Goal: Task Accomplishment & Management: Use online tool/utility

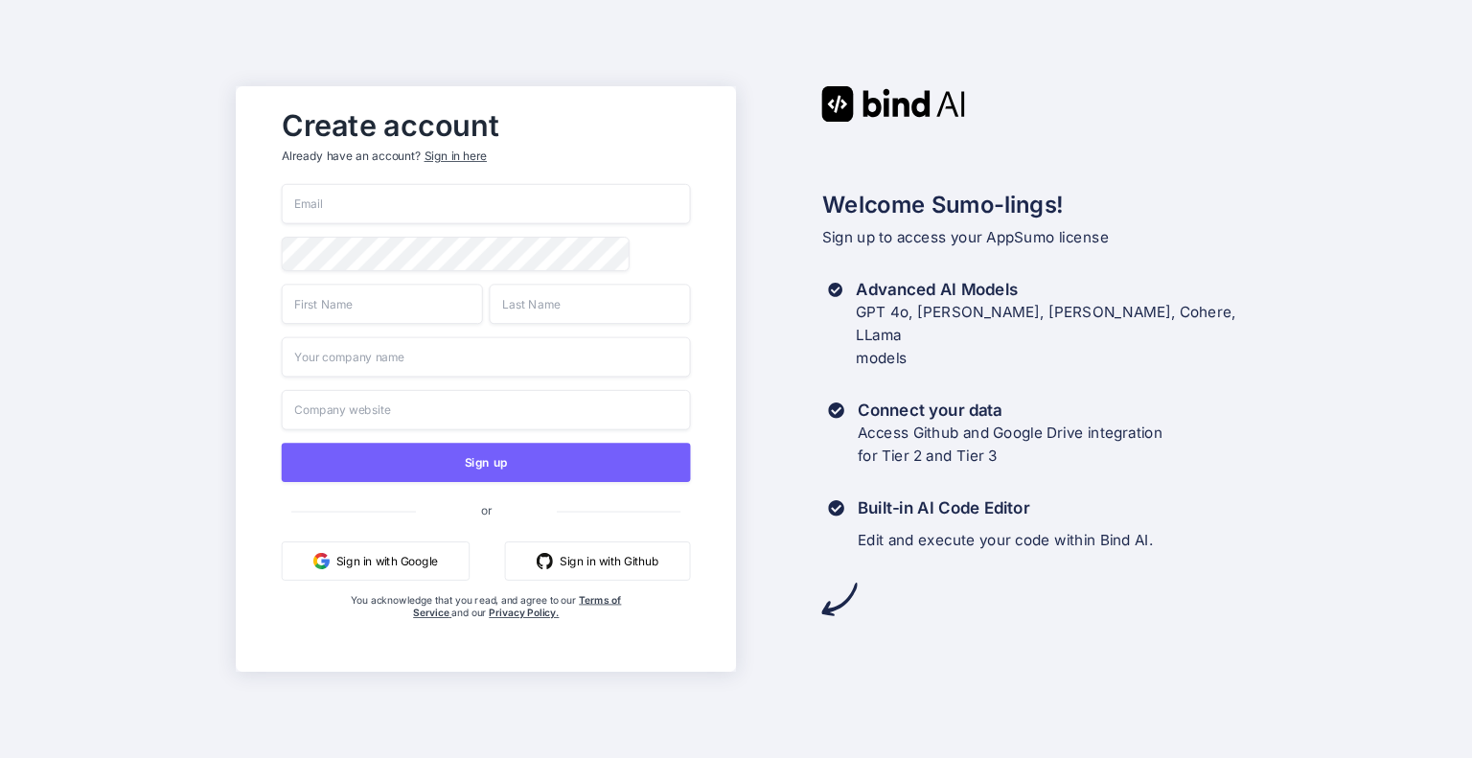
click at [452, 194] on input "email" at bounding box center [485, 204] width 409 height 40
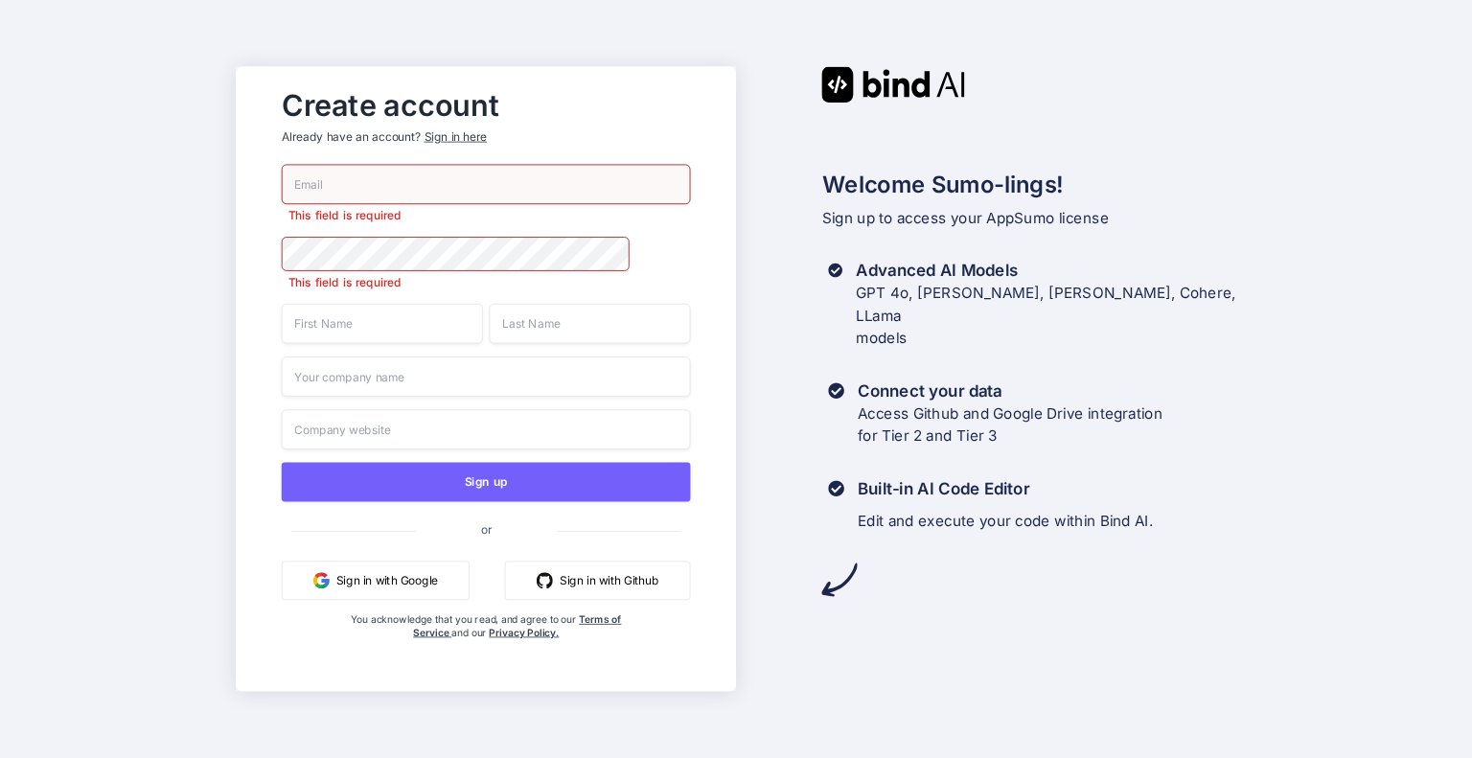
type input "[EMAIL_ADDRESS][DOMAIN_NAME]"
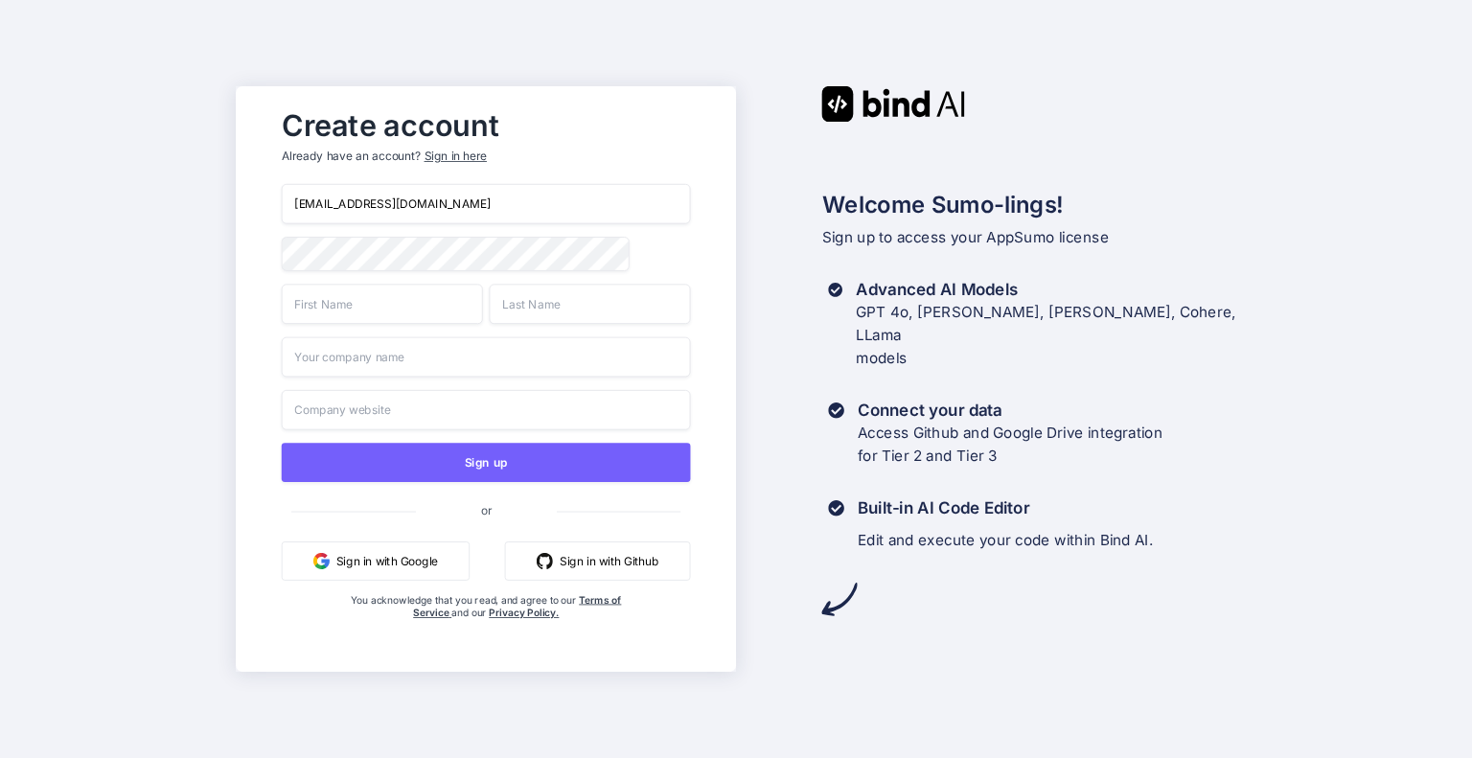
click at [366, 305] on input "text" at bounding box center [381, 304] width 201 height 40
type input "Andrew"
type input "Ng"
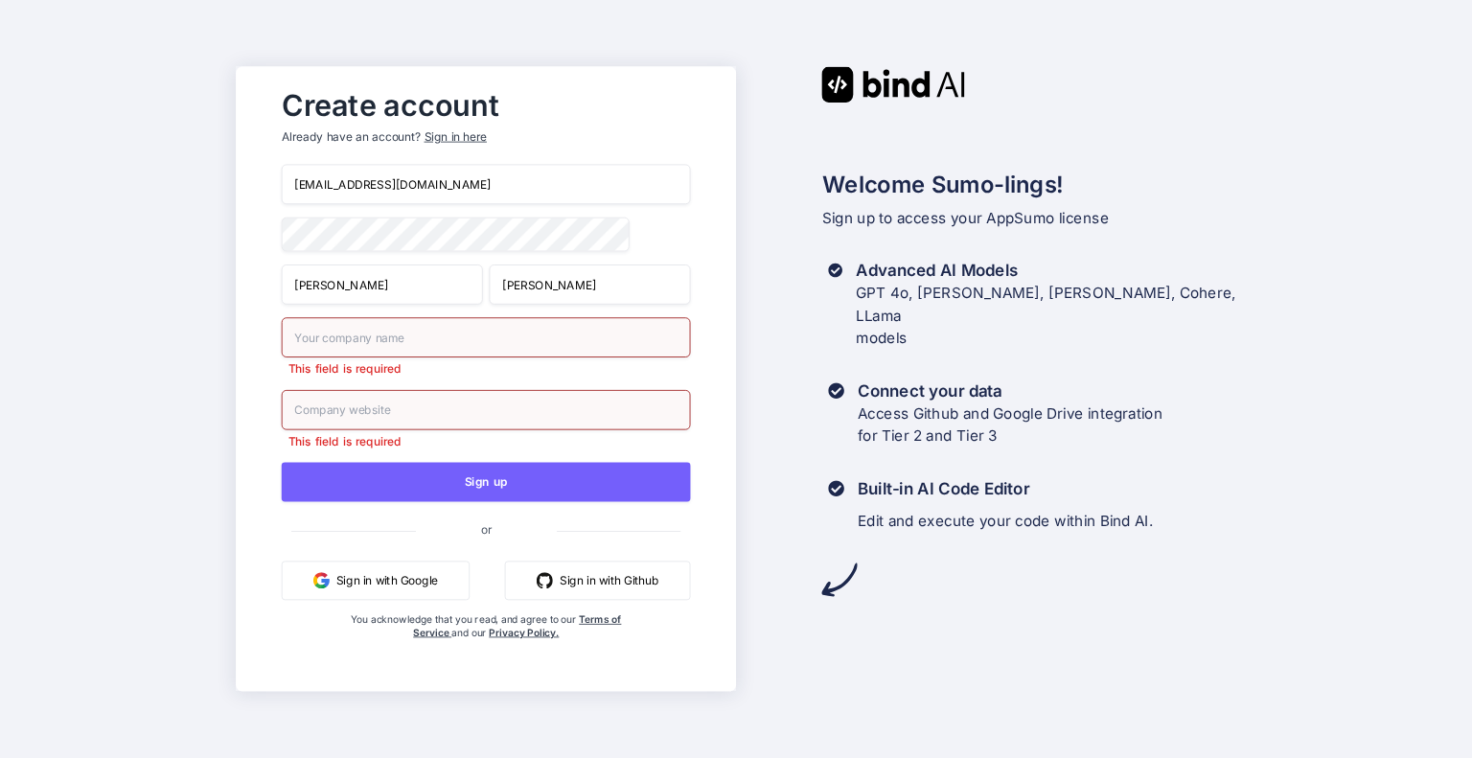
click at [349, 355] on input "text" at bounding box center [485, 337] width 409 height 40
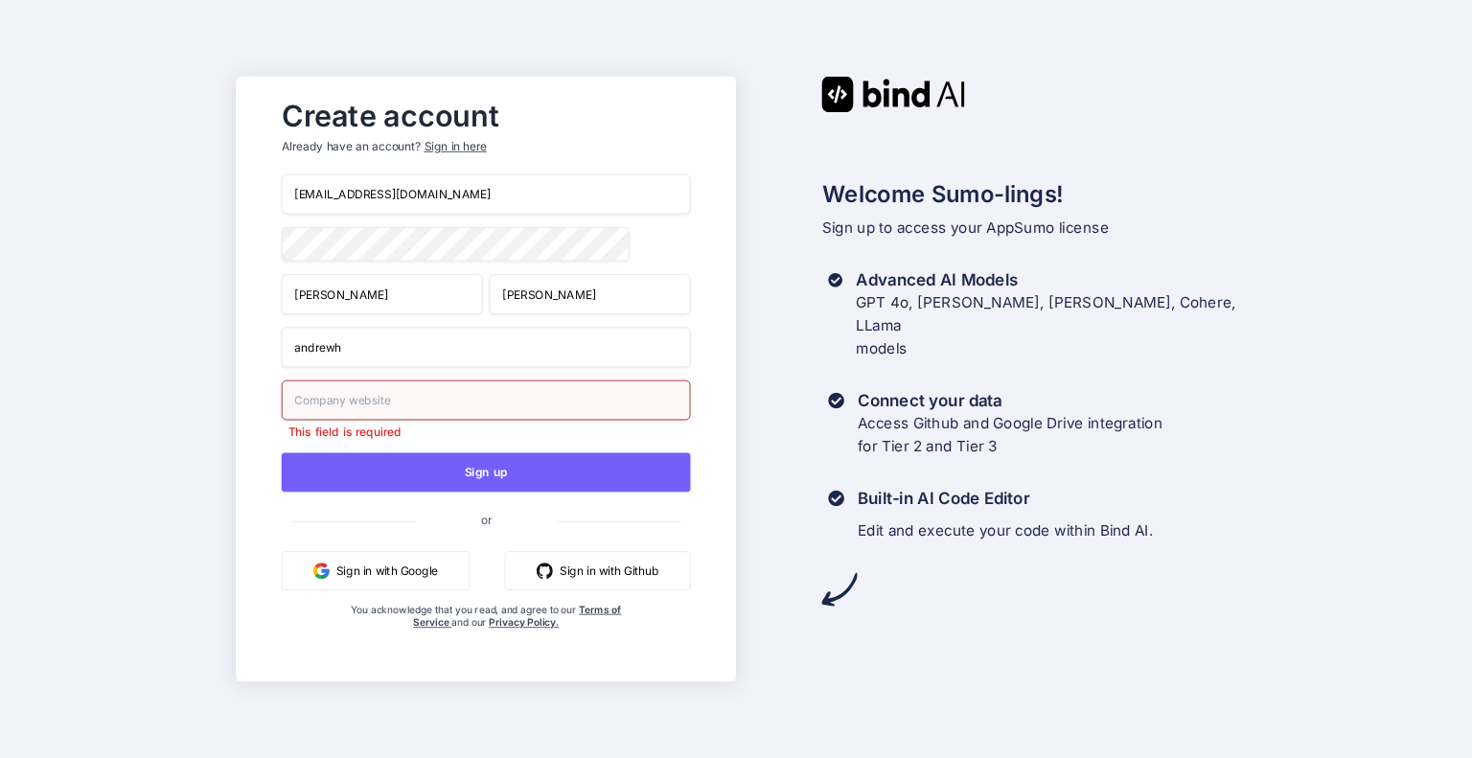
type input "andrewh"
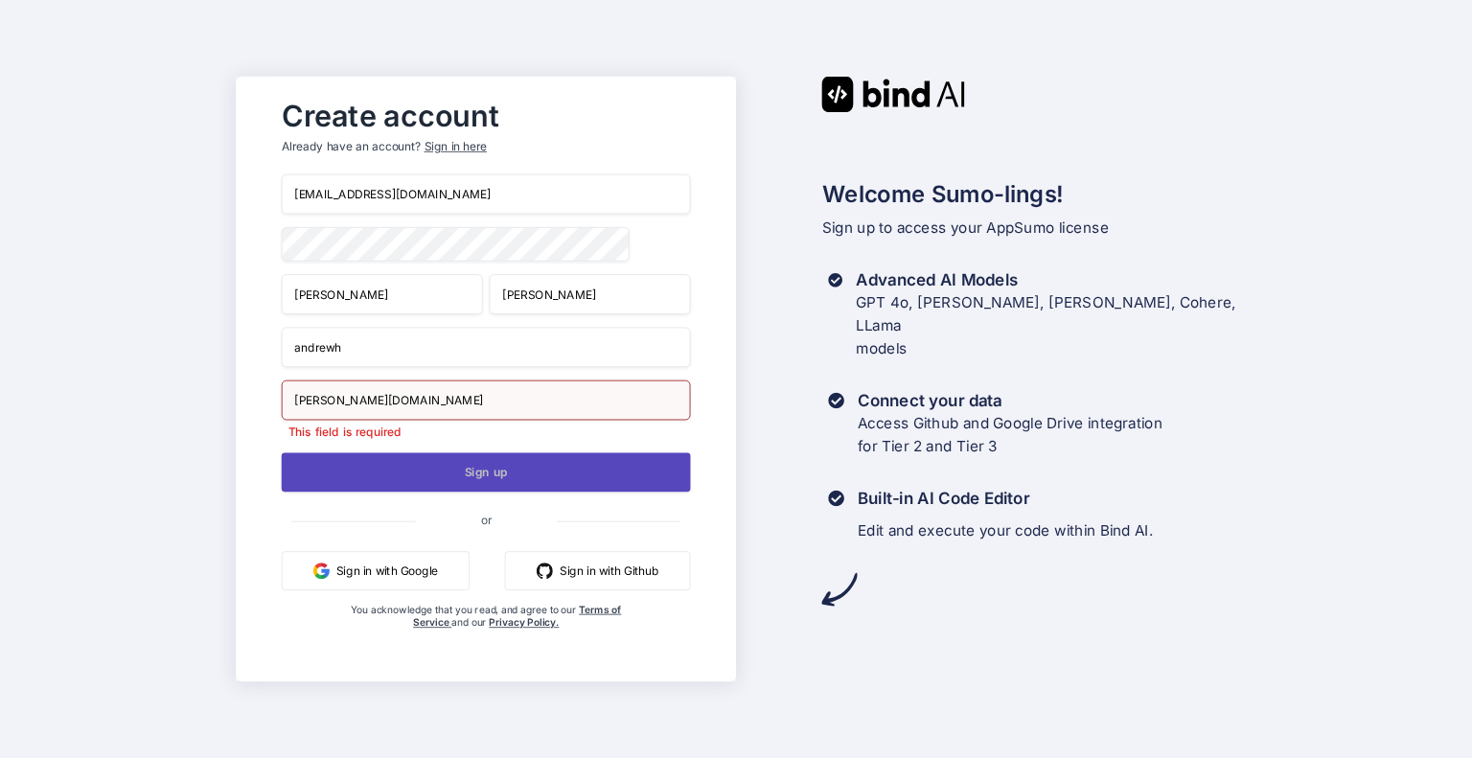
type input "hoang.win"
click at [322, 479] on button "Sign up" at bounding box center [485, 471] width 409 height 39
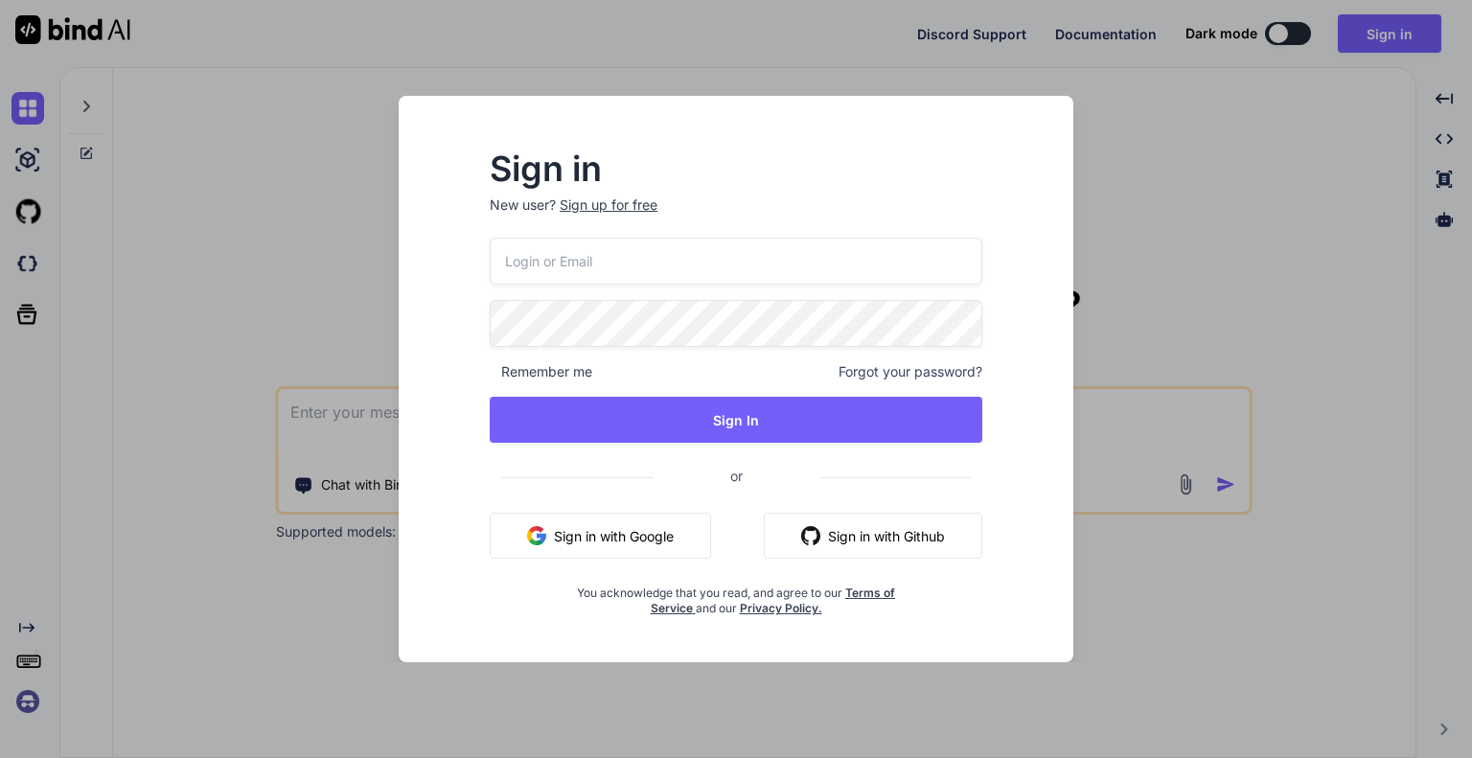
type textarea "x"
click at [582, 254] on input "email" at bounding box center [736, 261] width 494 height 47
type input "[EMAIL_ADDRESS][DOMAIN_NAME]"
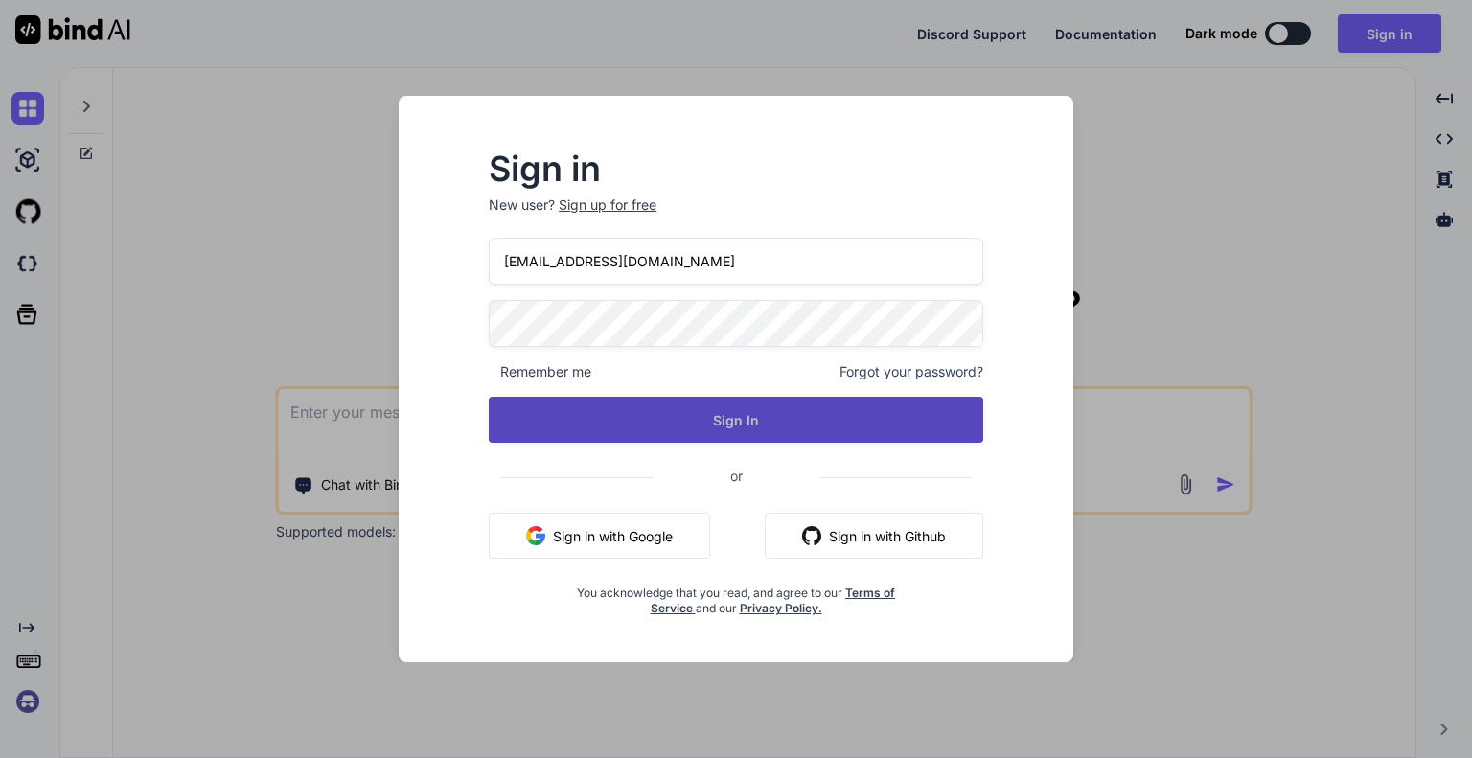
click at [557, 421] on button "Sign In" at bounding box center [736, 420] width 494 height 46
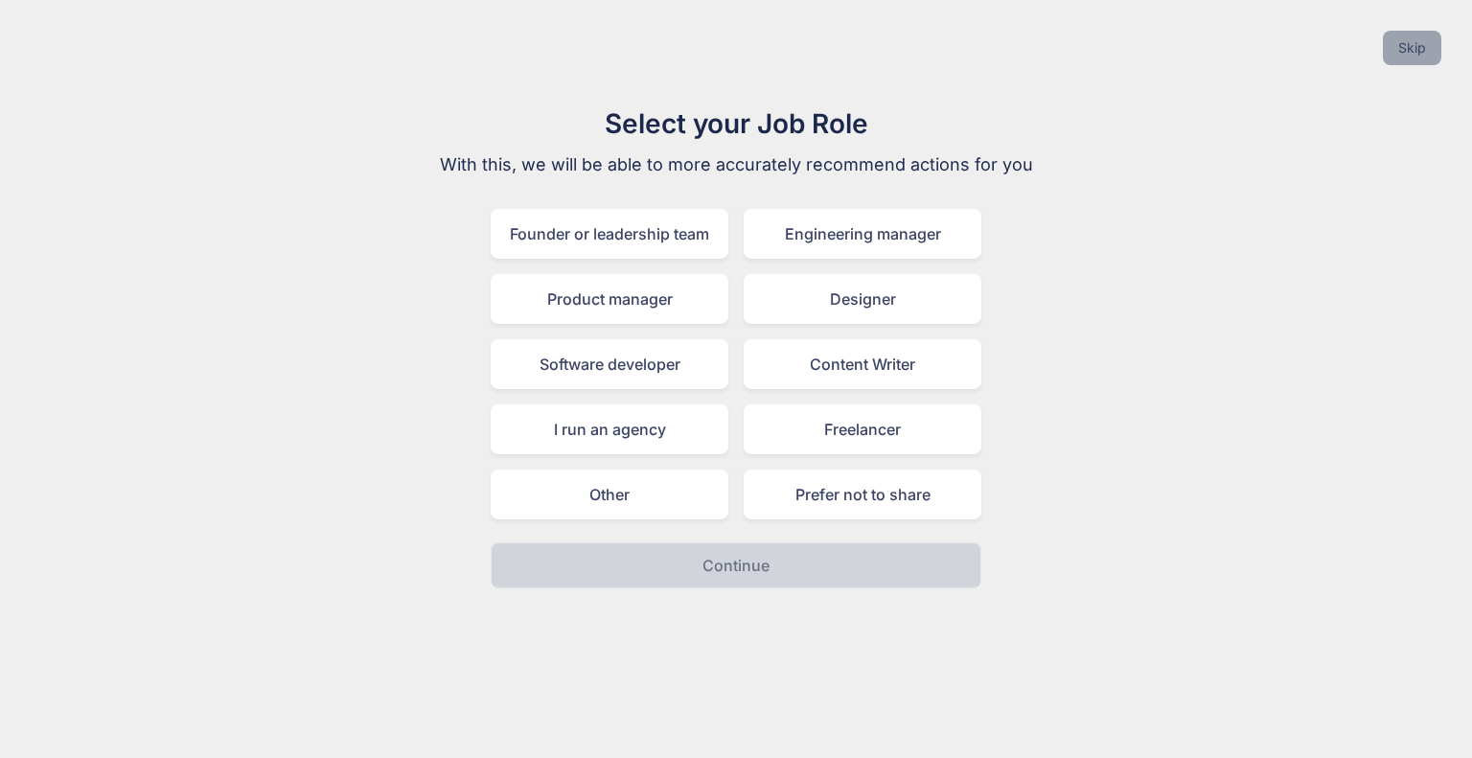
click at [1406, 34] on button "Skip" at bounding box center [1411, 48] width 58 height 34
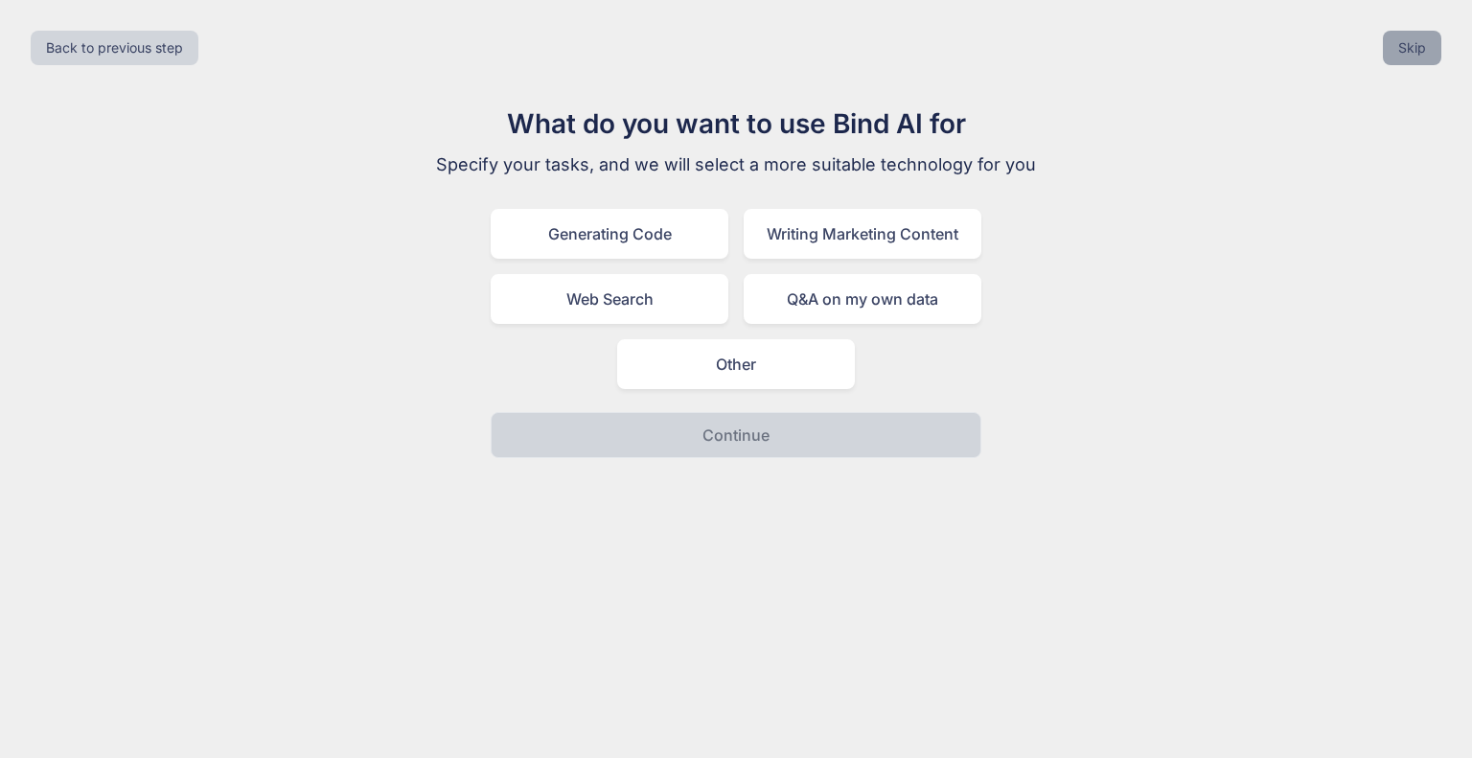
click at [1391, 55] on button "Skip" at bounding box center [1411, 48] width 58 height 34
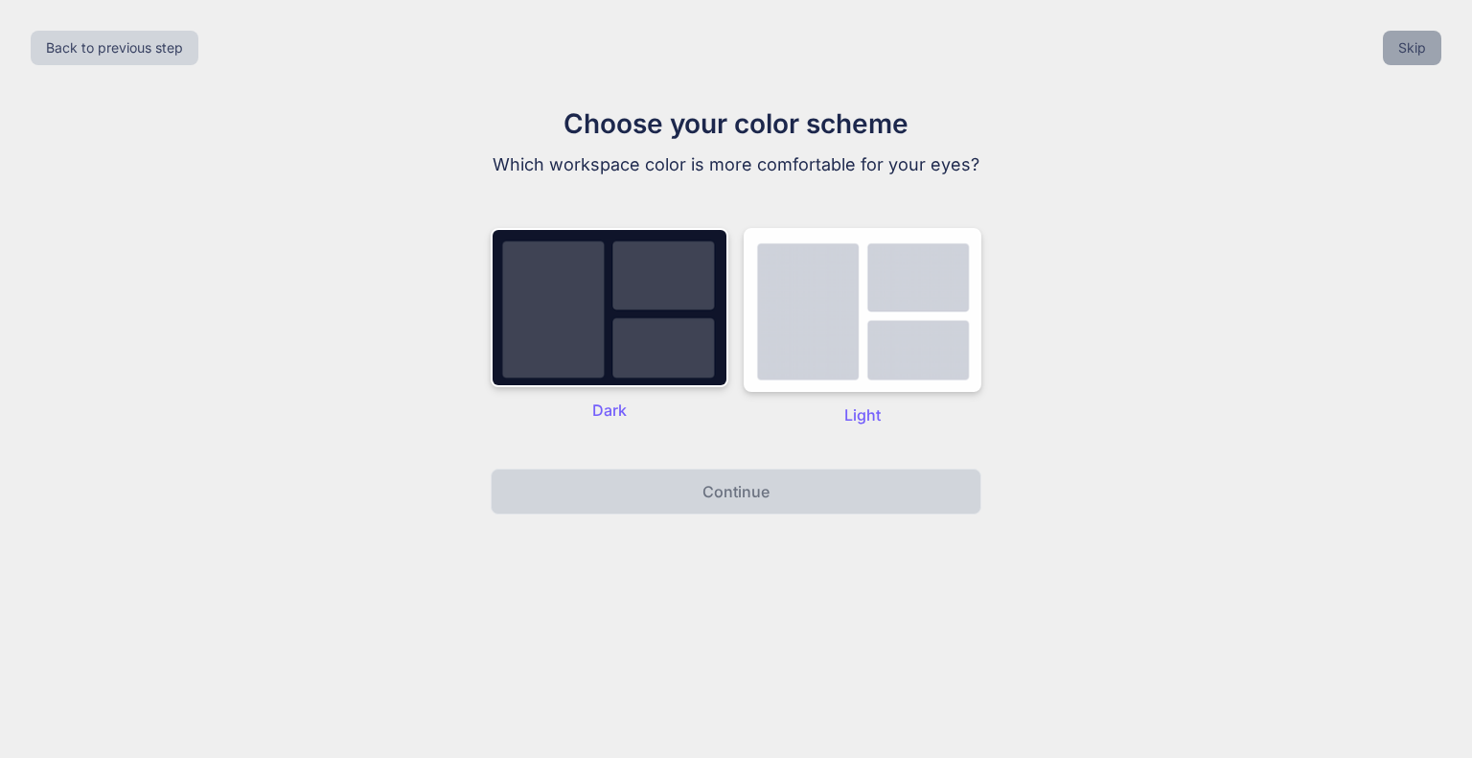
click at [1391, 55] on button "Skip" at bounding box center [1411, 48] width 58 height 34
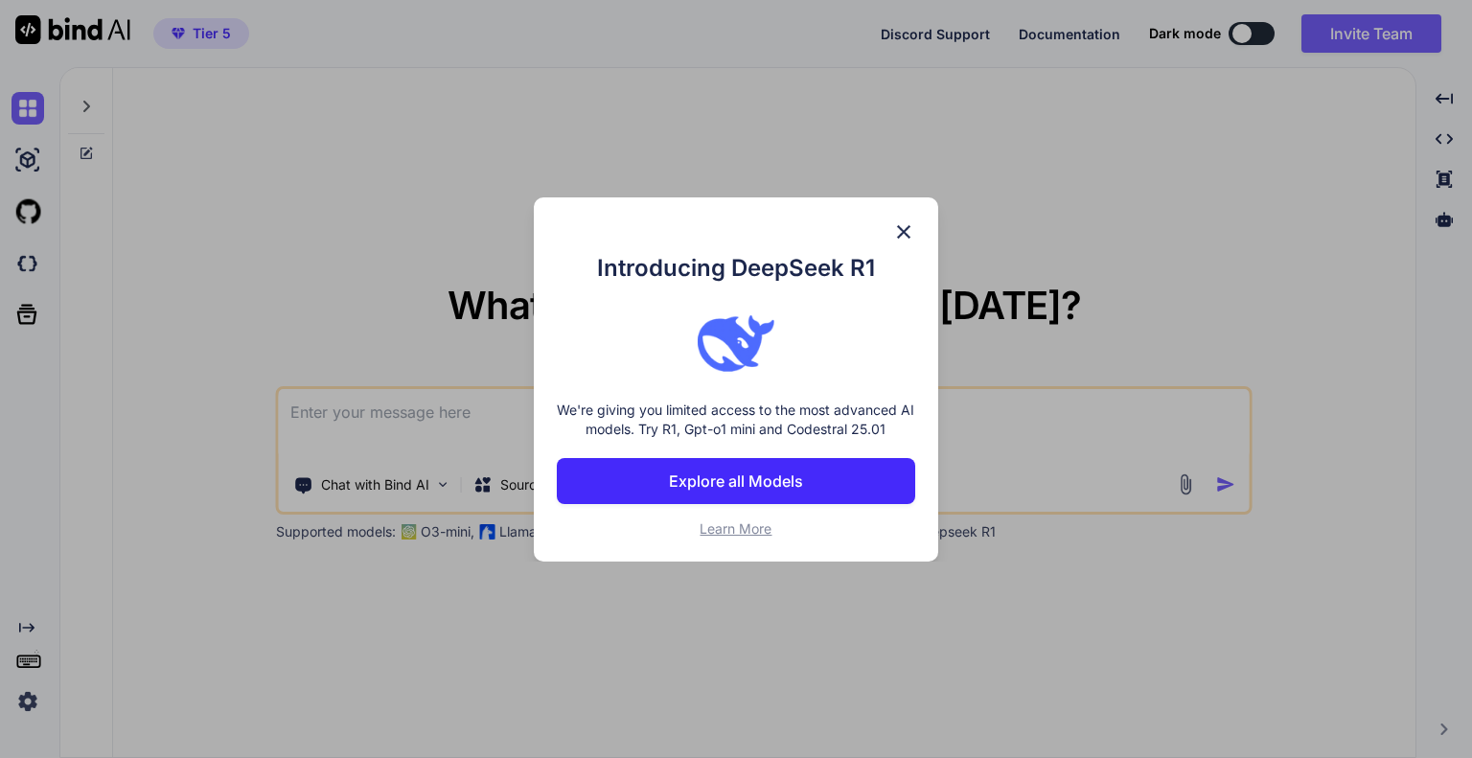
click at [904, 216] on div "Introducing DeepSeek R1 We're giving you limited access to the most advanced AI…" at bounding box center [736, 379] width 404 height 364
click at [884, 228] on div "Introducing DeepSeek R1 We're giving you limited access to the most advanced AI…" at bounding box center [736, 379] width 404 height 364
click at [901, 229] on img at bounding box center [903, 231] width 23 height 23
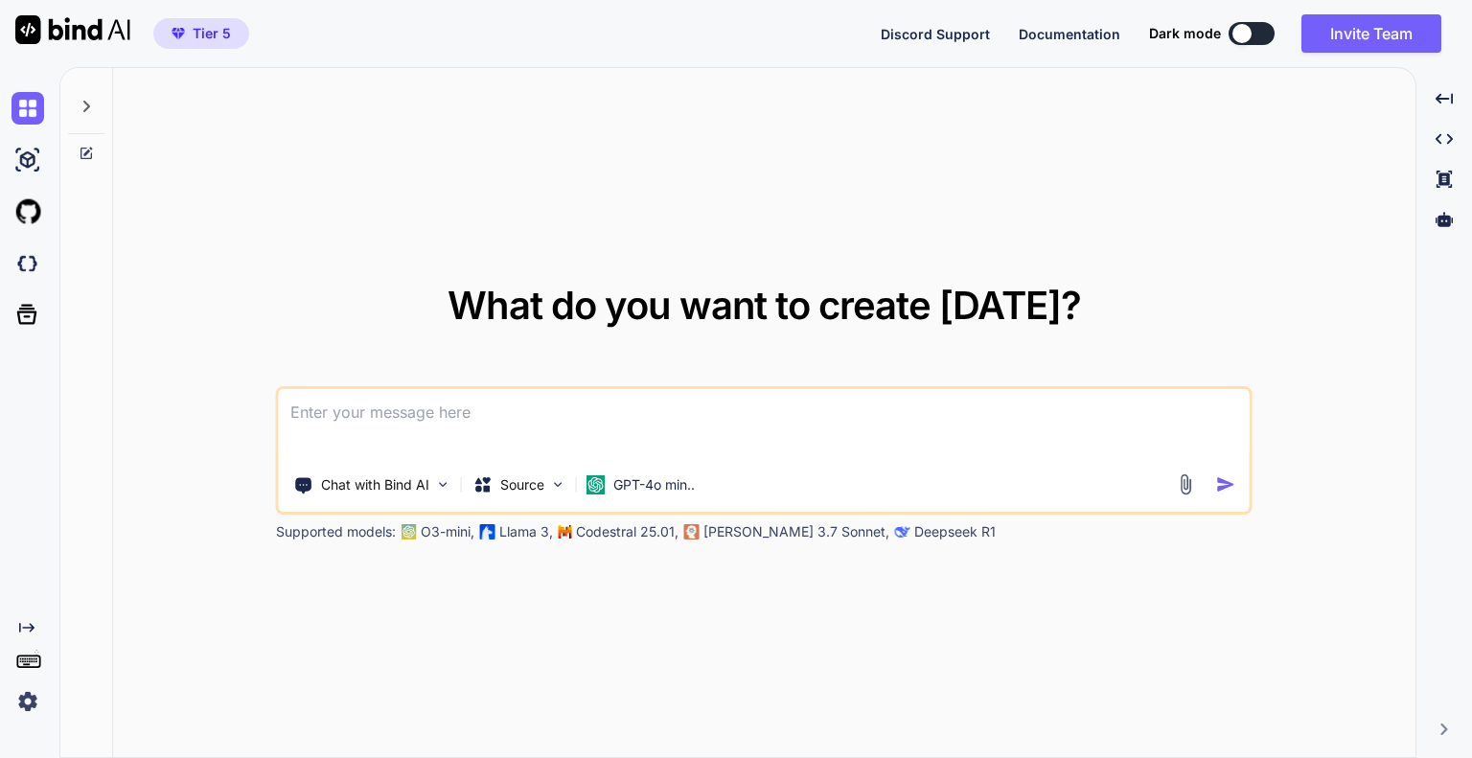
click at [17, 700] on img at bounding box center [27, 701] width 33 height 33
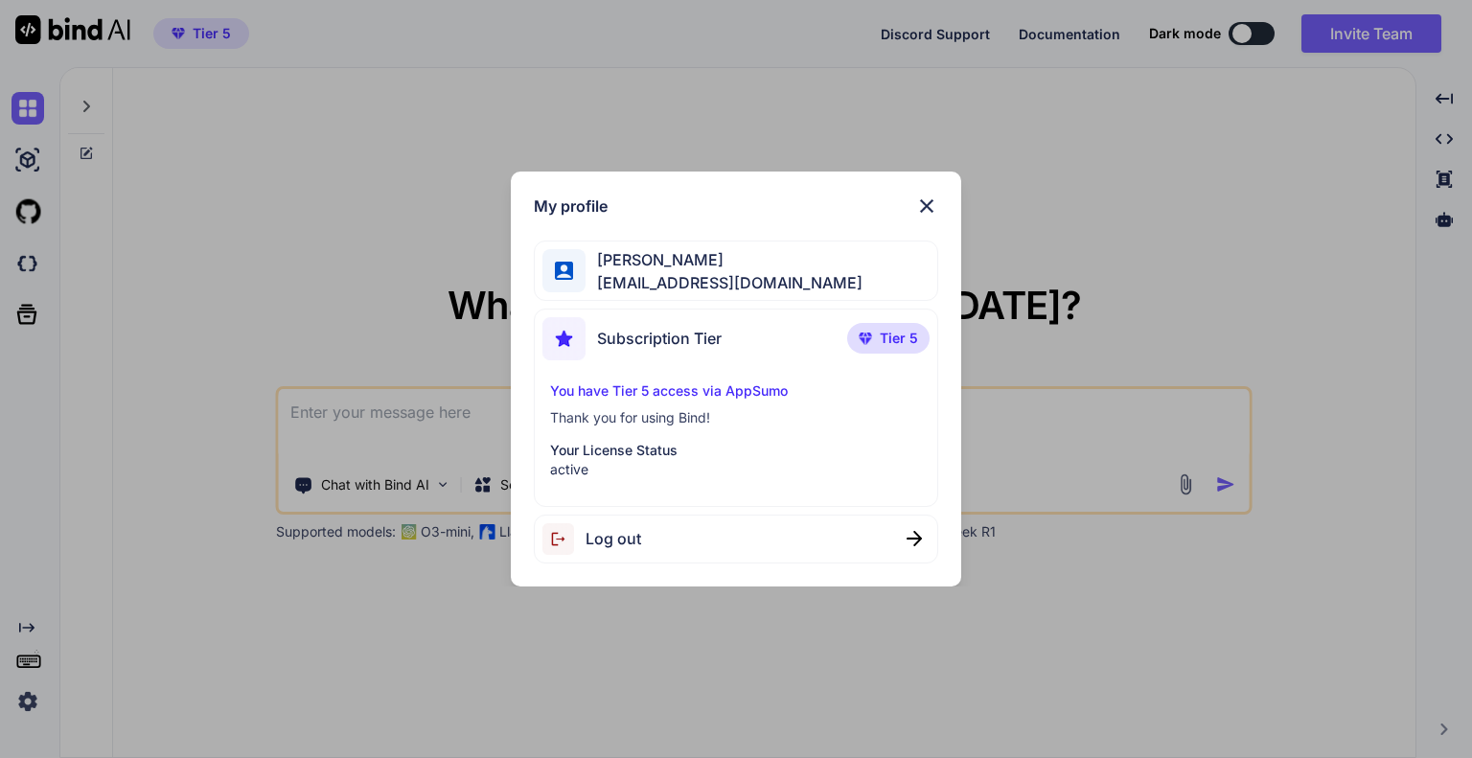
click at [925, 206] on img at bounding box center [926, 205] width 23 height 23
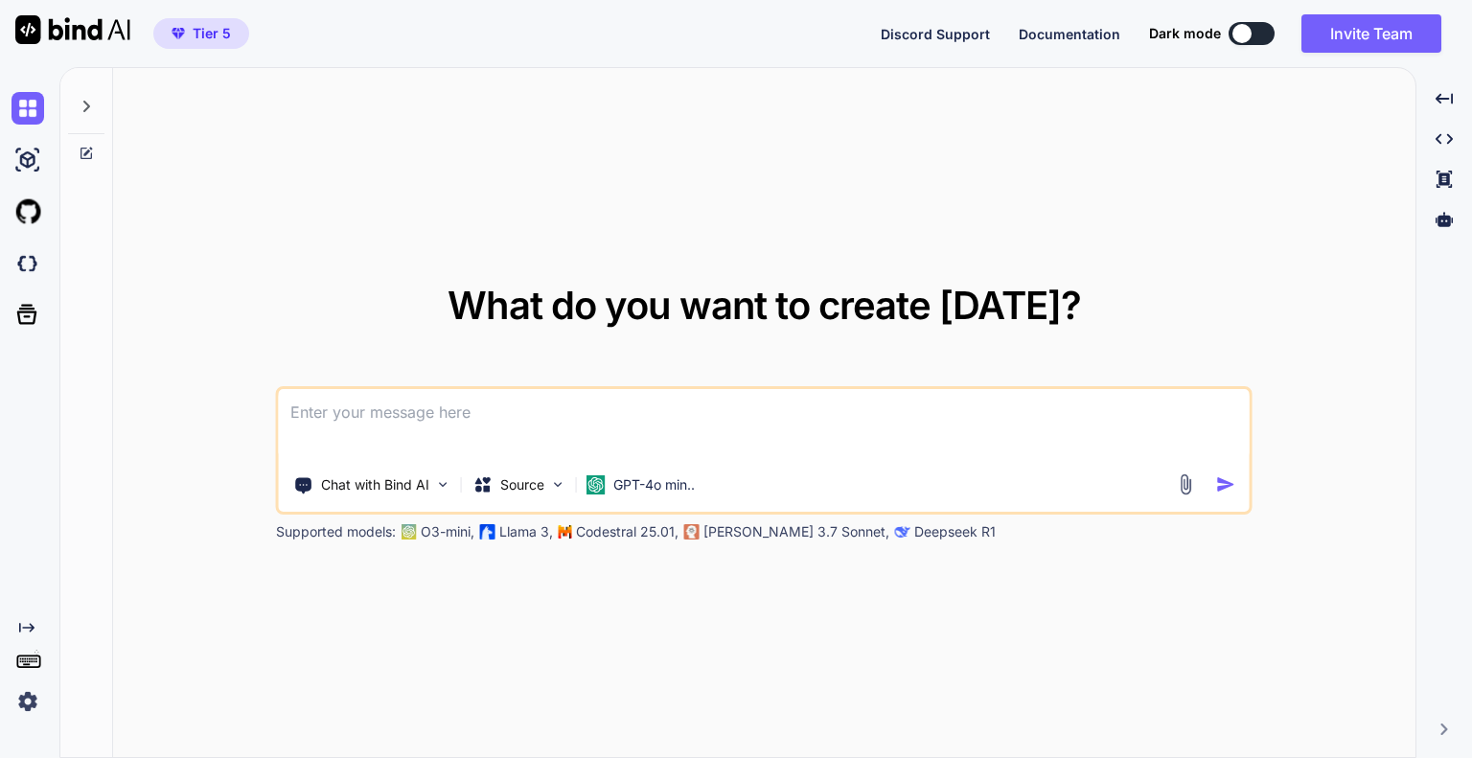
click at [23, 620] on icon "Created with Pixso." at bounding box center [26, 627] width 15 height 15
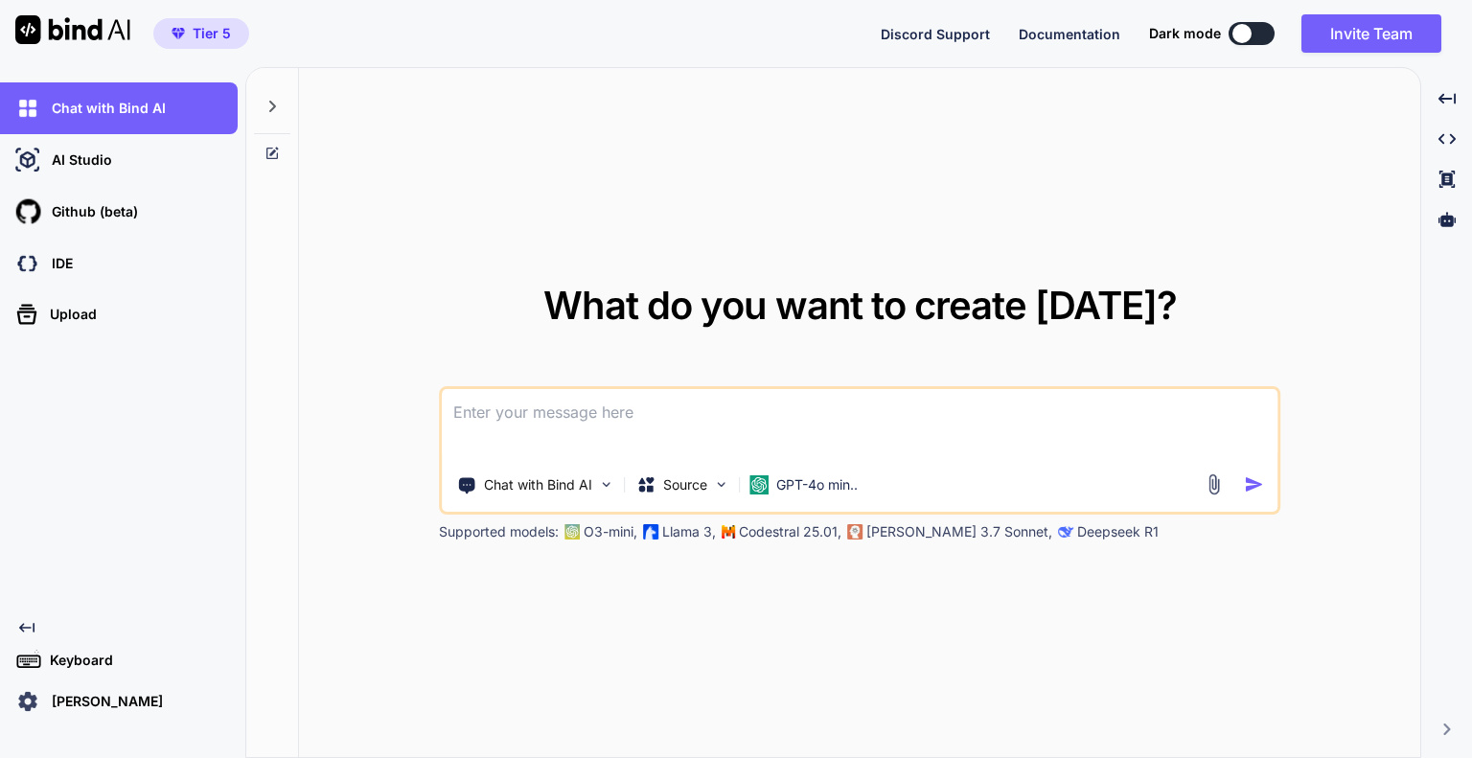
click at [195, 26] on span "Tier 5" at bounding box center [212, 33] width 38 height 19
click at [195, 8] on div "Tier 5" at bounding box center [124, 33] width 249 height 67
click at [111, 34] on img at bounding box center [72, 29] width 115 height 29
click at [65, 716] on div "Andrew Ng" at bounding box center [124, 701] width 226 height 33
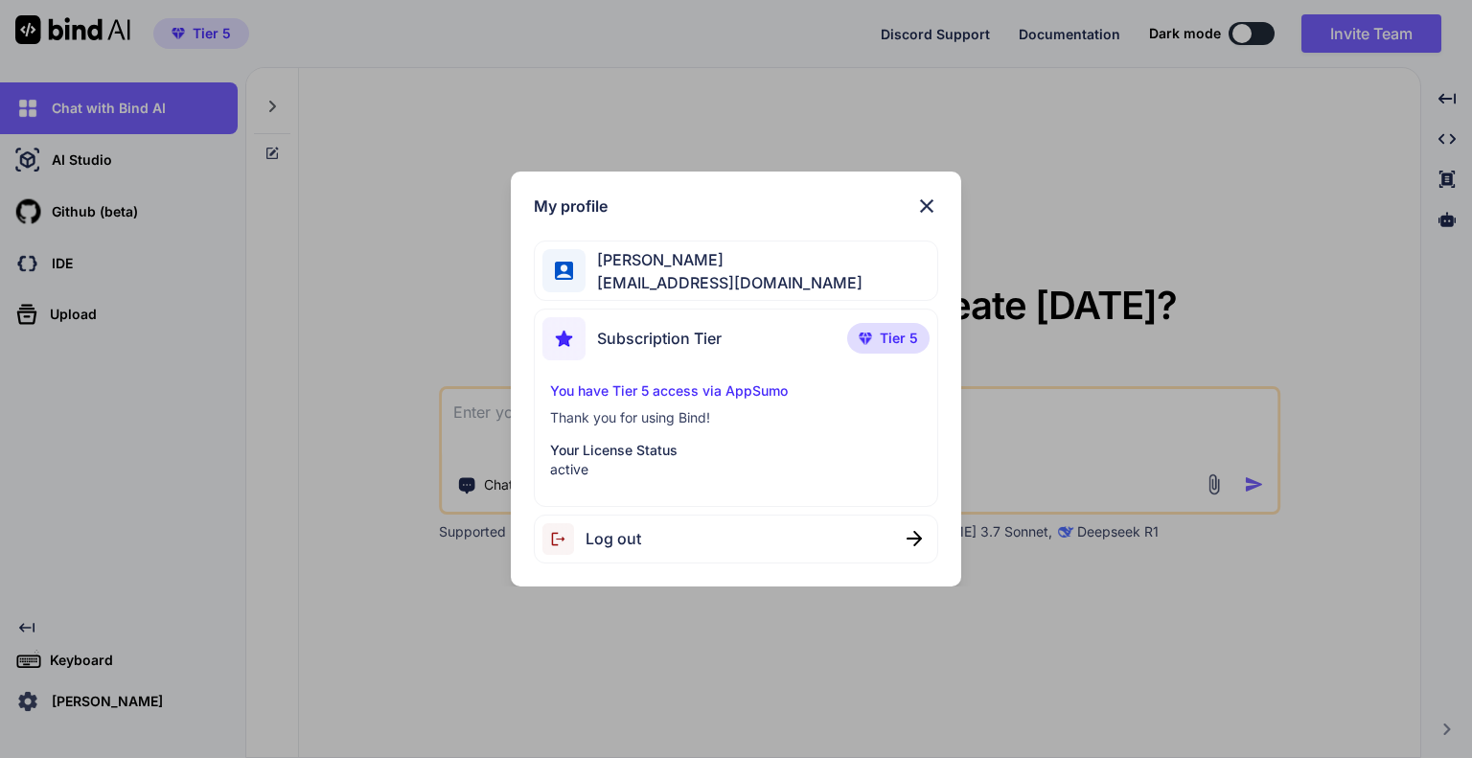
click at [724, 273] on span "ngvhoang96@gmail.com" at bounding box center [723, 282] width 277 height 23
click at [805, 271] on div "Andrew Ng ngvhoang96@gmail.com" at bounding box center [735, 270] width 403 height 60
click at [597, 460] on p "active" at bounding box center [735, 469] width 371 height 19
click at [651, 381] on p "You have Tier 5 access via AppSumo" at bounding box center [735, 390] width 371 height 19
click at [686, 337] on span "Subscription Tier" at bounding box center [659, 338] width 125 height 23
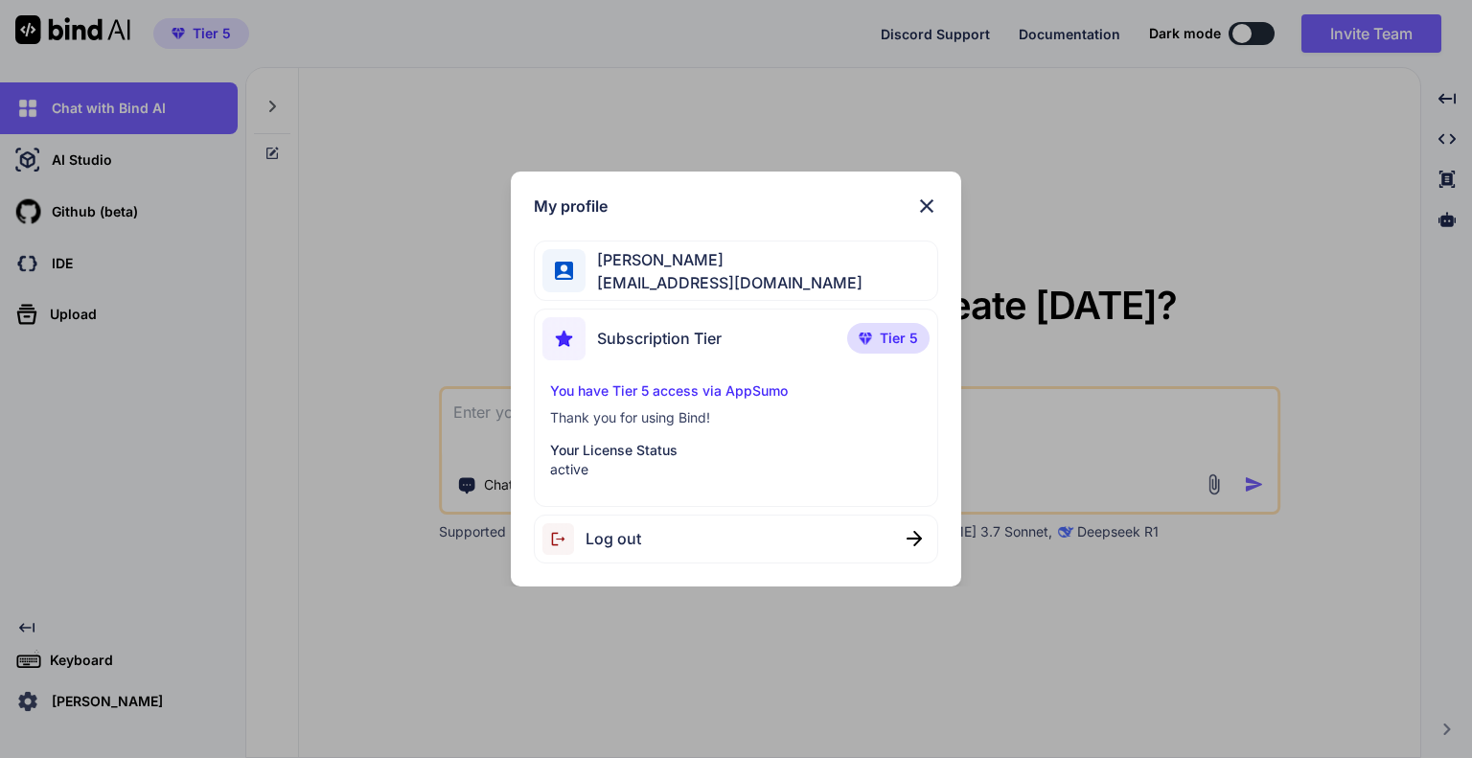
click at [1054, 195] on div "My profile Andrew Ng ngvhoang96@gmail.com Subscription Tier Tier 5 You have Tie…" at bounding box center [736, 379] width 1472 height 758
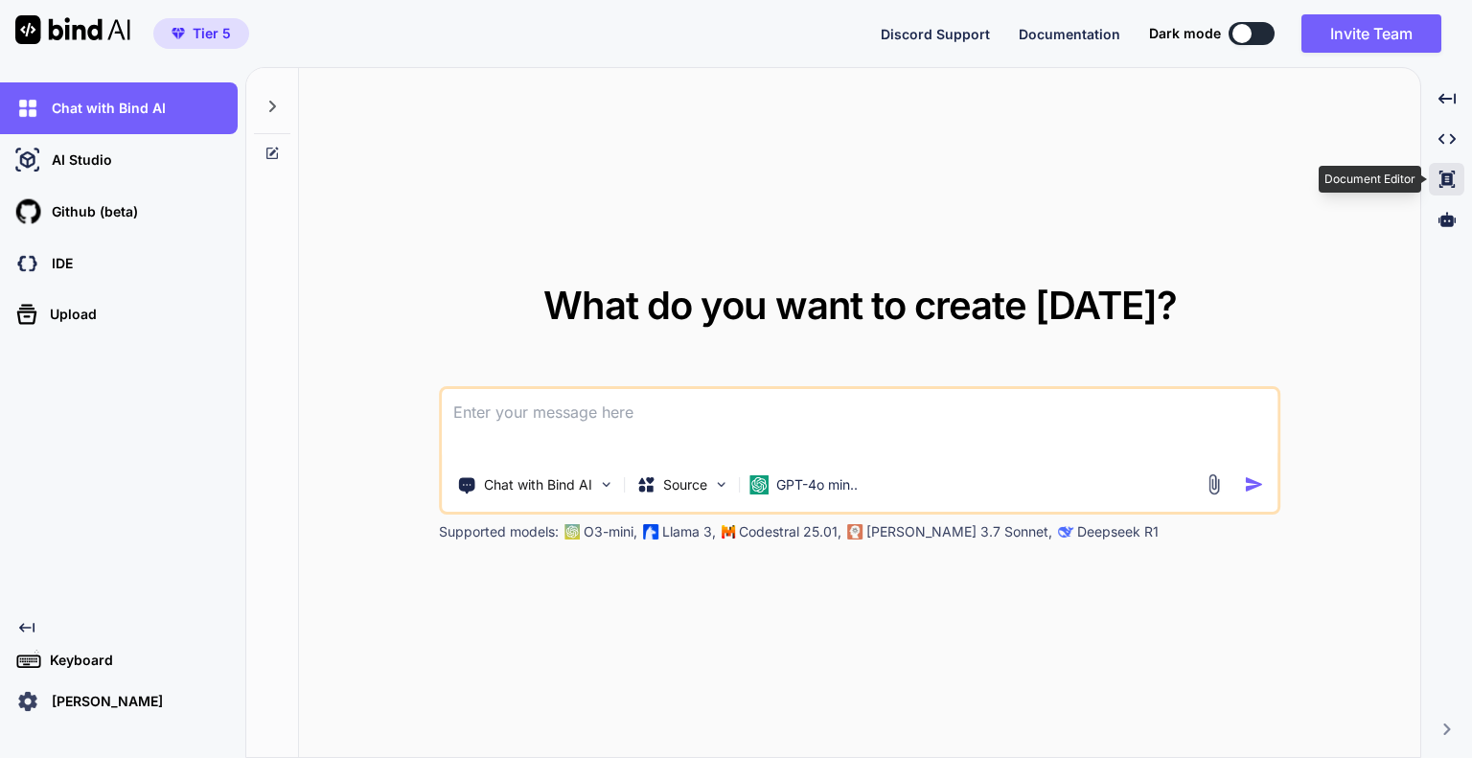
click at [1444, 171] on icon "Created with Pixso." at bounding box center [1446, 179] width 17 height 17
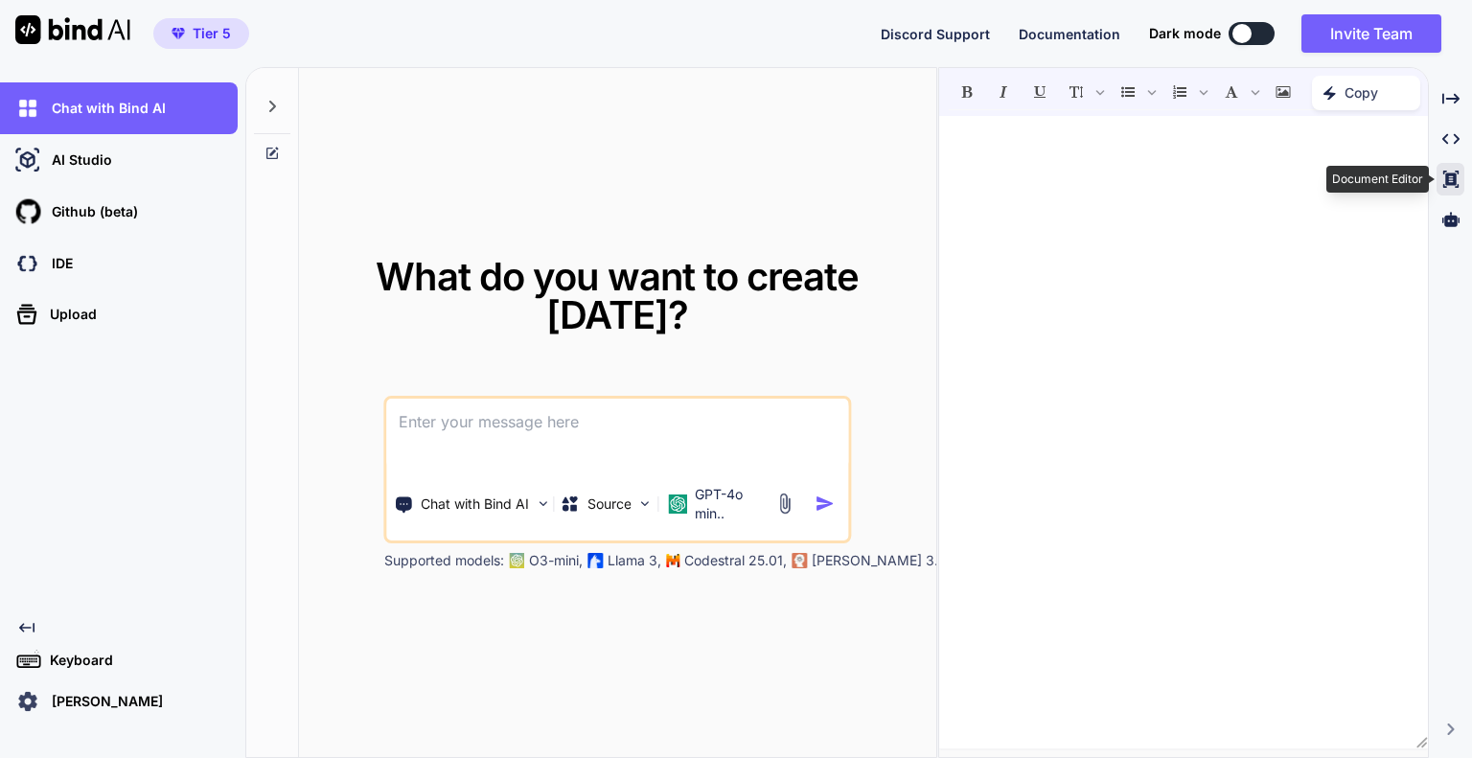
click at [1444, 171] on icon at bounding box center [1449, 179] width 15 height 17
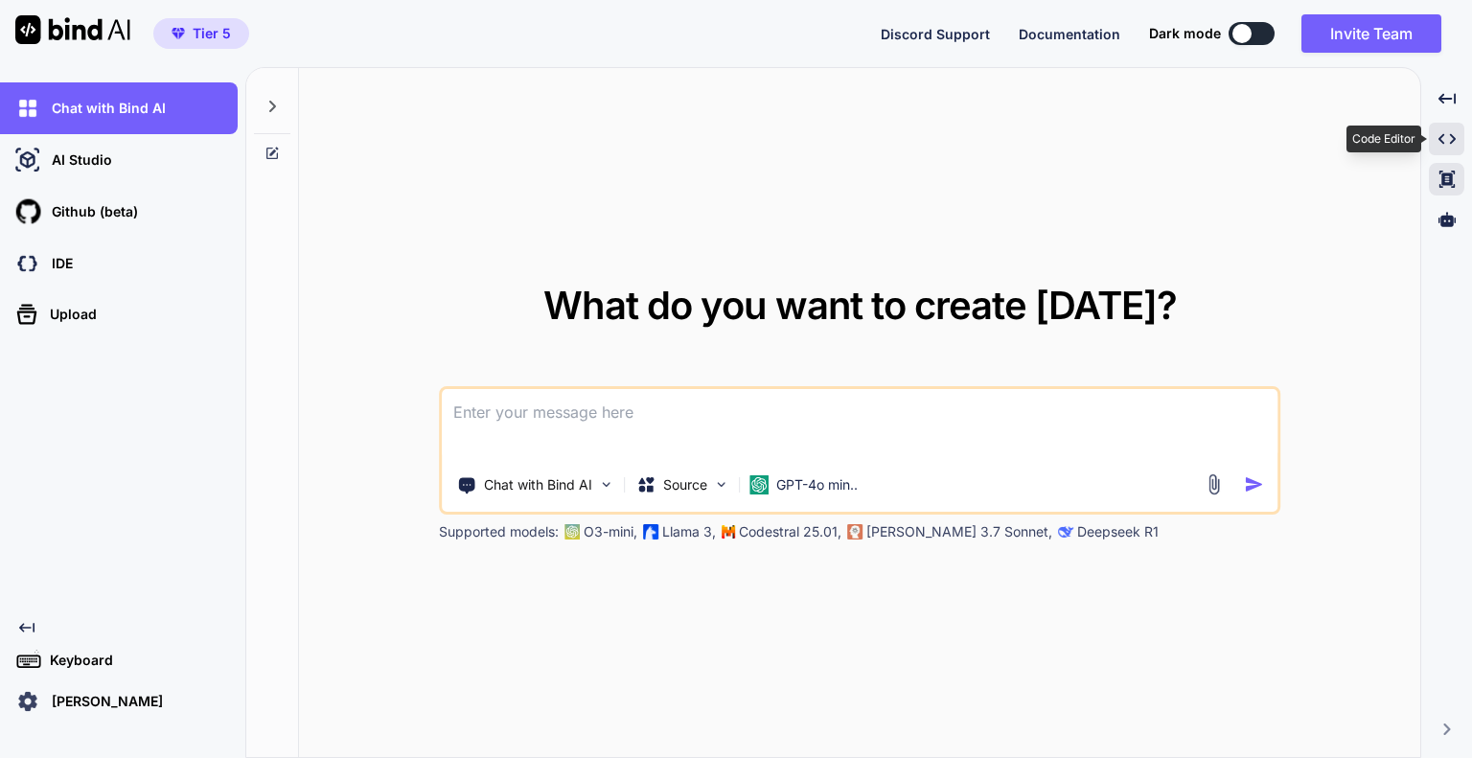
click at [1444, 148] on div "Created with Pixso." at bounding box center [1445, 139] width 35 height 33
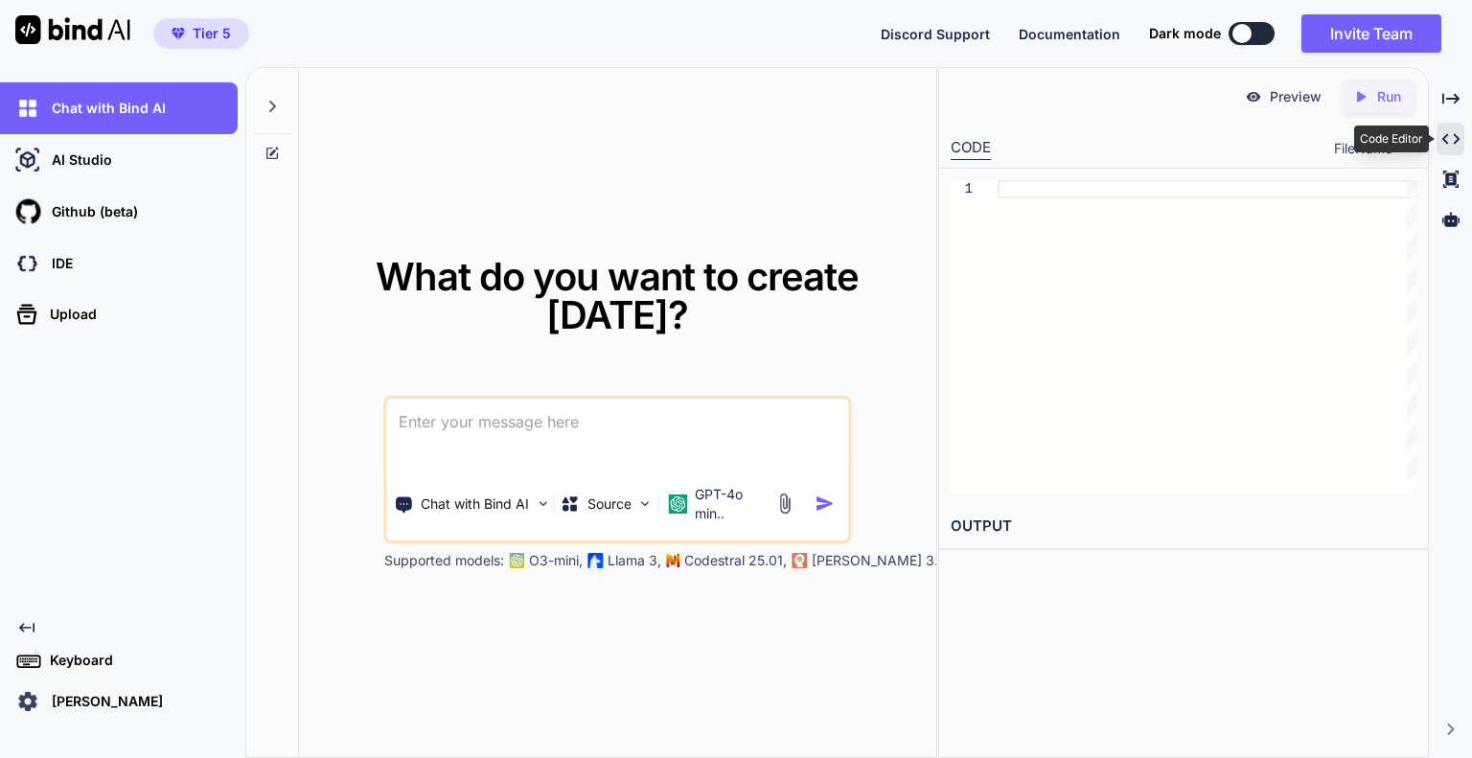
click at [1444, 148] on div "Created with Pixso." at bounding box center [1450, 139] width 28 height 33
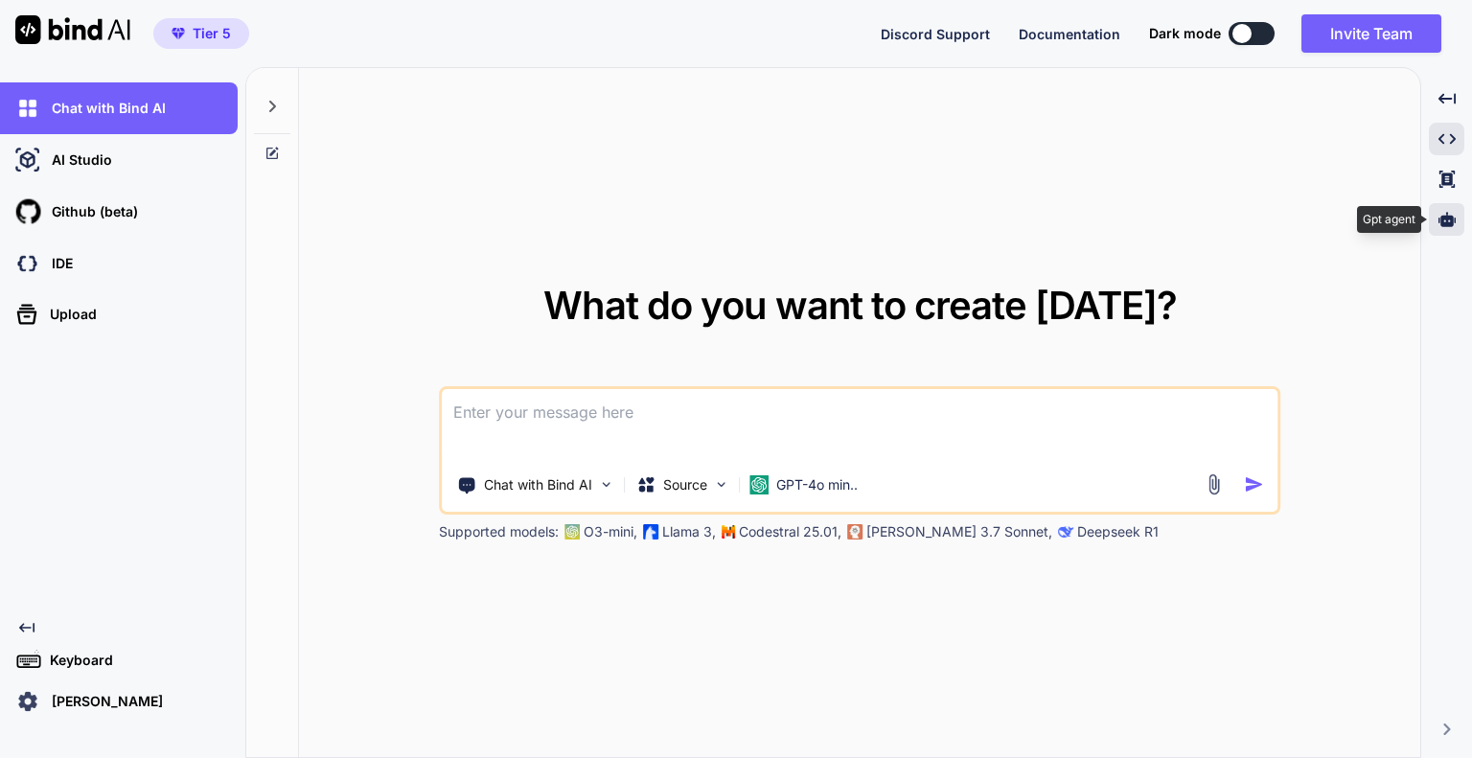
click at [1447, 219] on icon at bounding box center [1446, 219] width 17 height 14
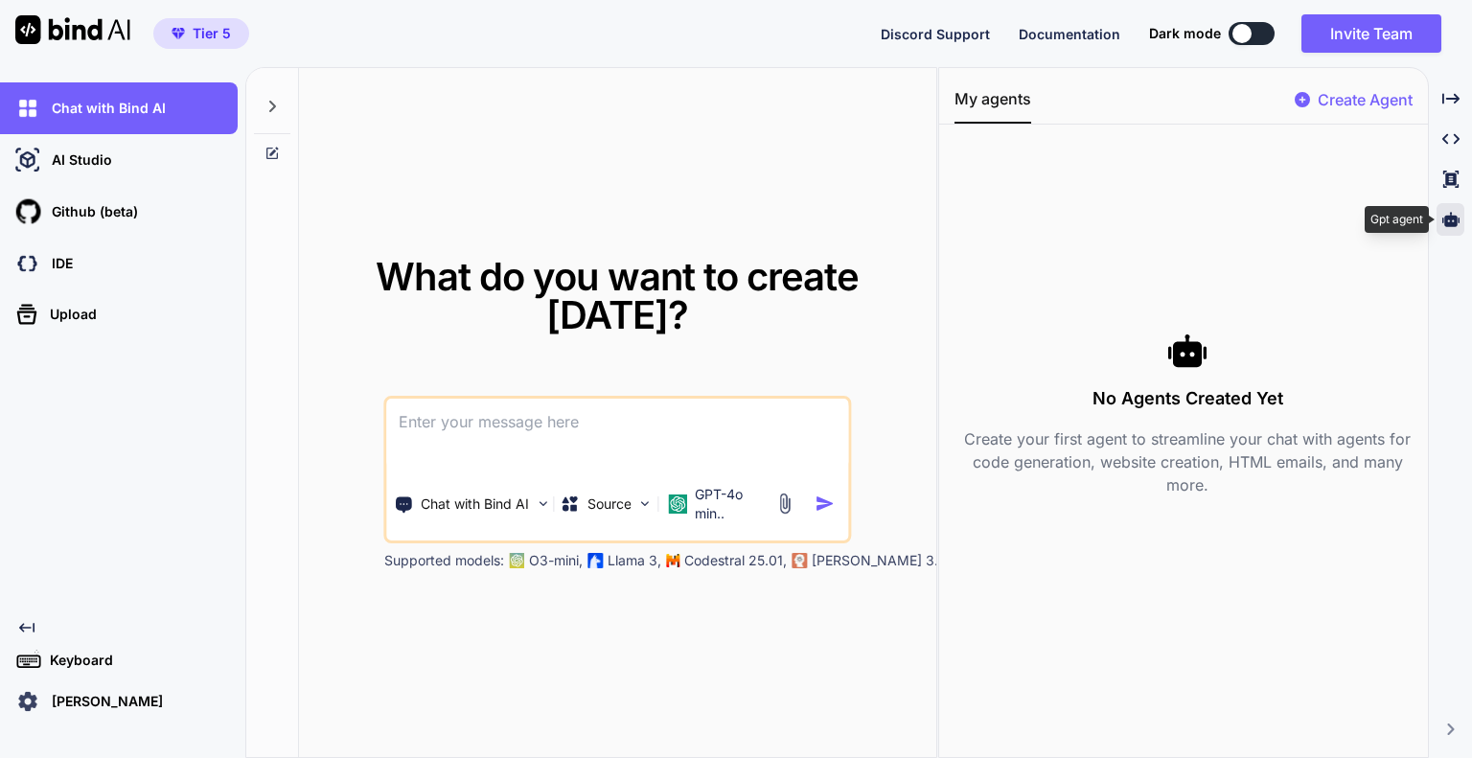
click at [1447, 219] on icon at bounding box center [1450, 219] width 17 height 14
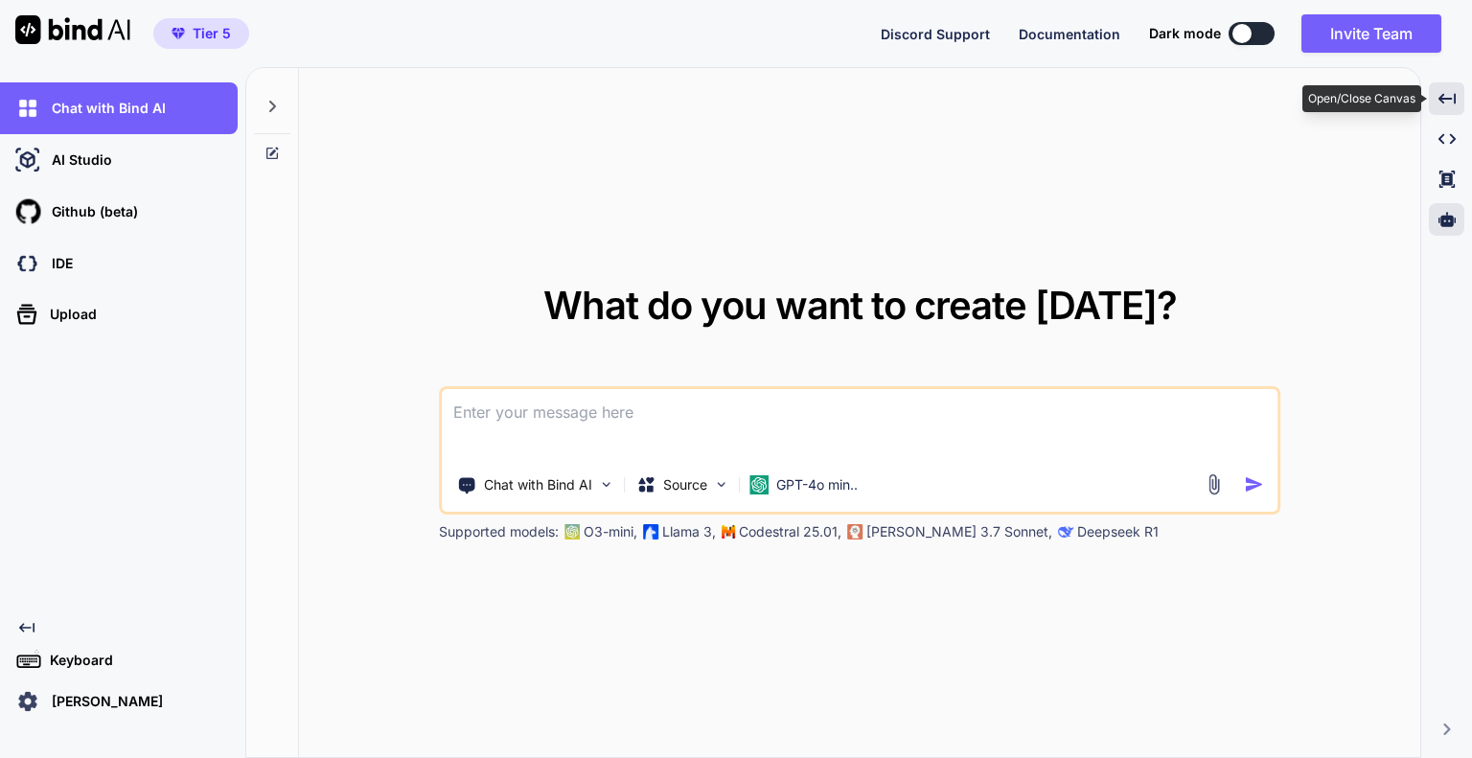
click at [1442, 108] on div "Created with Pixso." at bounding box center [1445, 98] width 35 height 33
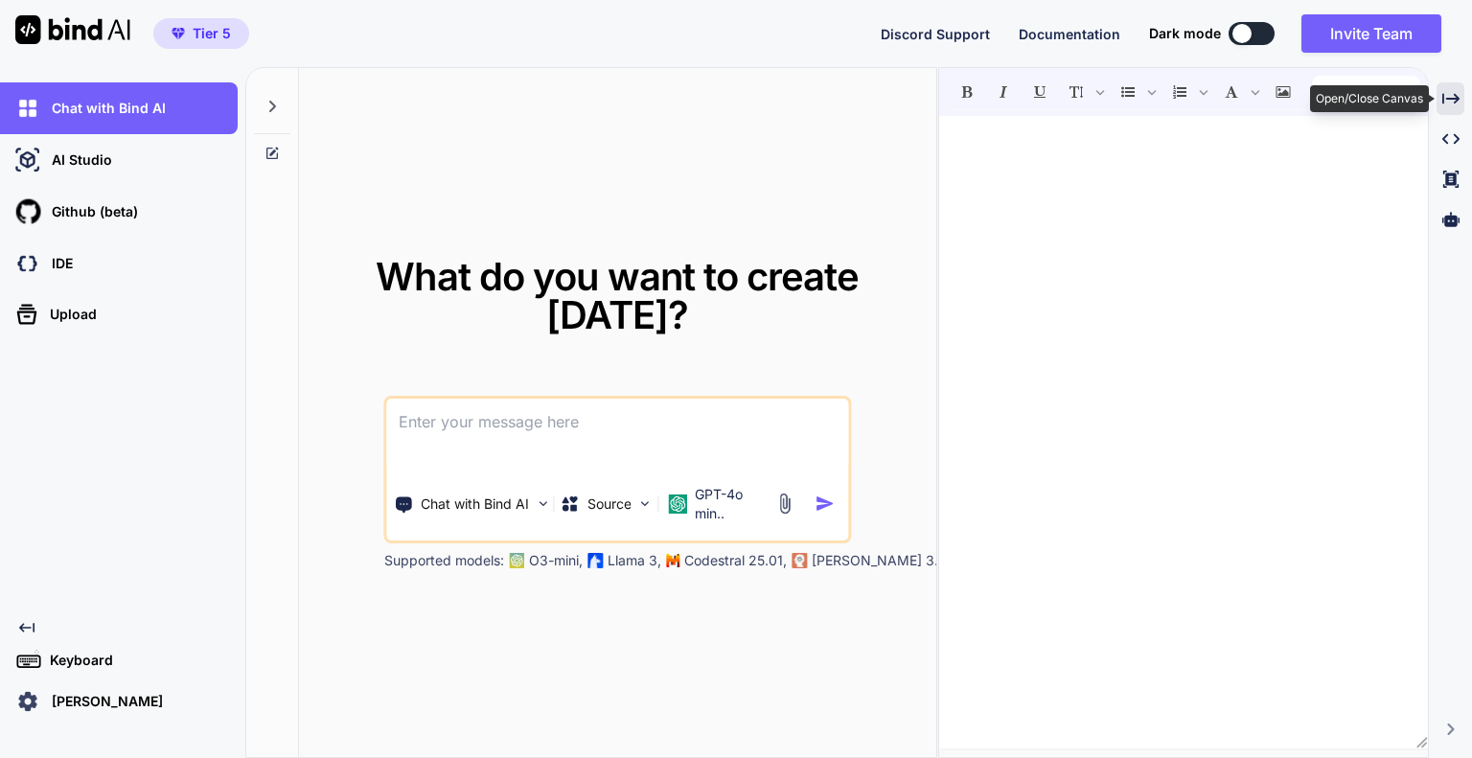
click at [1442, 108] on div "Created with Pixso." at bounding box center [1450, 98] width 28 height 33
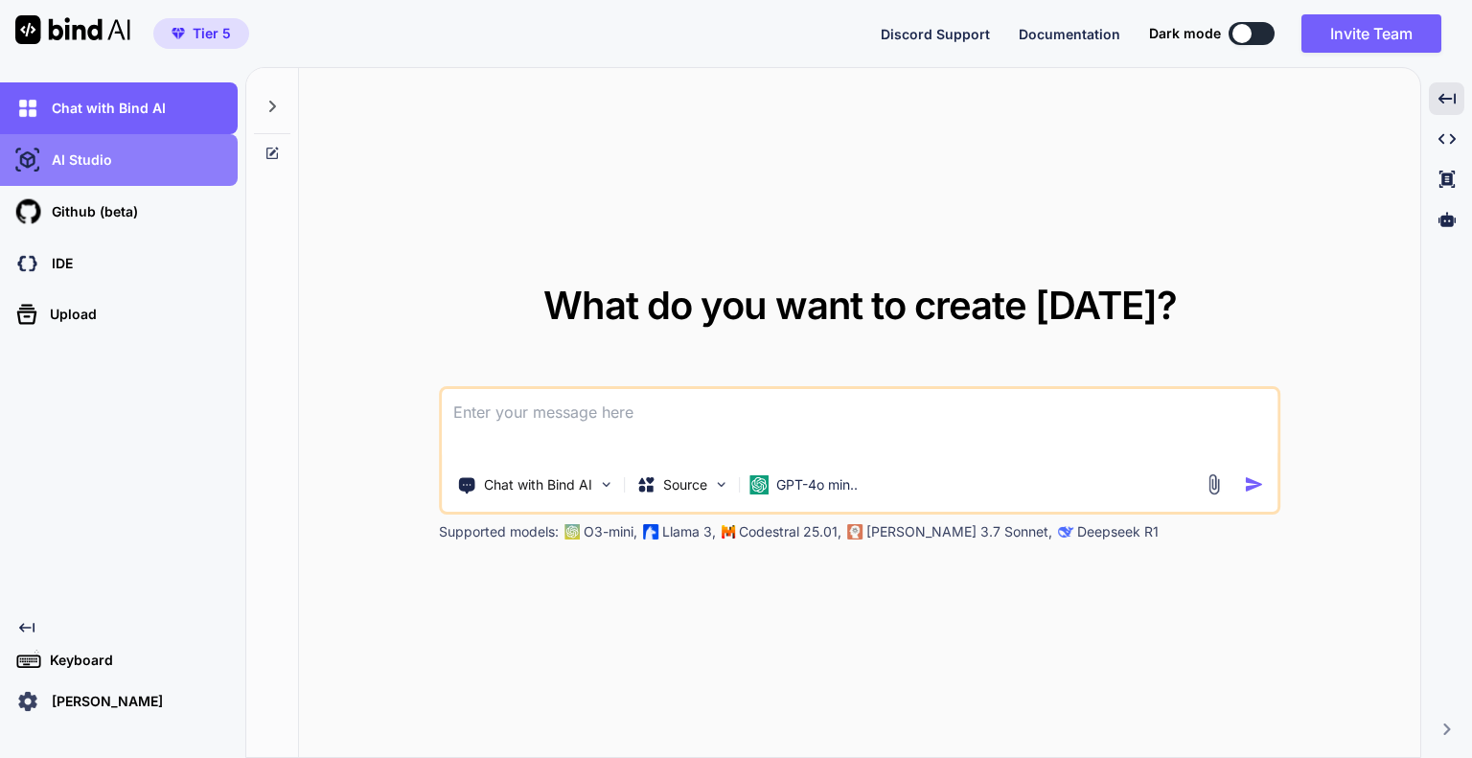
click at [157, 175] on div "AI Studio" at bounding box center [124, 160] width 226 height 33
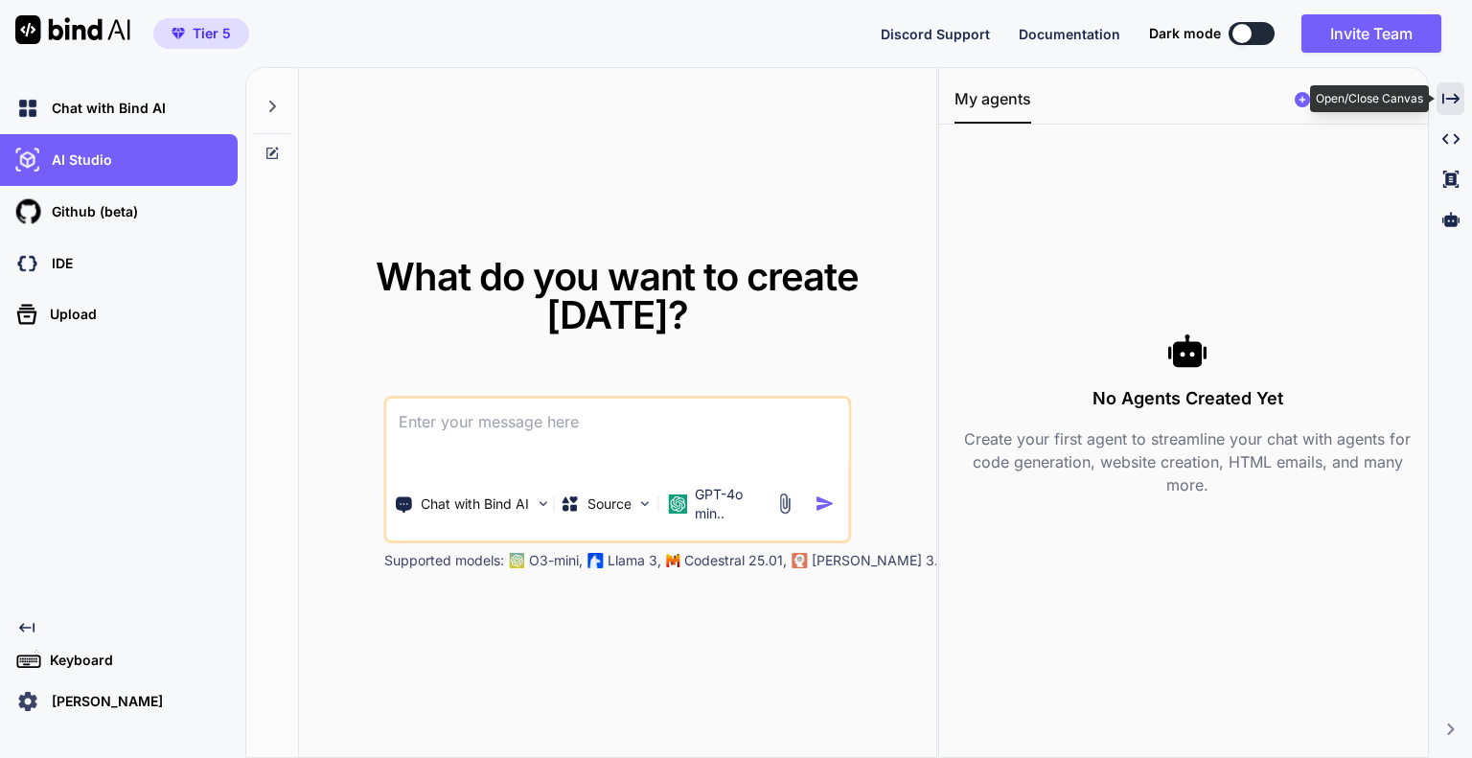
click at [1446, 101] on icon "Created with Pixso." at bounding box center [1450, 98] width 17 height 17
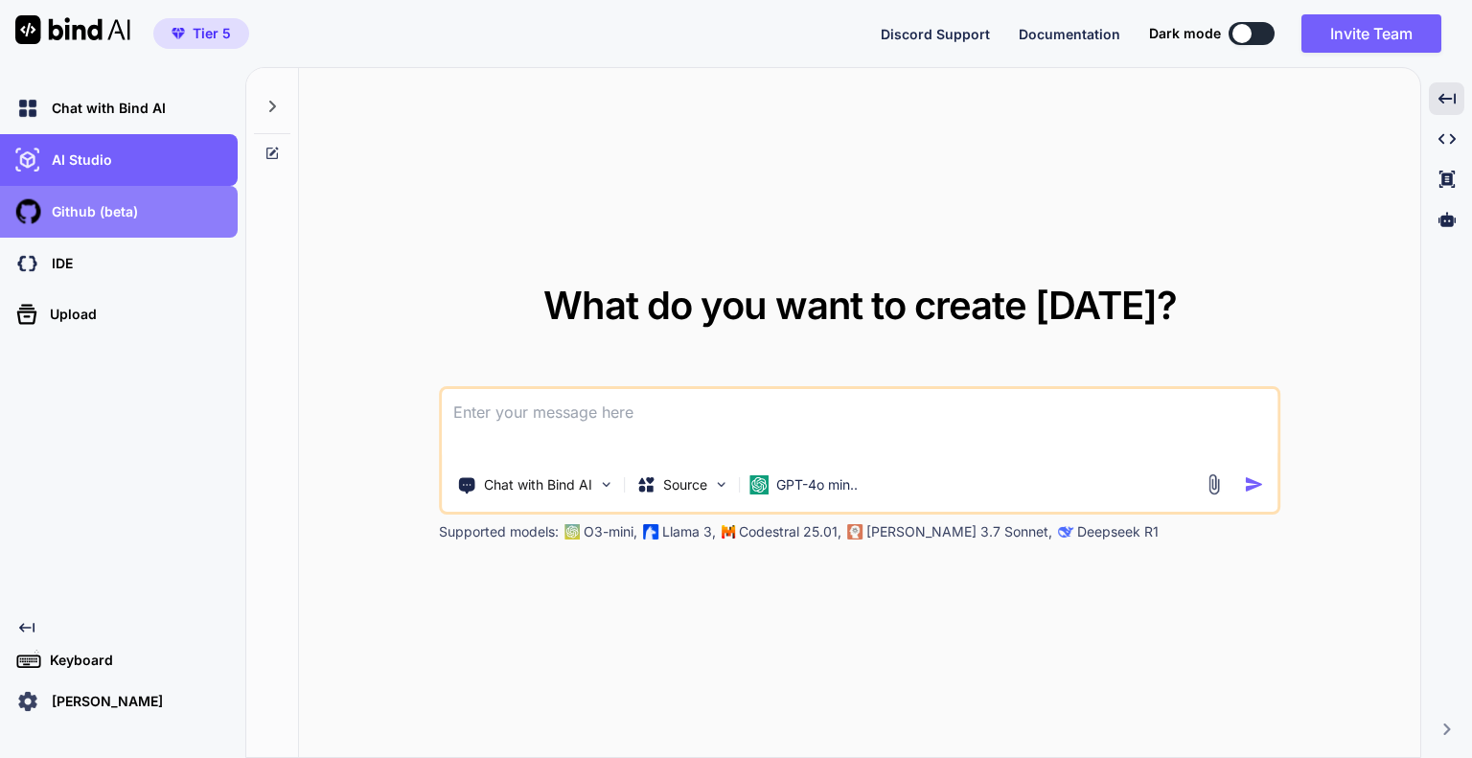
click at [172, 220] on div "Github (beta)" at bounding box center [124, 211] width 226 height 33
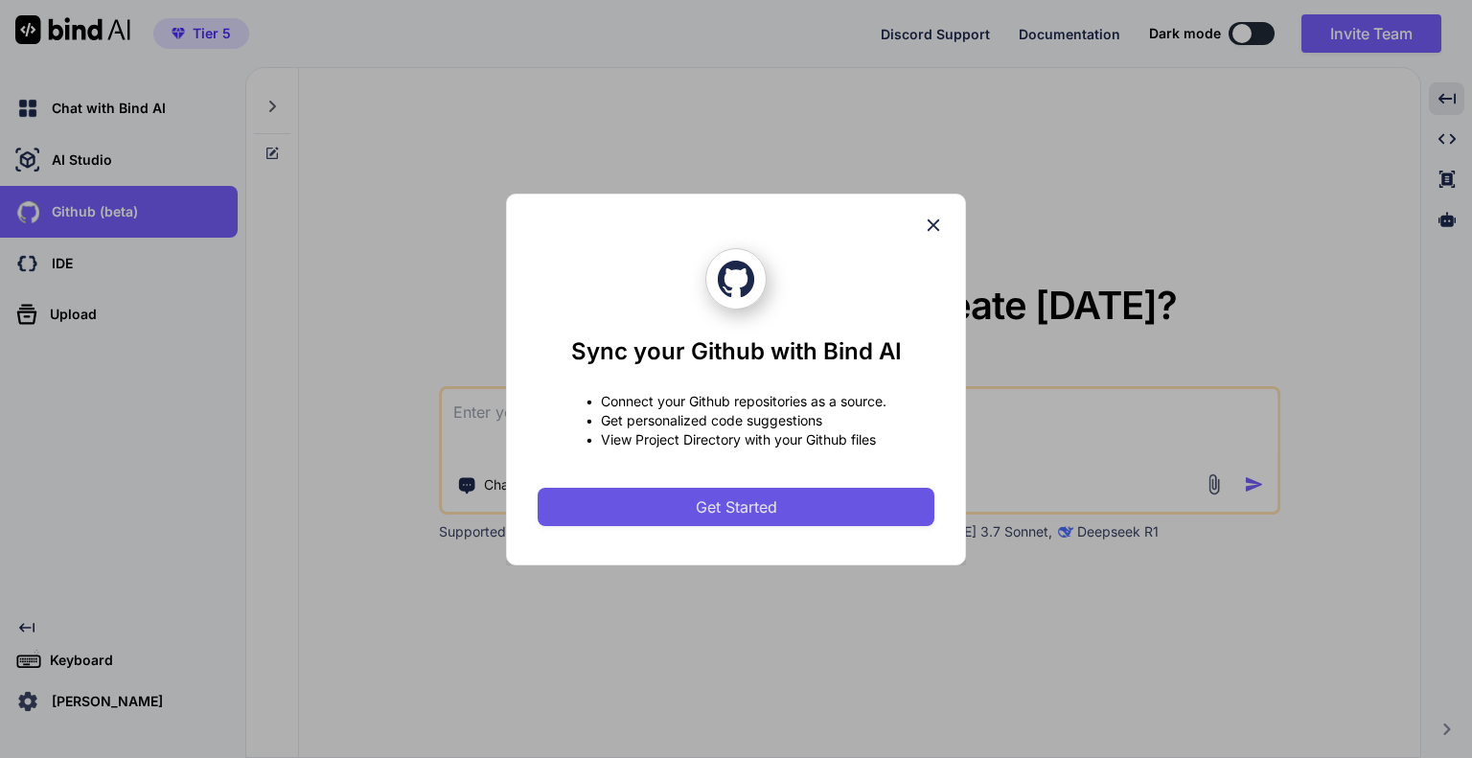
click at [704, 495] on span "Get Started" at bounding box center [736, 506] width 81 height 23
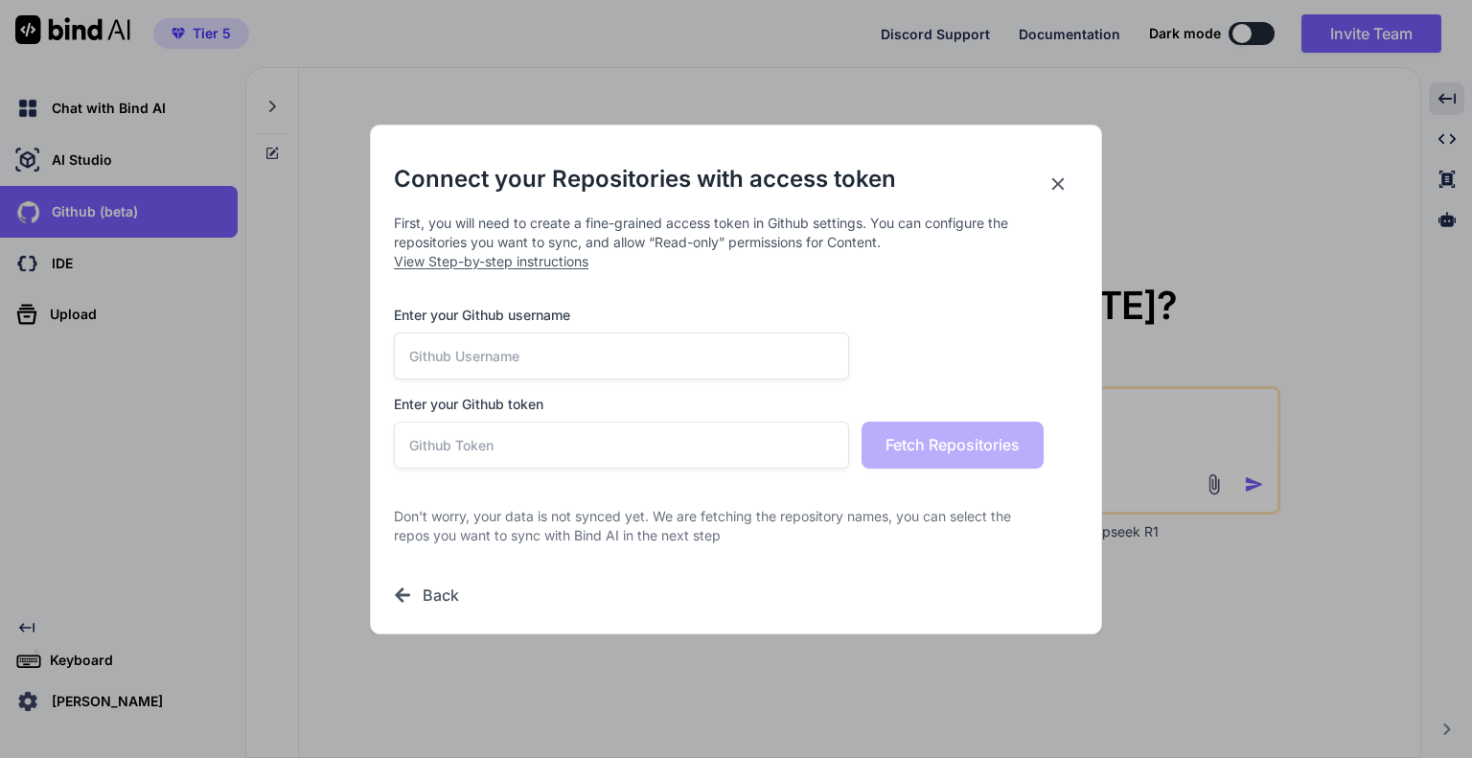
click at [641, 358] on input "text" at bounding box center [621, 355] width 455 height 47
click at [478, 260] on span "View Step-by-step instructions" at bounding box center [491, 261] width 194 height 16
click at [509, 372] on input "text" at bounding box center [621, 355] width 455 height 47
type input "ngvhoang96"
paste input "github_pat_11AFZ2UTY05ye1vbmZ9pAZ_gxVmauJqi7DMiZlxbhyjDO5MMnTl2GBkYS2EckmRajWK5…"
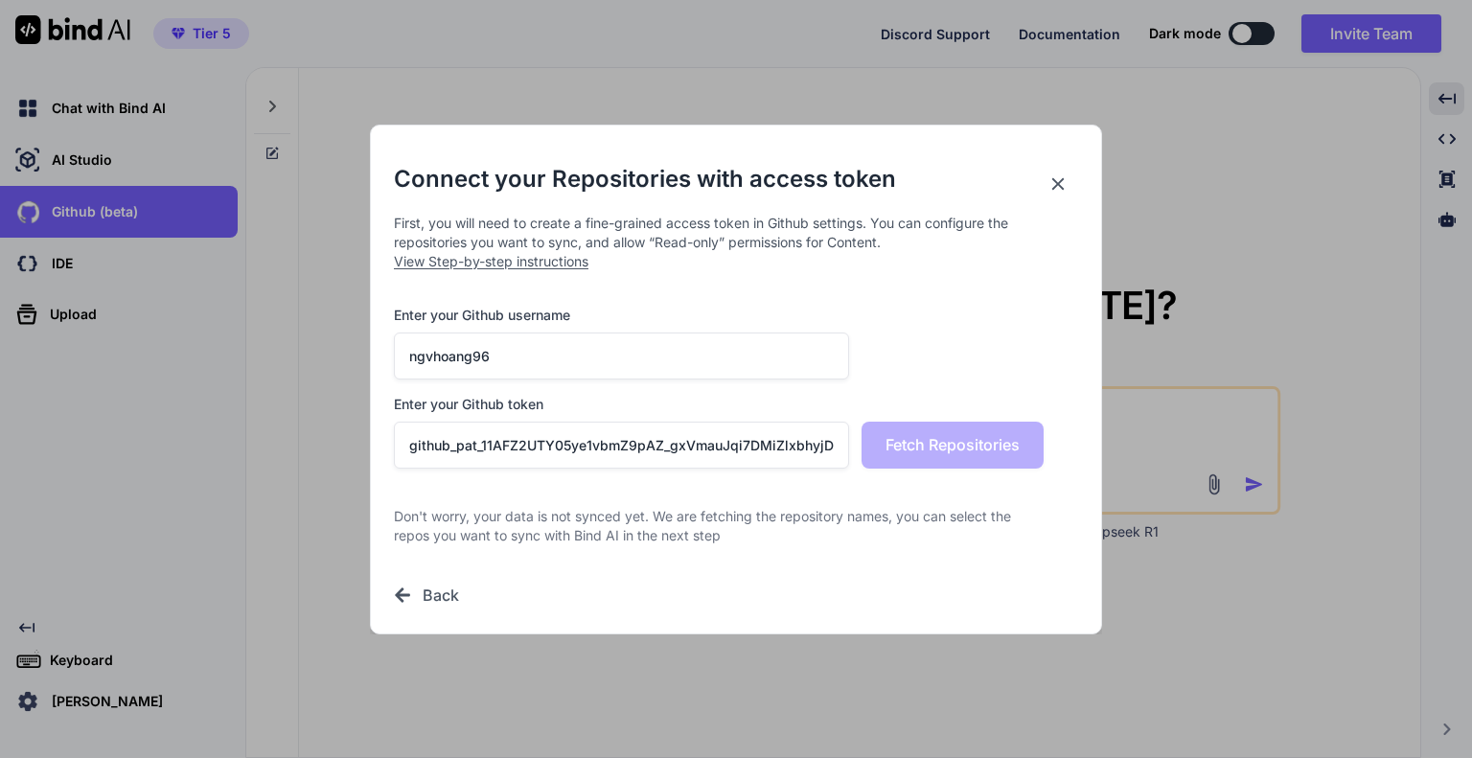
scroll to position [0, 314]
type input "github_pat_11AFZ2UTY05ye1vbmZ9pAZ_gxVmauJqi7DMiZlxbhyjDO5MMnTl2GBkYS2EckmRajWK5…"
click at [932, 451] on span "Fetch Repositories" at bounding box center [952, 444] width 134 height 23
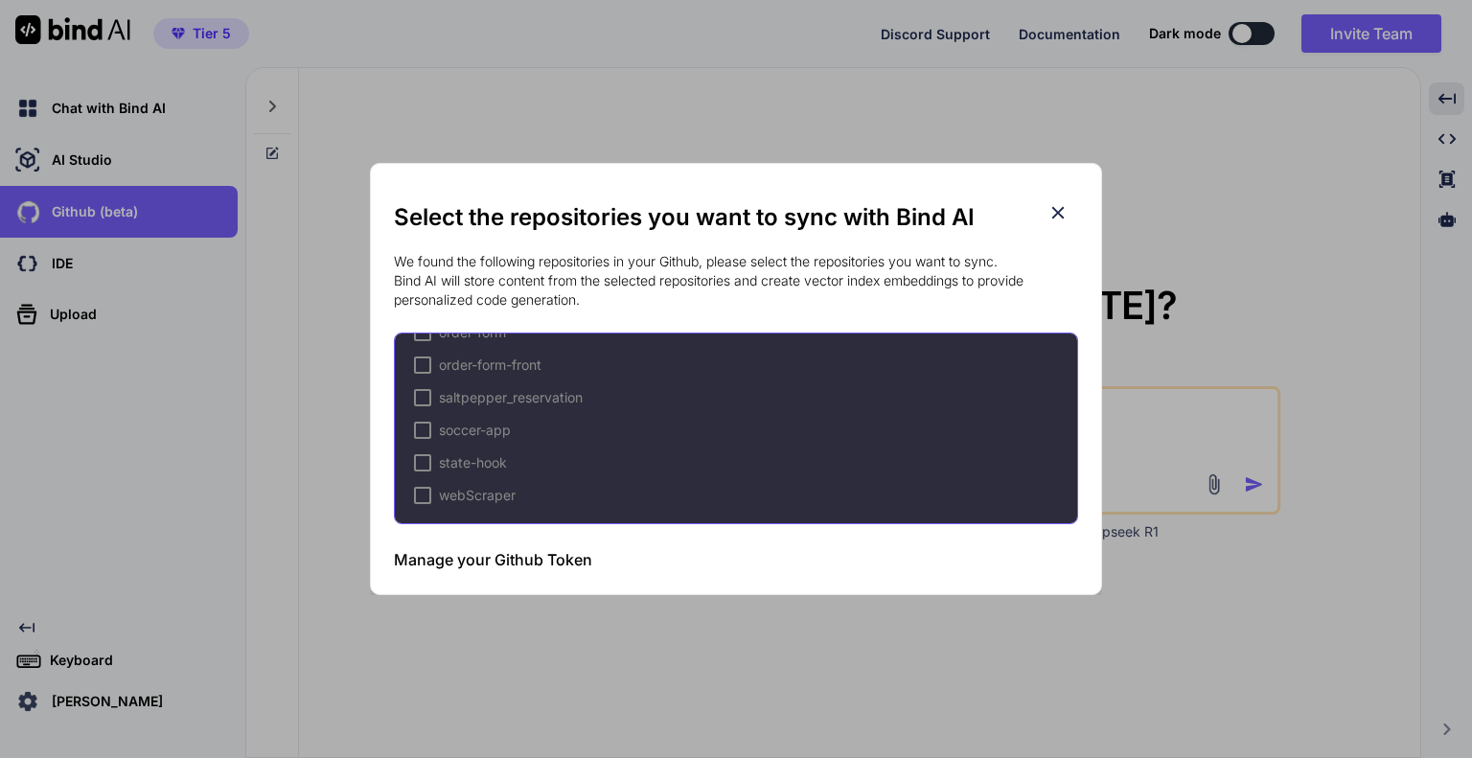
scroll to position [484, 0]
click at [1053, 210] on icon at bounding box center [1057, 212] width 21 height 21
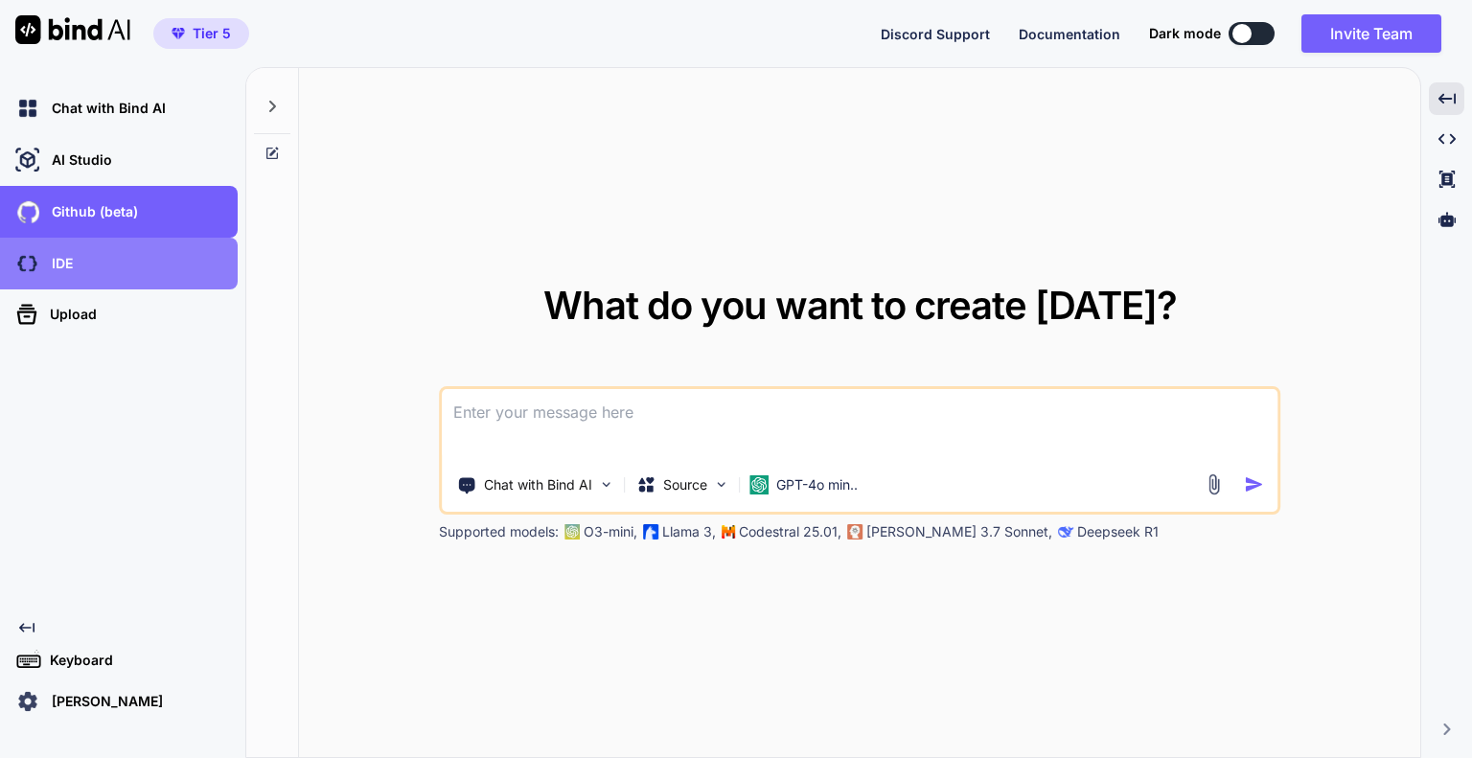
click at [88, 266] on div "IDE" at bounding box center [124, 263] width 226 height 33
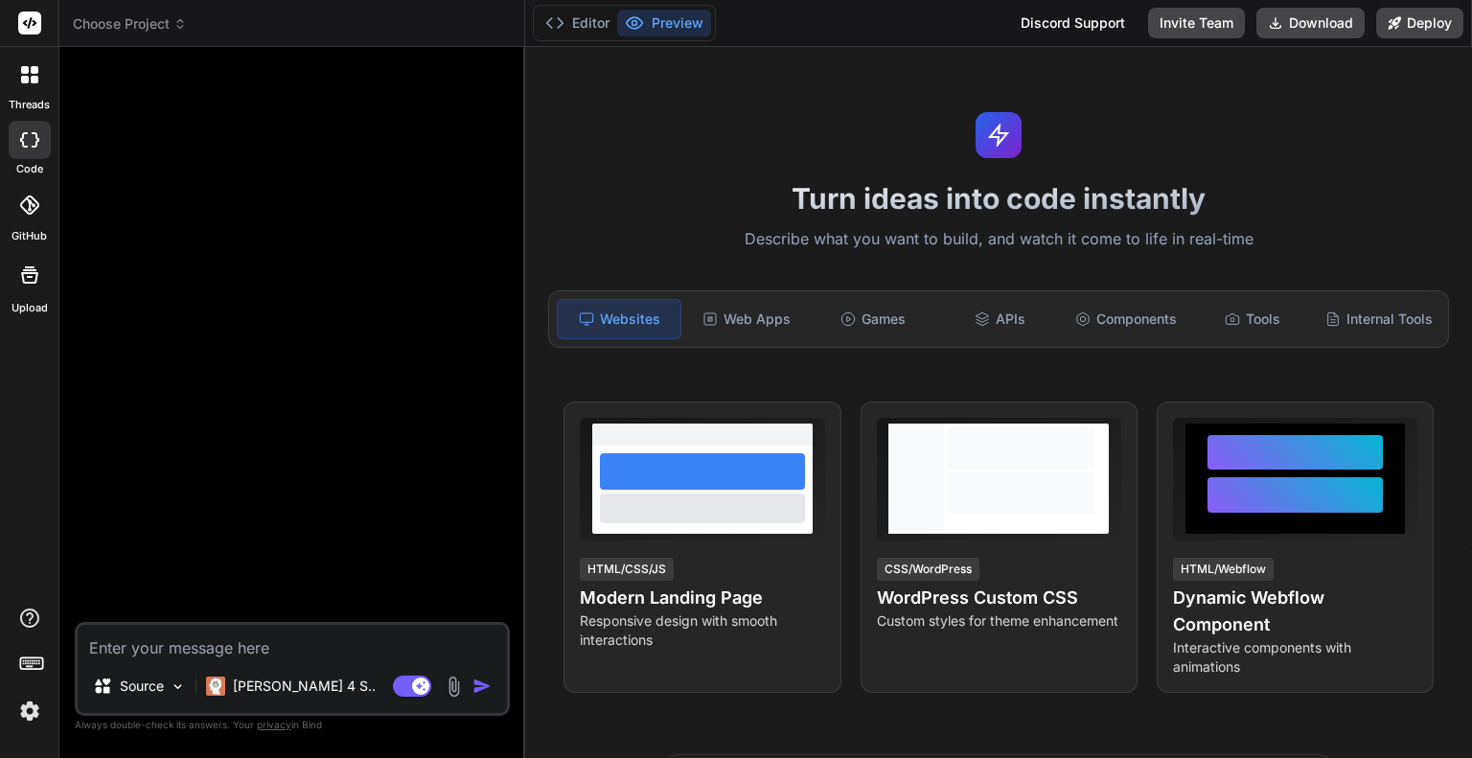
click at [28, 215] on div at bounding box center [30, 205] width 42 height 42
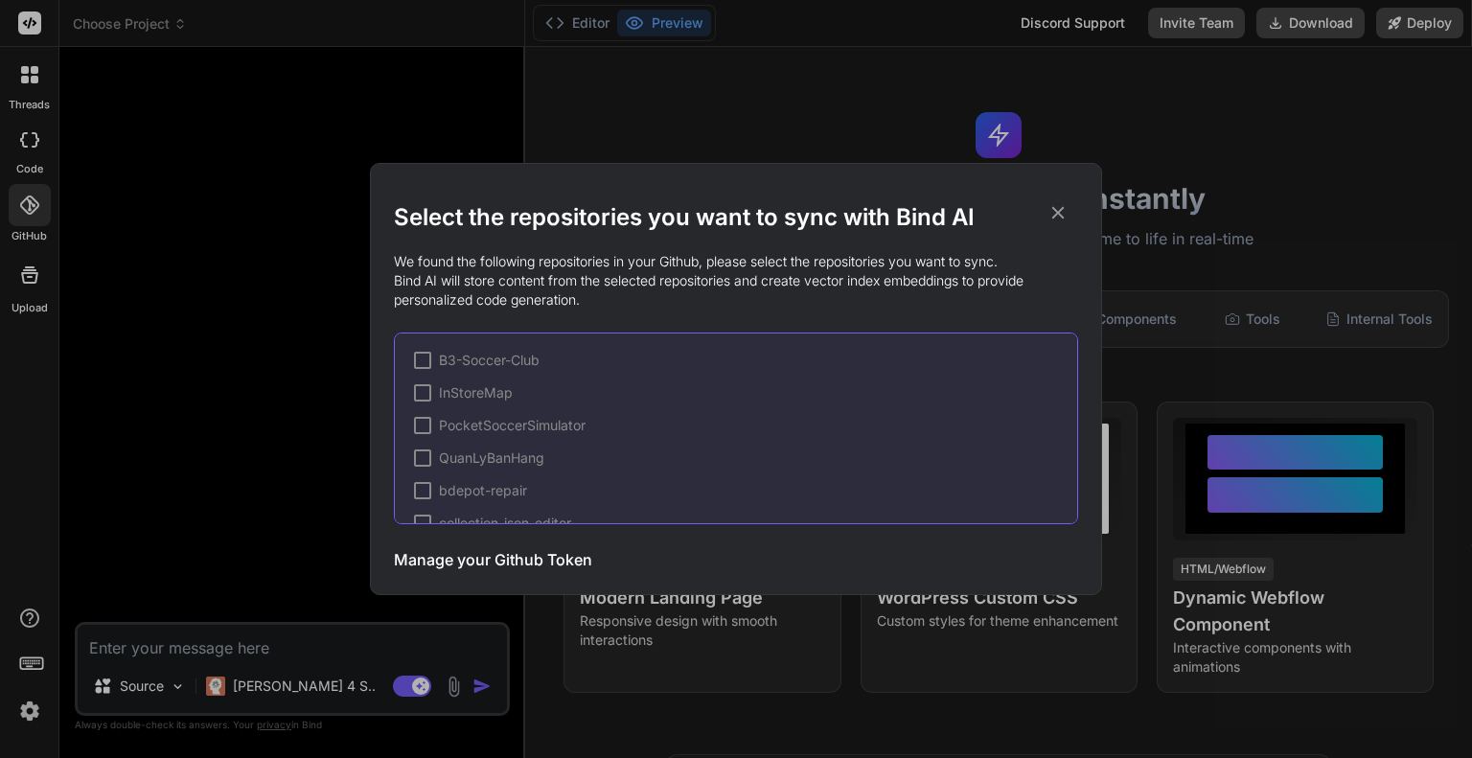
click at [1057, 209] on icon at bounding box center [1057, 212] width 21 height 21
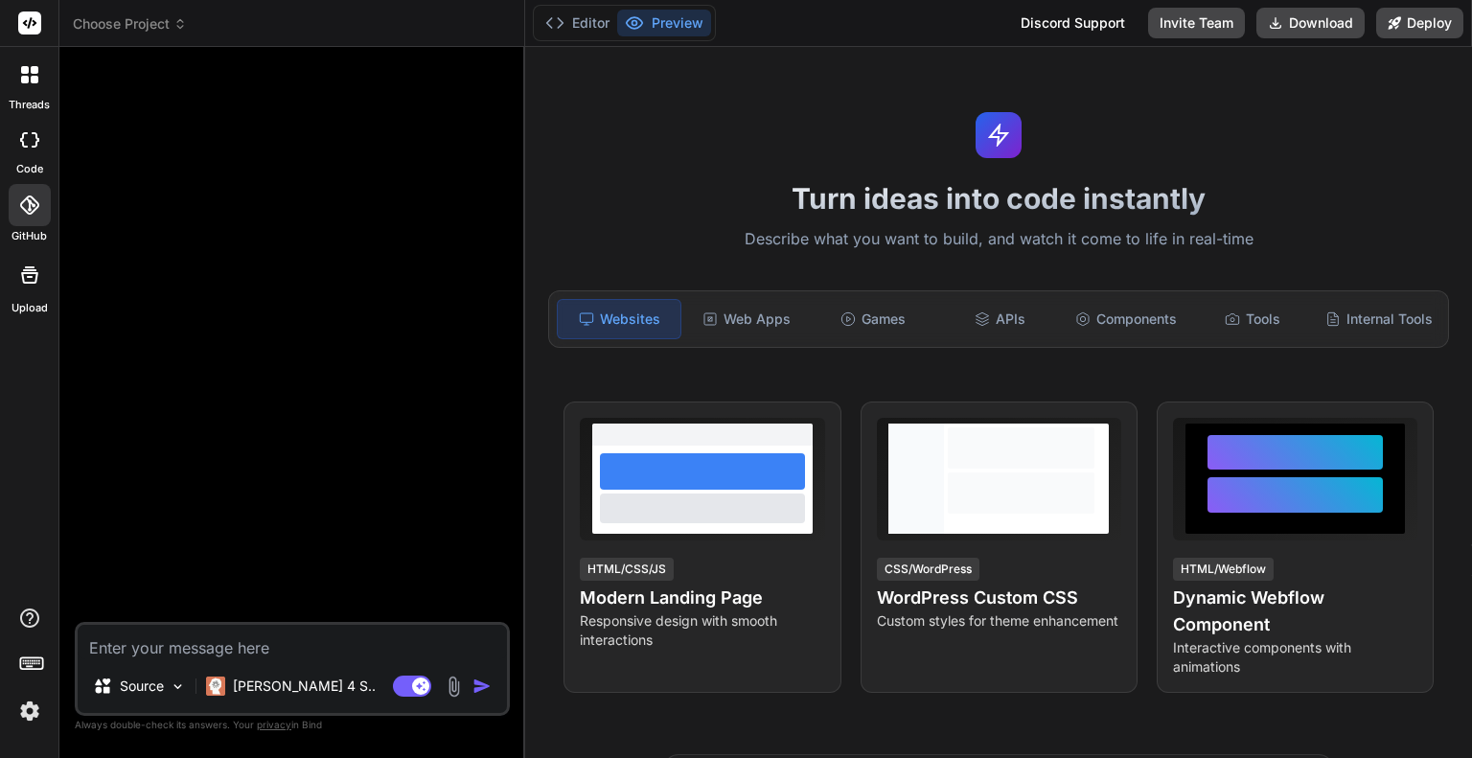
click at [35, 206] on icon at bounding box center [29, 204] width 19 height 19
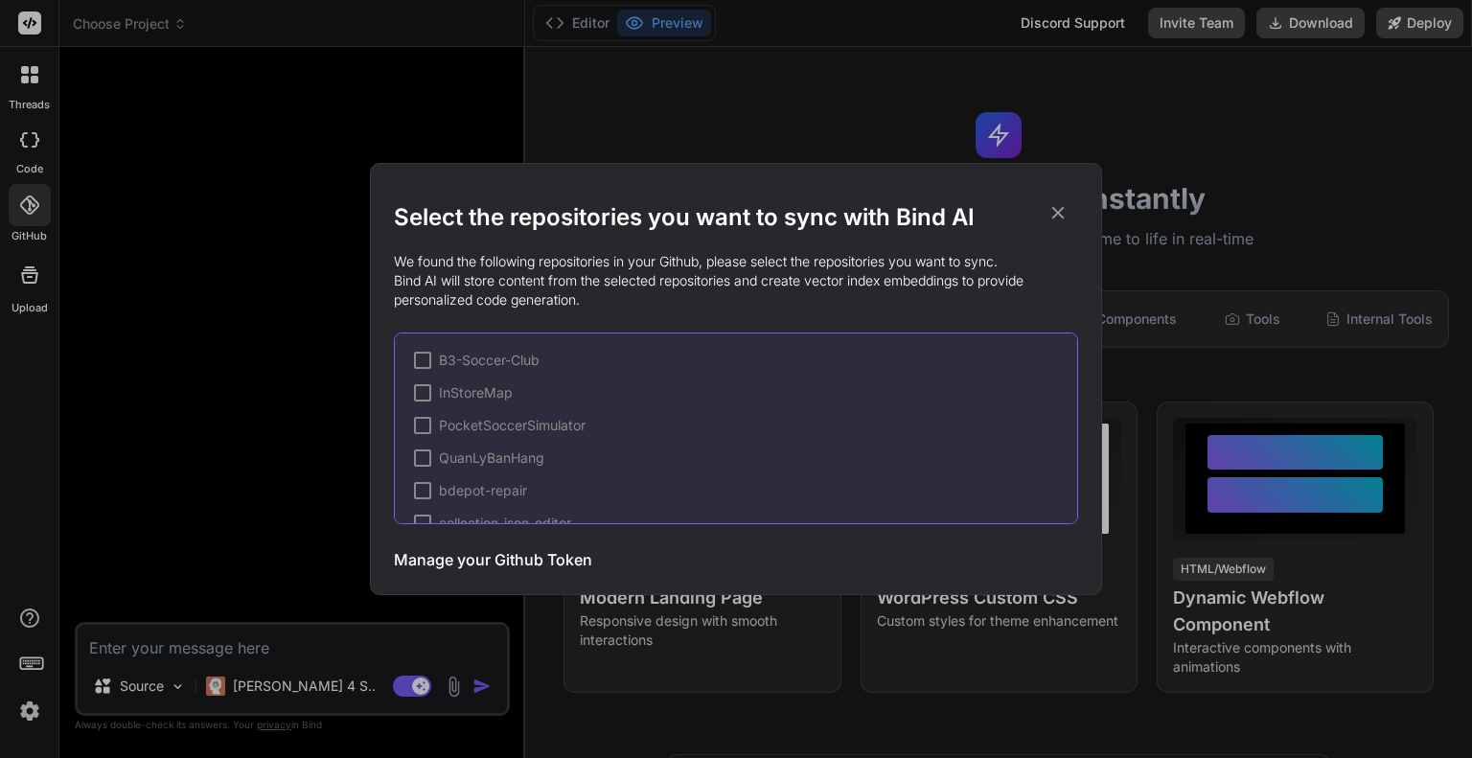
click at [472, 553] on h3 "Manage your Github Token" at bounding box center [493, 559] width 198 height 23
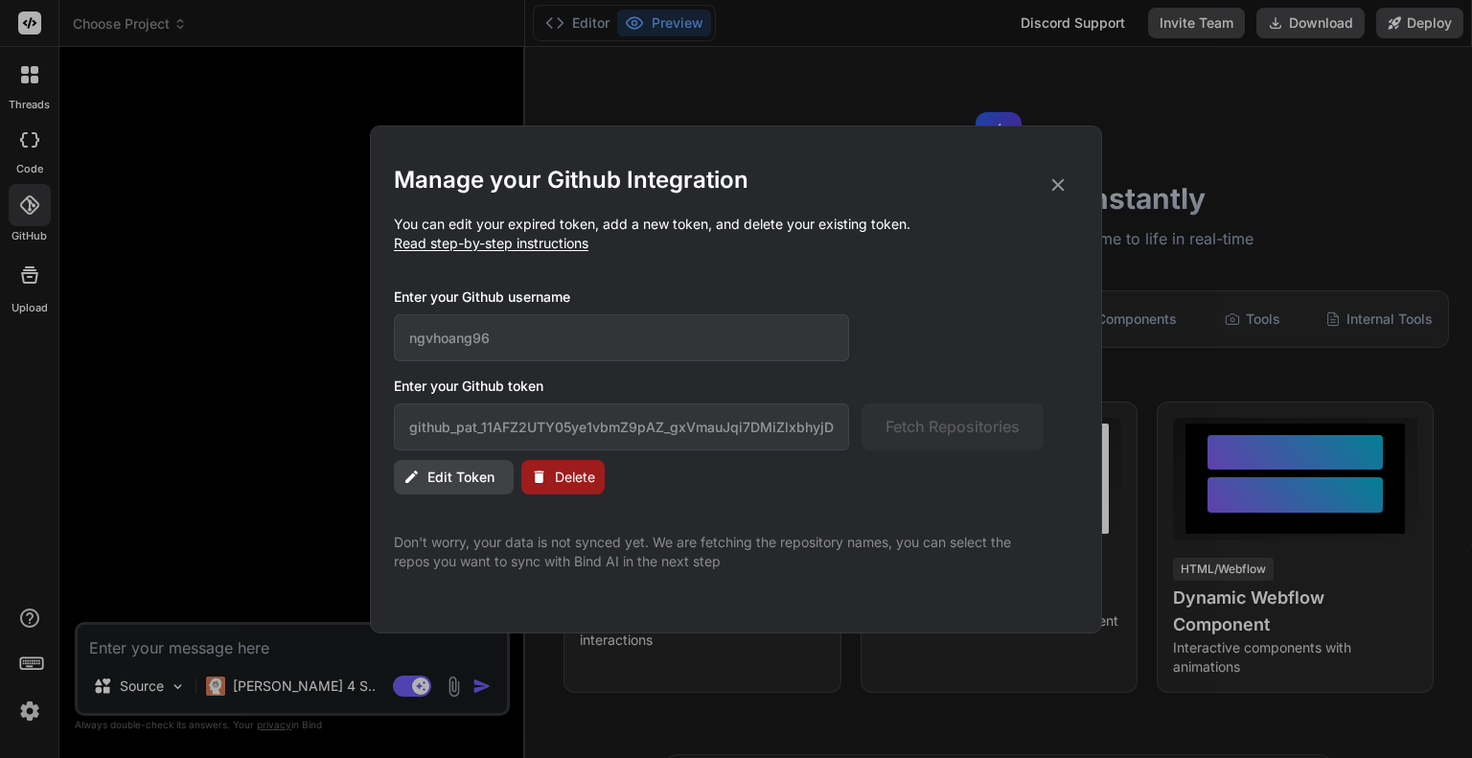
click at [1062, 176] on icon at bounding box center [1057, 184] width 21 height 21
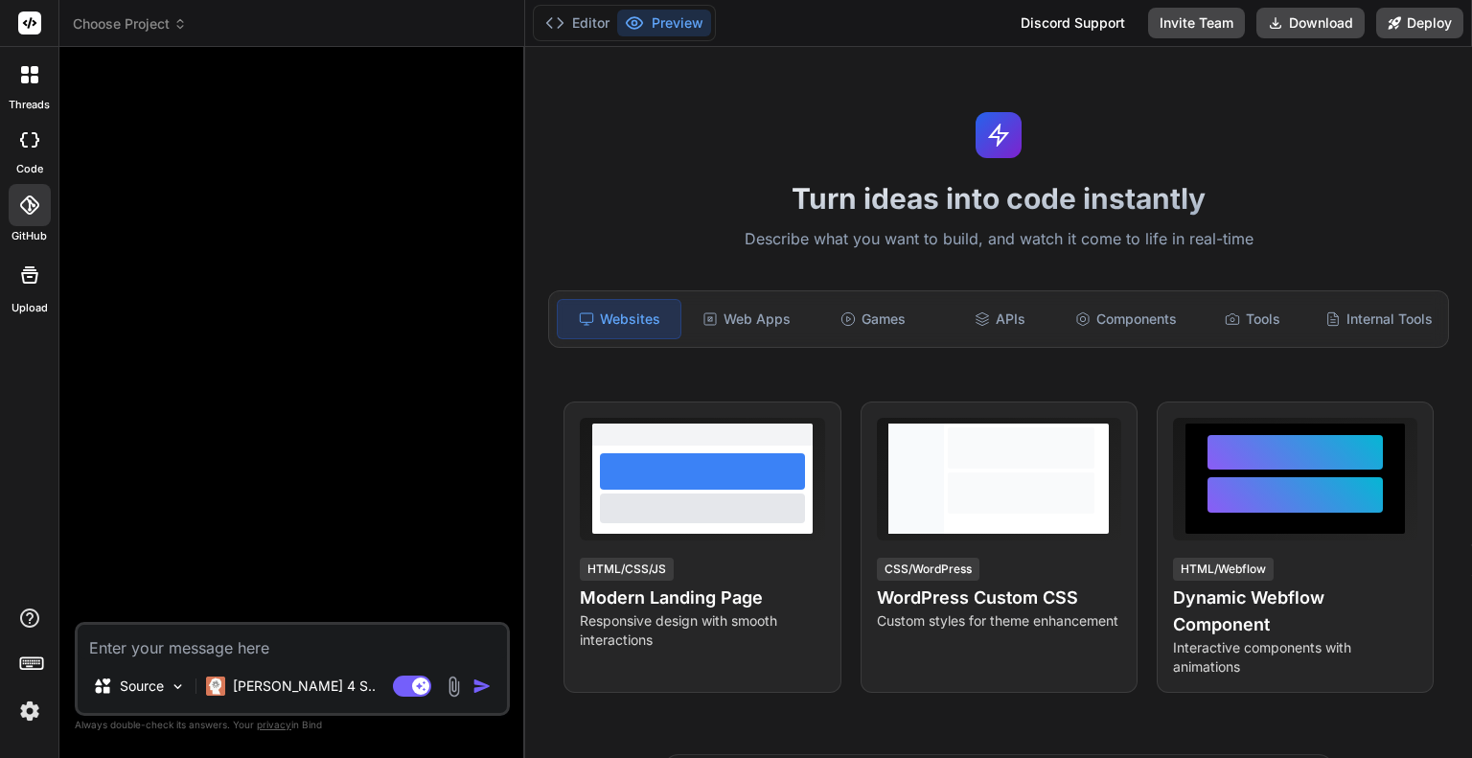
click at [37, 695] on img at bounding box center [29, 711] width 33 height 33
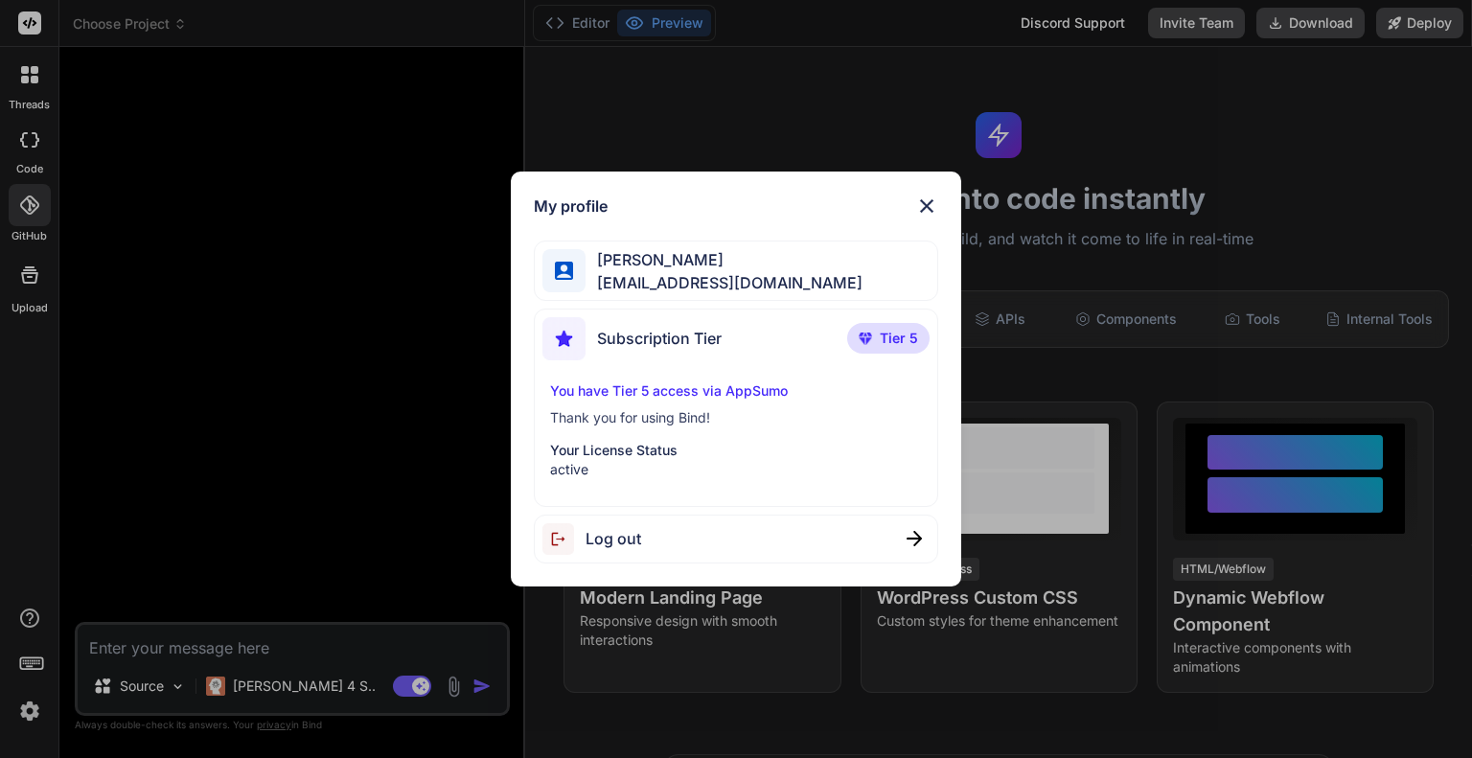
click at [659, 340] on span "Subscription Tier" at bounding box center [659, 338] width 125 height 23
click at [696, 395] on p "You have Tier 5 access via AppSumo" at bounding box center [735, 390] width 371 height 19
click at [559, 275] on img at bounding box center [564, 271] width 18 height 18
click at [915, 202] on img at bounding box center [926, 205] width 23 height 23
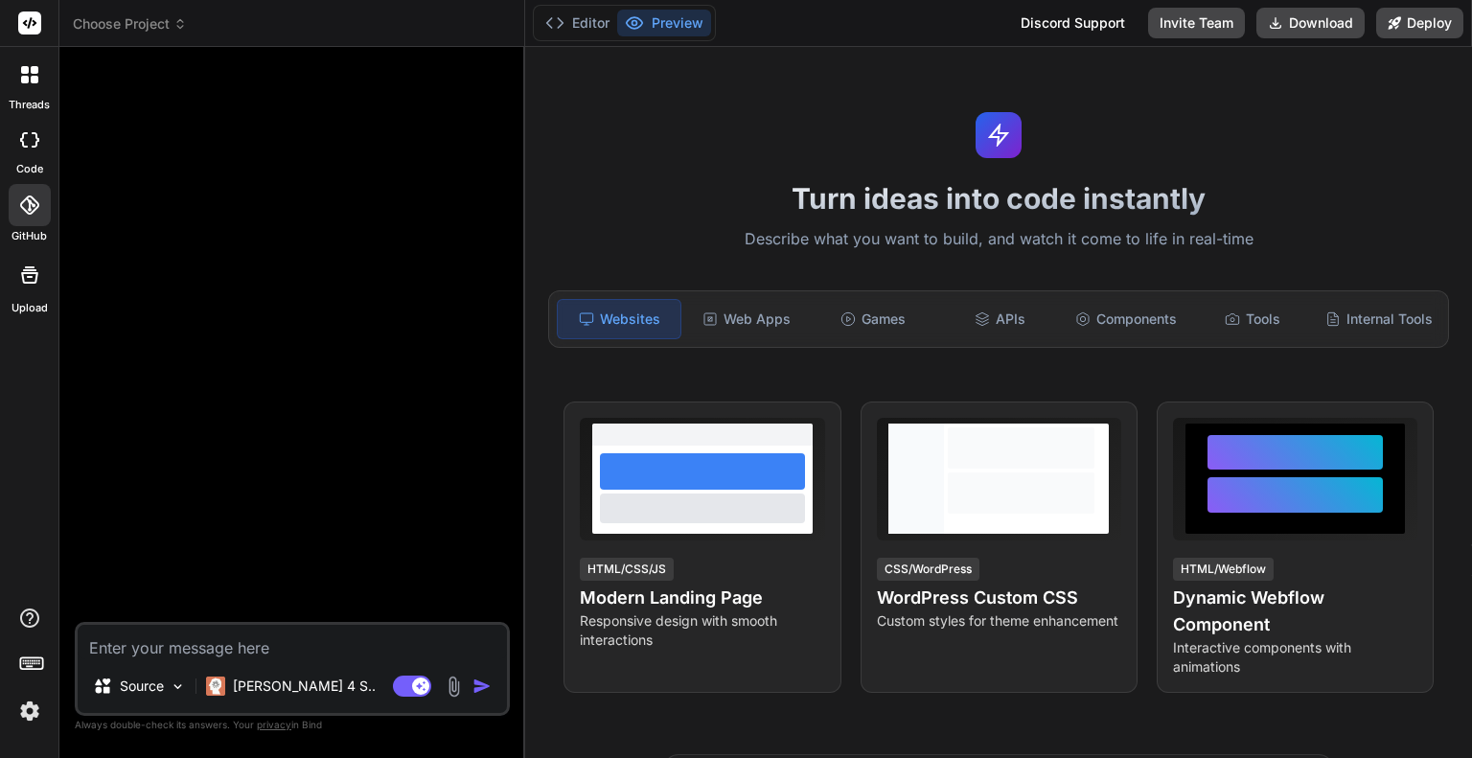
click at [20, 282] on icon at bounding box center [29, 274] width 23 height 23
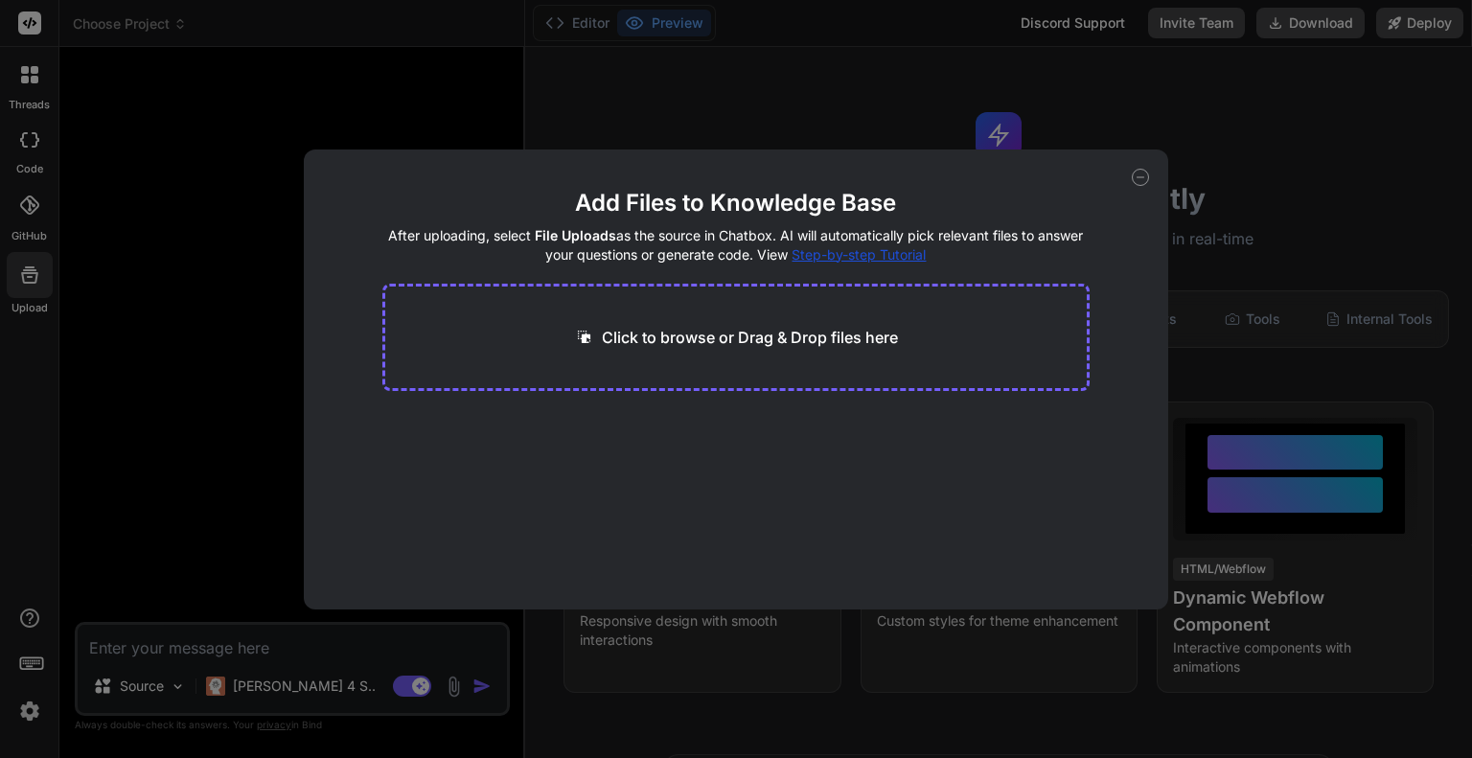
click at [20, 282] on div "Add Files to Knowledge Base After uploading, select File Uploads as the source …" at bounding box center [736, 379] width 1472 height 758
type textarea "x"
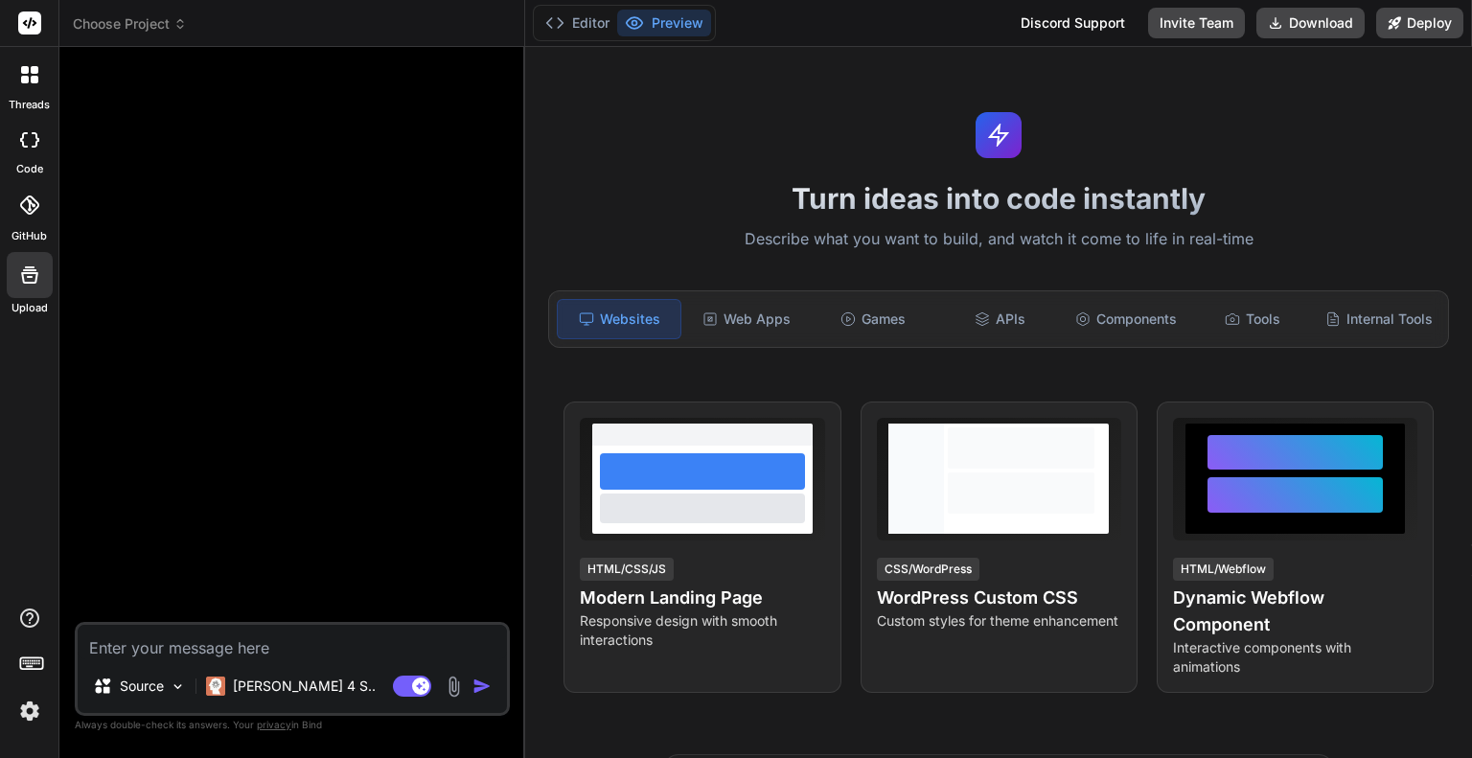
click at [24, 206] on icon at bounding box center [29, 204] width 19 height 19
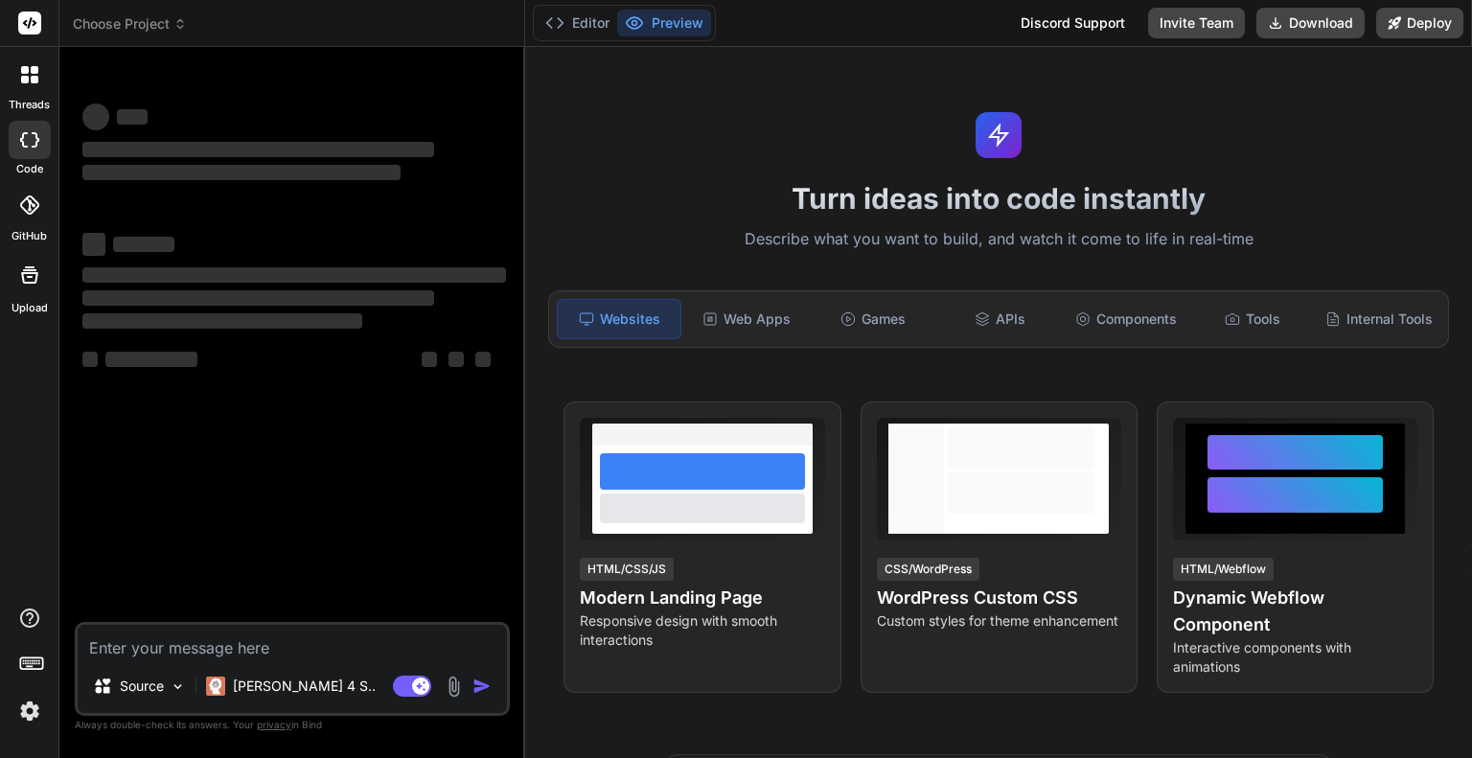
click at [34, 214] on icon at bounding box center [29, 204] width 19 height 19
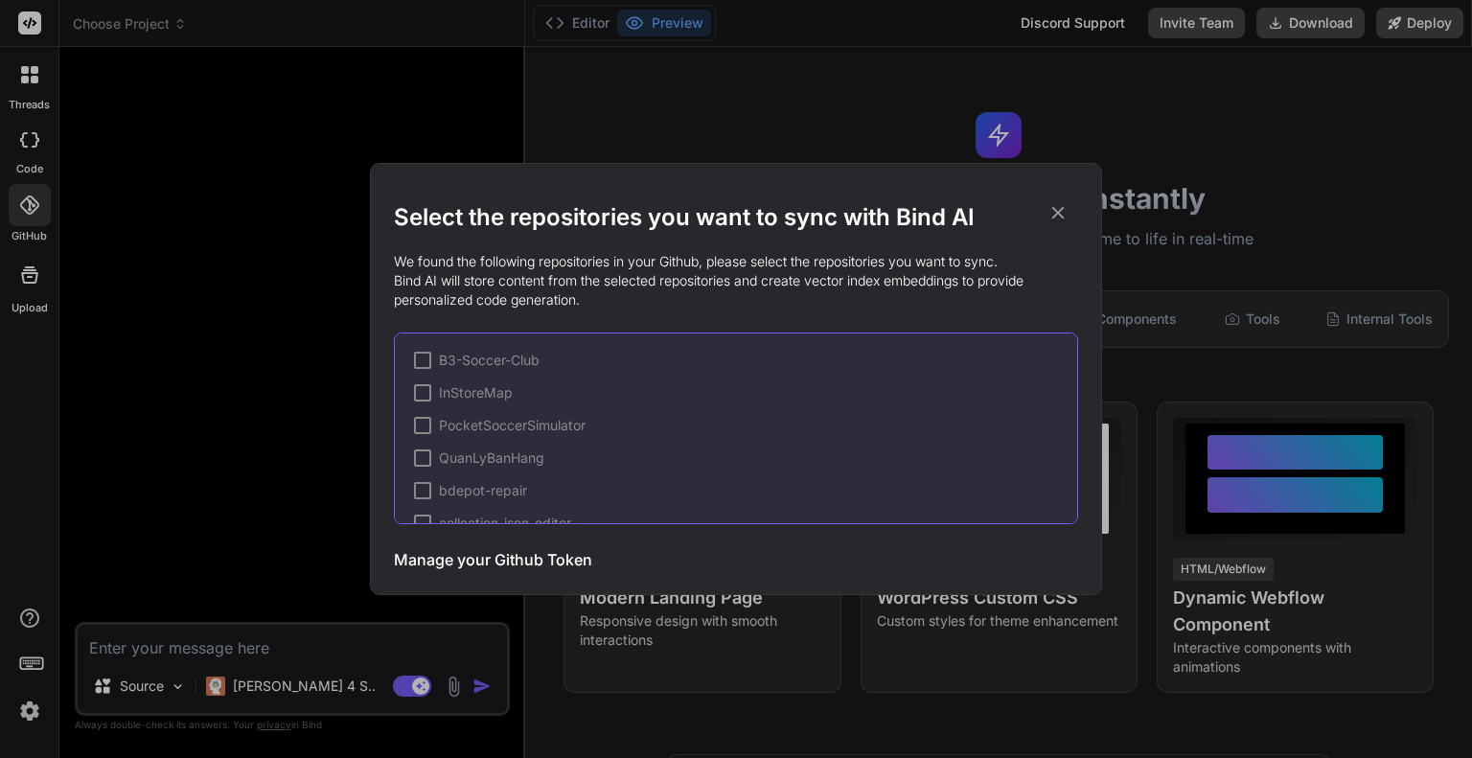
type textarea "x"
click at [477, 569] on h3 "Manage your Github Token" at bounding box center [493, 559] width 198 height 23
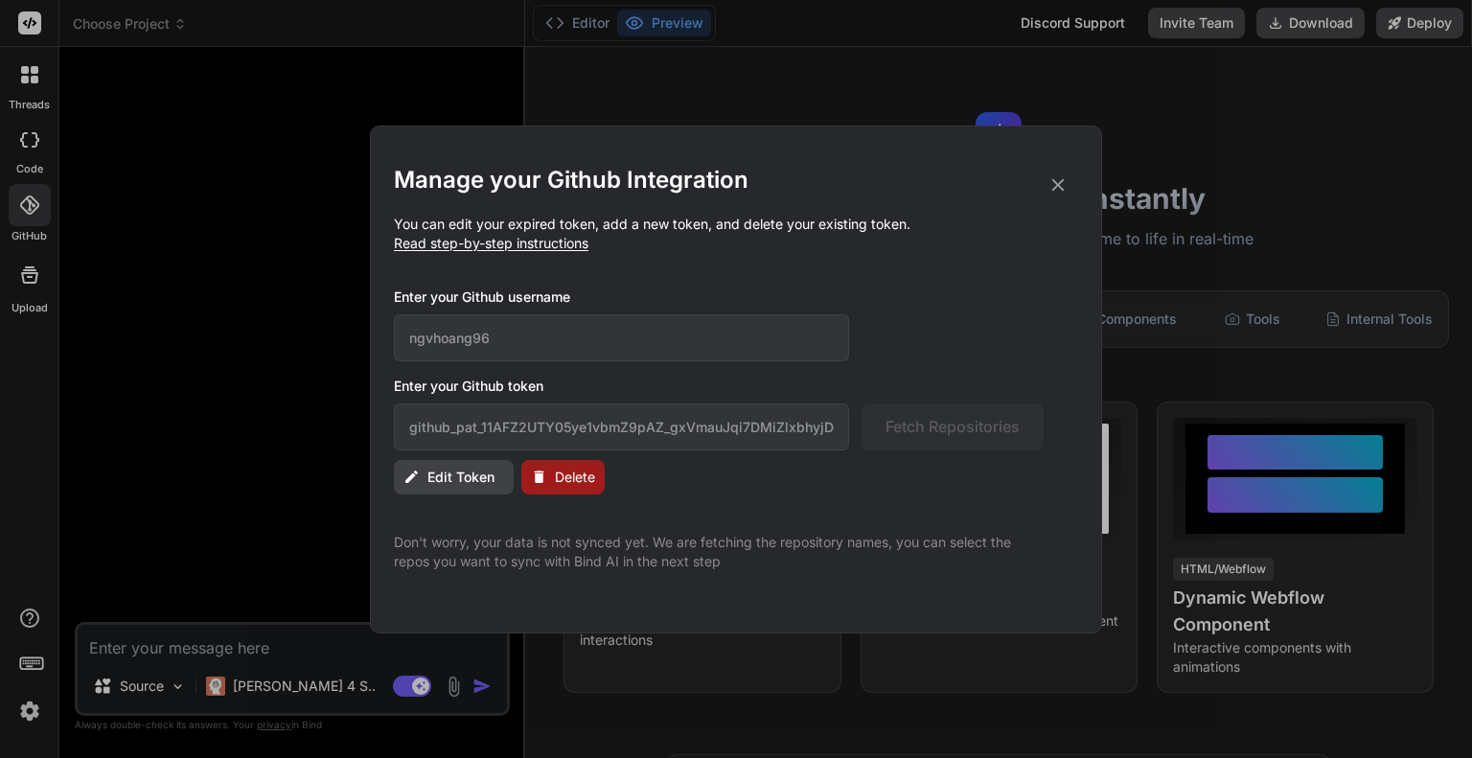
click at [445, 481] on span "Edit Token" at bounding box center [460, 477] width 67 height 19
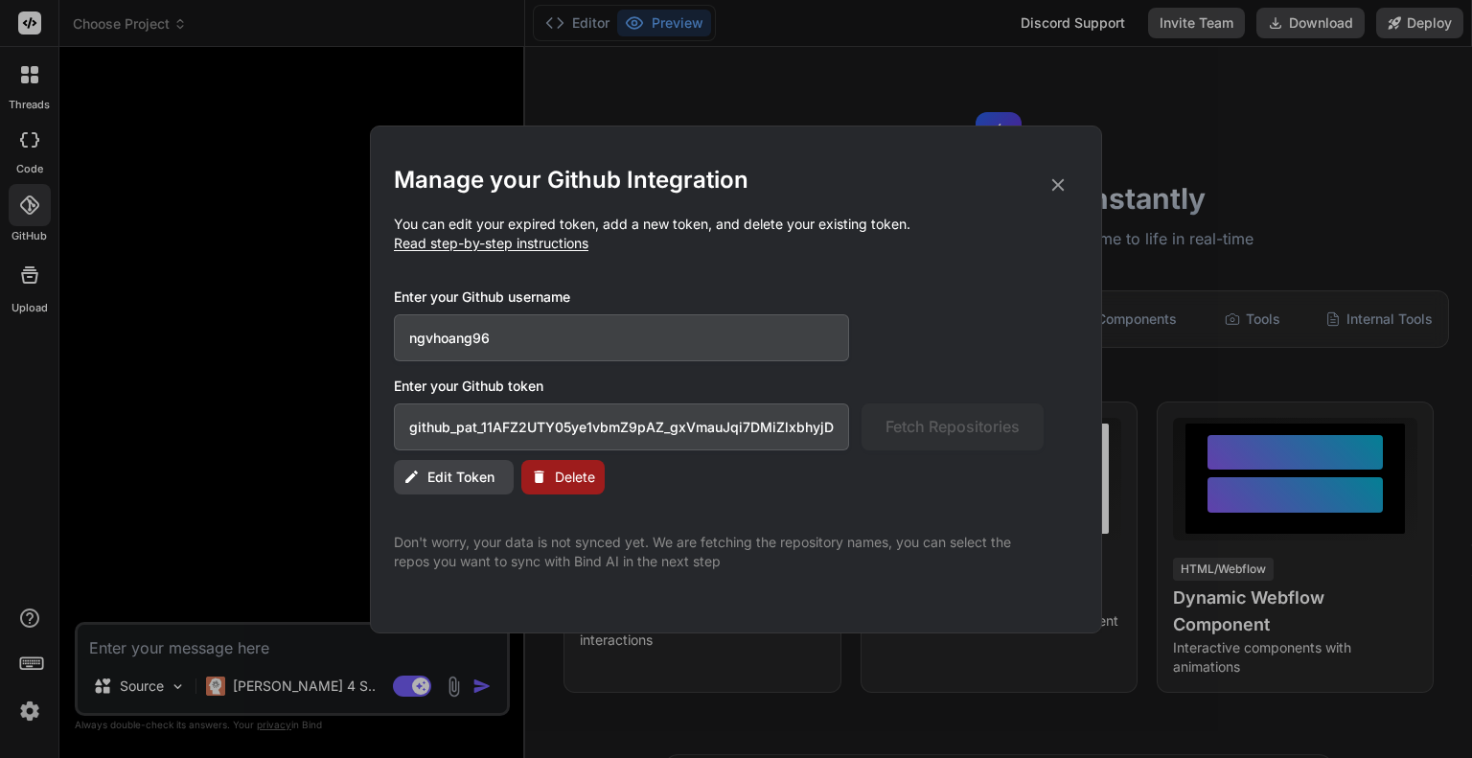
click at [771, 432] on input "github_pat_11AFZ2UTY05ye1vbmZ9pAZ_gxVmauJqi7DMiZlxbhyjDO5MMnTl2GBkYS2EckmRajWK5…" at bounding box center [621, 426] width 455 height 47
click at [696, 345] on input "ngvhoang96" at bounding box center [621, 337] width 455 height 47
type input "ngvhoang96"
click at [562, 413] on input "github_pat_11AFZ2UTY05ye1vbmZ9pAZ_gxVmauJqi7DMiZlxbhyjDO5MMnTl2GBkYS2EckmRajWK5…" at bounding box center [621, 426] width 455 height 47
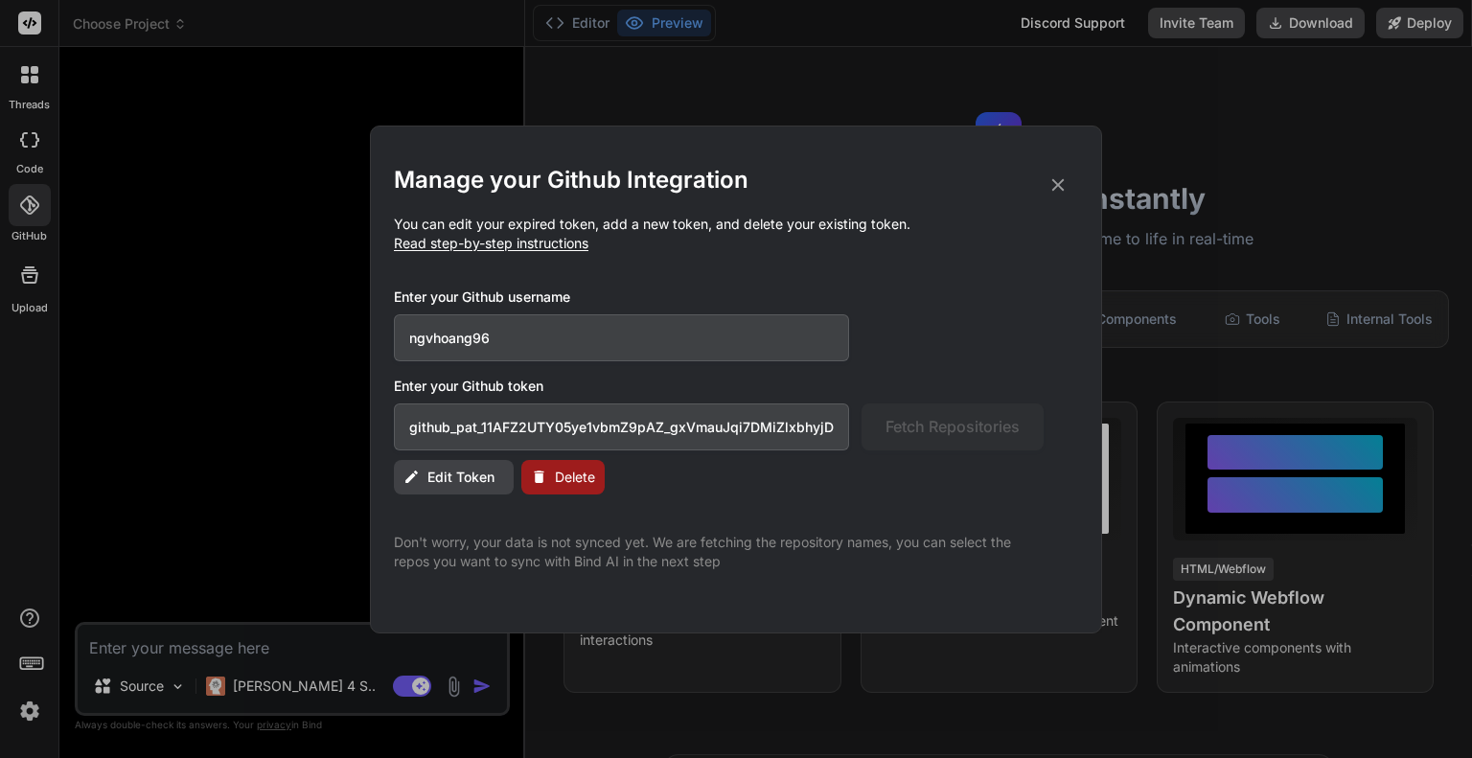
click at [1054, 170] on h2 "Manage your Github Integration" at bounding box center [736, 180] width 684 height 31
click at [1062, 184] on icon at bounding box center [1057, 184] width 21 height 21
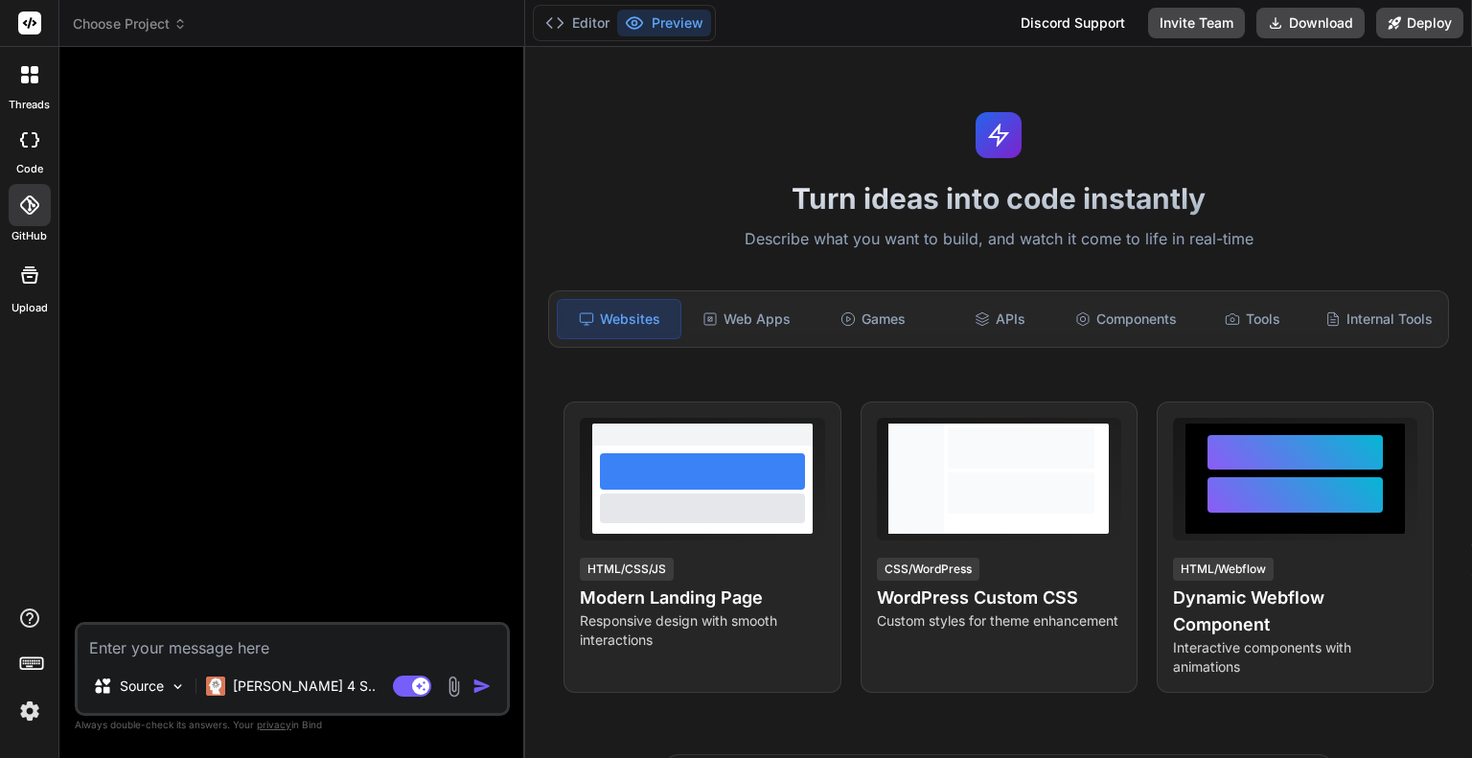
click at [34, 148] on div at bounding box center [30, 140] width 42 height 38
click at [33, 178] on div "GitHub" at bounding box center [29, 210] width 58 height 68
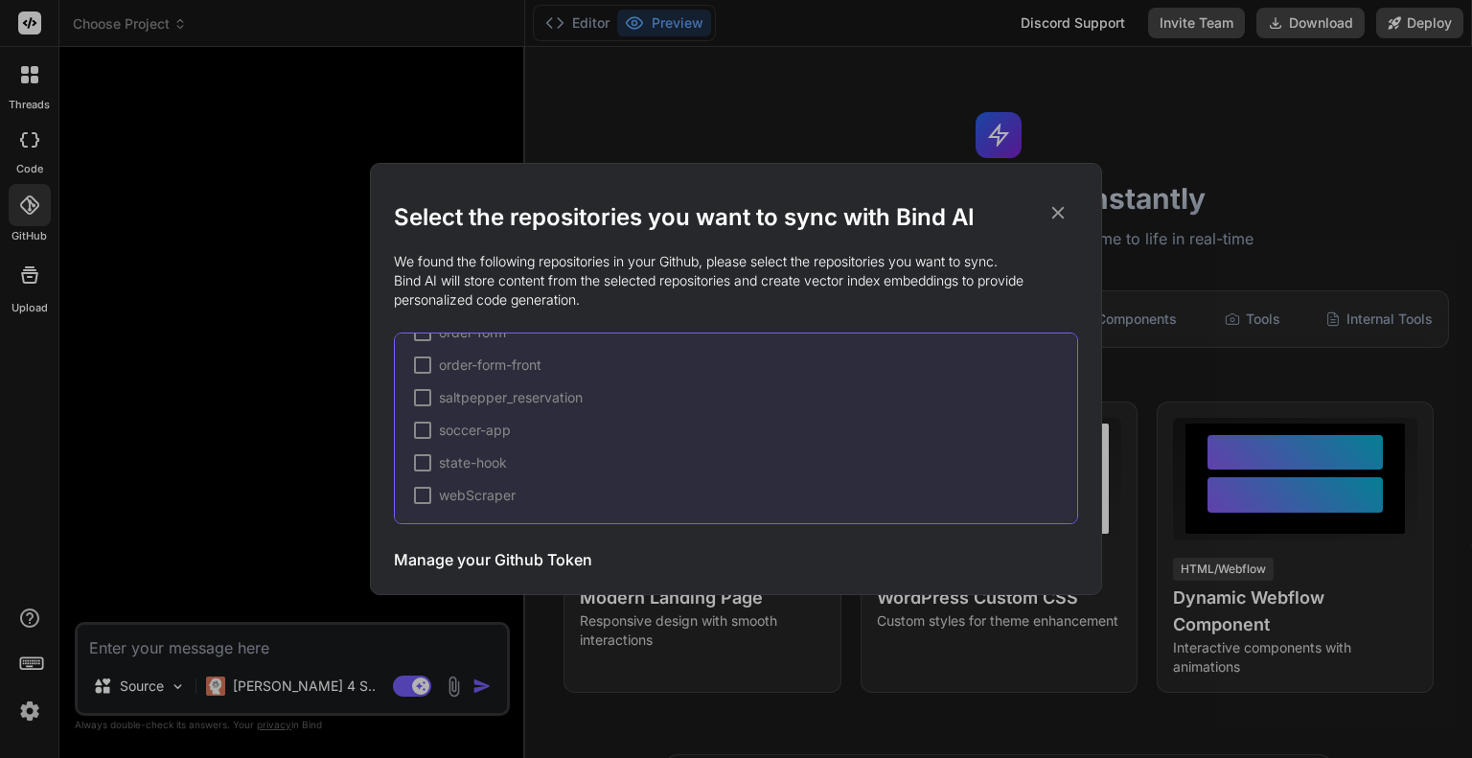
click at [1073, 214] on h2 "Select the repositories you want to sync with Bind AI" at bounding box center [736, 217] width 684 height 31
click at [1068, 214] on h2 "Select the repositories you want to sync with Bind AI" at bounding box center [736, 217] width 684 height 31
click at [86, 37] on div "Select the repositories you want to sync with Bind AI We found the following re…" at bounding box center [736, 379] width 1472 height 758
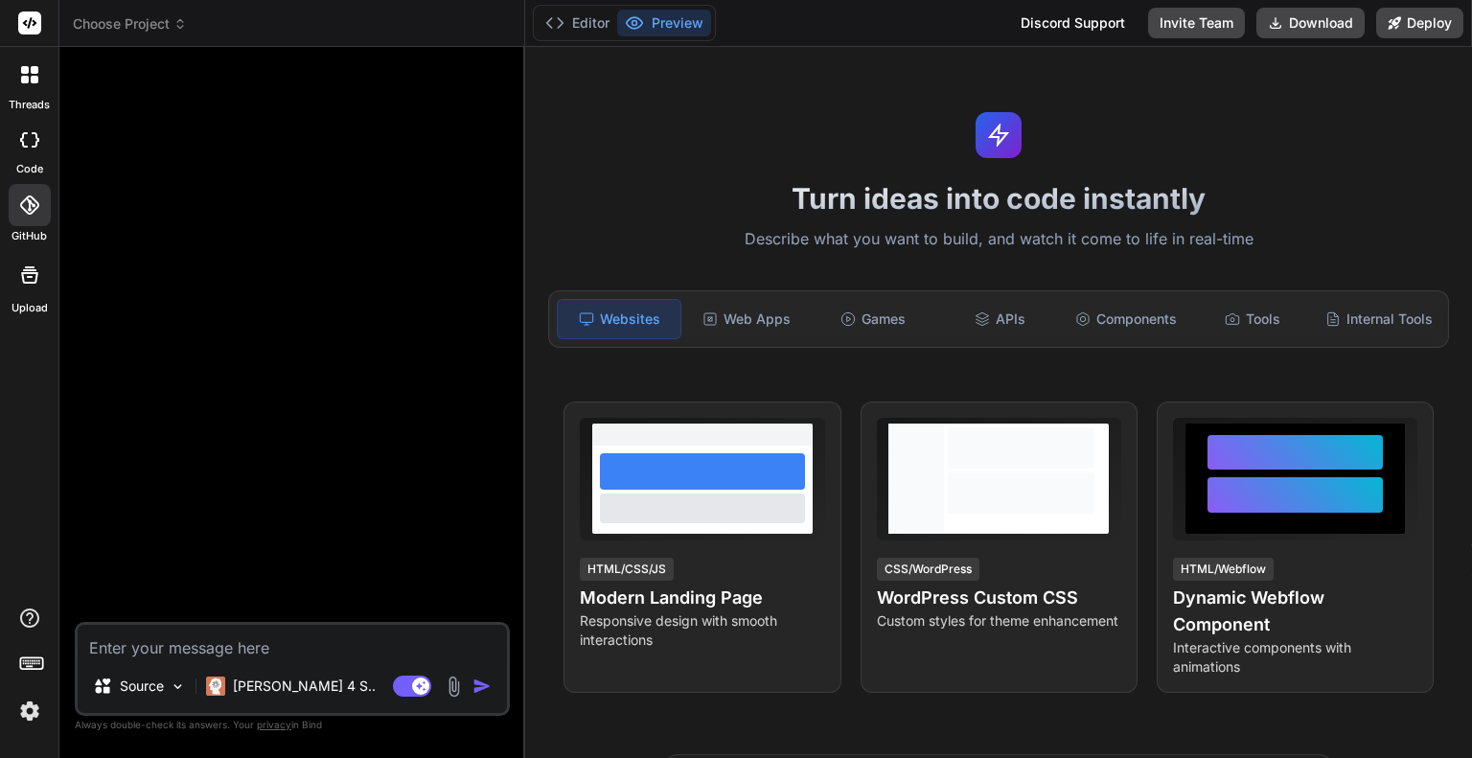
click at [25, 717] on img at bounding box center [29, 711] width 33 height 33
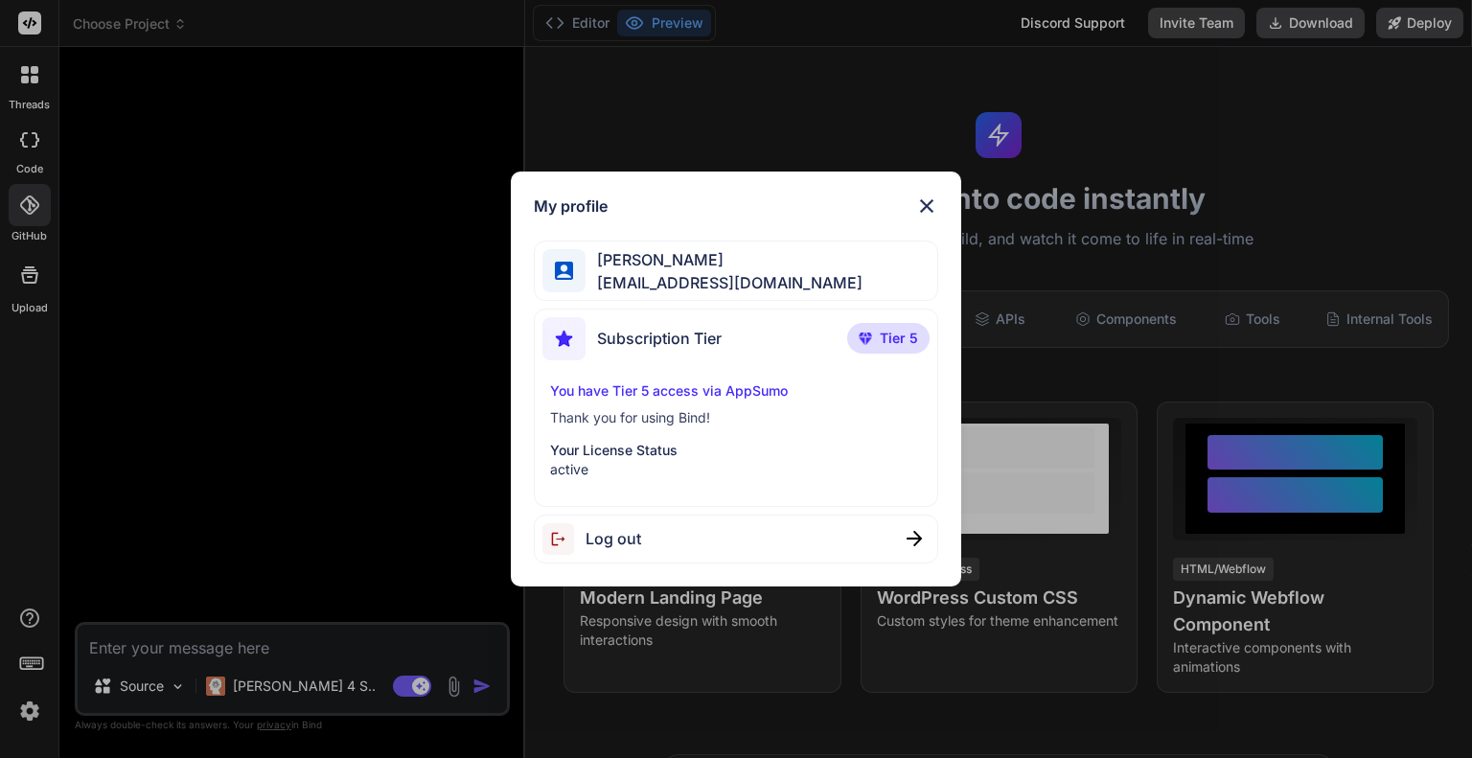
click at [599, 541] on span "Log out" at bounding box center [613, 538] width 56 height 23
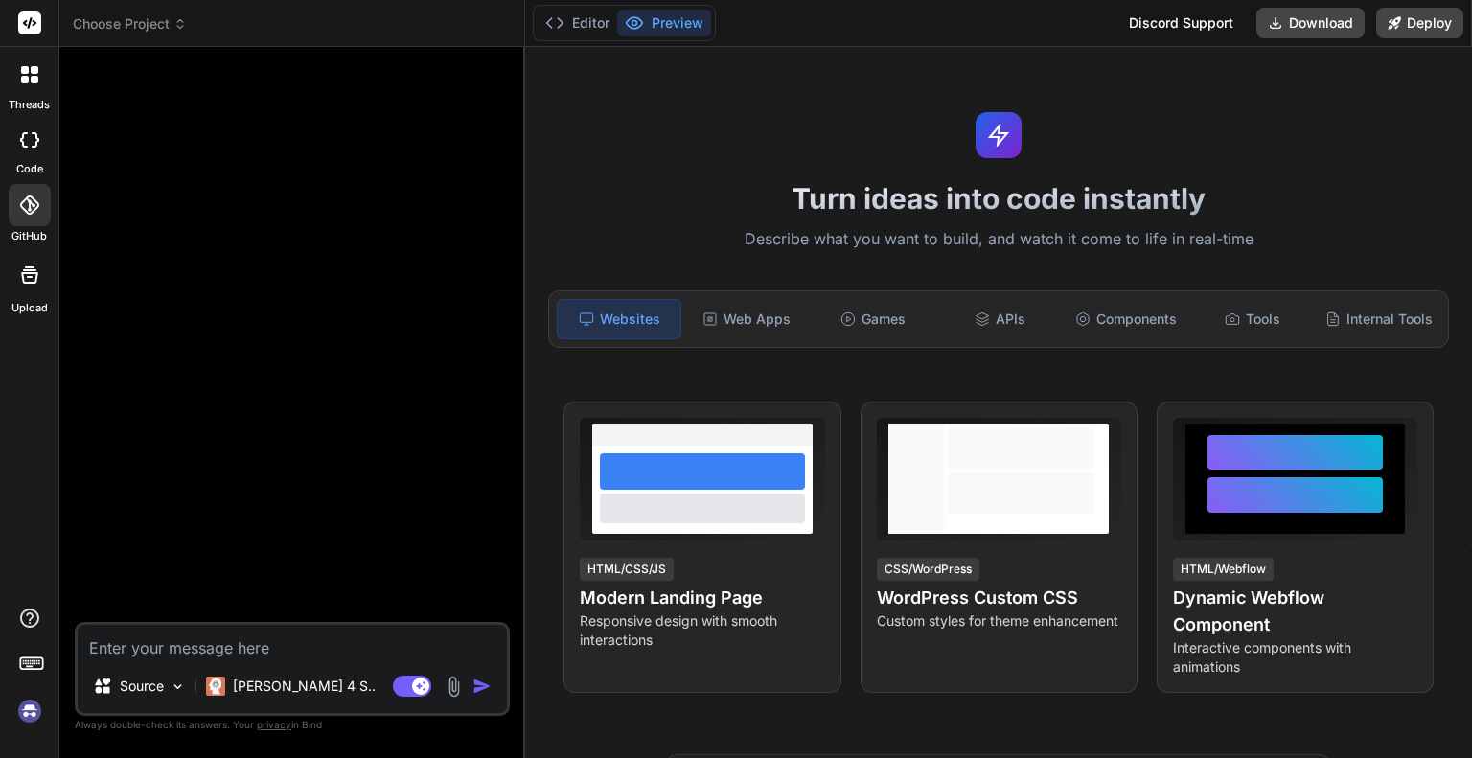
click at [34, 710] on img at bounding box center [29, 711] width 33 height 33
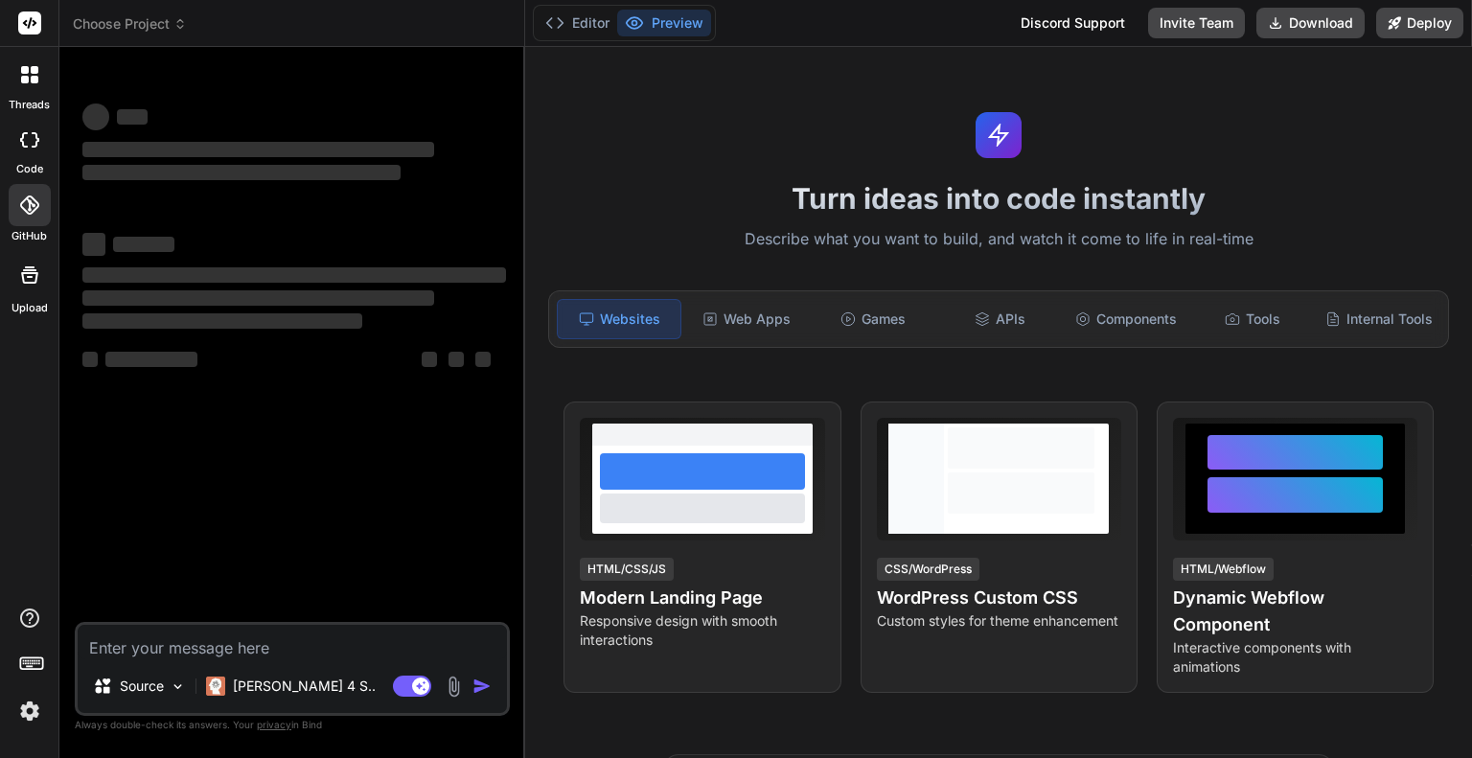
type textarea "x"
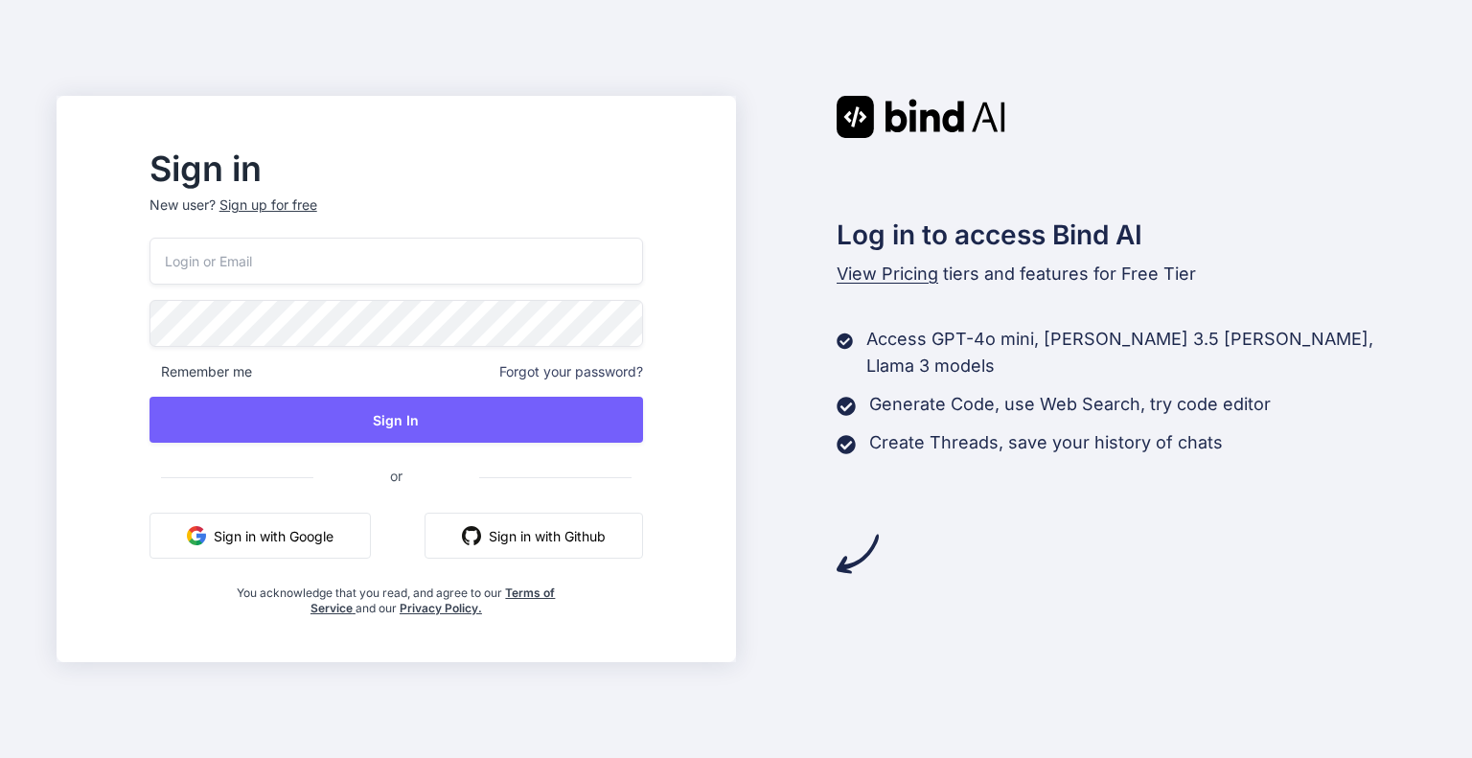
click at [287, 254] on input "email" at bounding box center [395, 261] width 493 height 47
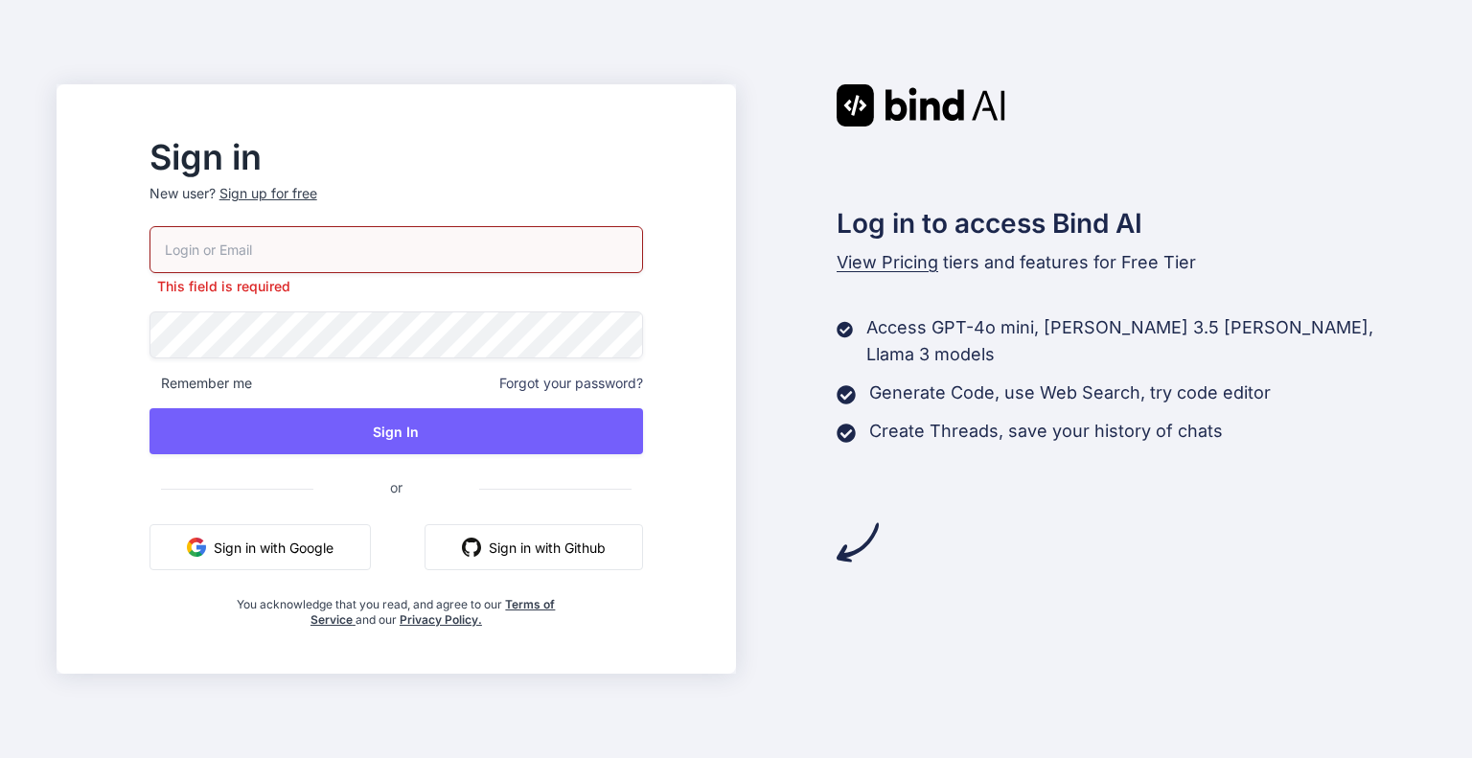
type input "[EMAIL_ADDRESS][DOMAIN_NAME]"
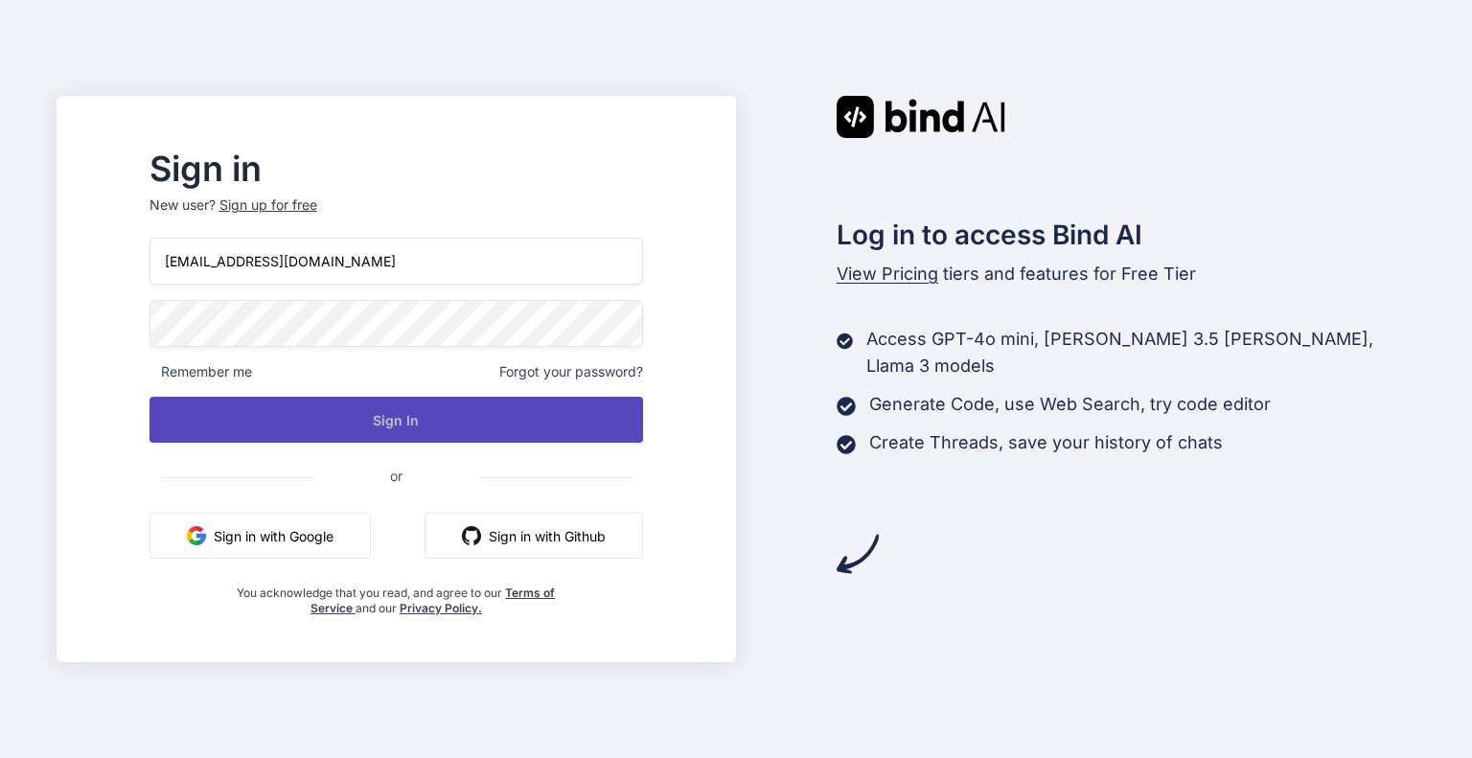
click at [328, 424] on button "Sign In" at bounding box center [395, 420] width 493 height 46
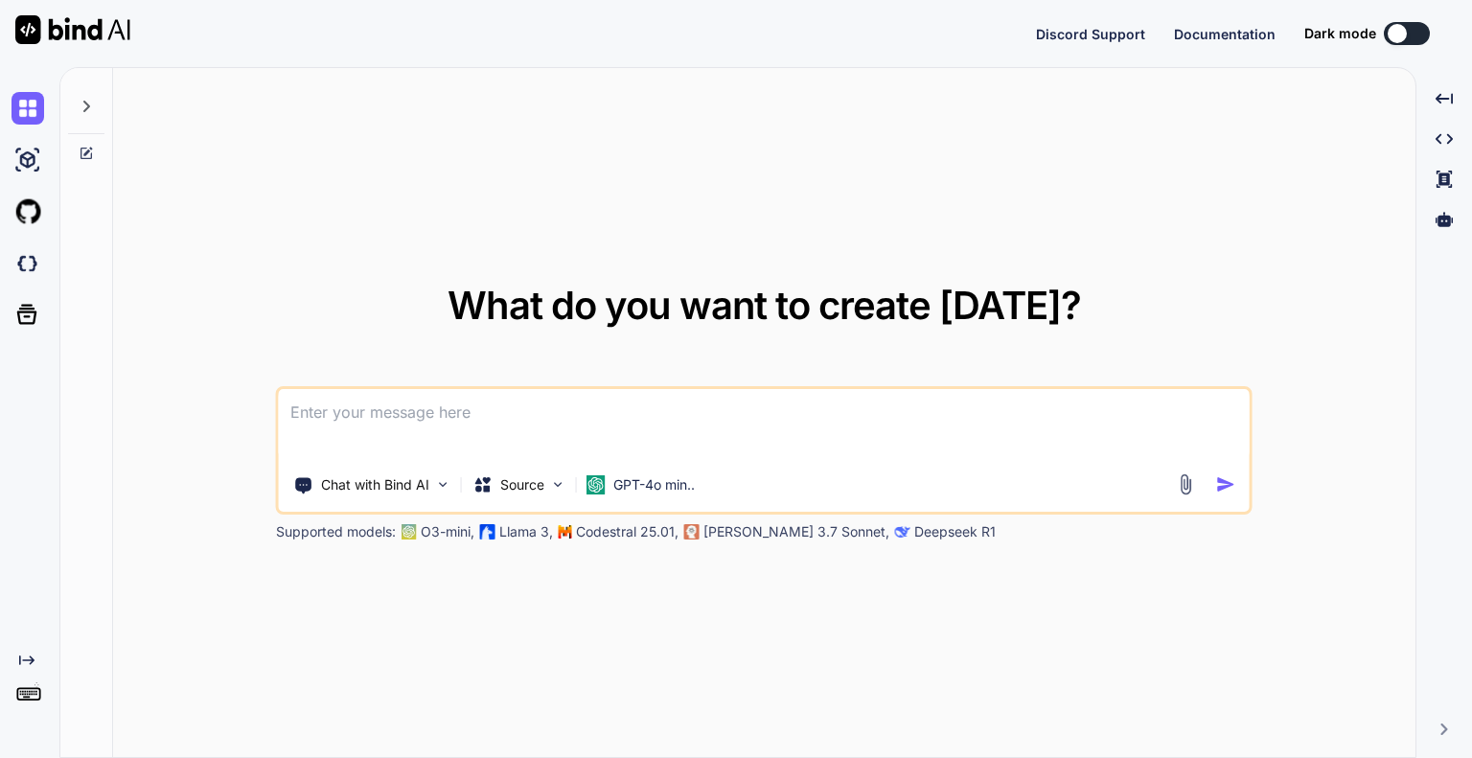
type textarea "x"
click at [31, 259] on img at bounding box center [27, 263] width 33 height 33
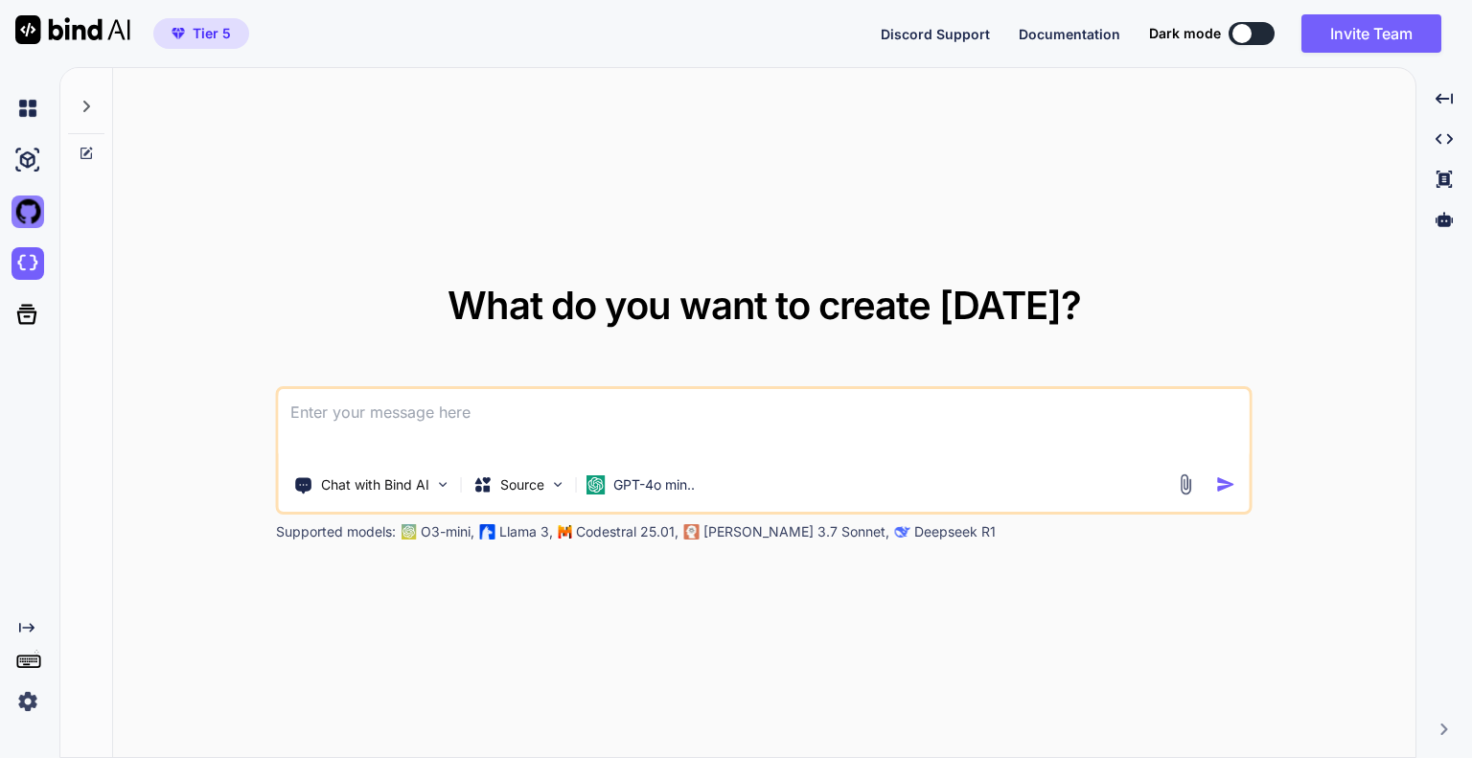
click at [34, 210] on img at bounding box center [27, 211] width 33 height 33
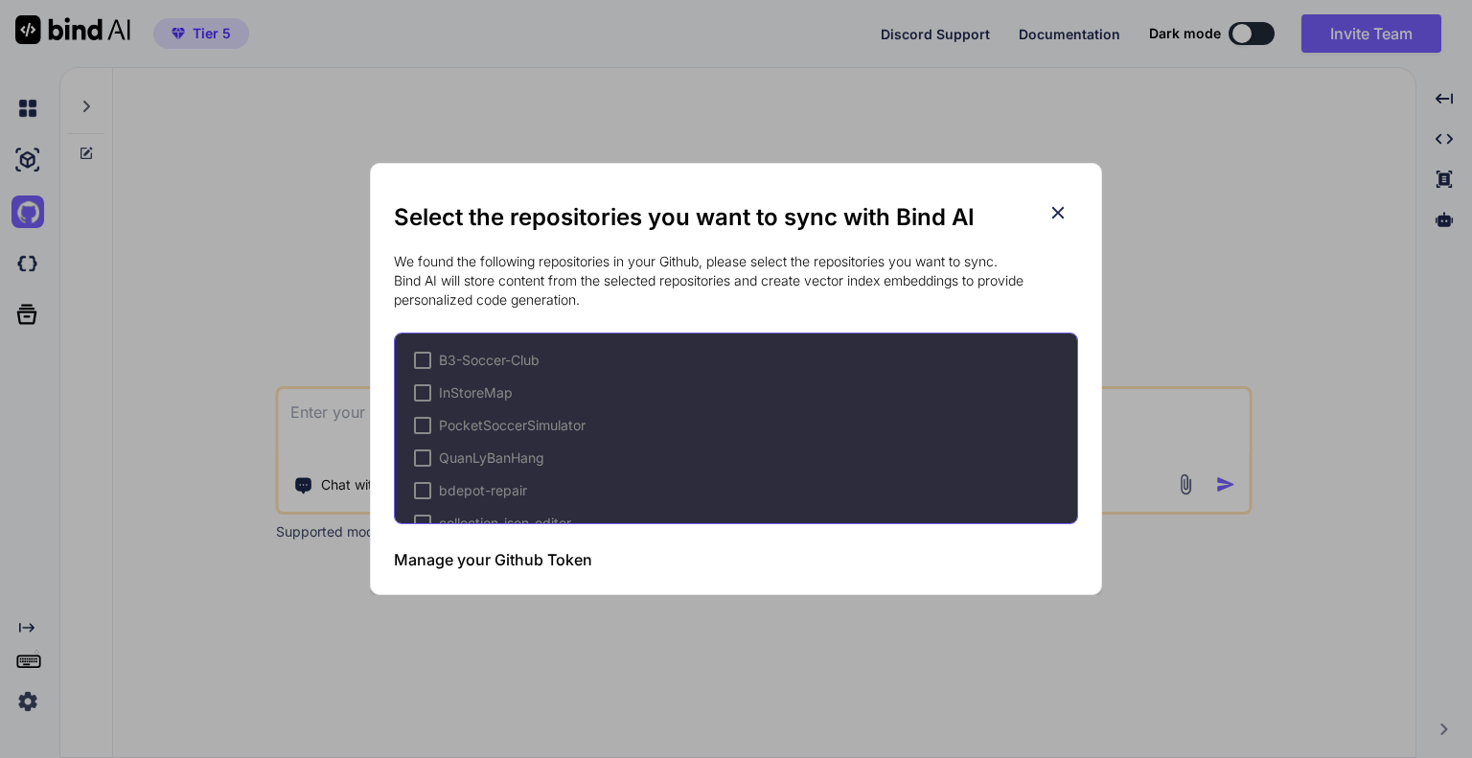
click at [440, 559] on h3 "Manage your Github Token" at bounding box center [493, 559] width 198 height 23
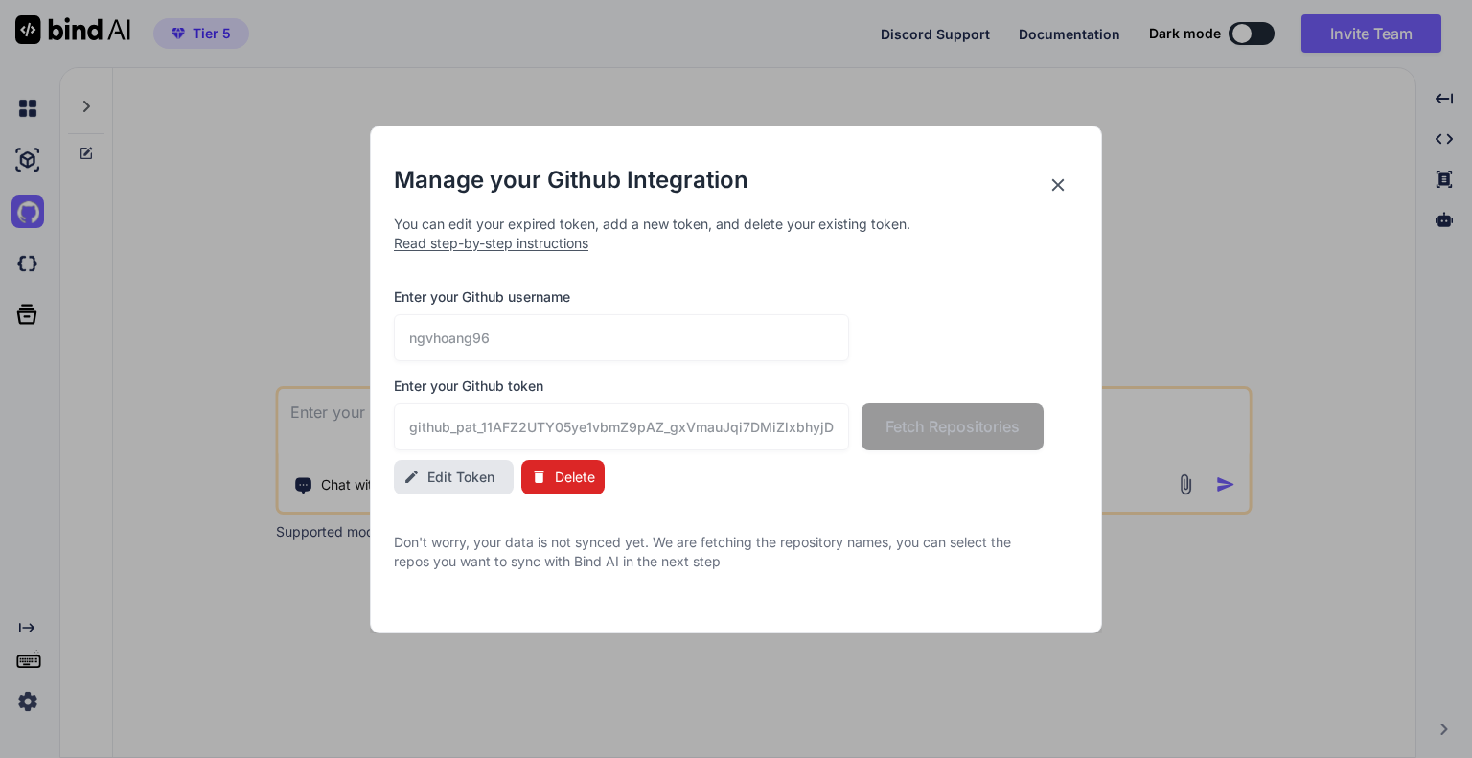
click at [468, 480] on span "Edit Token" at bounding box center [460, 477] width 67 height 19
click at [522, 341] on input "ngvhoang96" at bounding box center [621, 337] width 455 height 47
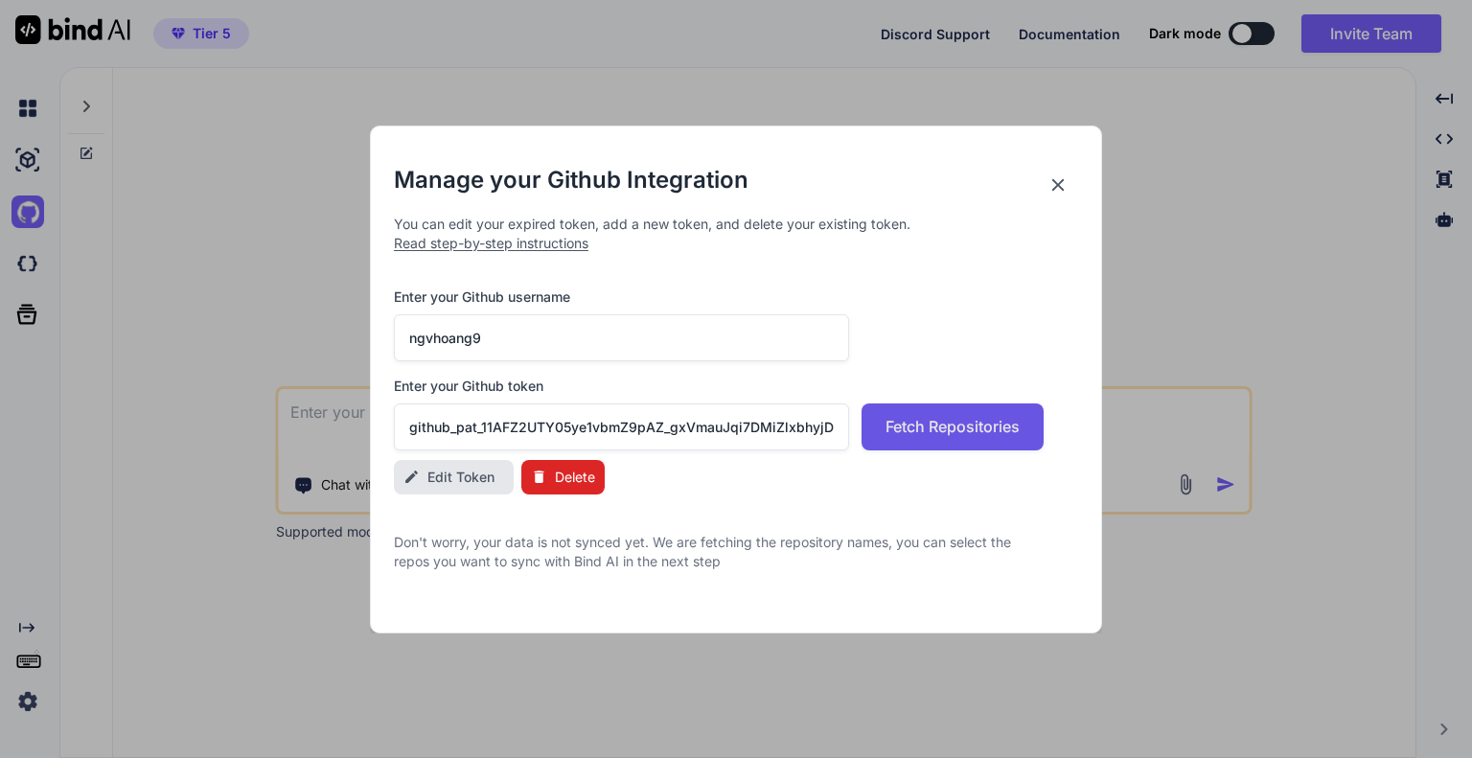
click at [935, 437] on span "Fetch Repositories" at bounding box center [952, 426] width 134 height 23
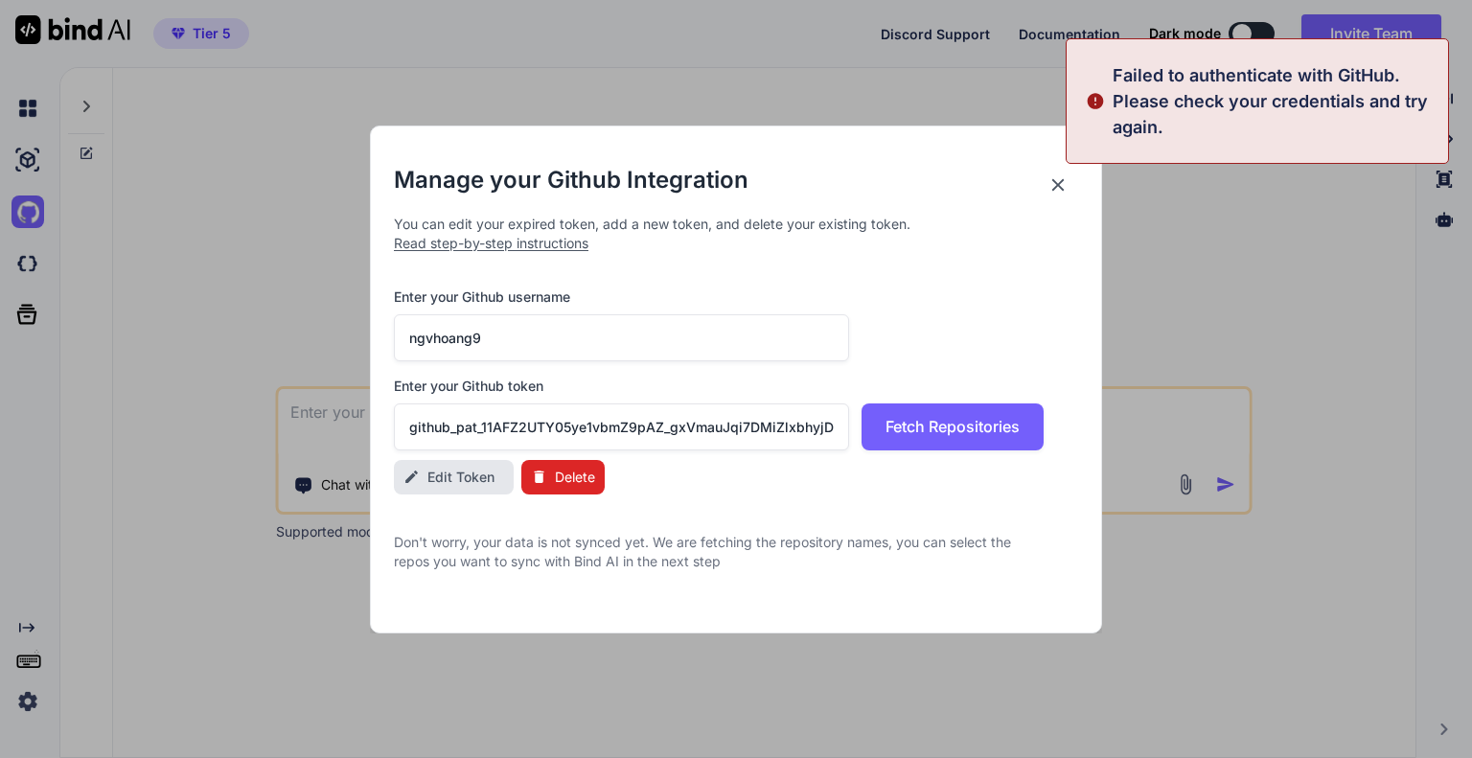
click at [549, 329] on input "ngvhoang9" at bounding box center [621, 337] width 455 height 47
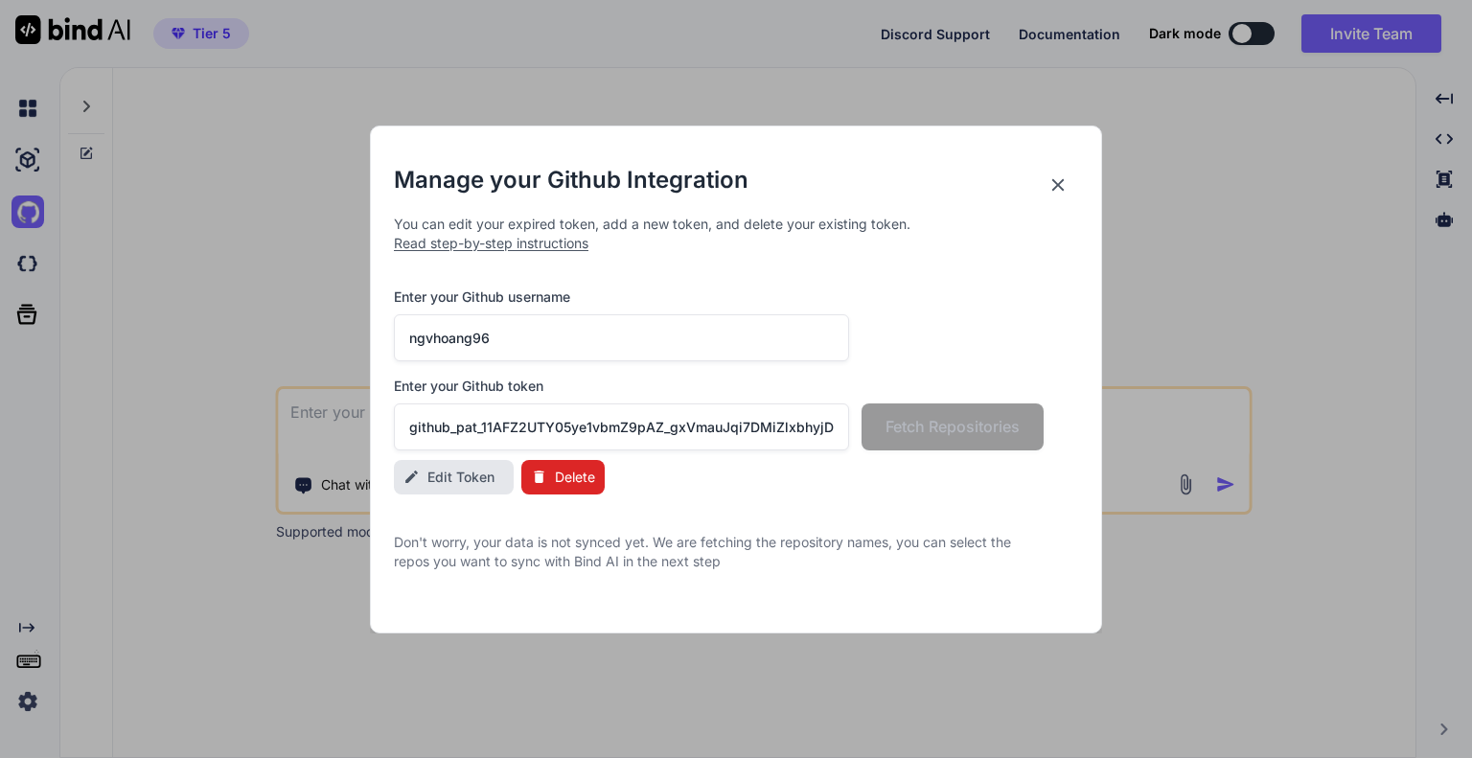
click at [599, 413] on input "github_pat_11AFZ2UTY05ye1vbmZ9pAZ_gxVmauJqi7DMiZlxbhyjDO5MMnTl2GBkYS2EckmRajWK5…" at bounding box center [621, 426] width 455 height 47
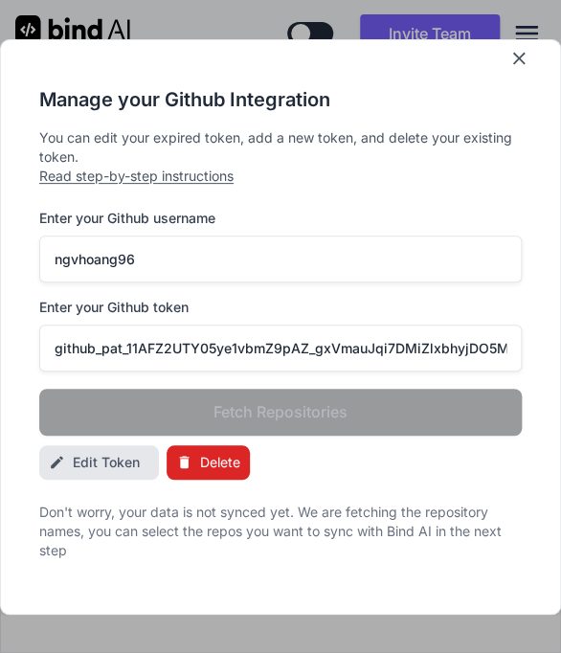
click at [264, 254] on input "ngvhoang96" at bounding box center [280, 259] width 483 height 47
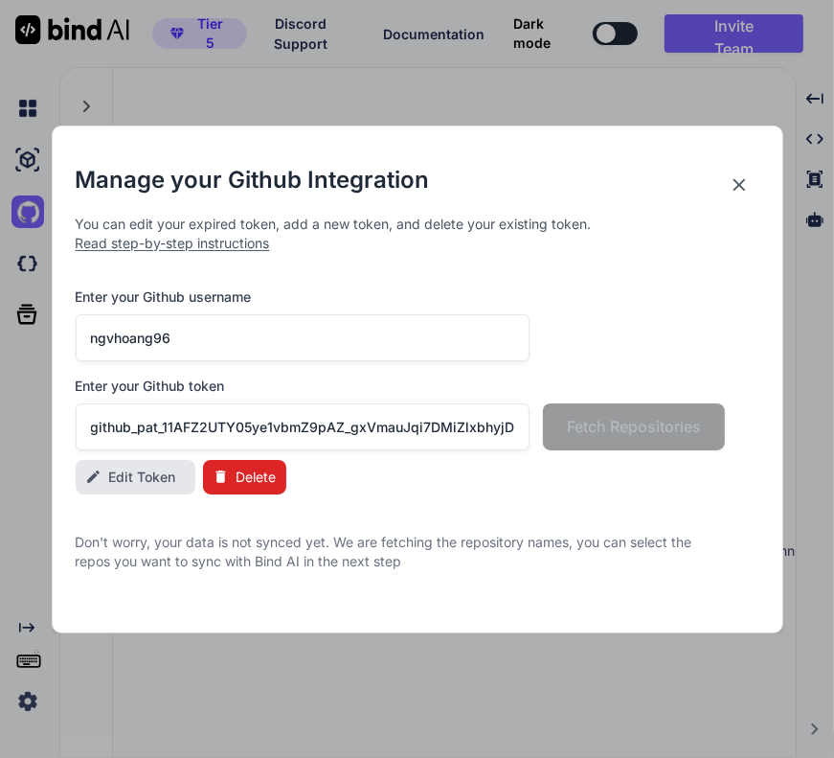
click at [285, 347] on input "ngvhoang96" at bounding box center [303, 337] width 455 height 47
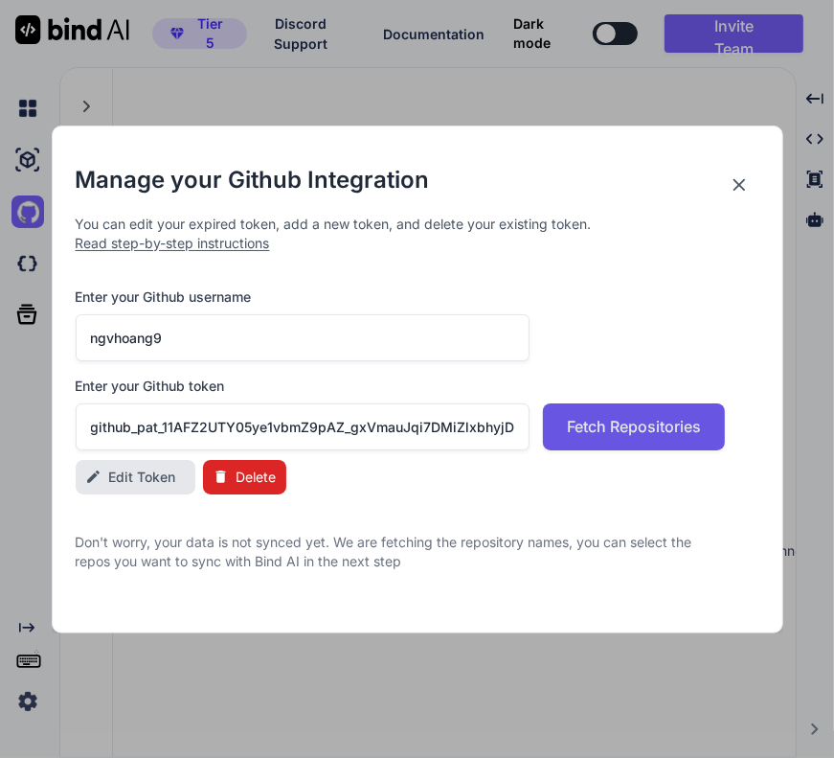
click at [617, 435] on span "Fetch Repositories" at bounding box center [634, 426] width 134 height 23
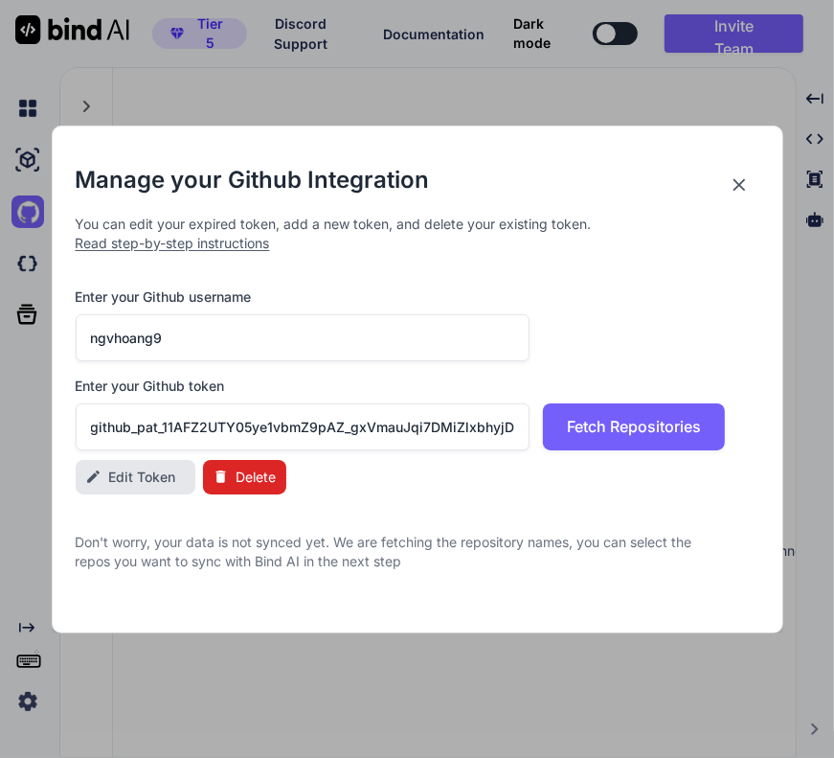
click at [419, 331] on input "ngvhoang9" at bounding box center [303, 337] width 455 height 47
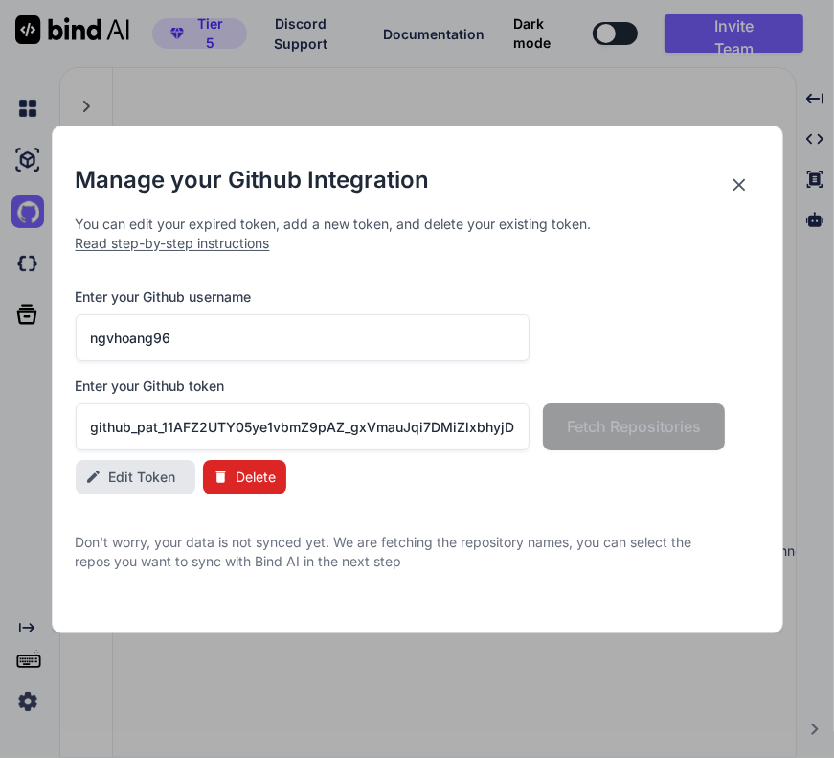
type input "ngvhoang96"
click at [740, 187] on icon at bounding box center [739, 184] width 21 height 21
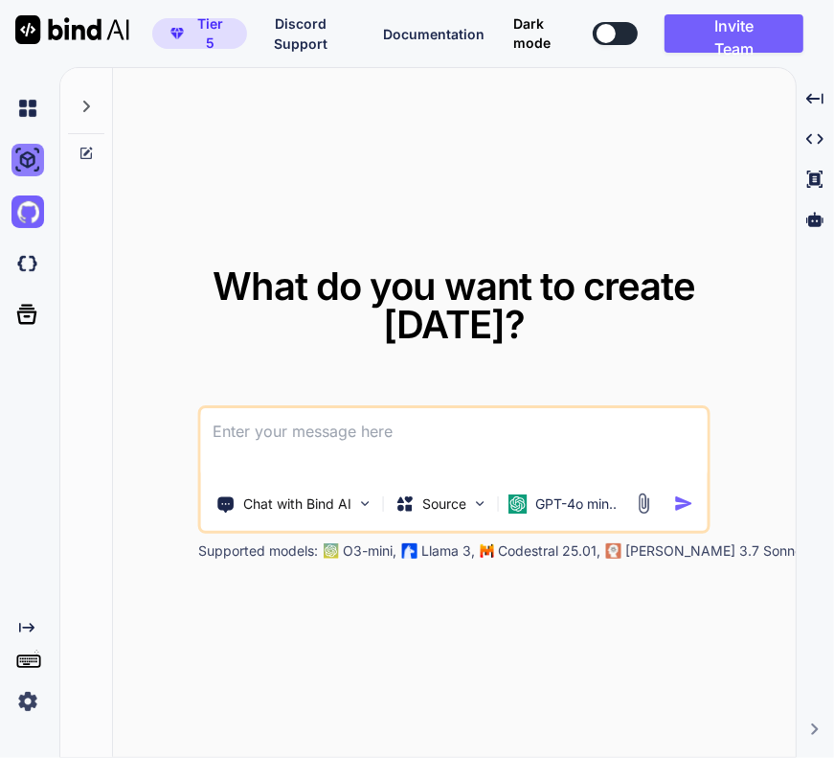
click at [28, 152] on img at bounding box center [27, 160] width 33 height 33
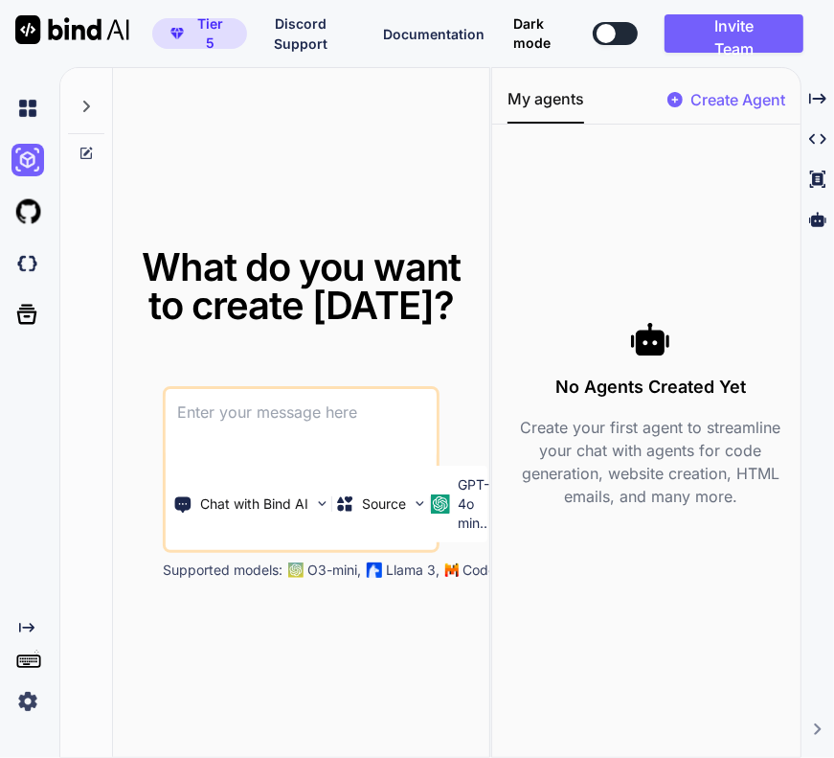
click at [24, 233] on div at bounding box center [31, 212] width 40 height 52
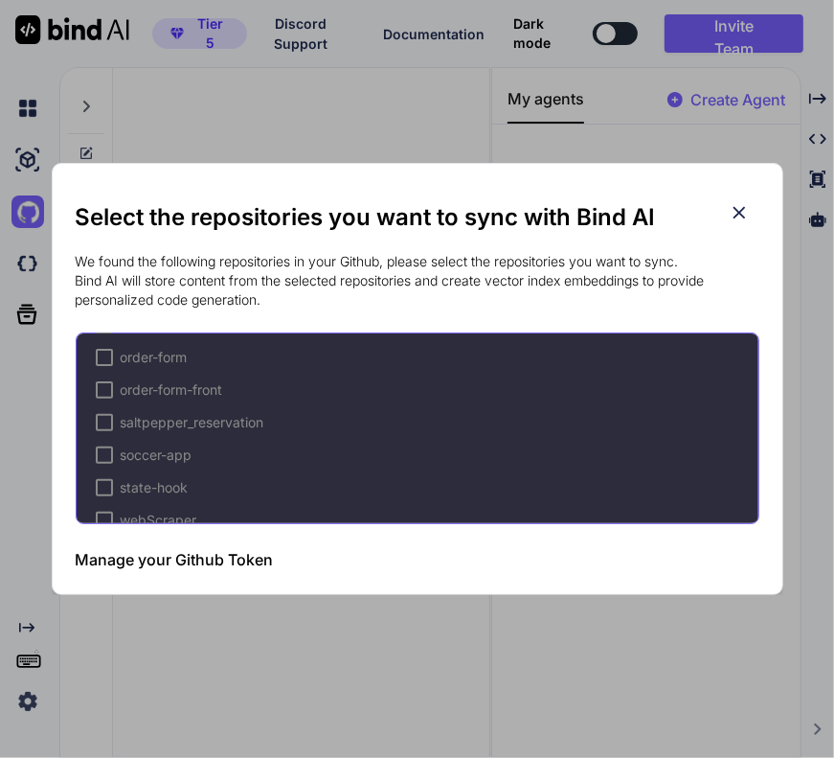
scroll to position [484, 0]
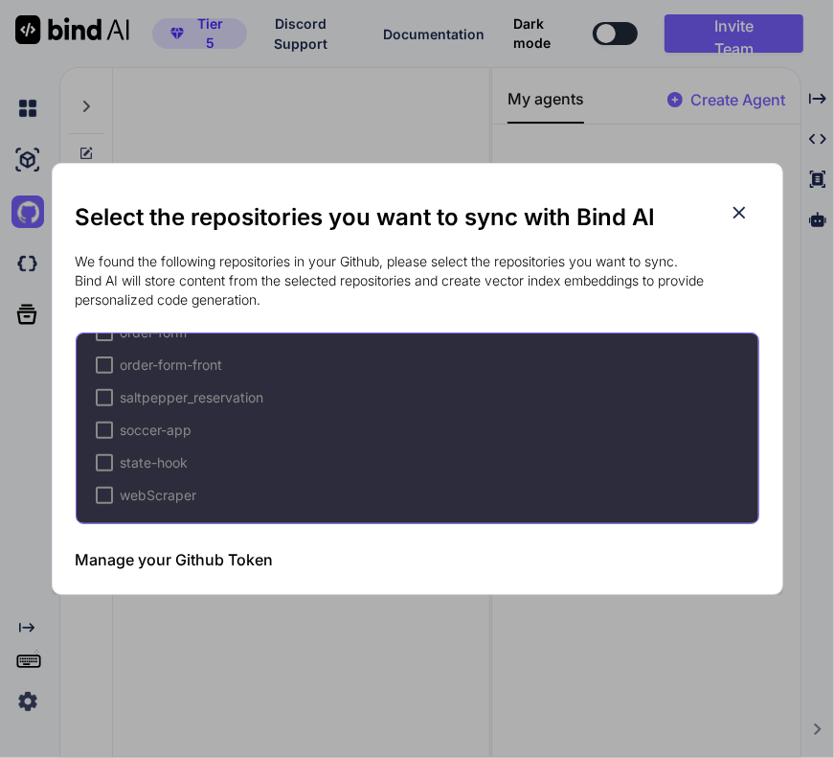
click at [172, 566] on h3 "Manage your Github Token" at bounding box center [175, 559] width 198 height 23
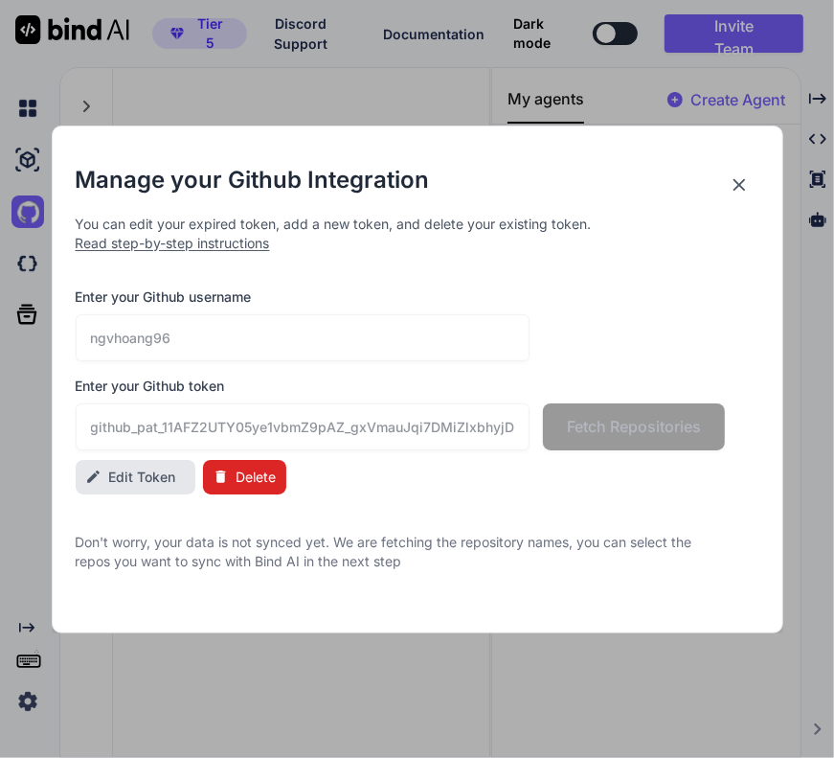
click at [251, 474] on span "Delete" at bounding box center [257, 477] width 40 height 19
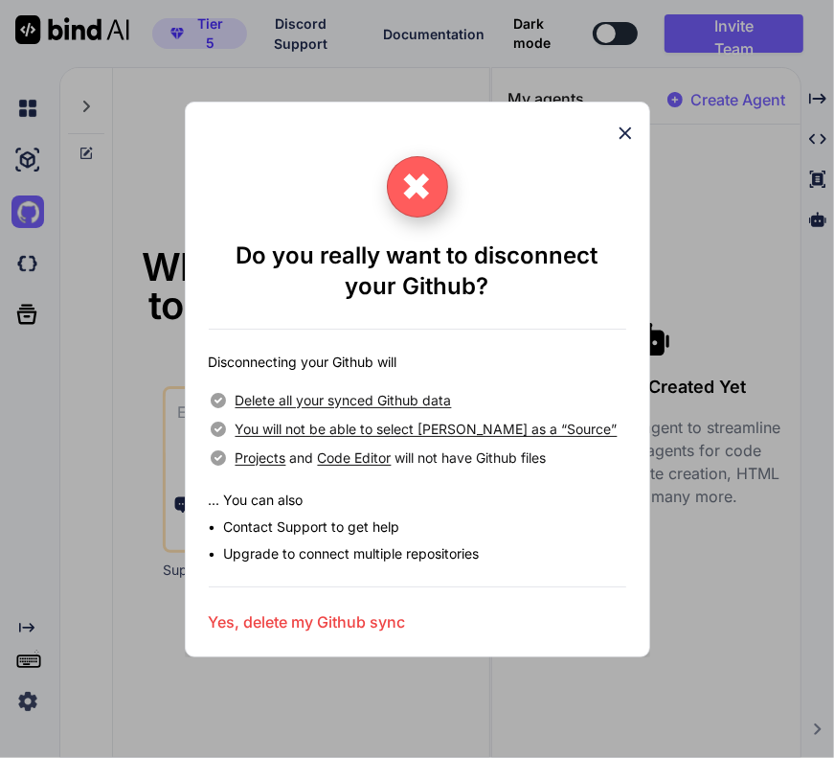
click at [272, 620] on h3 "Yes, delete my Github sync" at bounding box center [307, 621] width 197 height 23
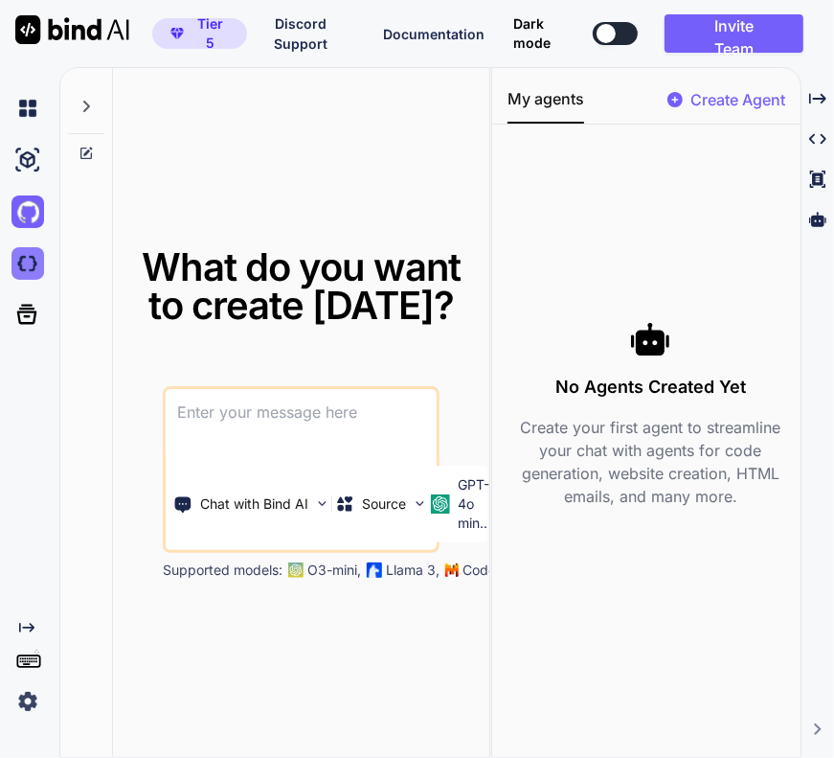
click at [19, 278] on img at bounding box center [27, 263] width 33 height 33
click at [40, 206] on img at bounding box center [27, 211] width 33 height 33
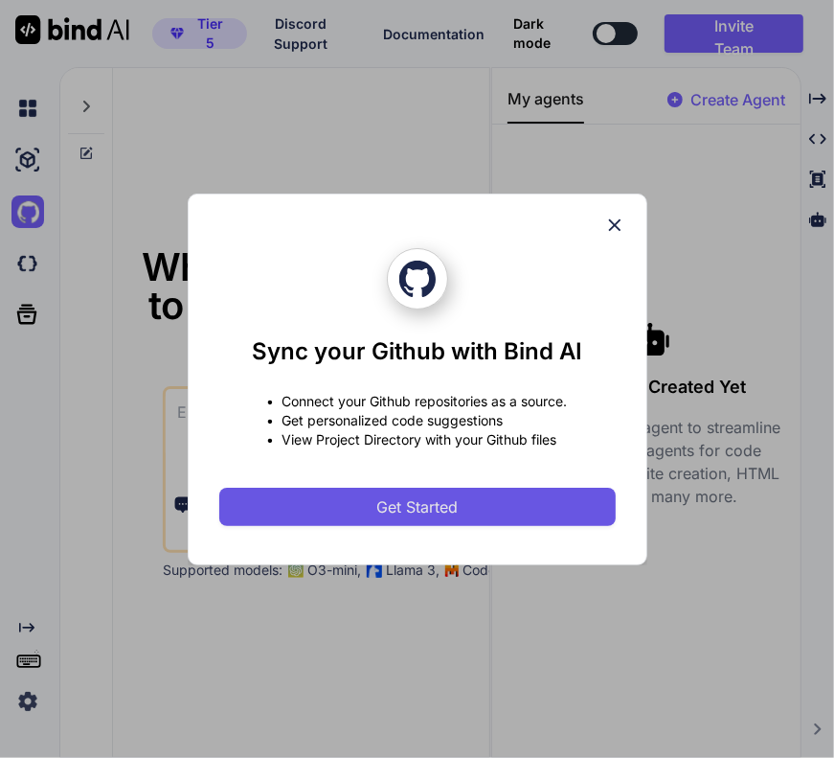
click at [373, 501] on button "Get Started" at bounding box center [417, 507] width 397 height 38
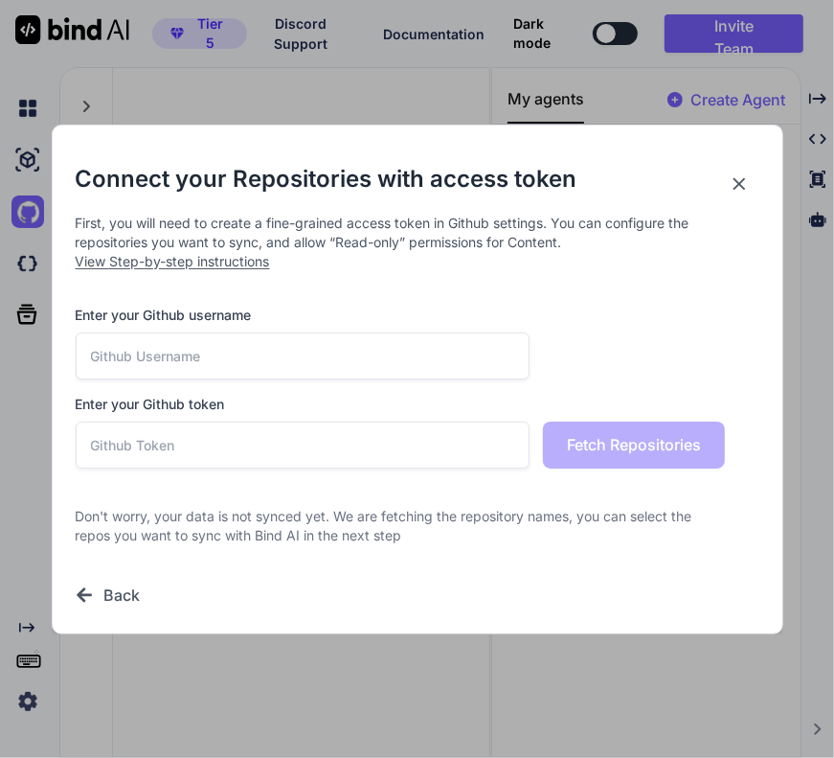
click at [279, 463] on input "text" at bounding box center [303, 445] width 455 height 47
paste input "github_pat_11AFZ2UTY05ye1vbmZ9pAZ_gxVmauJqi7DMiZlxbhyjDO5MMnTl2GBkYS2EckmRajWK5…"
type input "github_pat_11AFZ2UTY05ye1vbmZ9pAZ_gxVmauJqi7DMiZlxbhyjDO5MMnTl2GBkYS2EckmRajWK5…"
click at [447, 345] on input "text" at bounding box center [303, 355] width 455 height 47
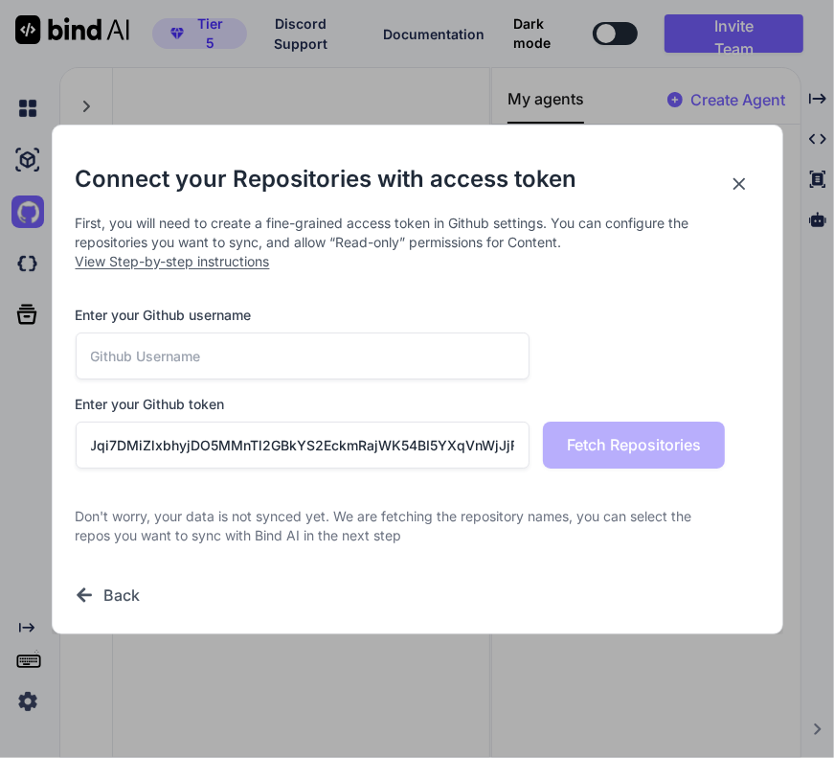
scroll to position [0, 0]
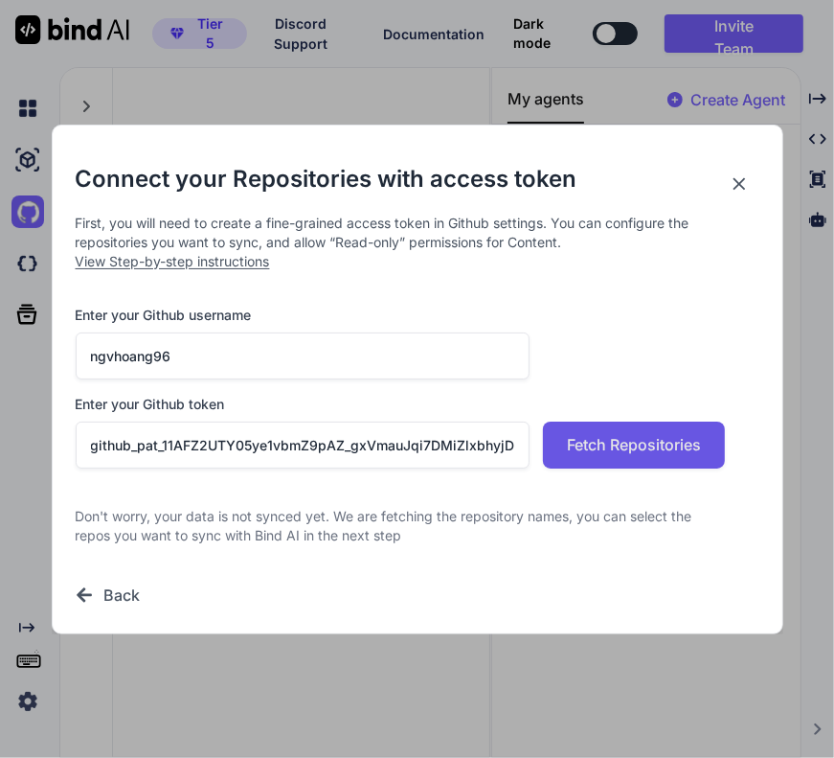
type input "ngvhoang96"
click at [669, 458] on button "Fetch Repositories" at bounding box center [634, 445] width 182 height 47
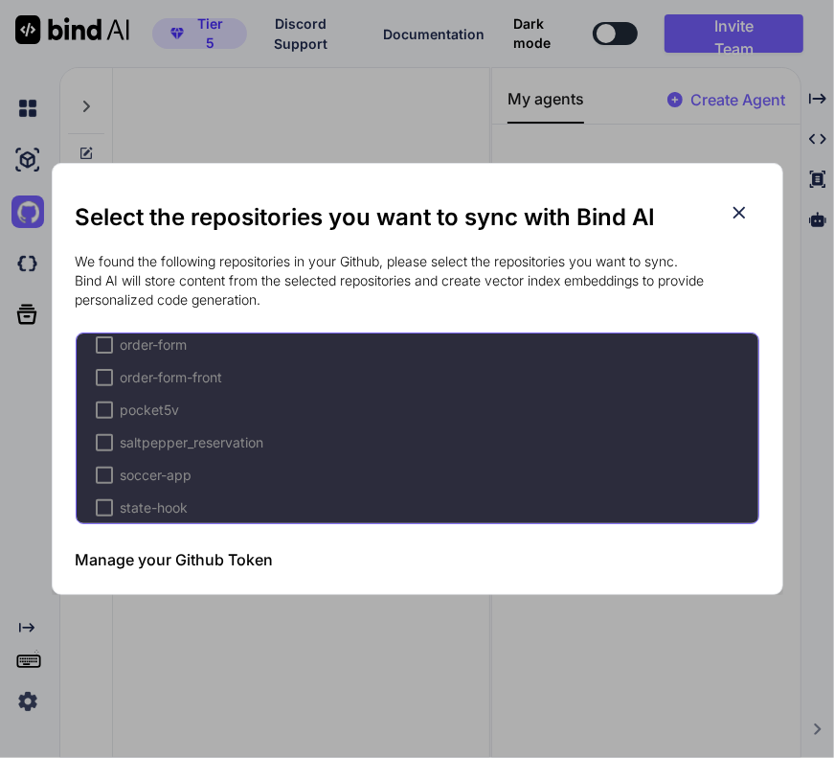
scroll to position [470, 0]
click at [732, 214] on icon at bounding box center [739, 212] width 21 height 21
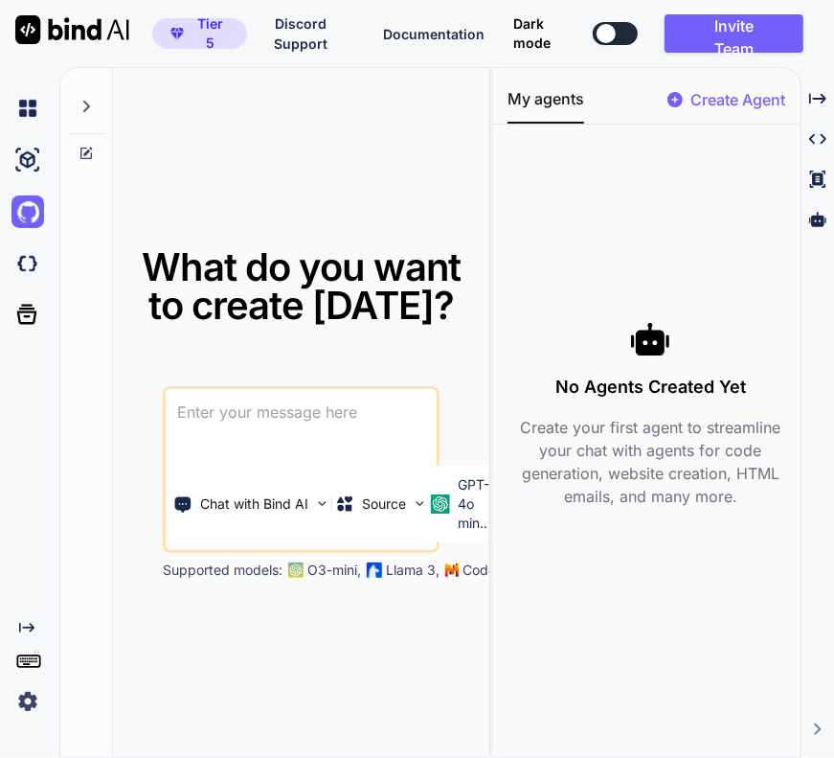
click at [15, 243] on div at bounding box center [31, 264] width 40 height 52
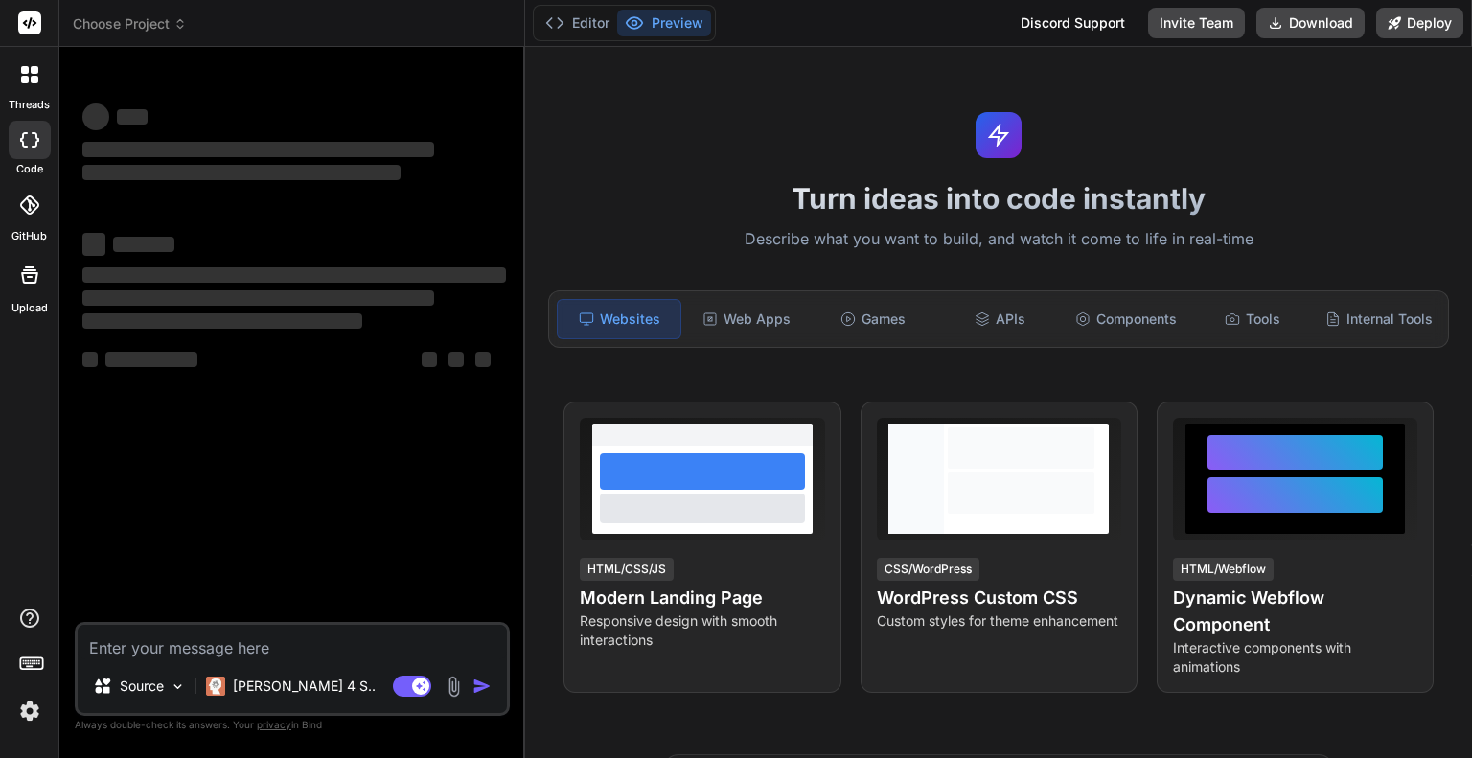
type textarea "x"
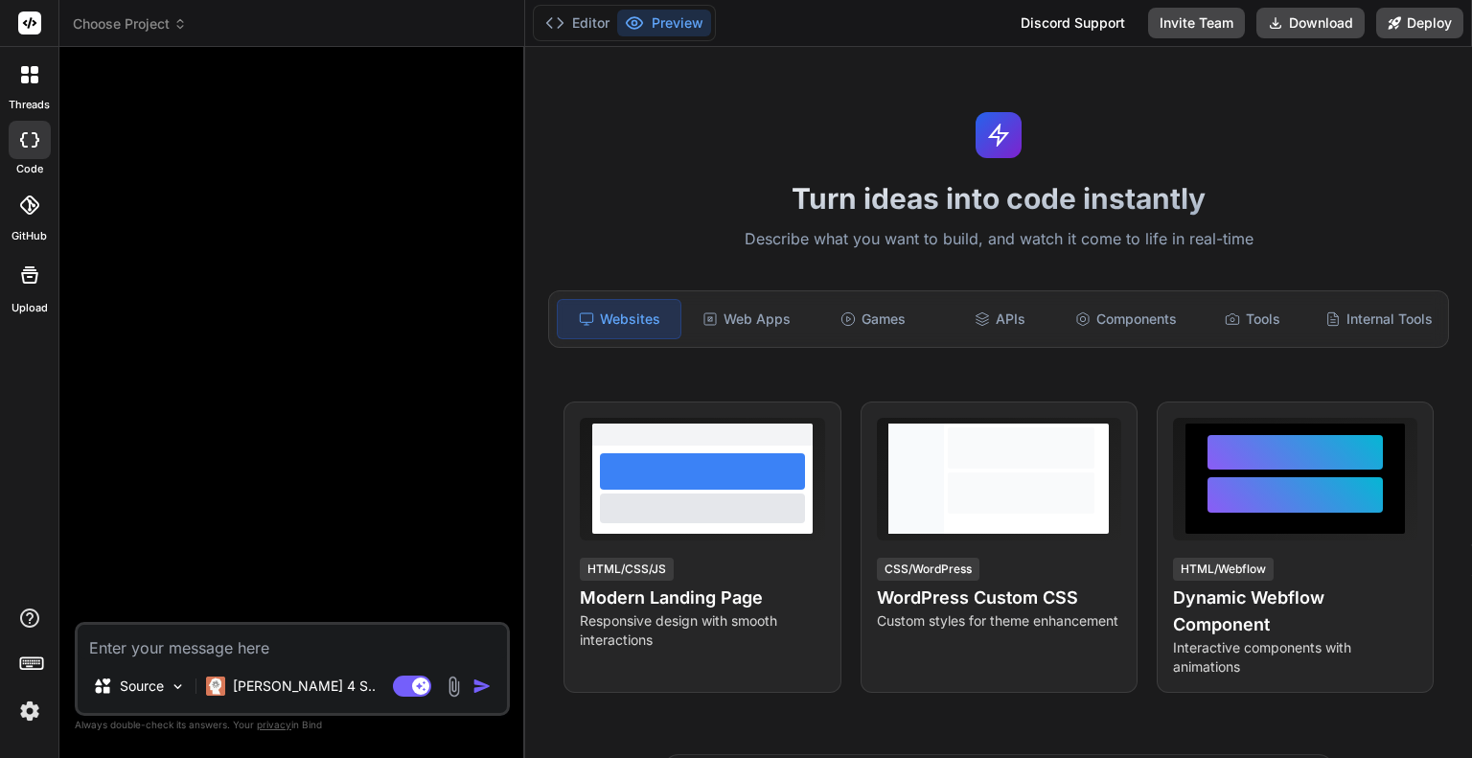
click at [22, 214] on icon at bounding box center [29, 204] width 19 height 19
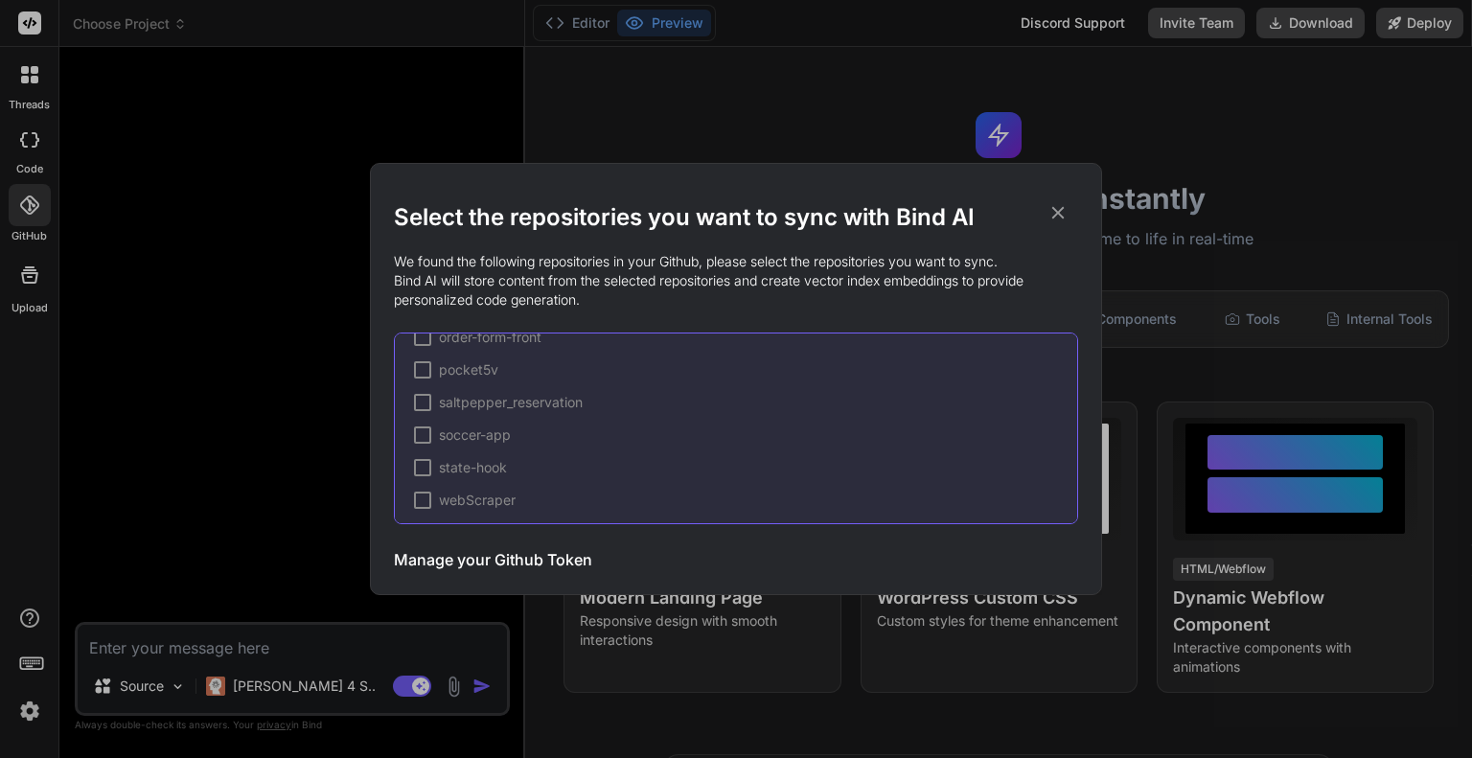
scroll to position [516, 0]
click at [429, 364] on div at bounding box center [422, 364] width 17 height 17
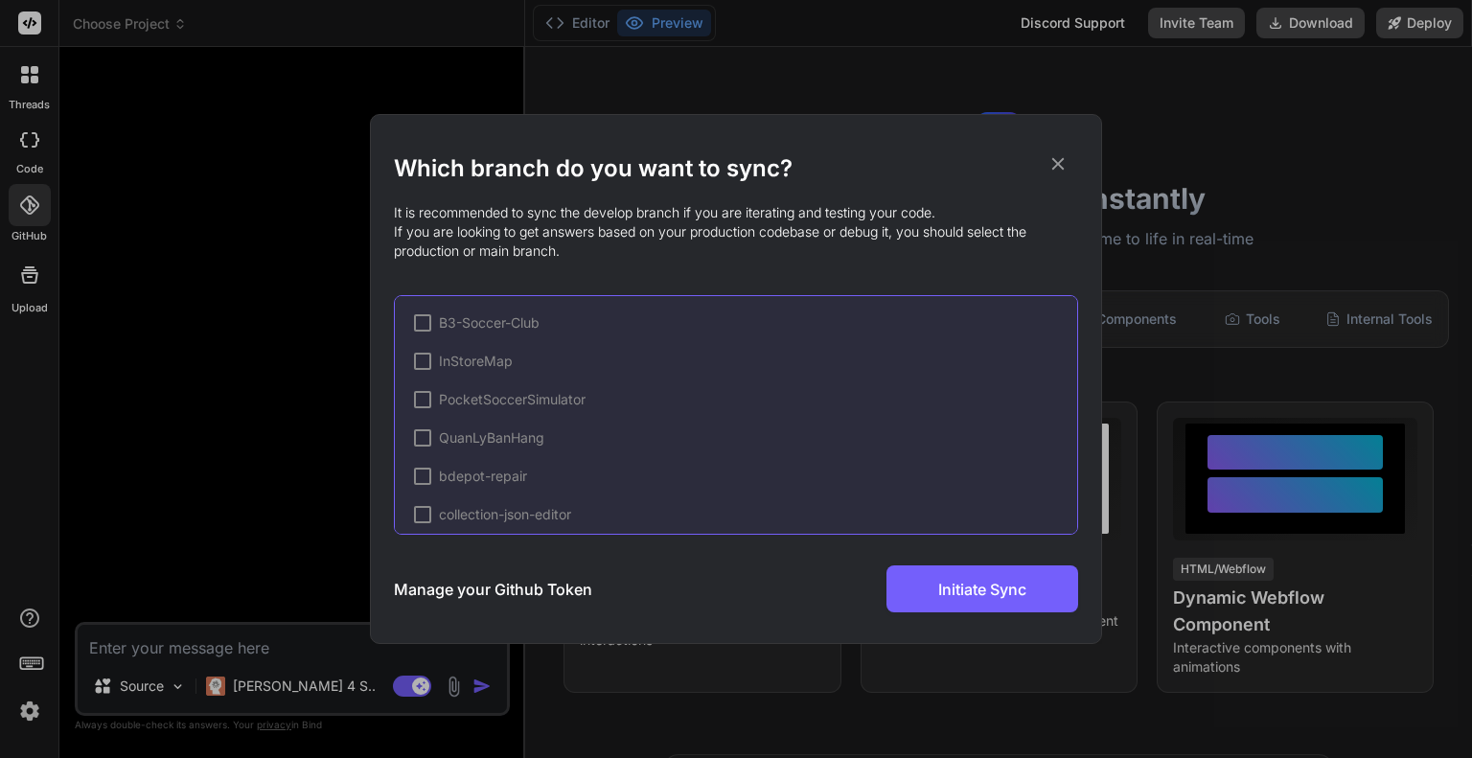
scroll to position [618, 0]
click at [445, 348] on div at bounding box center [449, 346] width 17 height 17
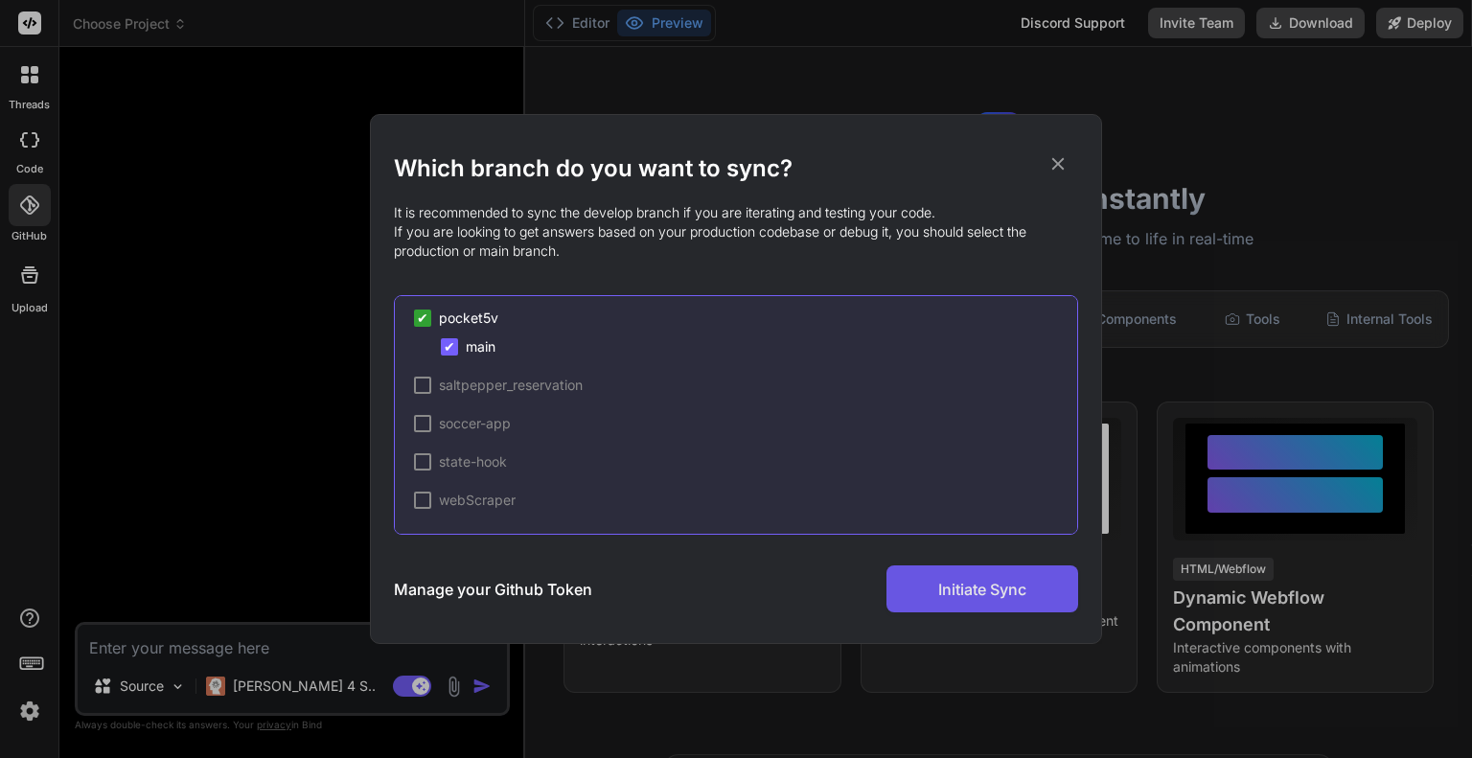
click at [937, 603] on button "Initiate Sync" at bounding box center [982, 588] width 192 height 47
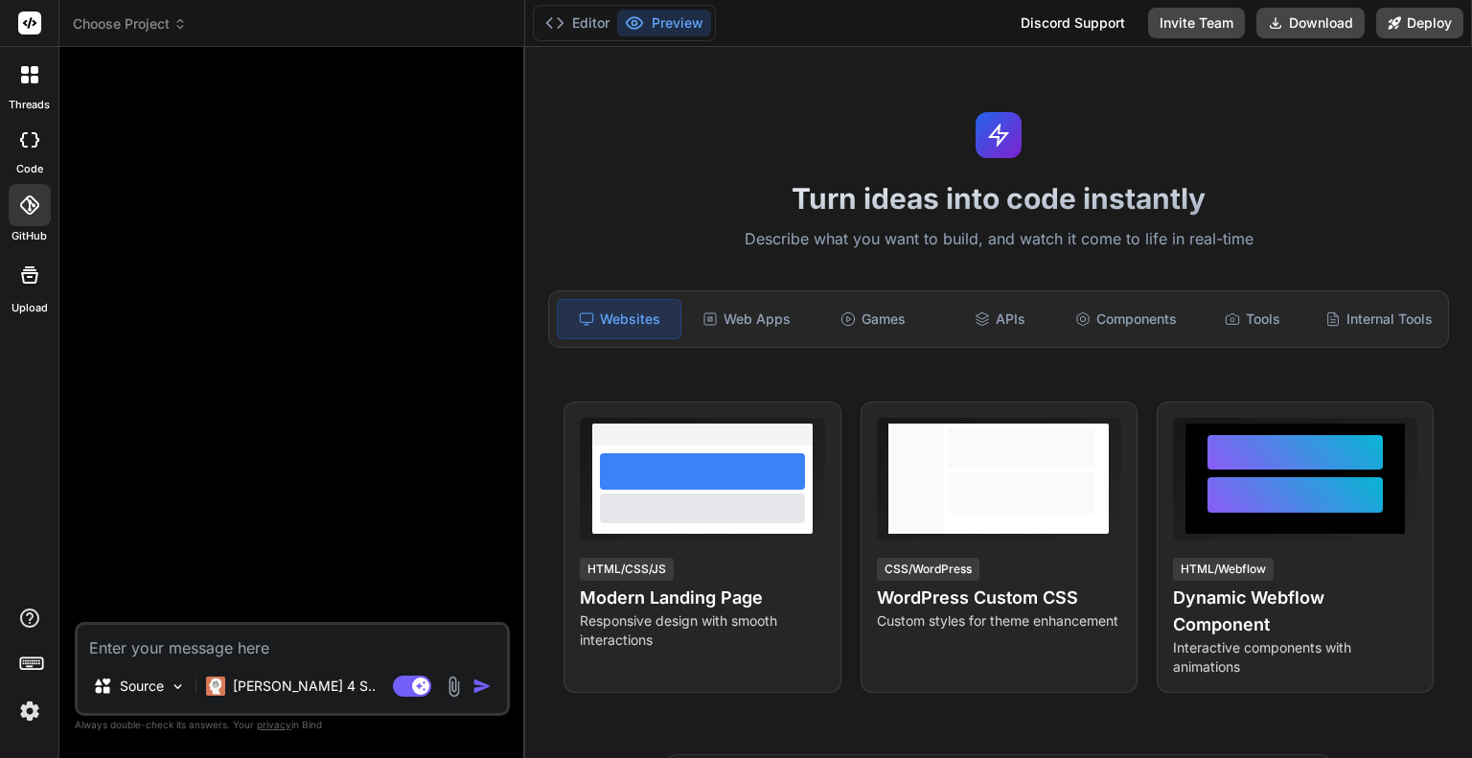
click at [23, 191] on div at bounding box center [30, 205] width 42 height 42
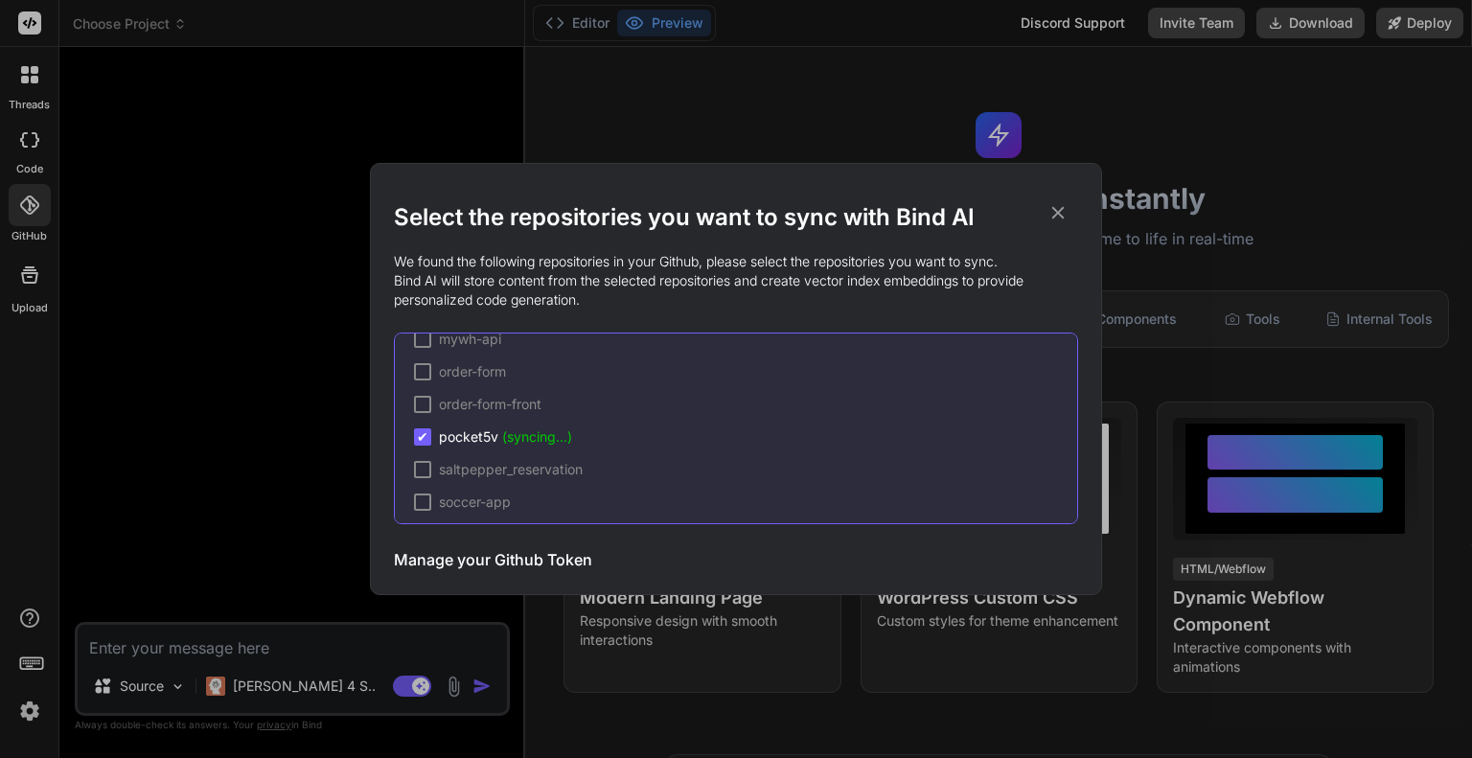
scroll to position [516, 0]
click at [1059, 220] on icon at bounding box center [1057, 212] width 21 height 21
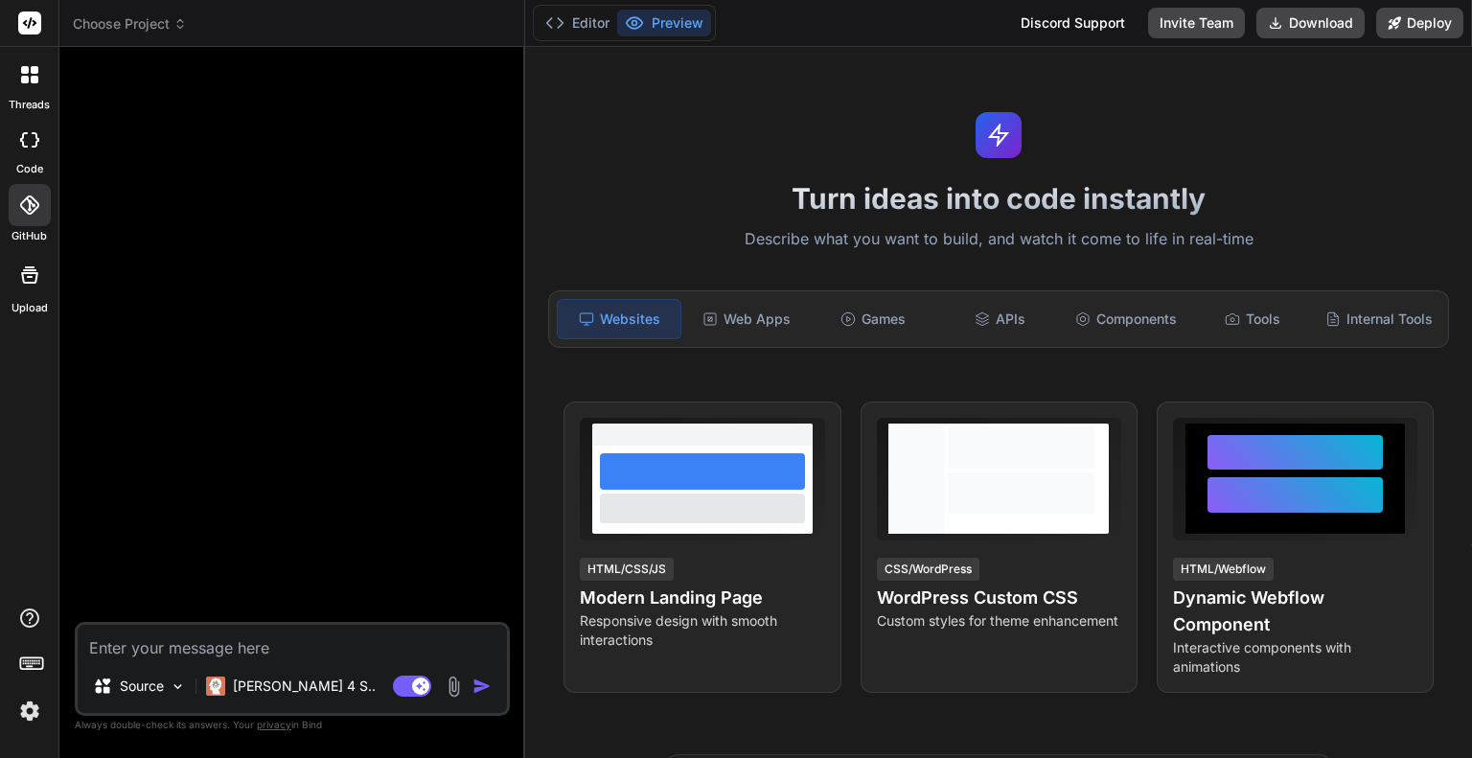
click at [106, 22] on span "Choose Project" at bounding box center [130, 23] width 114 height 19
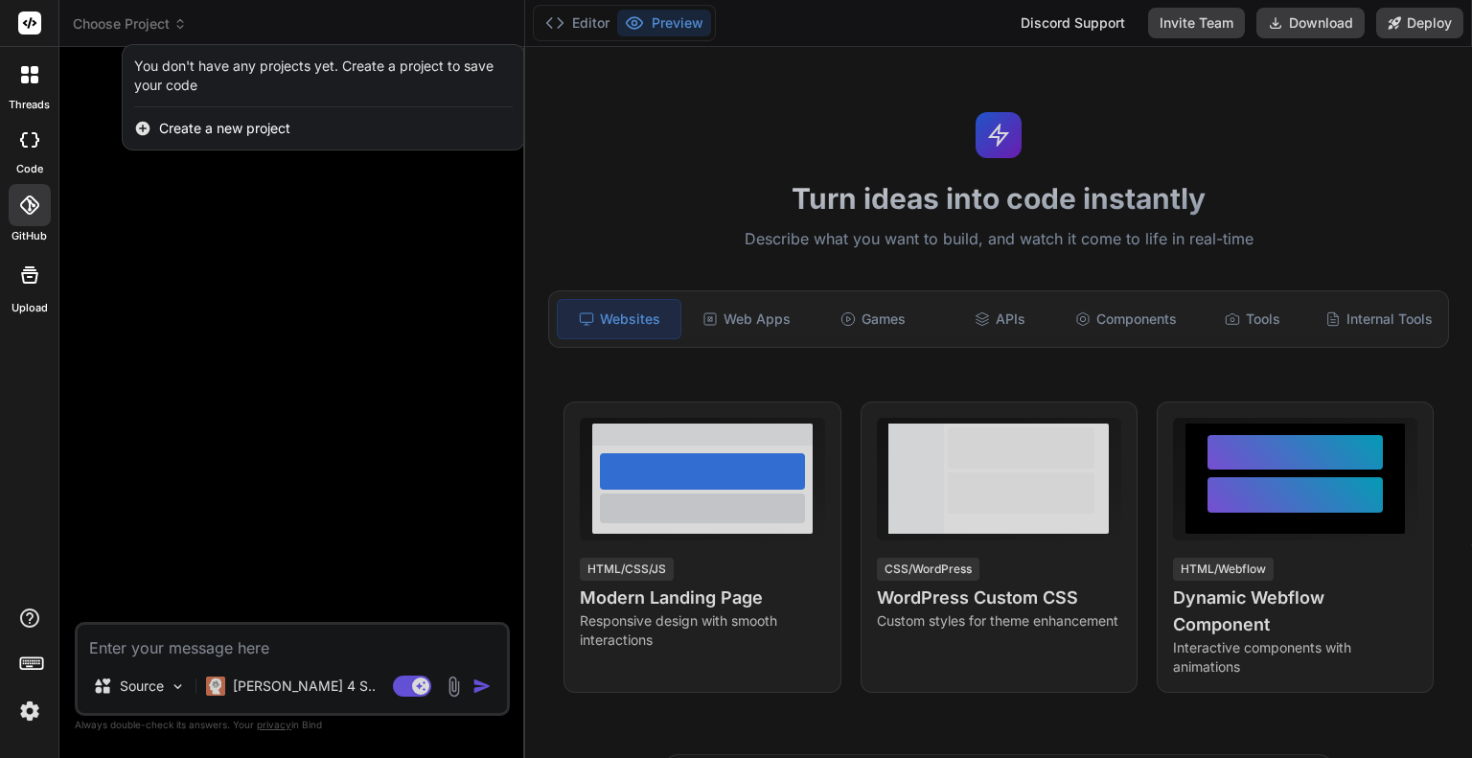
click at [180, 124] on span "Create a new project" at bounding box center [224, 128] width 131 height 19
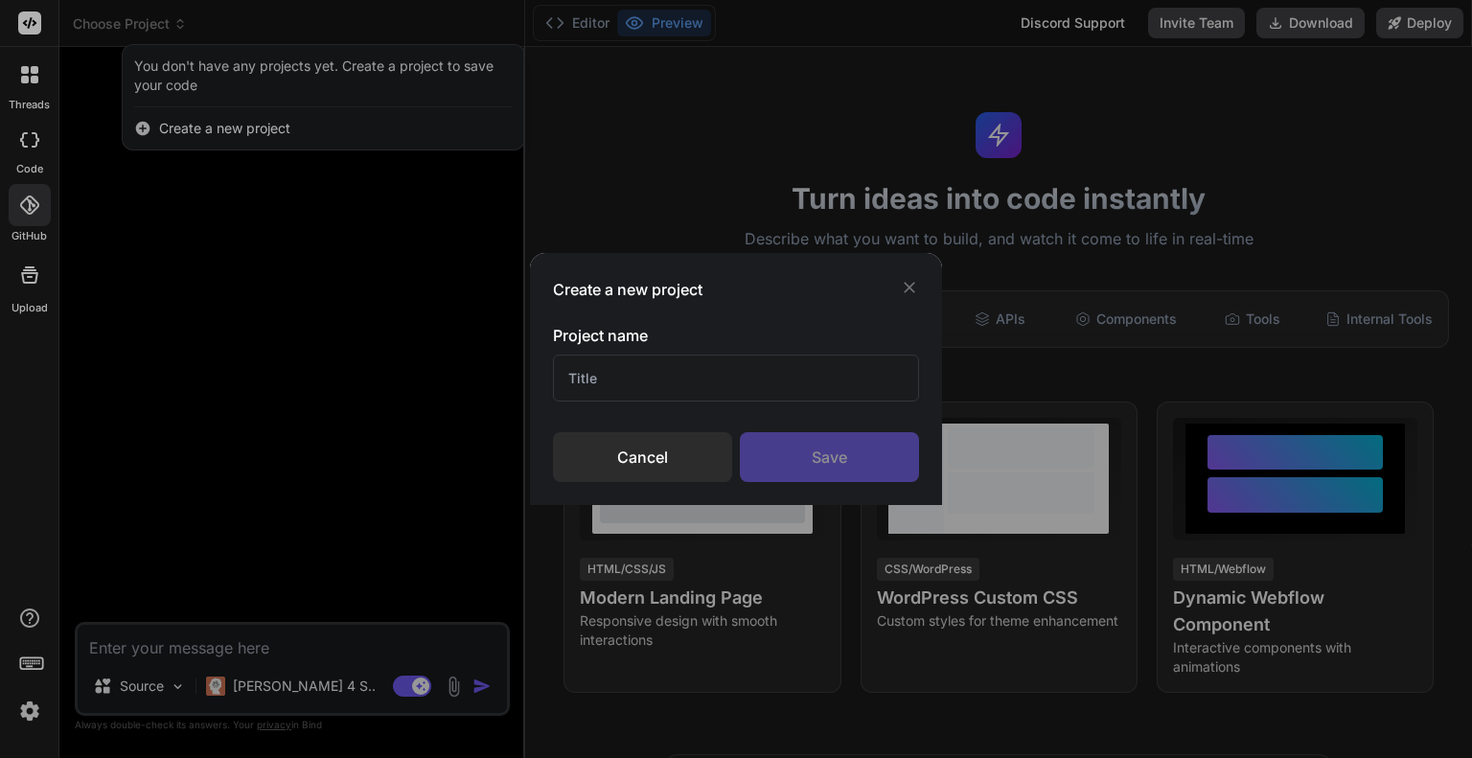
click at [632, 390] on input "text" at bounding box center [736, 377] width 366 height 47
type input "Pocket 5"
click at [770, 455] on div "Save" at bounding box center [829, 457] width 179 height 50
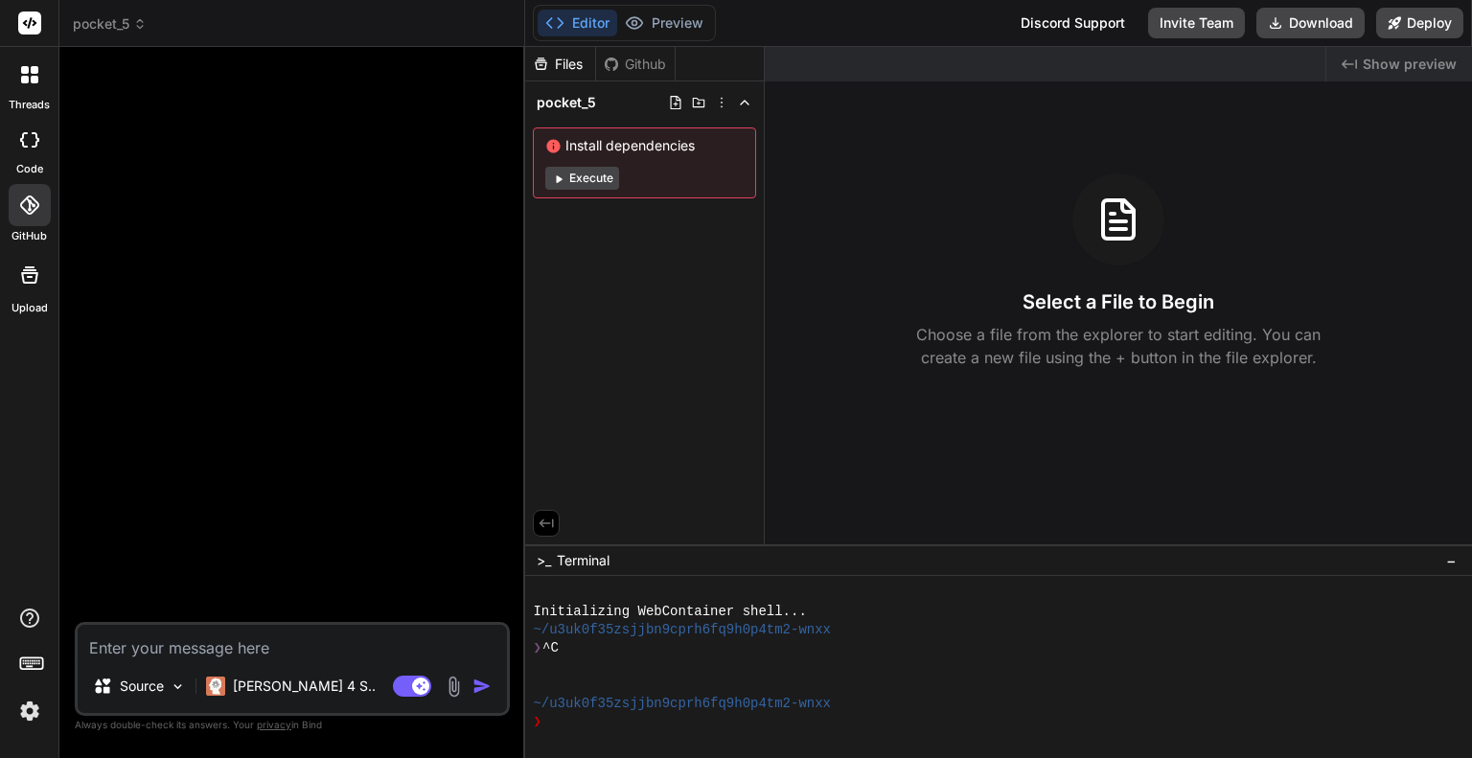
click at [629, 60] on div "Github" at bounding box center [635, 64] width 79 height 19
click at [627, 67] on div "Github" at bounding box center [635, 64] width 79 height 19
click at [744, 101] on polyline at bounding box center [745, 103] width 8 height 4
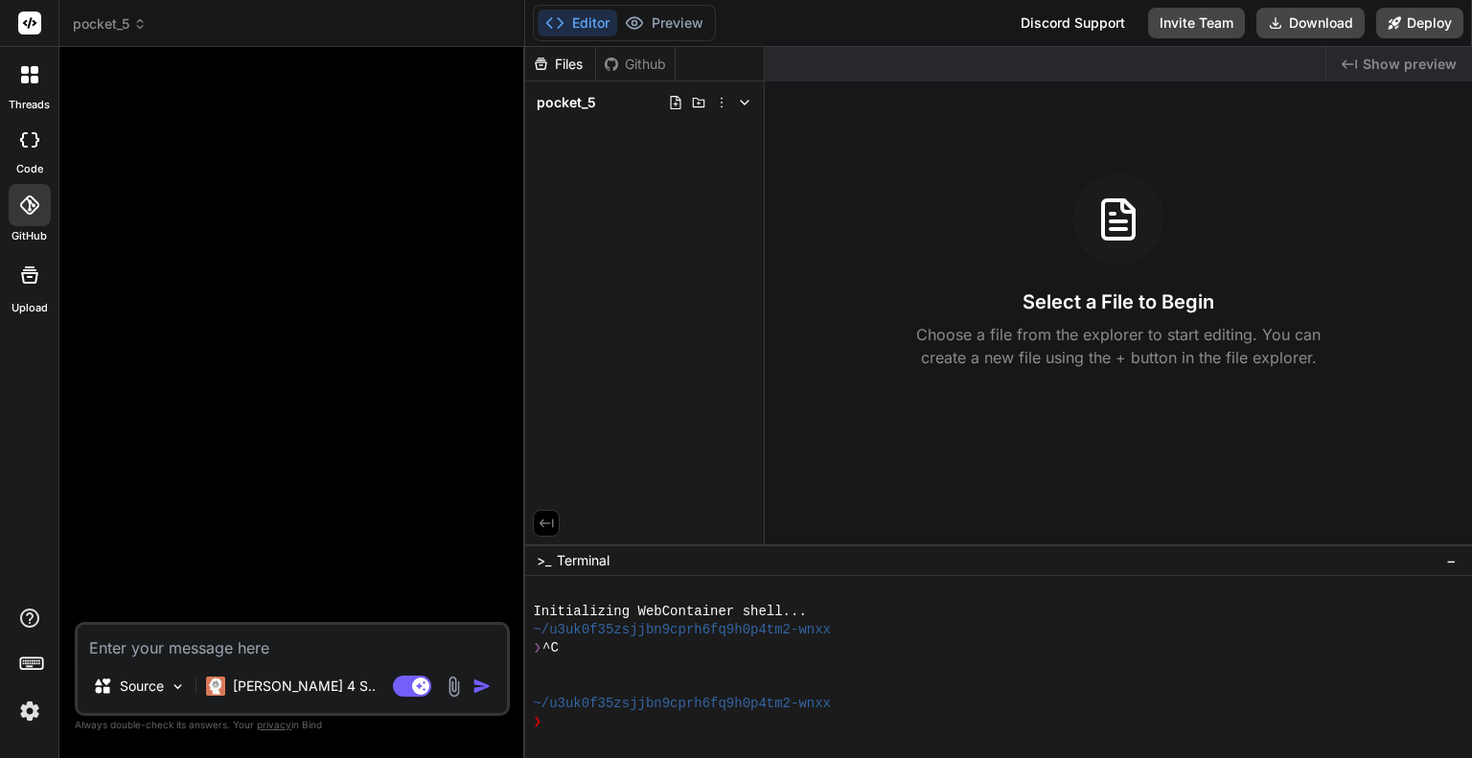
click at [587, 99] on span "pocket_5" at bounding box center [566, 102] width 59 height 19
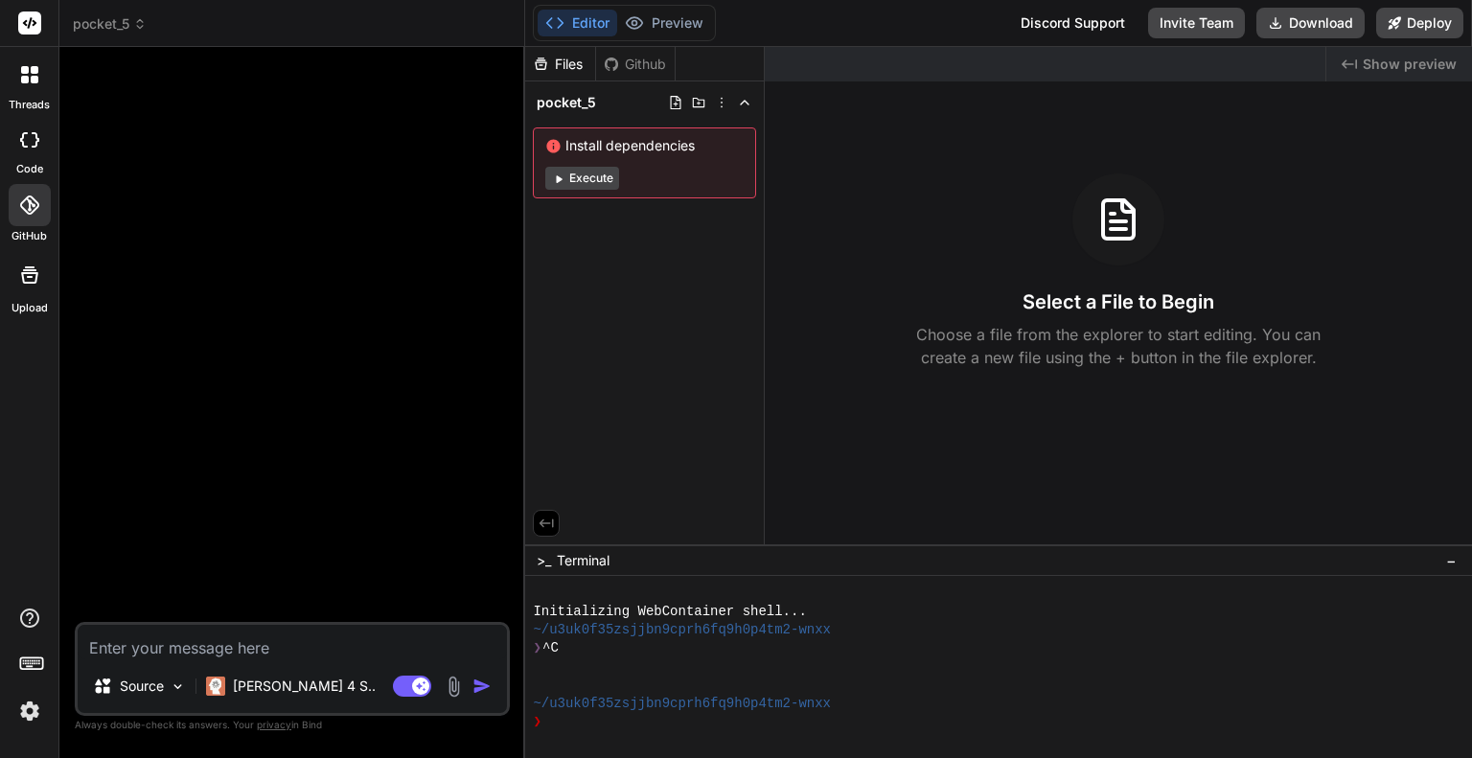
click at [580, 183] on button "Execute" at bounding box center [582, 178] width 74 height 23
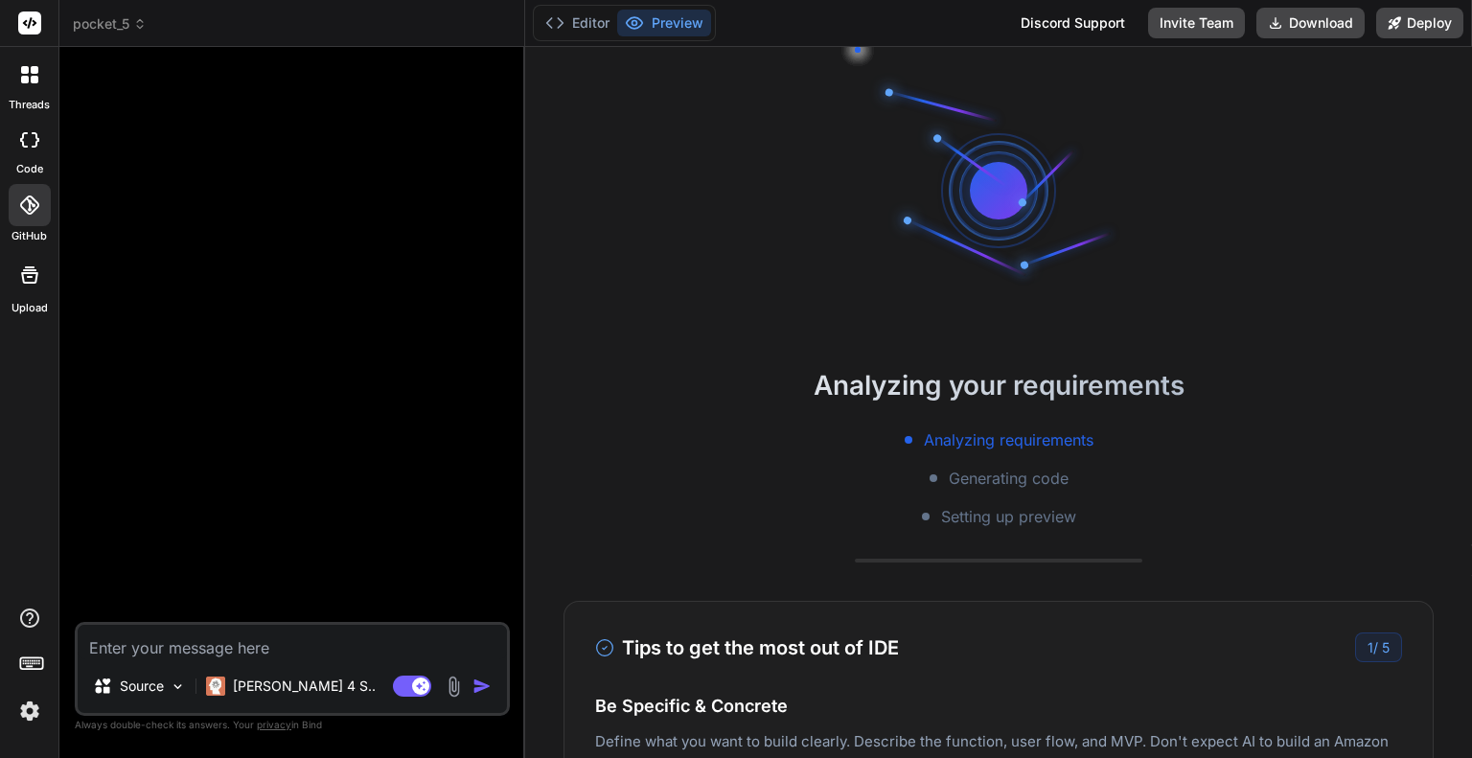
scroll to position [202, 0]
type textarea "x"
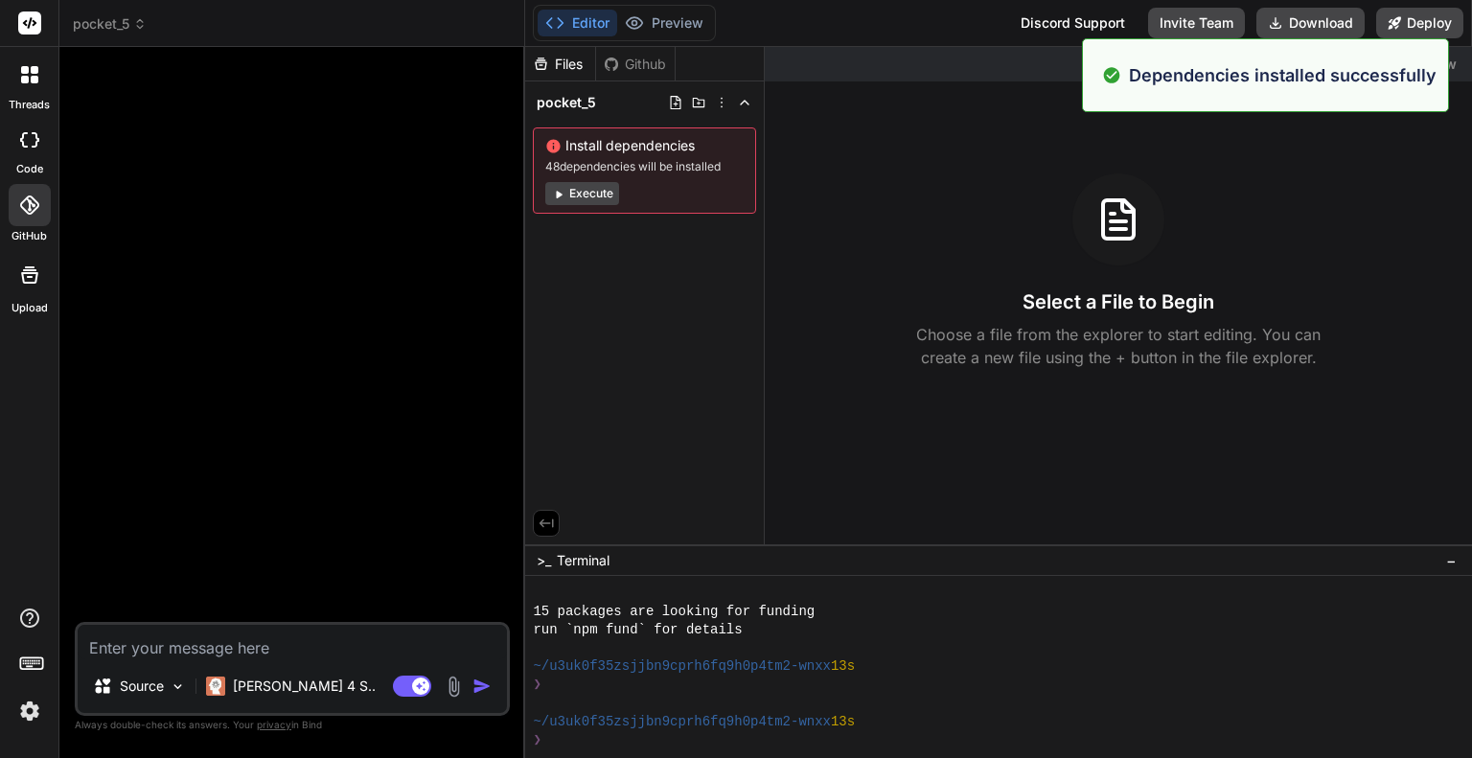
scroll to position [257, 0]
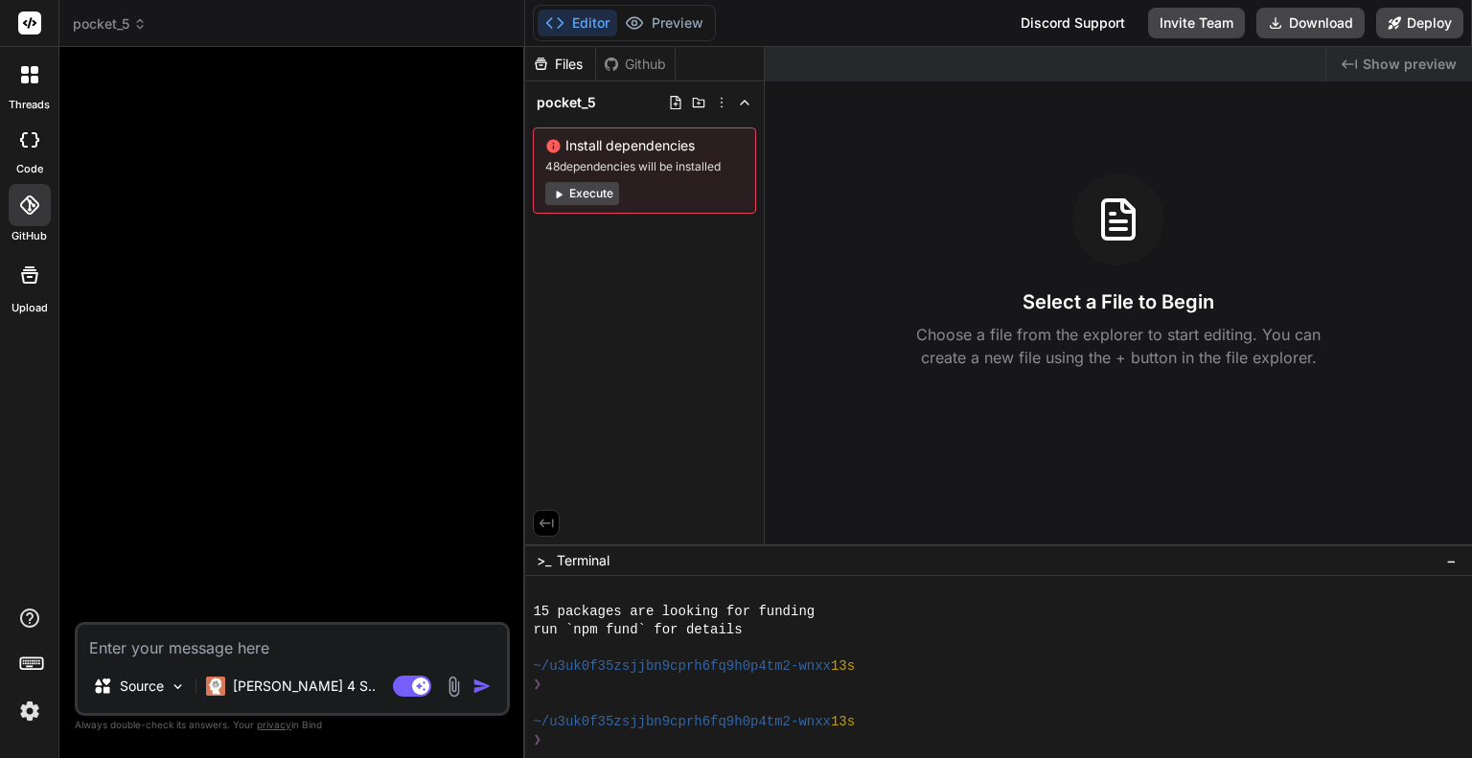
click at [625, 60] on div "Github" at bounding box center [635, 64] width 79 height 19
click at [596, 99] on div "pocket_5" at bounding box center [644, 102] width 223 height 27
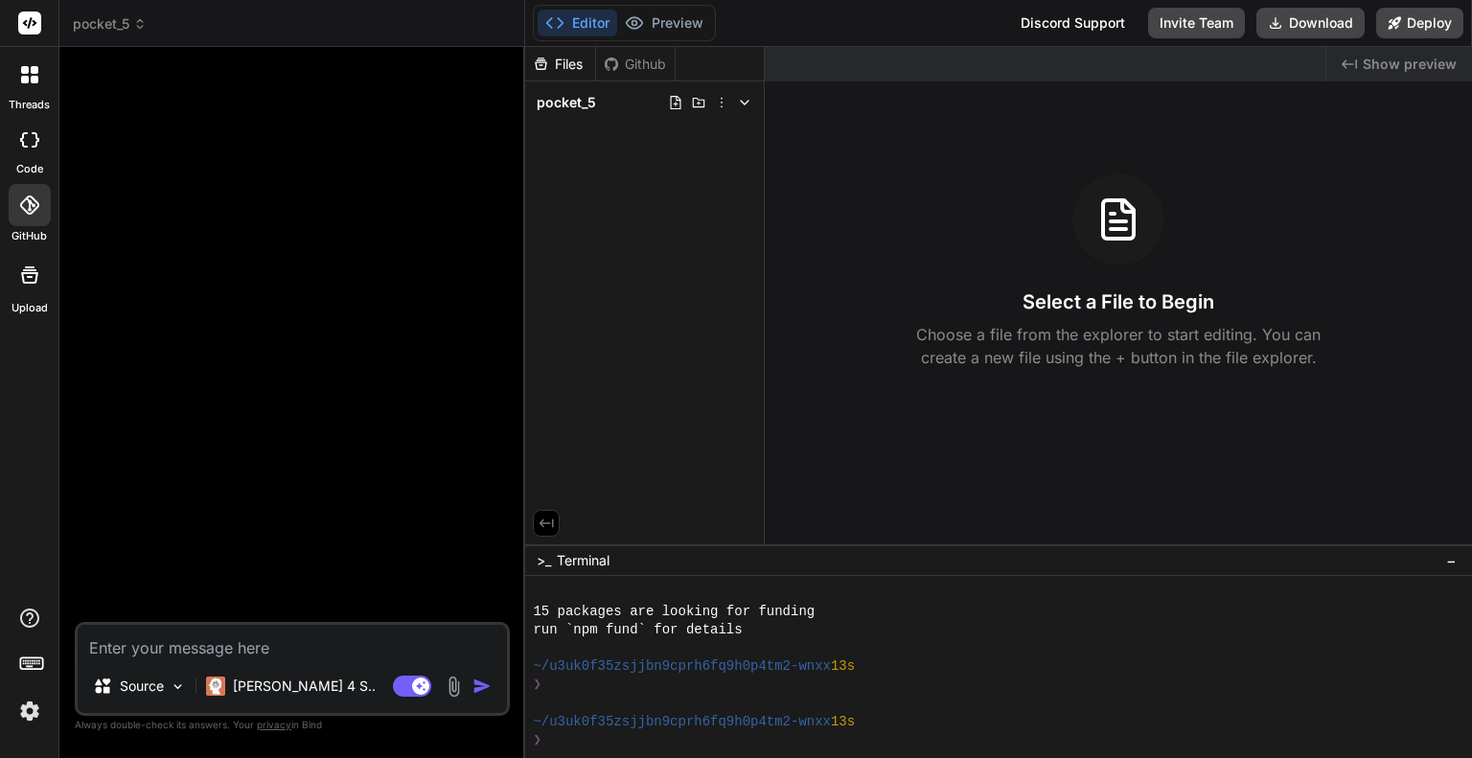
click at [644, 60] on div "Github" at bounding box center [635, 64] width 79 height 19
click at [576, 31] on button "Editor" at bounding box center [577, 23] width 80 height 27
click at [636, 82] on div "pocket_5" at bounding box center [644, 102] width 239 height 42
click at [613, 107] on div "pocket_5" at bounding box center [644, 102] width 223 height 27
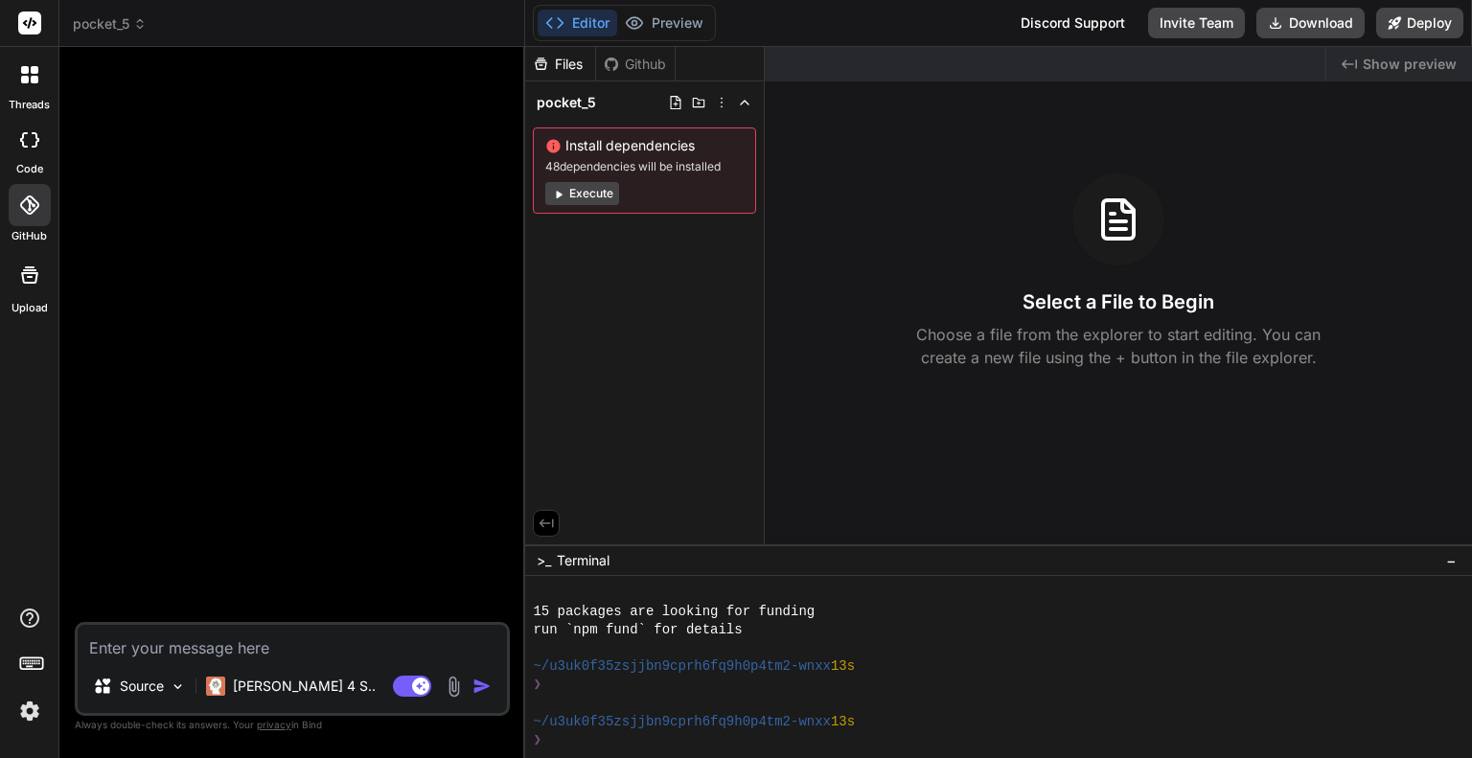
click at [27, 226] on div "GitHub" at bounding box center [29, 210] width 58 height 68
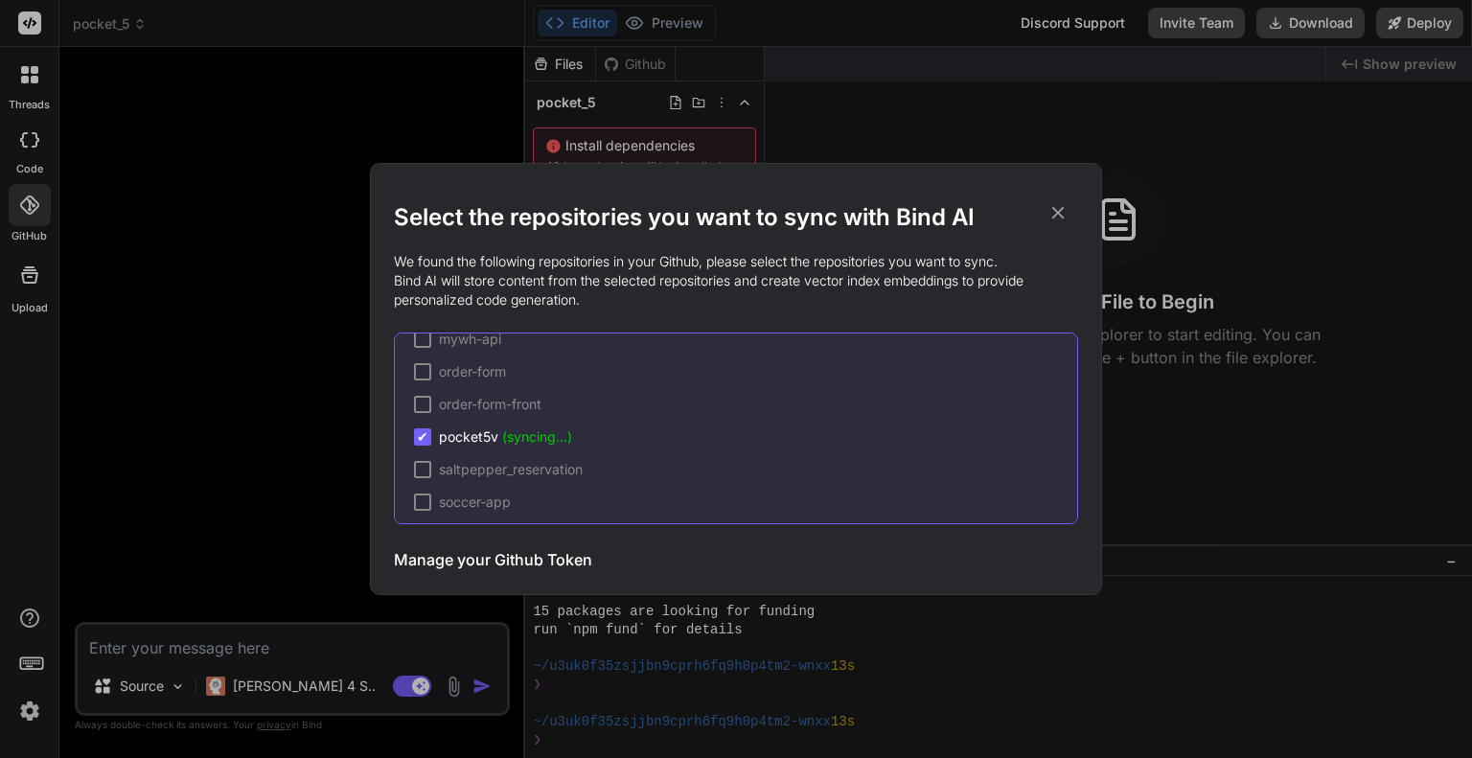
scroll to position [516, 0]
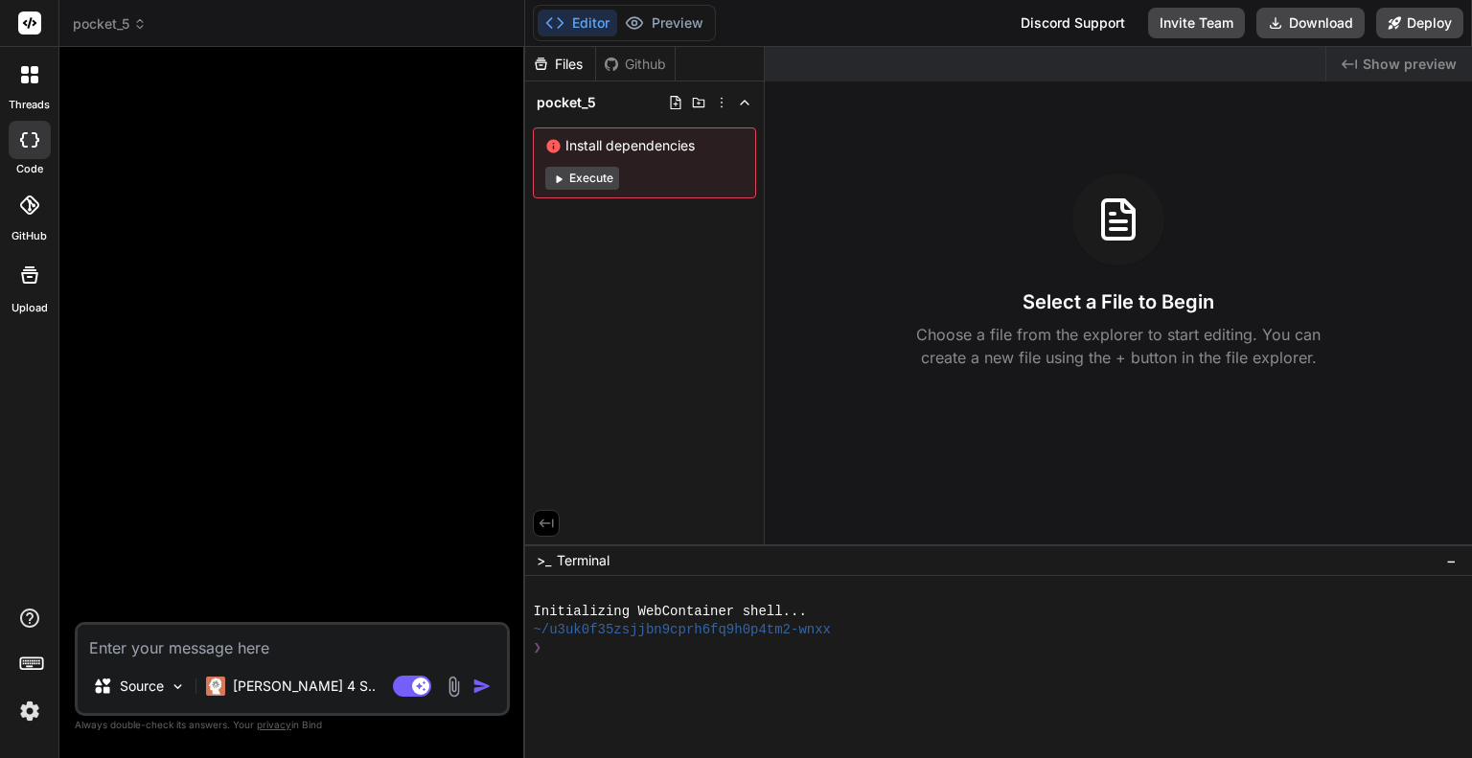
click at [15, 217] on div at bounding box center [30, 205] width 42 height 42
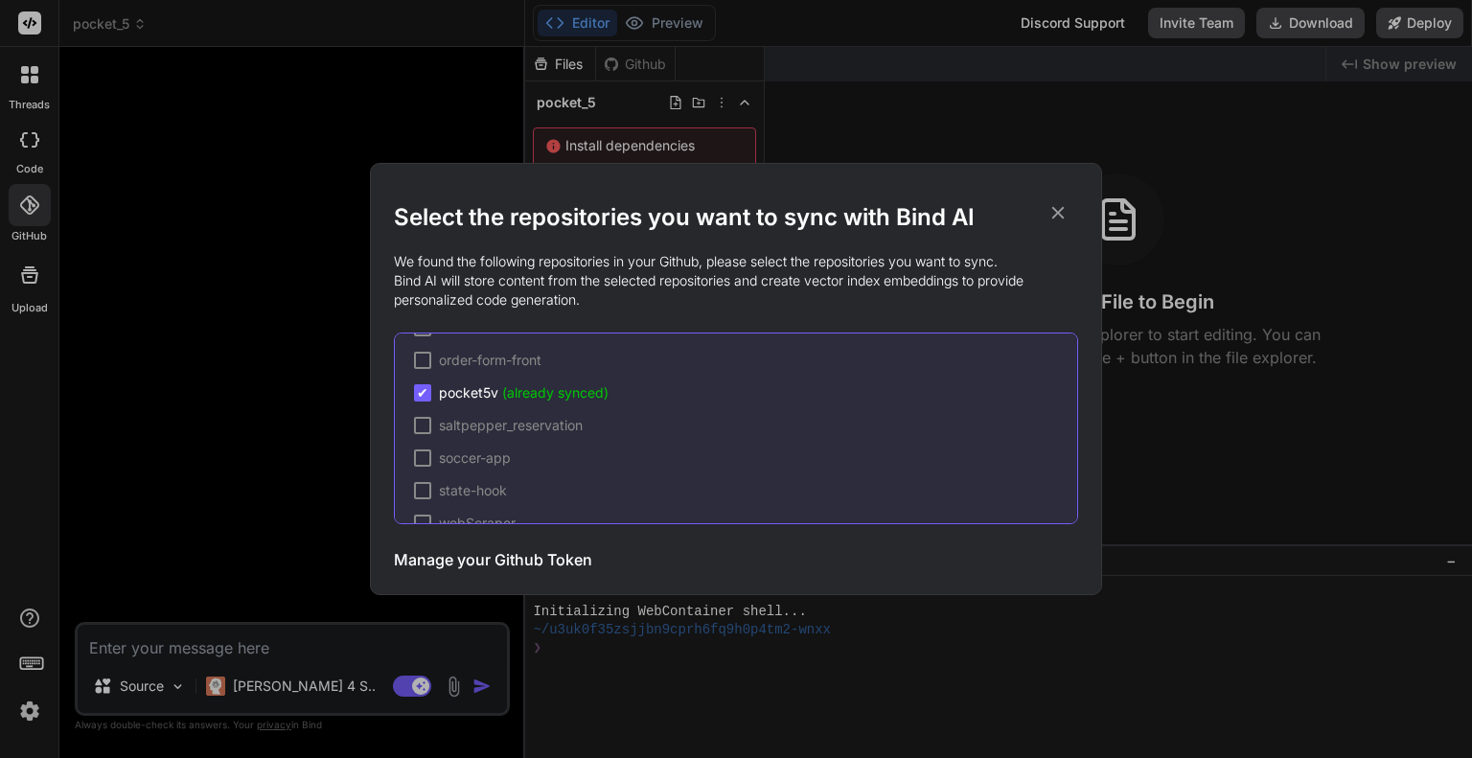
scroll to position [516, 0]
click at [1061, 205] on icon at bounding box center [1057, 212] width 21 height 21
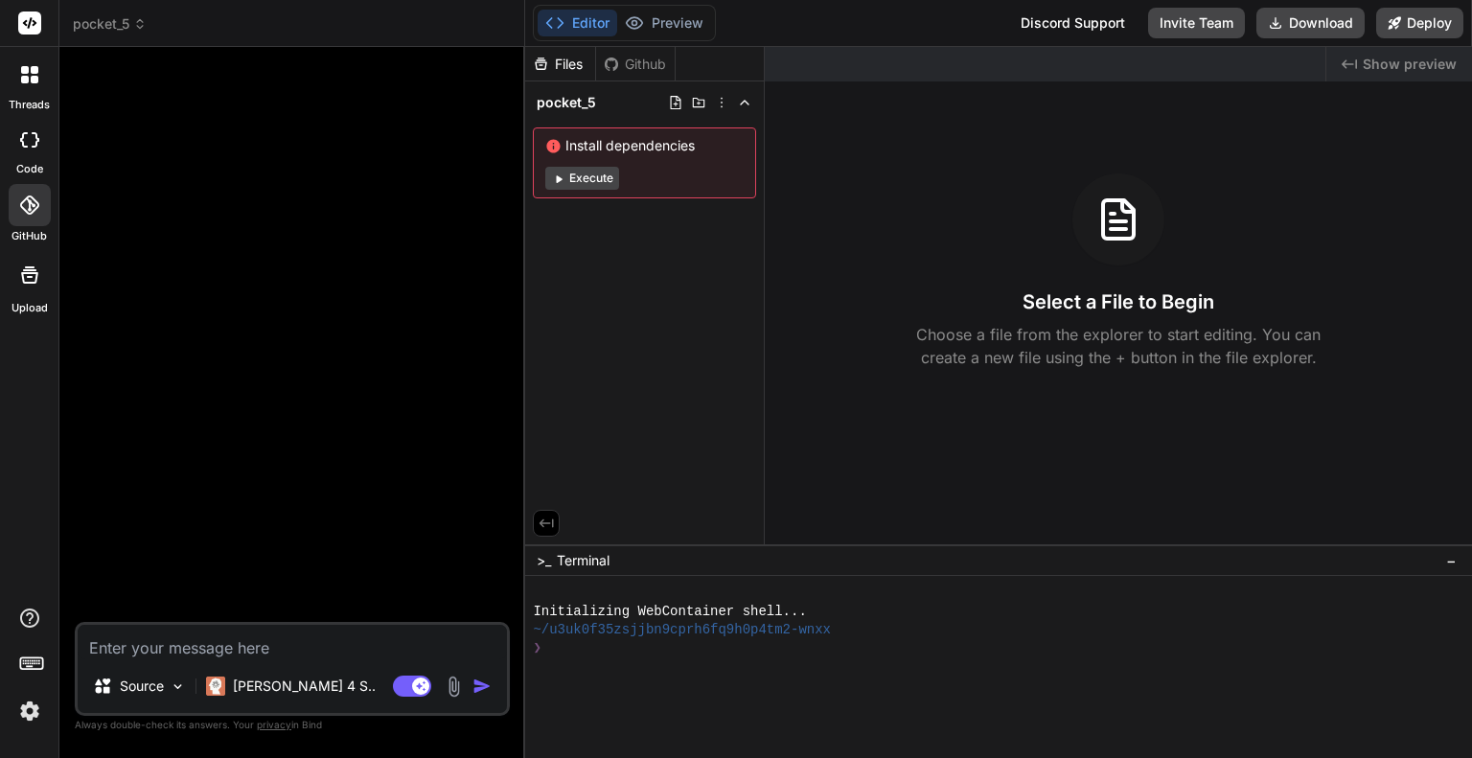
click at [620, 73] on div "Files Github" at bounding box center [600, 64] width 150 height 34
click at [619, 64] on div "Github" at bounding box center [635, 64] width 79 height 19
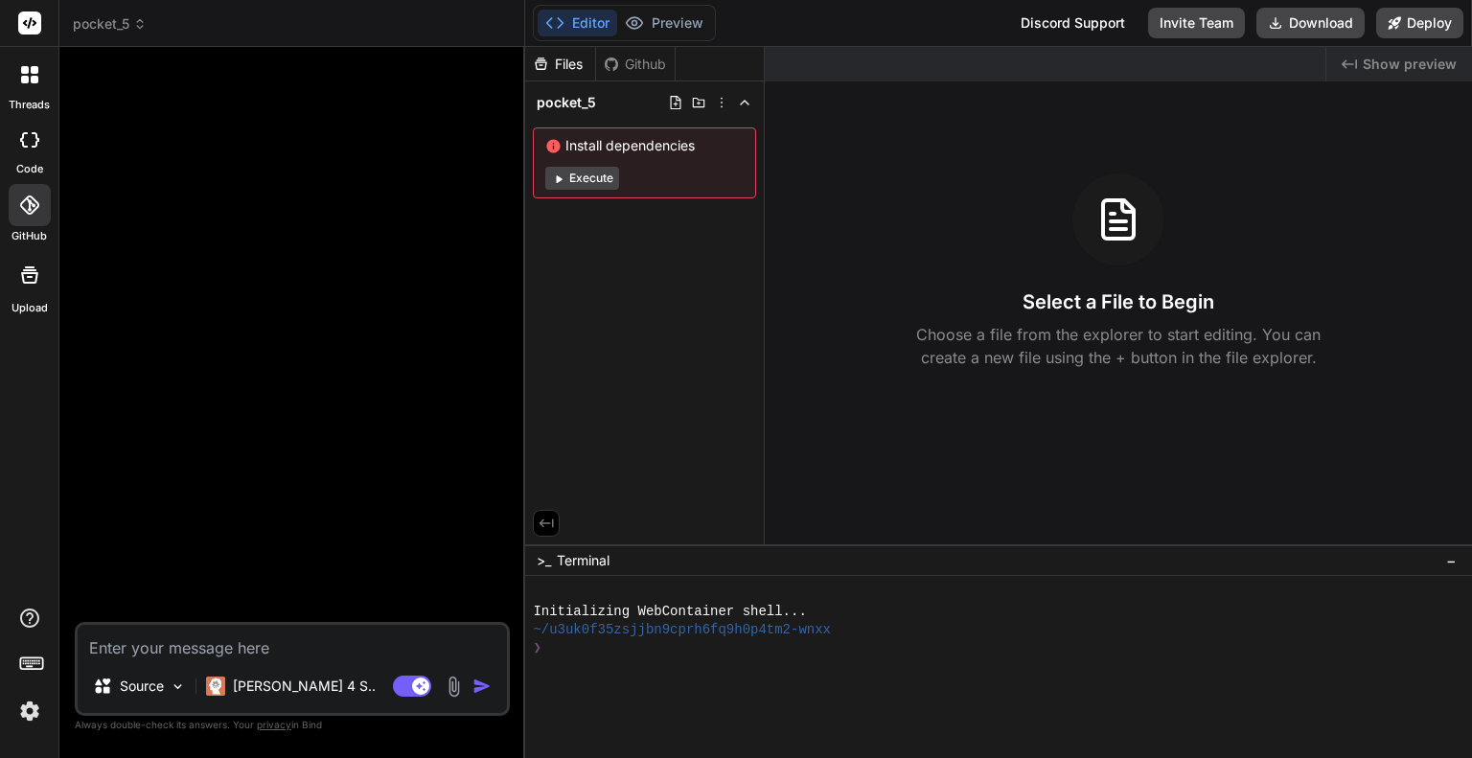
click at [619, 64] on div "Github" at bounding box center [635, 64] width 79 height 19
click at [944, 240] on div "Select a File to Begin Choose a file from the explorer to start editing. You ca…" at bounding box center [1118, 270] width 707 height 195
click at [584, 179] on button "Execute" at bounding box center [582, 178] width 74 height 23
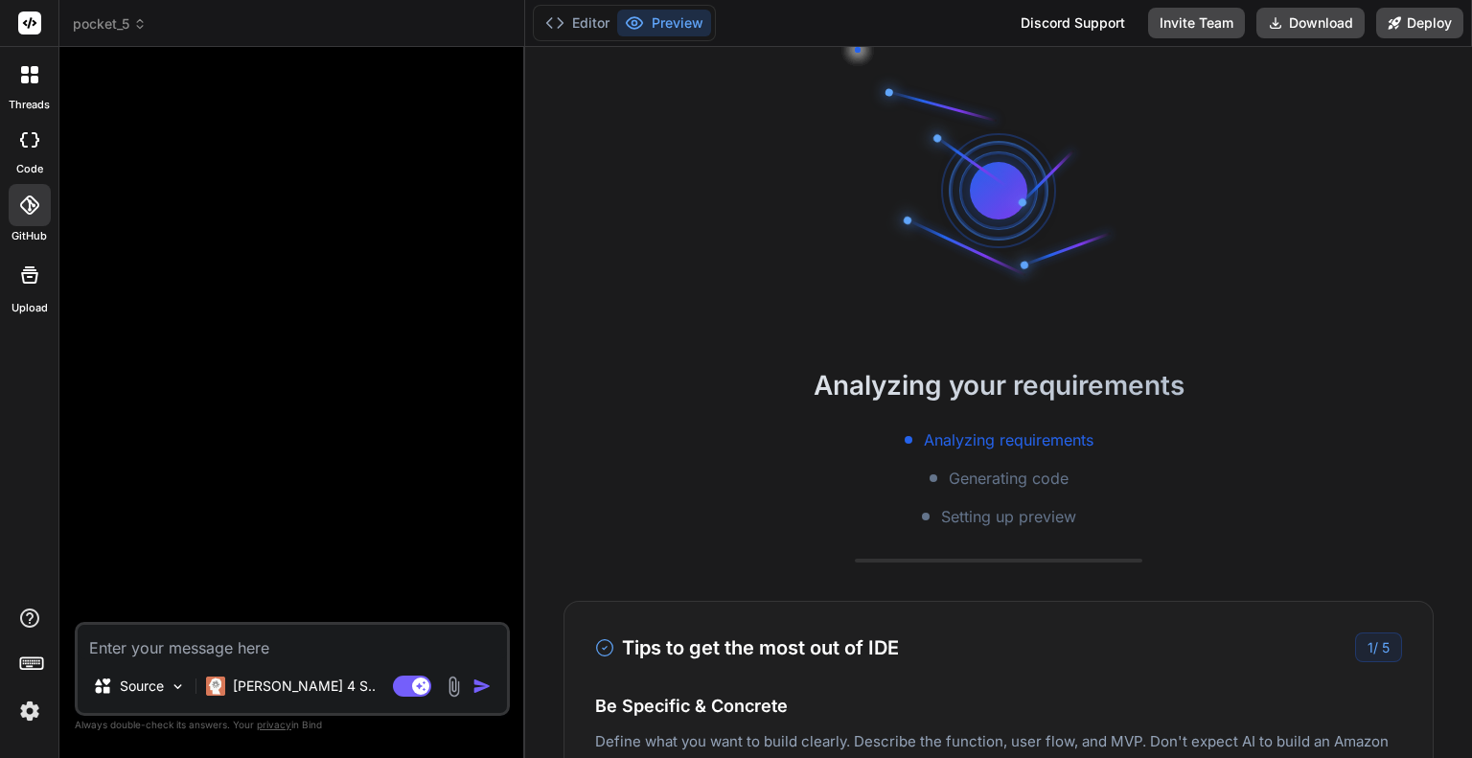
scroll to position [184, 0]
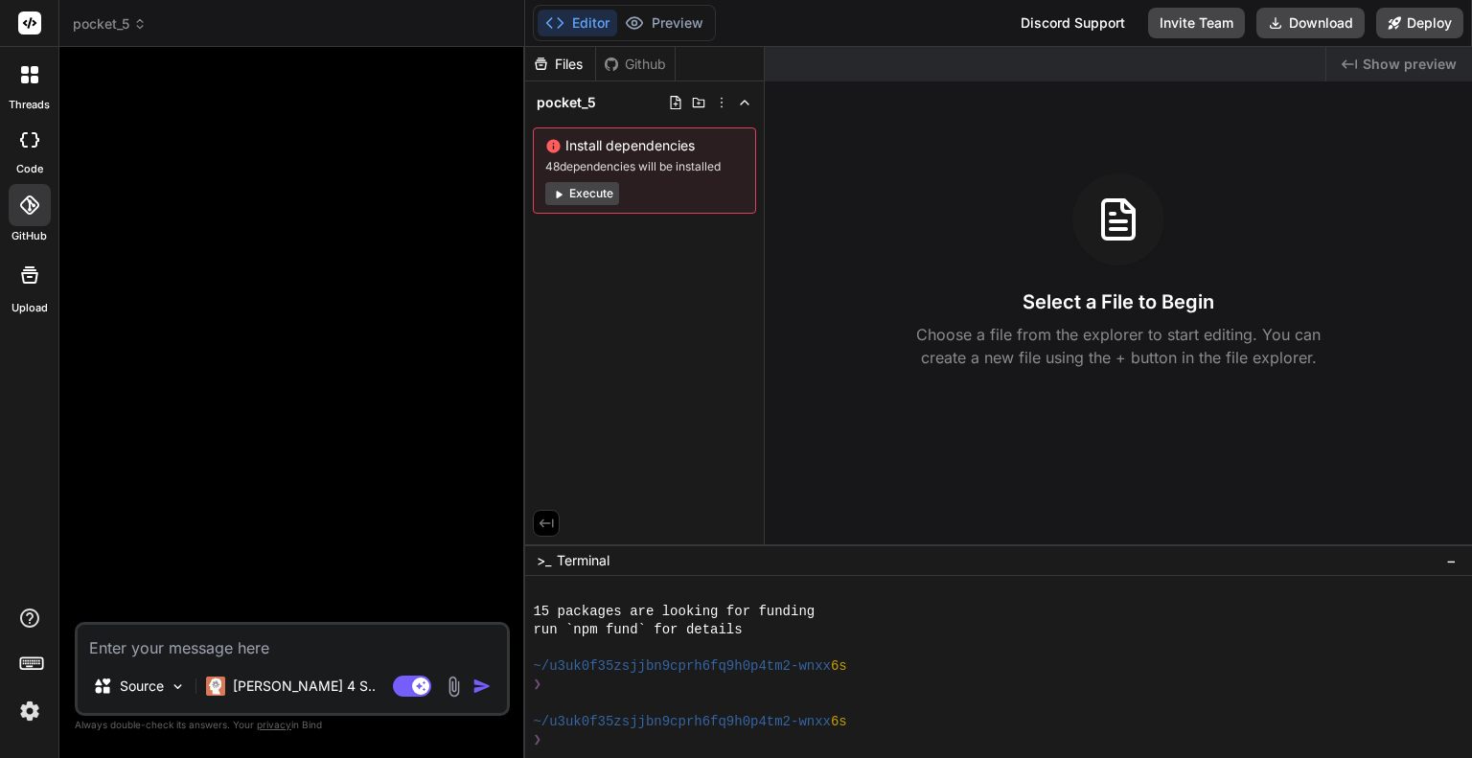
click at [636, 87] on div "pocket_5 Install dependencies 48 dependencies will be installed Execute" at bounding box center [644, 151] width 239 height 140
click at [602, 93] on div "pocket_5" at bounding box center [644, 102] width 223 height 27
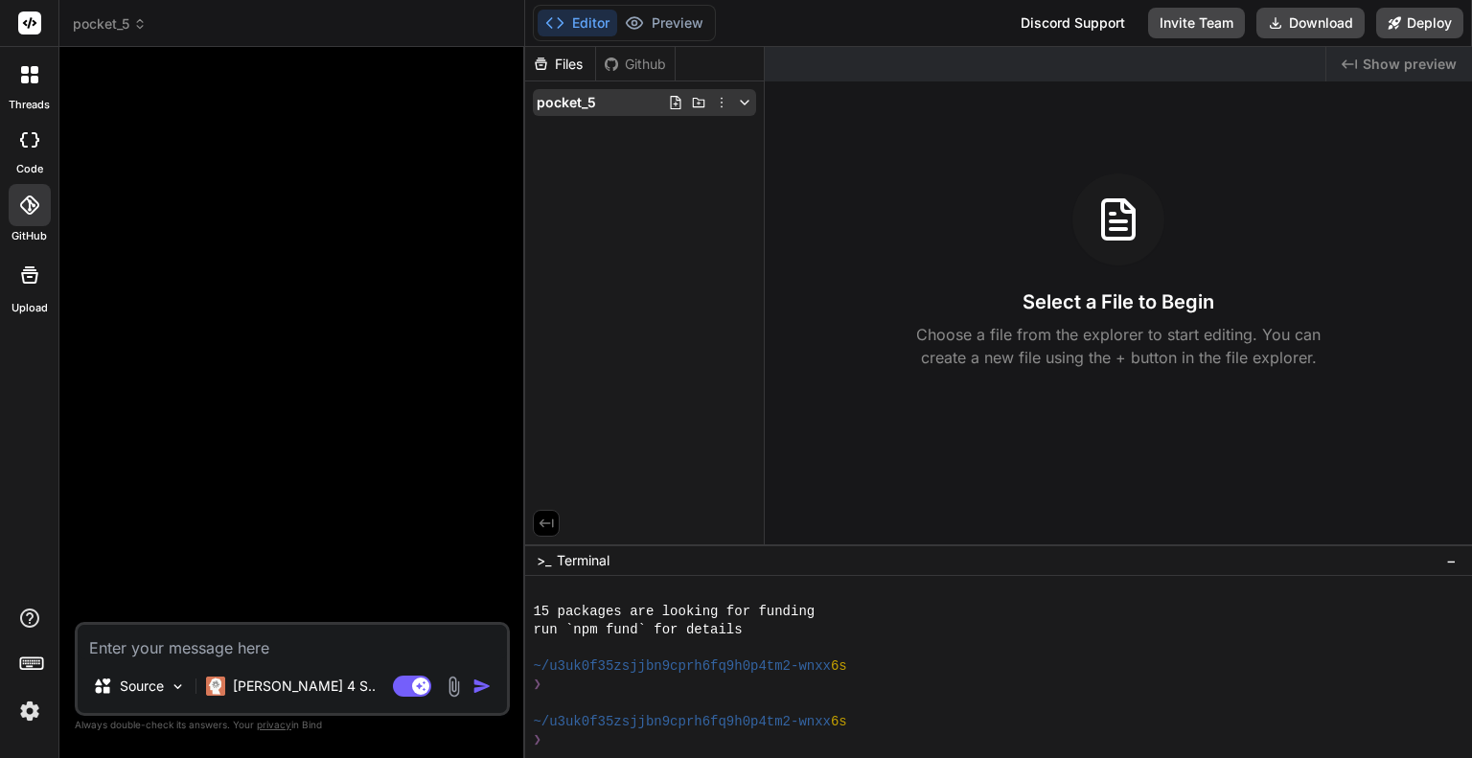
click at [720, 99] on icon at bounding box center [721, 102] width 15 height 15
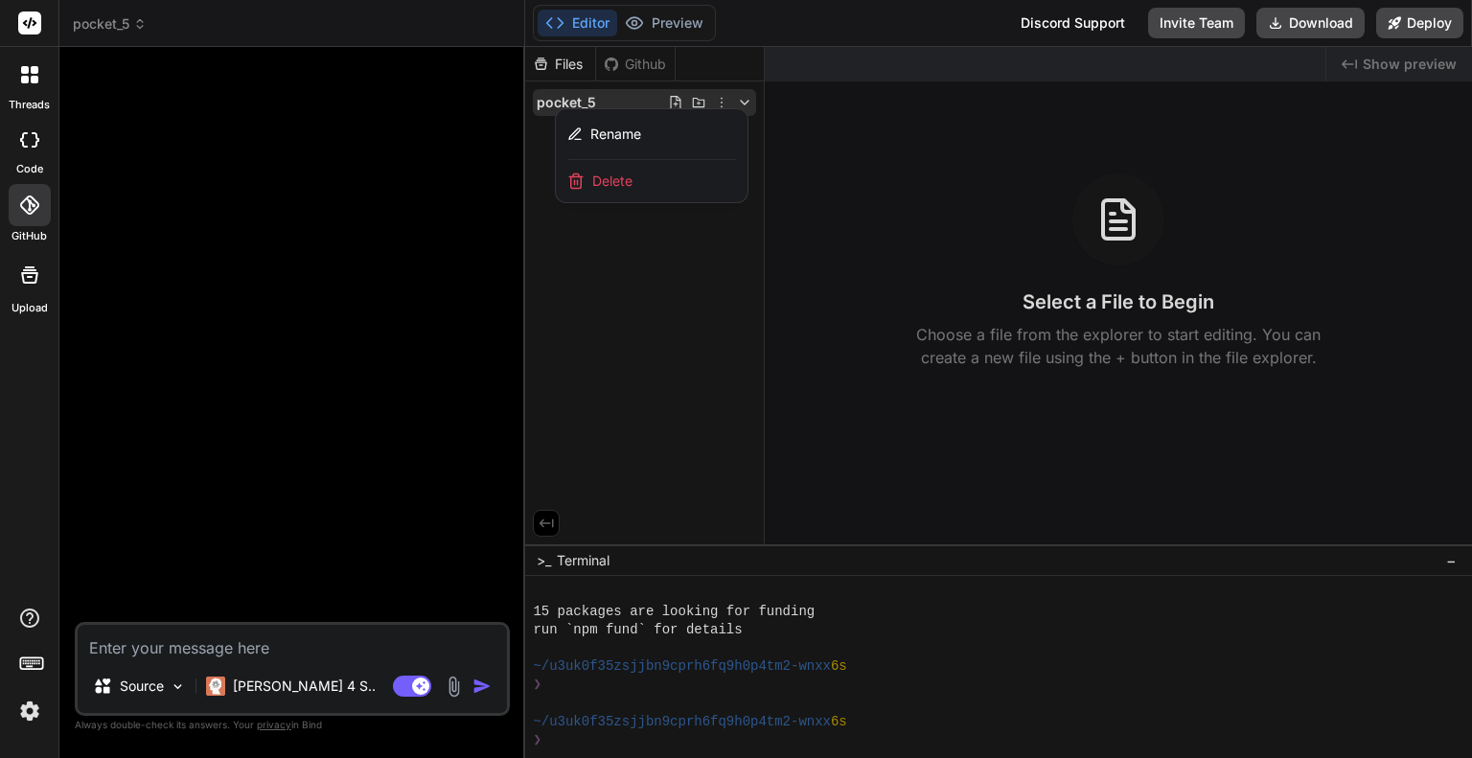
click at [720, 99] on div at bounding box center [998, 402] width 947 height 711
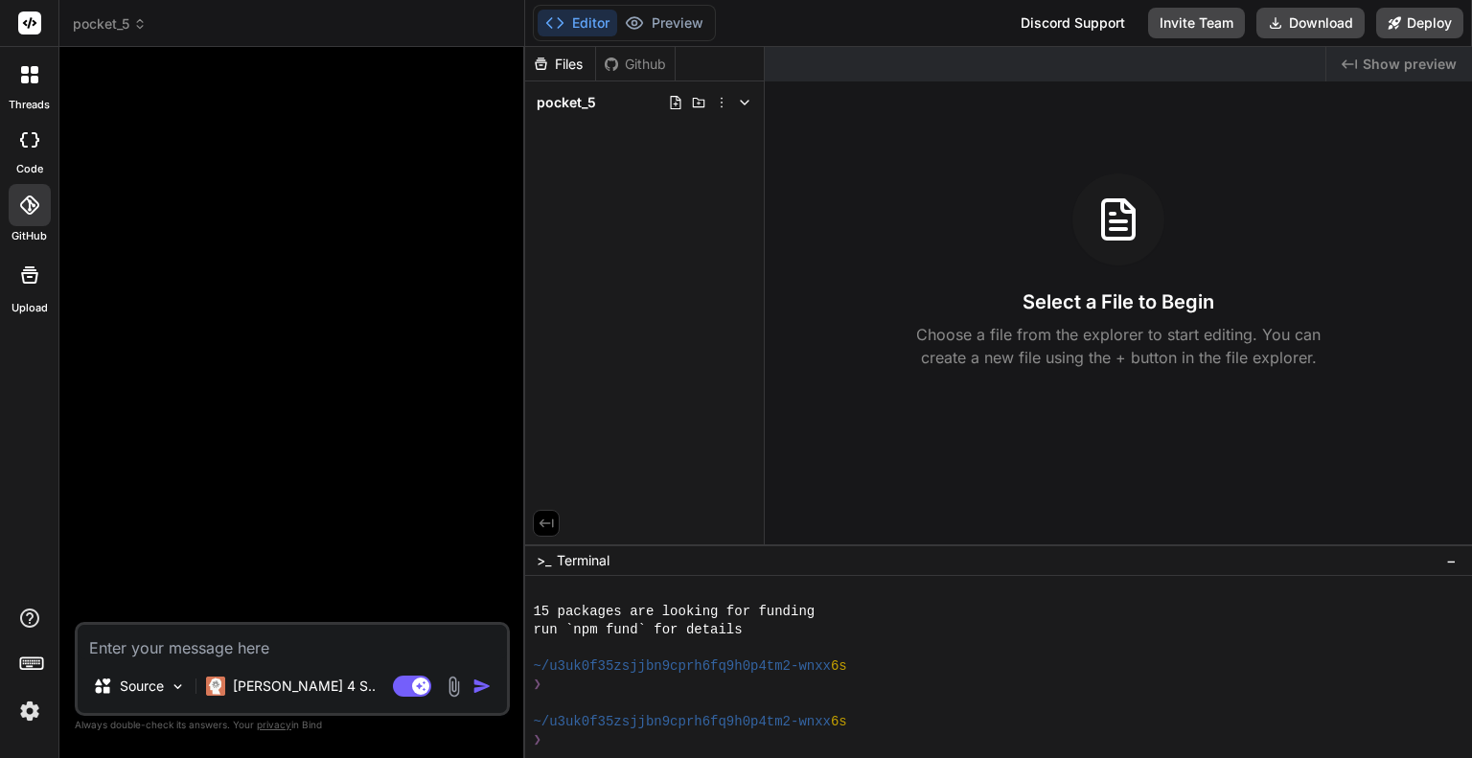
click at [633, 60] on div "Github" at bounding box center [635, 64] width 79 height 19
click at [88, 33] on span "pocket_5" at bounding box center [110, 23] width 74 height 19
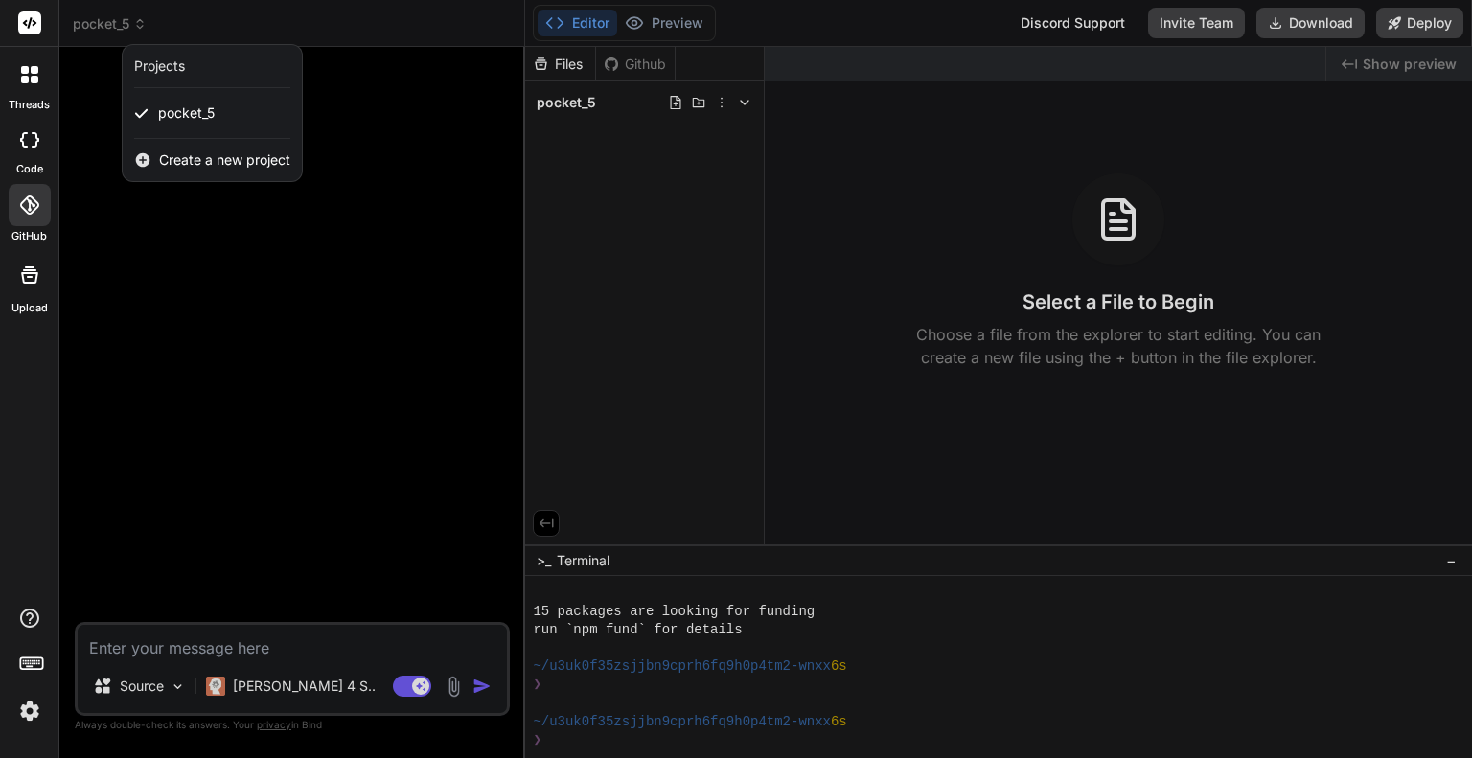
click at [87, 29] on div at bounding box center [736, 379] width 1472 height 758
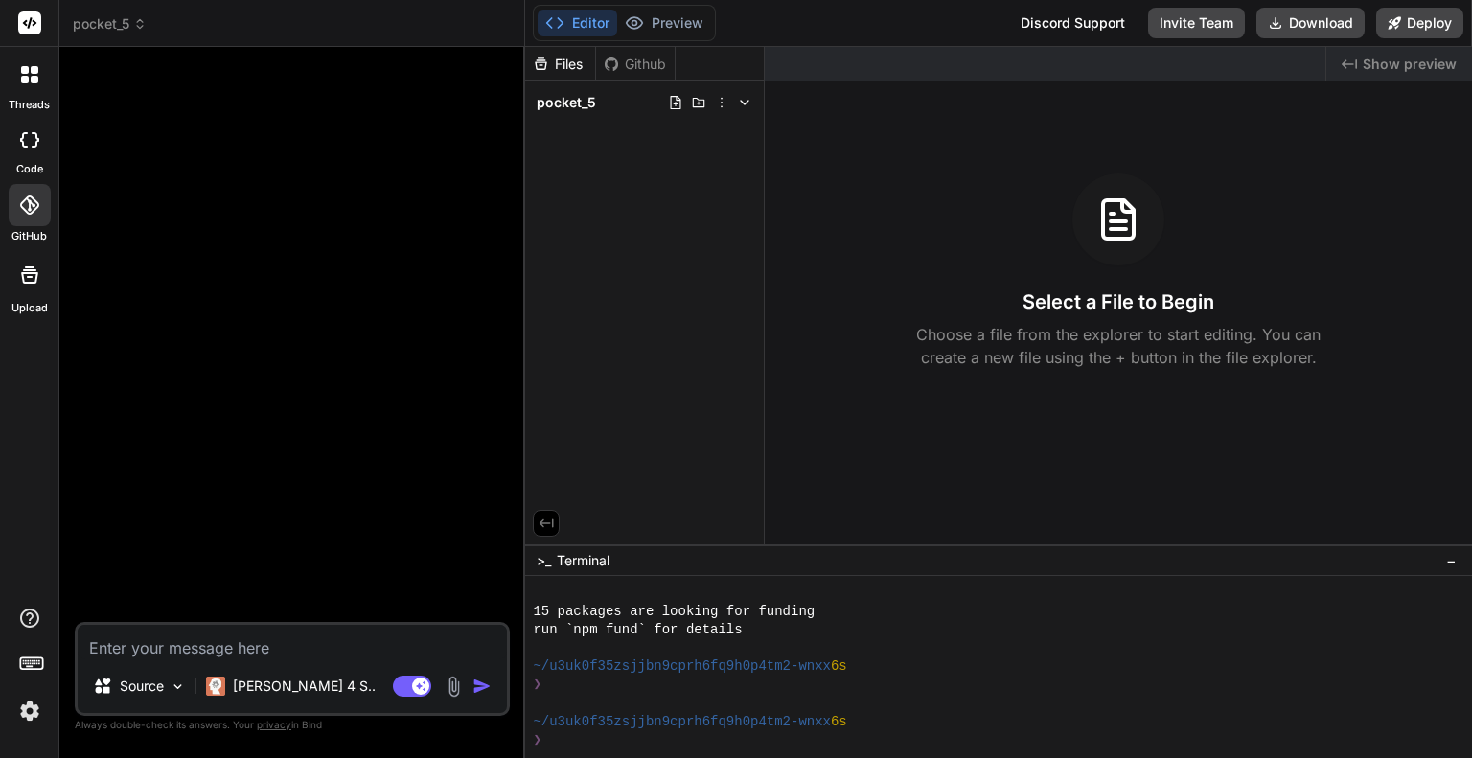
click at [34, 138] on icon at bounding box center [29, 139] width 19 height 15
click at [579, 99] on span "pocket_5" at bounding box center [566, 102] width 59 height 19
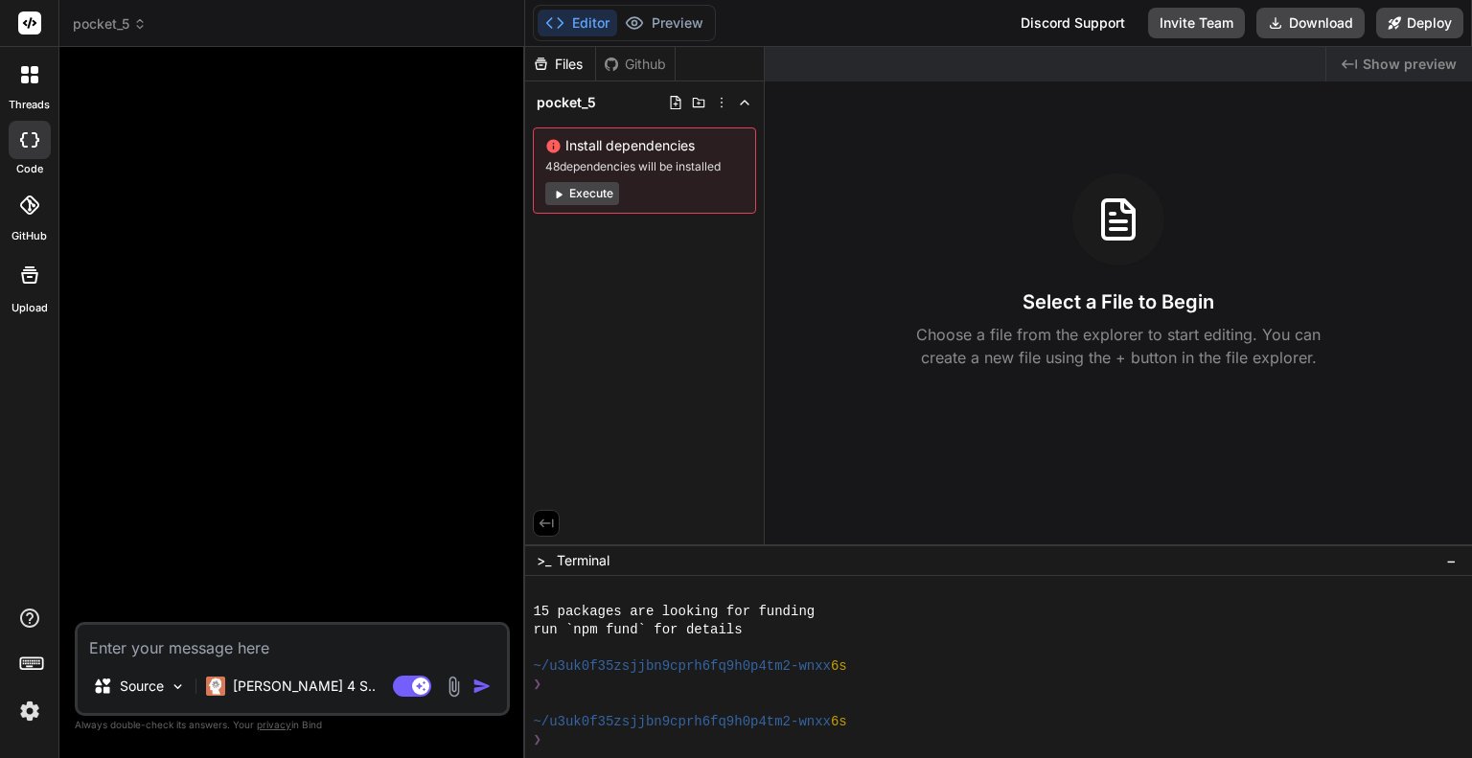
click at [617, 75] on div "Files Github" at bounding box center [600, 64] width 150 height 34
click at [616, 53] on div "Files Github" at bounding box center [600, 64] width 150 height 34
click at [542, 526] on icon at bounding box center [546, 523] width 14 height 9
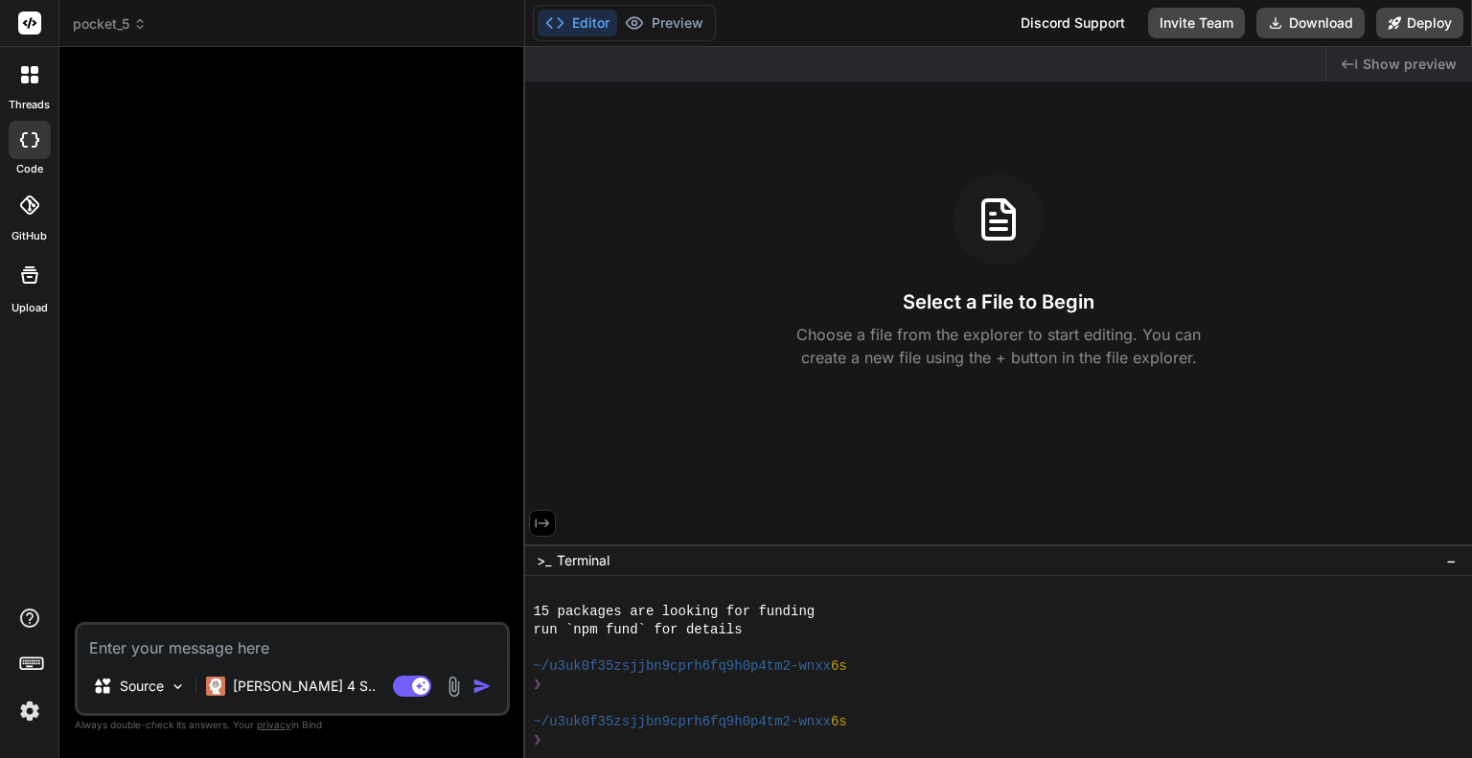
click at [542, 526] on icon at bounding box center [542, 522] width 17 height 17
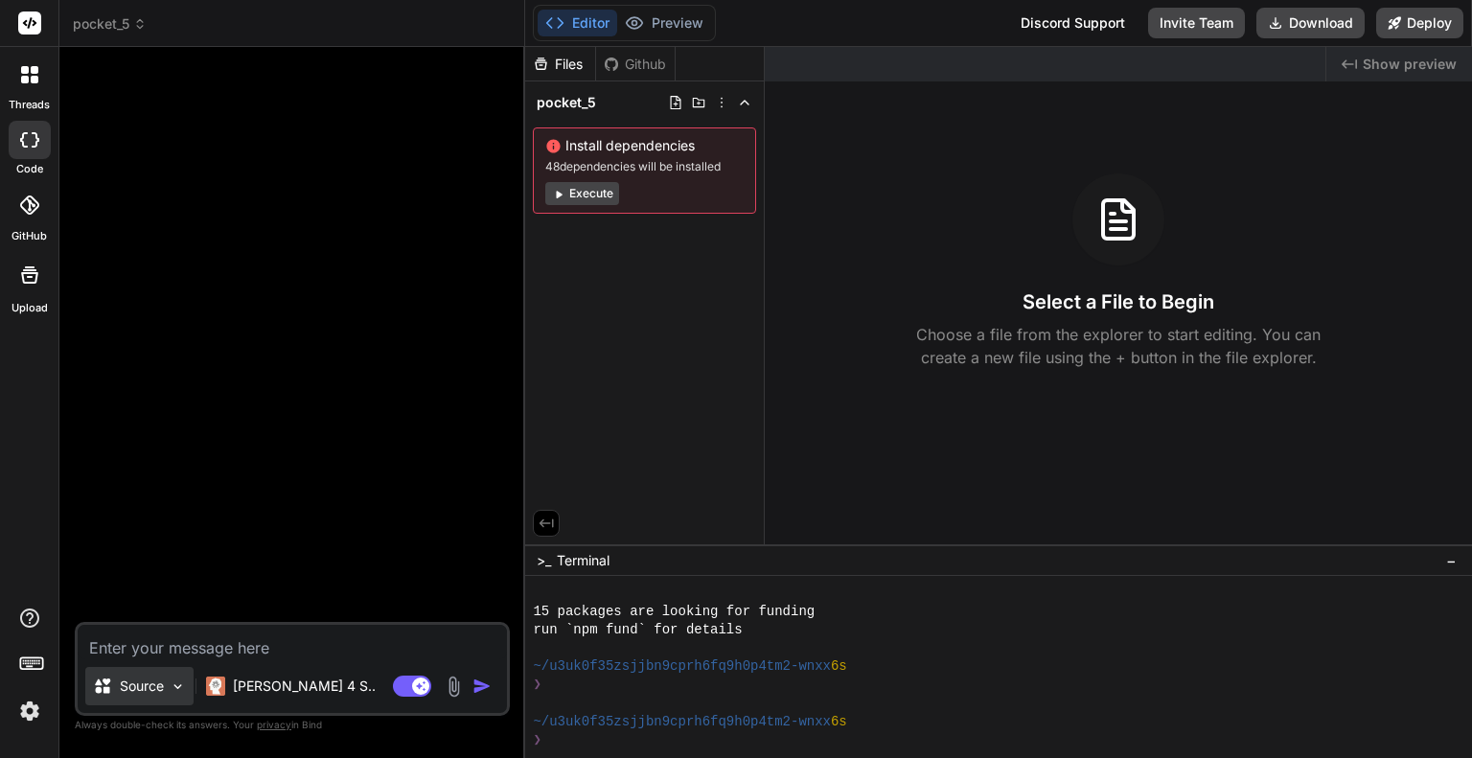
click at [167, 687] on div "Source" at bounding box center [139, 686] width 108 height 38
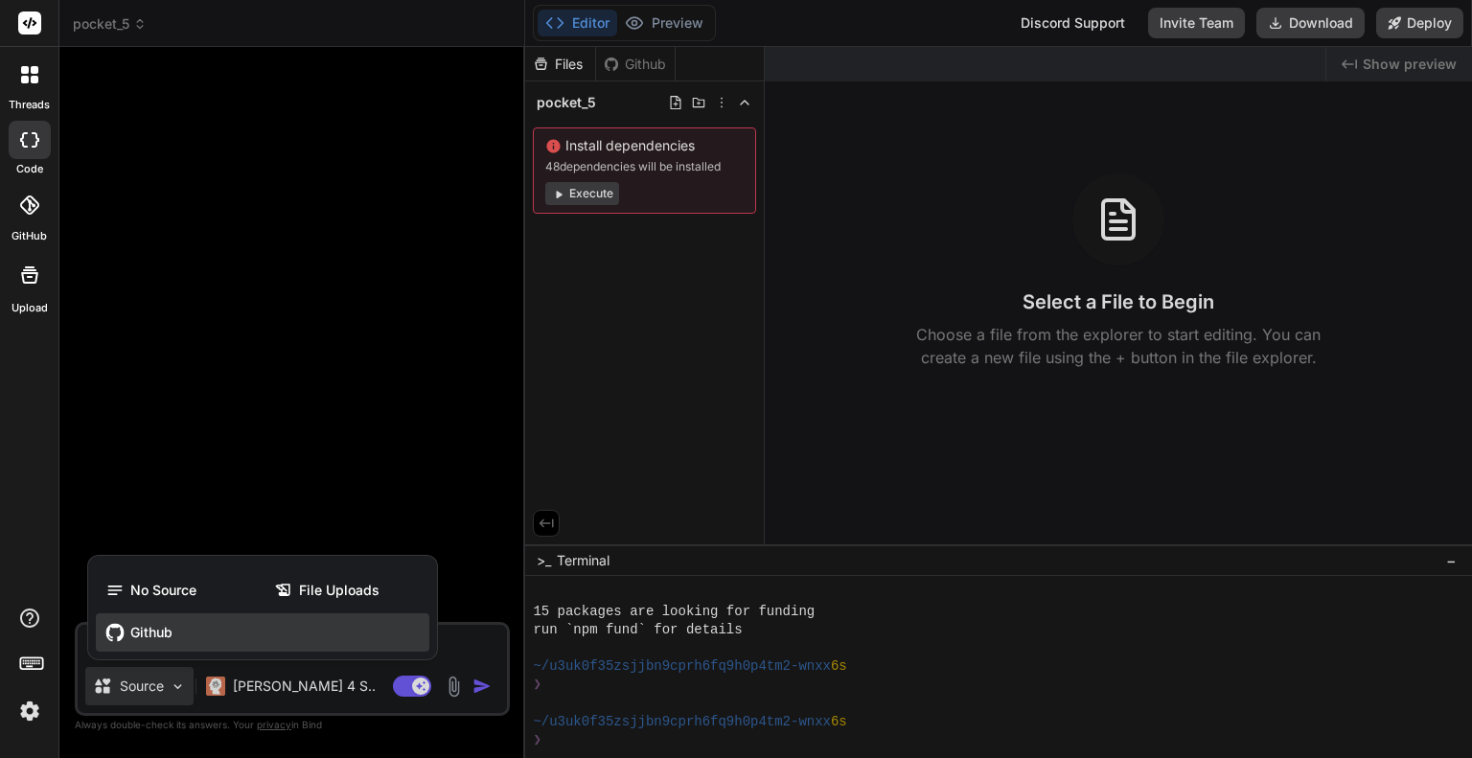
click at [165, 617] on div "Github" at bounding box center [262, 632] width 333 height 38
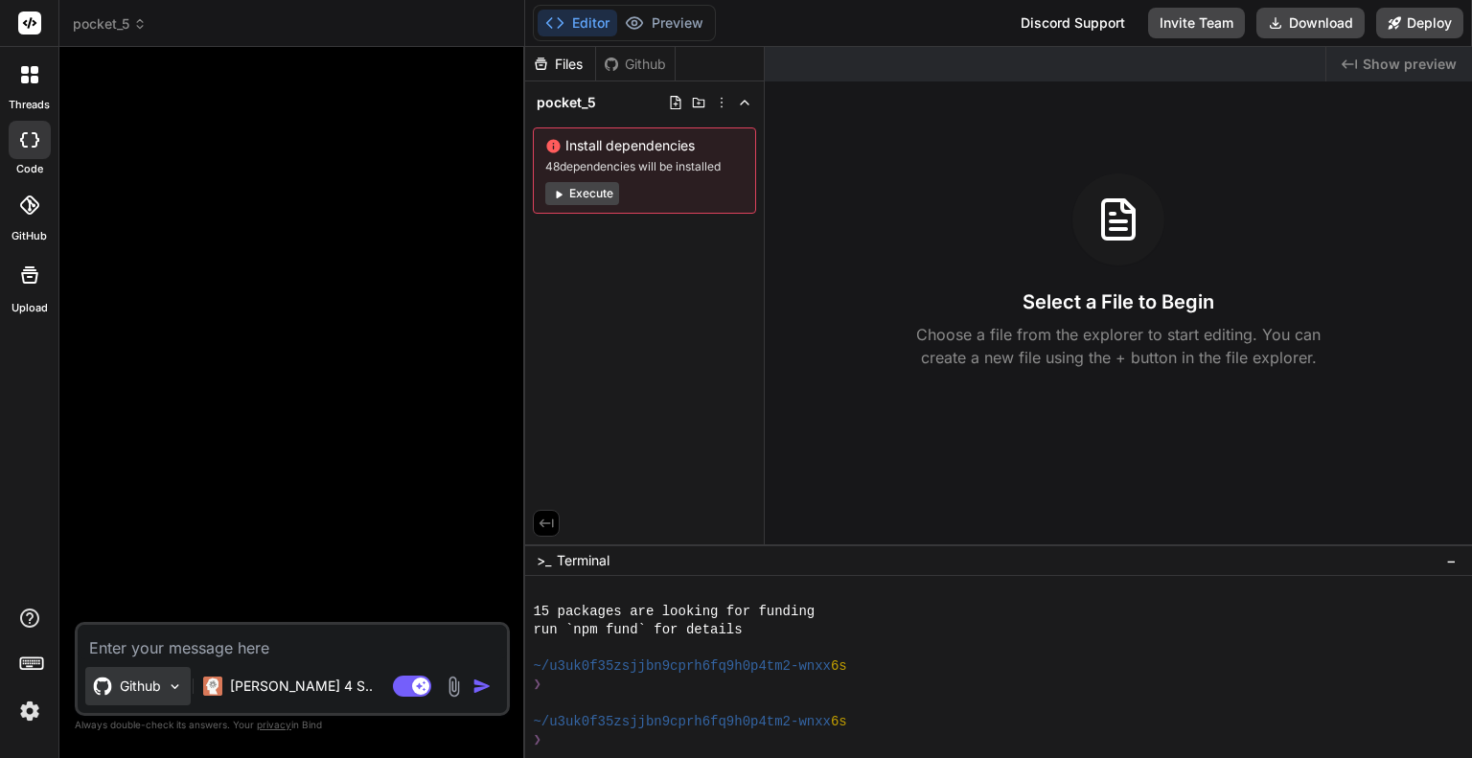
click at [163, 672] on div "Github" at bounding box center [137, 686] width 105 height 38
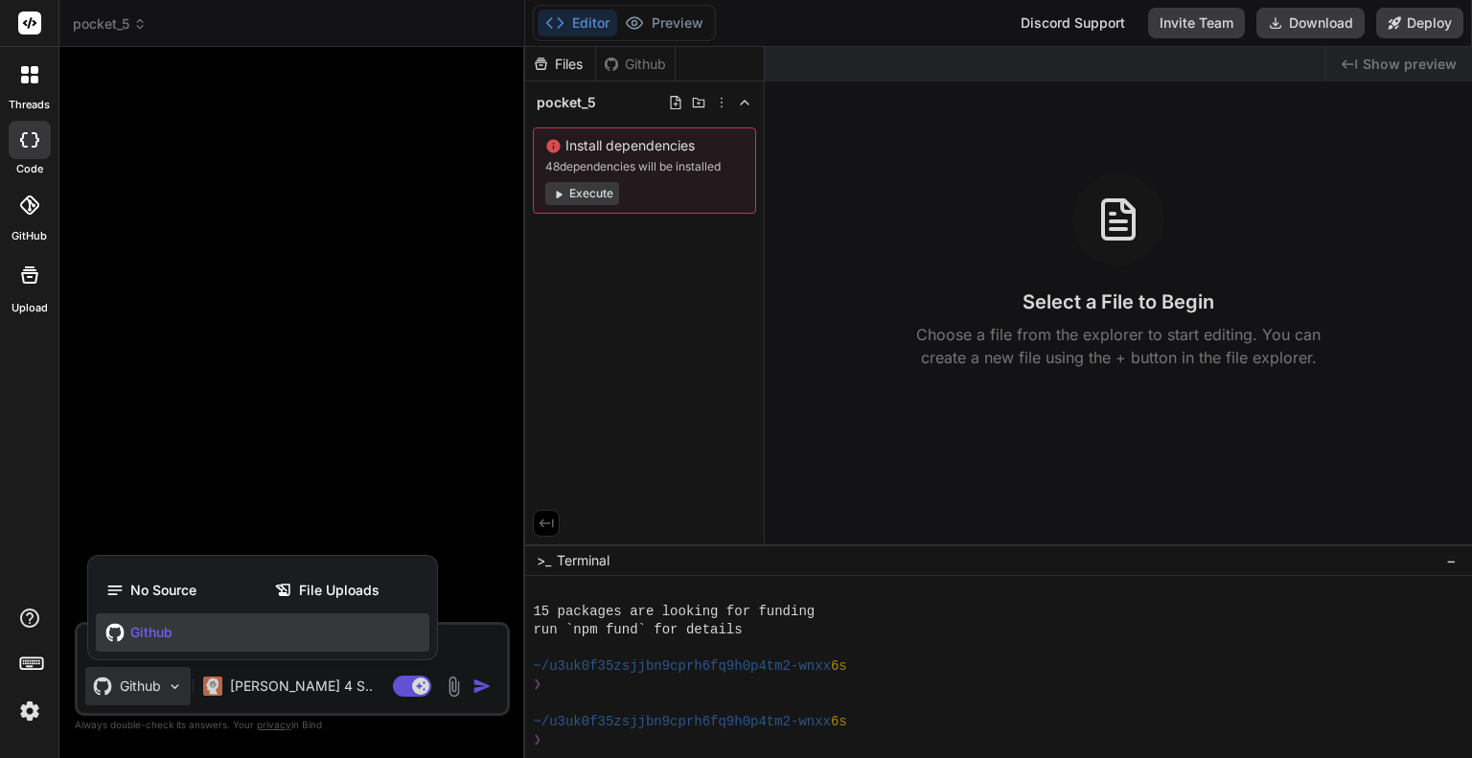
click at [263, 471] on div at bounding box center [736, 379] width 1472 height 758
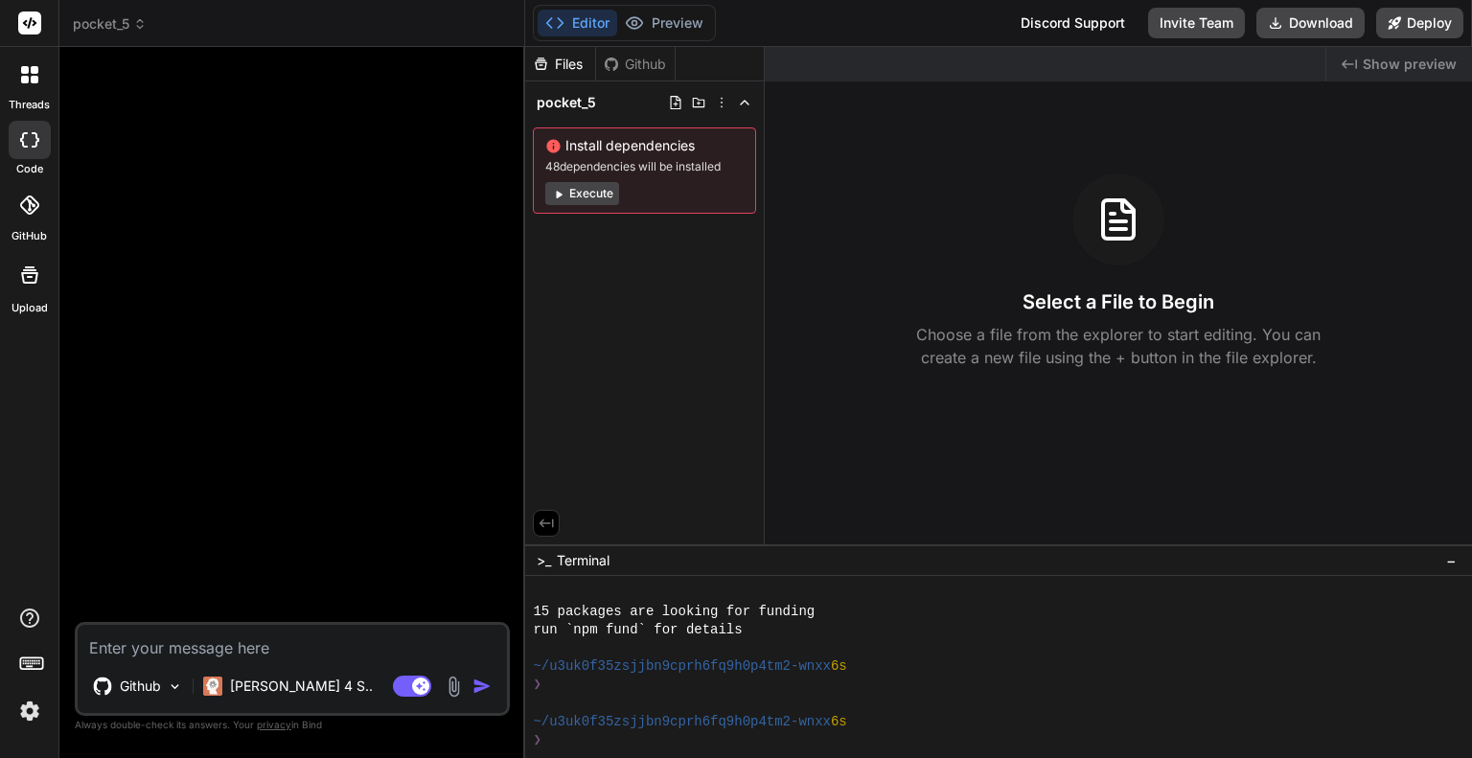
click at [28, 605] on div "threads code GitHub Upload" at bounding box center [29, 379] width 59 height 758
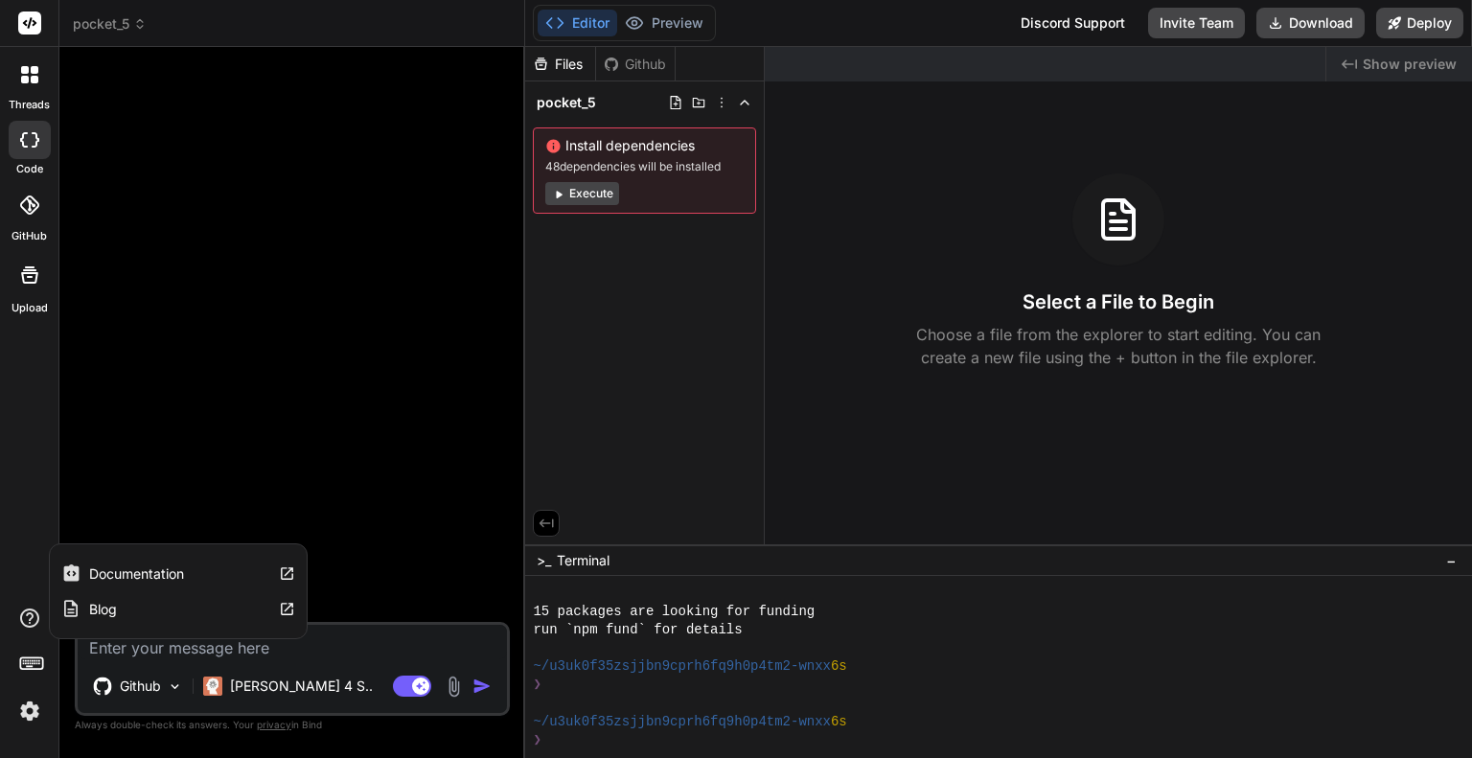
click at [126, 564] on label "Documentation" at bounding box center [136, 573] width 95 height 19
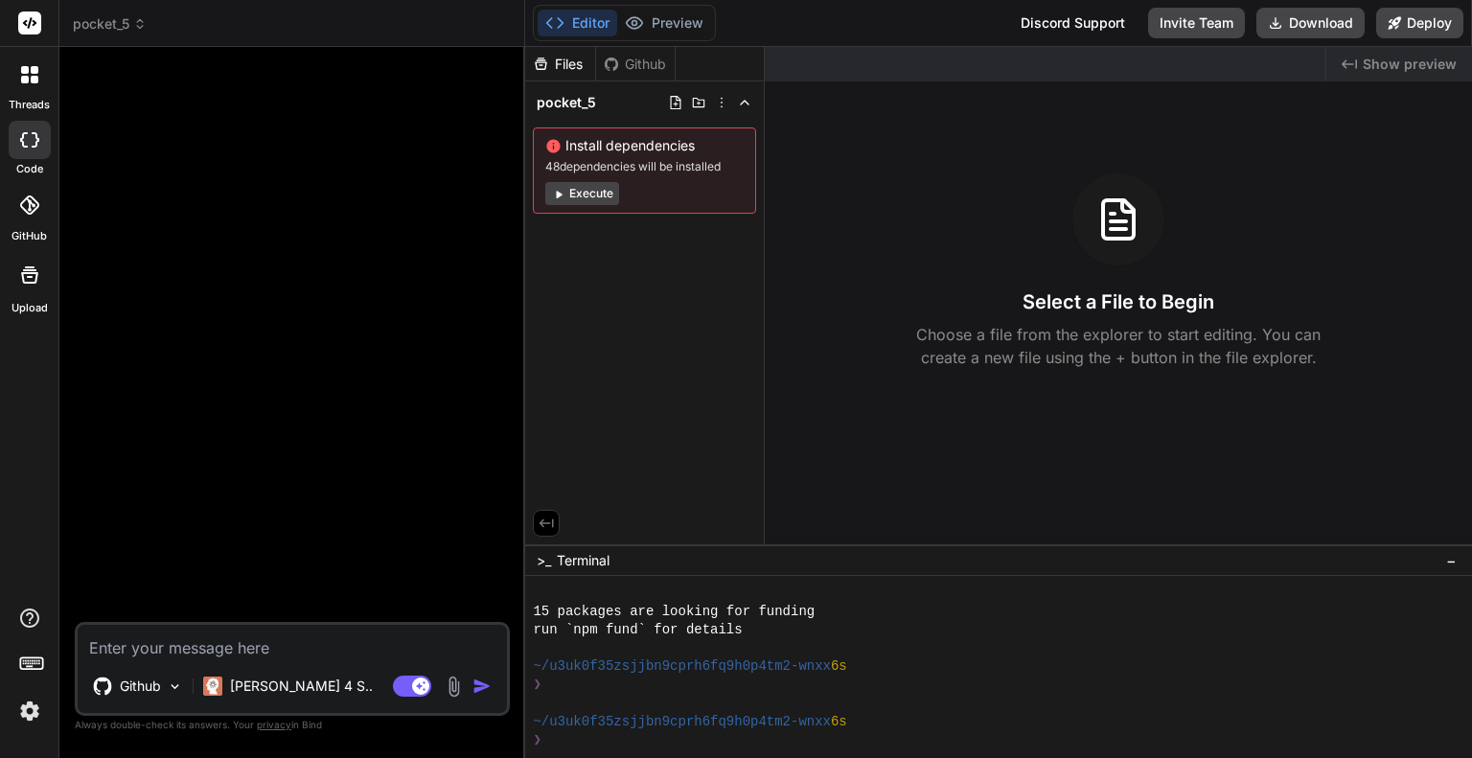
click at [44, 57] on div at bounding box center [30, 75] width 40 height 40
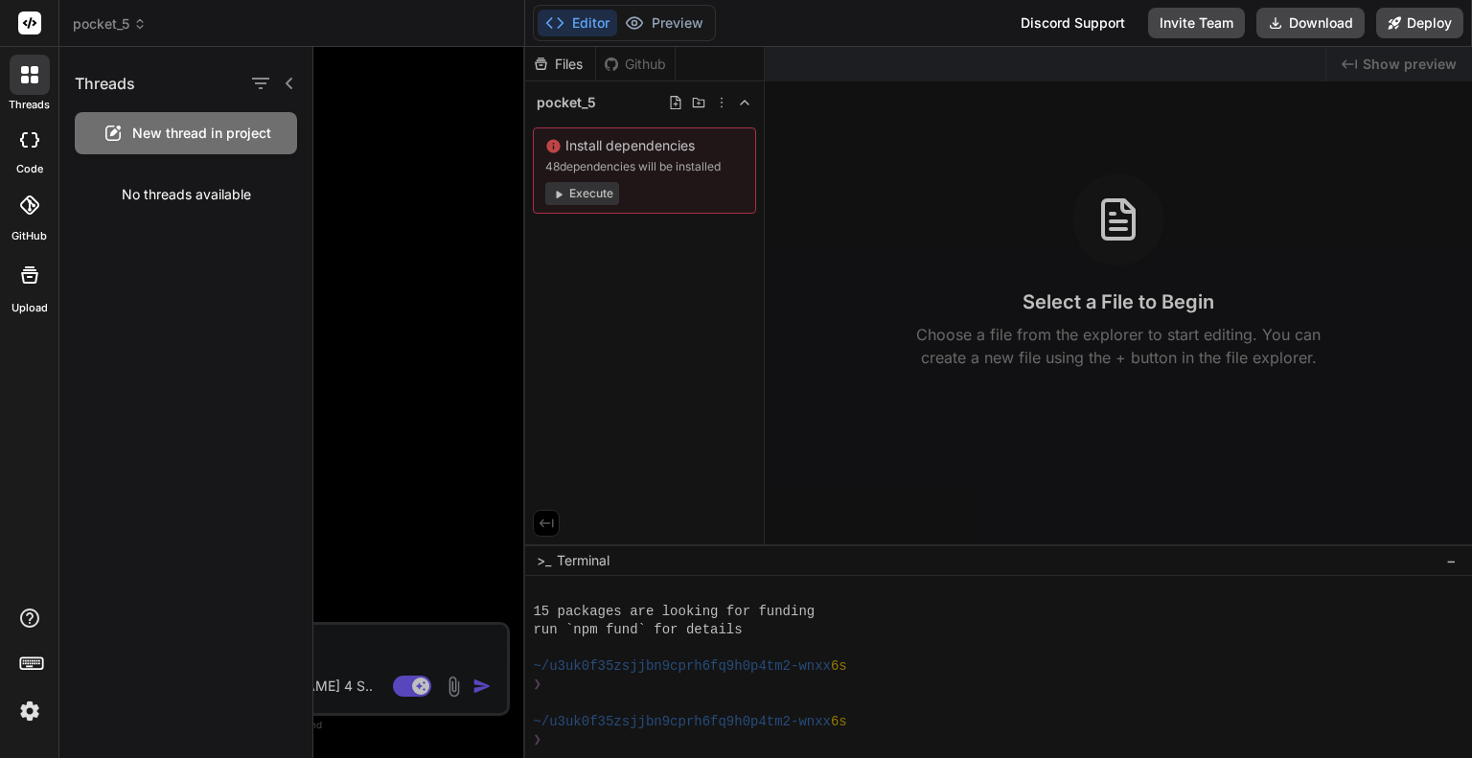
click at [35, 68] on icon at bounding box center [35, 70] width 8 height 8
click at [32, 121] on div at bounding box center [30, 140] width 42 height 38
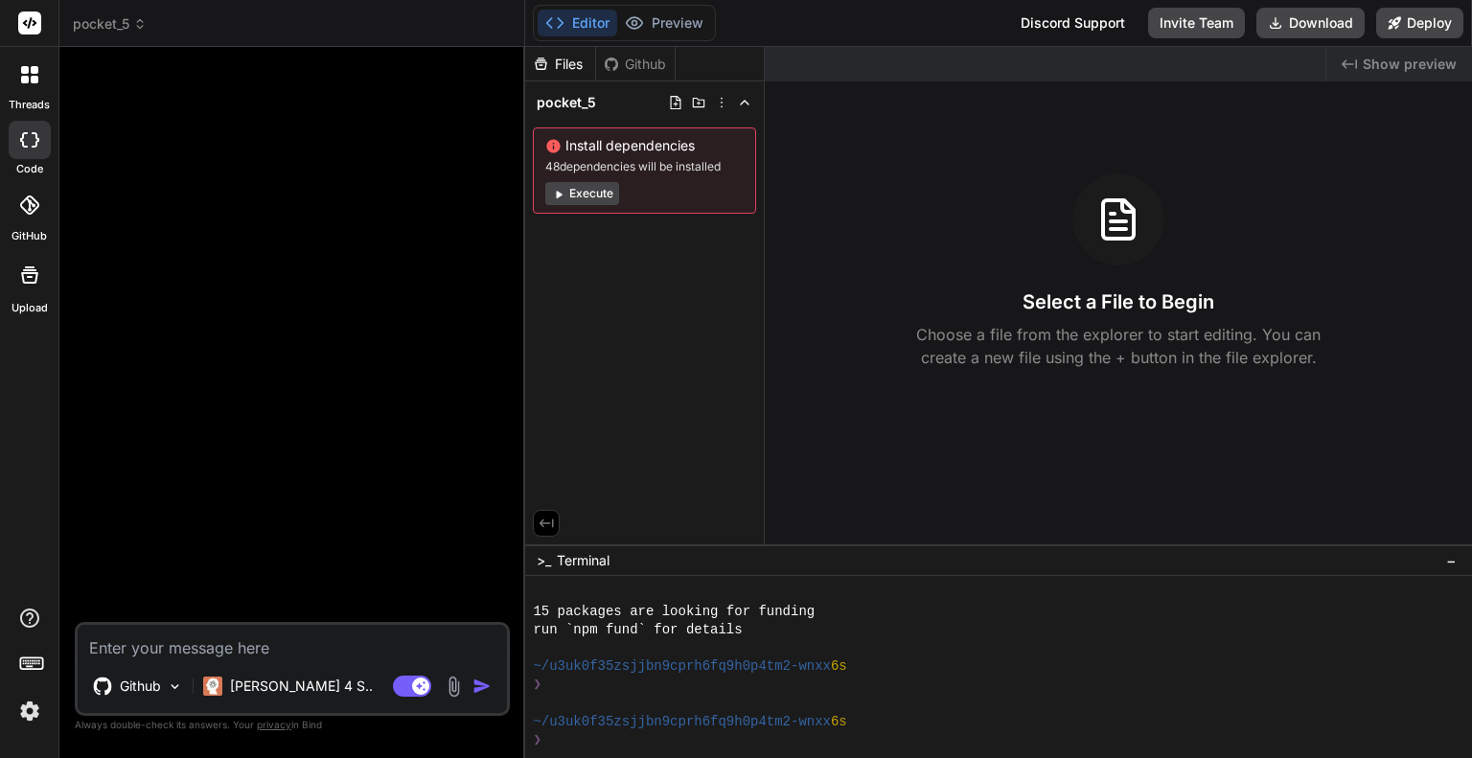
click at [34, 198] on icon at bounding box center [29, 204] width 19 height 19
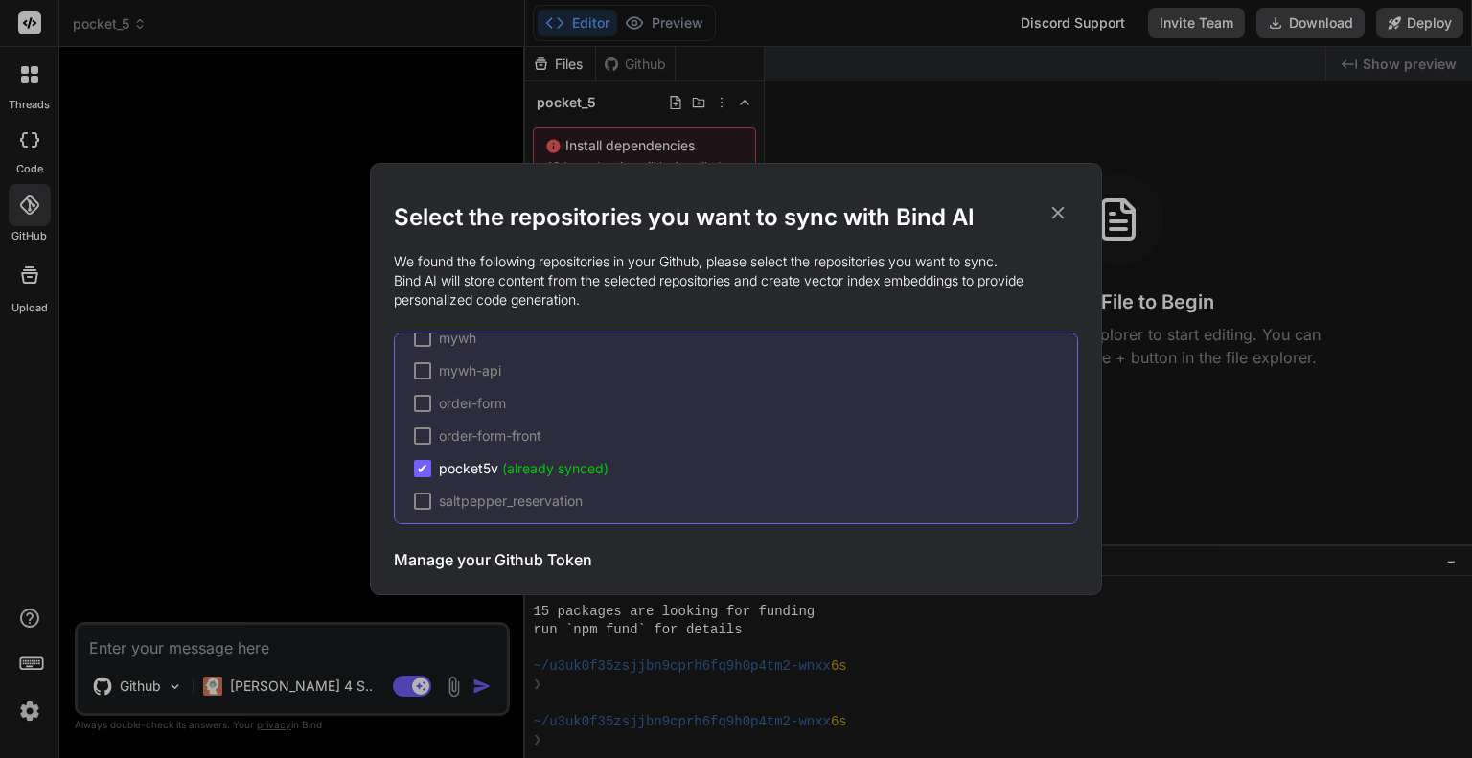
scroll to position [516, 0]
click at [498, 359] on span "pocket5v (already synced)" at bounding box center [524, 364] width 170 height 19
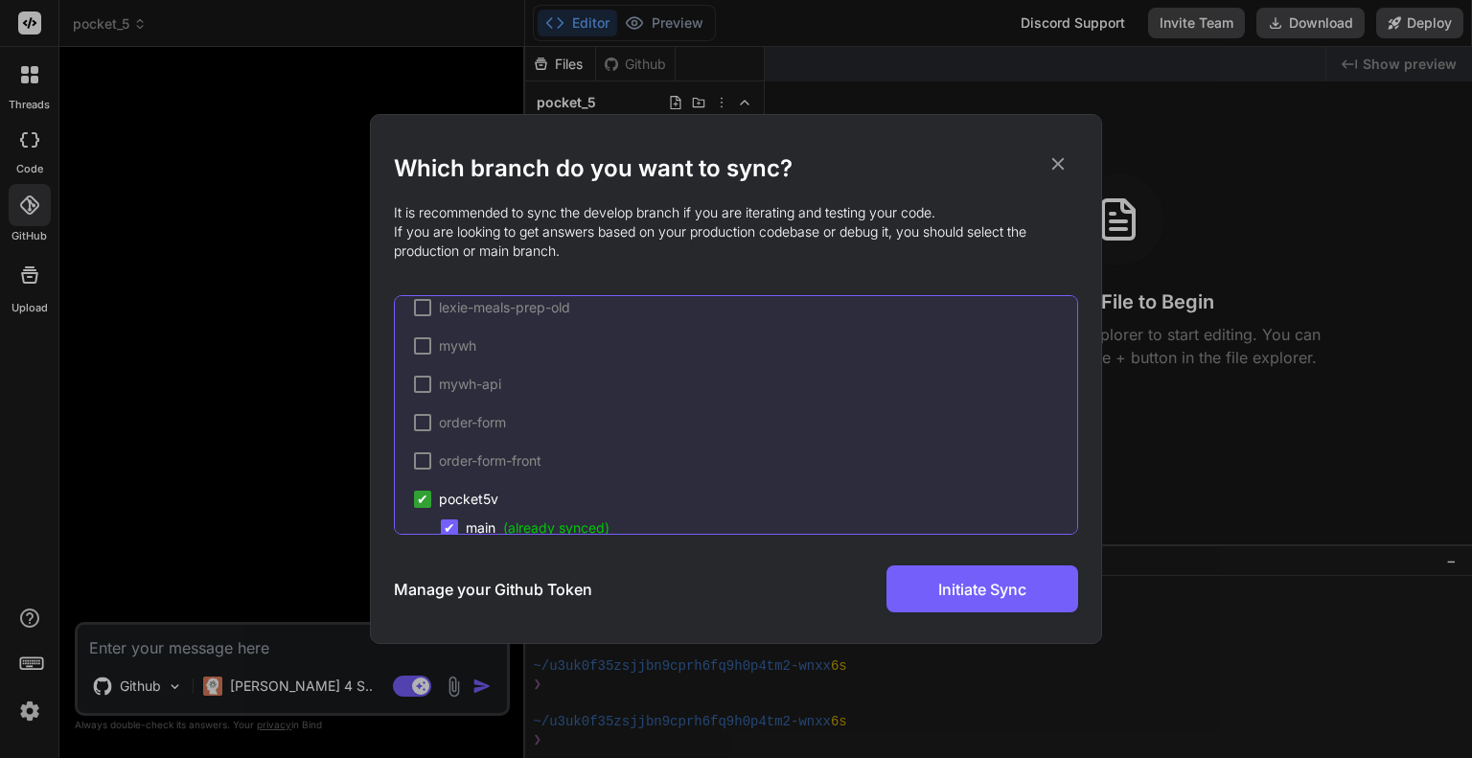
scroll to position [618, 0]
click at [1062, 164] on icon at bounding box center [1057, 163] width 21 height 21
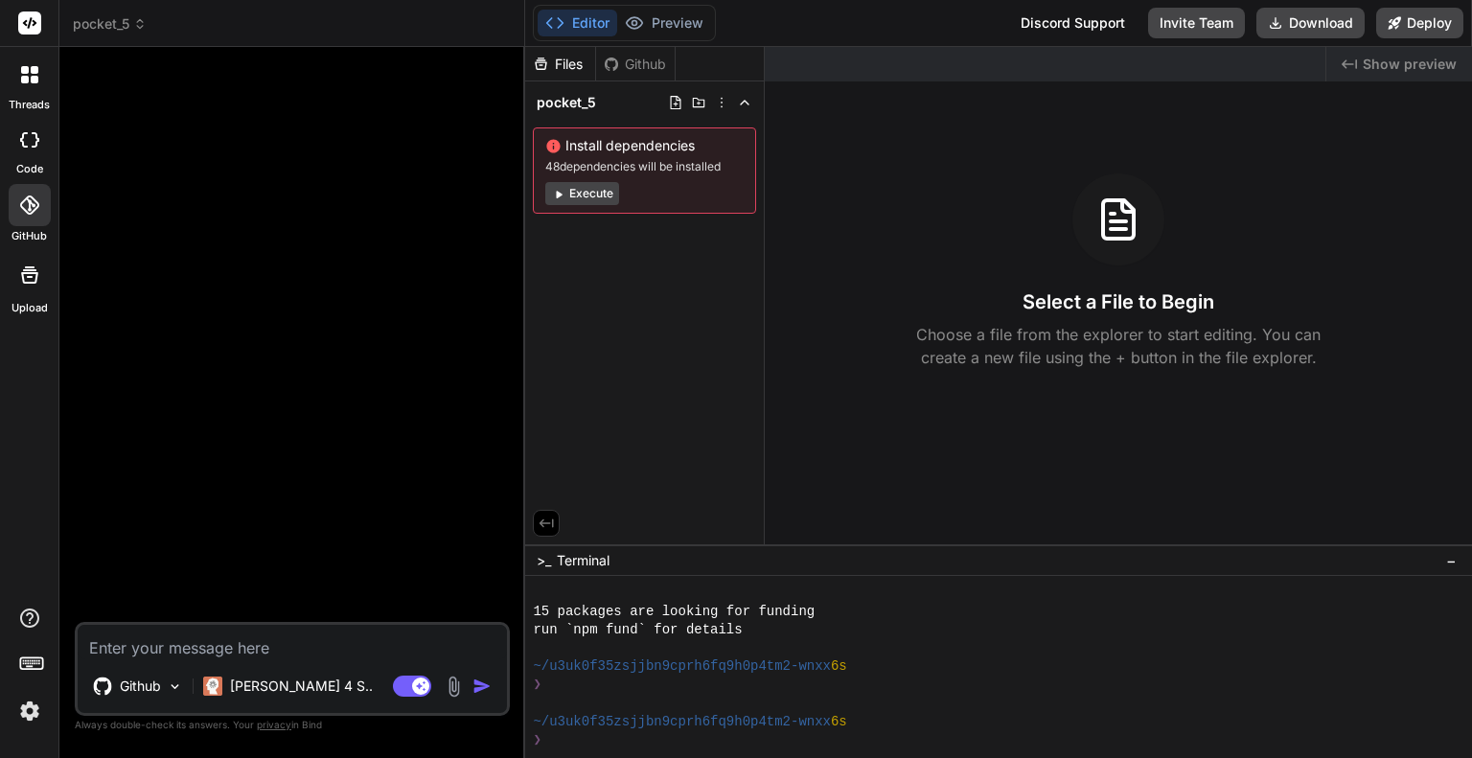
click at [595, 190] on button "Execute" at bounding box center [582, 193] width 74 height 23
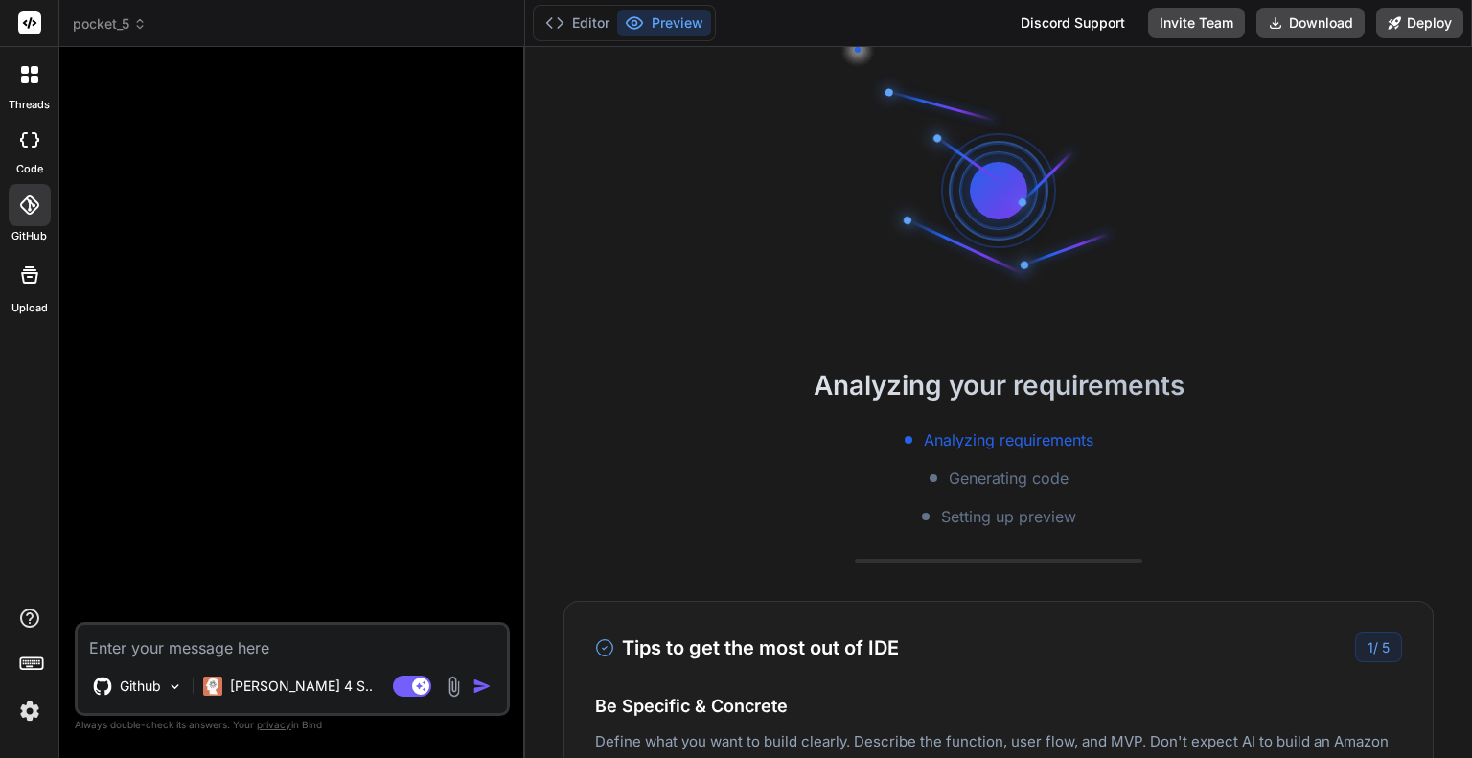
scroll to position [404, 0]
type textarea "x"
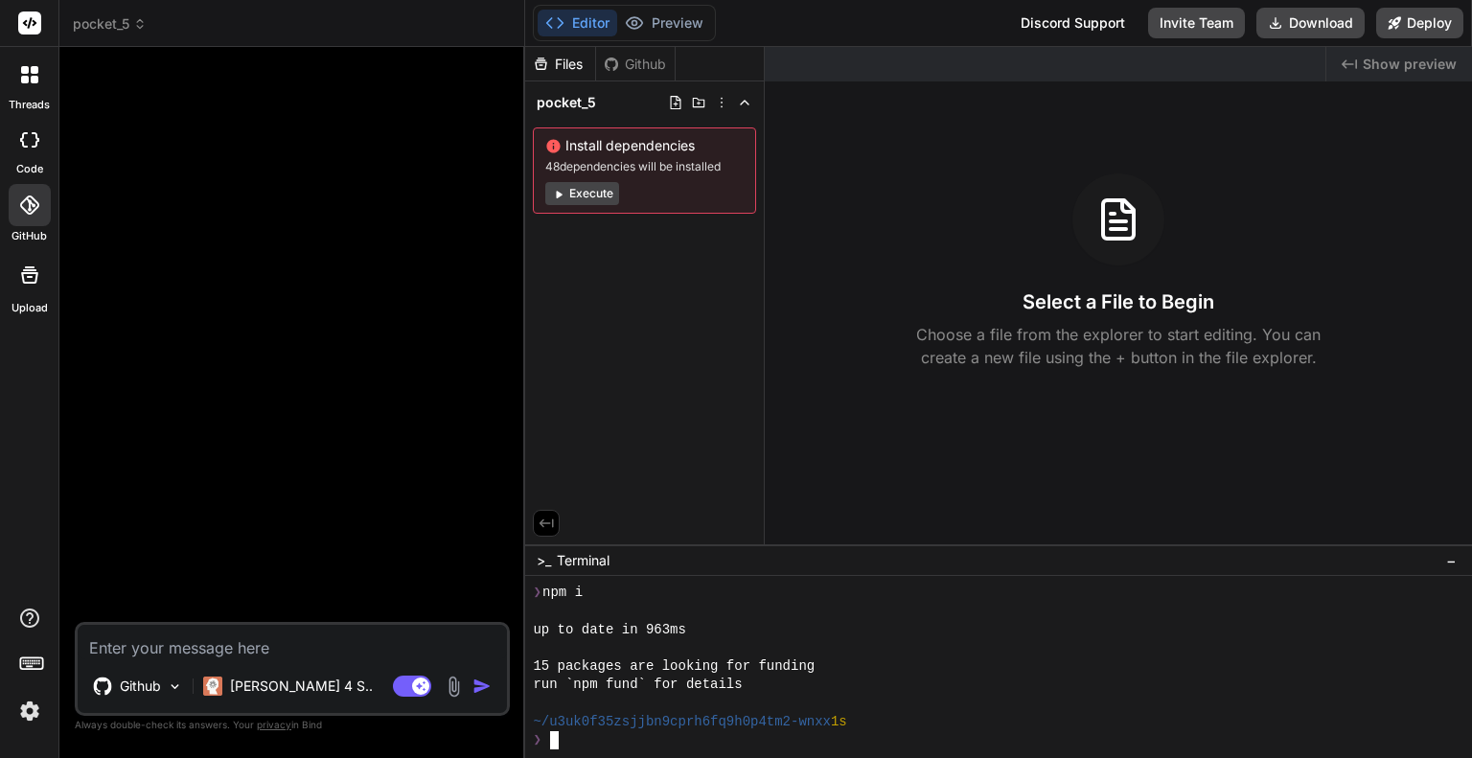
scroll to position [606, 0]
click at [621, 62] on div "Github" at bounding box center [635, 64] width 79 height 19
click at [579, 60] on div "Files" at bounding box center [560, 64] width 70 height 19
click at [734, 96] on div at bounding box center [710, 102] width 84 height 15
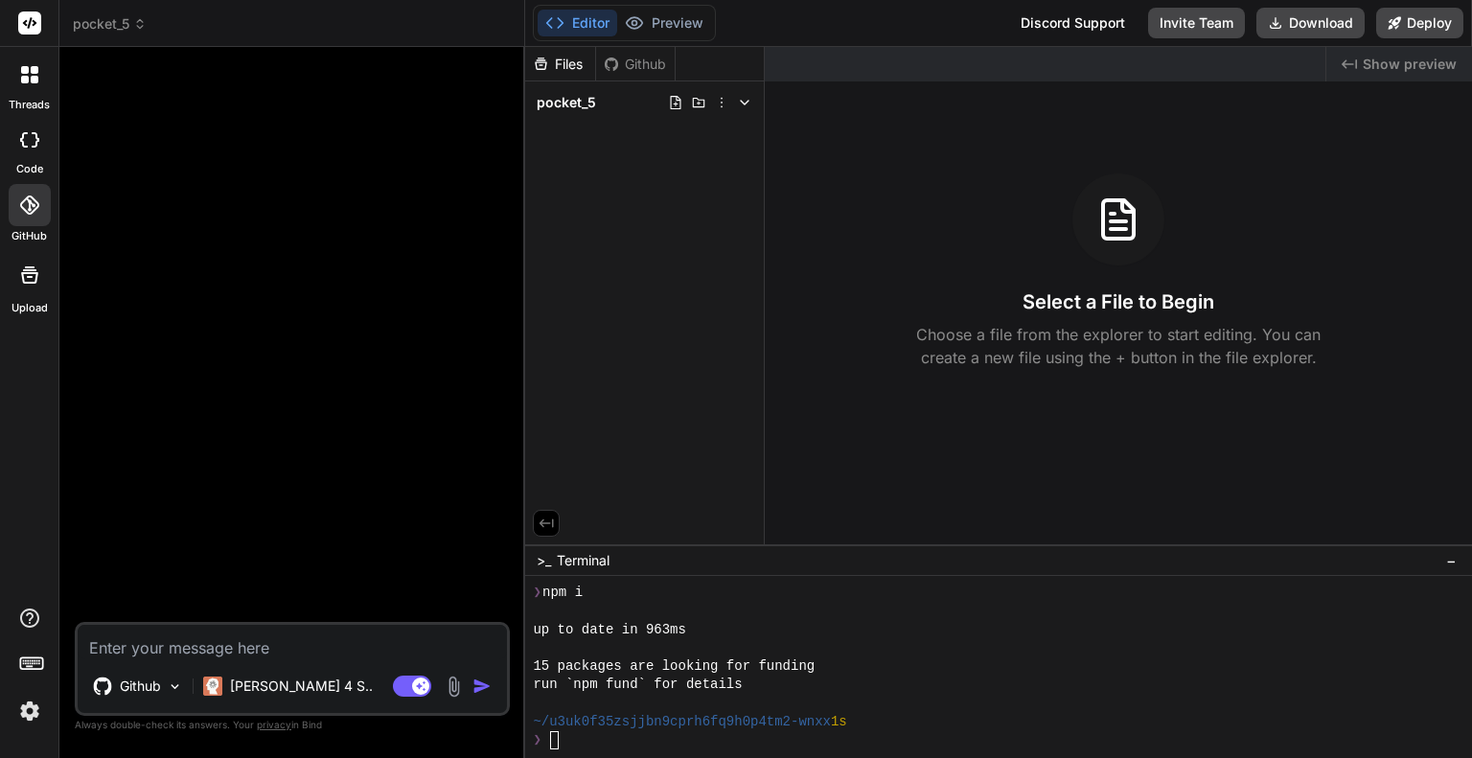
click at [1381, 86] on div "Created with Pixso. Show preview Select a File to Begin Choose a file from the …" at bounding box center [1118, 295] width 707 height 497
click at [1368, 74] on div "Created with Pixso. Show preview" at bounding box center [1399, 64] width 146 height 34
click at [1352, 59] on icon "Created with Pixso." at bounding box center [1348, 64] width 15 height 15
click at [1390, 74] on div "Created with Pixso. Show preview" at bounding box center [1399, 64] width 146 height 34
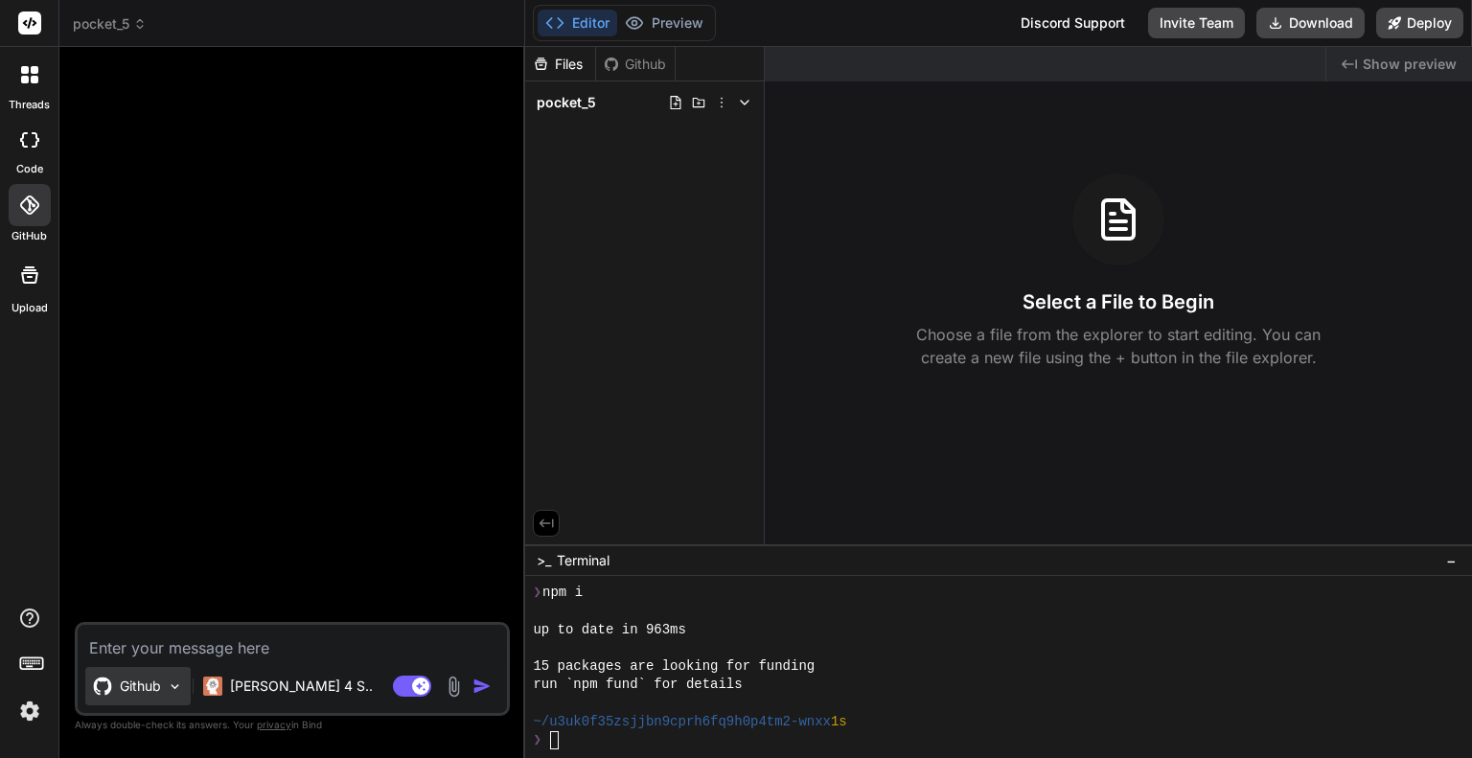
click at [137, 690] on p "Github" at bounding box center [140, 685] width 41 height 19
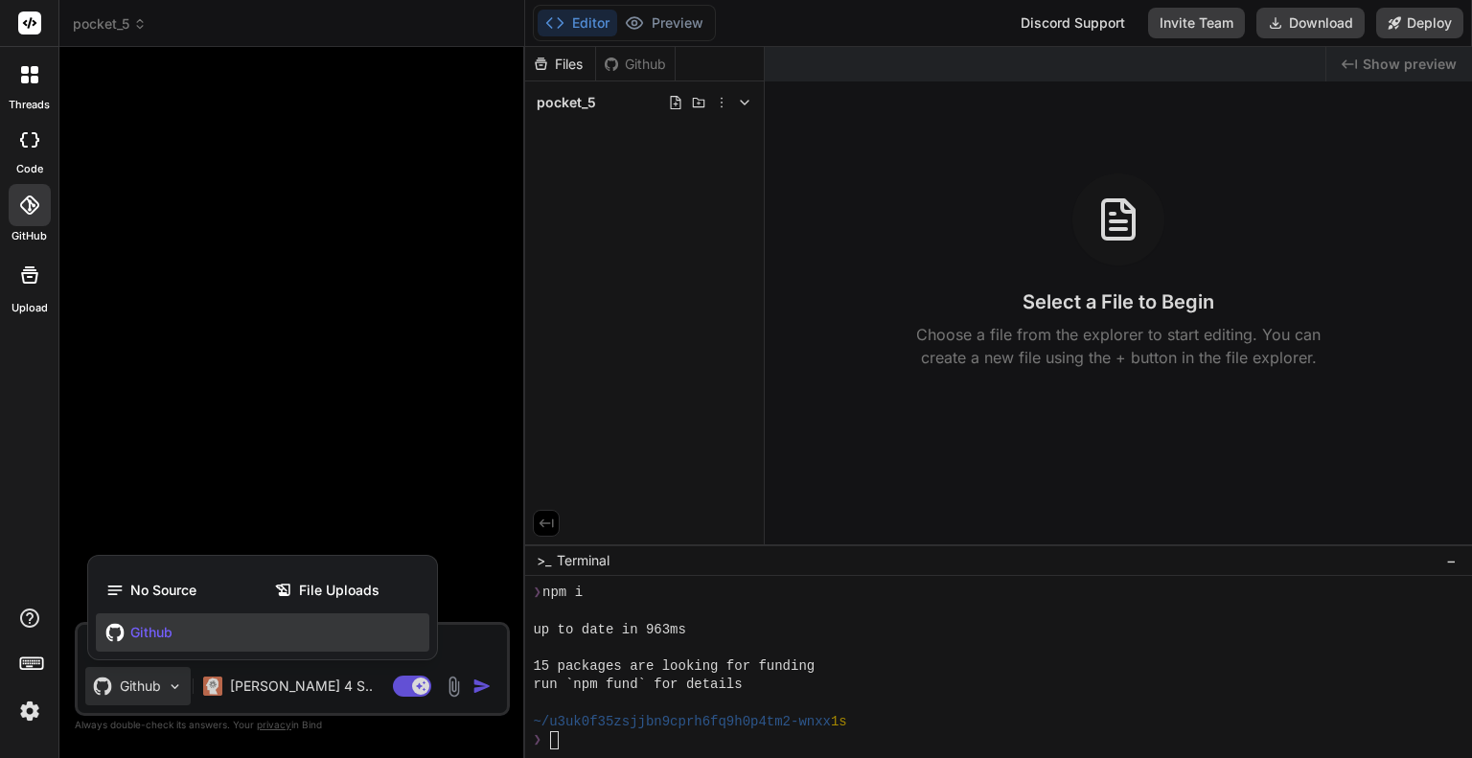
click at [32, 657] on rect at bounding box center [31, 662] width 22 height 11
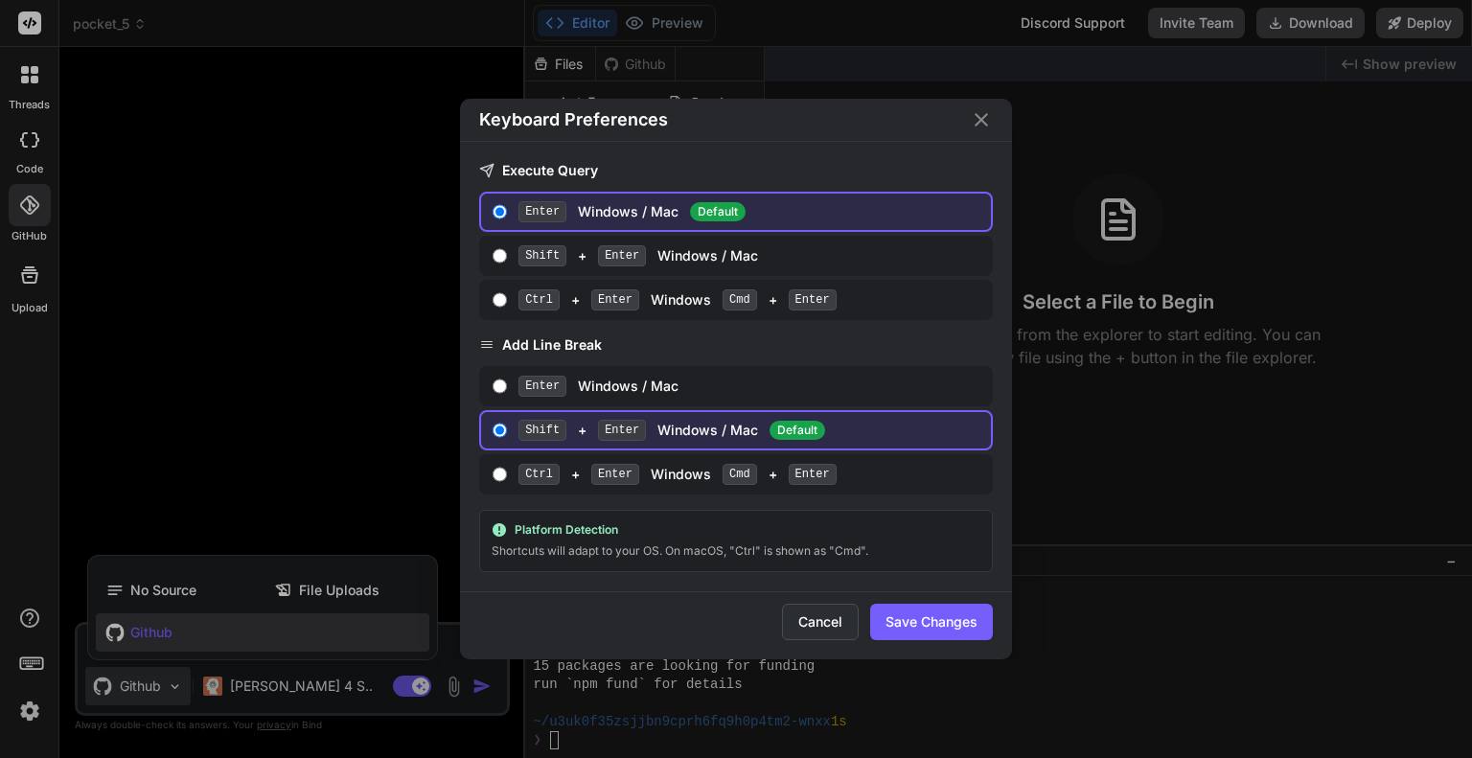
click at [816, 619] on button "Cancel" at bounding box center [820, 622] width 77 height 36
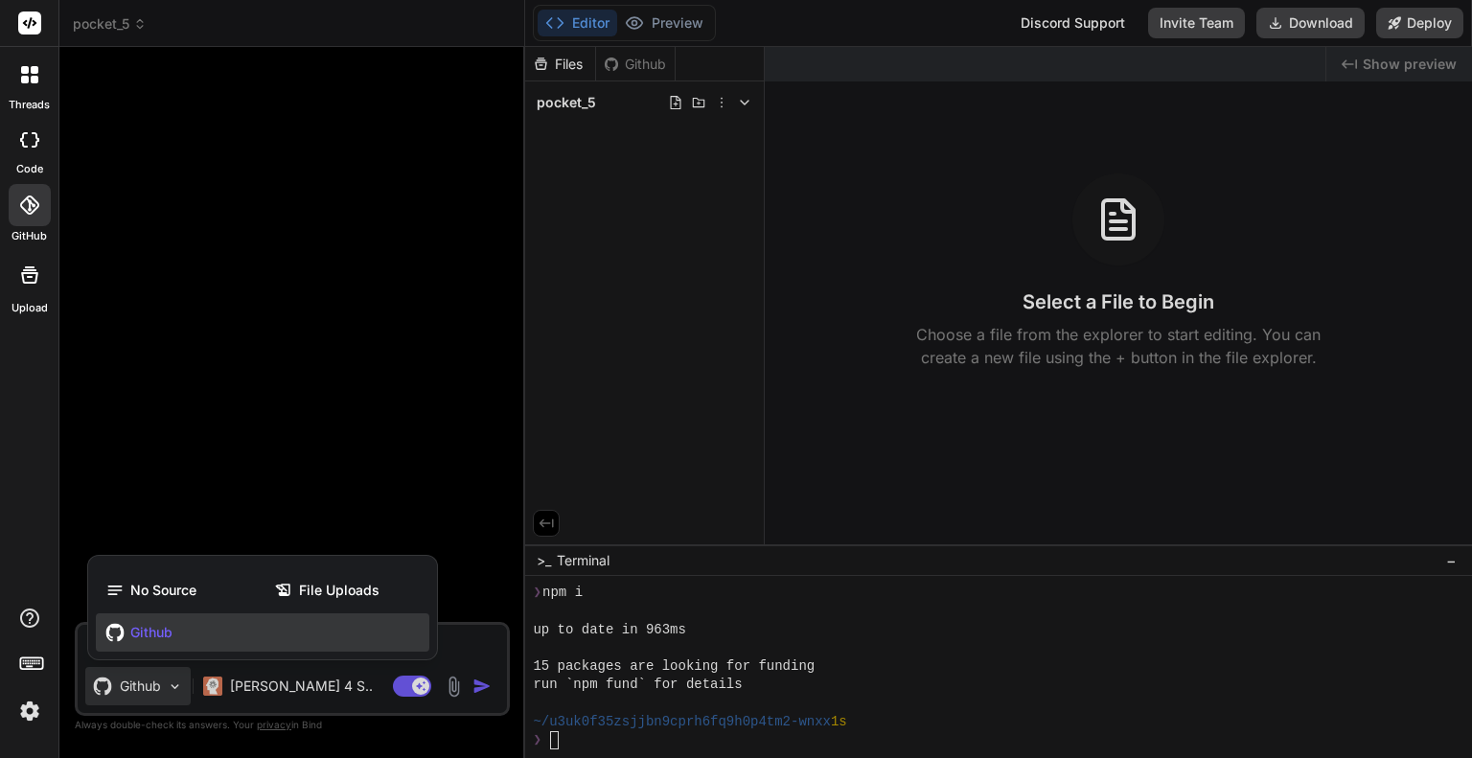
click at [30, 705] on img at bounding box center [29, 711] width 33 height 33
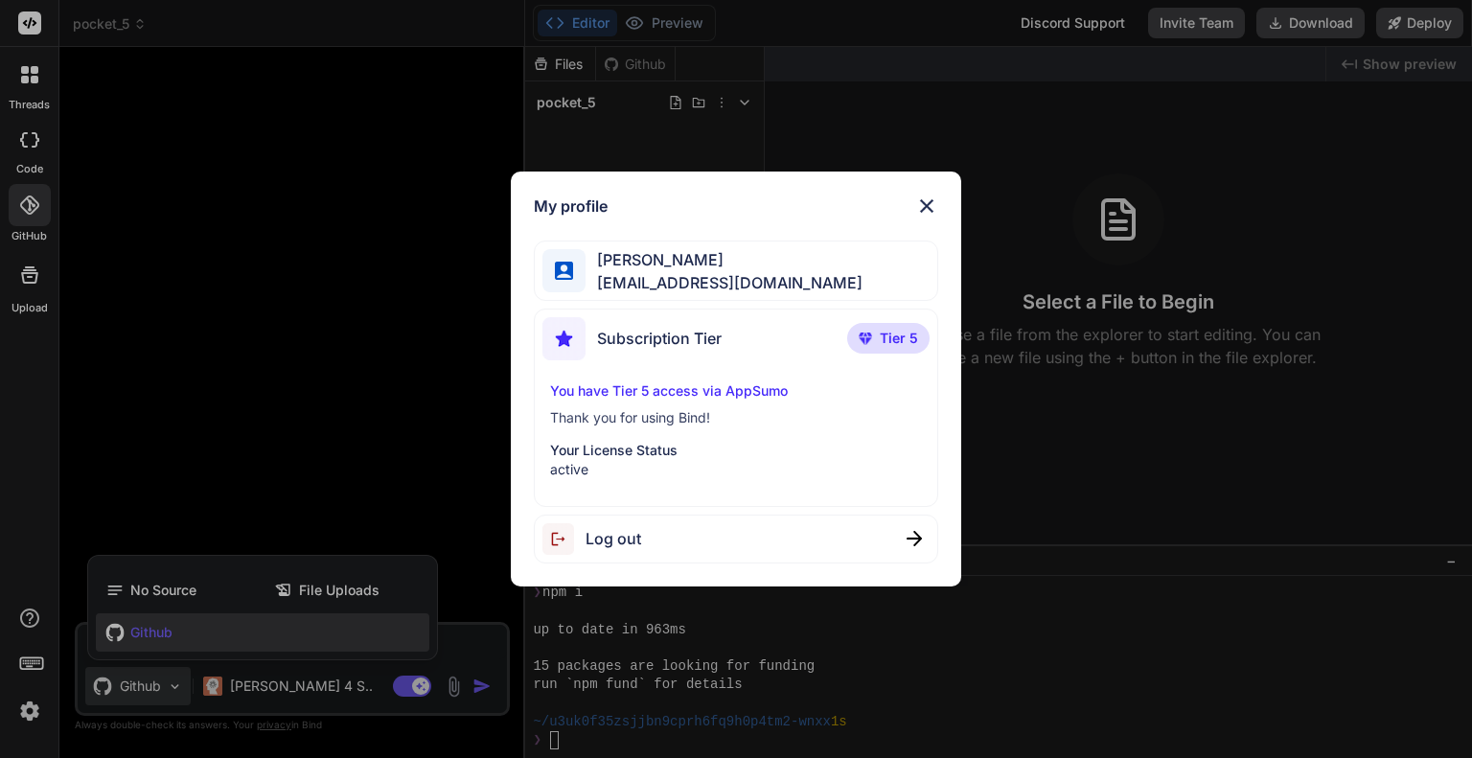
click at [920, 201] on img at bounding box center [926, 205] width 23 height 23
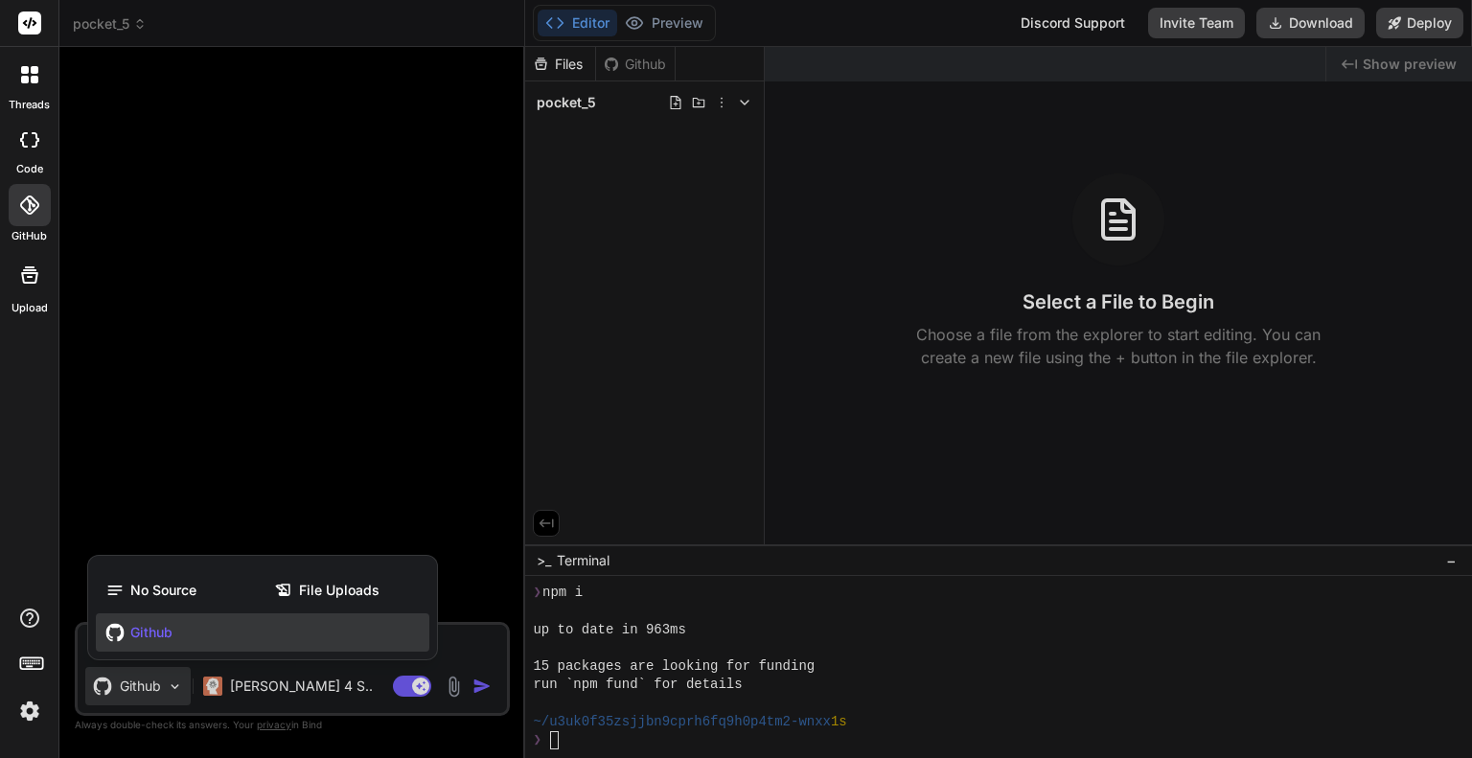
click at [669, 107] on div at bounding box center [736, 379] width 1472 height 758
type textarea "x"
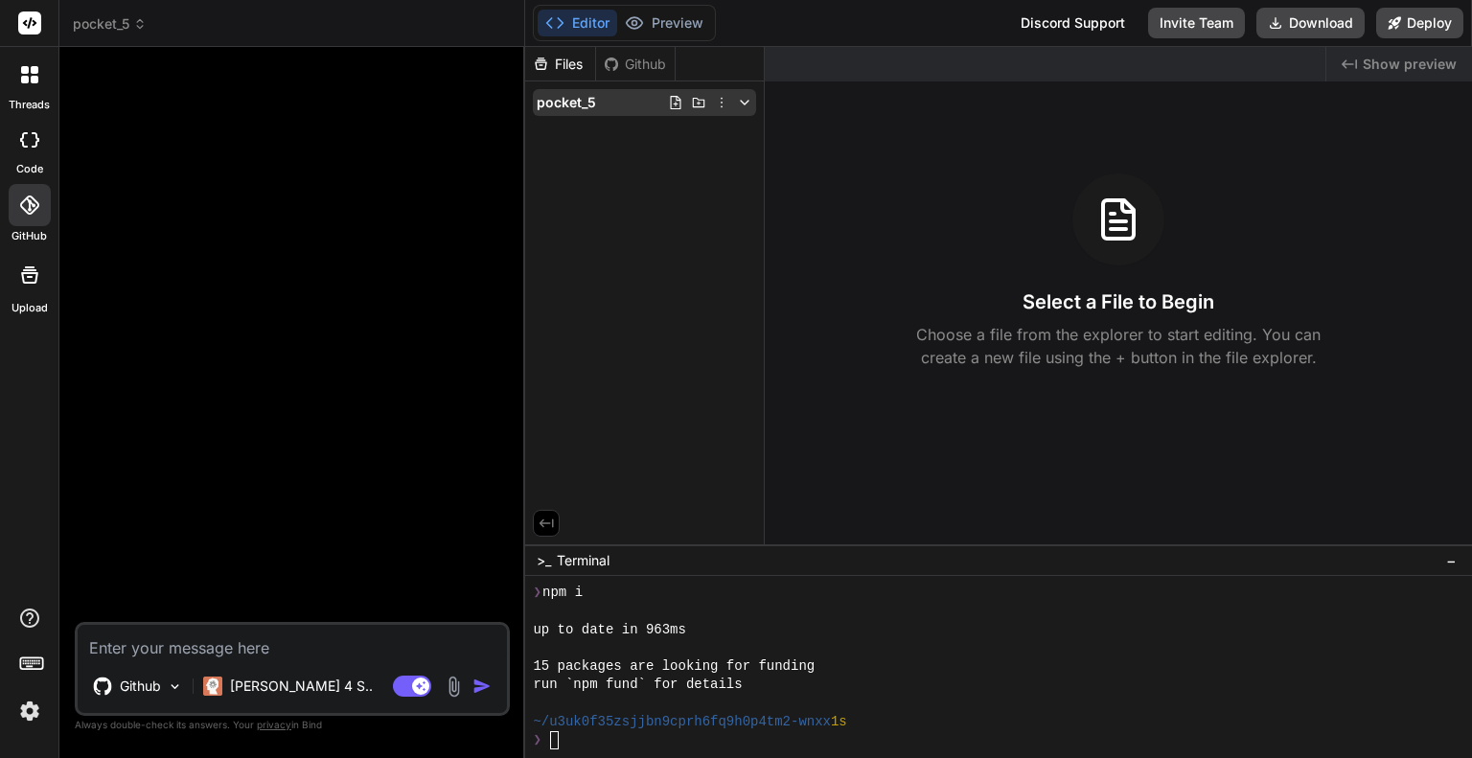
click at [675, 105] on icon at bounding box center [676, 102] width 11 height 13
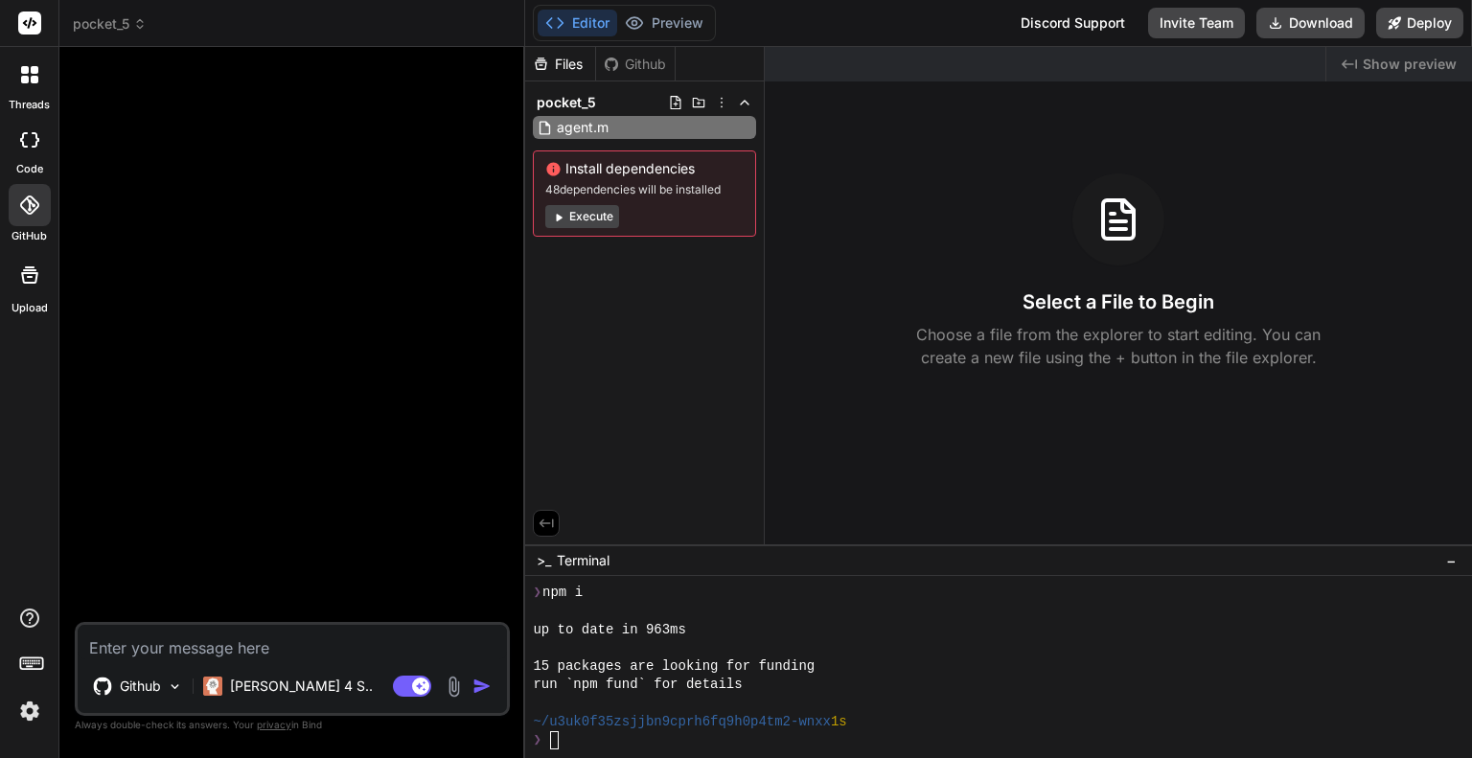
type input "agent.md"
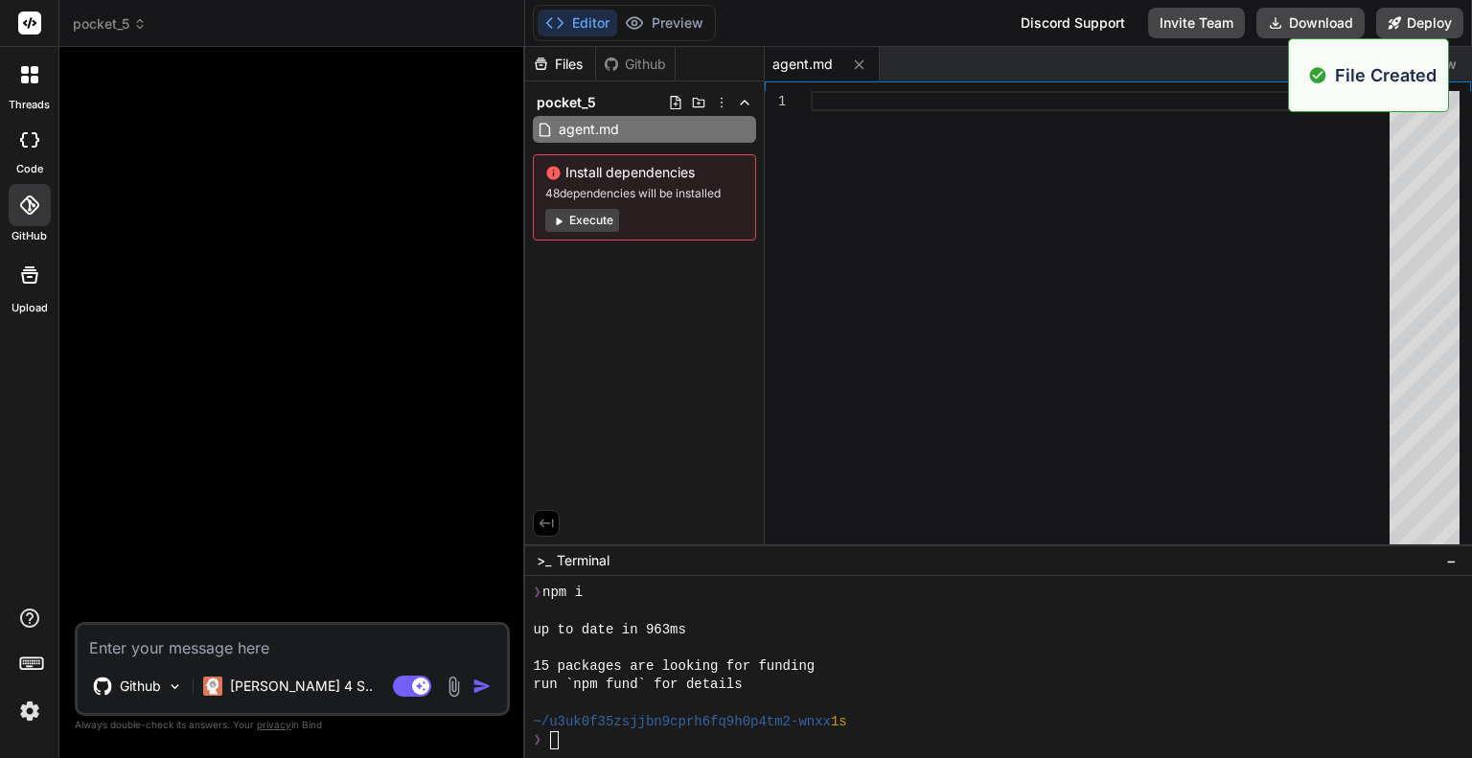
type textarea "x"
click at [862, 175] on div at bounding box center [1106, 322] width 590 height 463
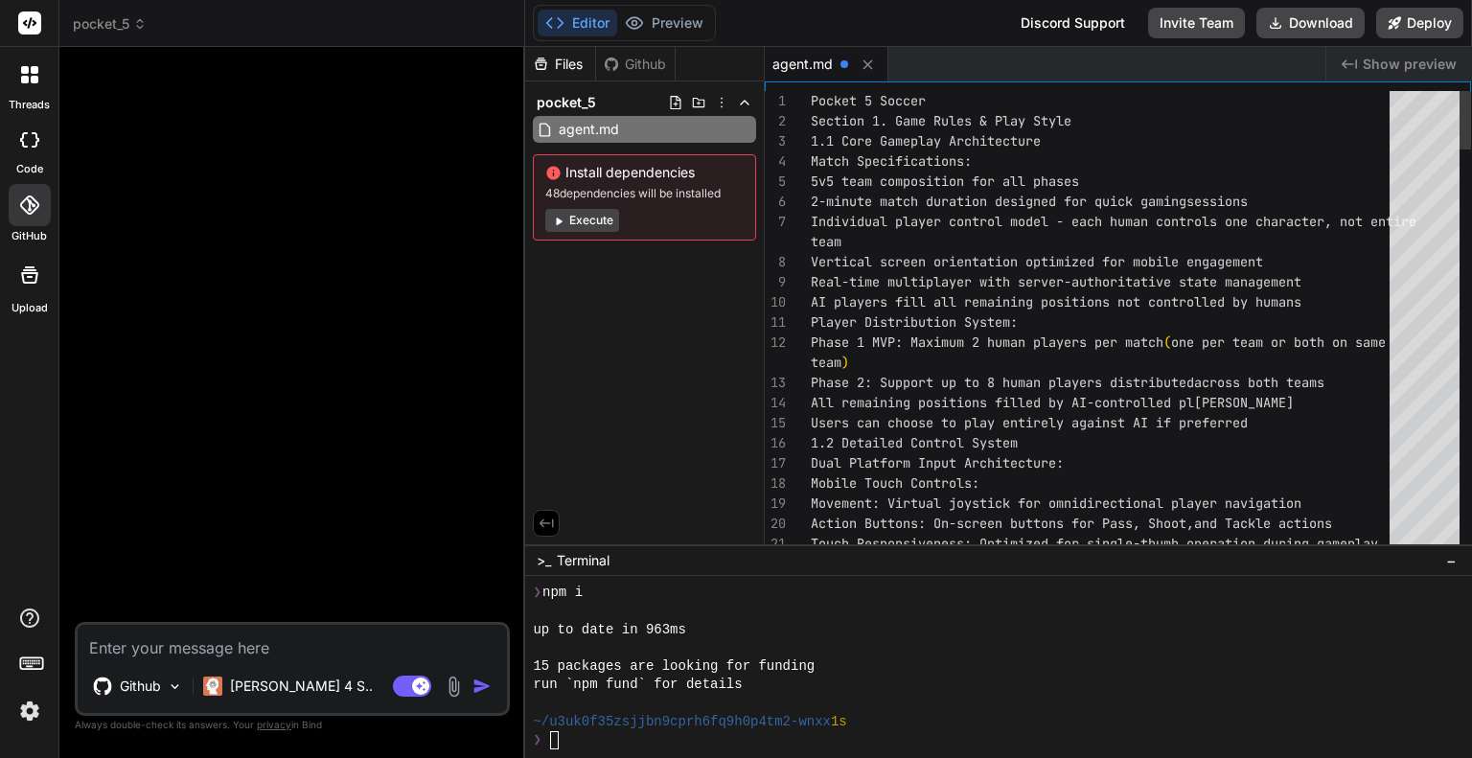
type textarea "Pocket 5 Soccer Section 1. Game Rules & Play Style 1.1 Core Gameplay Architectu…"
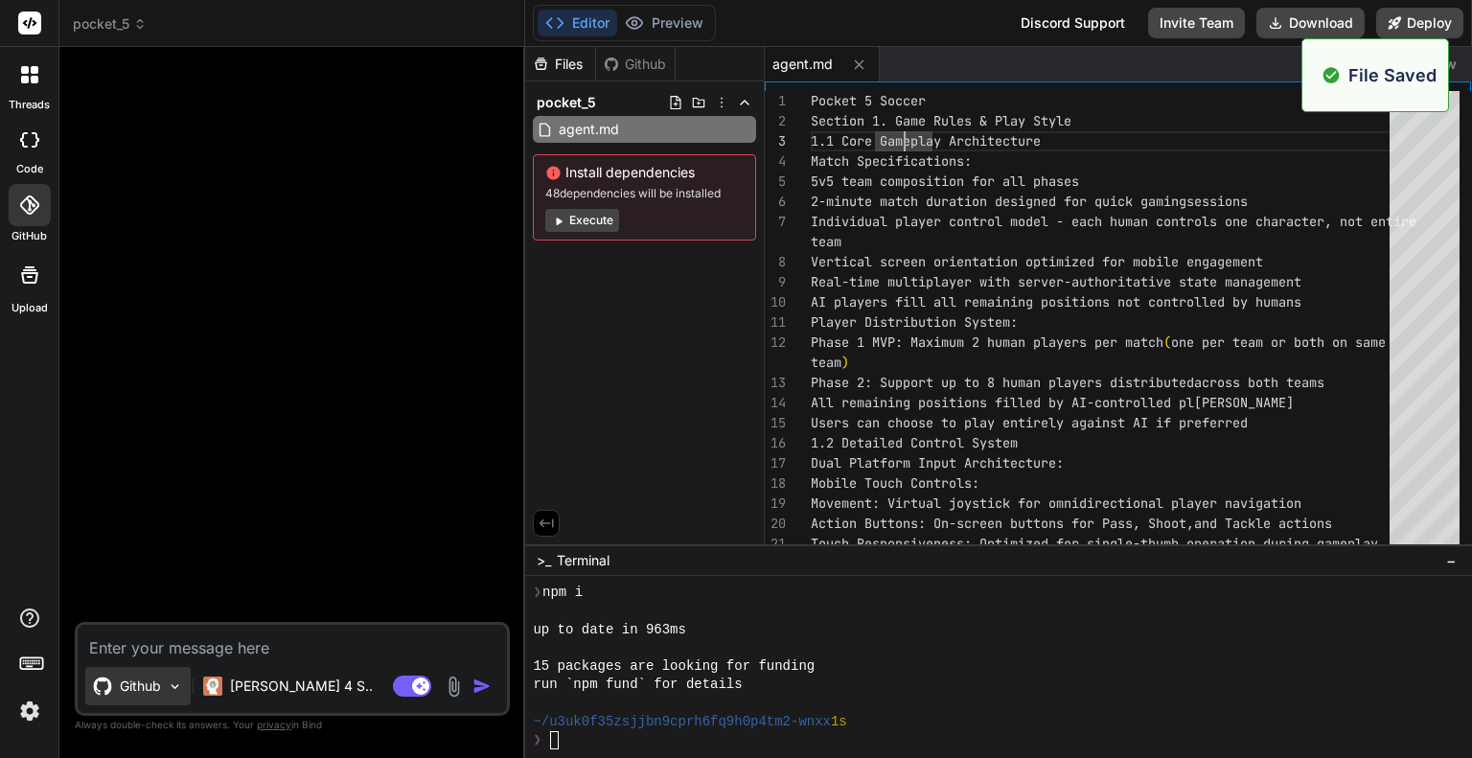
click at [152, 689] on p "Github" at bounding box center [140, 685] width 41 height 19
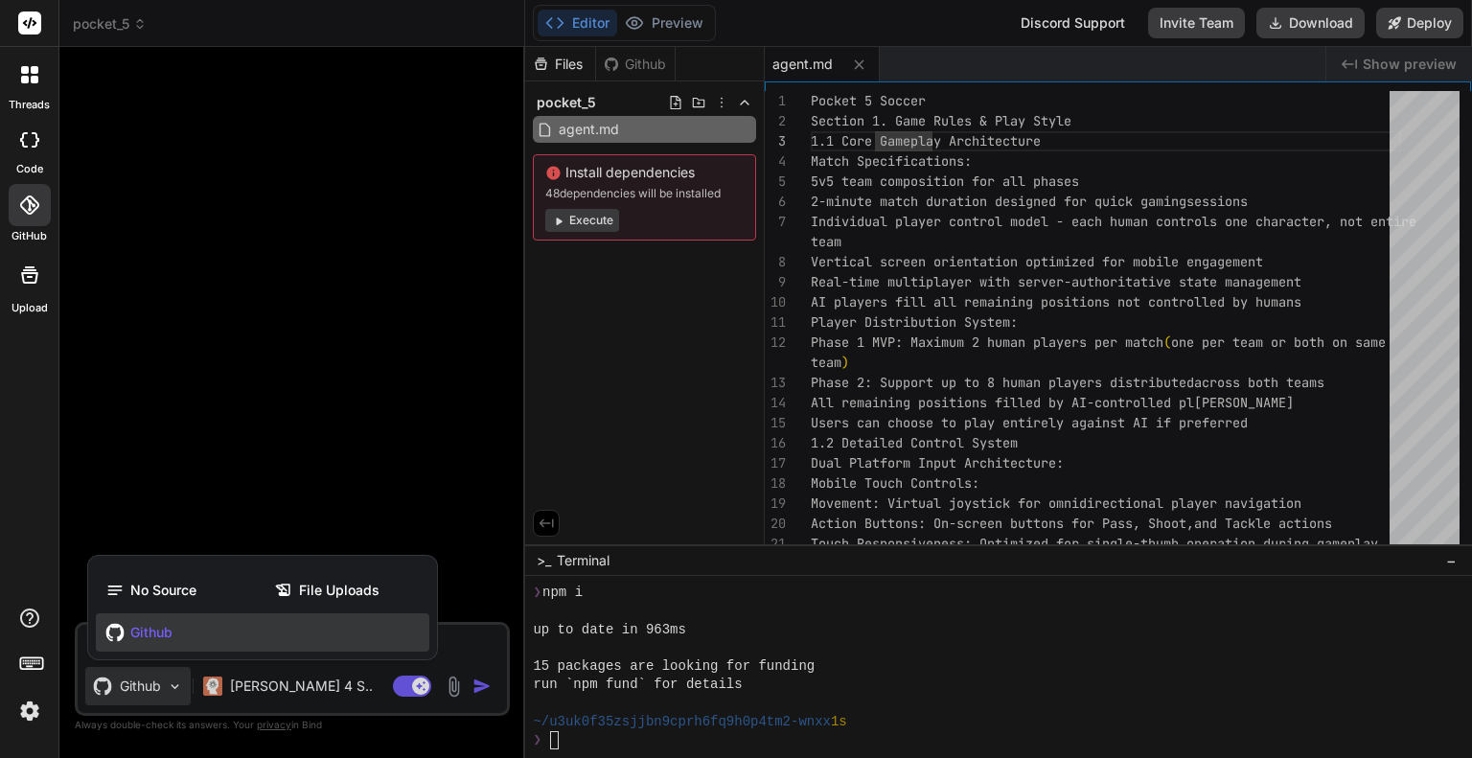
click at [160, 689] on div at bounding box center [736, 379] width 1472 height 758
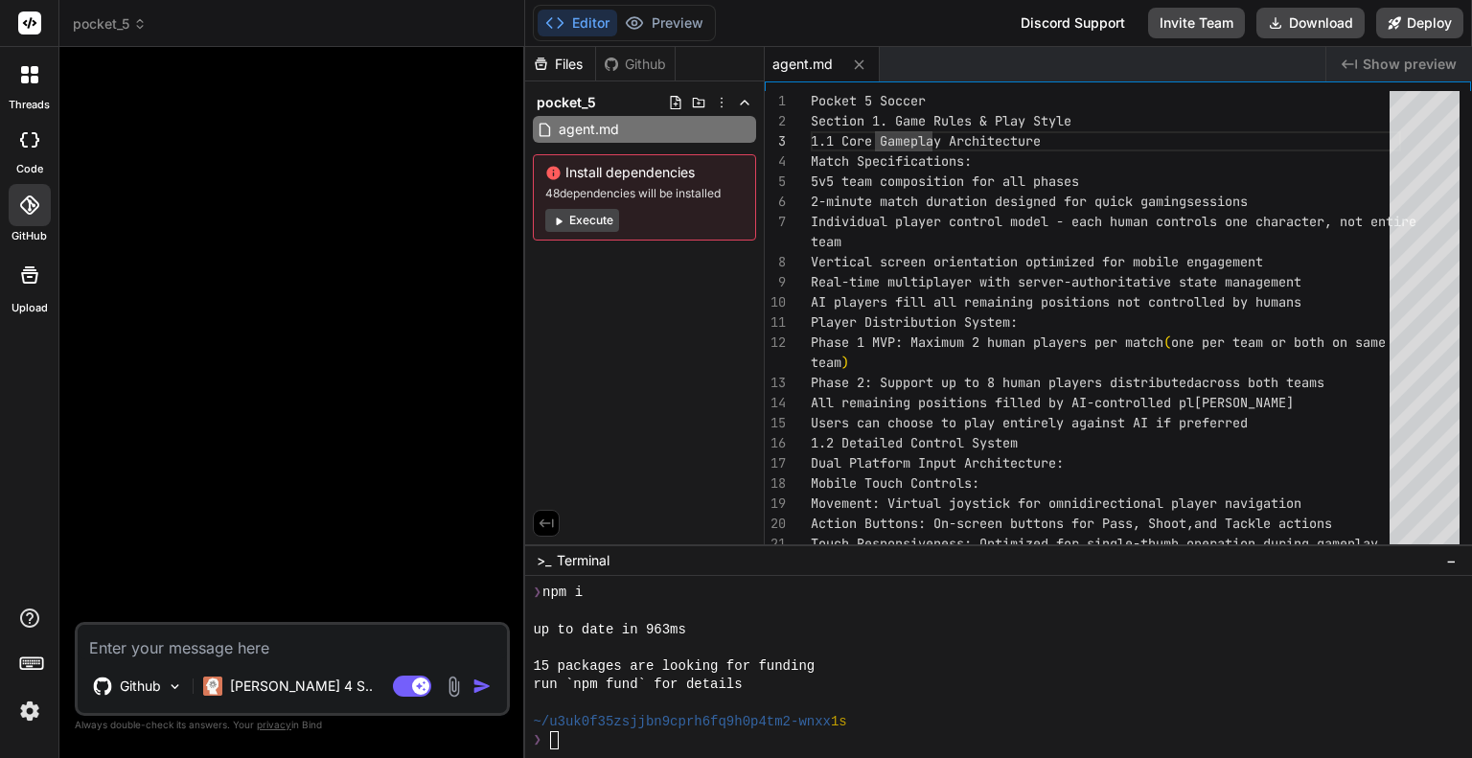
click at [211, 642] on textarea at bounding box center [292, 642] width 429 height 34
type textarea "x"
type textarea "C"
type textarea "x"
type textarea "Cr"
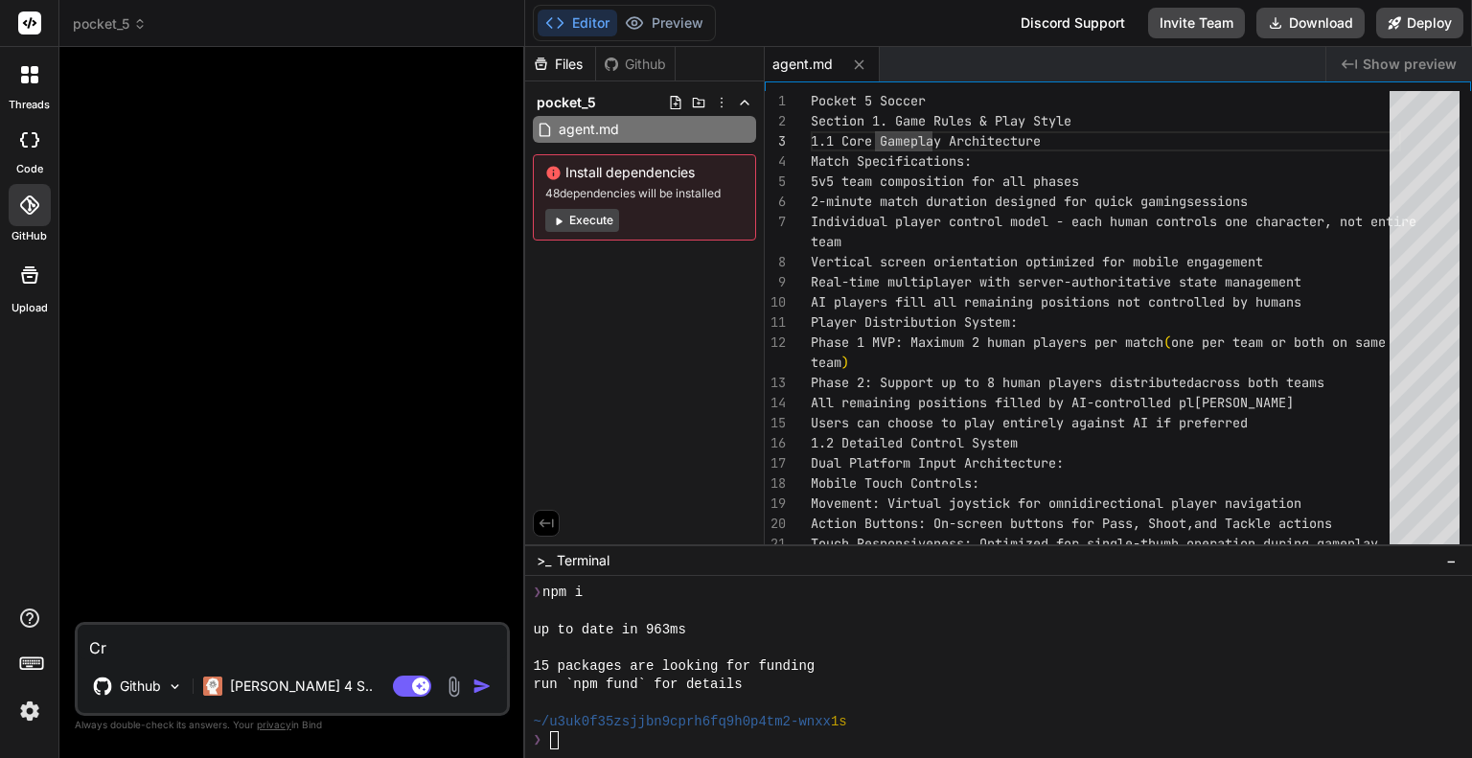
type textarea "x"
type textarea "Cre"
type textarea "x"
type textarea "Crea"
type textarea "x"
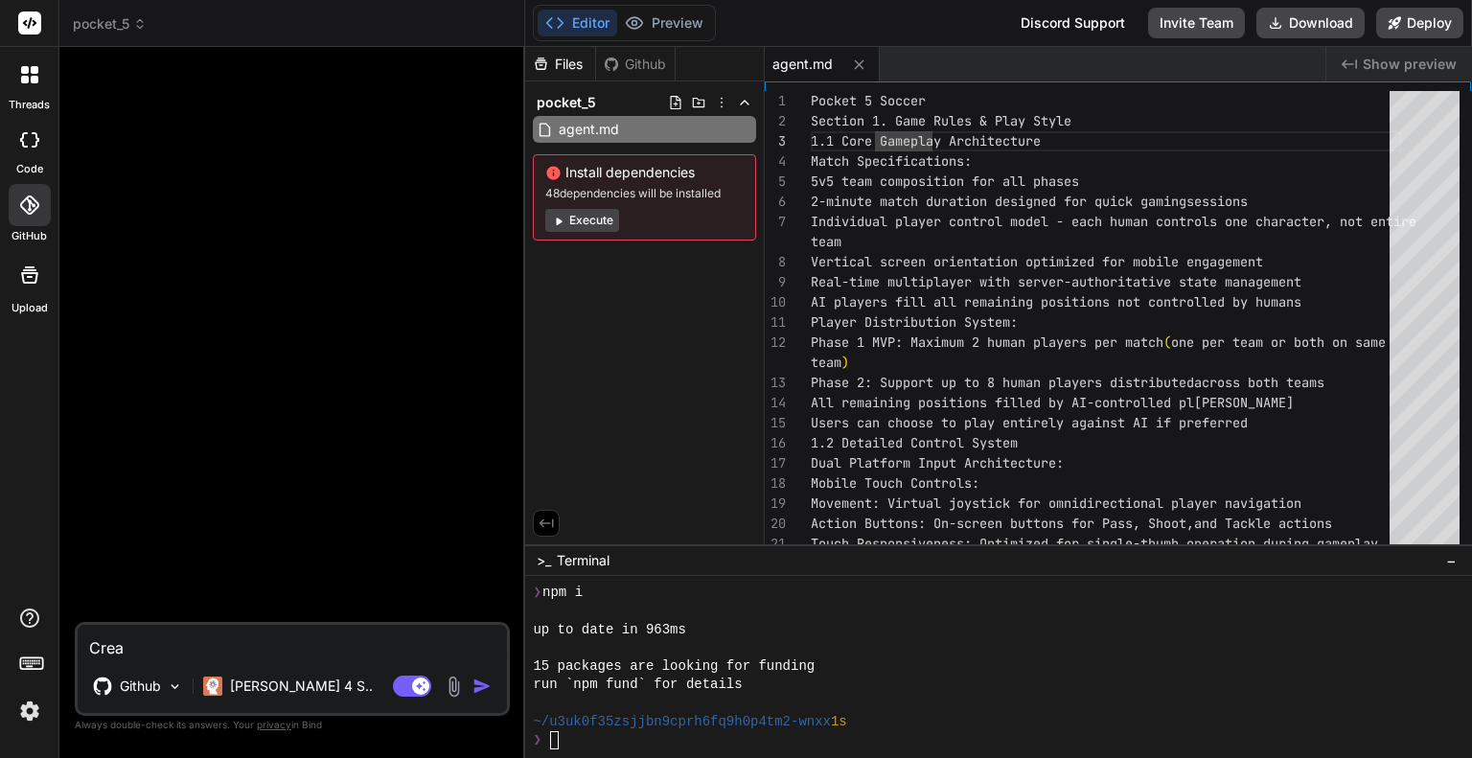
type textarea "Creat"
type textarea "x"
type textarea "Create"
type textarea "x"
type textarea "Create"
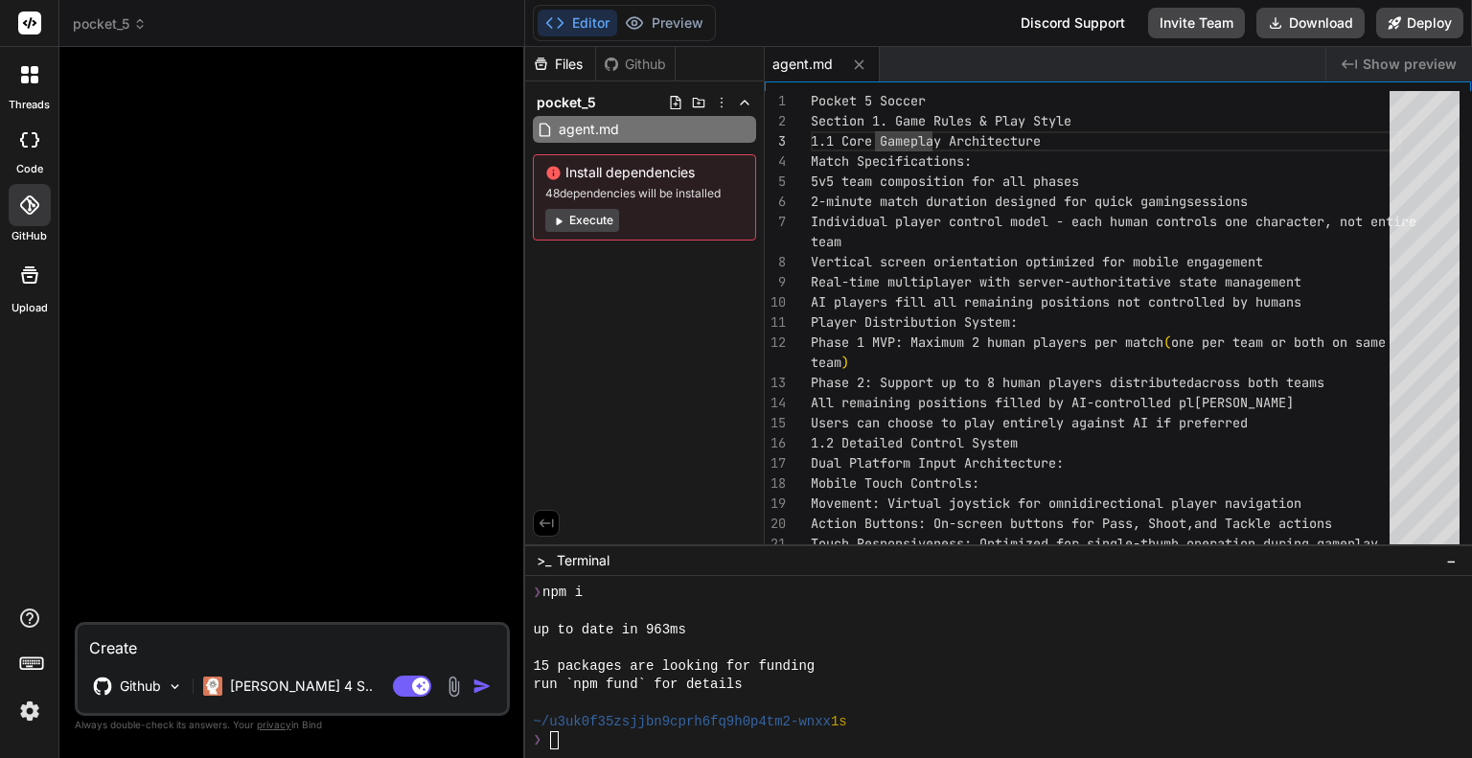
type textarea "x"
type textarea "Create a"
type textarea "x"
type textarea "Create a"
type textarea "x"
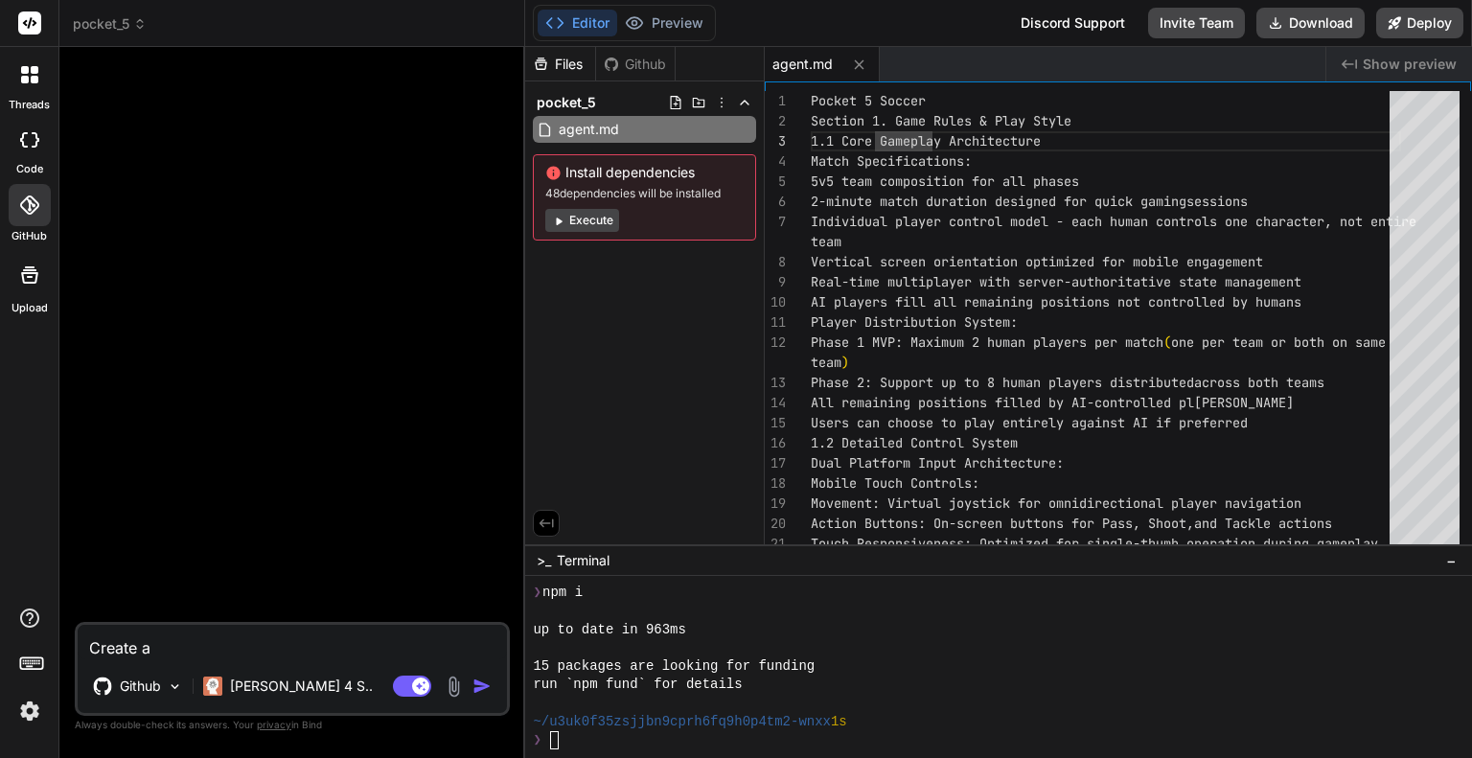
type textarea "Create a p"
type textarea "x"
type textarea "Create a po"
type textarea "x"
type textarea "Create a p"
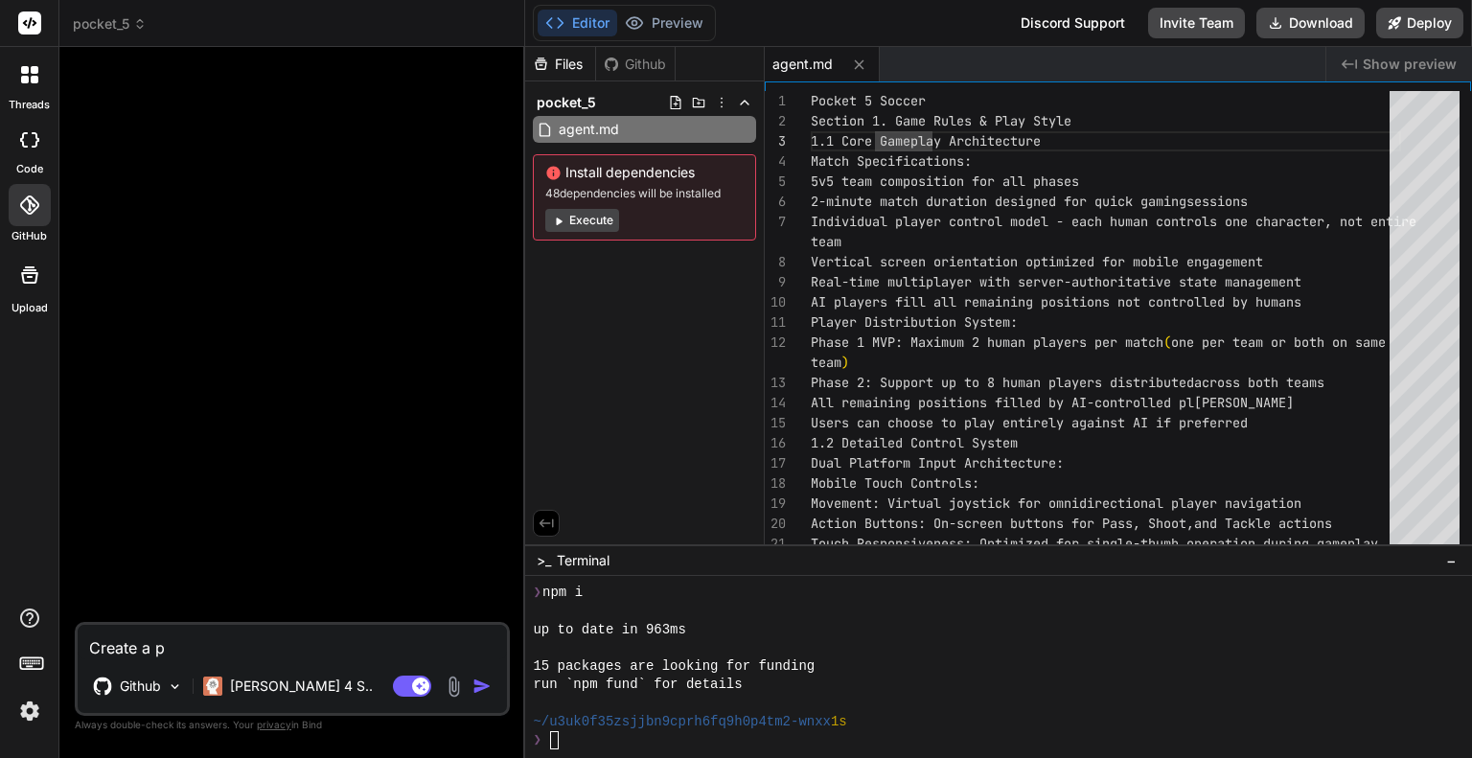
type textarea "x"
type textarea "Create a"
type textarea "x"
type textarea "Create a w"
type textarea "x"
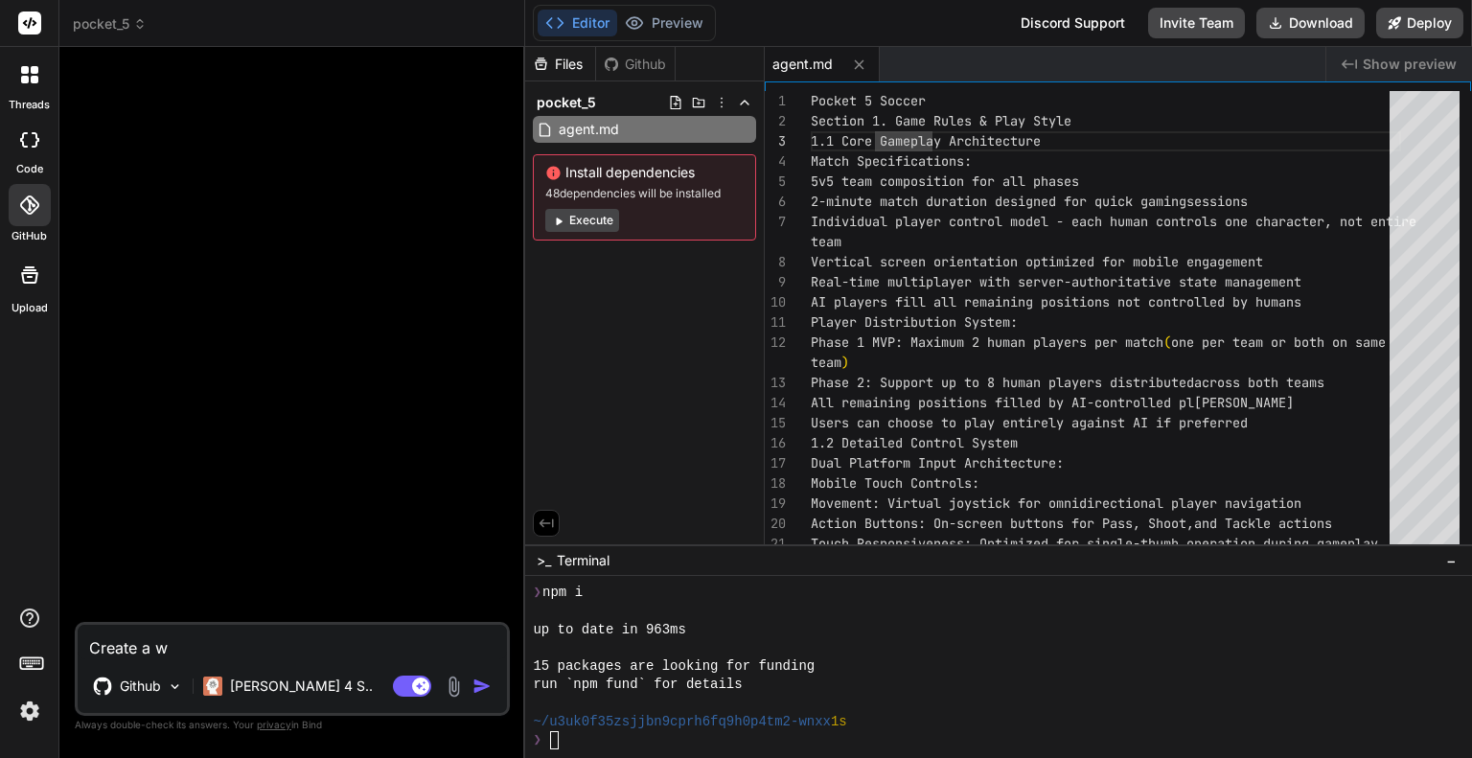
type textarea "Create a we"
type textarea "x"
type textarea "Create a web"
type textarea "x"
type textarea "Create a web"
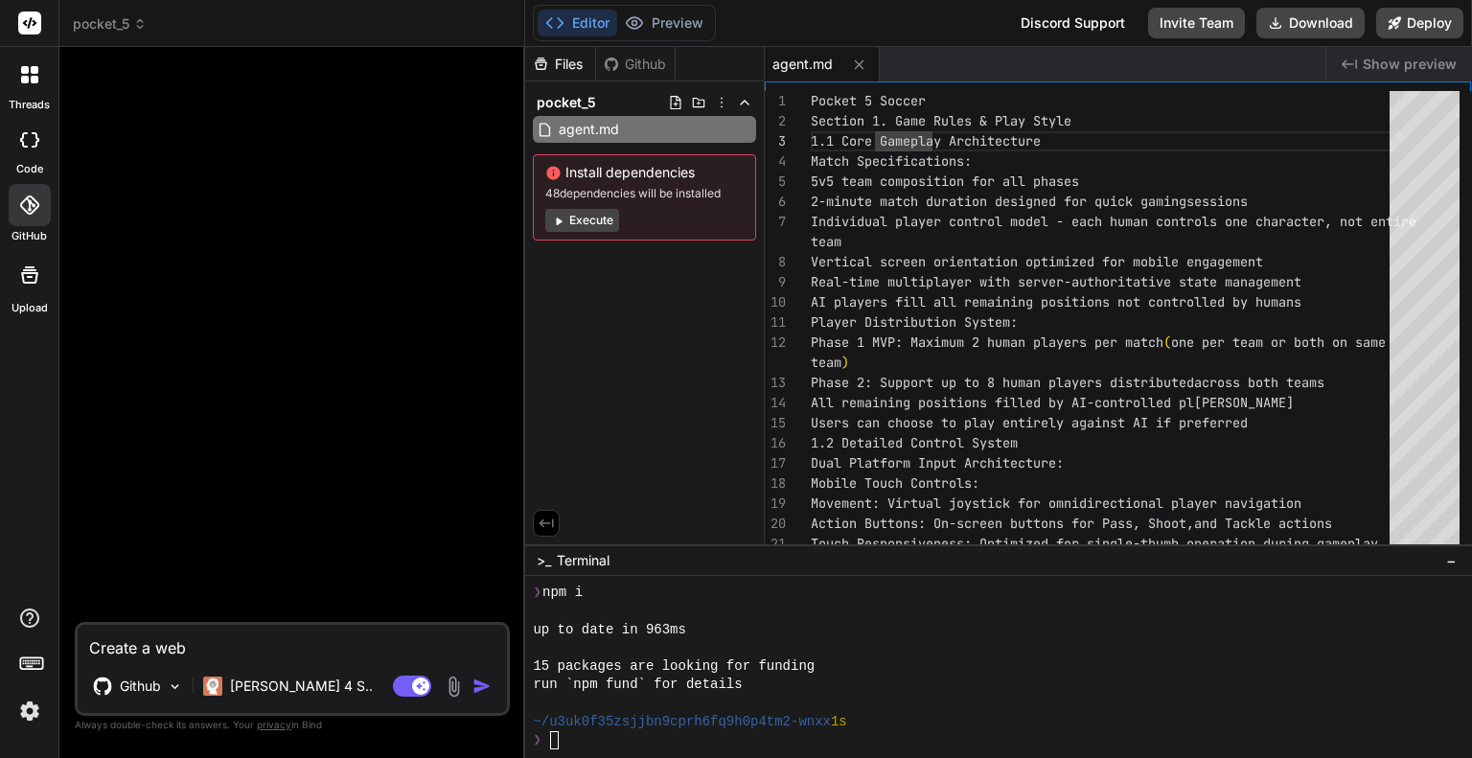
type textarea "x"
type textarea "Create a web b"
type textarea "x"
type textarea "Create a web ba"
type textarea "x"
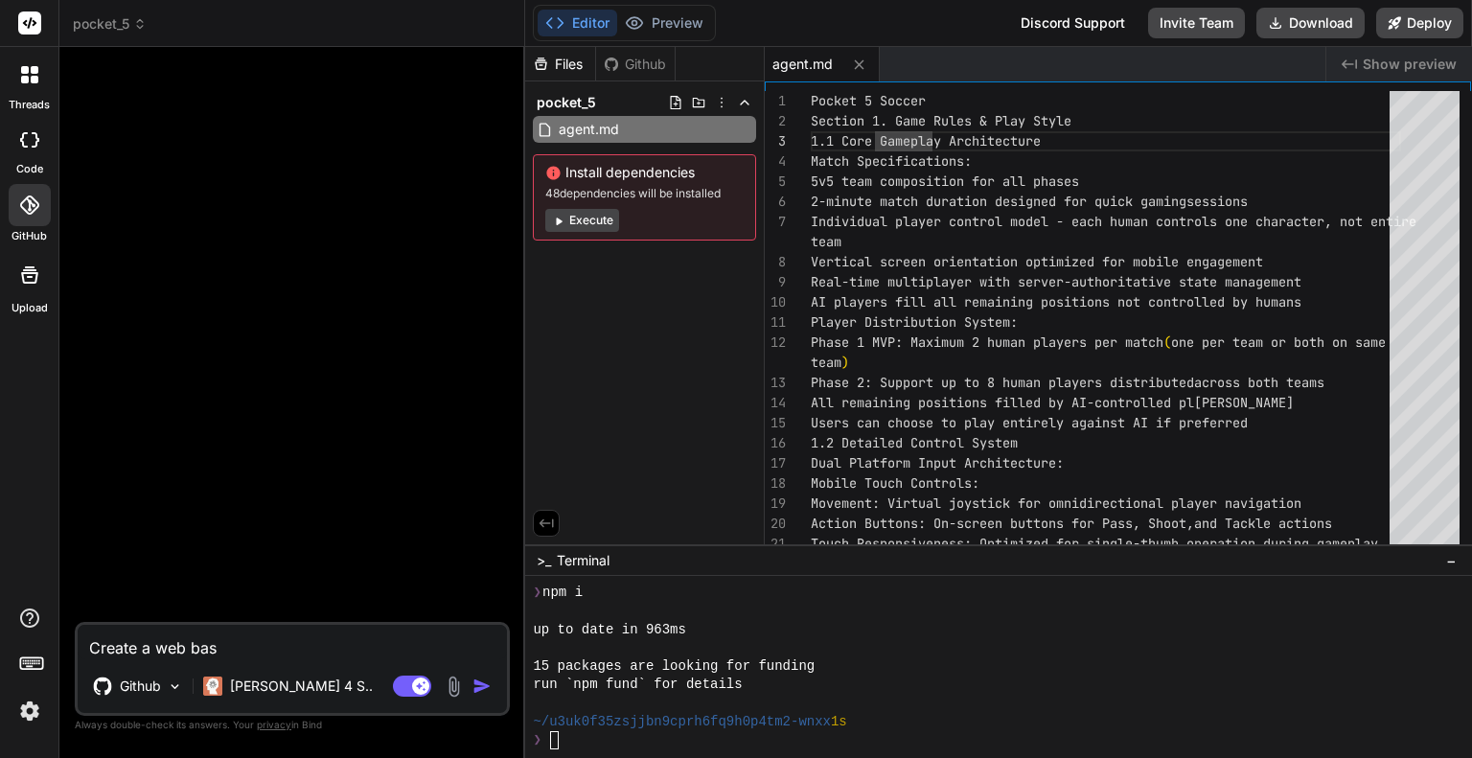
type textarea "Create a web base"
type textarea "x"
type textarea "Create a web based"
type textarea "x"
type textarea "Create a web based"
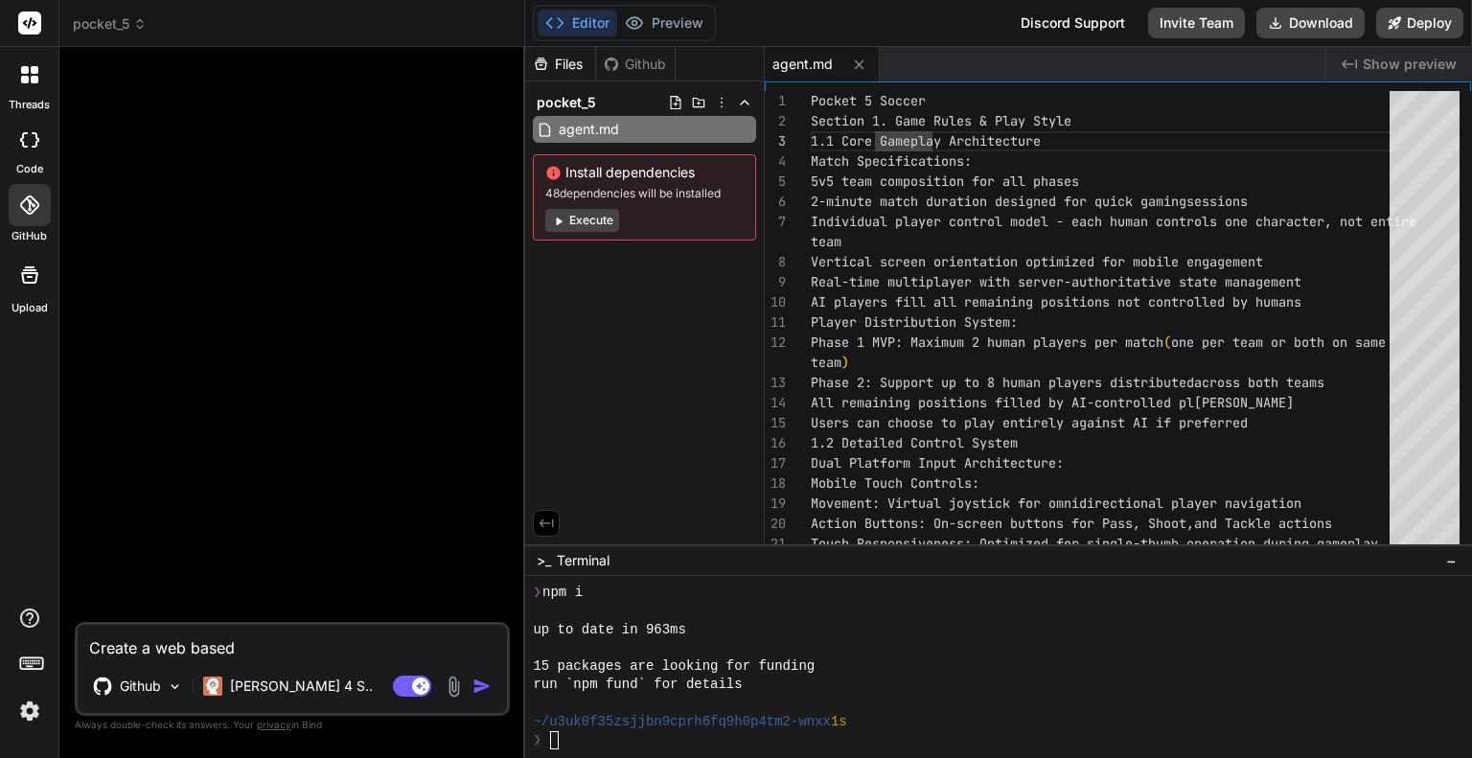
type textarea "x"
type textarea "Create a web based ga"
type textarea "x"
type textarea "Create a web based gam"
type textarea "x"
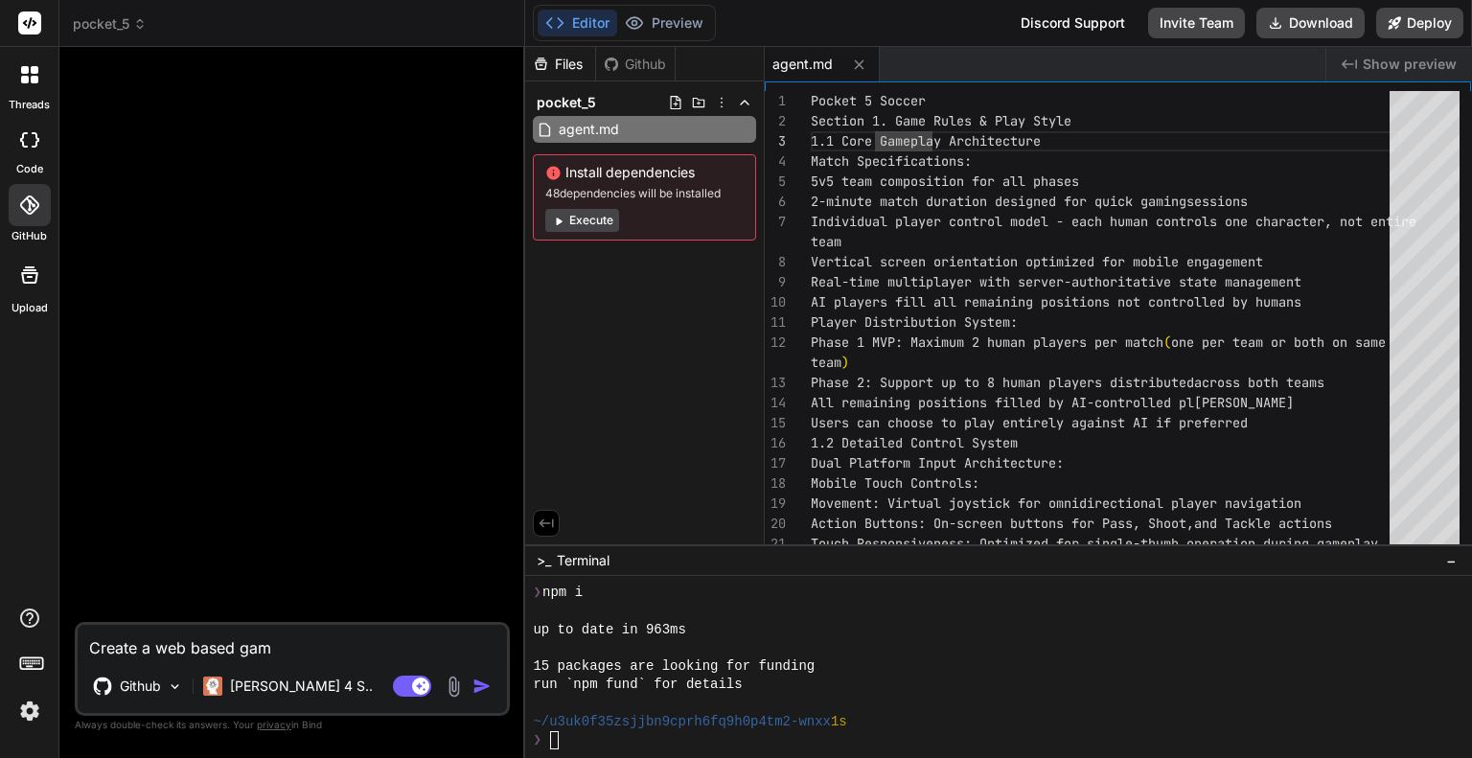
type textarea "Create a web based game"
type textarea "x"
type textarea "Create a web based game"
type textarea "x"
type textarea "Create a web based game u"
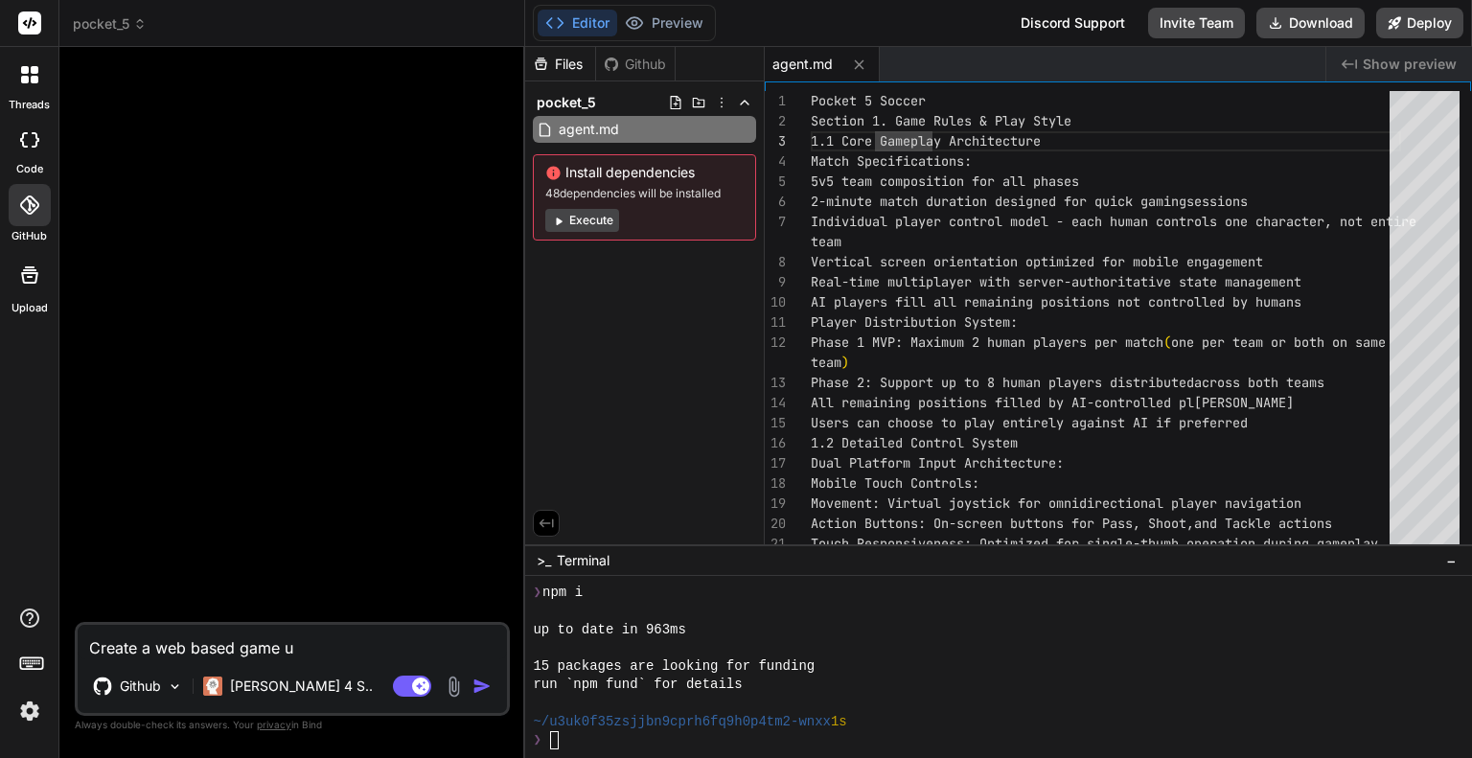
type textarea "x"
type textarea "Create a web based game us"
type textarea "x"
type textarea "Create a web based game usi"
type textarea "x"
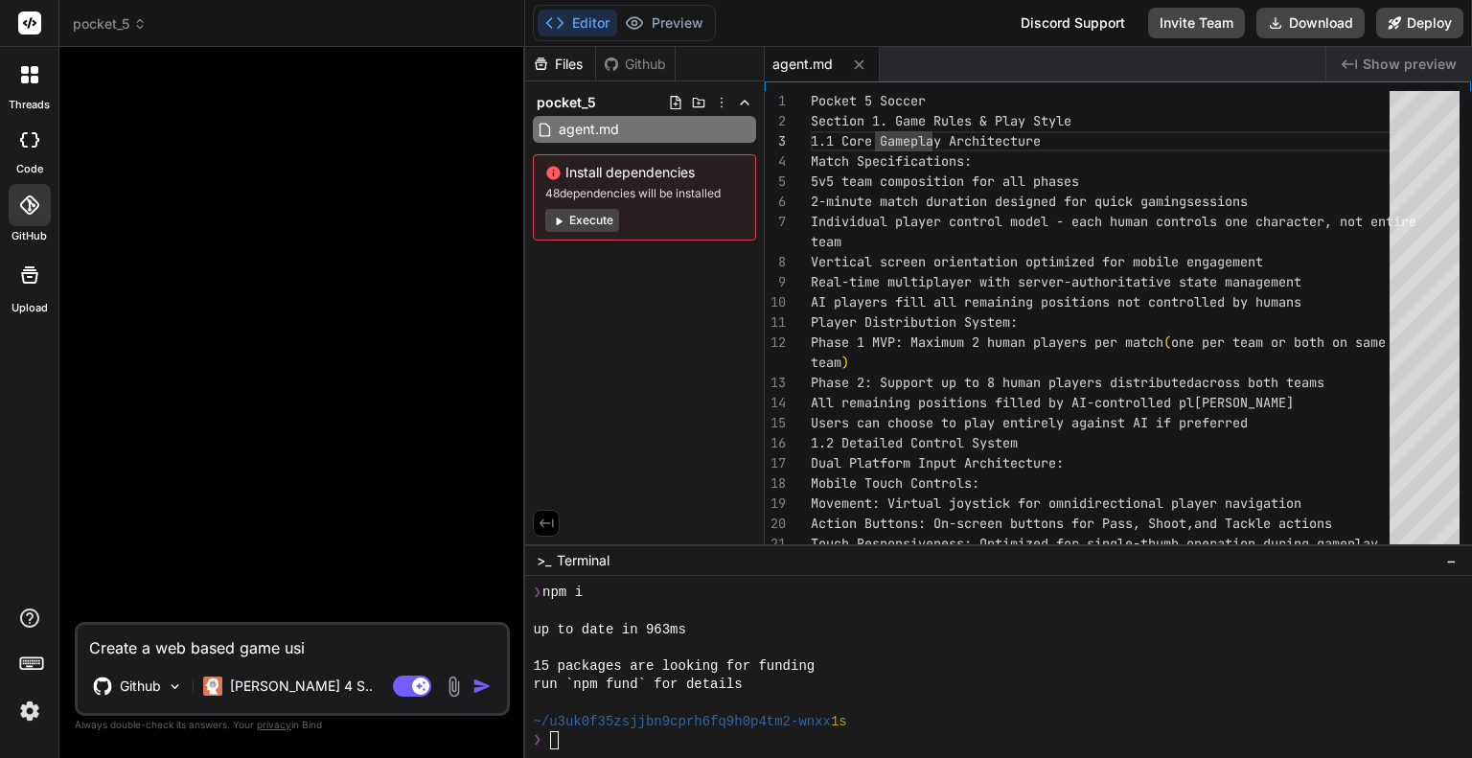
type textarea "Create a web based game usin"
type textarea "x"
type textarea "Create a web based game using"
type textarea "x"
type textarea "Create a web based game using"
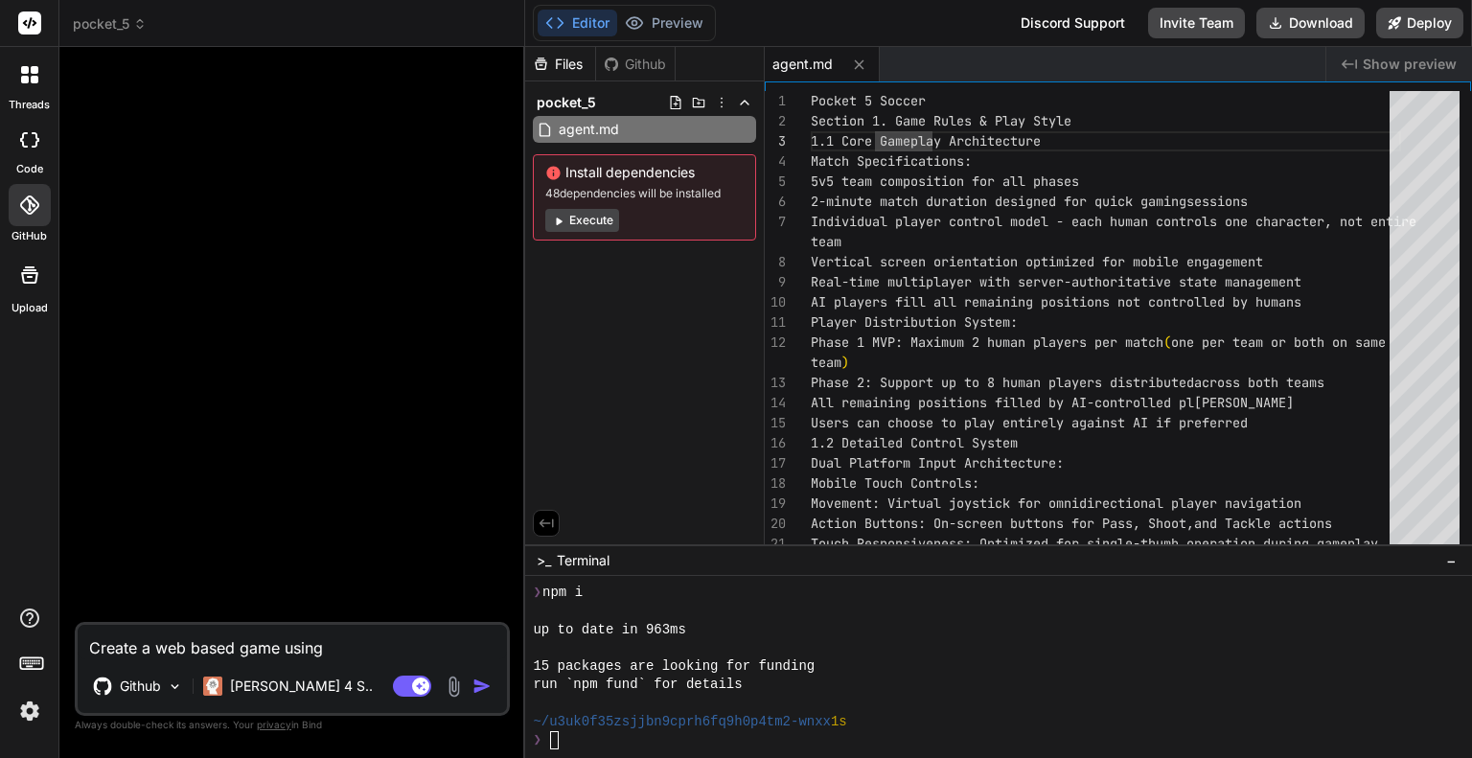
type textarea "x"
type textarea "Create a web based game using h"
type textarea "x"
type textarea "Create a web based game using ht"
type textarea "x"
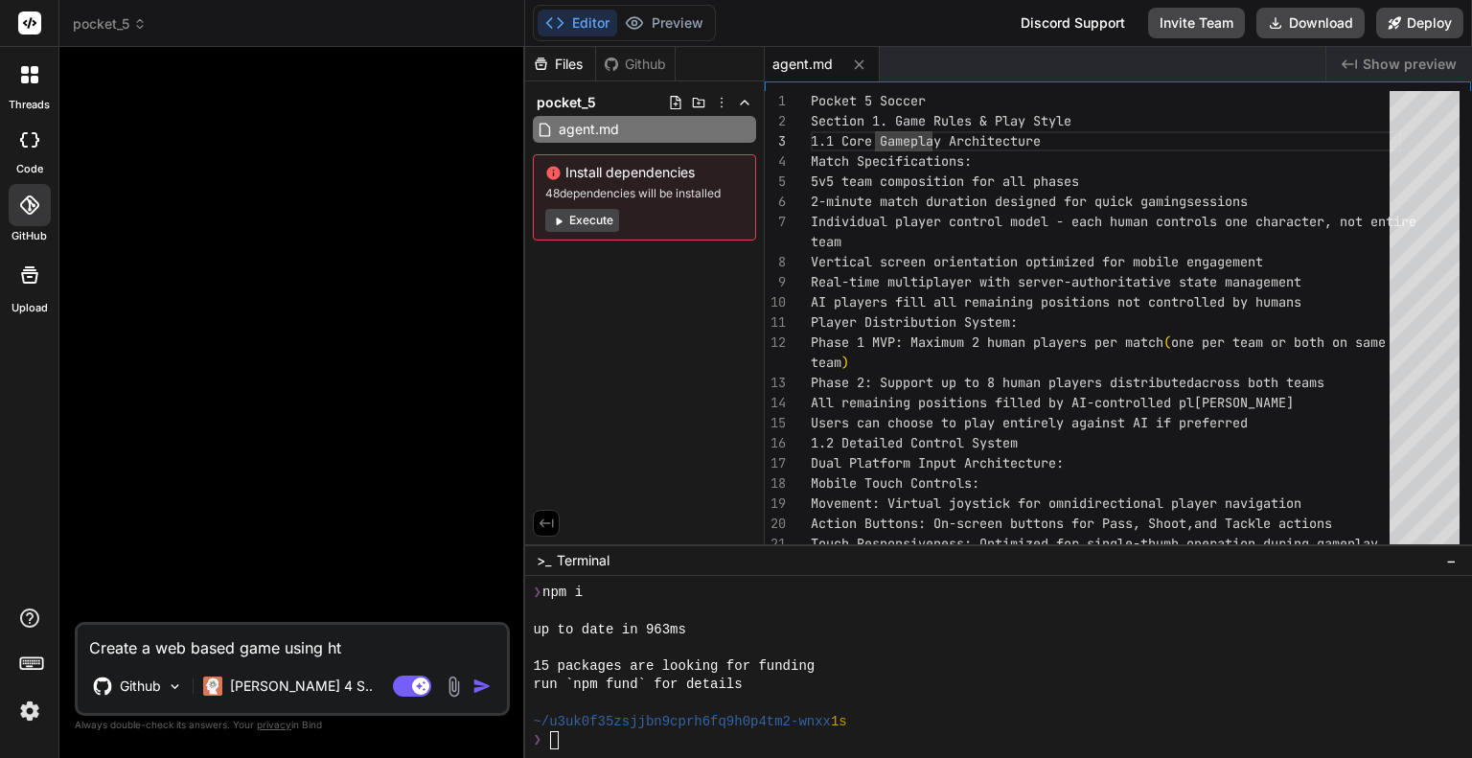
type textarea "Create a web based game using h"
type textarea "x"
type textarea "Create a web based game using"
type textarea "x"
type textarea "Create a web based game using t"
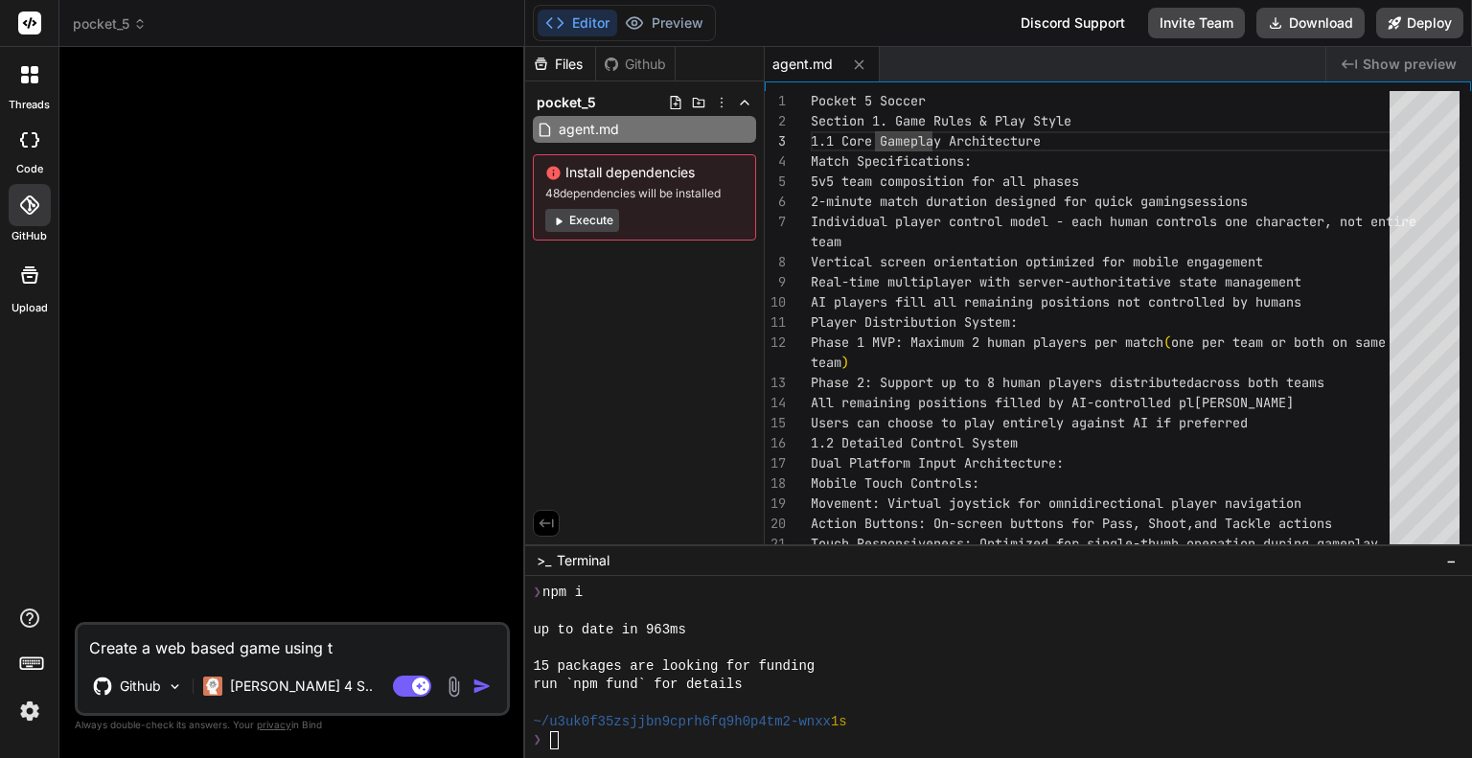
type textarea "x"
type textarea "Create a web based game using th"
type textarea "x"
type textarea "Create a web based game using the"
type textarea "x"
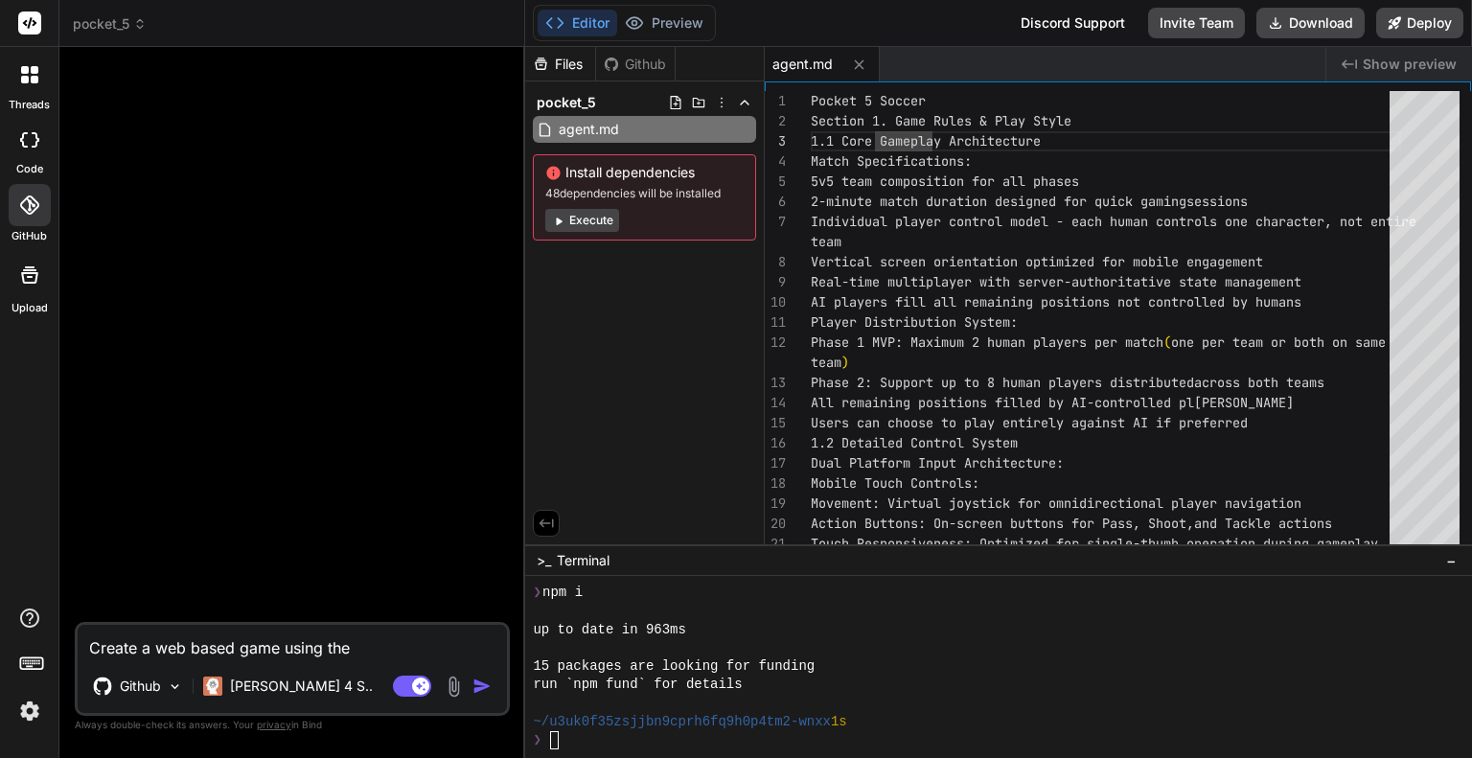
type textarea "Create a web based game using the"
type textarea "x"
type textarea "Create a web based game using the g"
type textarea "x"
type textarea "Create a web based game using the gu"
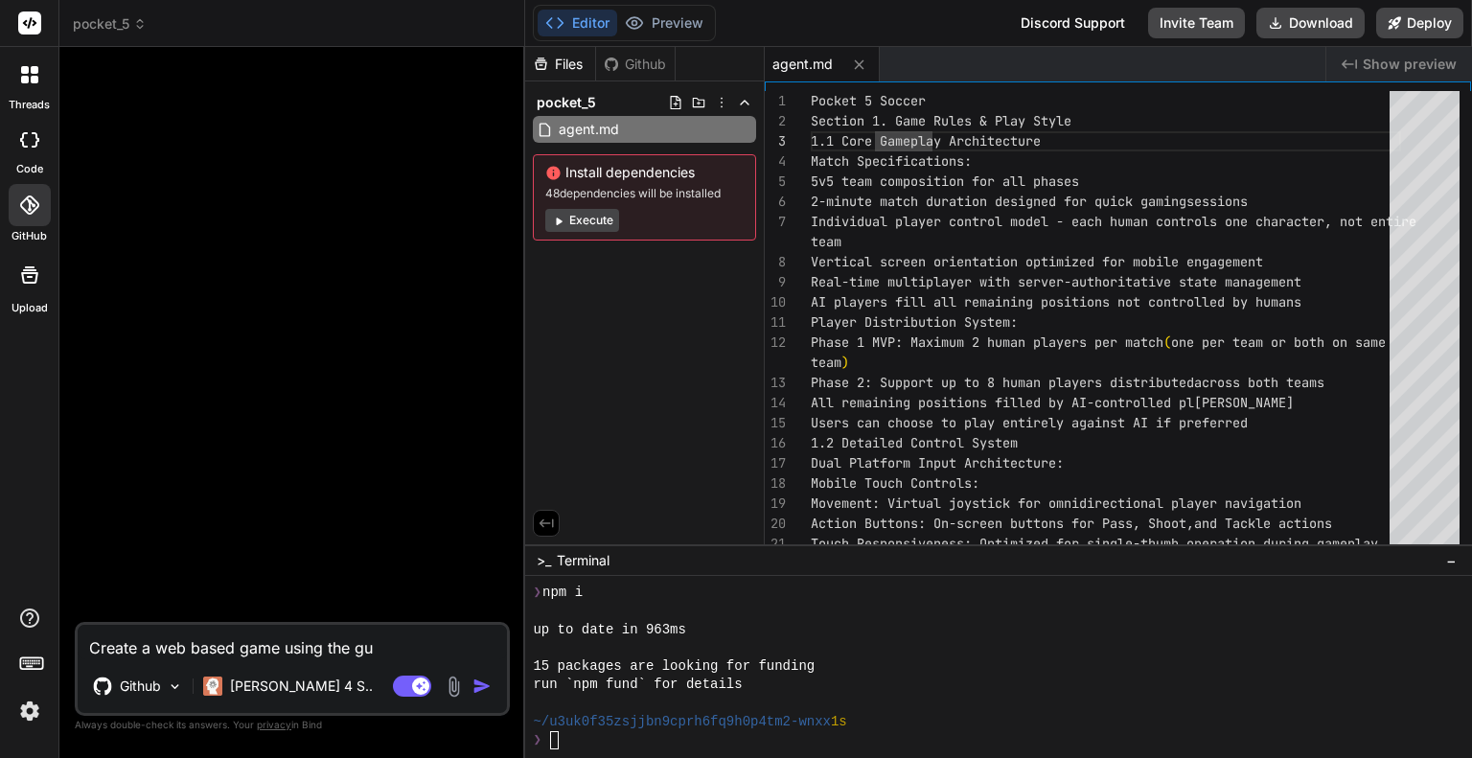
type textarea "x"
type textarea "Create a web based game using the gui"
type textarea "x"
type textarea "Create a web based game using the guid"
type textarea "x"
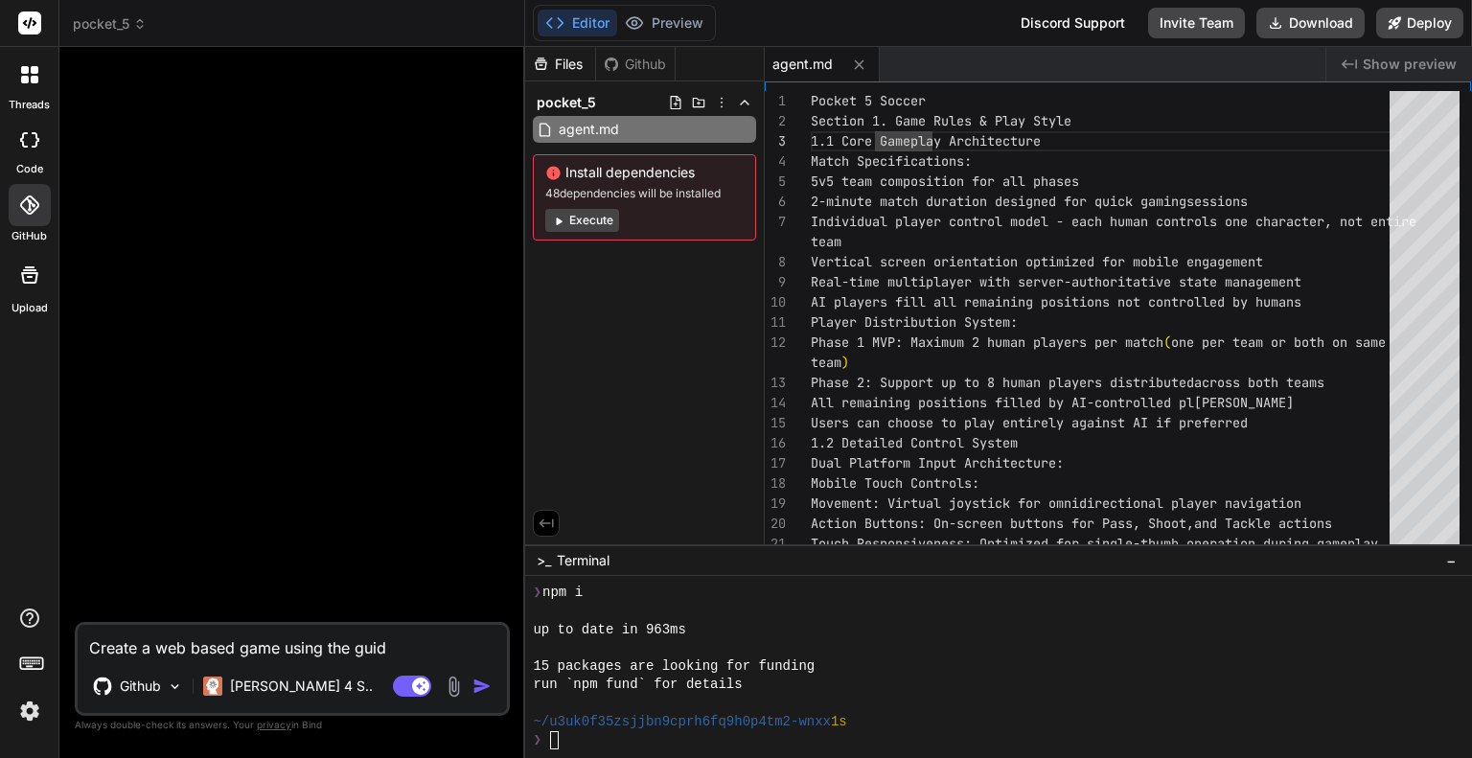
type textarea "Create a web based game using the guide"
type textarea "x"
type textarea "Create a web based game using the guide"
type textarea "x"
type textarea "Create a web based game using the guide l"
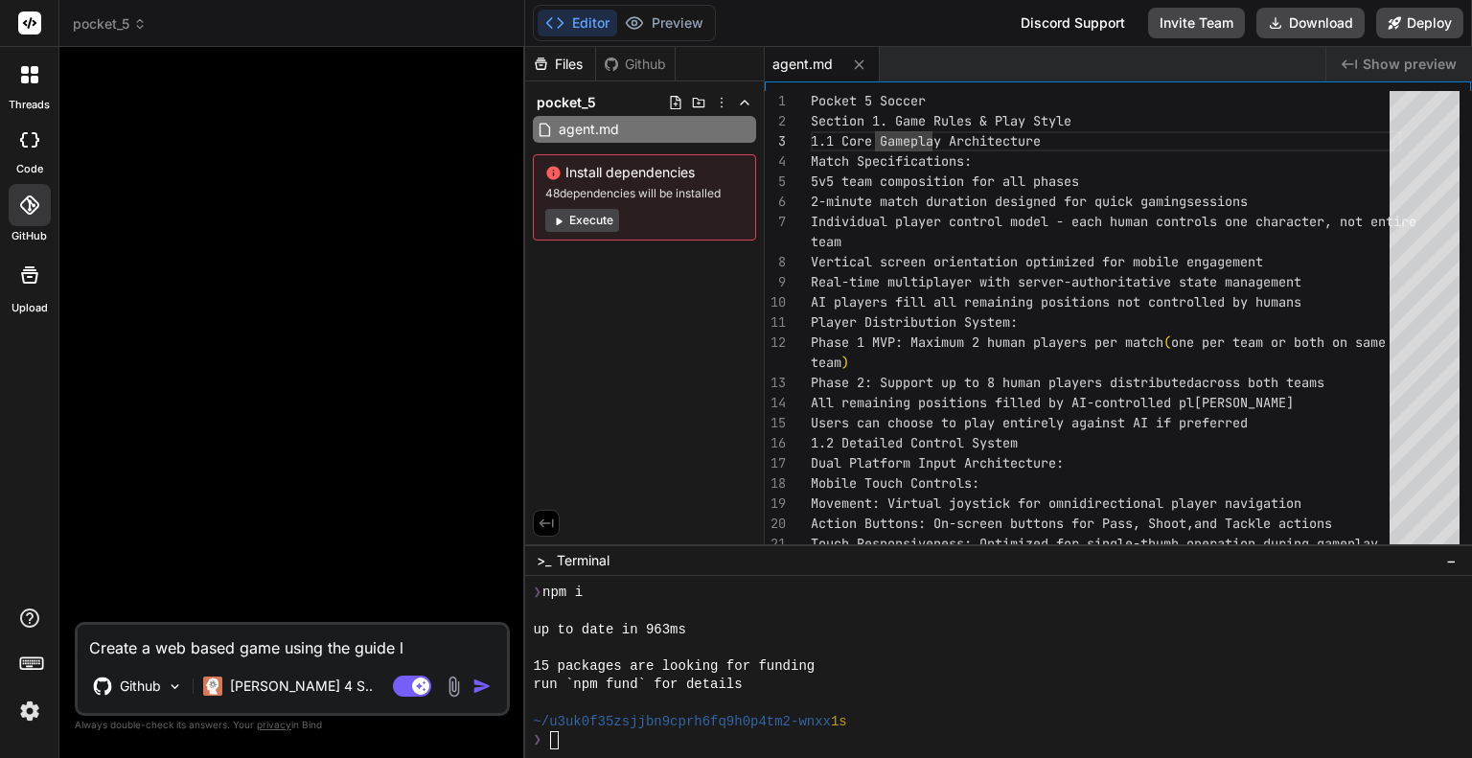
type textarea "x"
type textarea "Create a web based game using the guide li"
type textarea "x"
type textarea "Create a web based game using the guide lin"
type textarea "x"
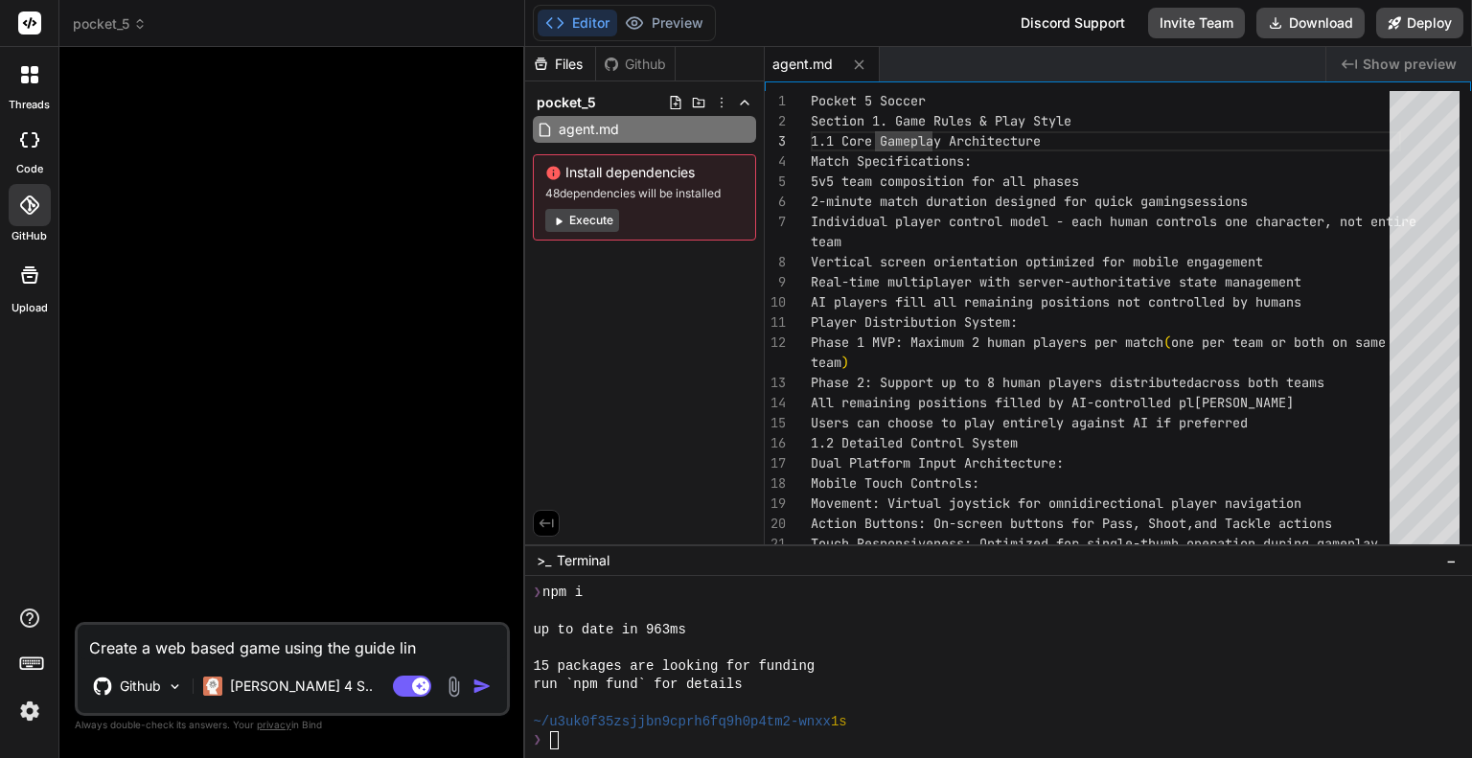
type textarea "Create a web based game using the guide line"
type textarea "x"
type textarea "Create a web based game using the guide line"
type textarea "x"
type textarea "Create a web based game using the guide line in"
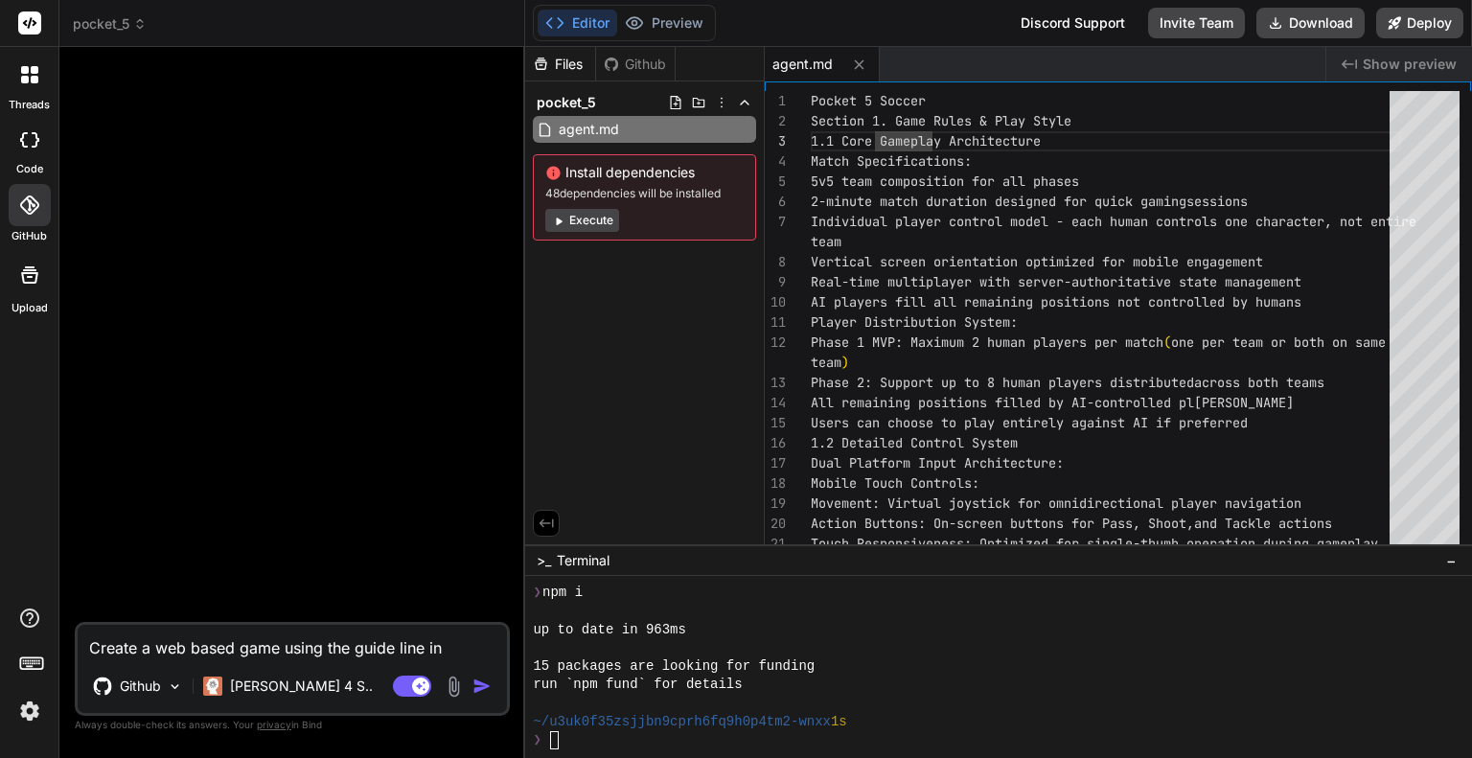
type textarea "x"
type textarea "Create a web based game using the guide line in"
type textarea "x"
type textarea "Create a web based game using the guide line in t"
type textarea "x"
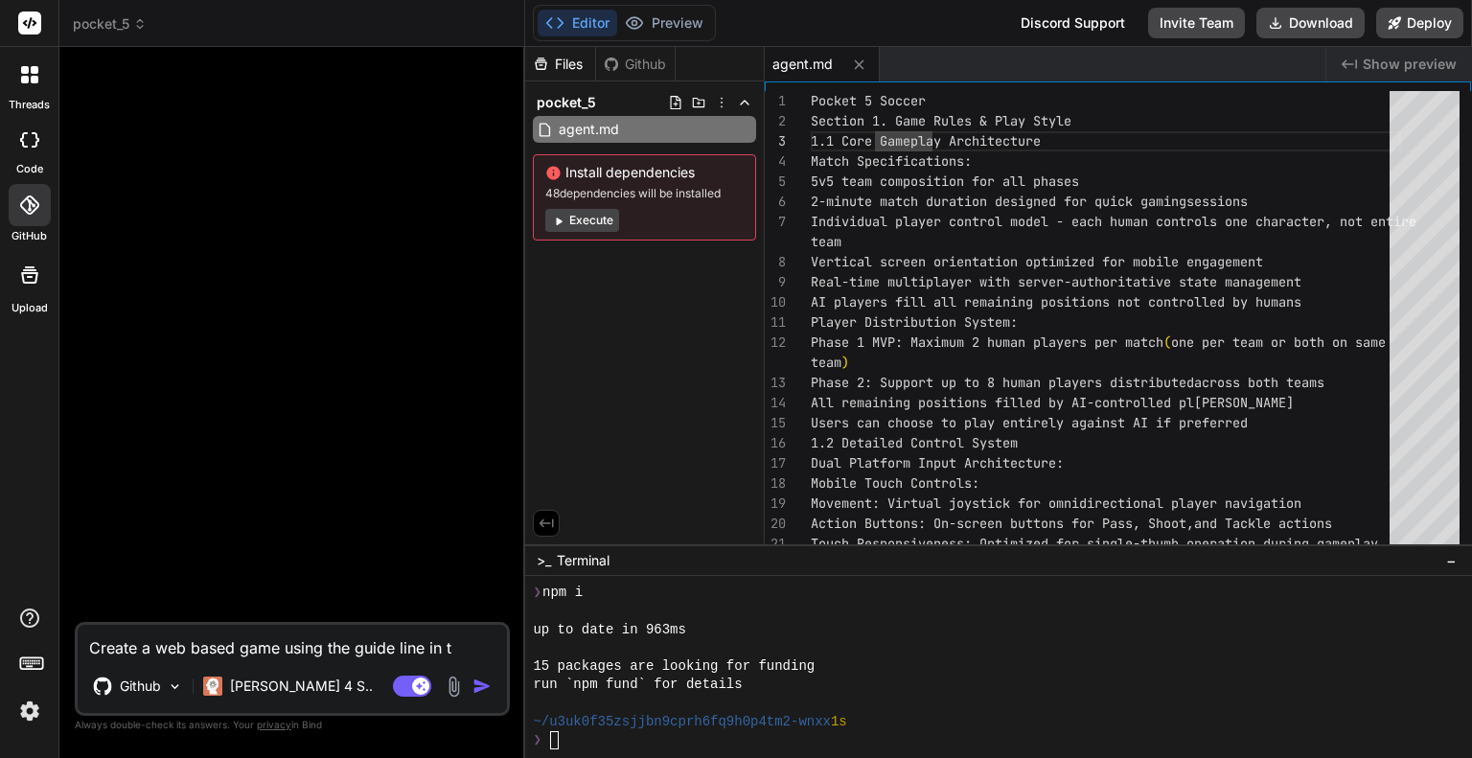
type textarea "Create a web based game using the guide line in th"
type textarea "x"
type textarea "Create a web based game using the guide line in the"
type textarea "x"
type textarea "Create a web based game using the guide line in the"
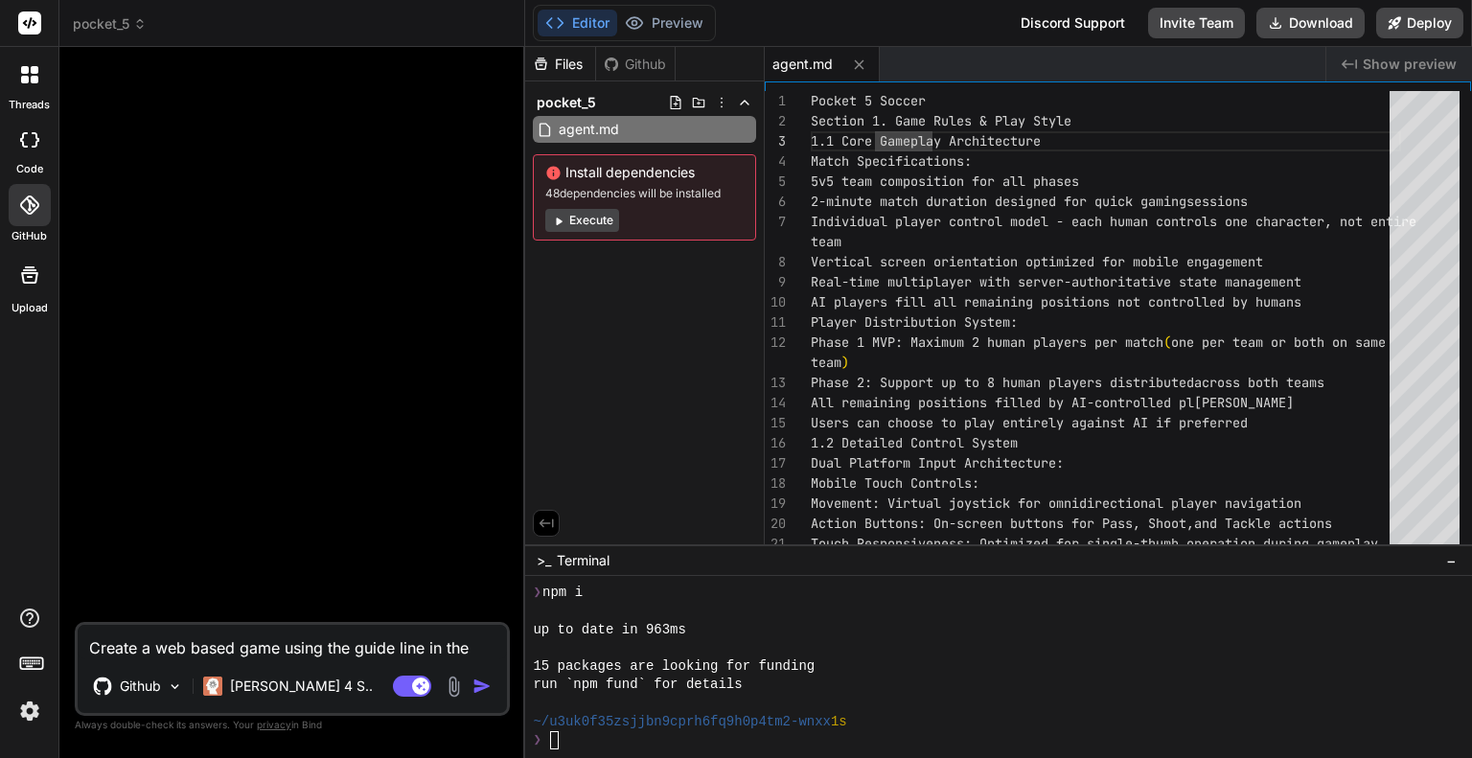
type textarea "x"
type textarea "Create a web based game using the guide line in the g"
type textarea "x"
type textarea "Create a web based game using the guide line in the"
type textarea "x"
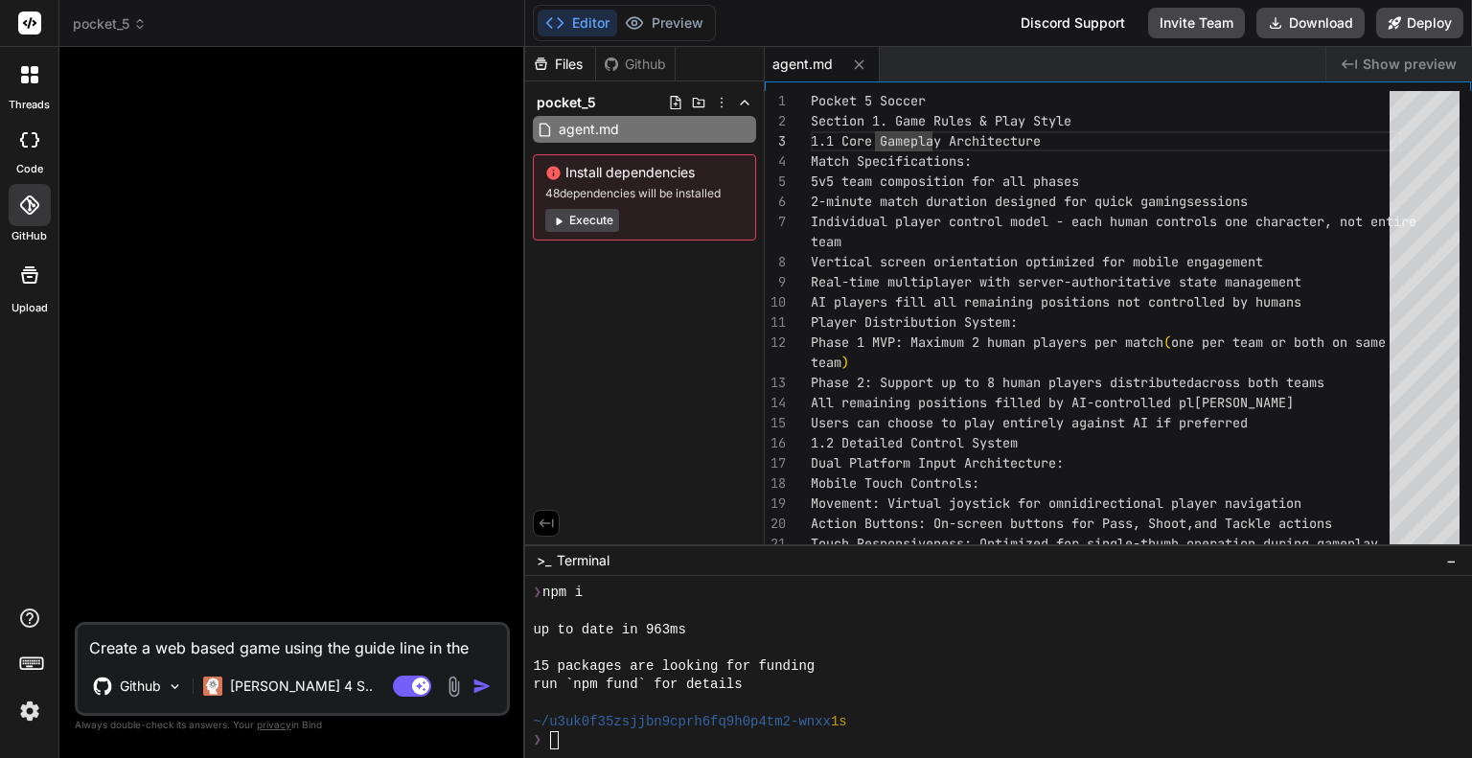
type textarea "Create a web based game using the guide line in the a"
type textarea "x"
type textarea "Create a web based game using the guide line in the ag"
type textarea "x"
type textarea "Create a web based game using the guide line in the age"
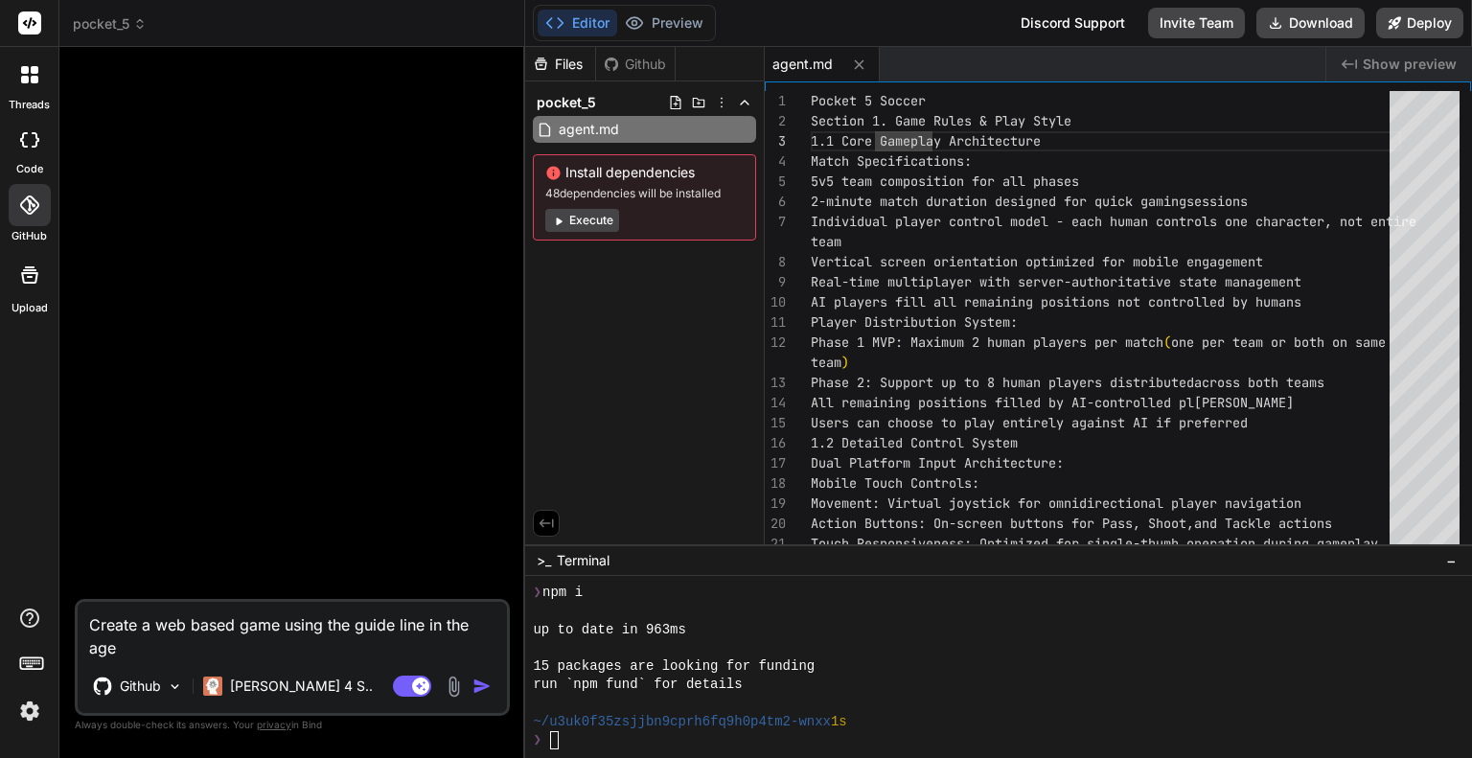
type textarea "x"
type textarea "Create a web based game using the guide line in the [GEOGRAPHIC_DATA]"
type textarea "x"
type textarea "Create a web based game using the guide line in the agent"
type textarea "x"
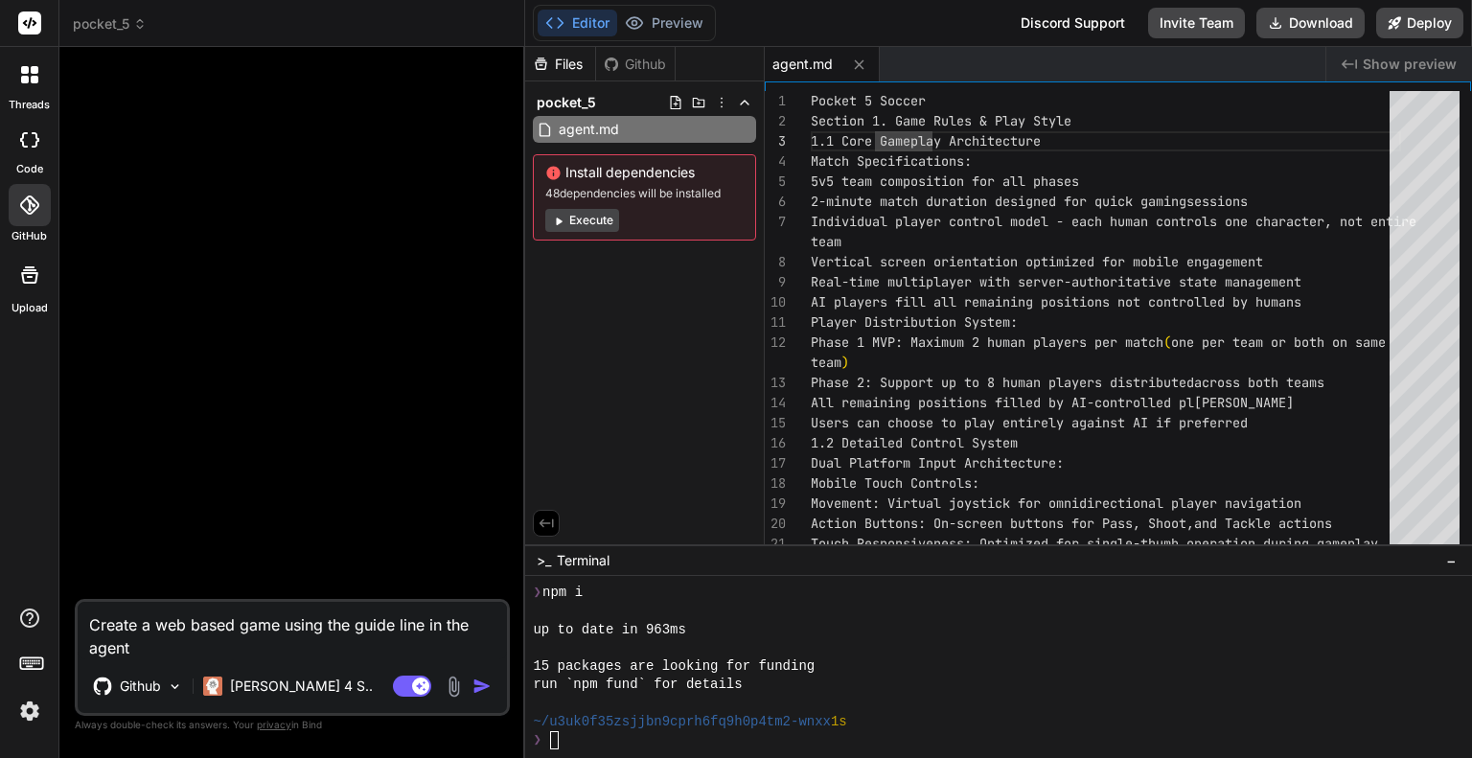
type textarea "Create a web based game using the guide line in the agent."
type textarea "x"
type textarea "Create a web based game using the guide line in the agent.m"
type textarea "x"
type textarea "Create a web based game using the guide line in the agent.md"
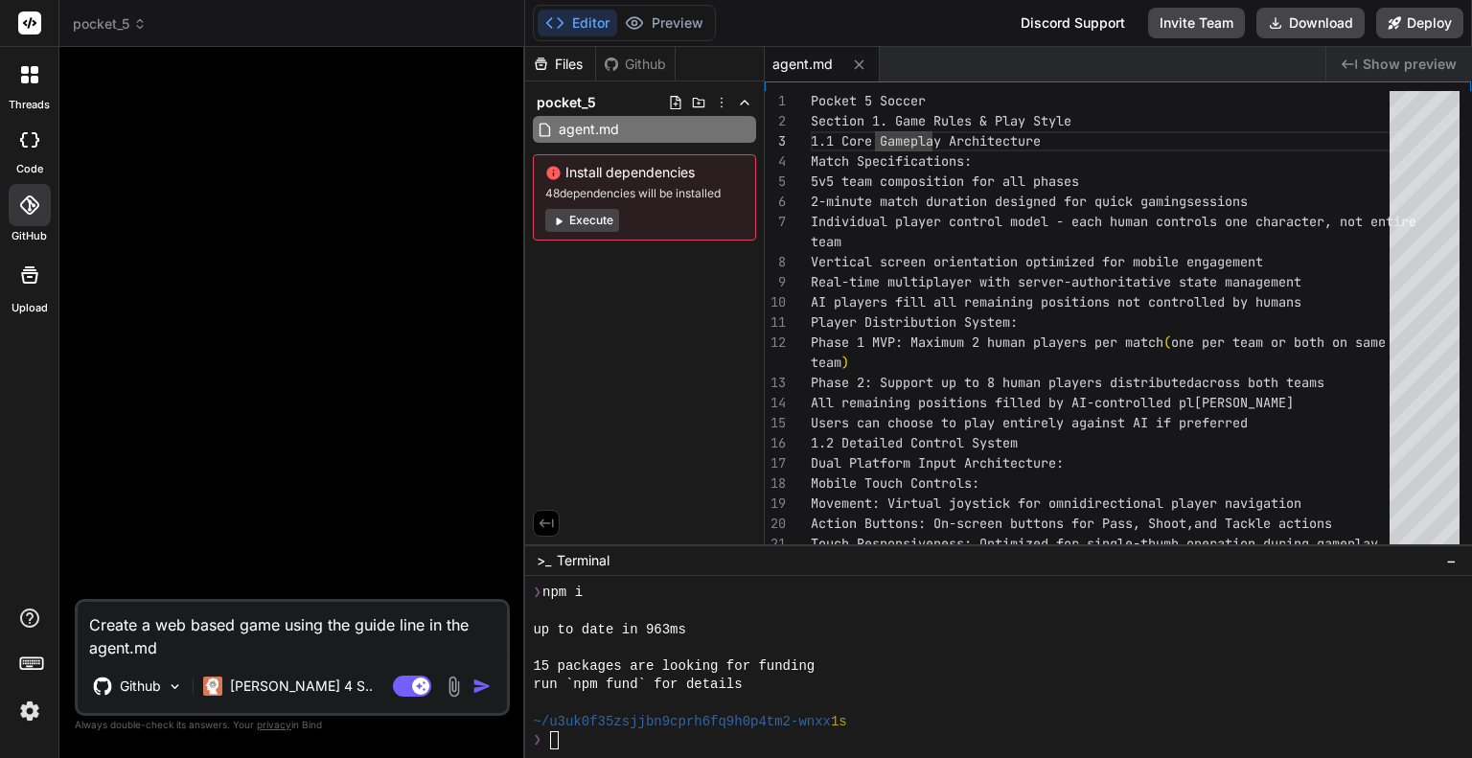
type textarea "x"
type textarea "Create a web based game using the guide line in the agent.md"
type textarea "x"
type textarea "Create a web based game using the guide line in the agent.md f"
type textarea "x"
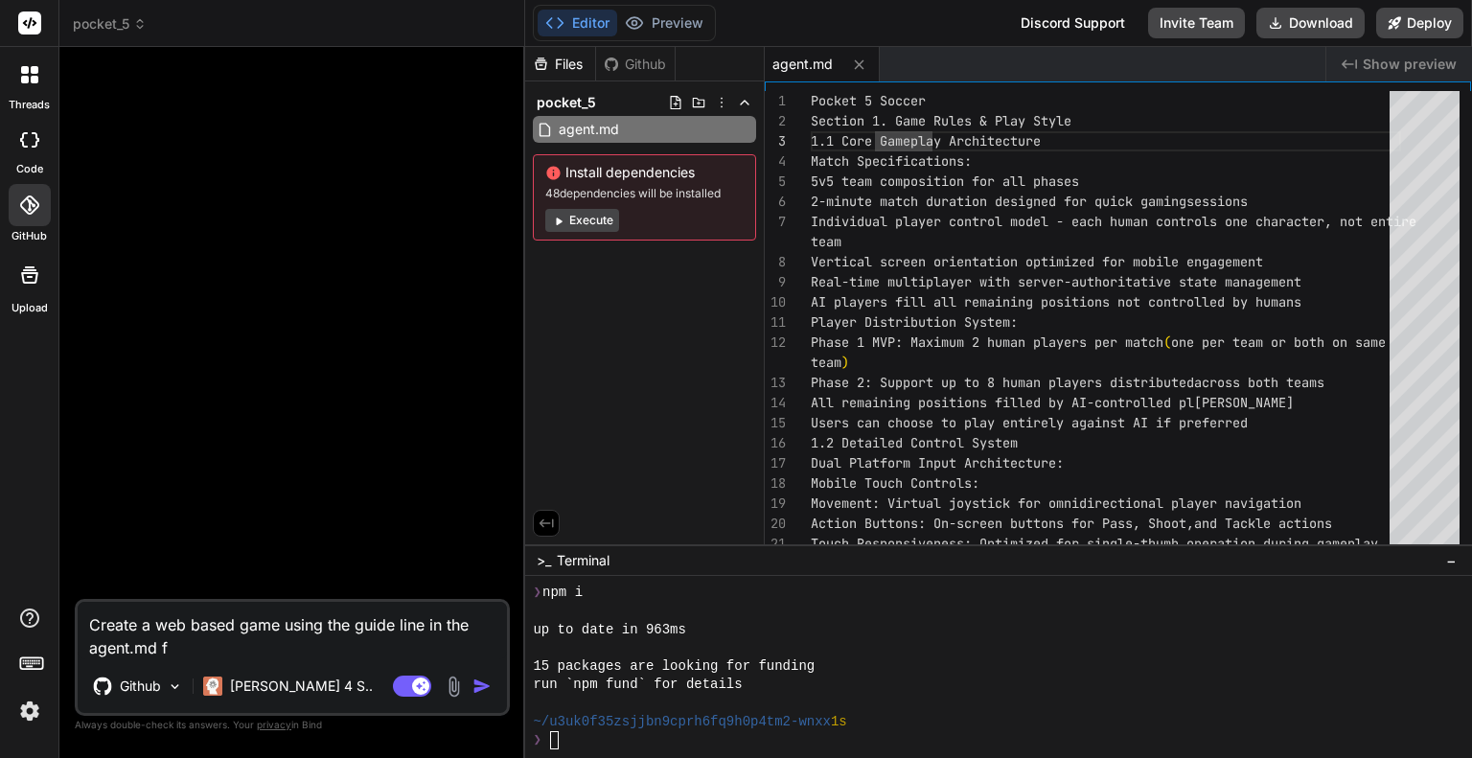
type textarea "Create a web based game using the guide line in the agent.md fi"
type textarea "x"
type textarea "Create a web based game using the guide line in the agent.md fil"
type textarea "x"
type textarea "Create a web based game using the guide line in the agent.md file"
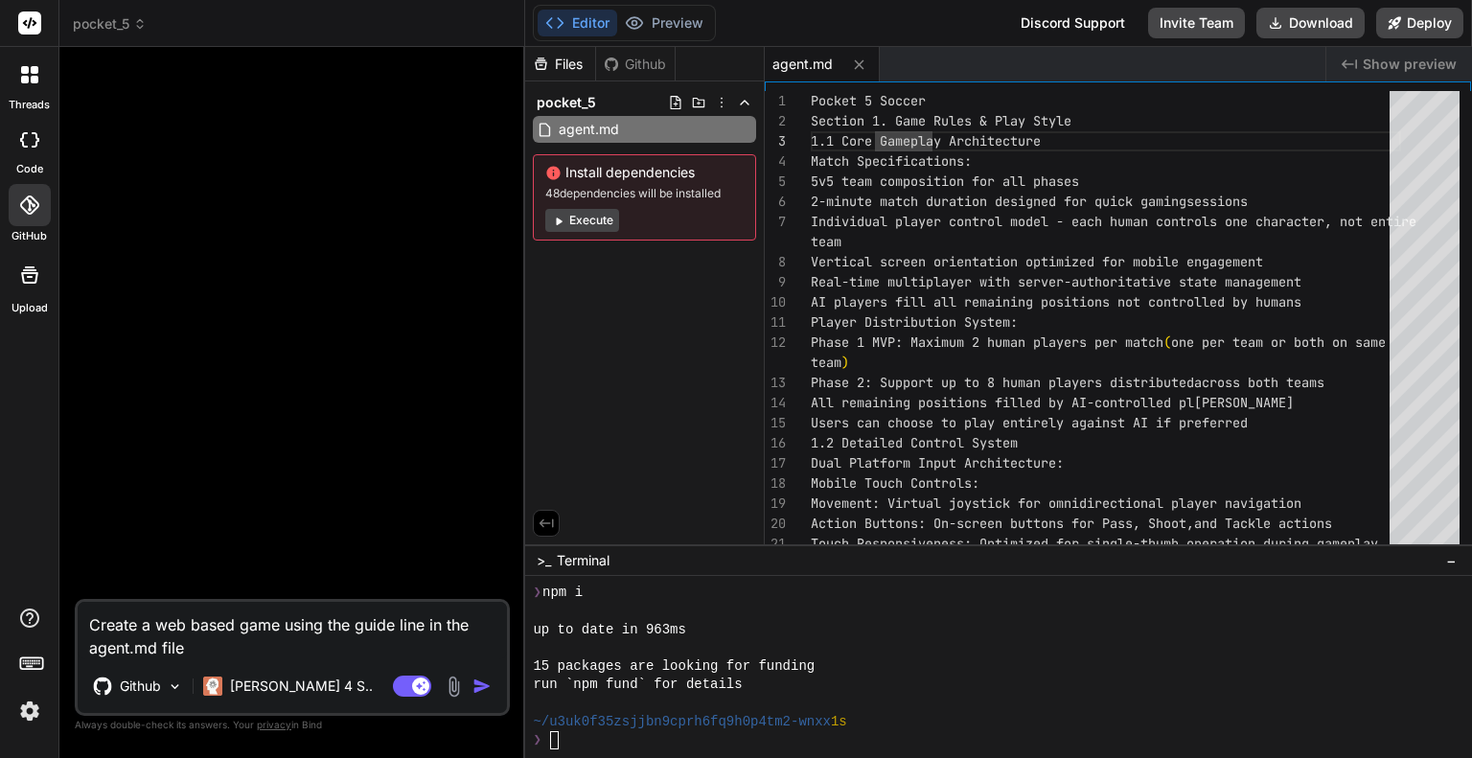
type textarea "x"
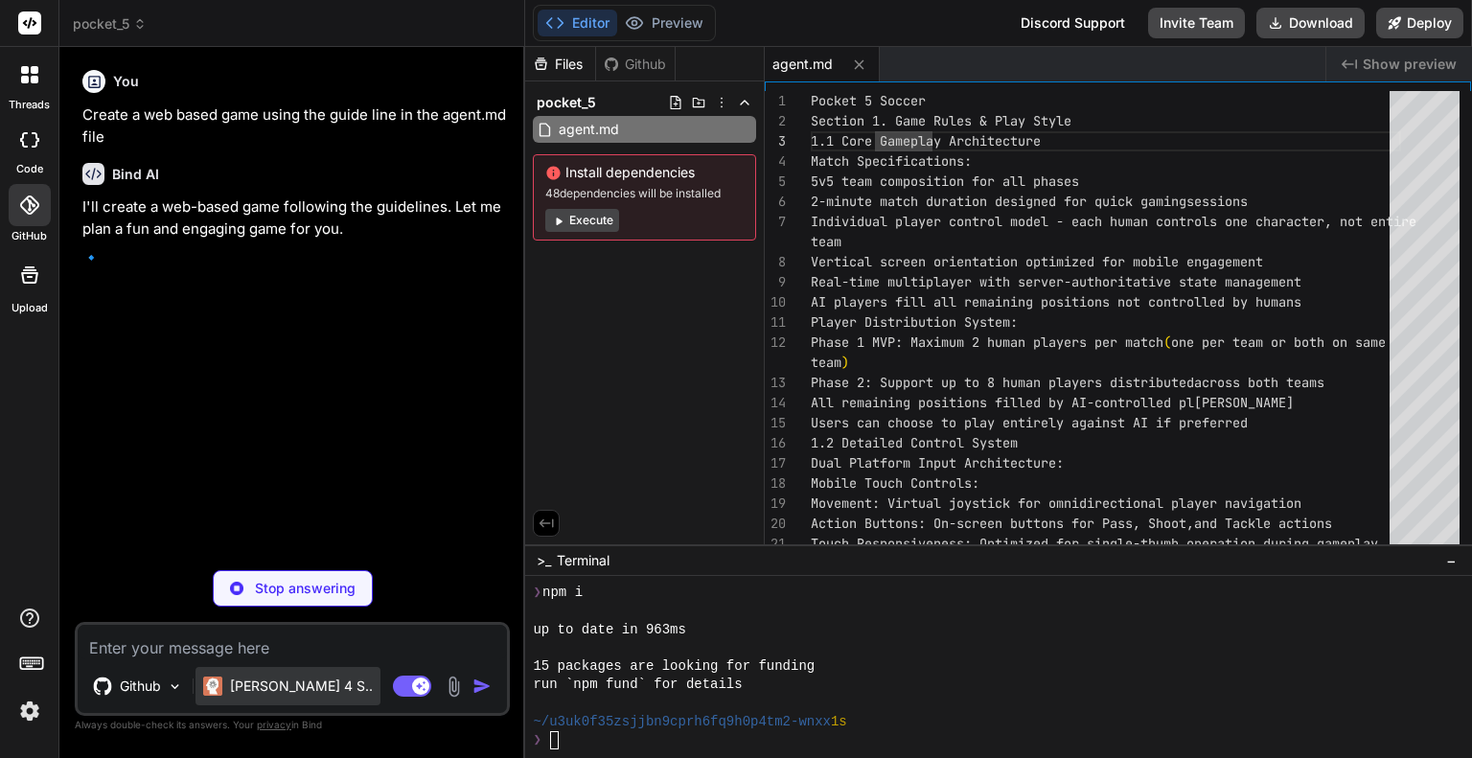
click at [271, 696] on div "[PERSON_NAME] 4 S.." at bounding box center [287, 686] width 185 height 38
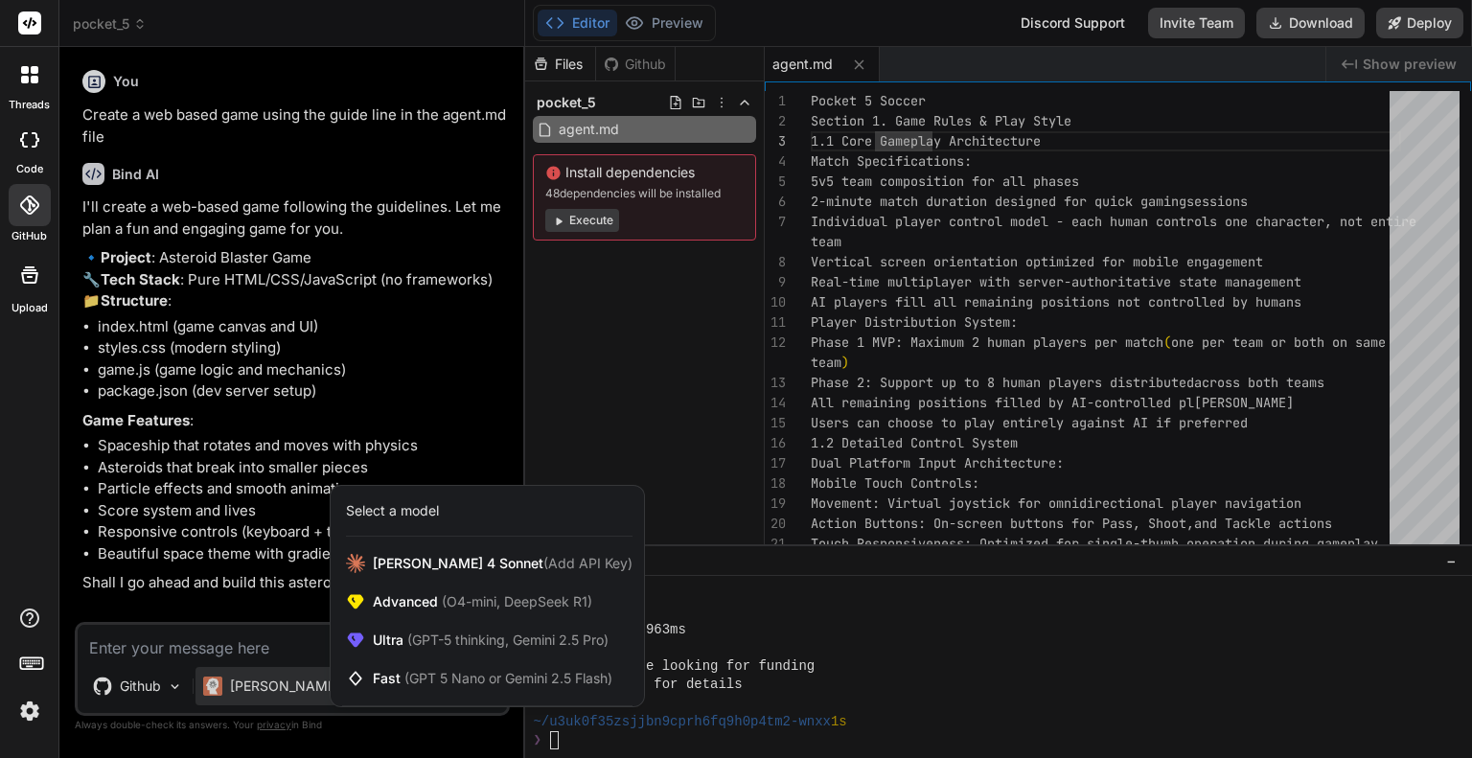
click at [230, 457] on div at bounding box center [736, 379] width 1472 height 758
type textarea "x"
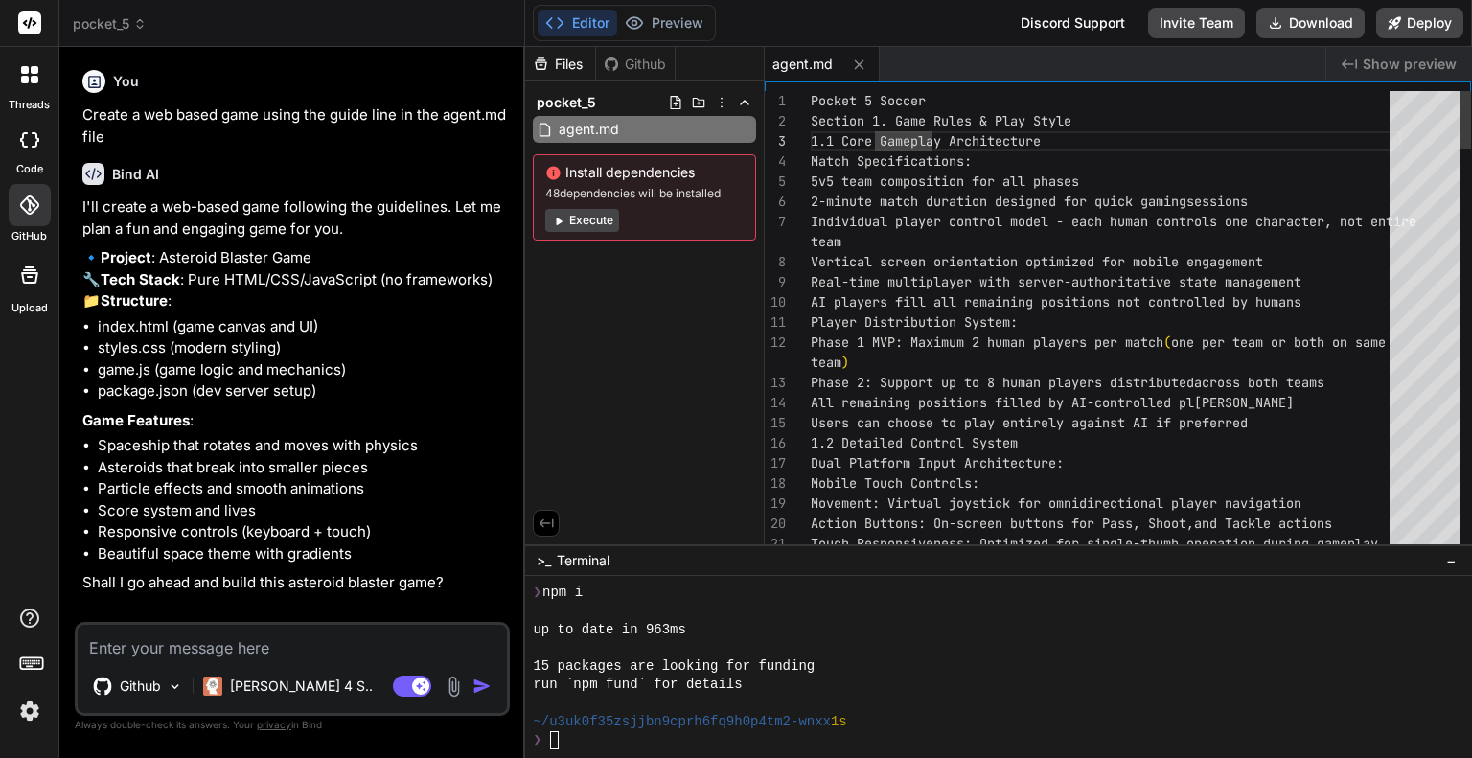
type textarea "AI players fill all remaining positions not controlled by humans Player Distrib…"
click at [155, 693] on p "Github" at bounding box center [140, 685] width 41 height 19
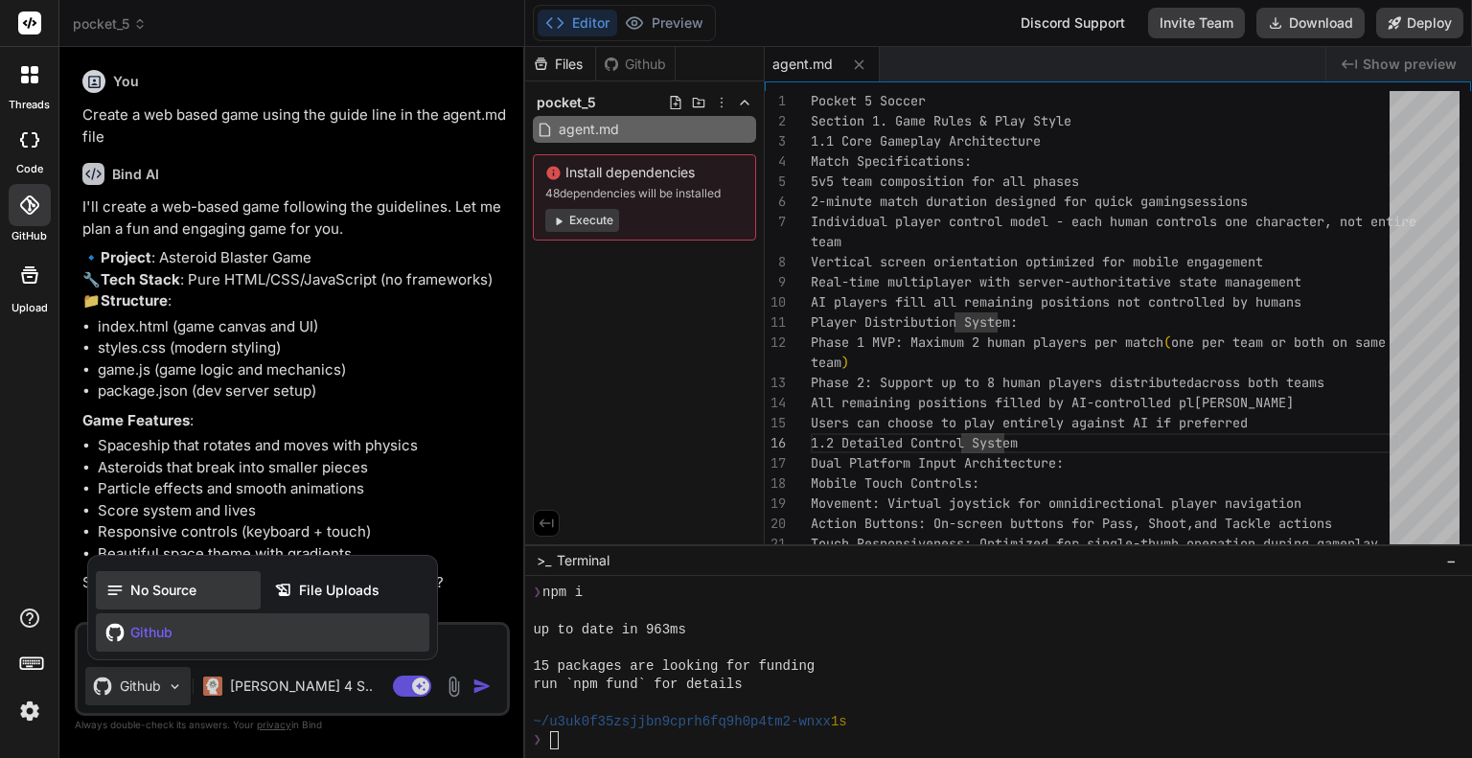
click at [150, 585] on span "No Source" at bounding box center [163, 590] width 66 height 19
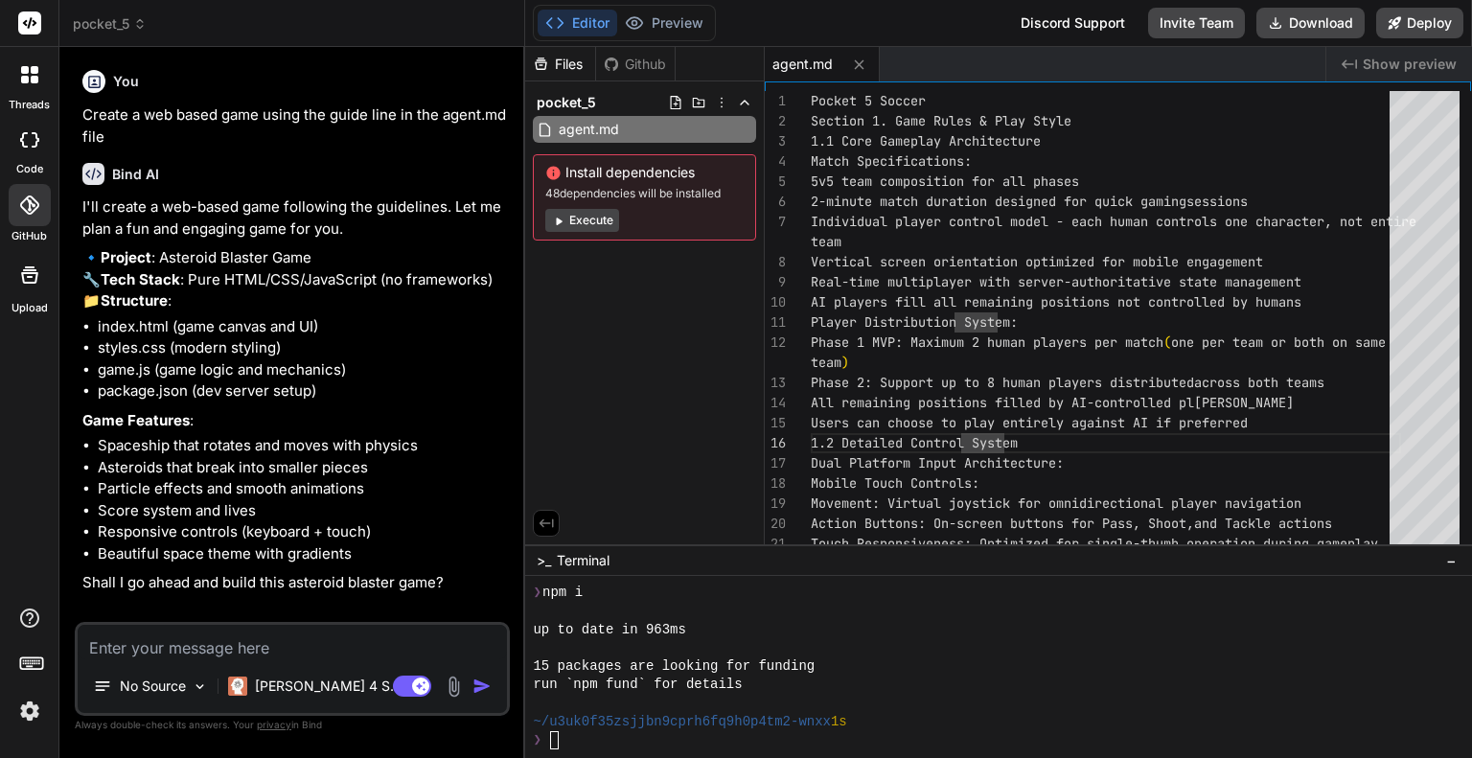
click at [34, 272] on icon at bounding box center [29, 274] width 17 height 17
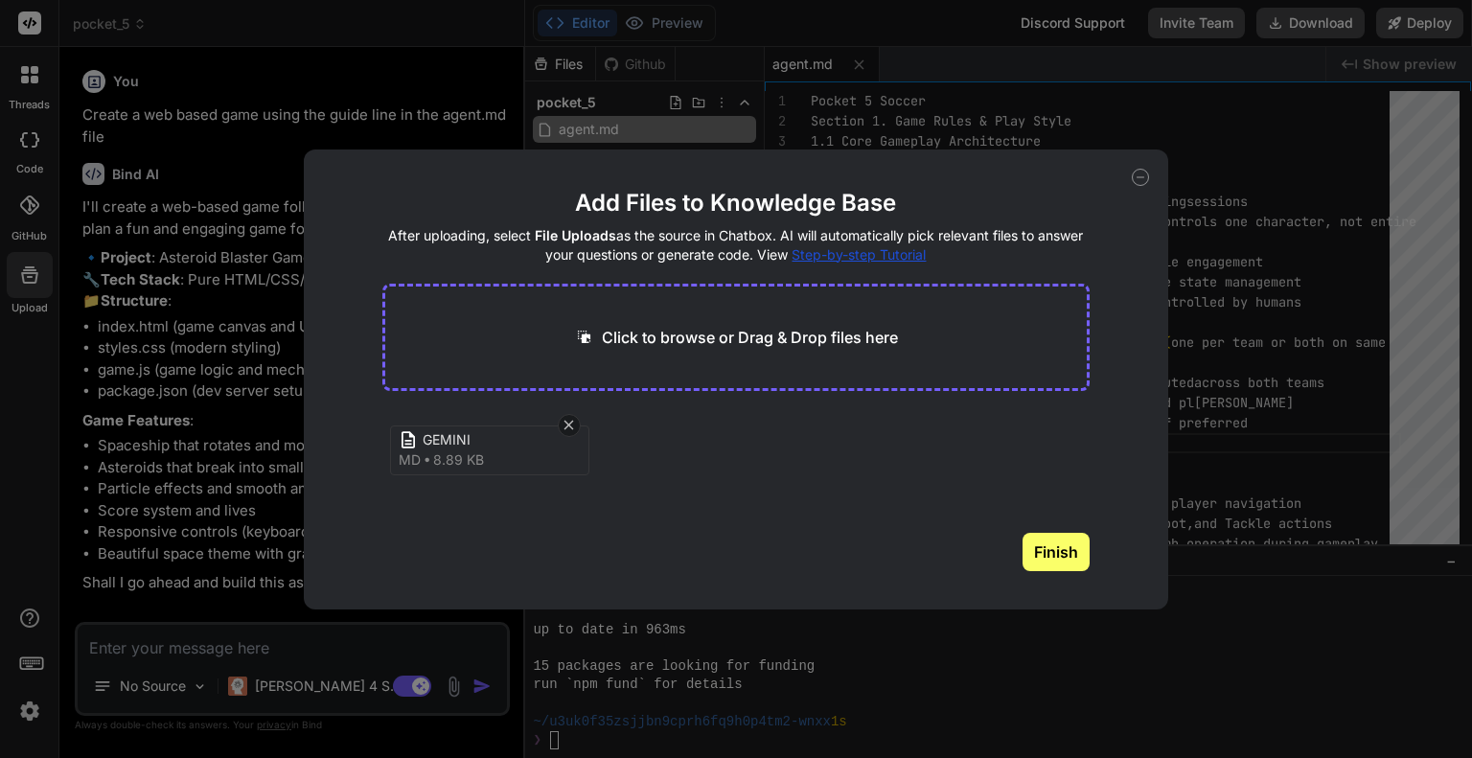
click at [422, 453] on div "md 8.89 KB" at bounding box center [441, 459] width 85 height 19
click at [1027, 552] on button "Finish" at bounding box center [1055, 552] width 67 height 38
click at [1141, 184] on icon at bounding box center [1139, 177] width 17 height 17
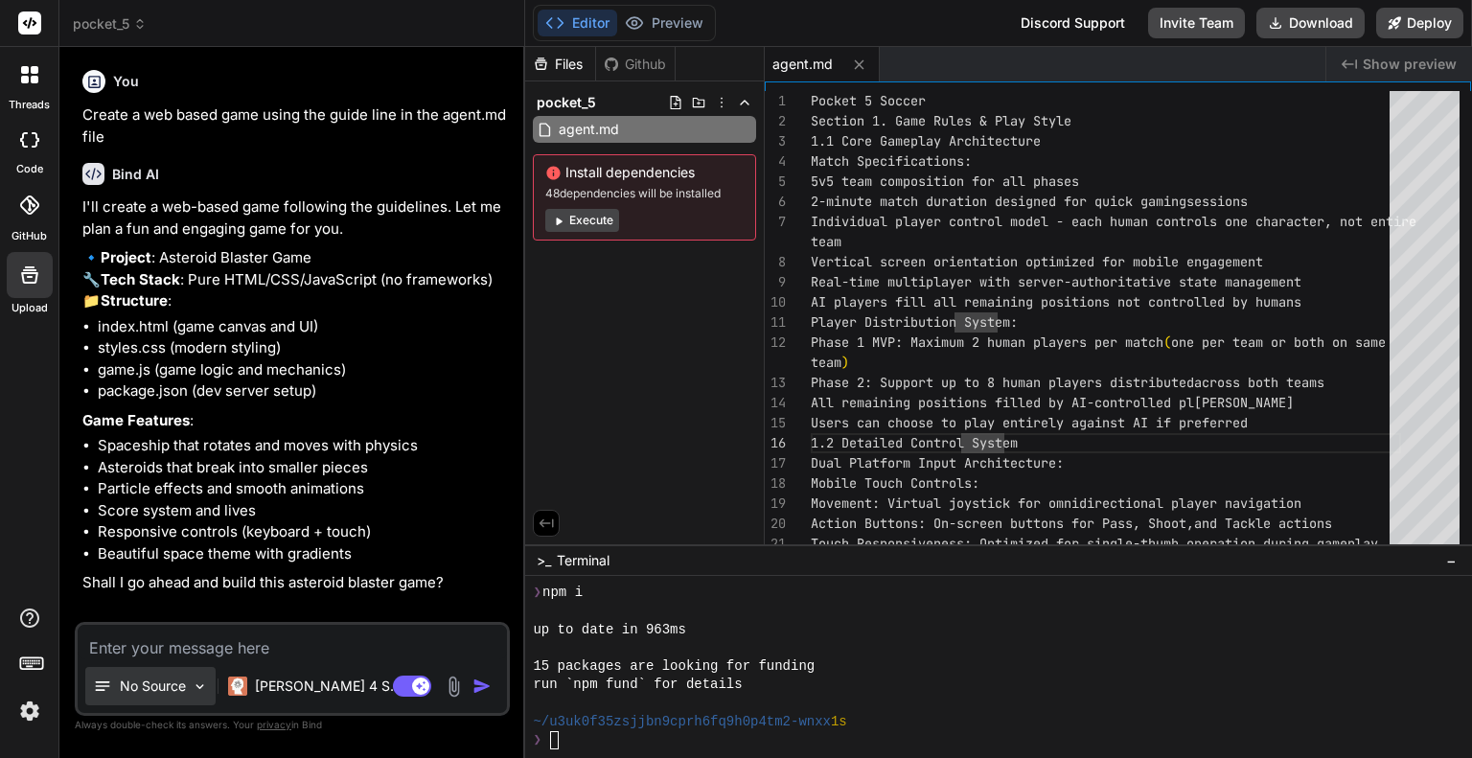
click at [115, 693] on div "No Source" at bounding box center [139, 685] width 93 height 19
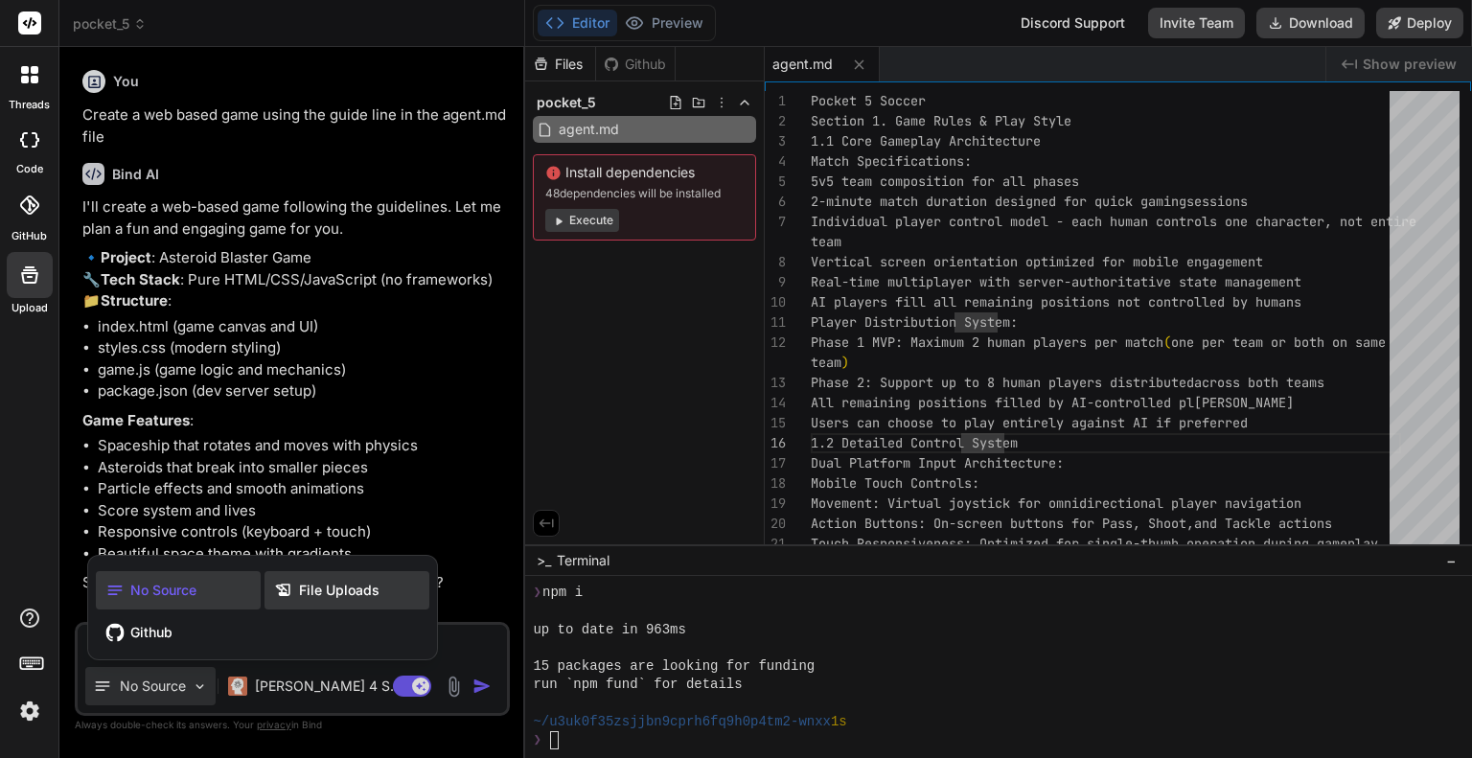
click at [314, 593] on span "File Uploads" at bounding box center [339, 590] width 80 height 19
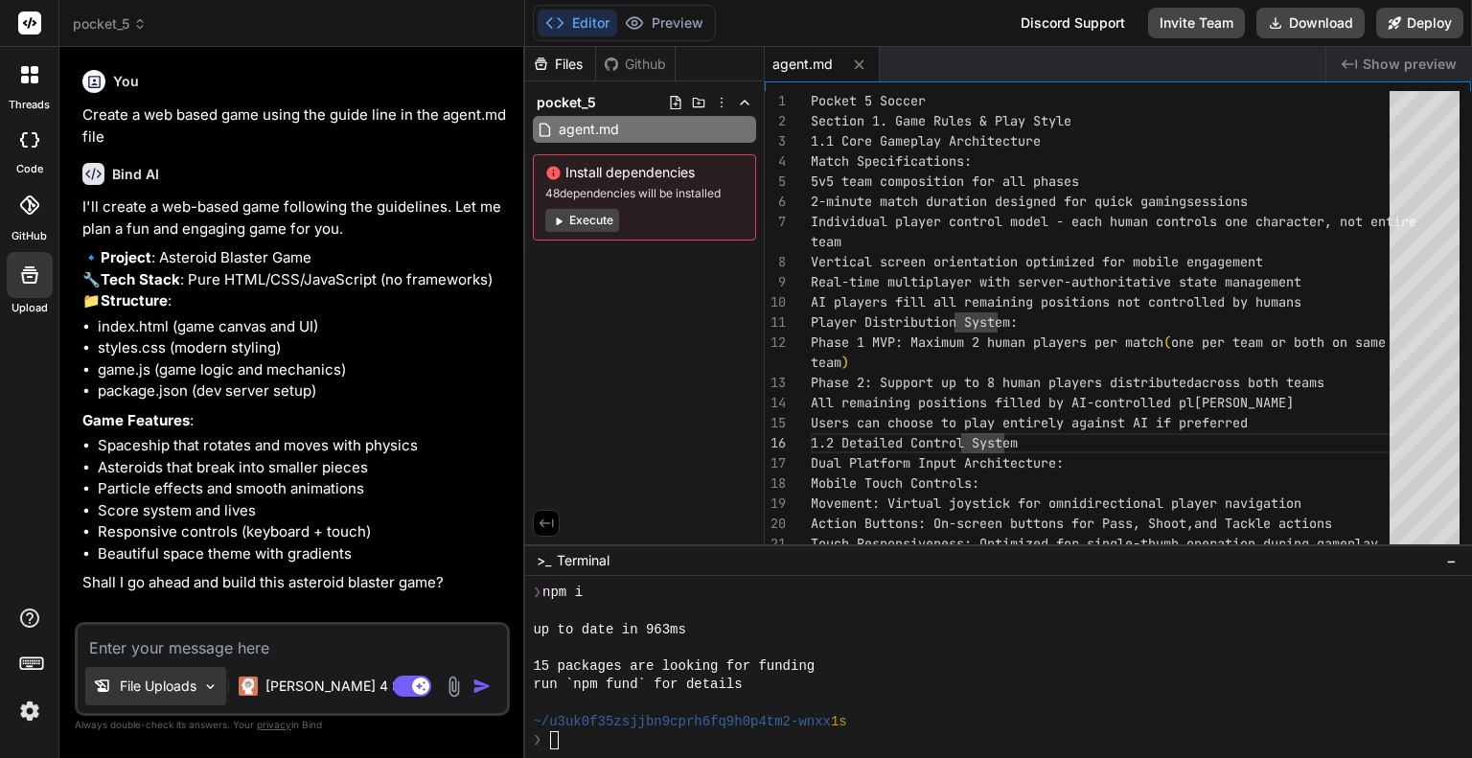
click at [206, 688] on img at bounding box center [210, 686] width 16 height 16
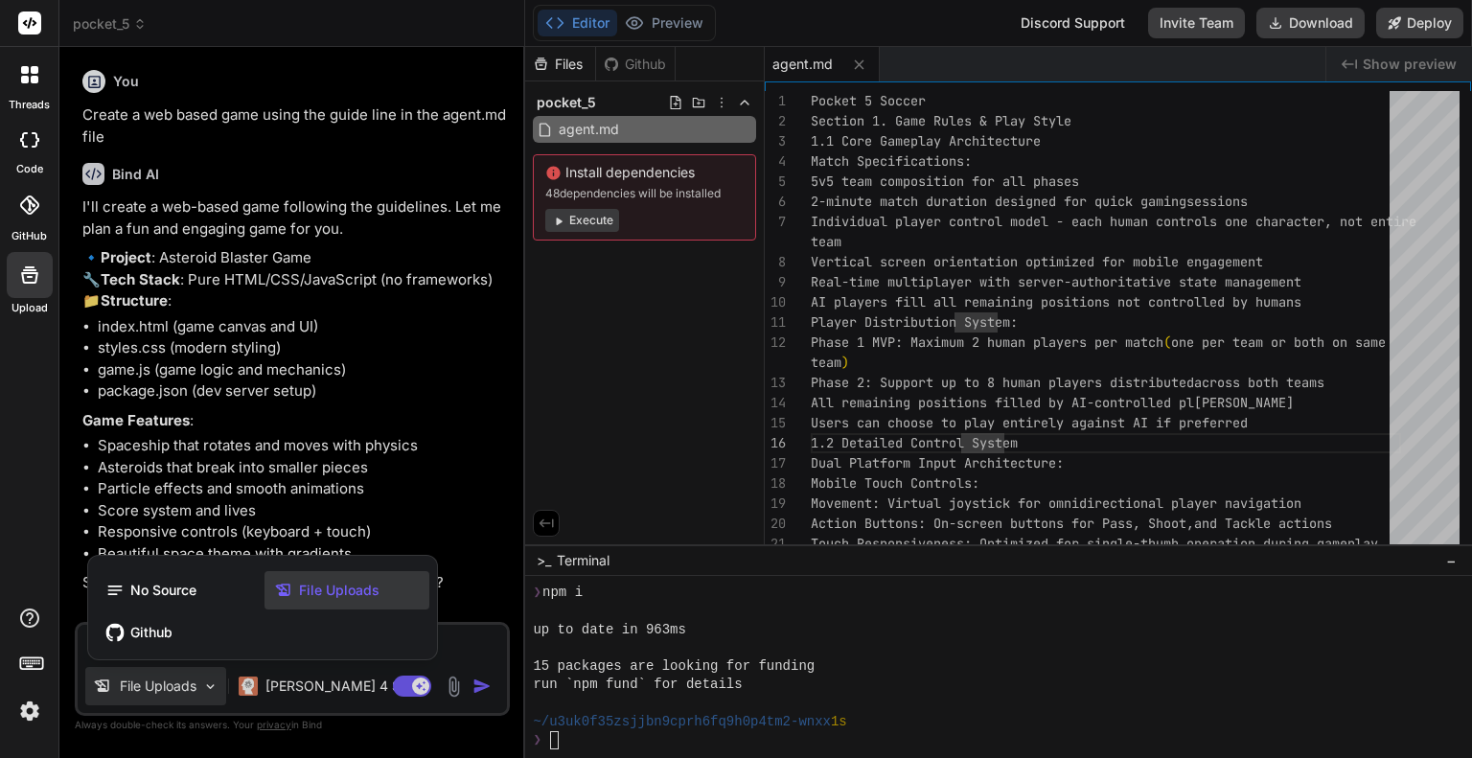
click at [206, 688] on div at bounding box center [736, 379] width 1472 height 758
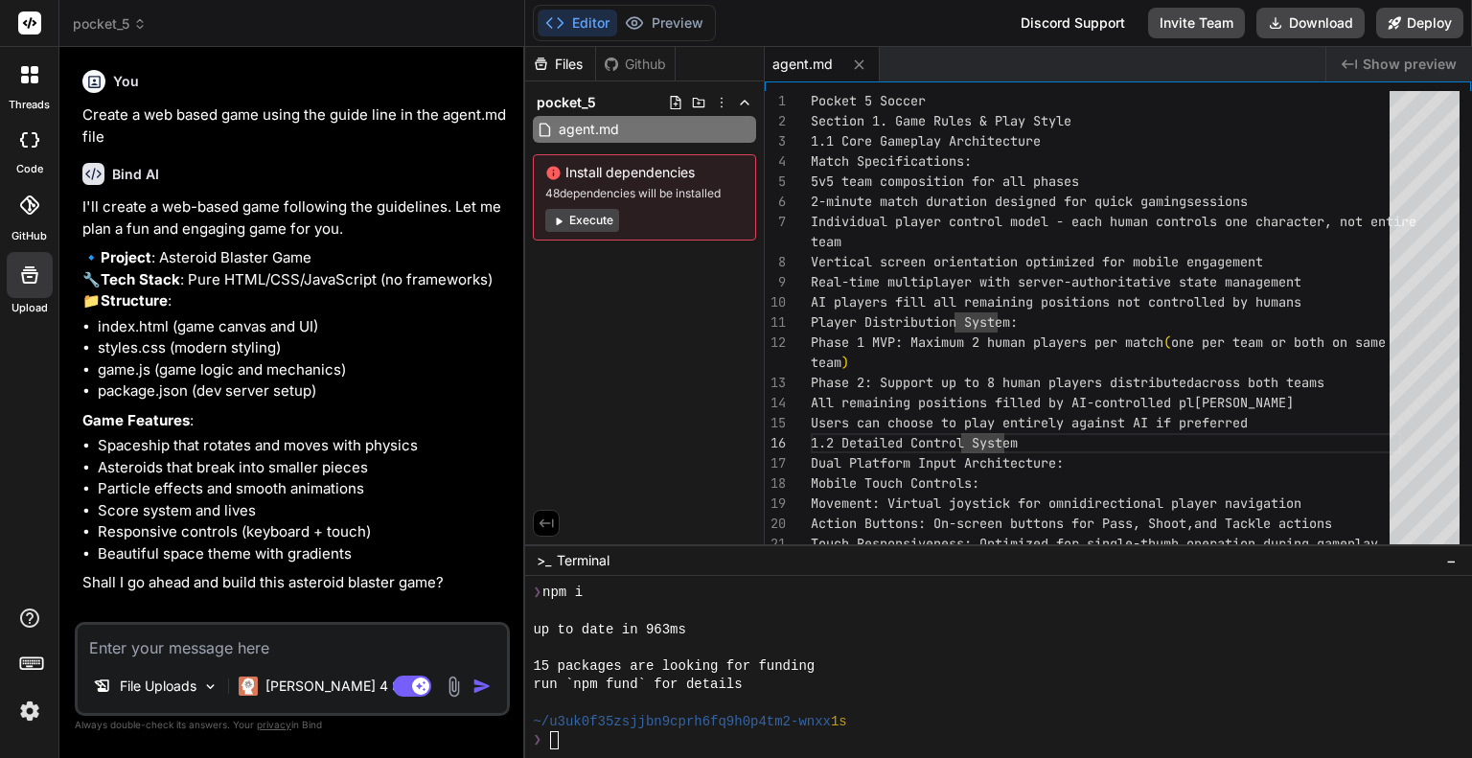
click at [22, 266] on icon at bounding box center [29, 274] width 23 height 23
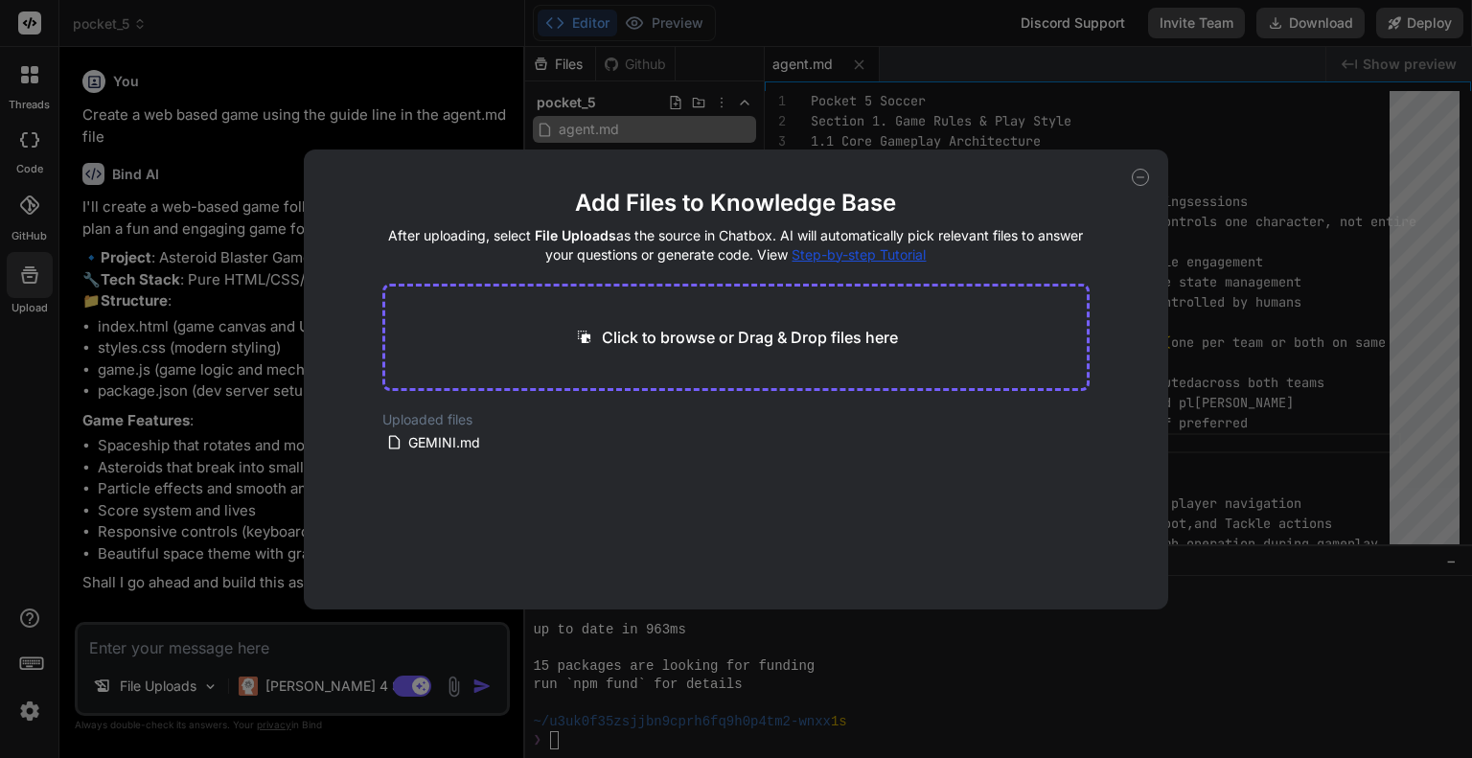
click at [420, 455] on main "Add Files to Knowledge Base After uploading, select File Uploads as the source …" at bounding box center [736, 399] width 708 height 422
click at [420, 442] on span "GEMINI.md" at bounding box center [444, 442] width 76 height 23
click at [425, 440] on span "GEMINI.md" at bounding box center [444, 442] width 76 height 23
click at [1136, 177] on icon at bounding box center [1139, 177] width 17 height 17
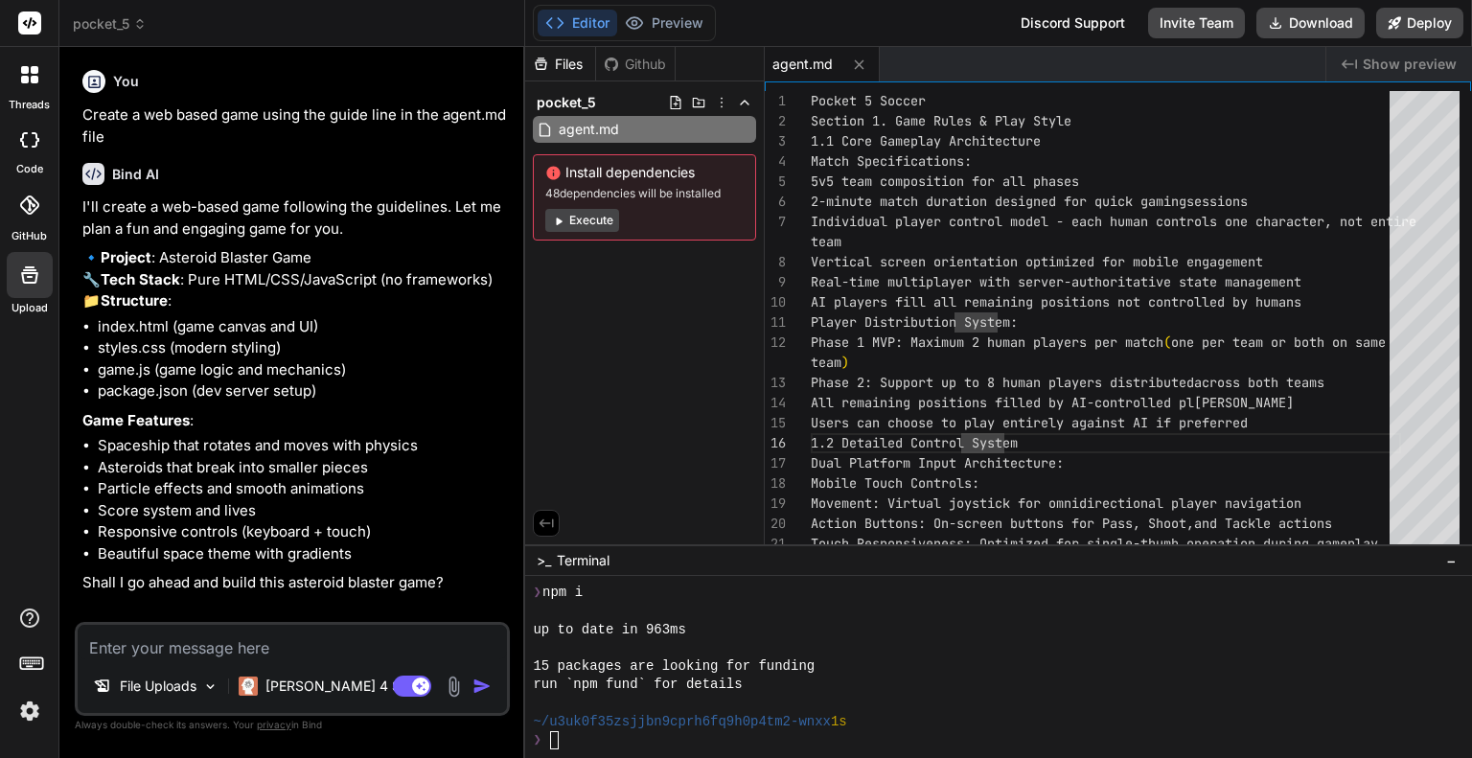
click at [212, 649] on textarea at bounding box center [292, 642] width 429 height 34
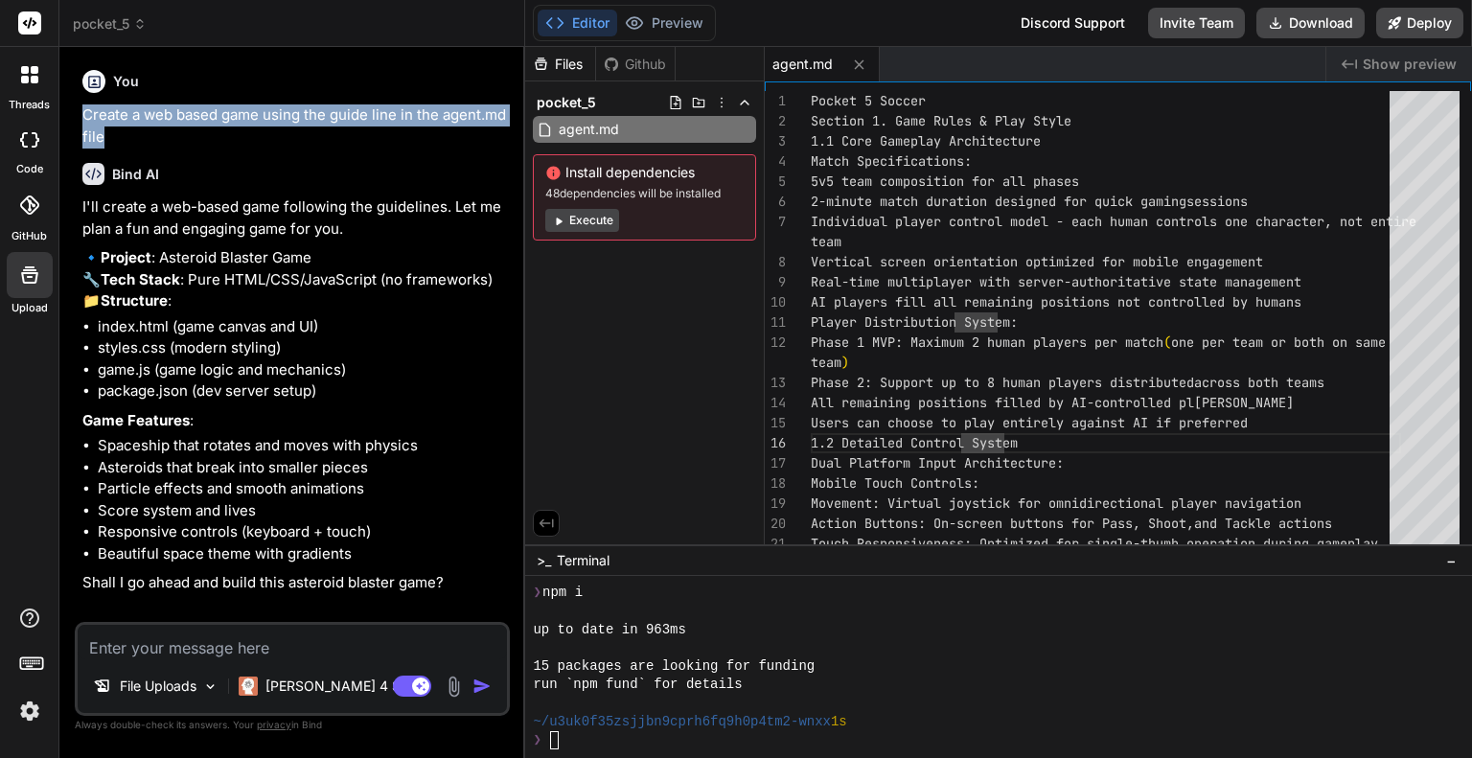
drag, startPoint x: 118, startPoint y: 137, endPoint x: 75, endPoint y: 112, distance: 49.8
click at [75, 112] on div "You Create a web based game using the guide line in the agent.md file Bind AI I…" at bounding box center [292, 409] width 435 height 695
copy p "Create a web based game using the guide line in the agent.md file"
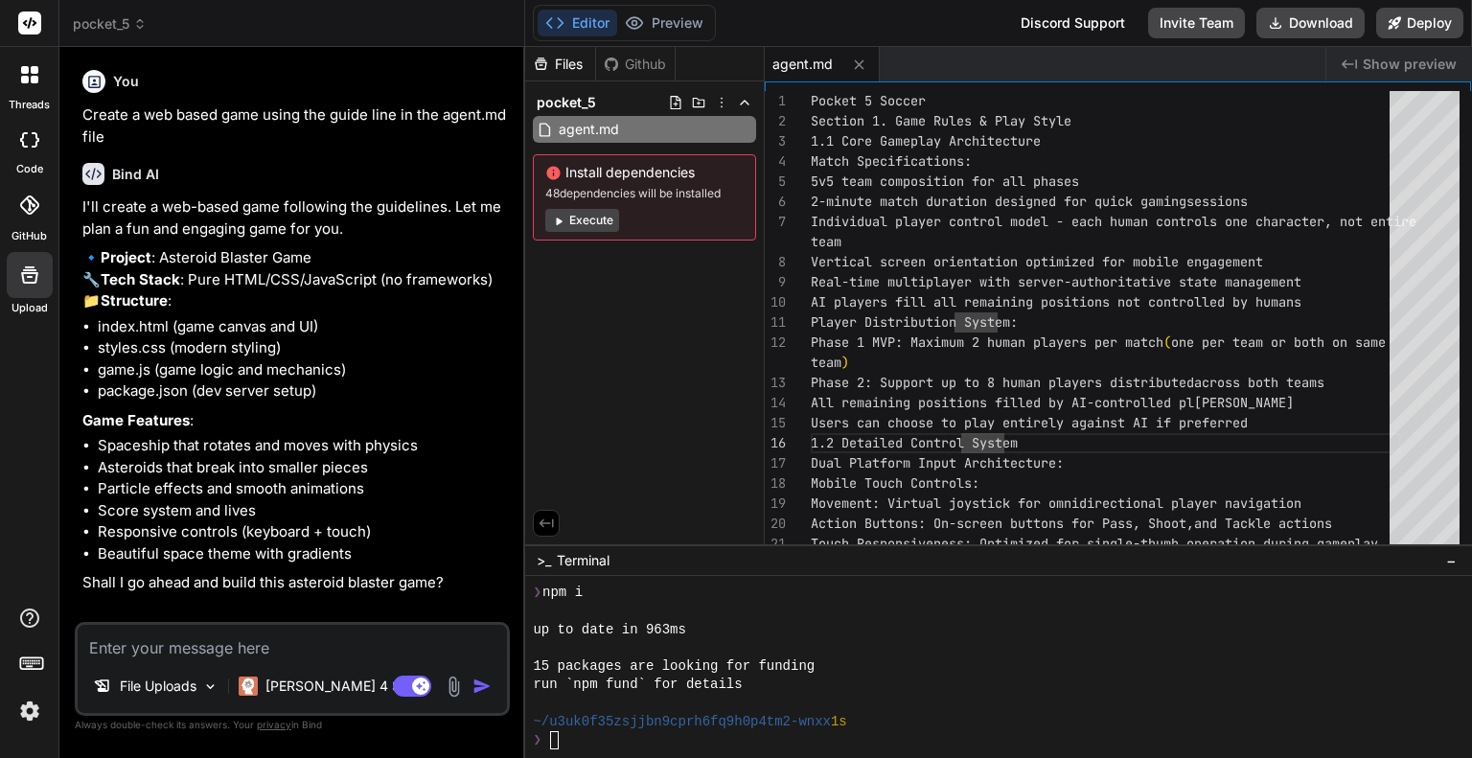
click at [148, 654] on textarea at bounding box center [292, 642] width 429 height 34
paste textarea "Create a web based game using the guide line in the agent.md file"
type textarea "x"
type textarea "Create a web based game using the guide line in the agent.md file"
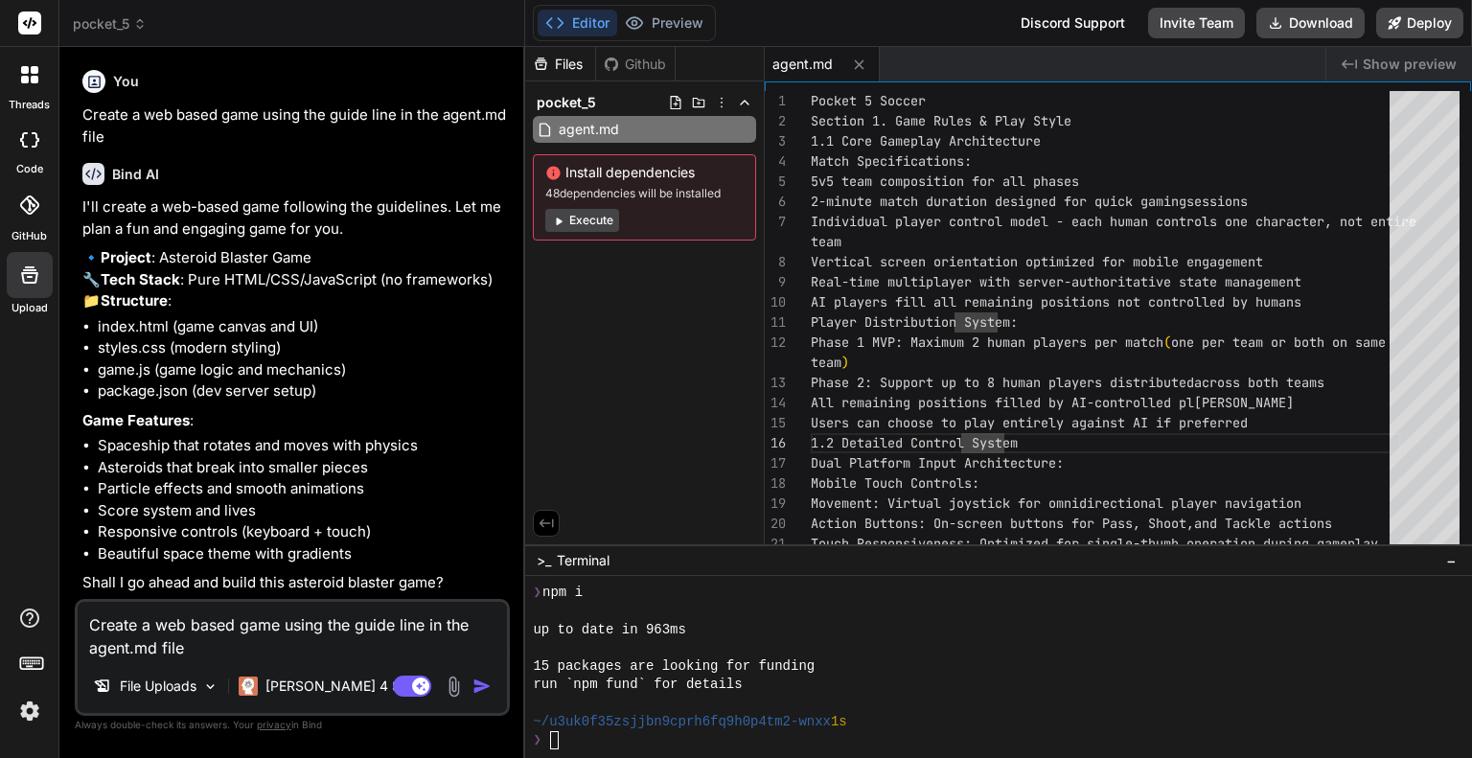
click at [109, 651] on textarea "Create a web based game using the guide line in the agent.md file" at bounding box center [292, 630] width 429 height 57
type textarea "x"
type textarea "Create a web based game using the guide line in the agent.md file"
type textarea "x"
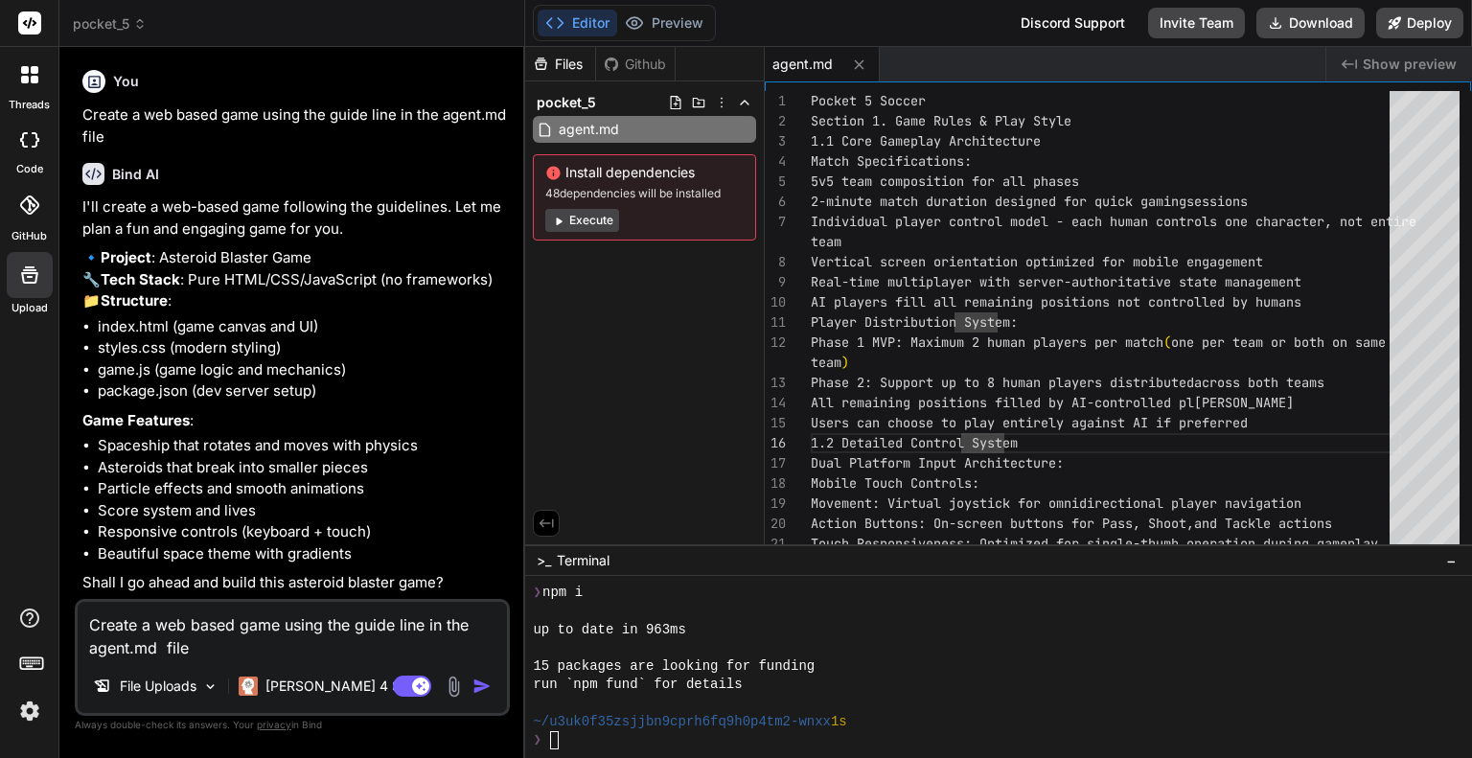
type textarea "Create a web based game using the guide line in the agent.md o file"
type textarea "x"
type textarea "Create a web based game using the guide line in the agent.md or file"
type textarea "x"
type textarea "Create a web based game using the guide line in the agent.md or file"
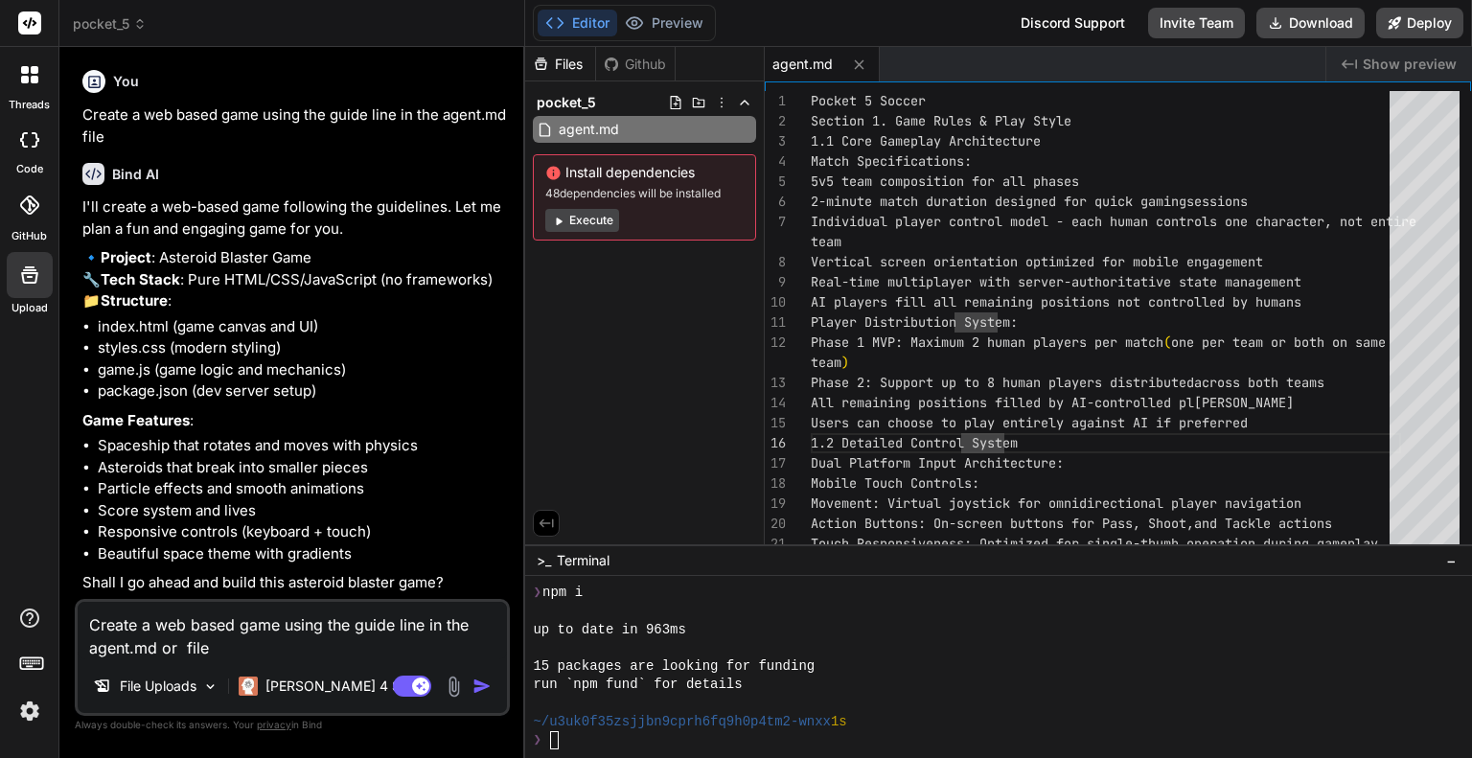
type textarea "x"
type textarea "Create a web based game using the guide line in the agent.md or g file"
type textarea "x"
type textarea "Create a web based game using the guide line in the agent.md or ge file"
type textarea "x"
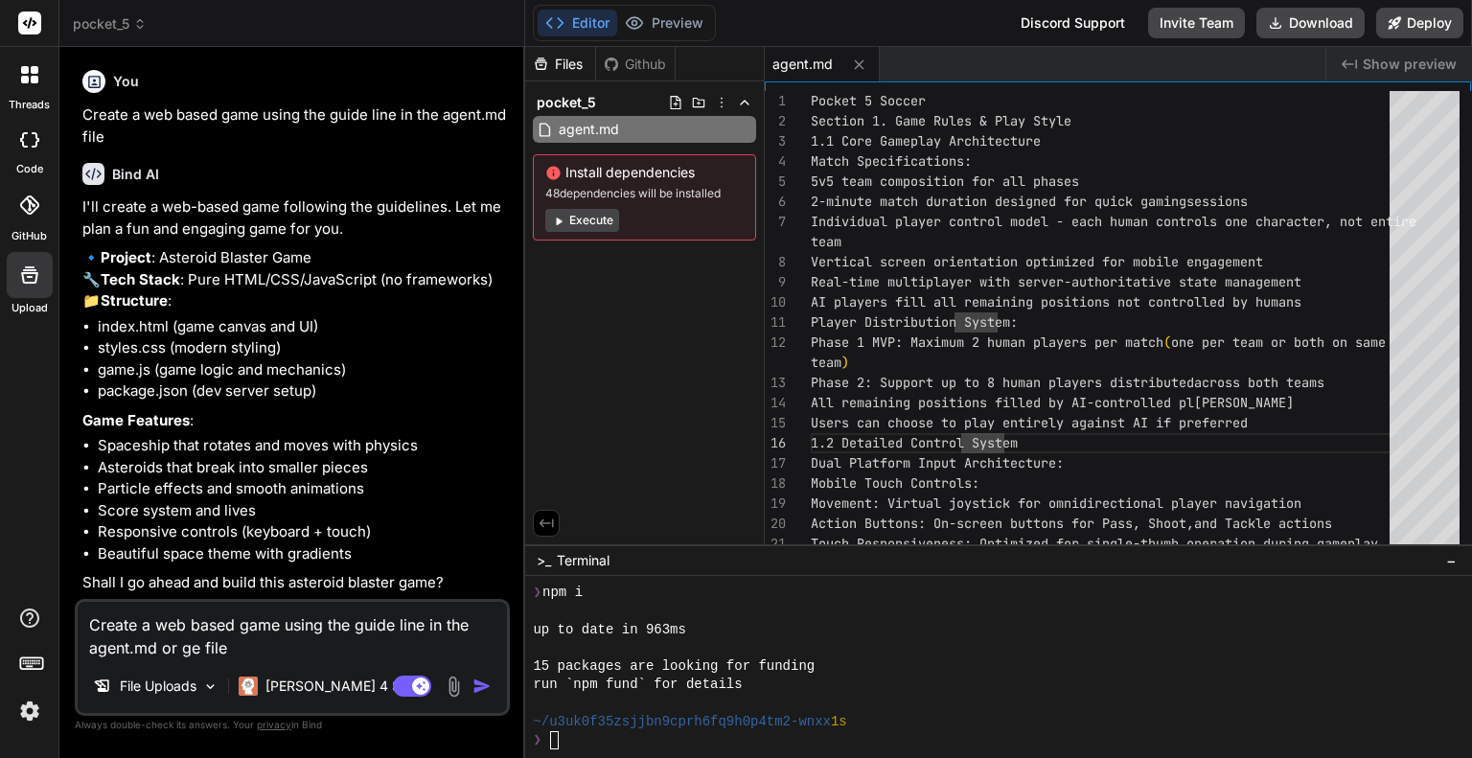
type textarea "Create a web based game using the guide line in the agent.md or gem file"
type textarea "x"
type textarea "Create a web based game using the guide line in the agent.md or gemi file"
type textarea "x"
type textarea "Create a web based game using the guide line in the agent.md or gemii file"
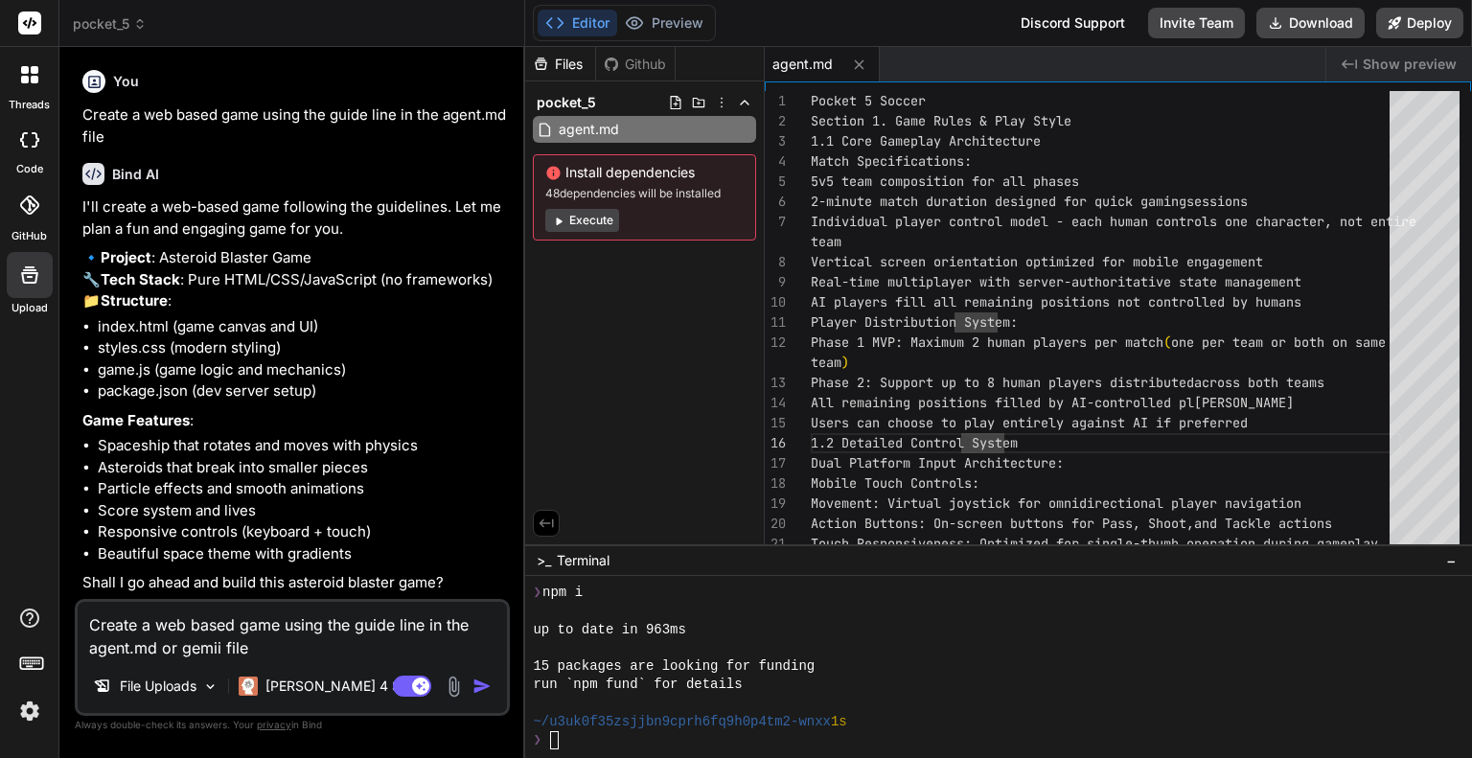
type textarea "x"
type textarea "Create a web based game using the guide line in the agent.md or gemi file"
type textarea "x"
type textarea "Create a web based game using the guide line in the agent.md or gemii file"
type textarea "x"
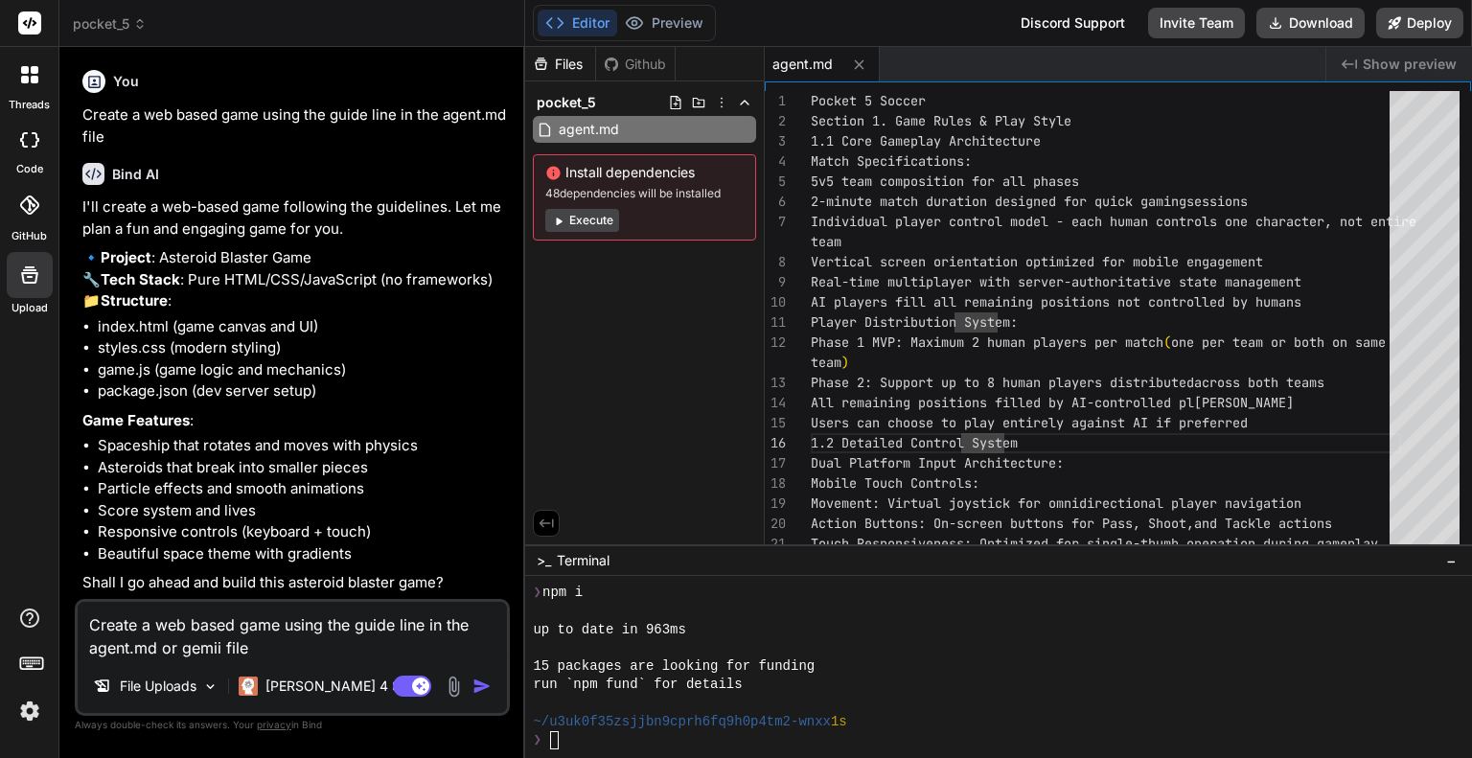
type textarea "Create a web based game using the guide line in the agent.md or gemiin file"
type textarea "x"
type textarea "Create a web based game using the guide line in the agent.md or gemii file"
type textarea "x"
type textarea "Create a web based game using the guide line in the agent.md or gemi file"
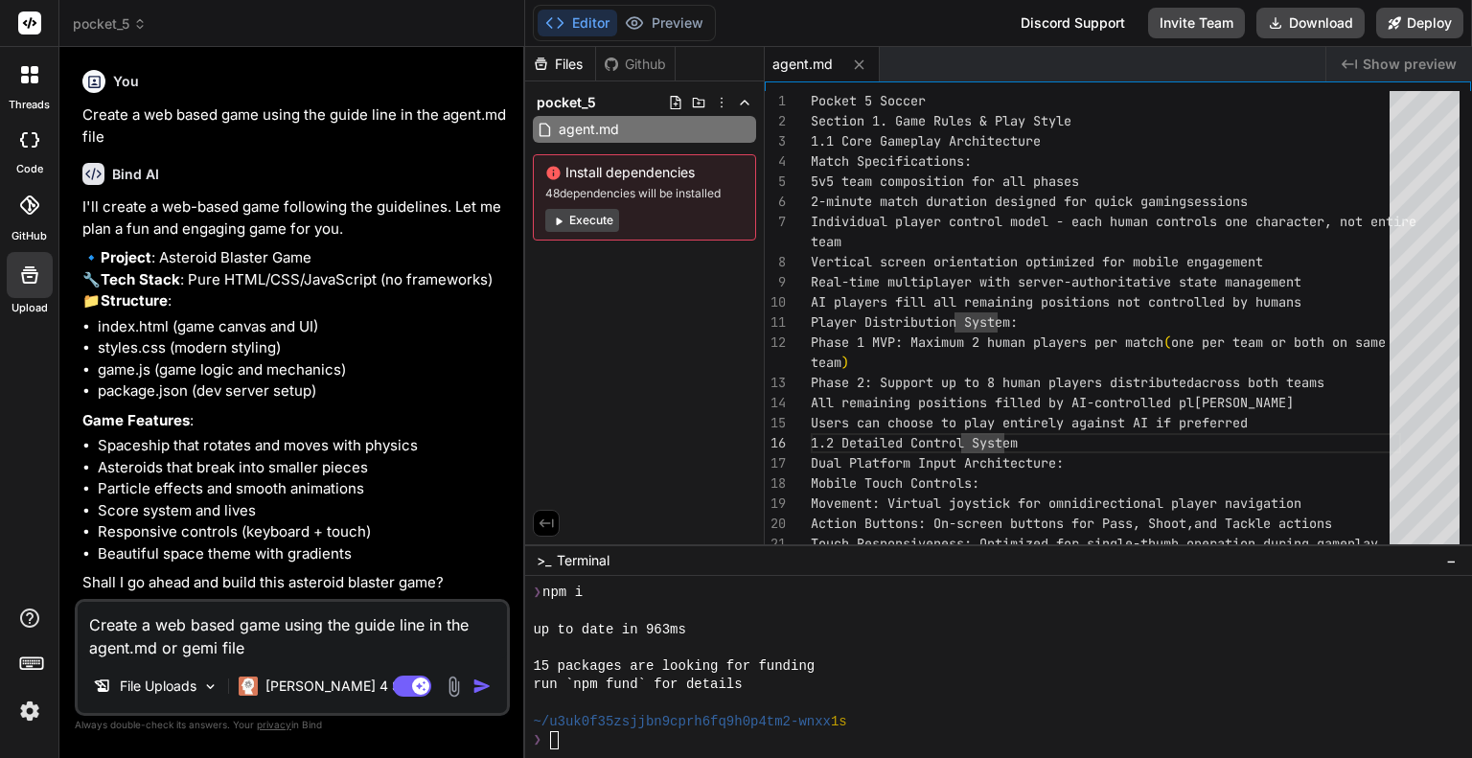
type textarea "x"
type textarea "Create a web based game using the guide line in the agent.md or gemin file"
type textarea "x"
type textarea "Create a web based game using the guide line in the agent.md or gemini file"
type textarea "x"
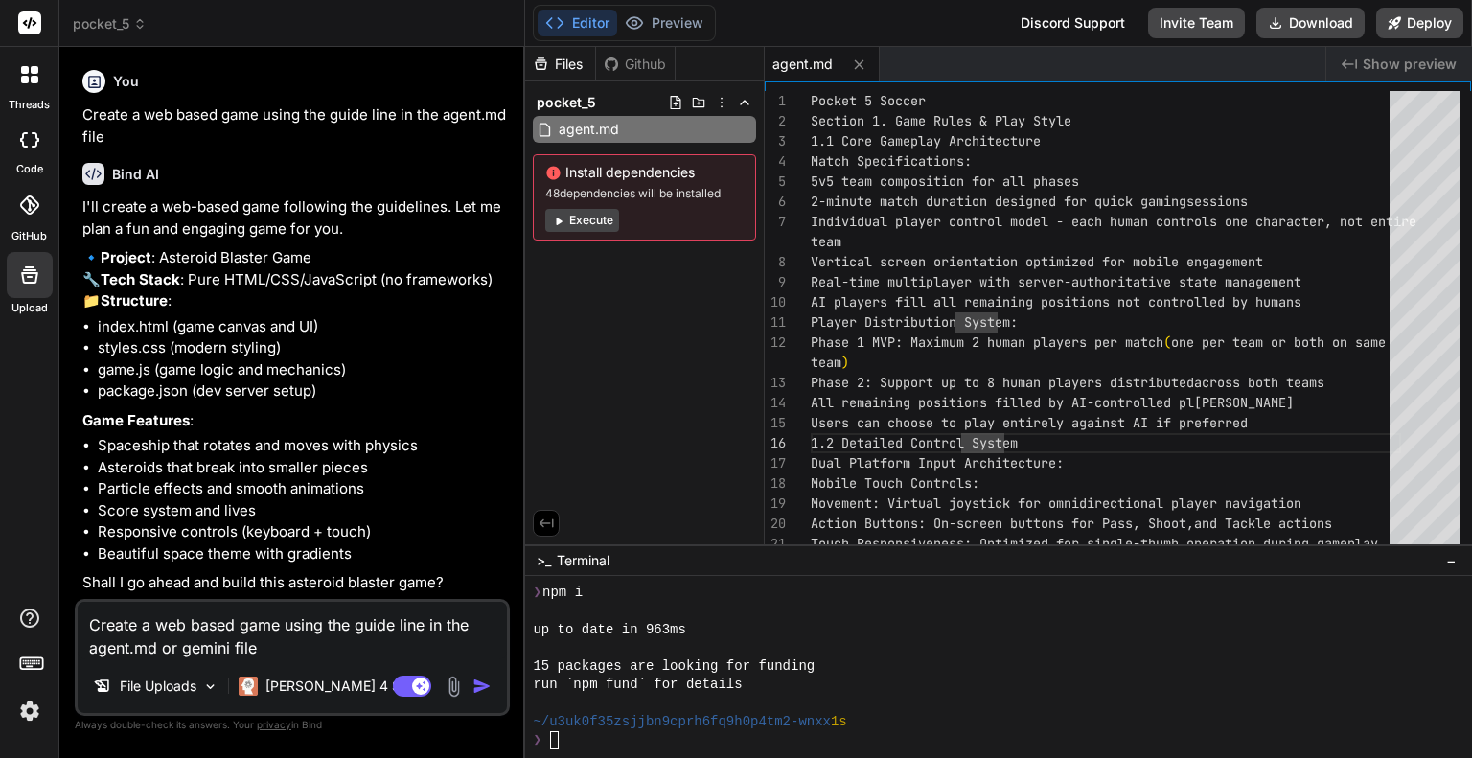
type textarea "Create a web based game using the guide line in the agent.md or gemini. file"
type textarea "x"
type textarea "Create a web based game using the guide line in the agent.md or gemini.m file"
type textarea "x"
type textarea "Create a web based game using the guide line in the agent.md or gemini.md file"
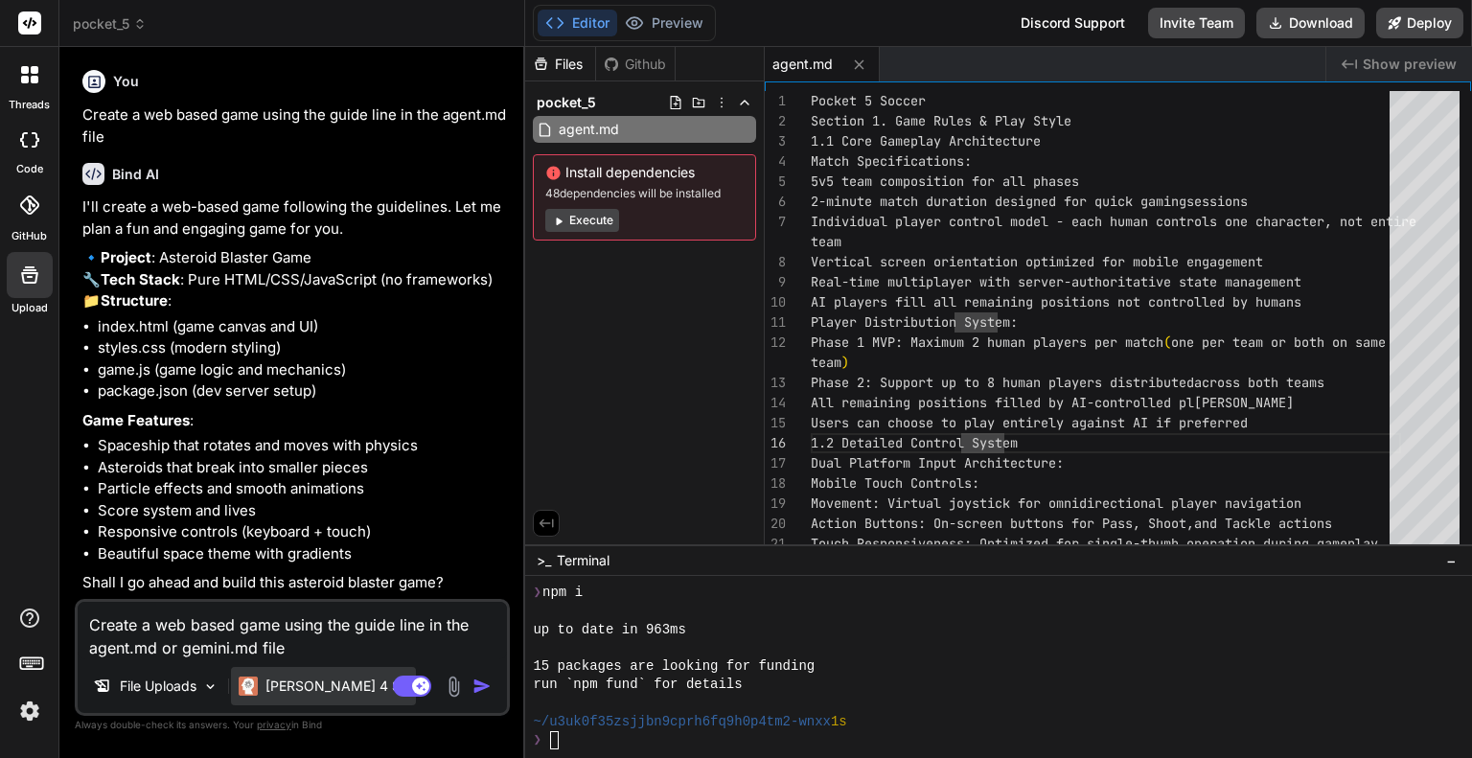
click at [270, 686] on p "[PERSON_NAME] 4 S.." at bounding box center [336, 685] width 143 height 19
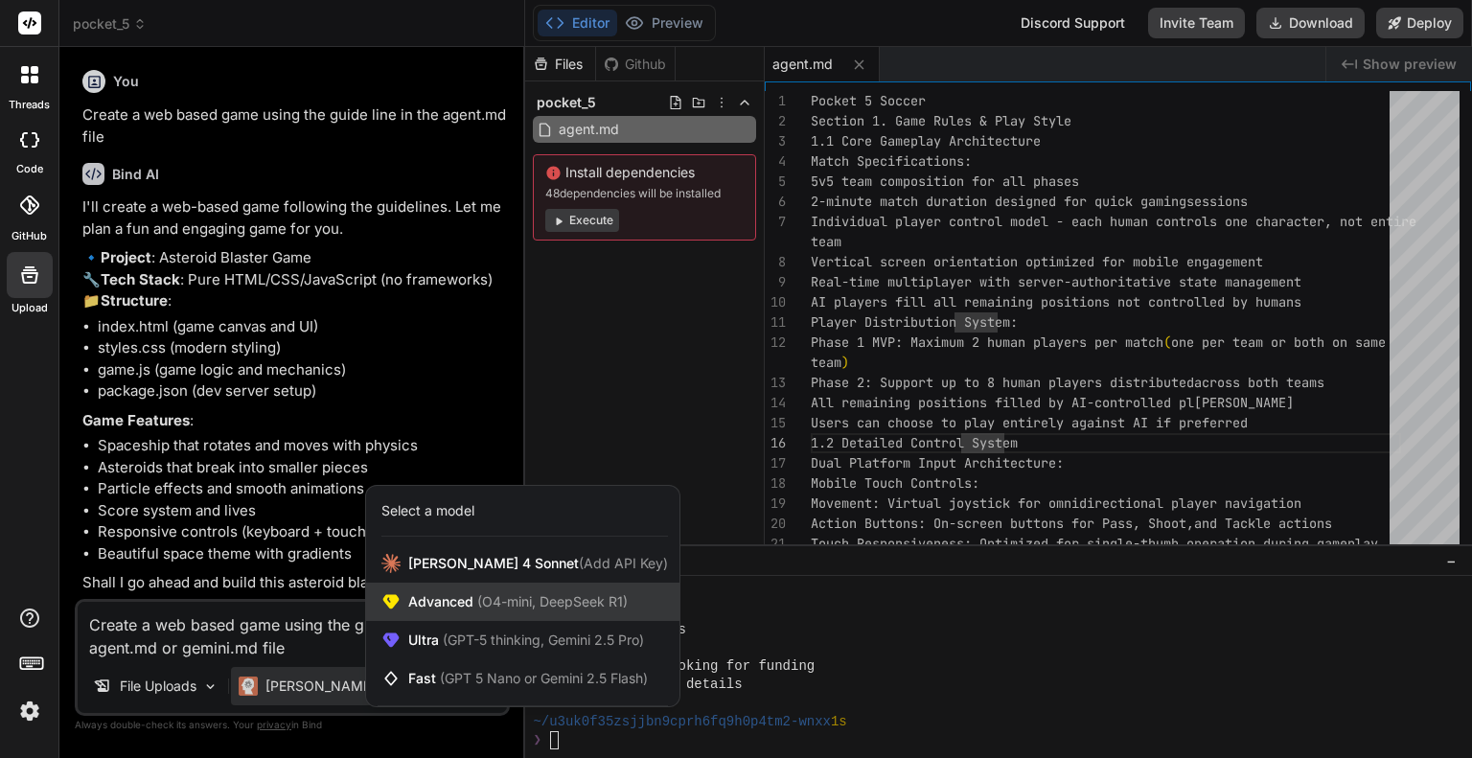
click at [460, 611] on span "Advanced (O4-mini, DeepSeek R1)" at bounding box center [517, 601] width 219 height 19
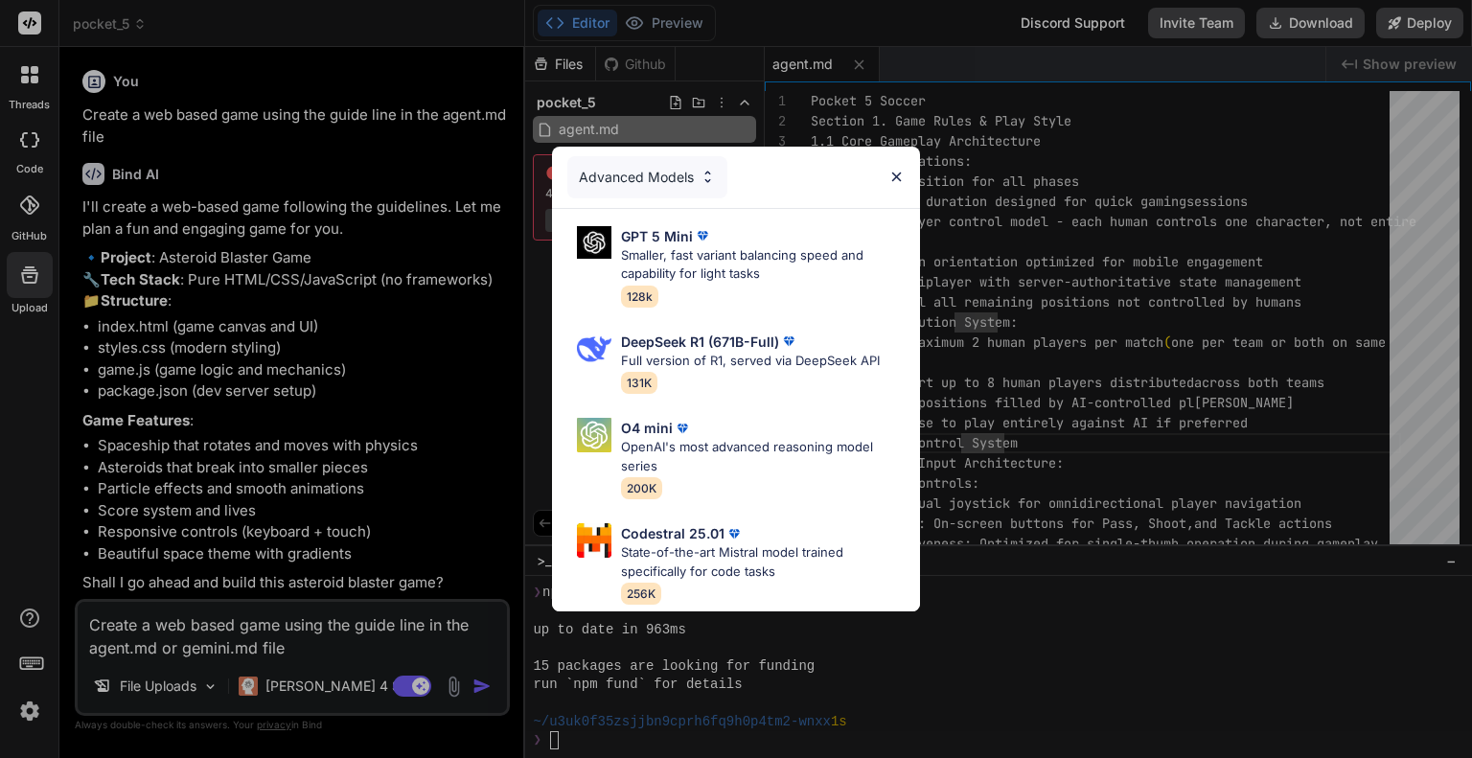
click at [682, 168] on div "Advanced Models" at bounding box center [647, 177] width 160 height 42
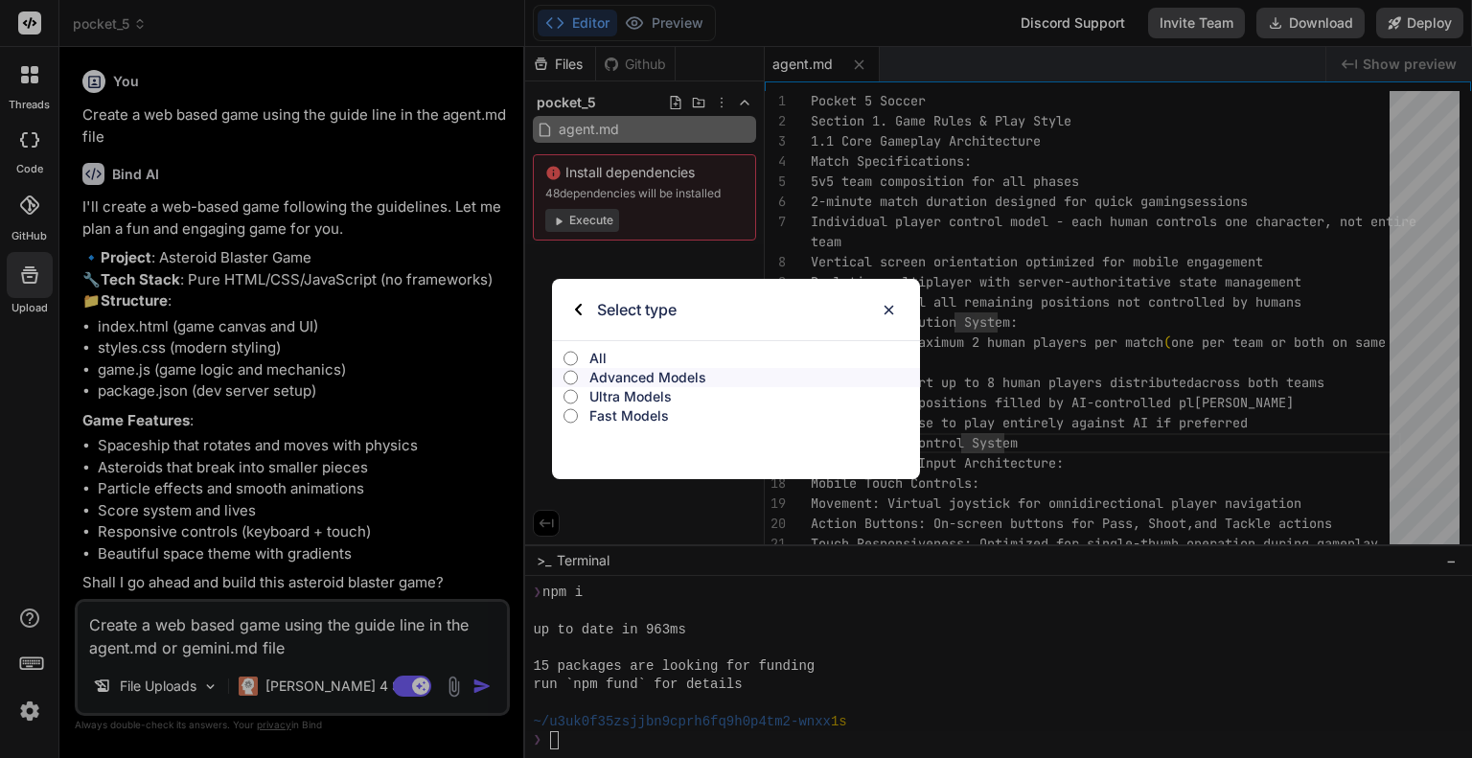
click at [627, 391] on p "Ultra Models" at bounding box center [754, 396] width 331 height 19
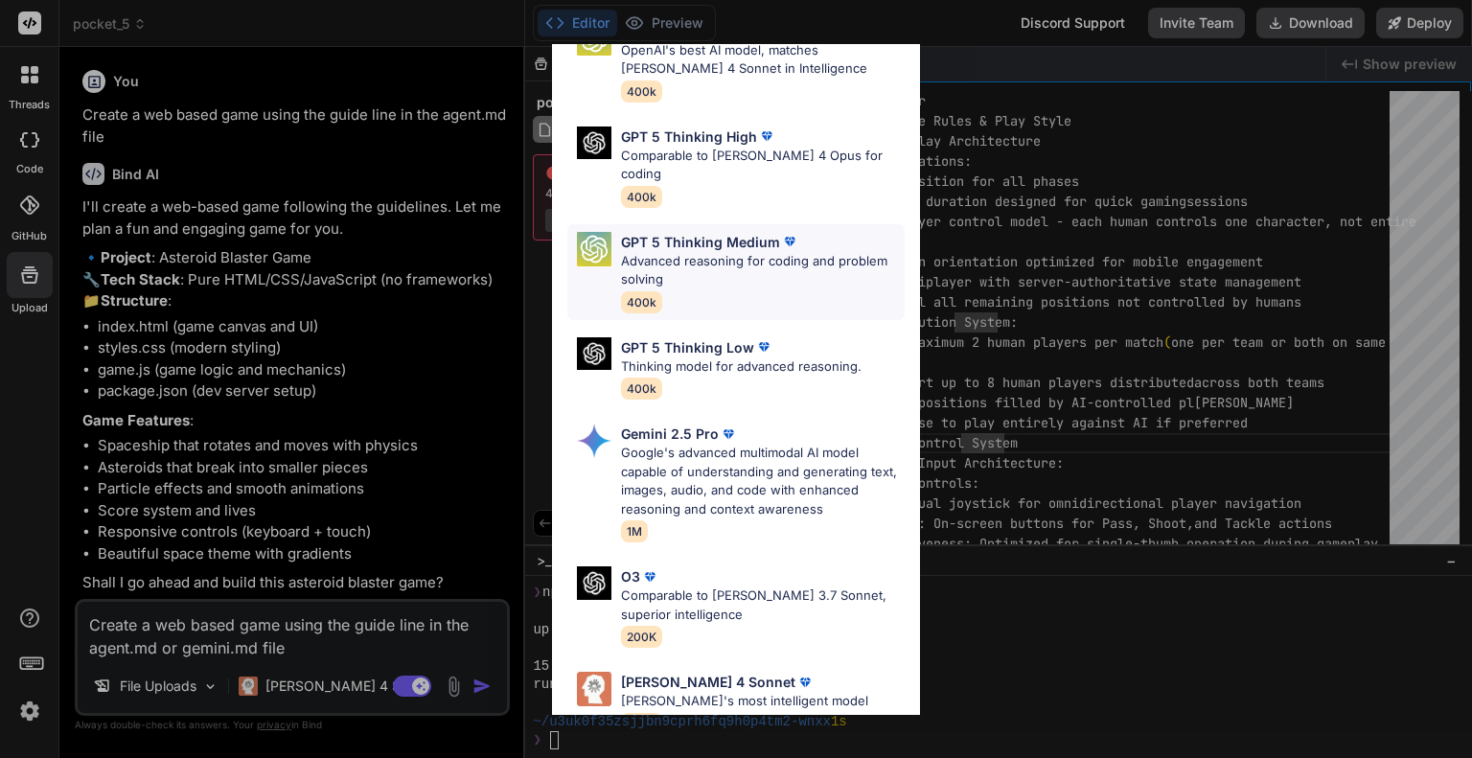
scroll to position [103, 0]
click at [701, 445] on p "Google's advanced multimodal AI model capable of understanding and generating t…" at bounding box center [763, 480] width 284 height 75
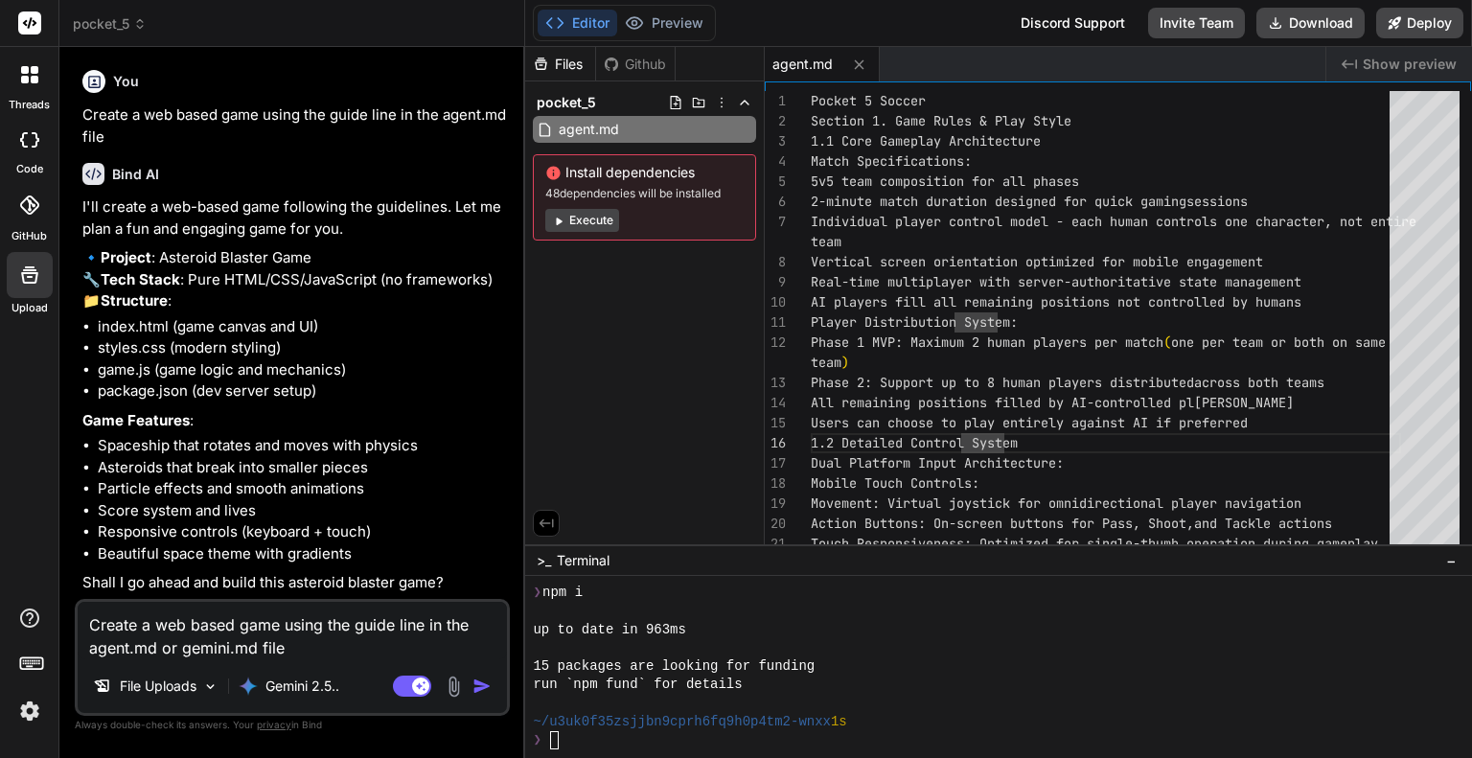
click at [485, 691] on img "button" at bounding box center [481, 685] width 19 height 19
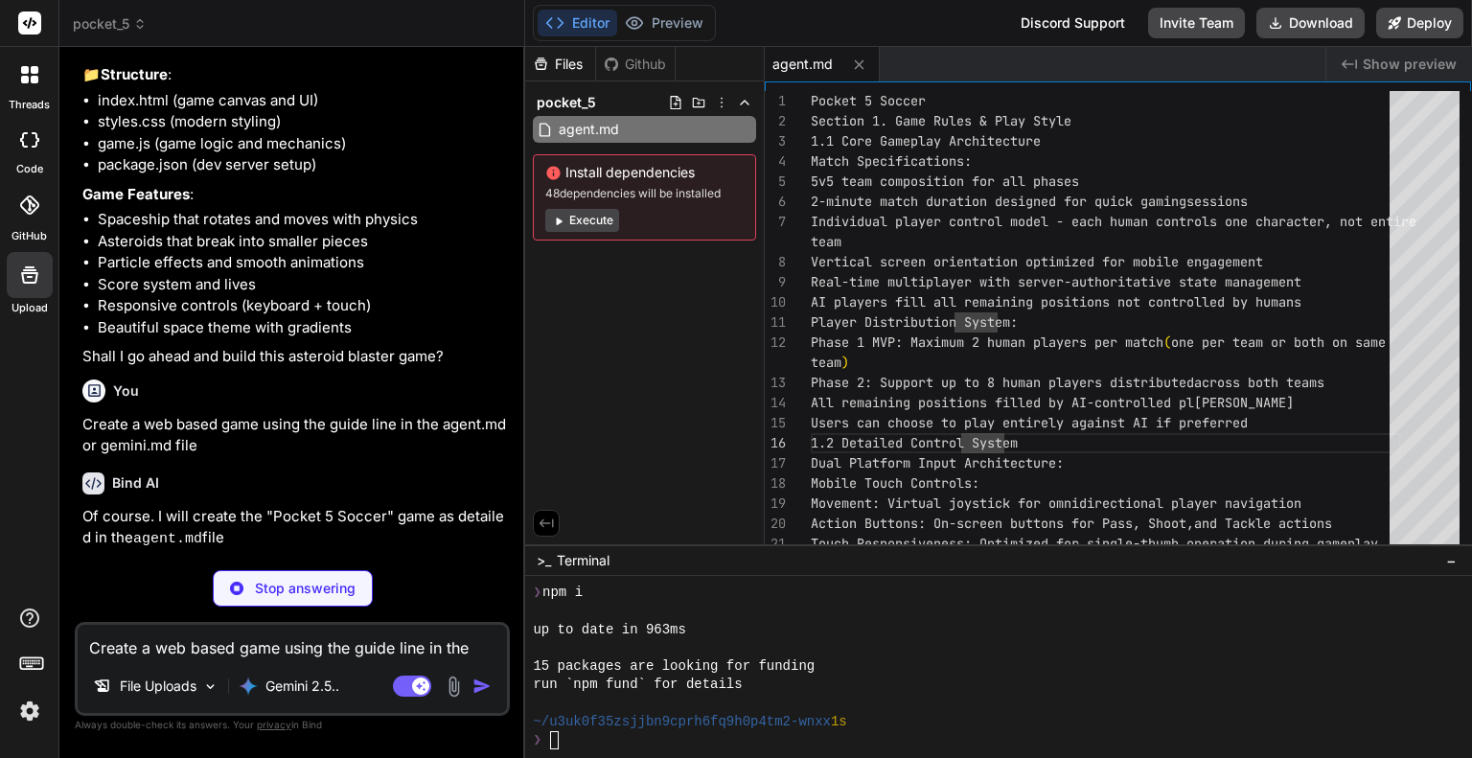
scroll to position [238, 0]
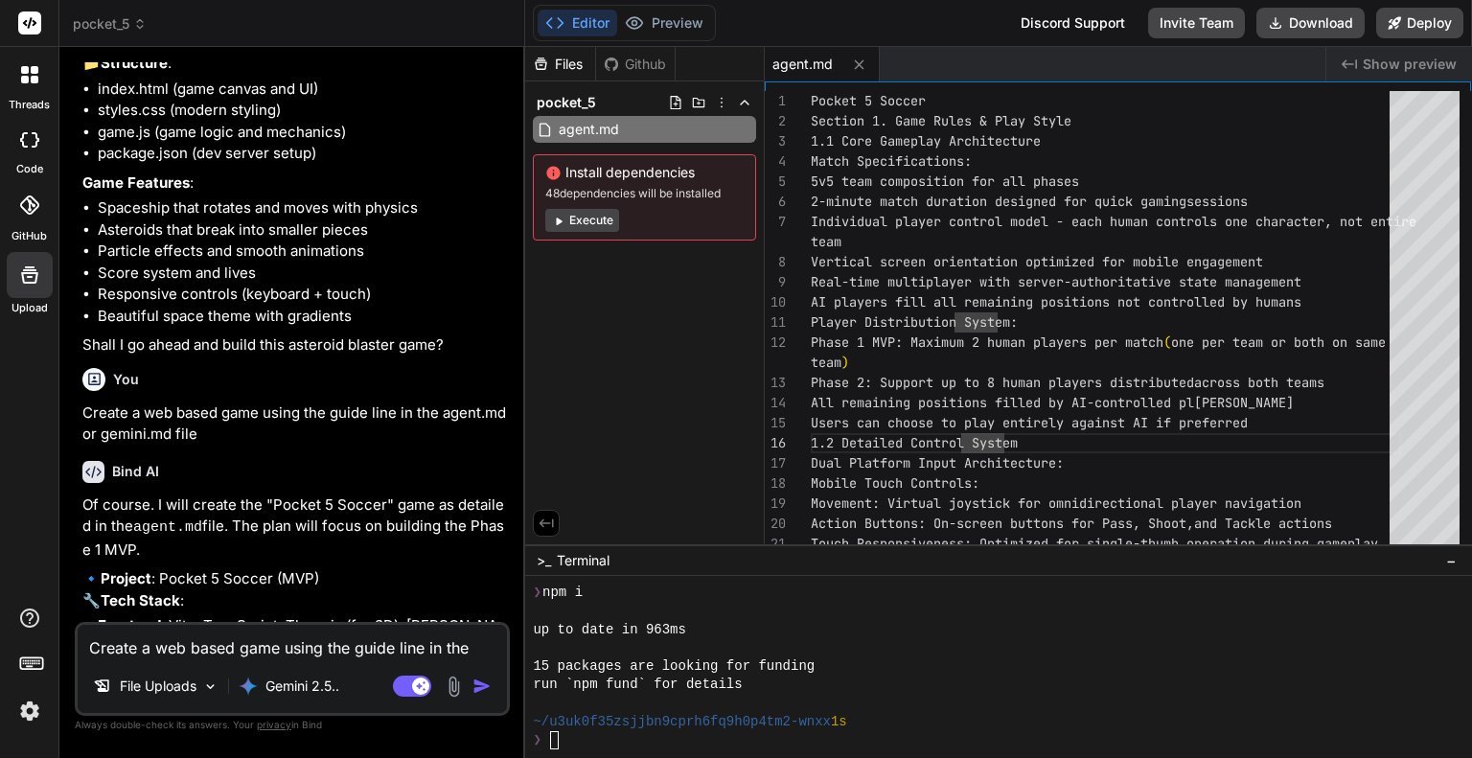
type textarea "x"
click at [308, 445] on p "Create a web based game using the guide line in the agent.md or gemini.md file" at bounding box center [293, 423] width 423 height 43
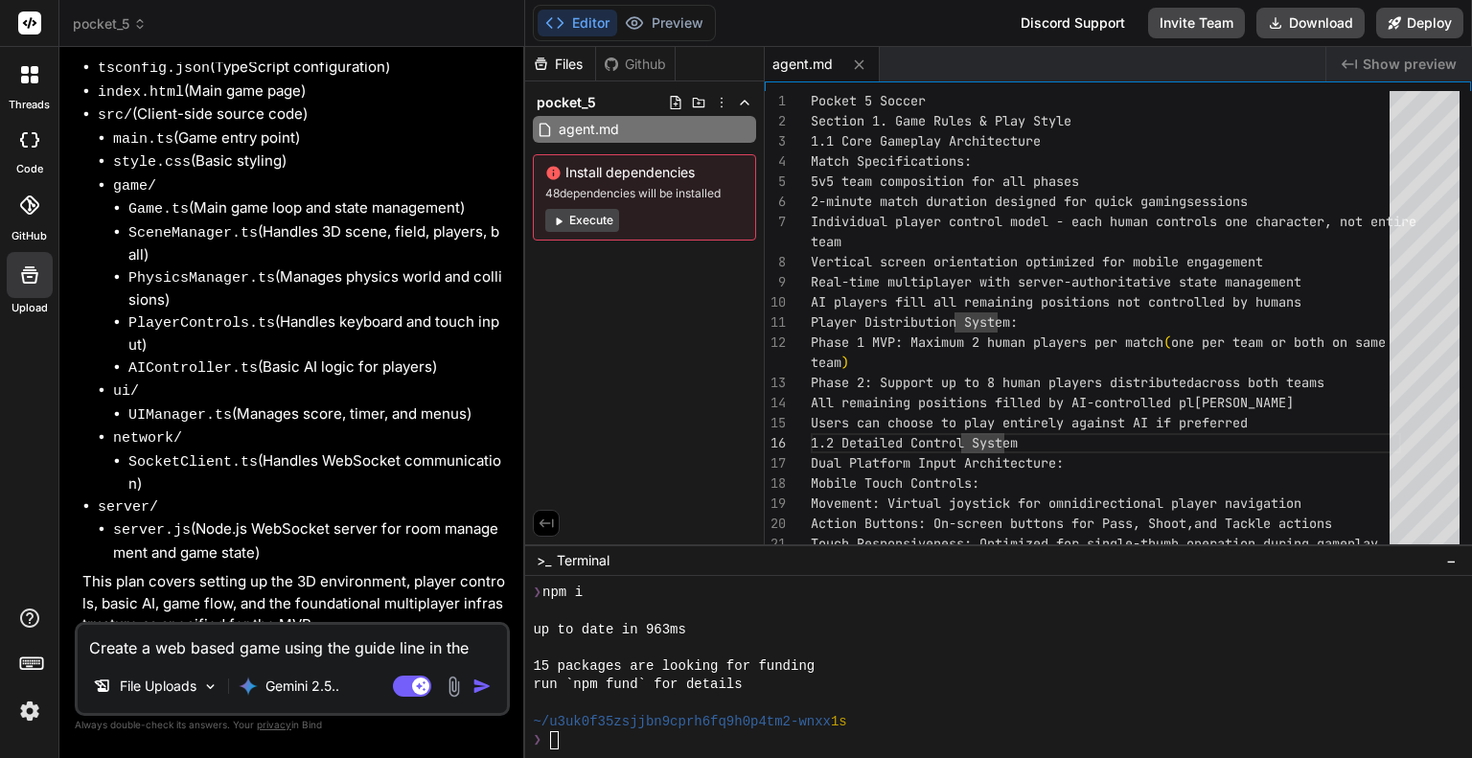
scroll to position [1034, 0]
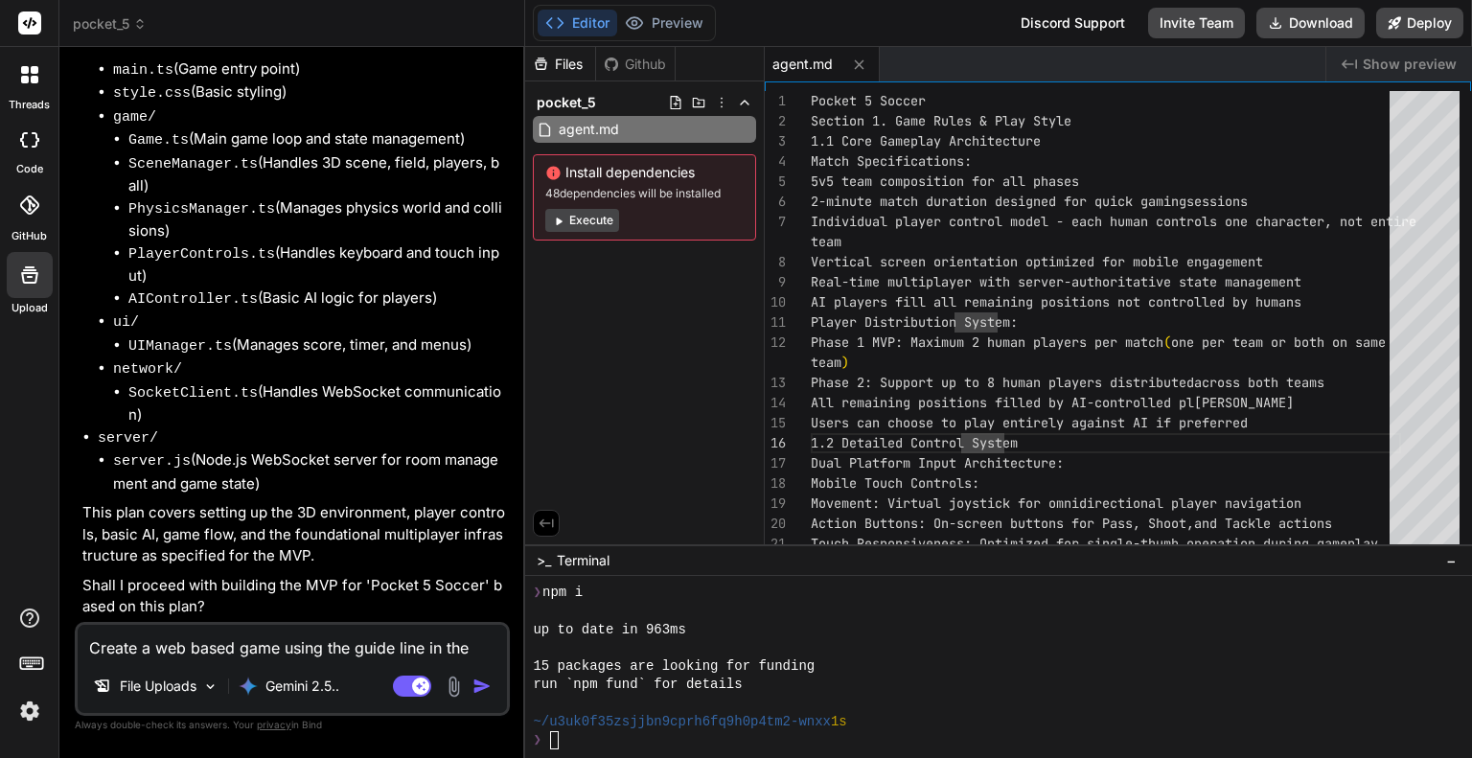
click at [172, 639] on textarea "Create a web based game using the guide line in the agent.md or gemini.md file" at bounding box center [292, 642] width 429 height 34
type textarea "x"
type textarea "y"
type textarea "x"
type textarea "ye"
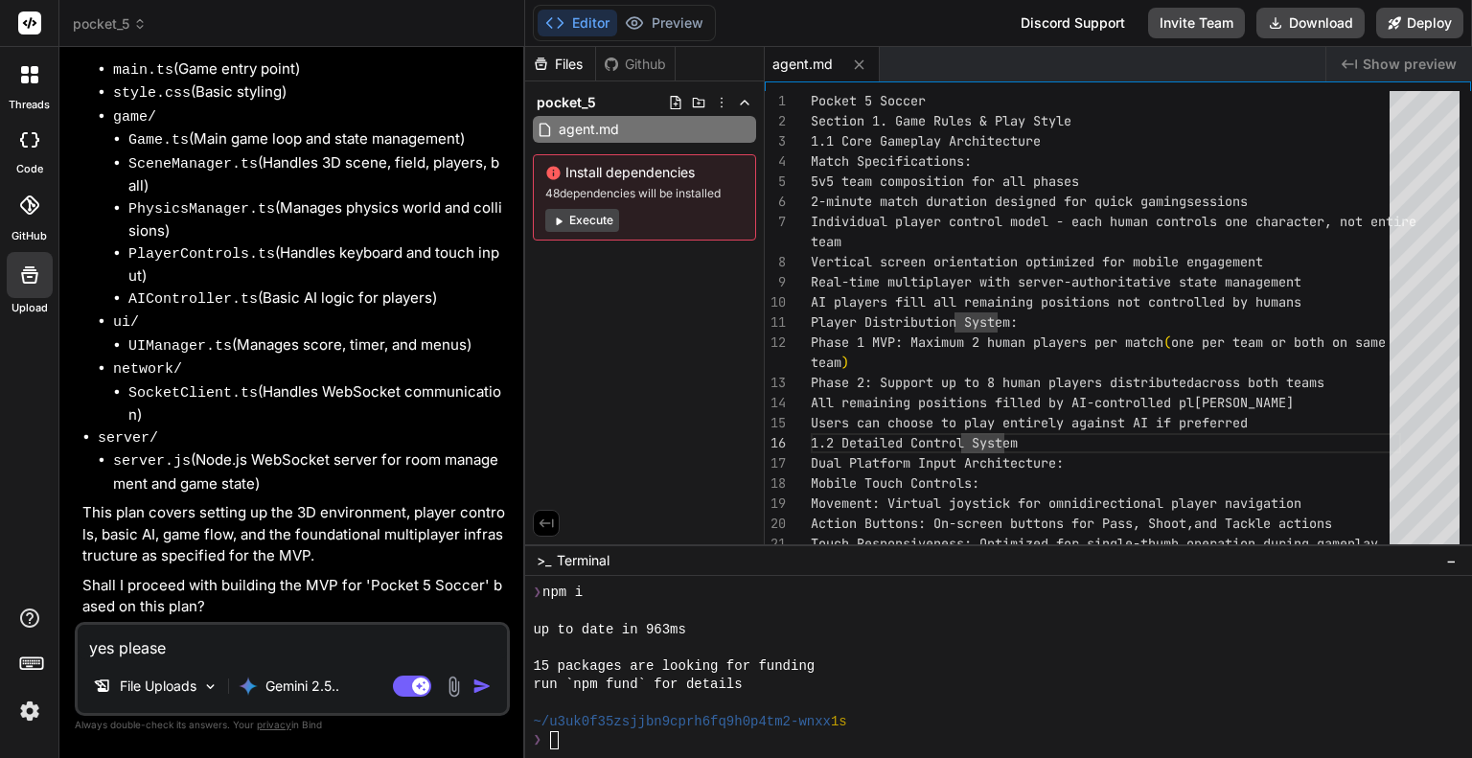
click at [479, 689] on img "button" at bounding box center [481, 685] width 19 height 19
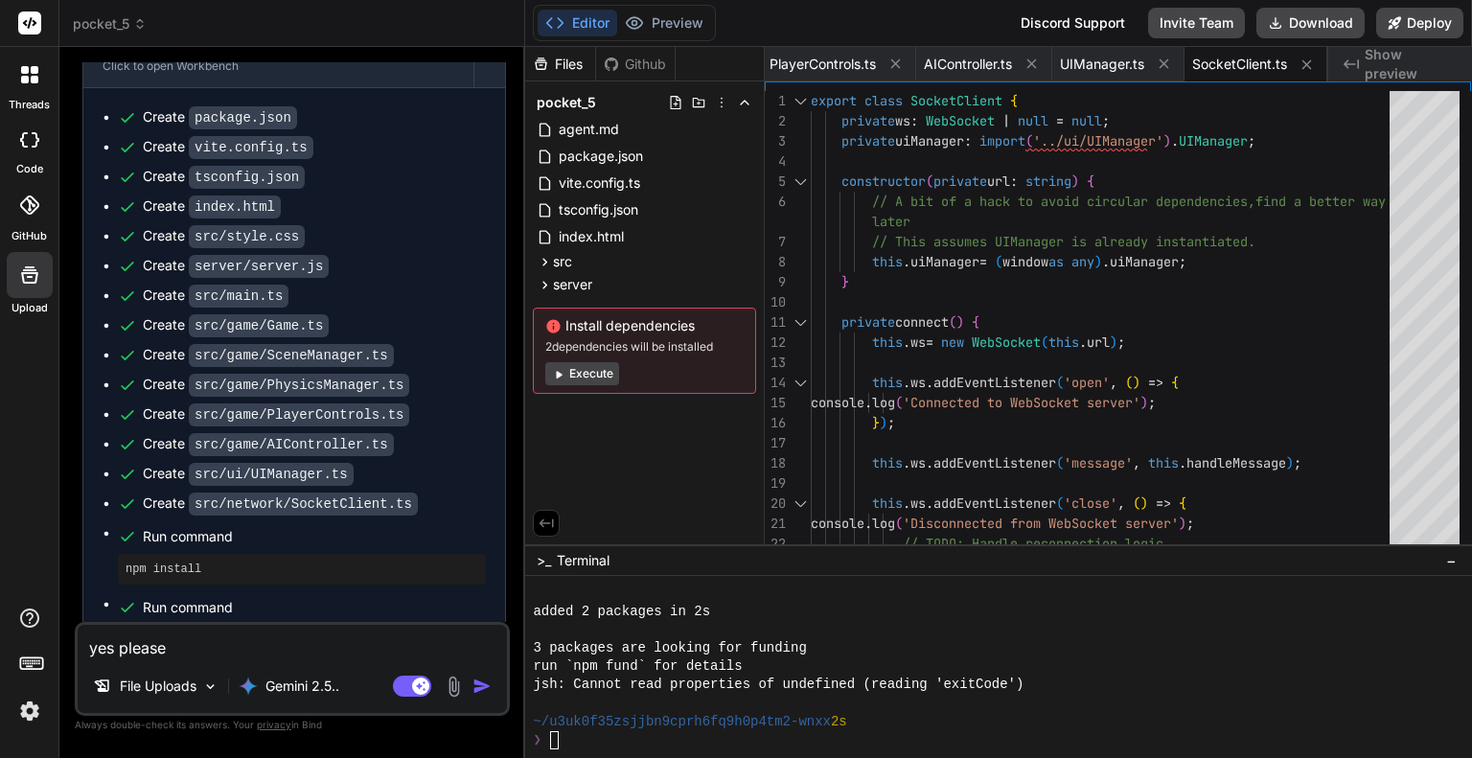
scroll to position [1985, 0]
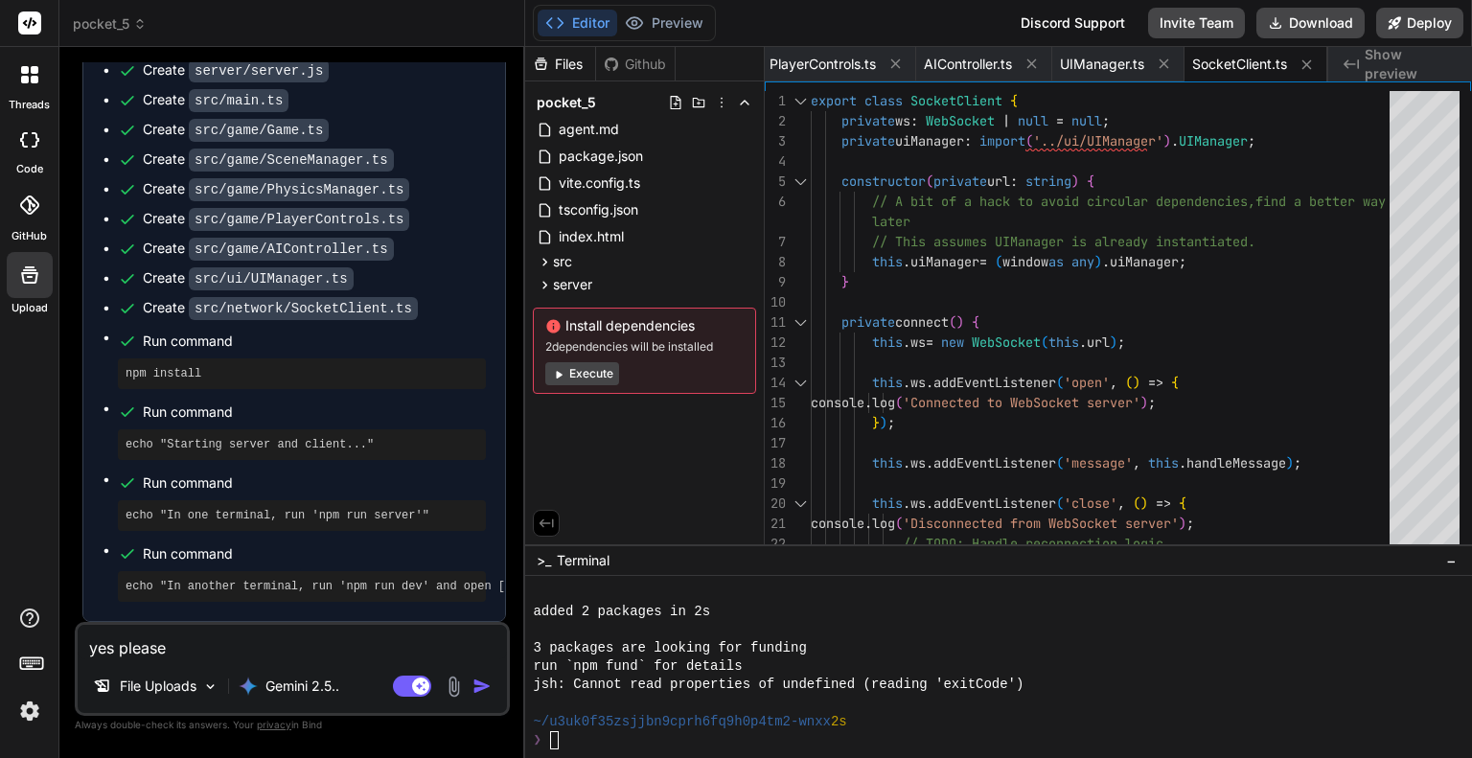
click at [574, 369] on button "Execute" at bounding box center [582, 373] width 74 height 23
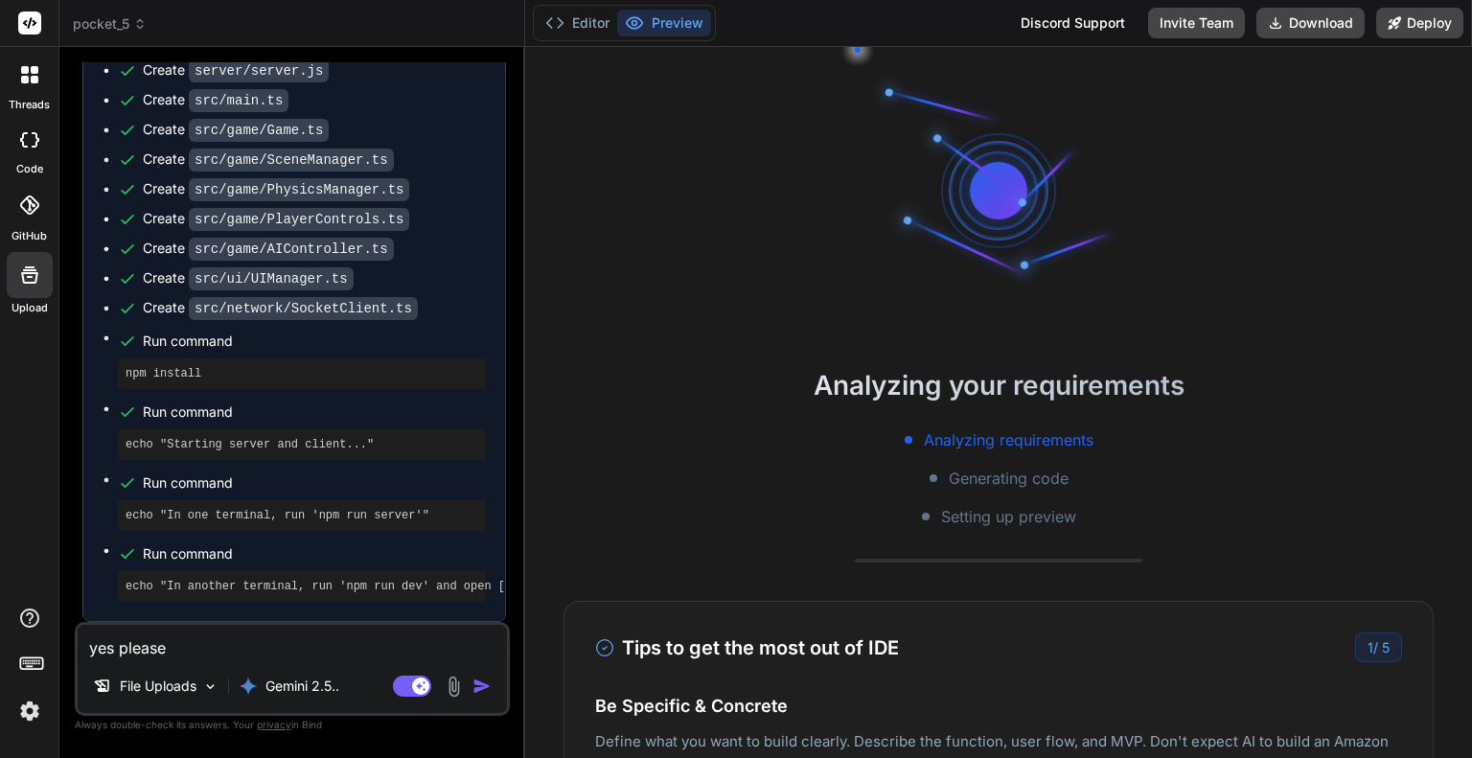
scroll to position [2612, 0]
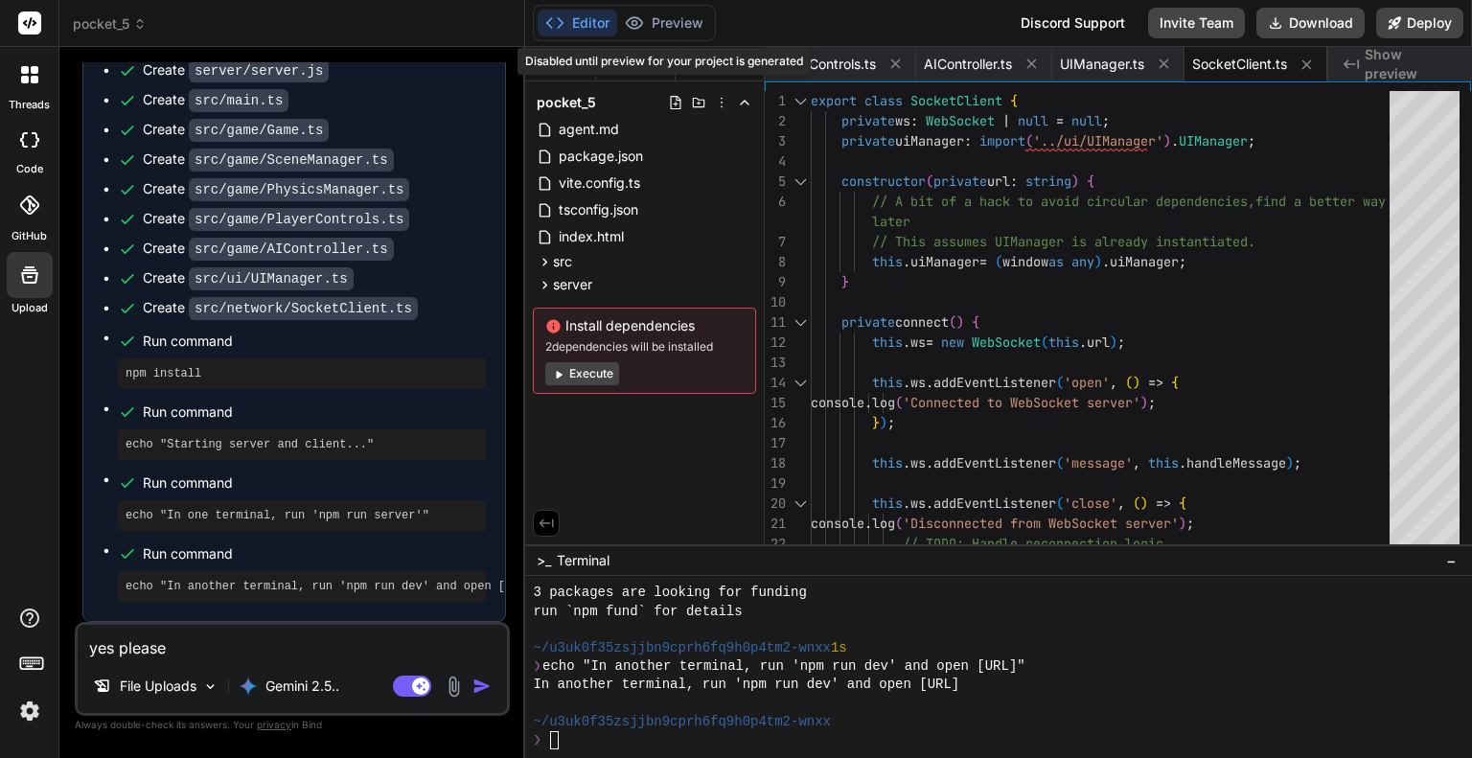
click at [635, 68] on div "Disabled until preview for your project is generated" at bounding box center [663, 61] width 293 height 27
click at [651, 749] on div "❯" at bounding box center [987, 740] width 909 height 18
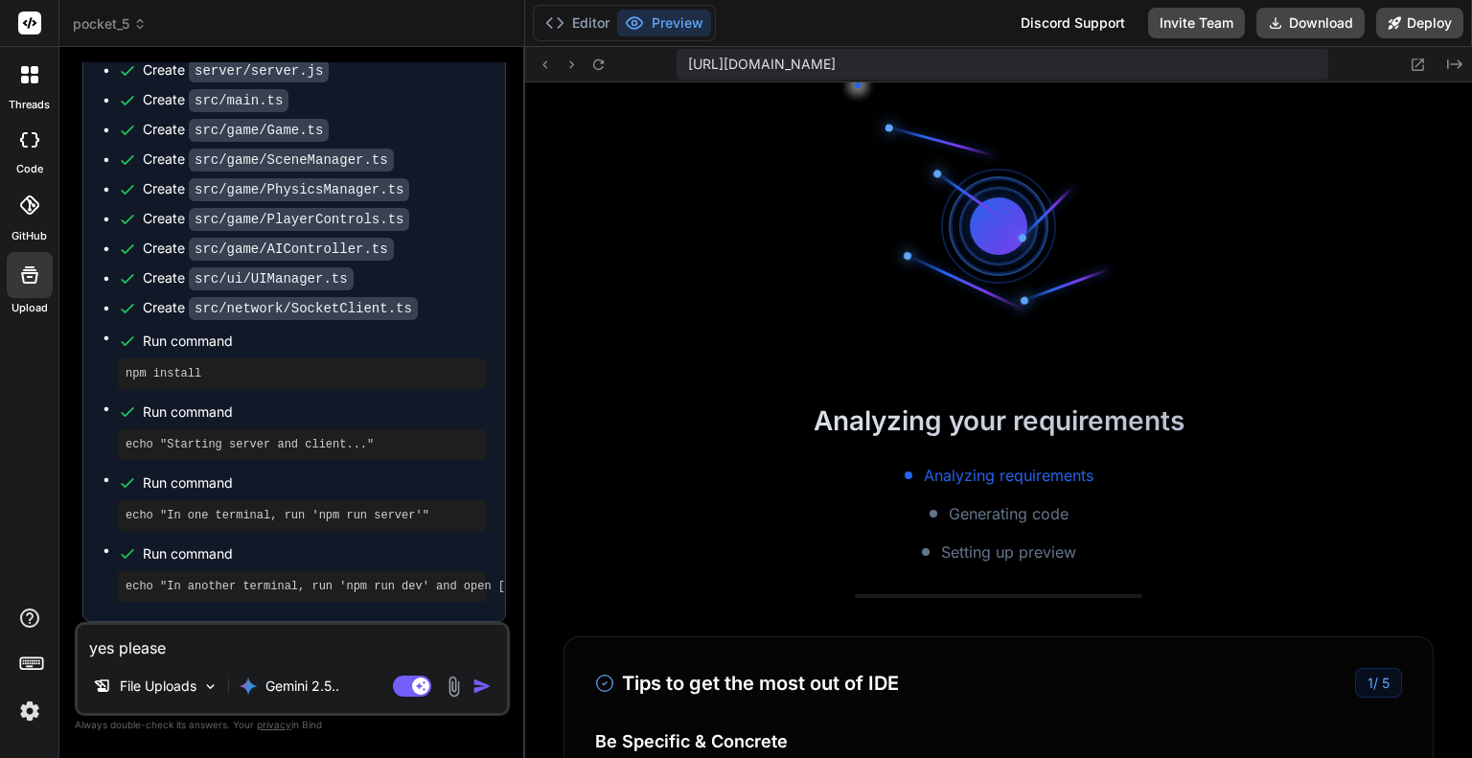
scroll to position [2998, 0]
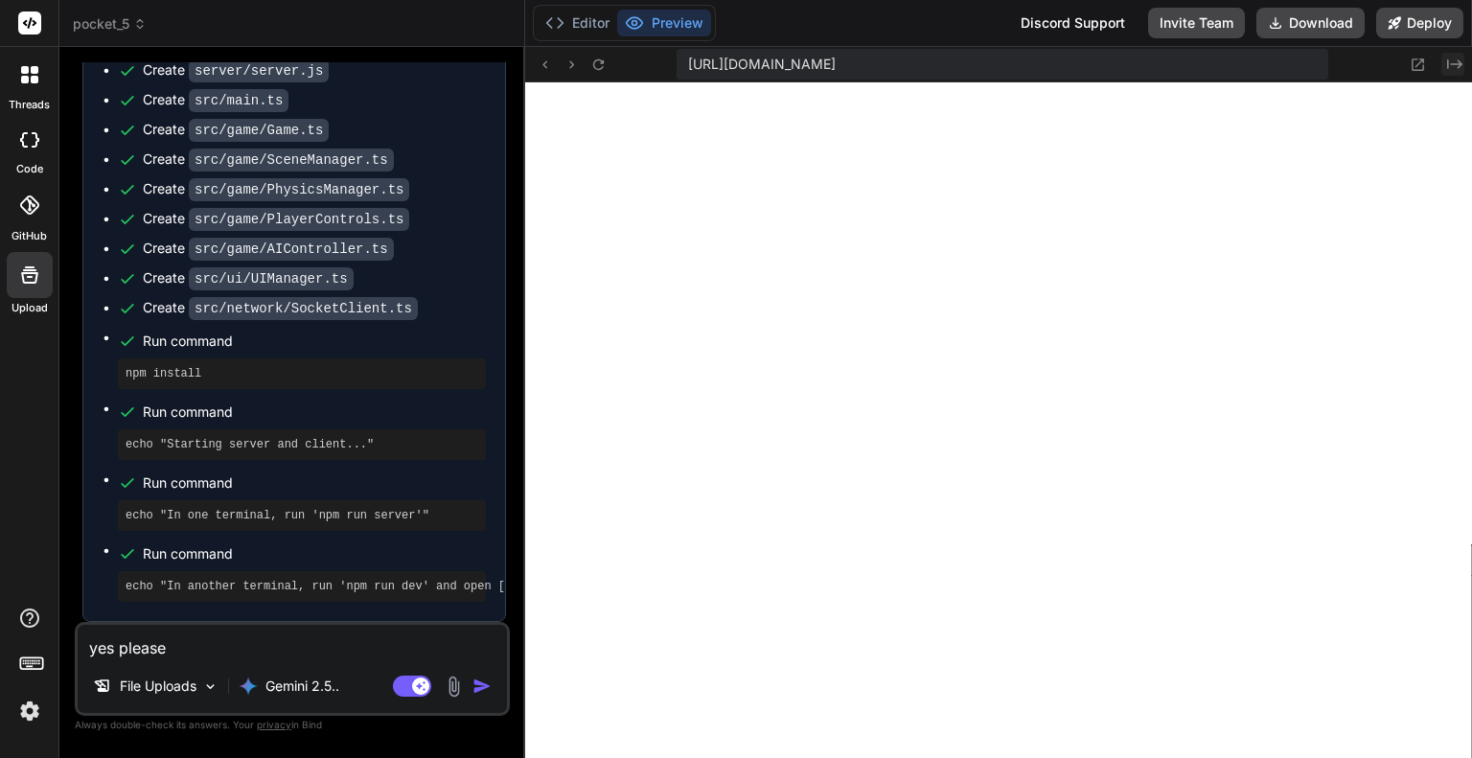
click at [1452, 64] on icon at bounding box center [1454, 64] width 15 height 10
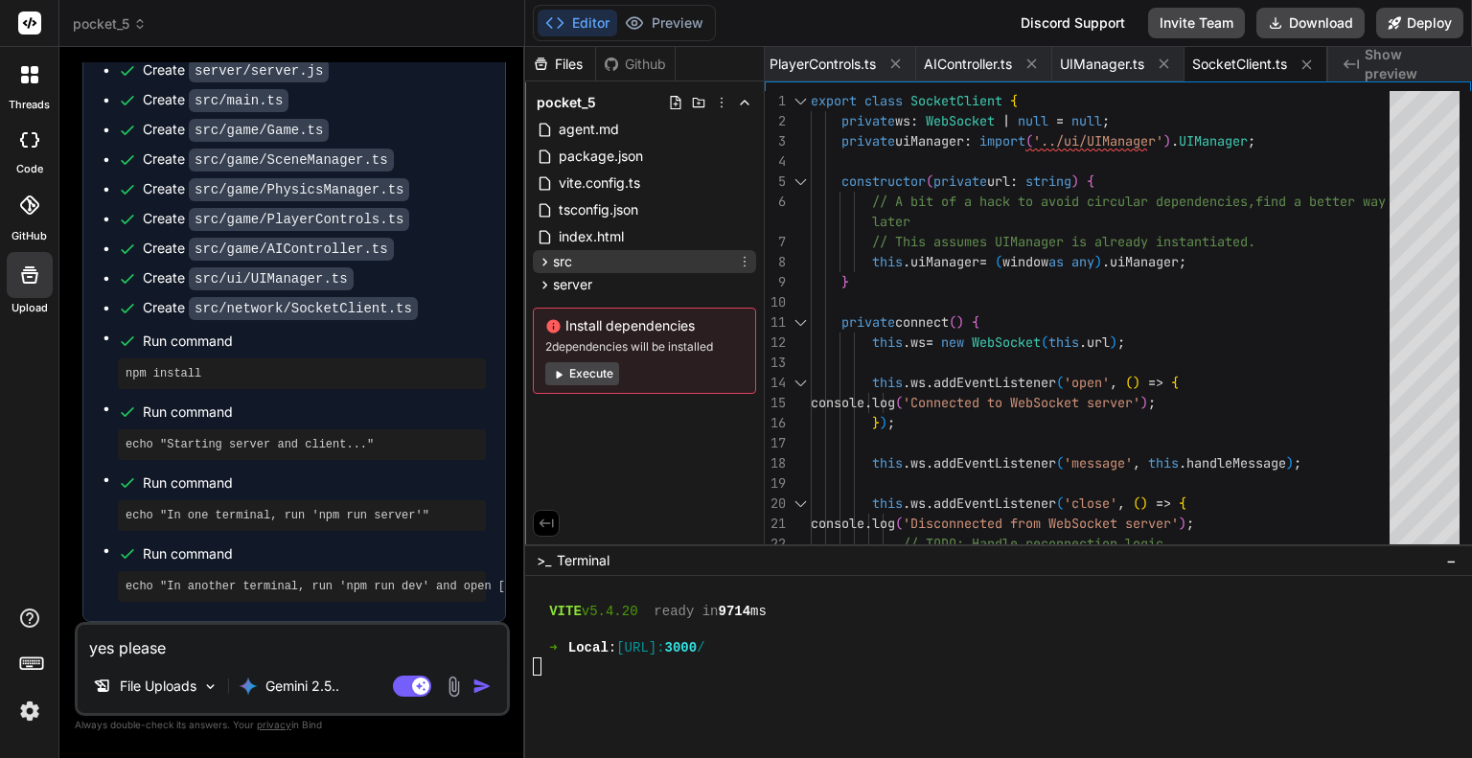
click at [559, 262] on span "src" at bounding box center [562, 261] width 19 height 19
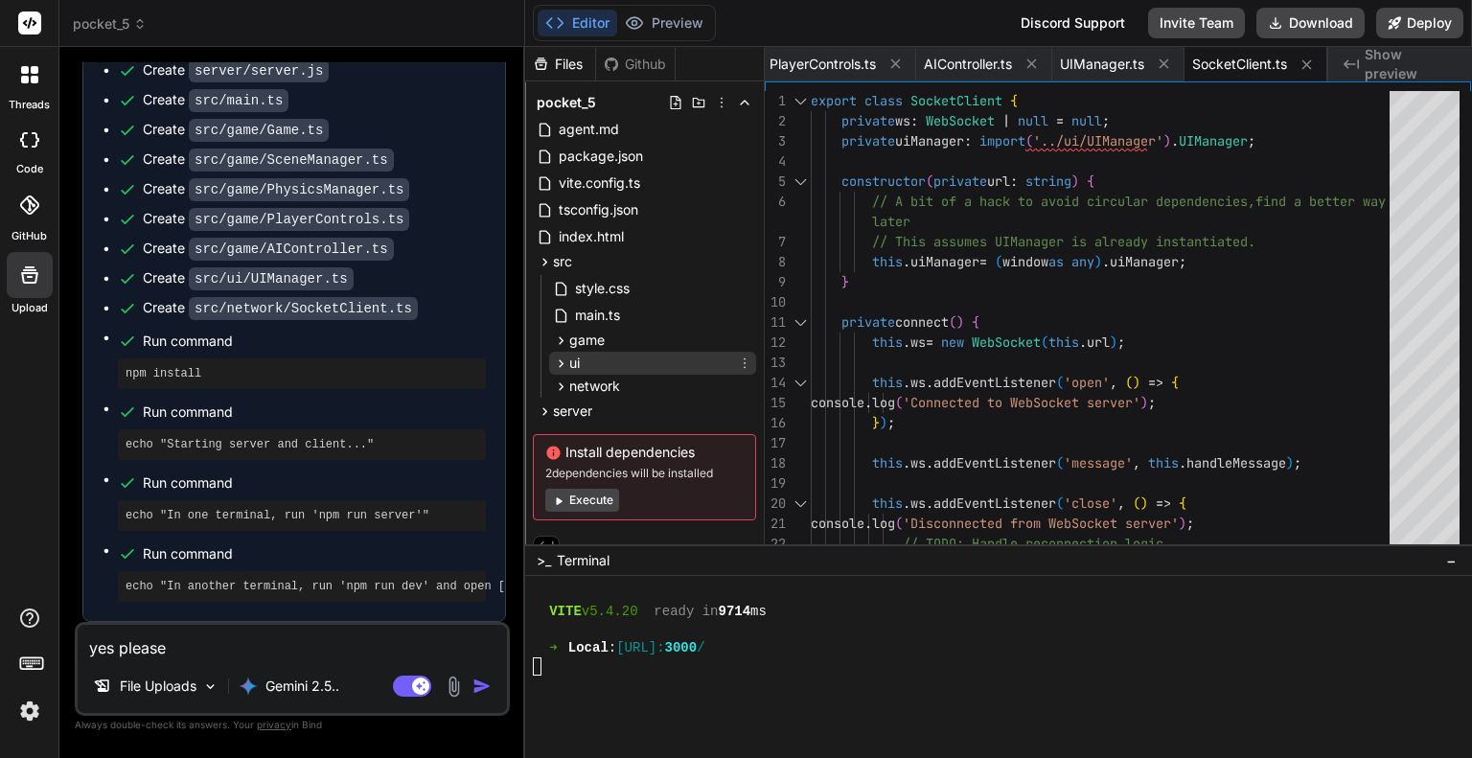
click at [560, 352] on div "ui" at bounding box center [652, 363] width 207 height 23
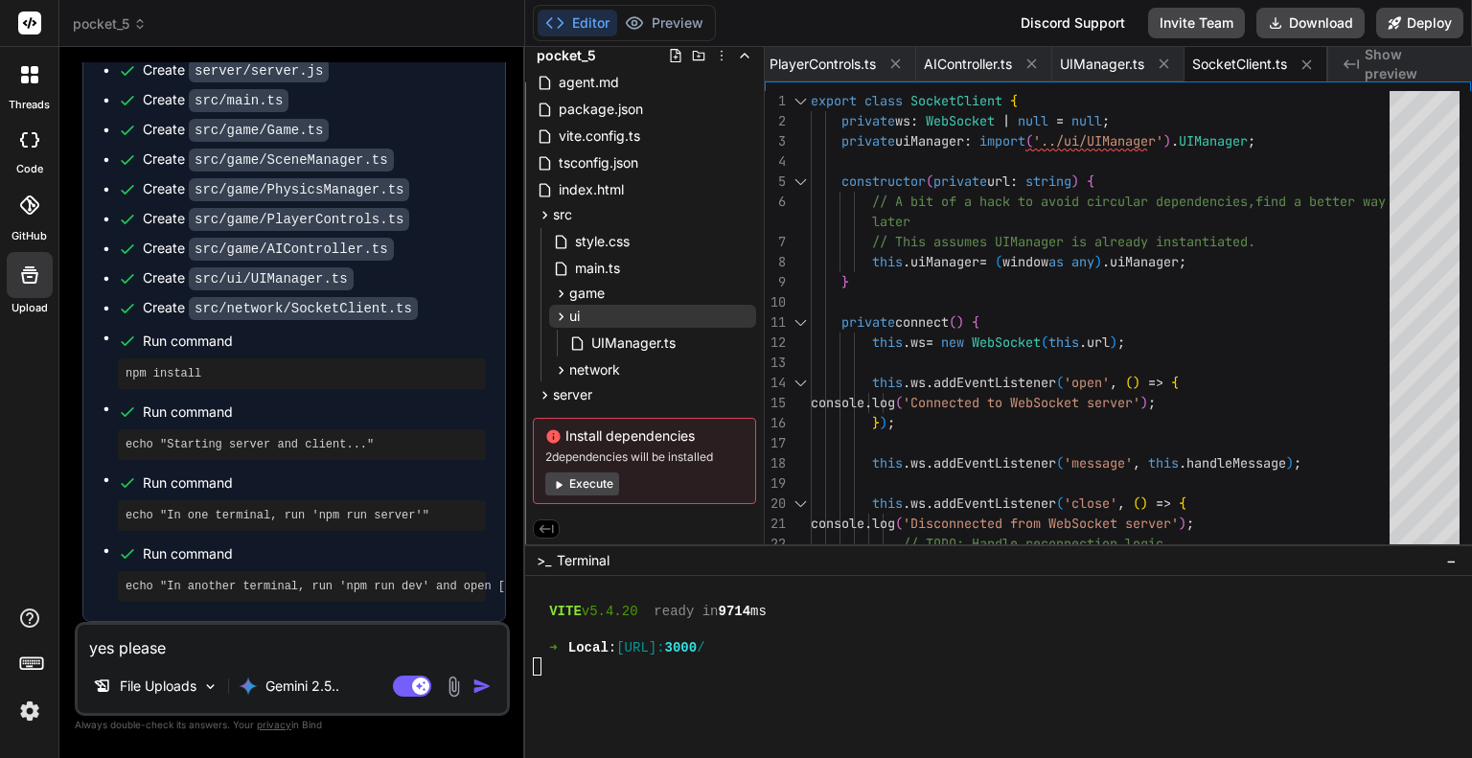
scroll to position [0, 0]
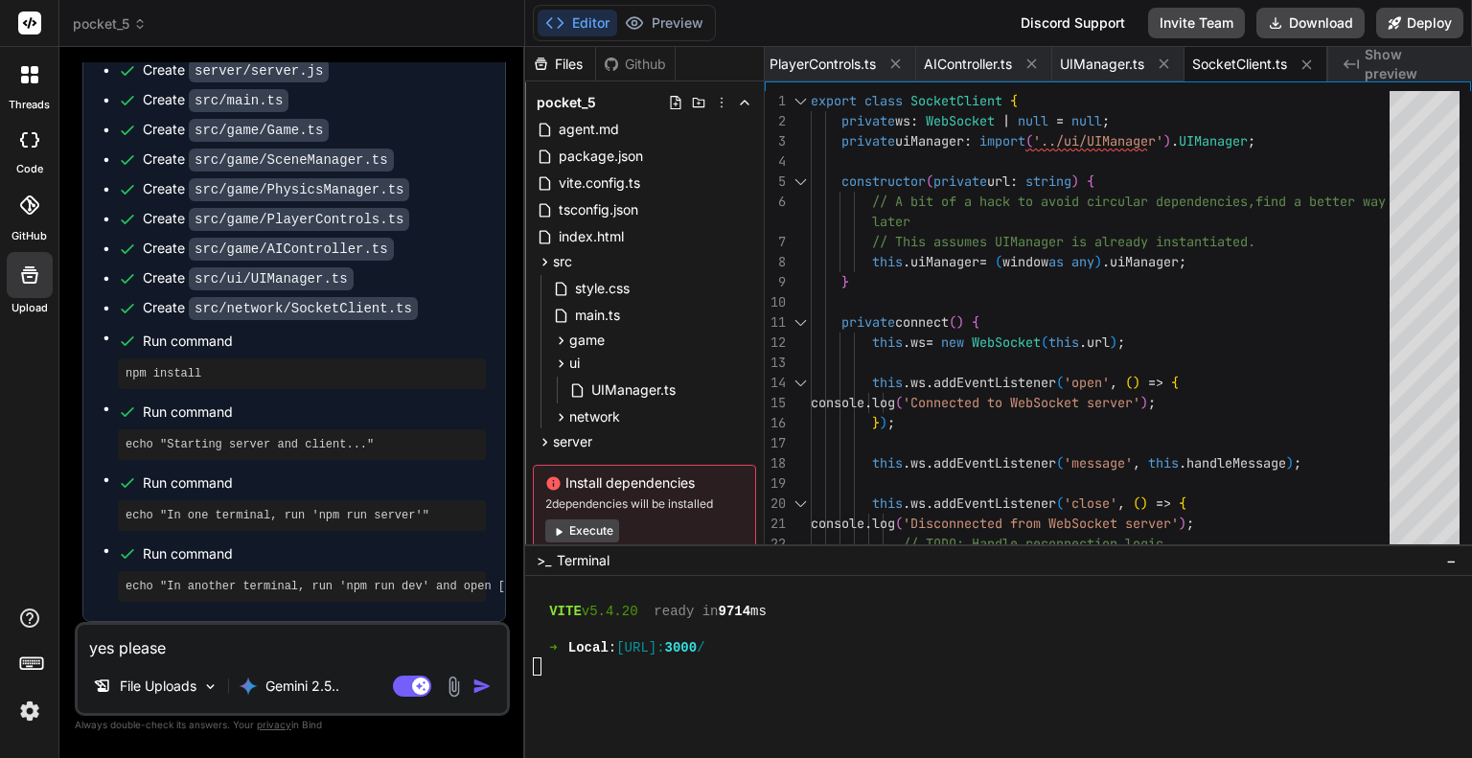
click at [34, 711] on img at bounding box center [29, 711] width 33 height 33
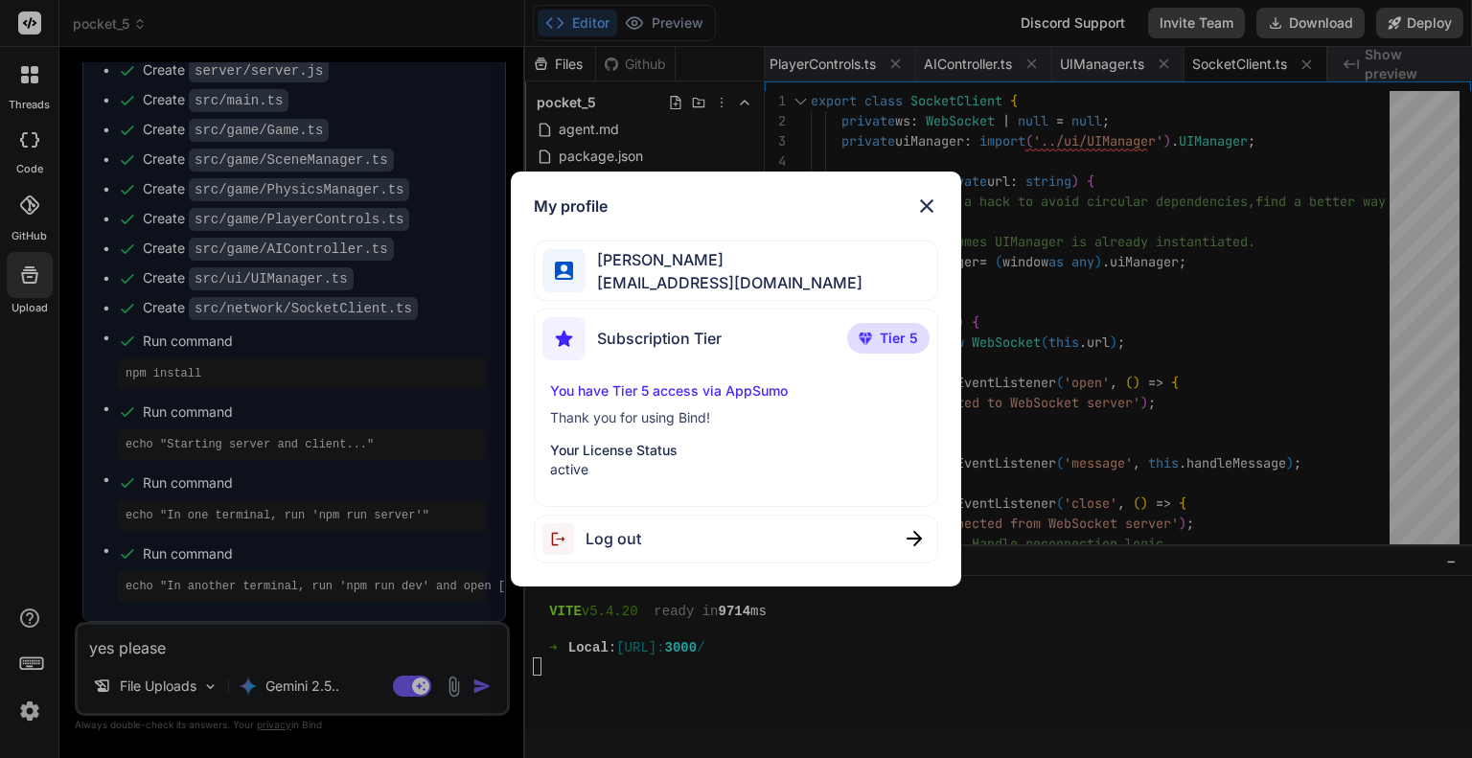
click at [34, 269] on div "My profile Andrew Ng ngvhoang96@gmail.com Subscription Tier Tier 5 You have Tie…" at bounding box center [736, 379] width 1472 height 758
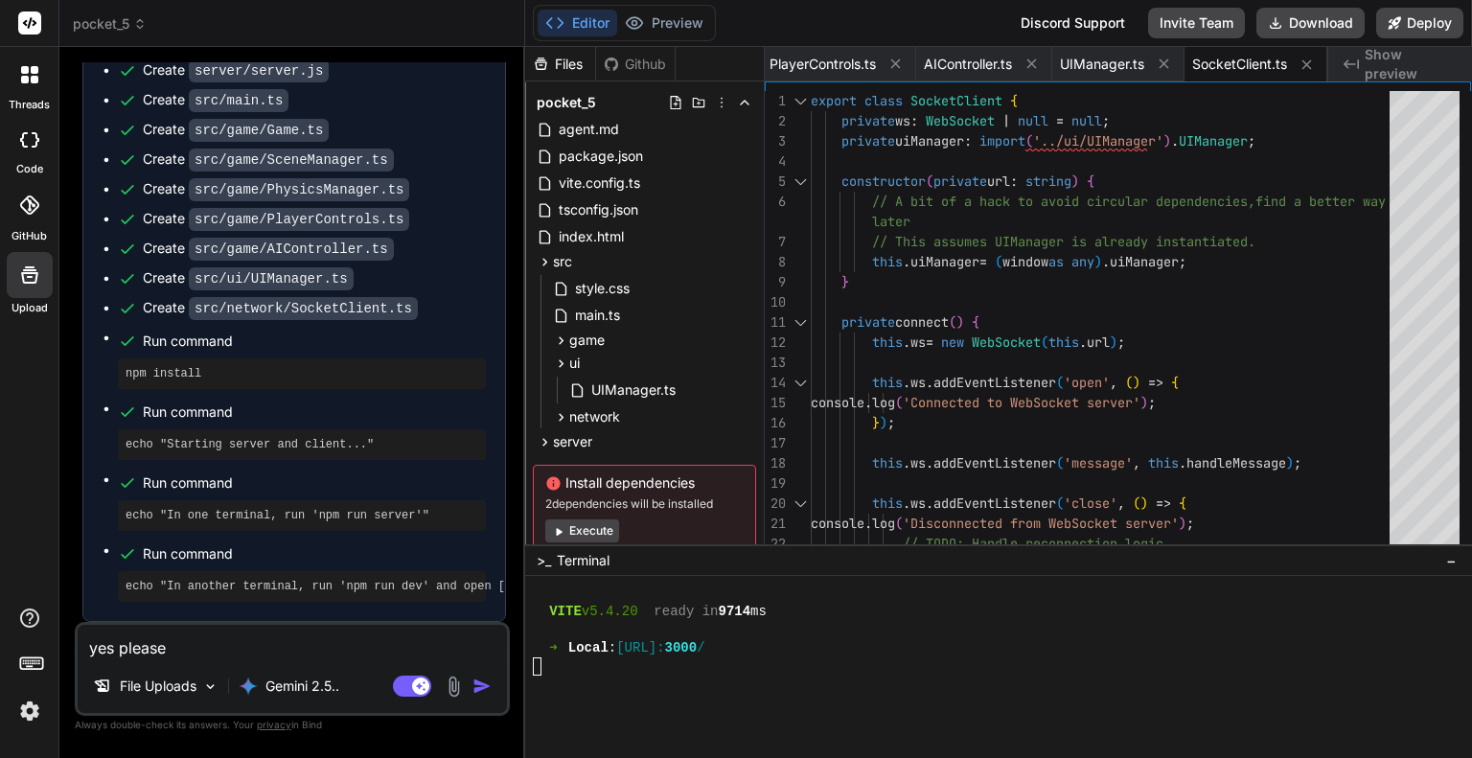
click at [27, 233] on label "GitHub" at bounding box center [28, 236] width 35 height 16
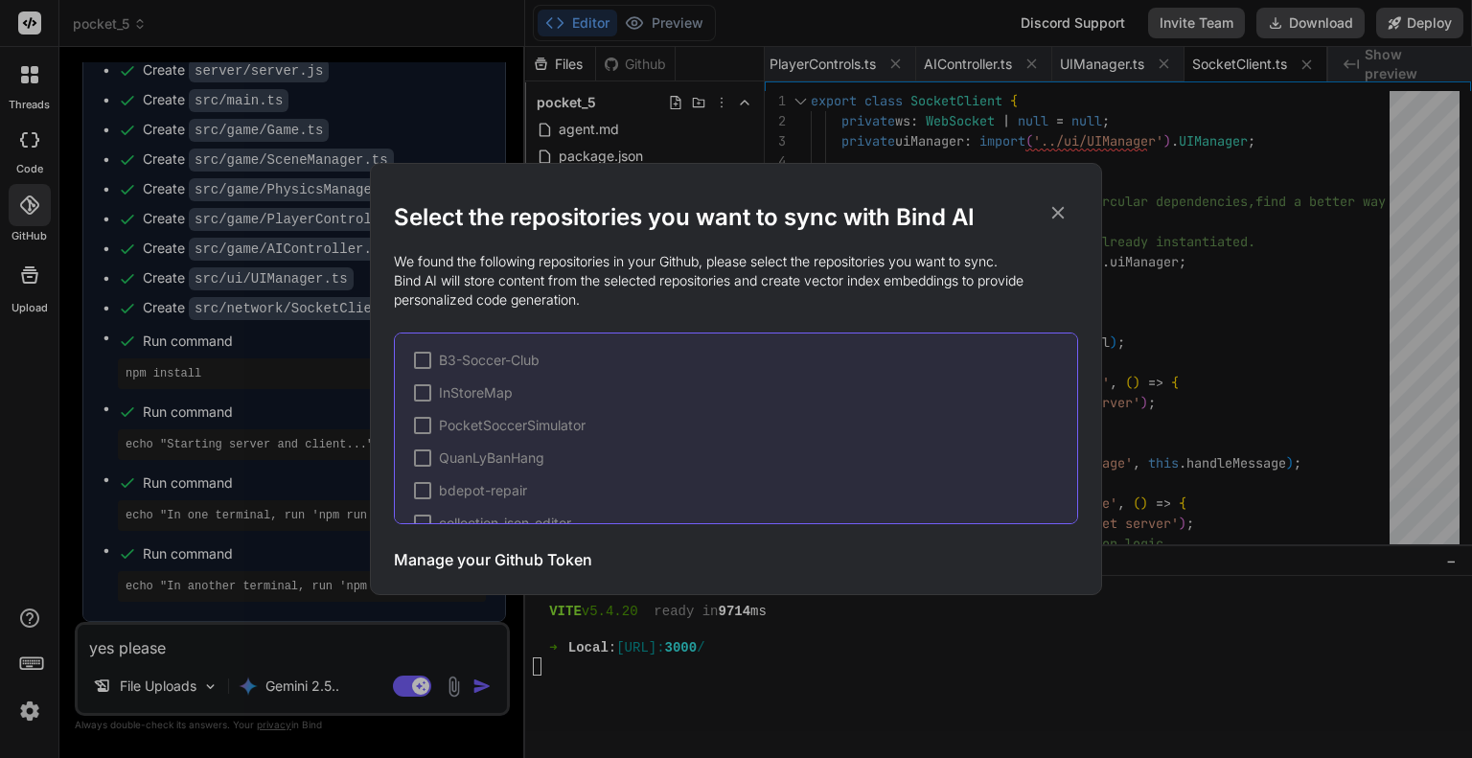
click at [1077, 199] on div "Select the repositories you want to sync with Bind AI We found the following re…" at bounding box center [736, 379] width 684 height 430
click at [1065, 208] on icon at bounding box center [1057, 212] width 21 height 21
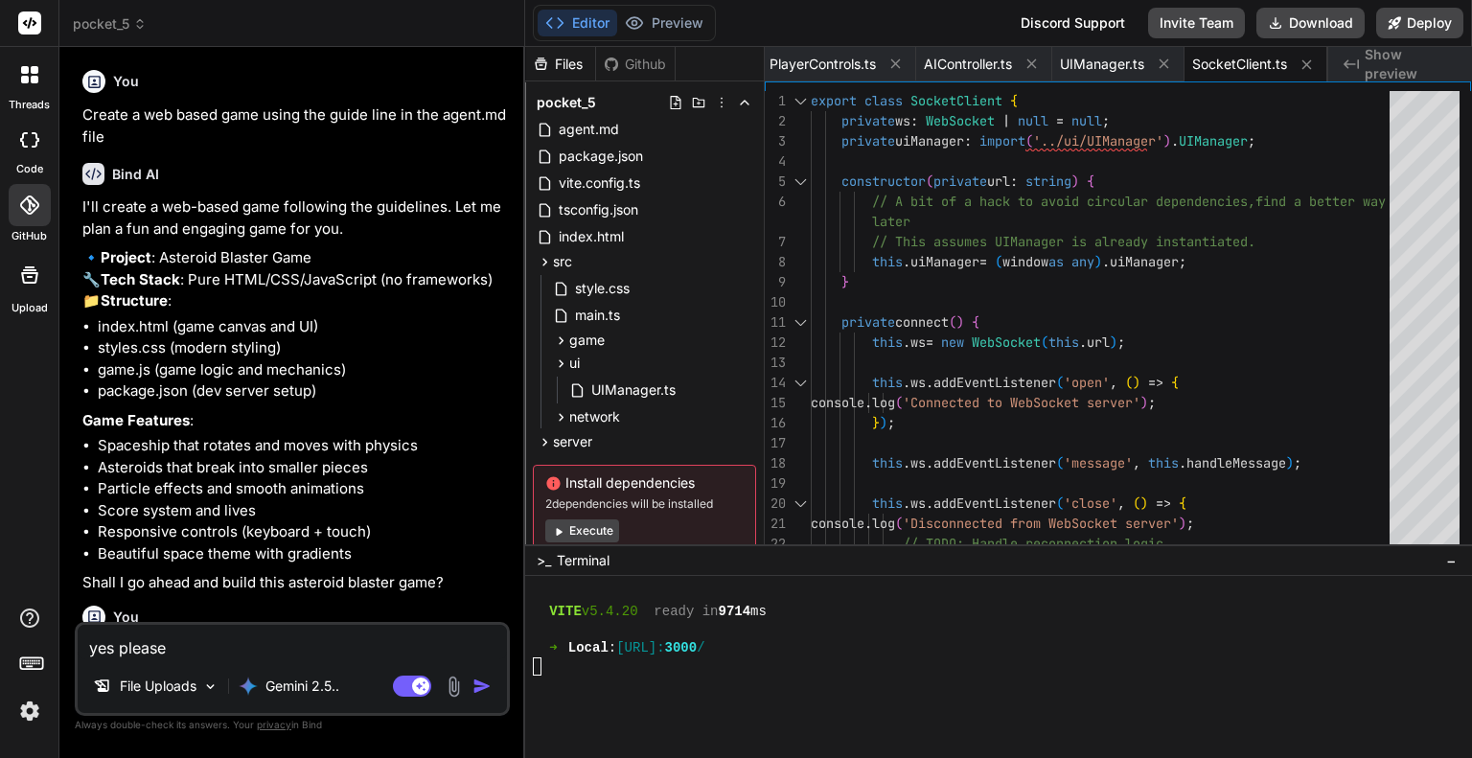
click at [124, 18] on span "pocket_5" at bounding box center [110, 23] width 74 height 19
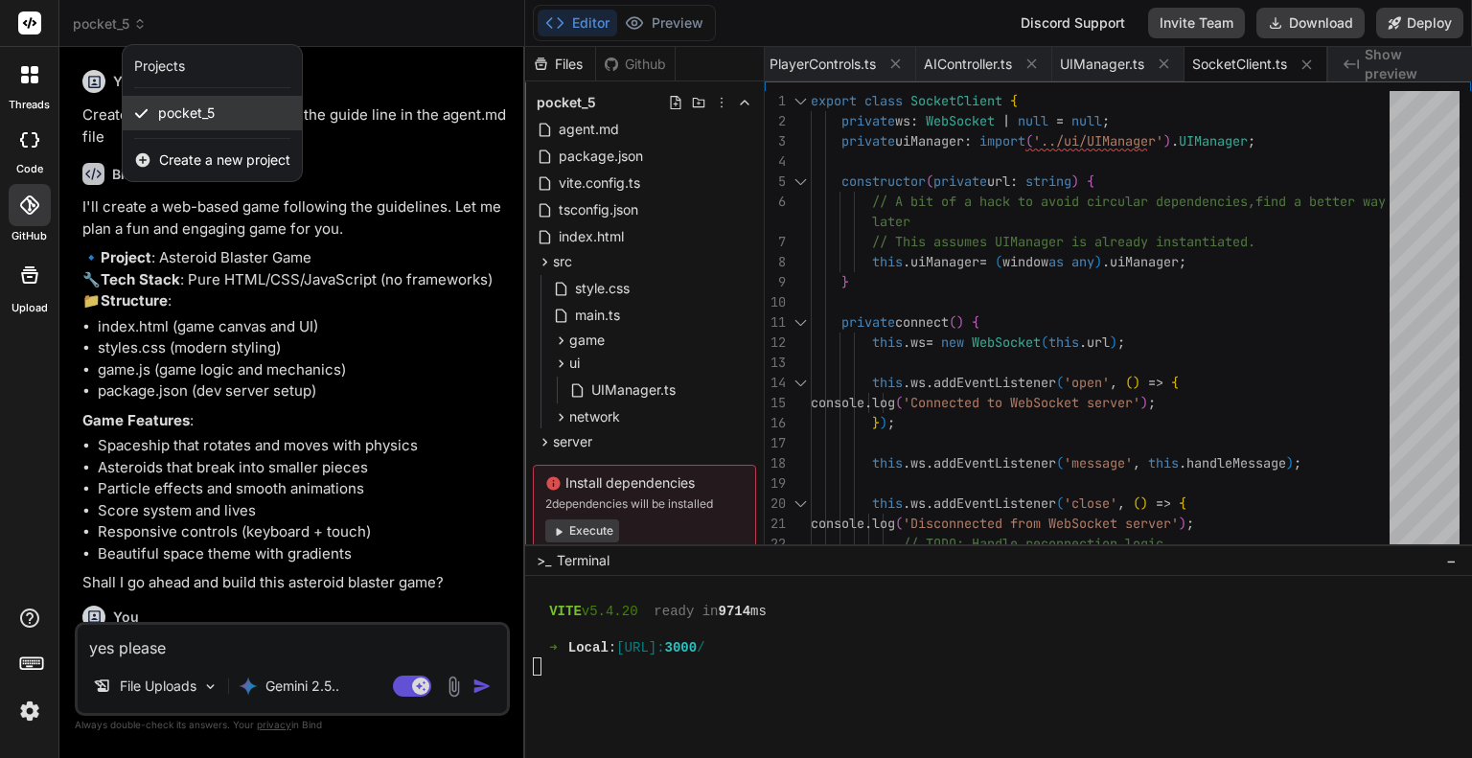
click at [178, 119] on span "pocket_5" at bounding box center [186, 112] width 57 height 19
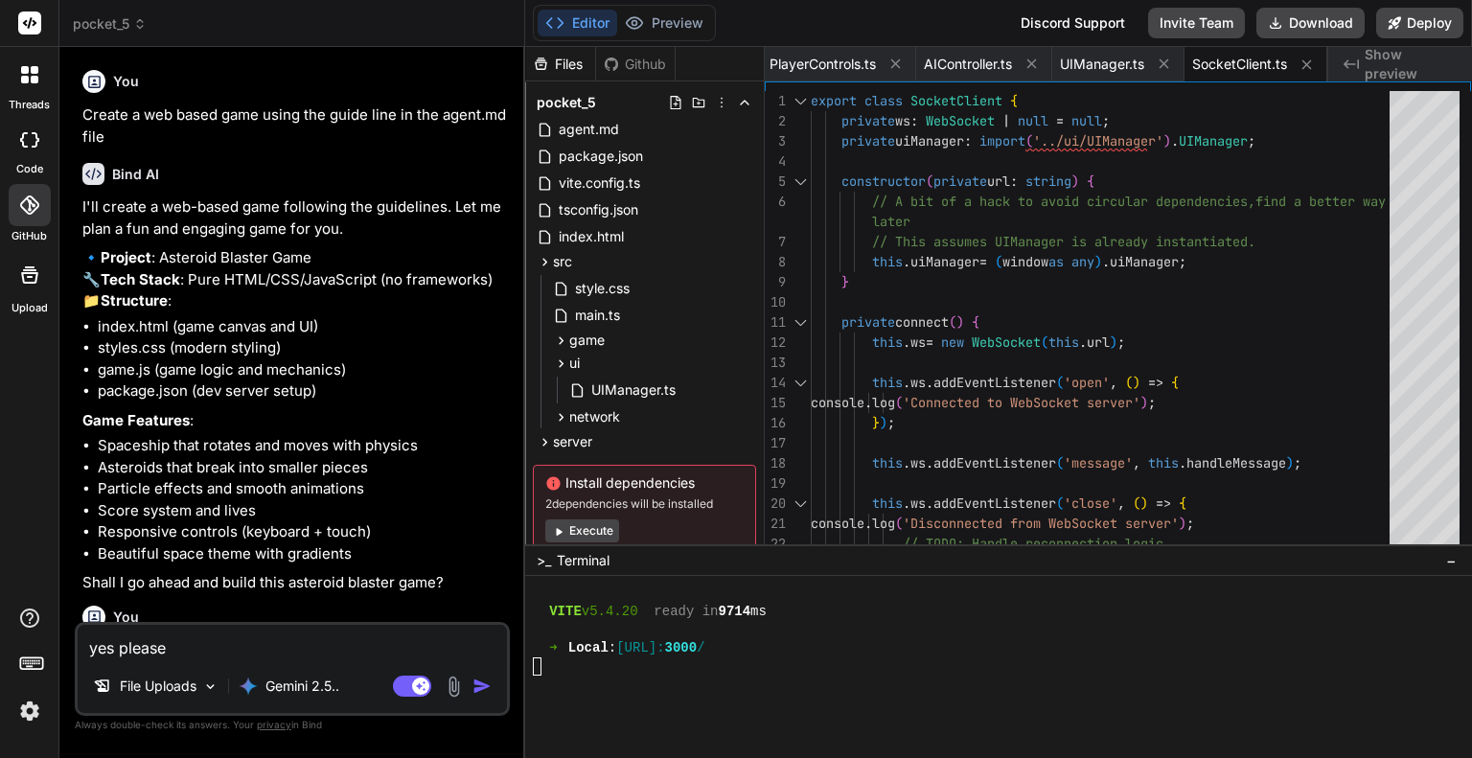
click at [645, 63] on div "Github" at bounding box center [635, 64] width 79 height 19
click at [11, 167] on div "code" at bounding box center [29, 145] width 58 height 64
click at [21, 78] on icon at bounding box center [25, 80] width 8 height 8
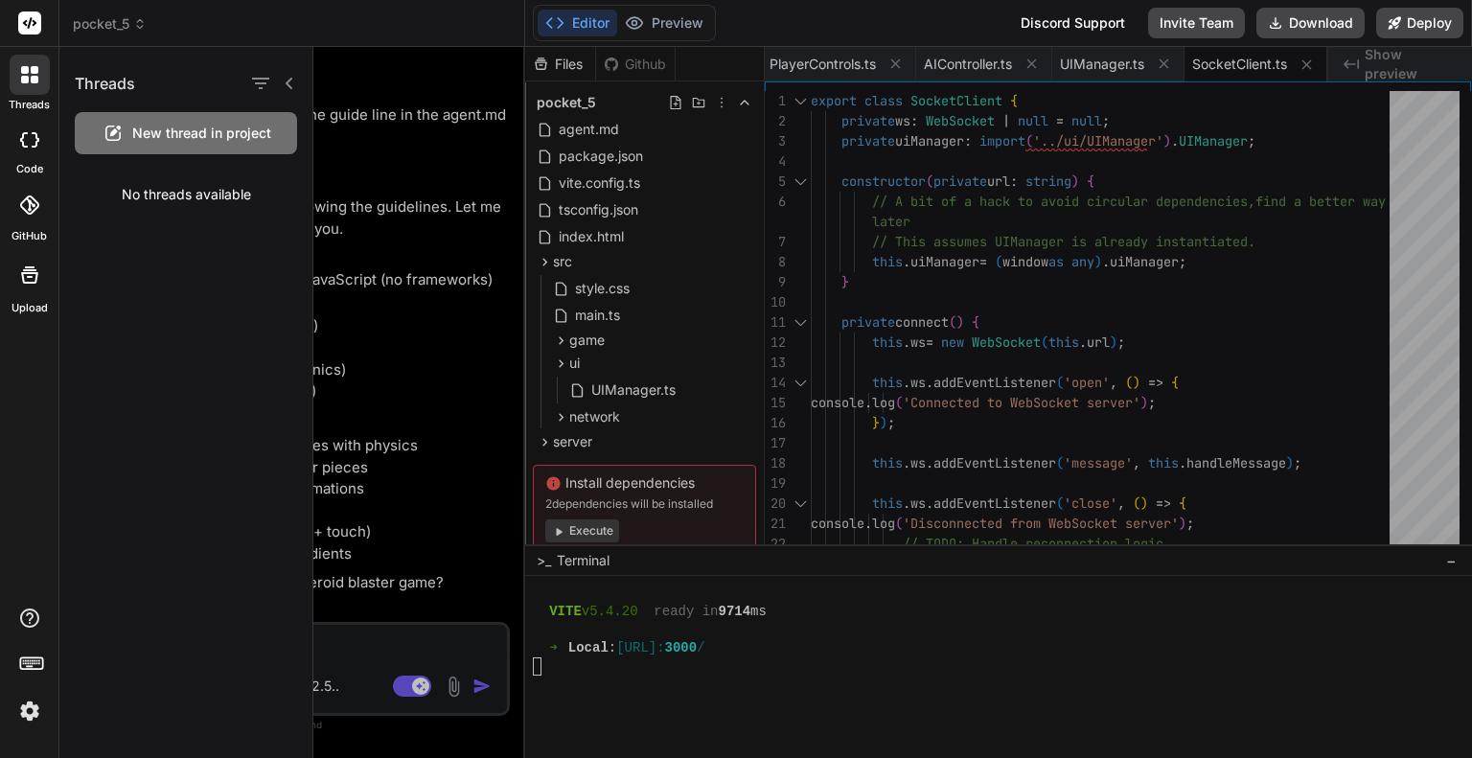
click at [150, 141] on span "New thread in project" at bounding box center [201, 133] width 139 height 19
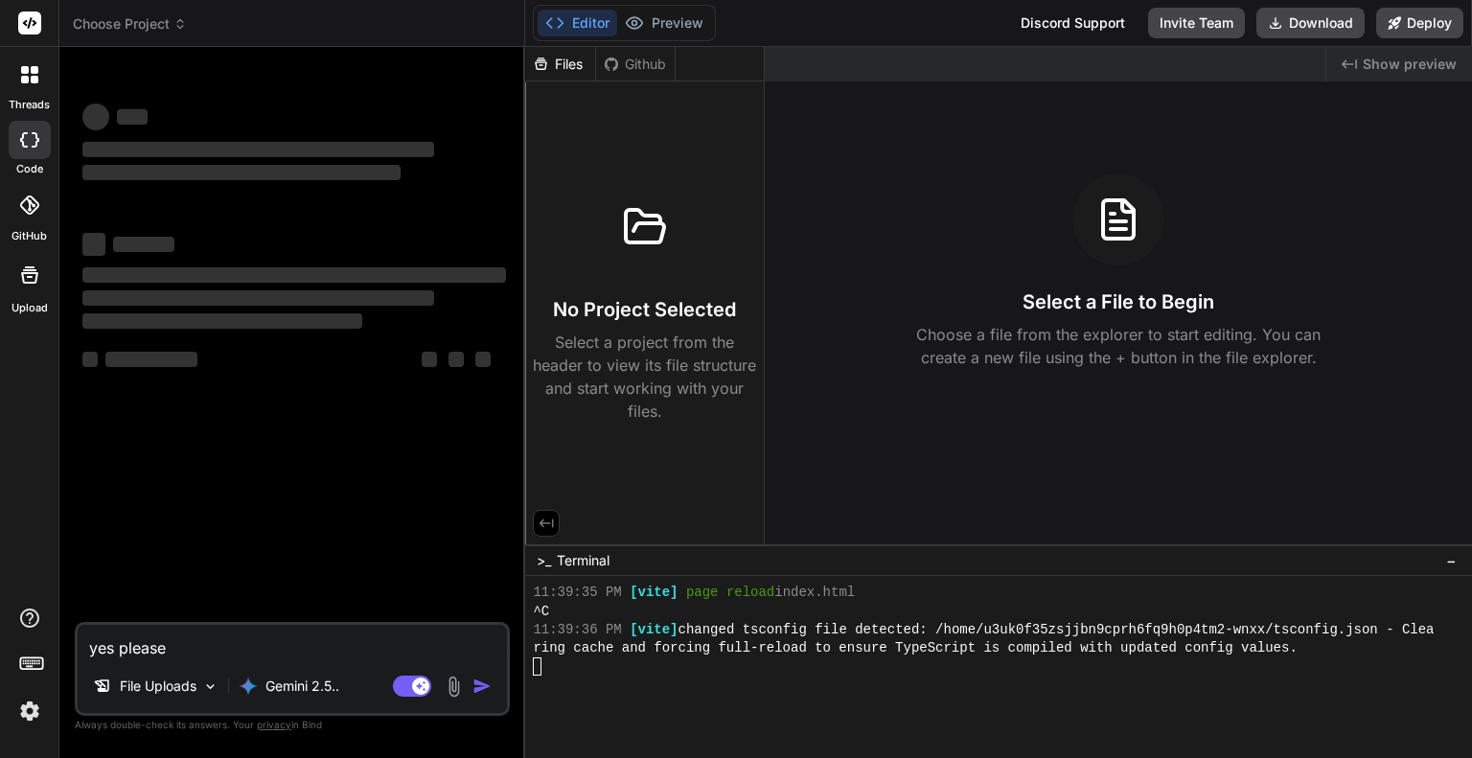
scroll to position [3311, 0]
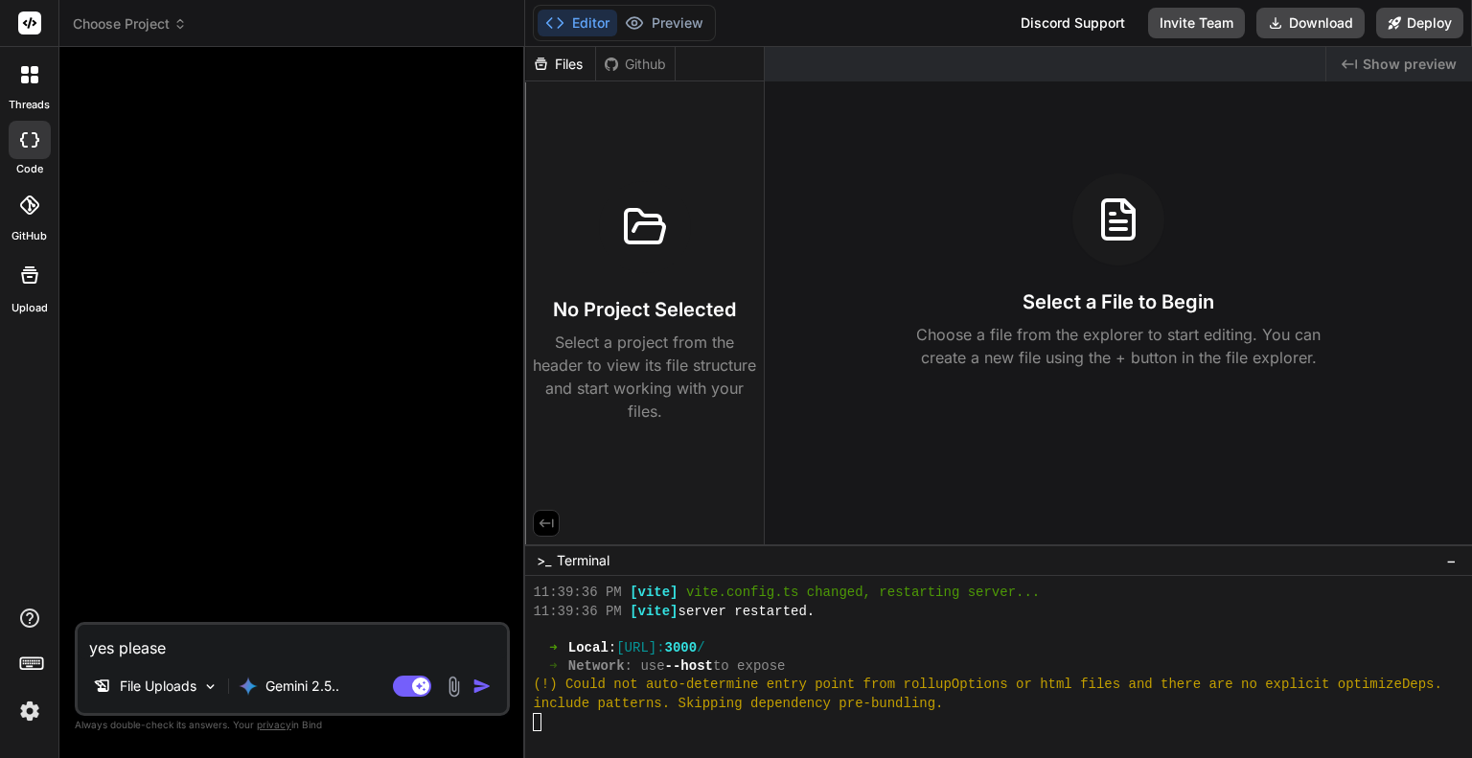
click at [629, 79] on div "Files Github" at bounding box center [600, 64] width 150 height 34
click at [629, 62] on div "Github" at bounding box center [635, 64] width 79 height 19
click at [628, 64] on div "Github" at bounding box center [635, 64] width 79 height 19
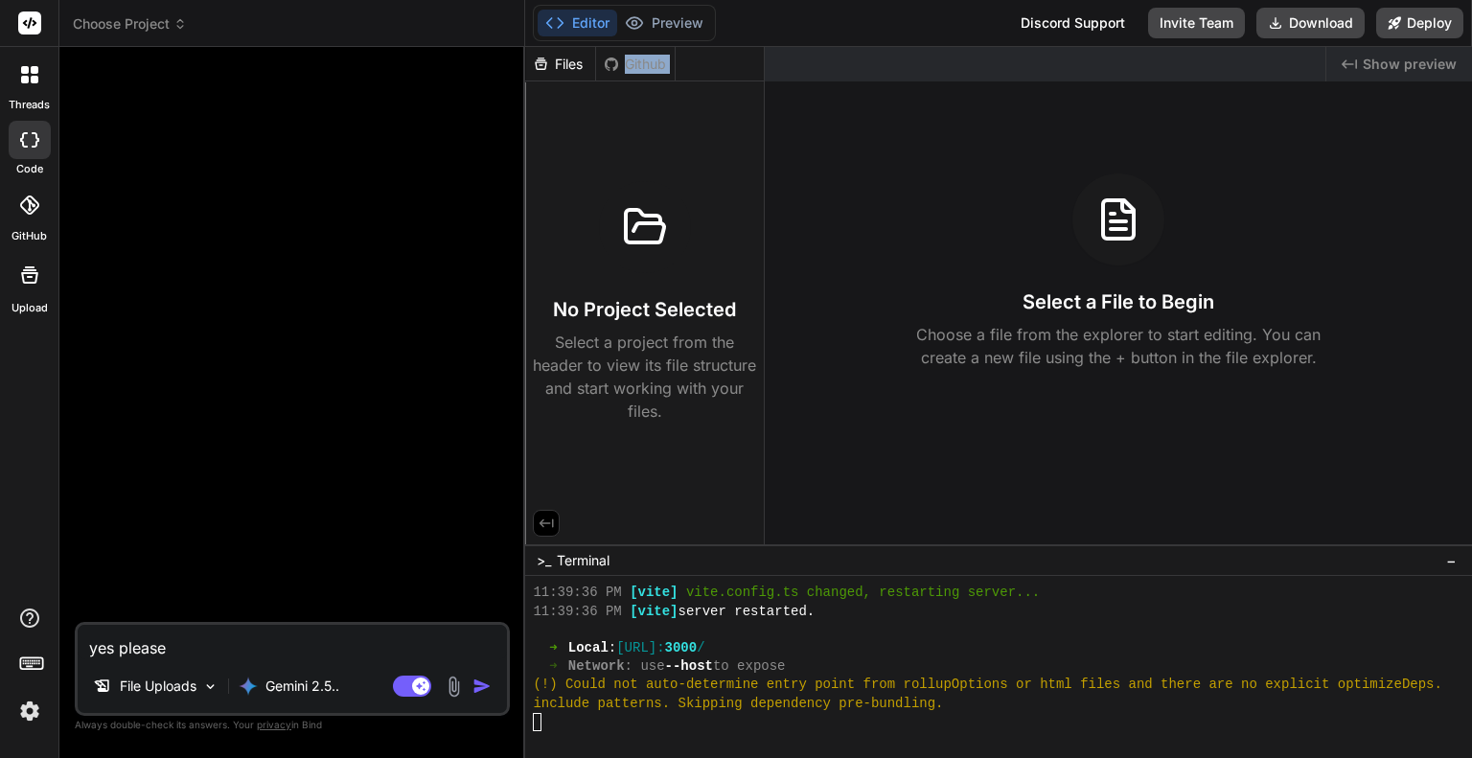
click at [625, 178] on div "No Project Selected Select a project from the header to view its file structure…" at bounding box center [644, 255] width 239 height 349
click at [146, 682] on p "File Uploads" at bounding box center [158, 685] width 77 height 19
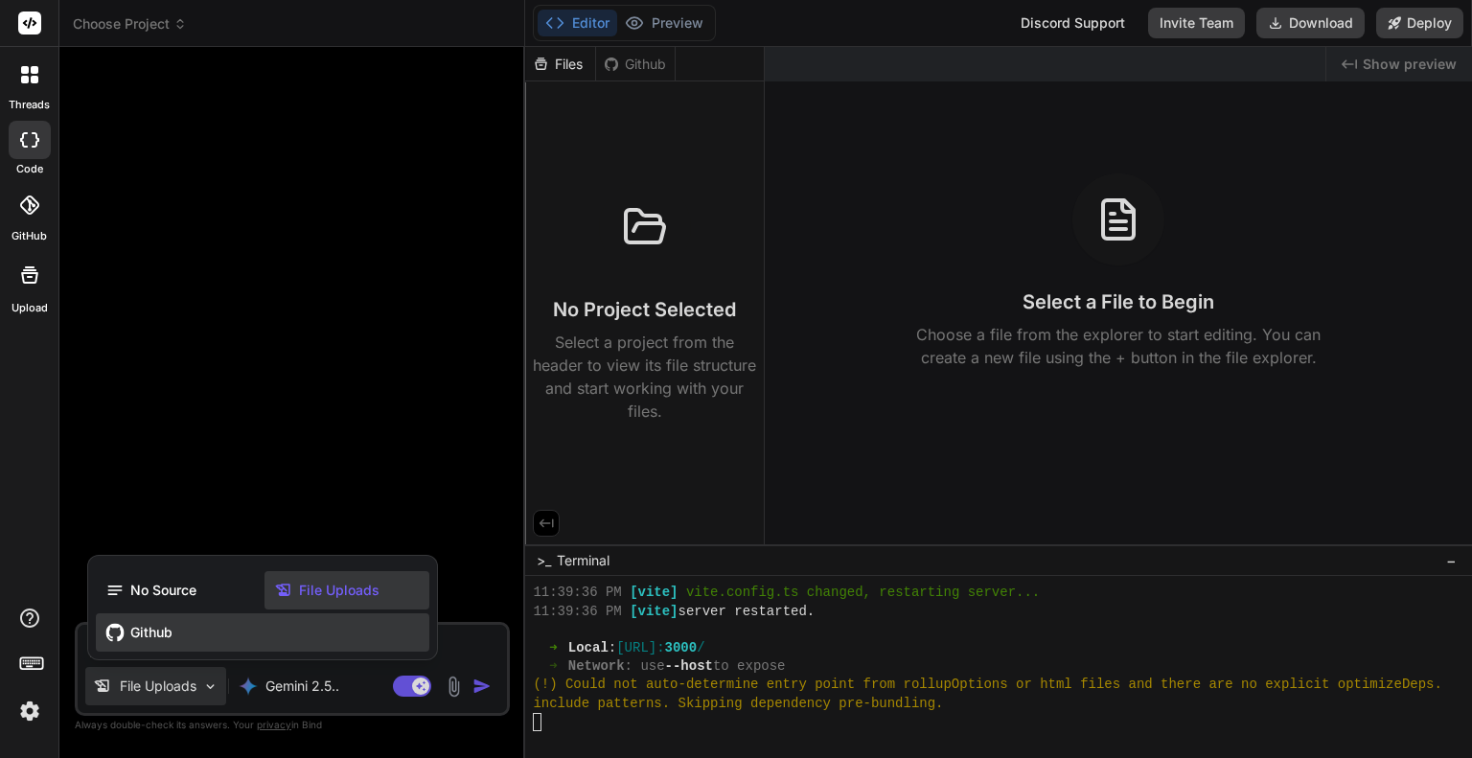
click at [149, 624] on span "Github" at bounding box center [151, 632] width 42 height 19
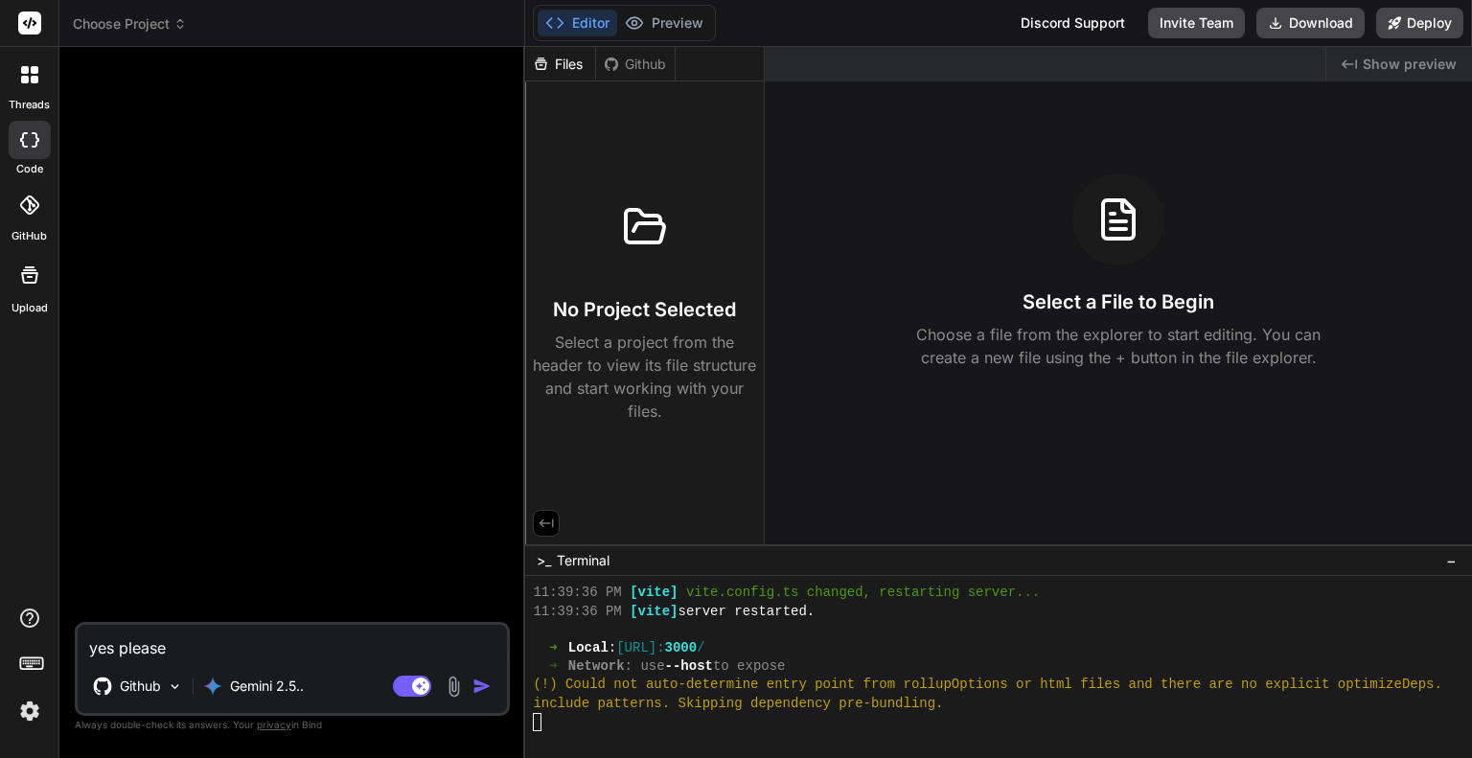
click at [153, 10] on header "Choose Project Created with Pixso." at bounding box center [292, 23] width 466 height 47
click at [147, 27] on span "Choose Project" at bounding box center [130, 23] width 114 height 19
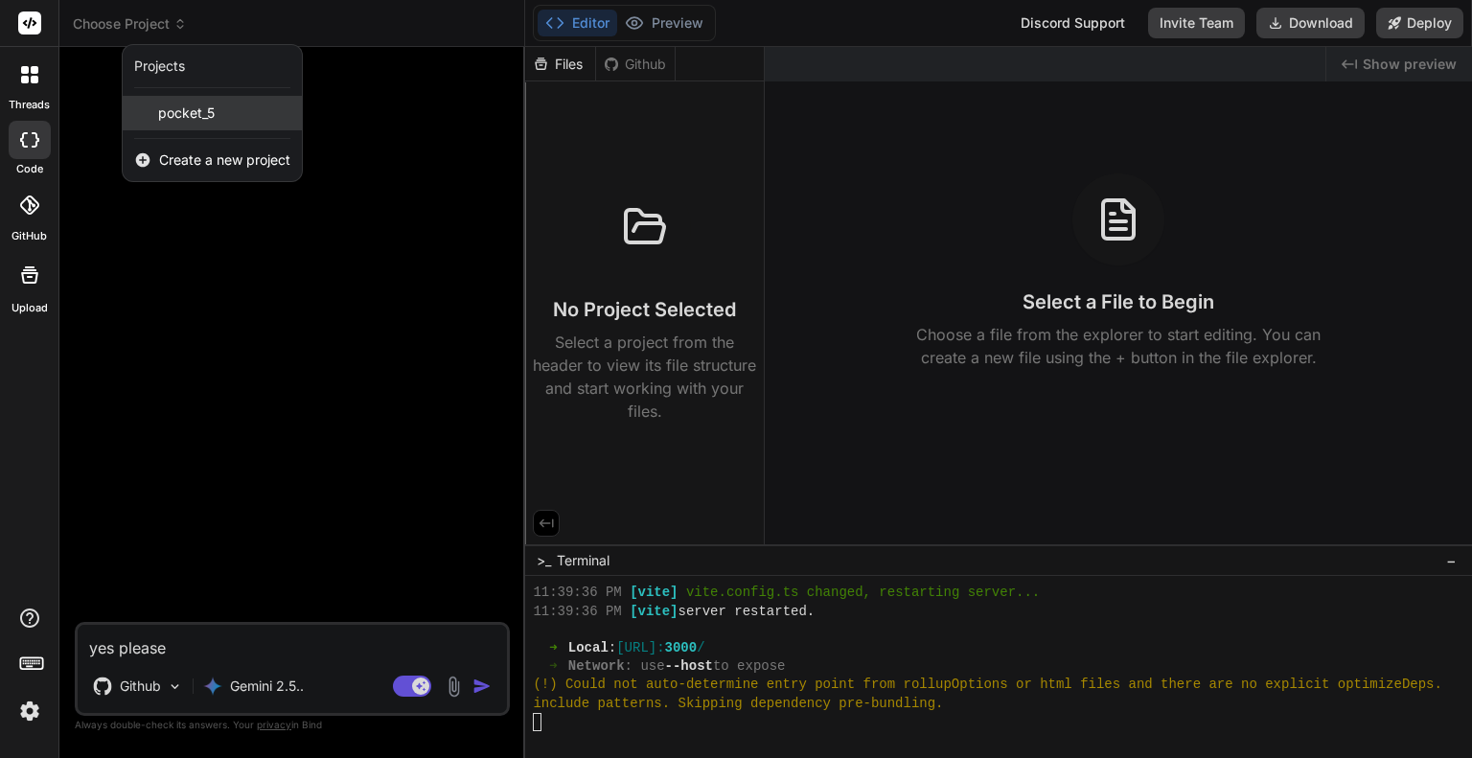
click at [165, 109] on span "pocket_5" at bounding box center [186, 112] width 57 height 19
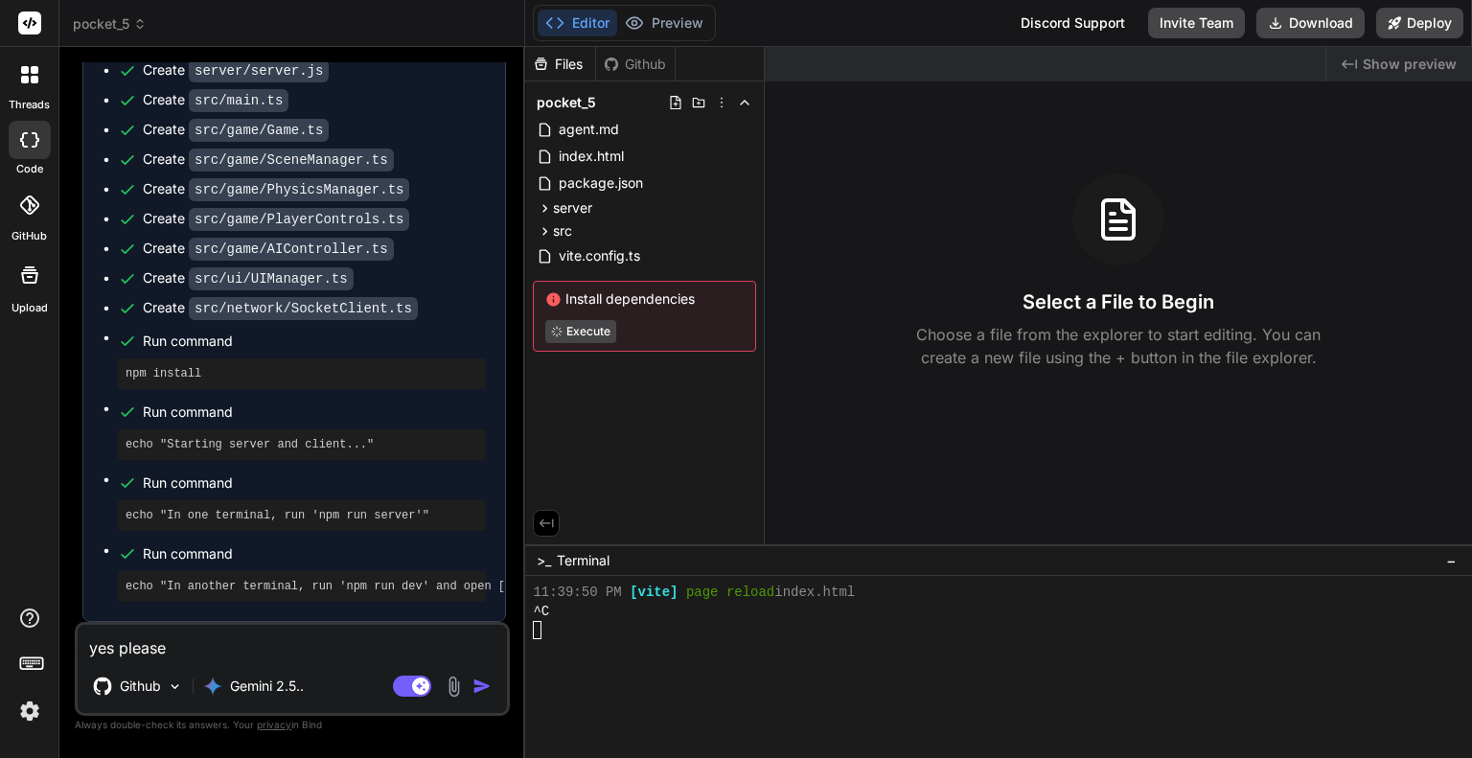
scroll to position [1985, 0]
click at [701, 641] on div at bounding box center [987, 648] width 909 height 18
click at [27, 86] on div at bounding box center [30, 75] width 40 height 40
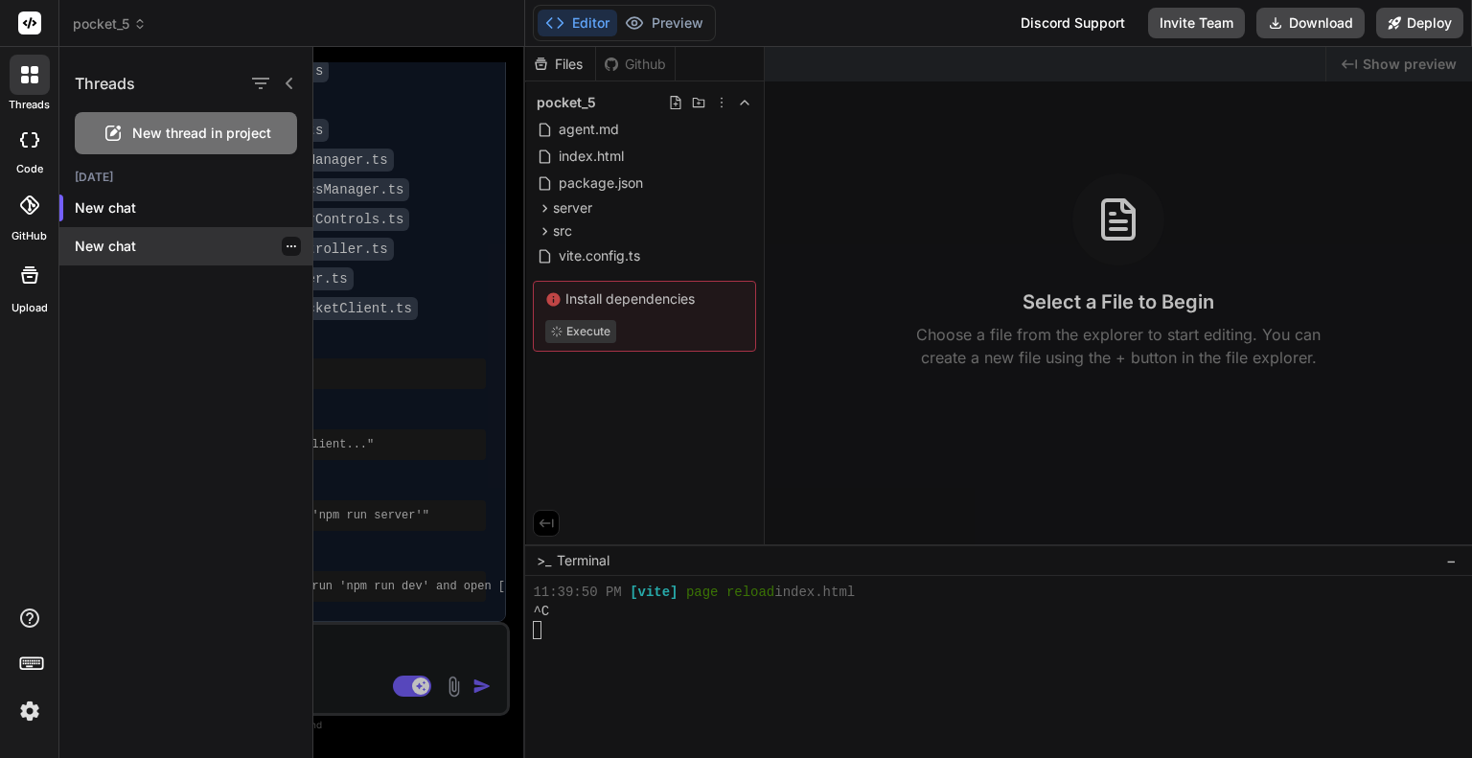
click at [74, 236] on div "New chat" at bounding box center [185, 246] width 253 height 38
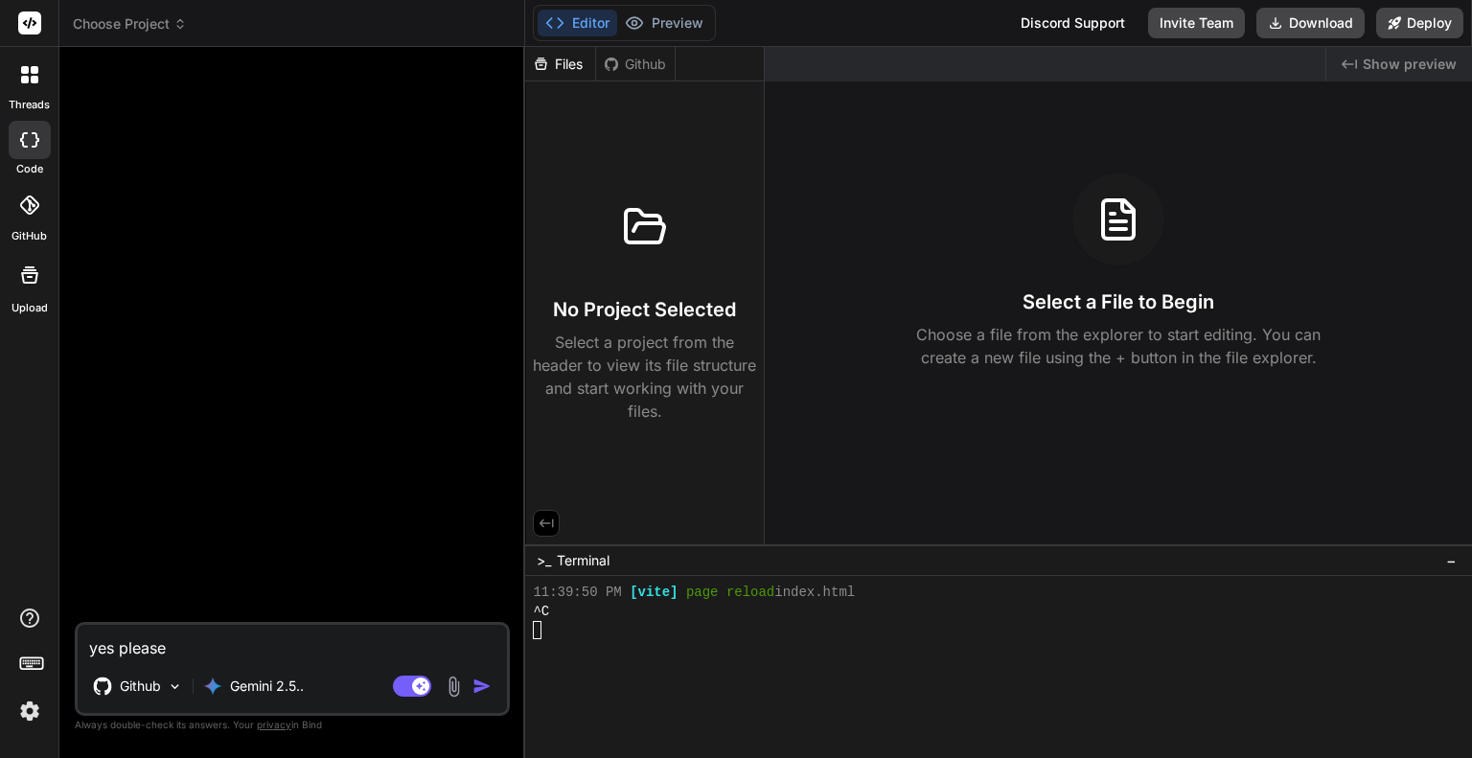
scroll to position [3513, 0]
click at [19, 74] on div at bounding box center [30, 75] width 40 height 40
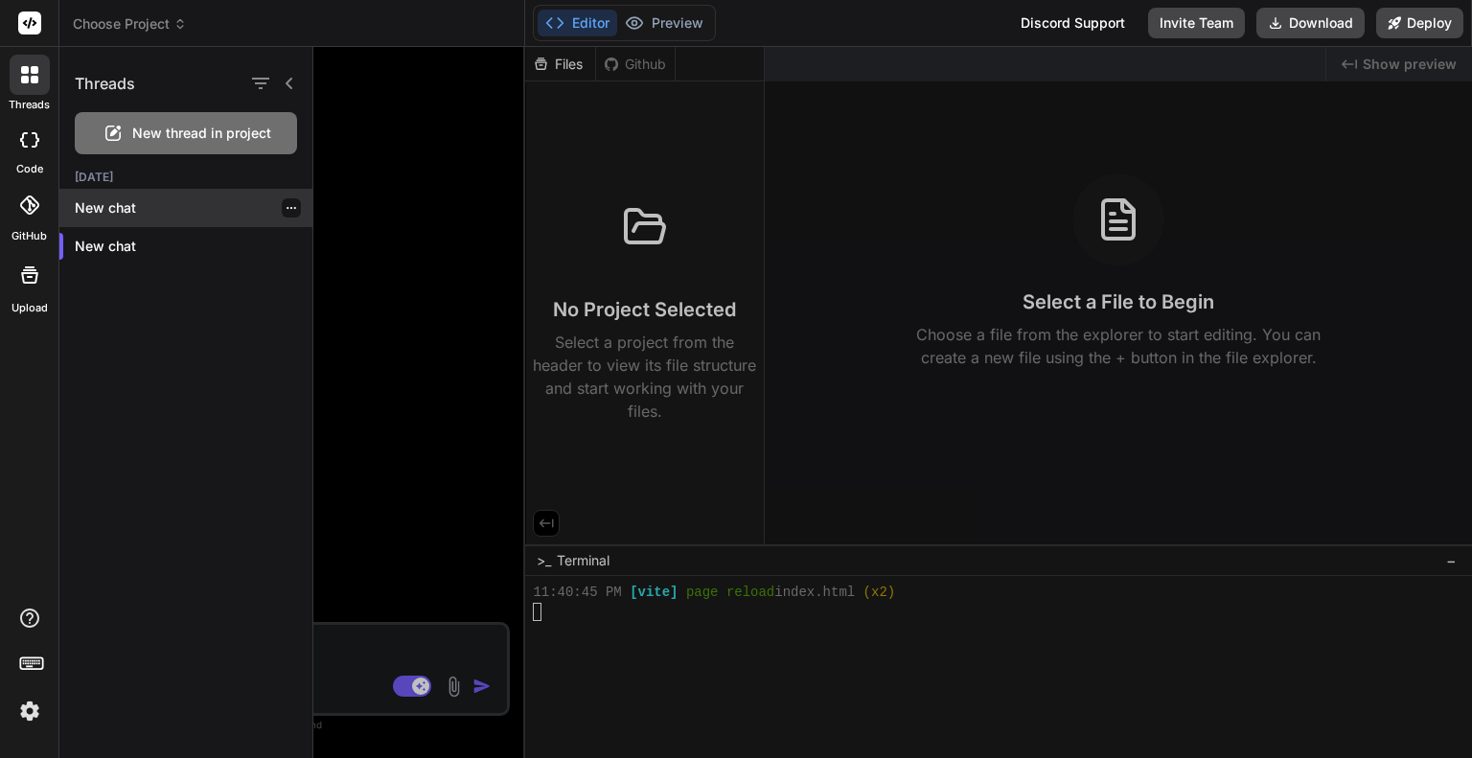
click at [227, 212] on p "New chat" at bounding box center [194, 207] width 238 height 19
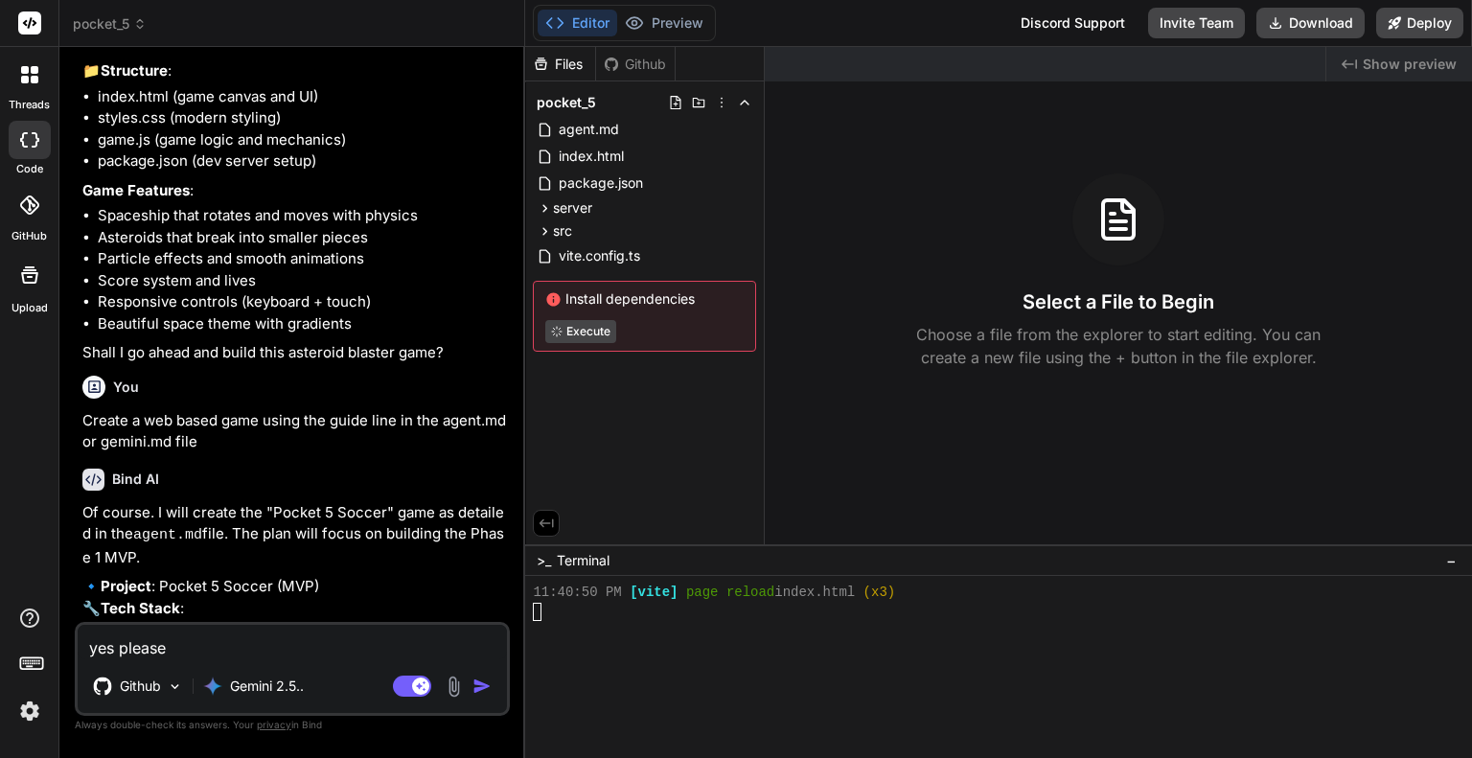
scroll to position [0, 0]
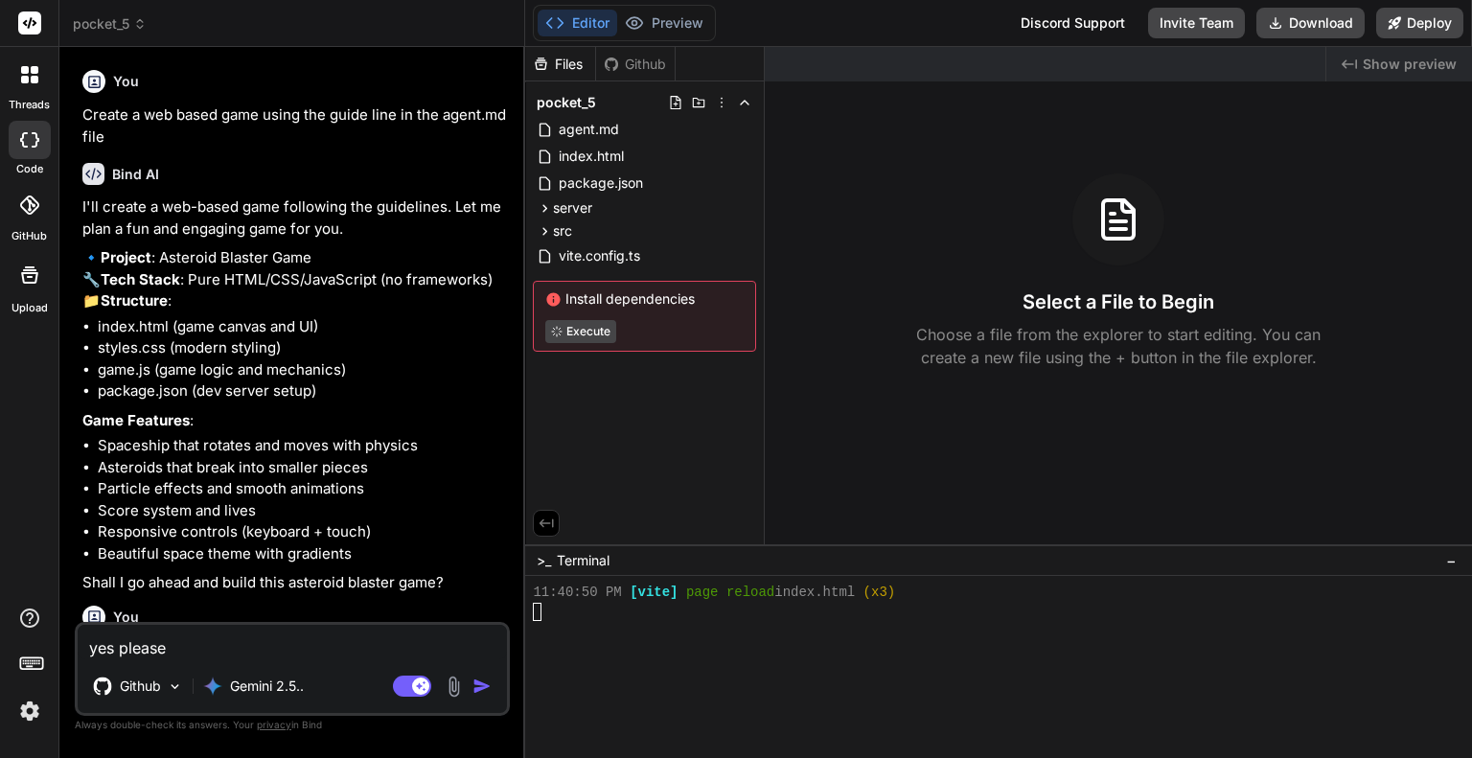
click at [31, 34] on rect at bounding box center [29, 22] width 23 height 23
click at [31, 26] on rect at bounding box center [29, 22] width 23 height 23
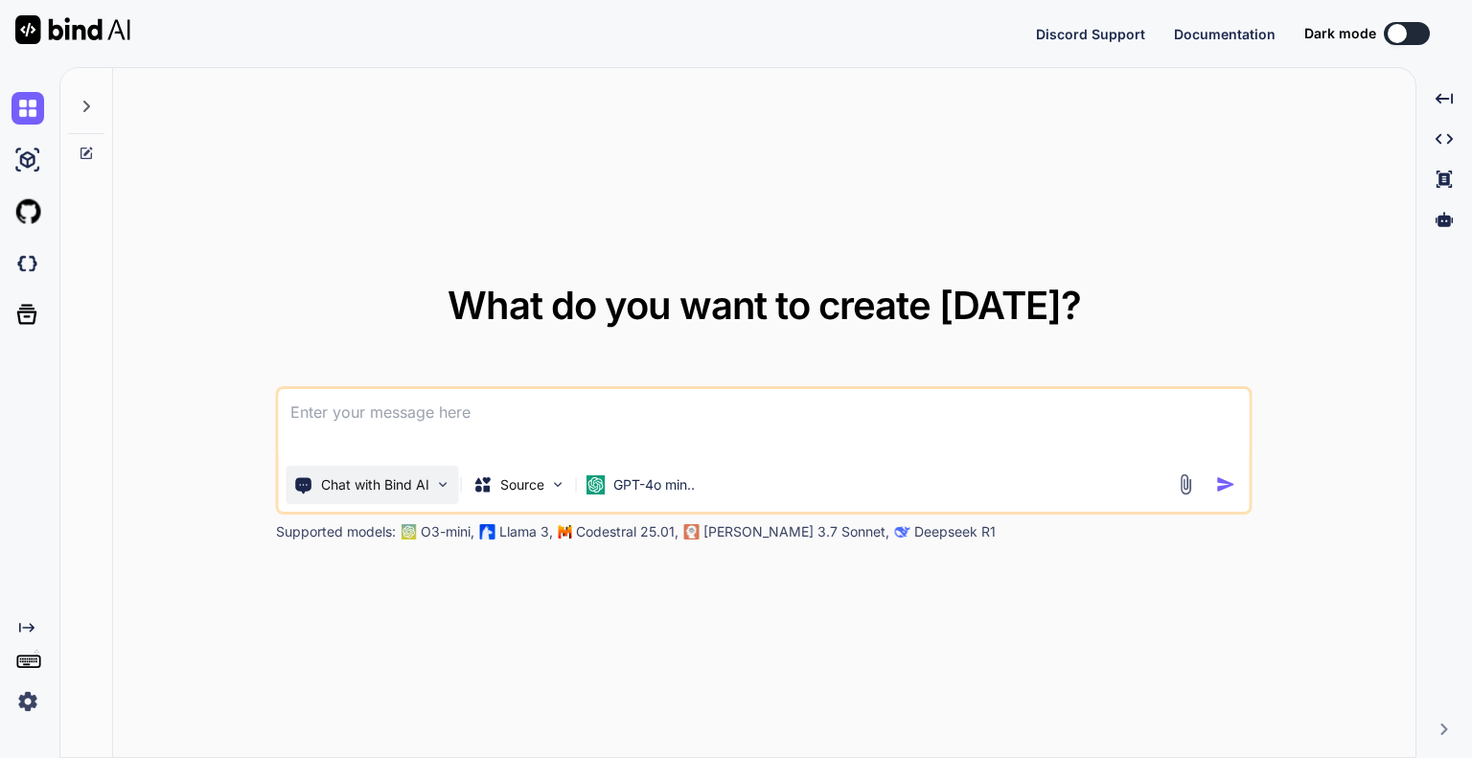
click at [326, 491] on p "Chat with Bind AI" at bounding box center [375, 484] width 108 height 19
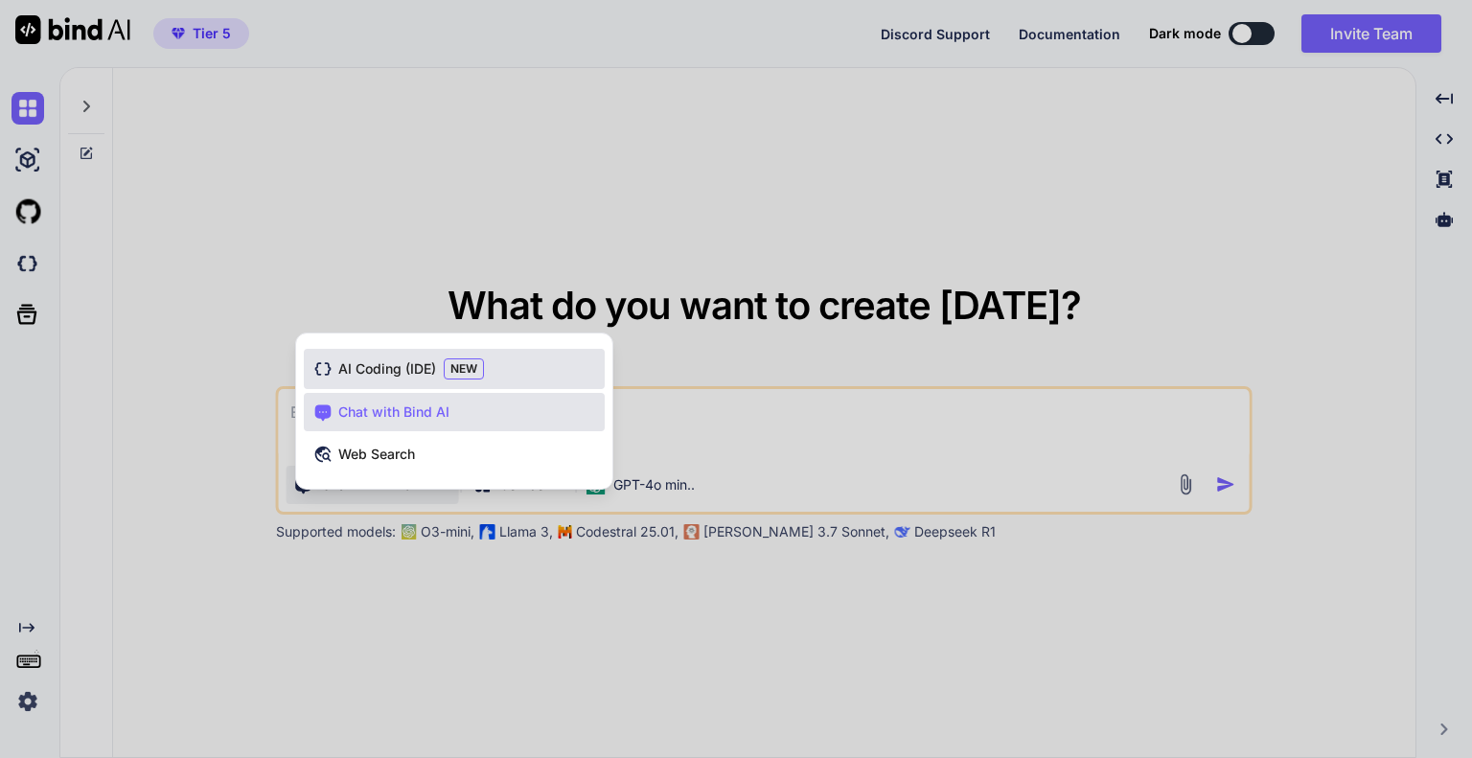
click at [362, 376] on span "AI Coding (IDE)" at bounding box center [387, 368] width 98 height 19
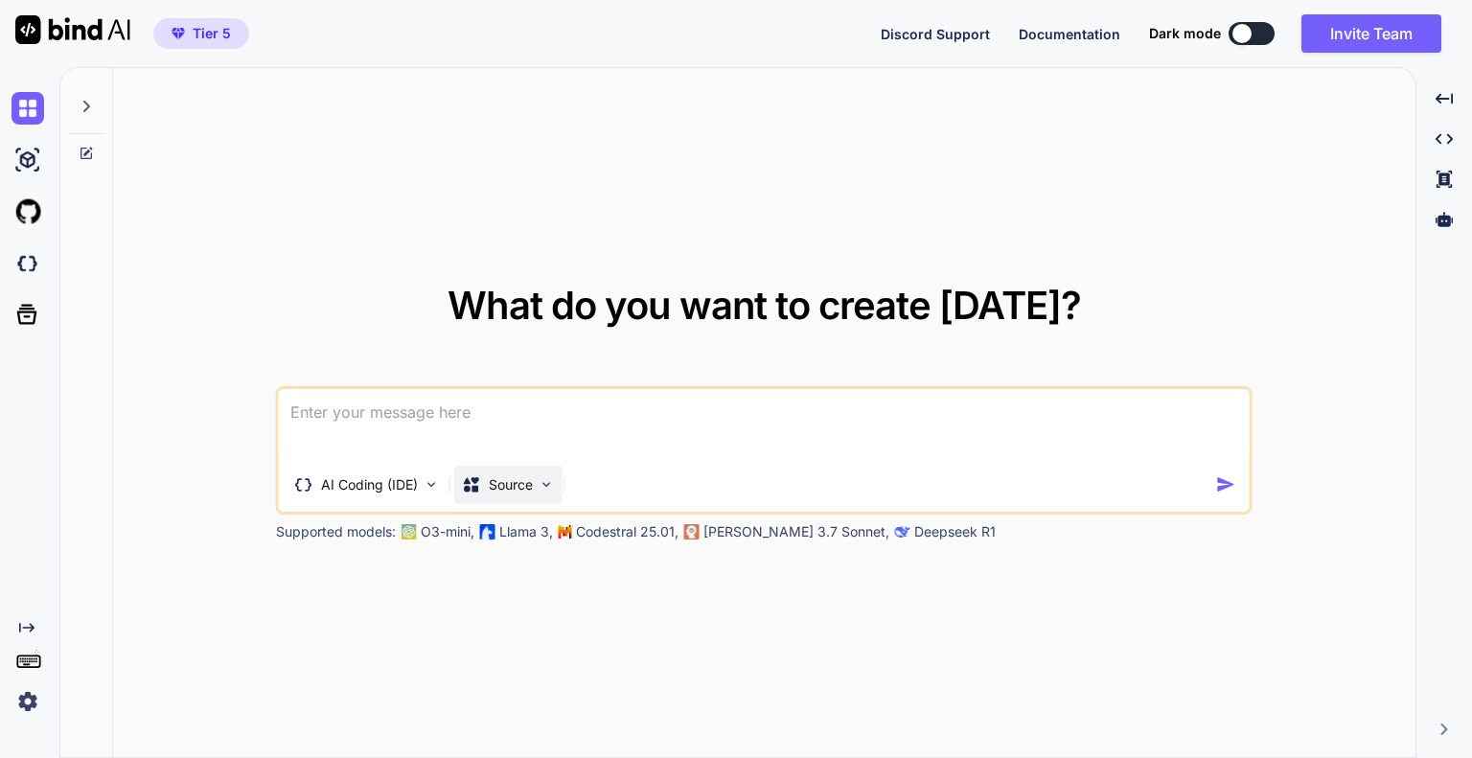
click at [485, 485] on div "Source" at bounding box center [497, 484] width 71 height 19
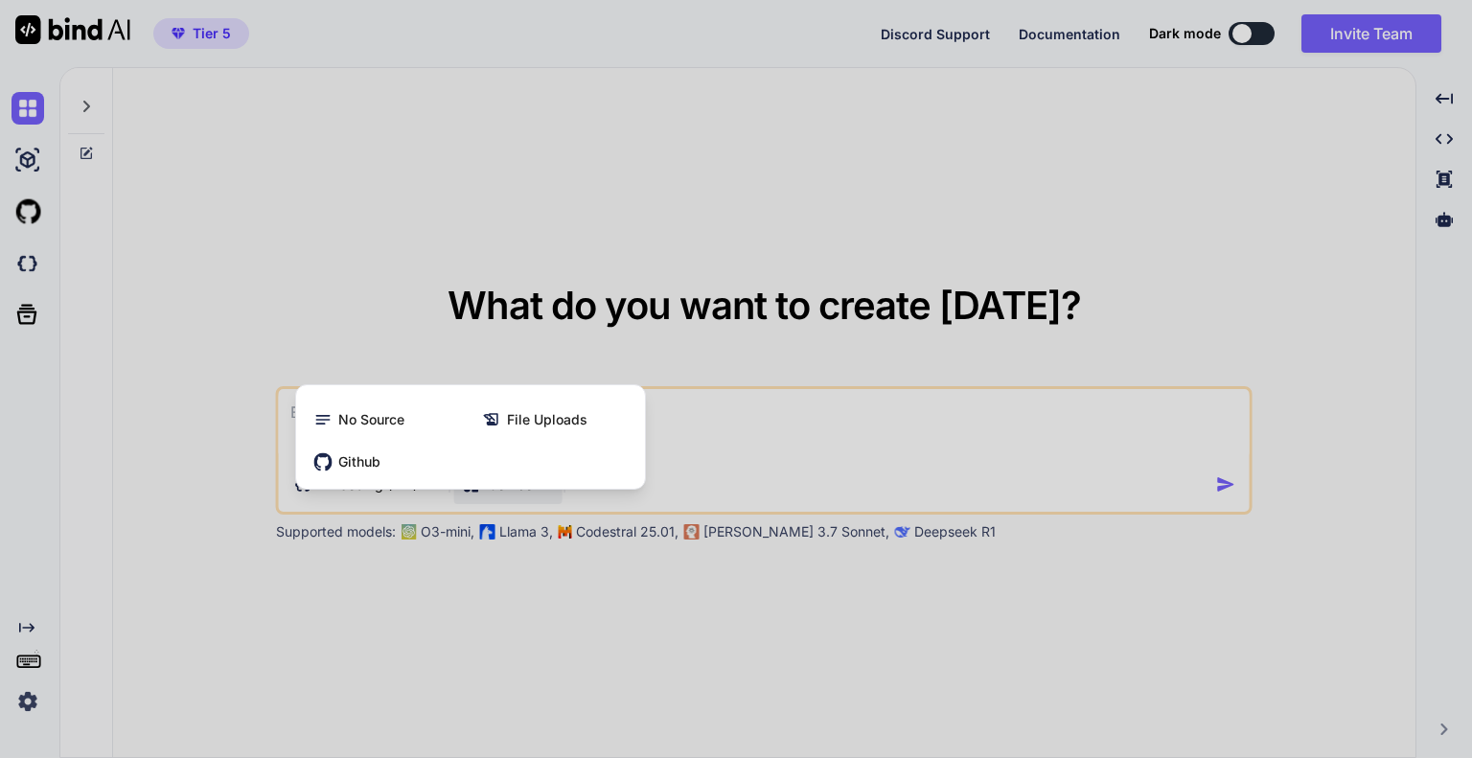
click at [354, 576] on div at bounding box center [736, 379] width 1472 height 758
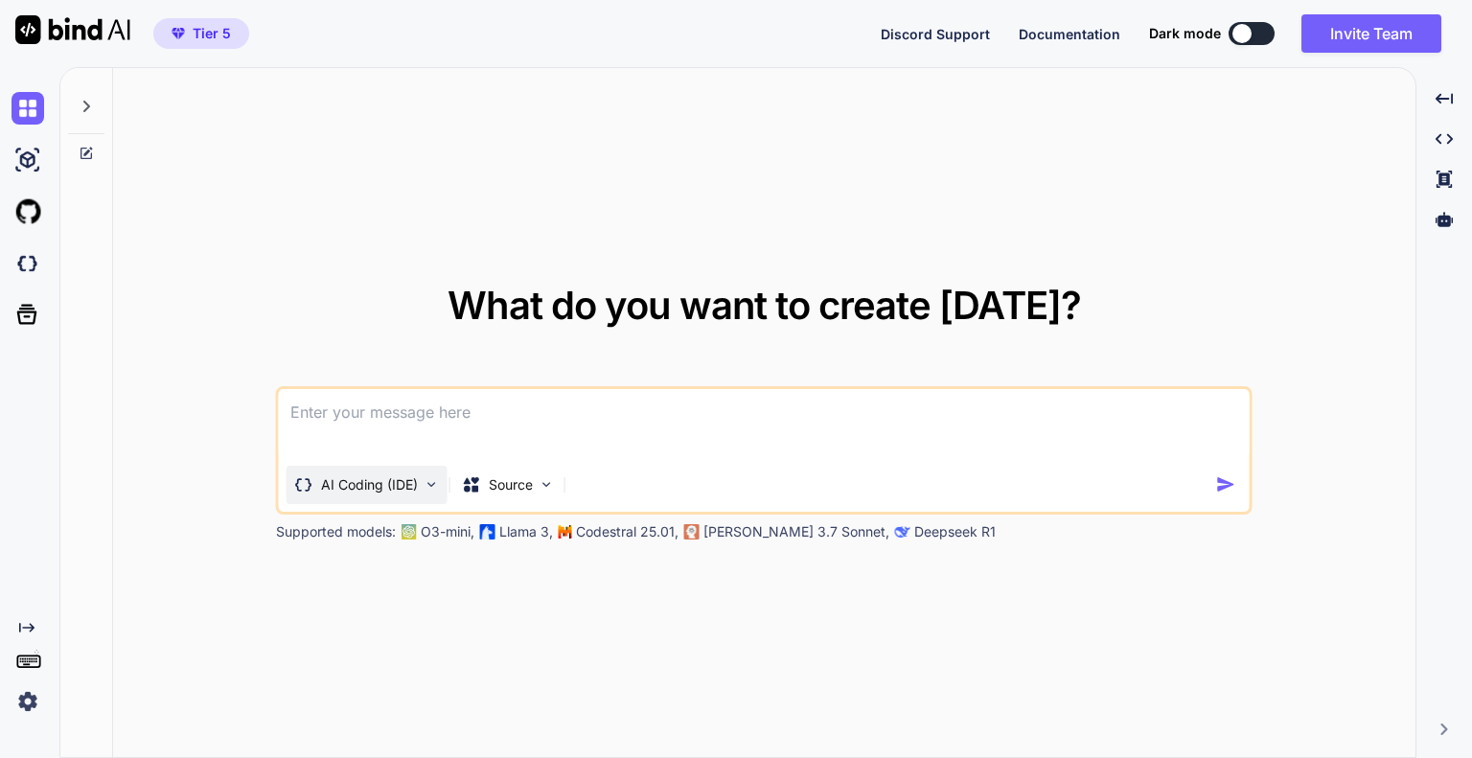
click at [412, 490] on p "AI Coding (IDE)" at bounding box center [369, 484] width 97 height 19
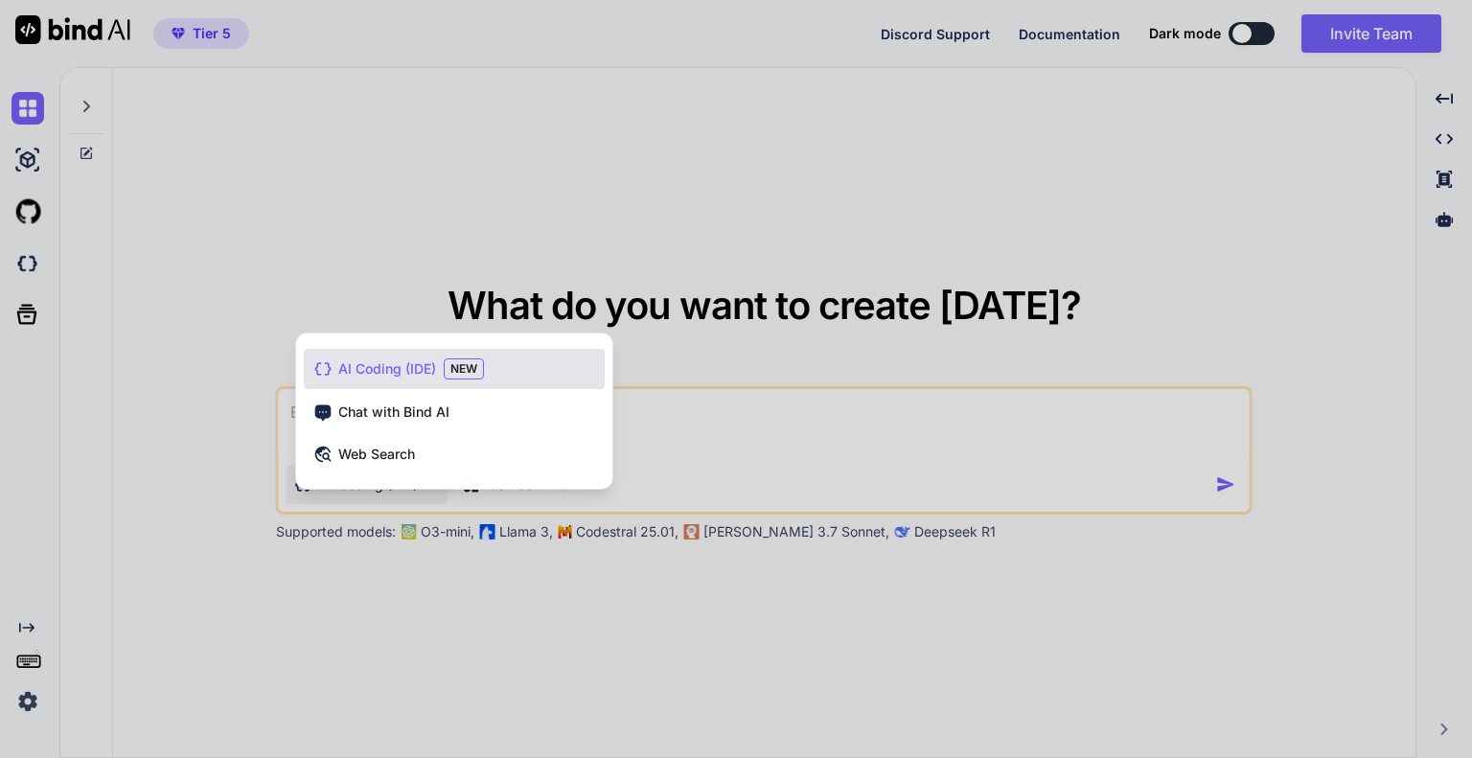
click at [412, 490] on div at bounding box center [736, 379] width 1472 height 758
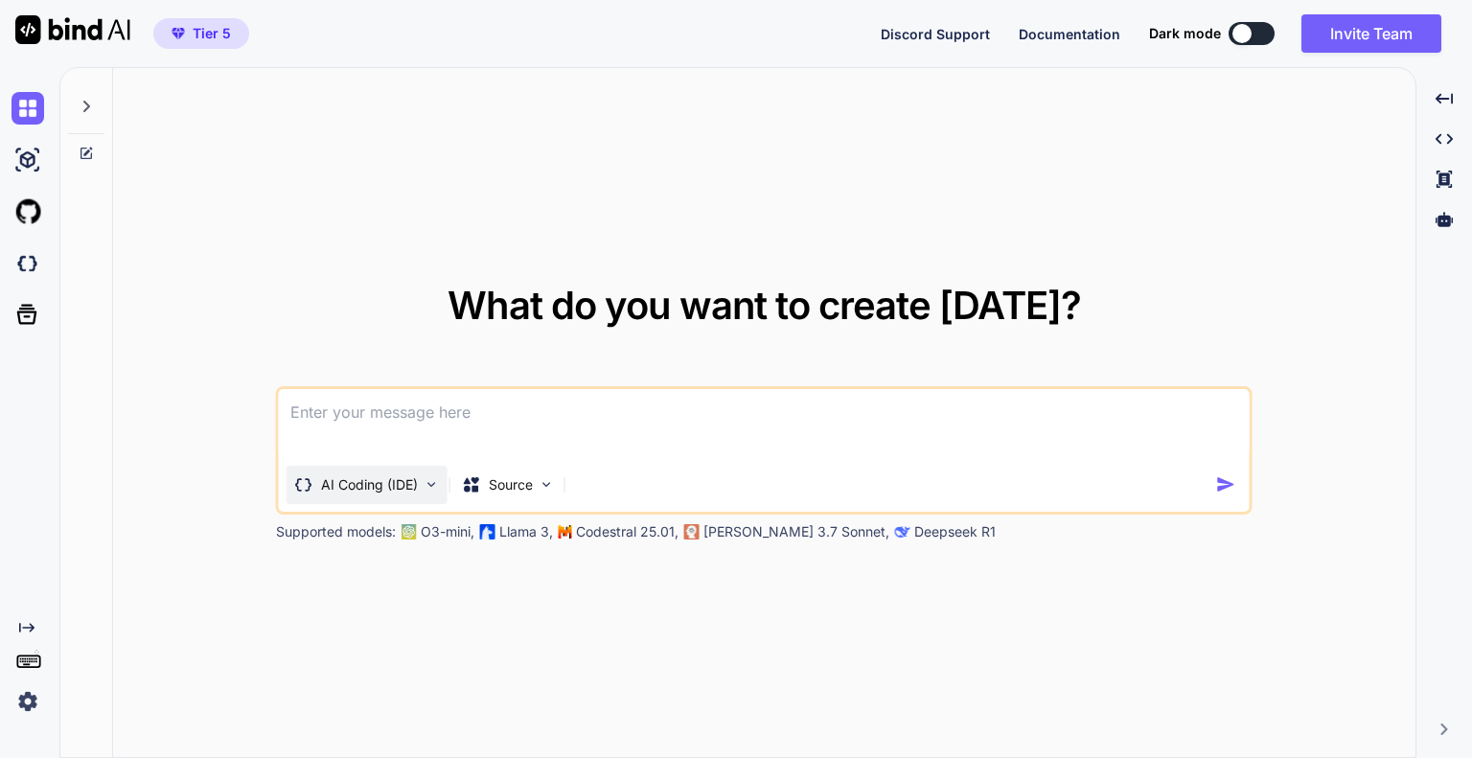
click at [409, 486] on p "AI Coding (IDE)" at bounding box center [369, 484] width 97 height 19
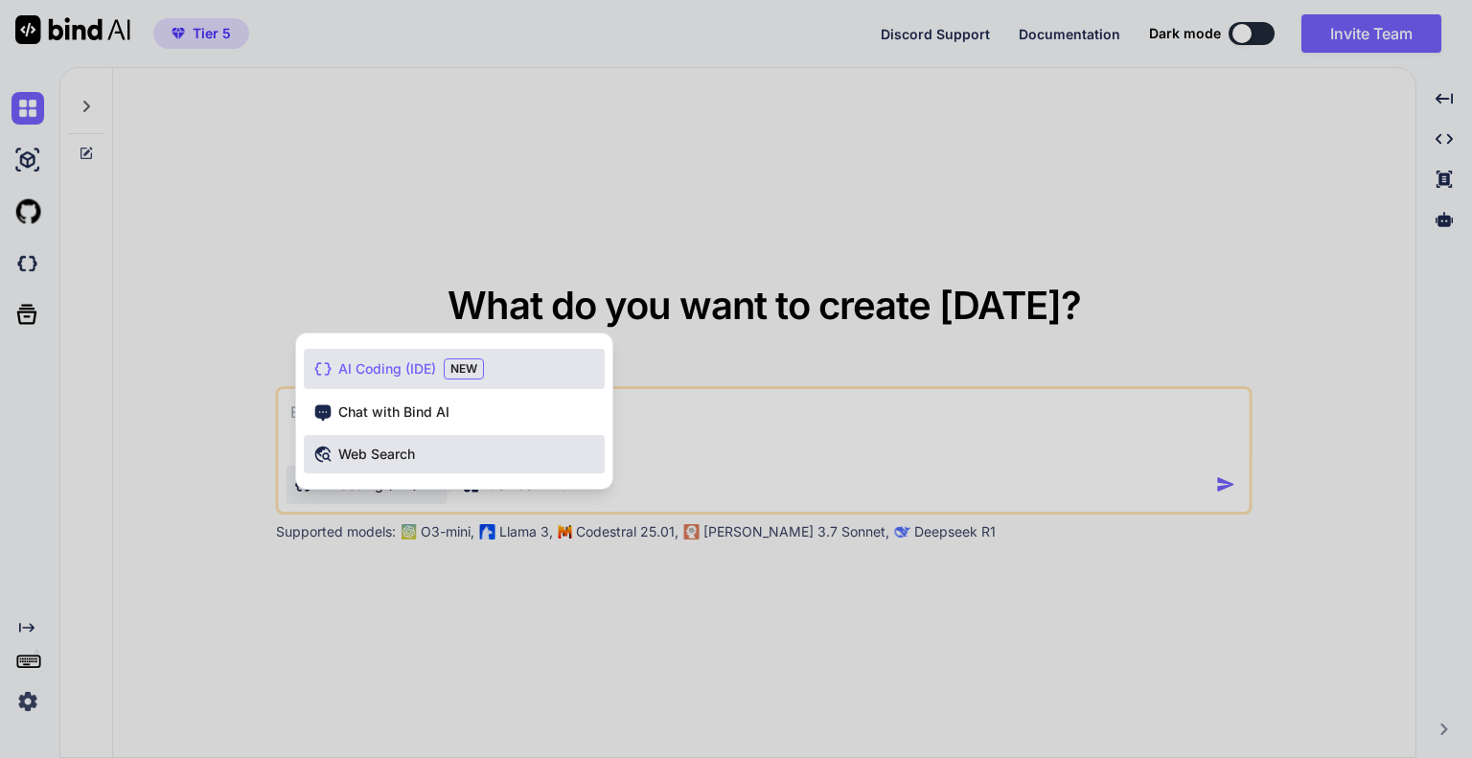
click at [395, 443] on div "Web Search" at bounding box center [454, 454] width 301 height 38
type textarea "x"
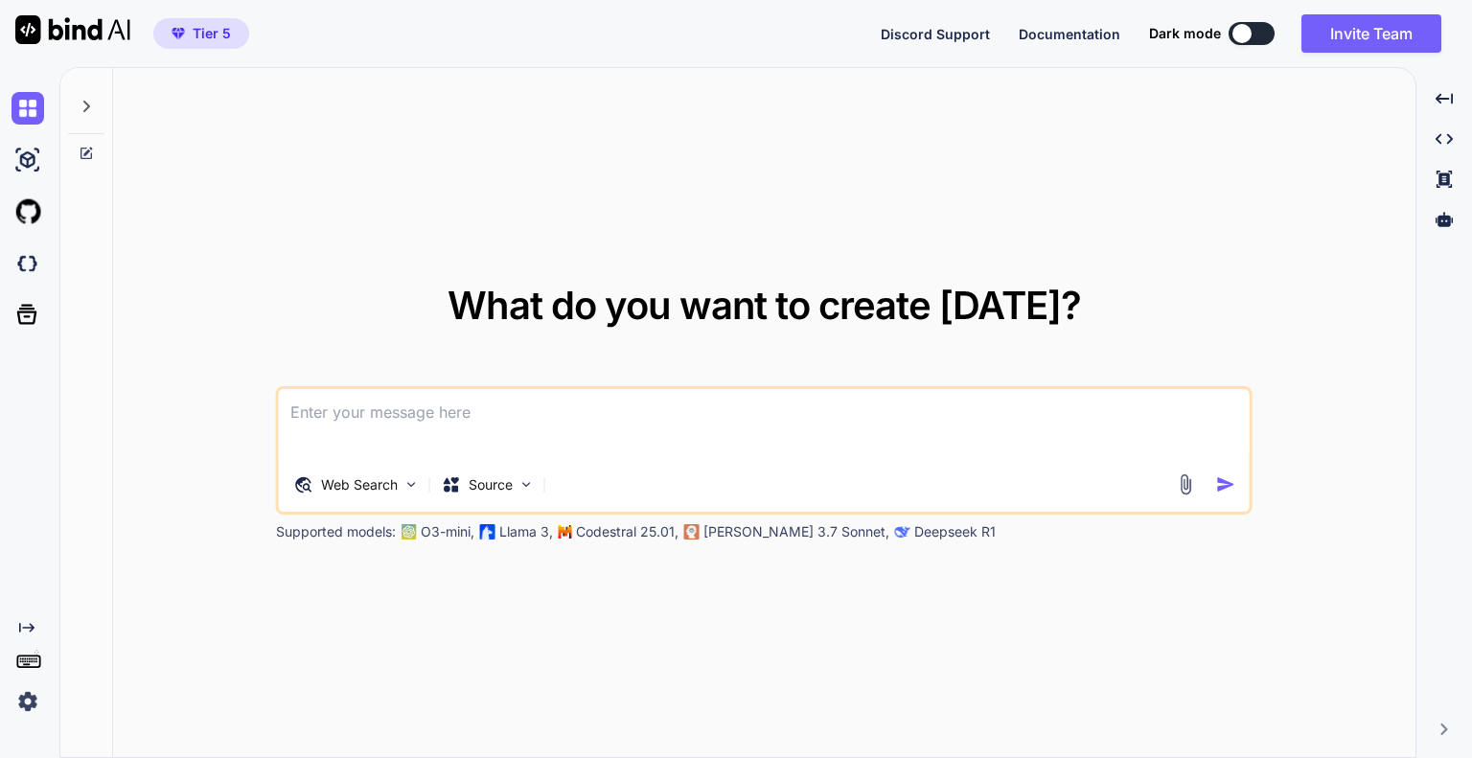
click at [390, 428] on textarea at bounding box center [764, 424] width 971 height 71
type textarea "w"
type textarea "x"
type textarea "wh"
type textarea "x"
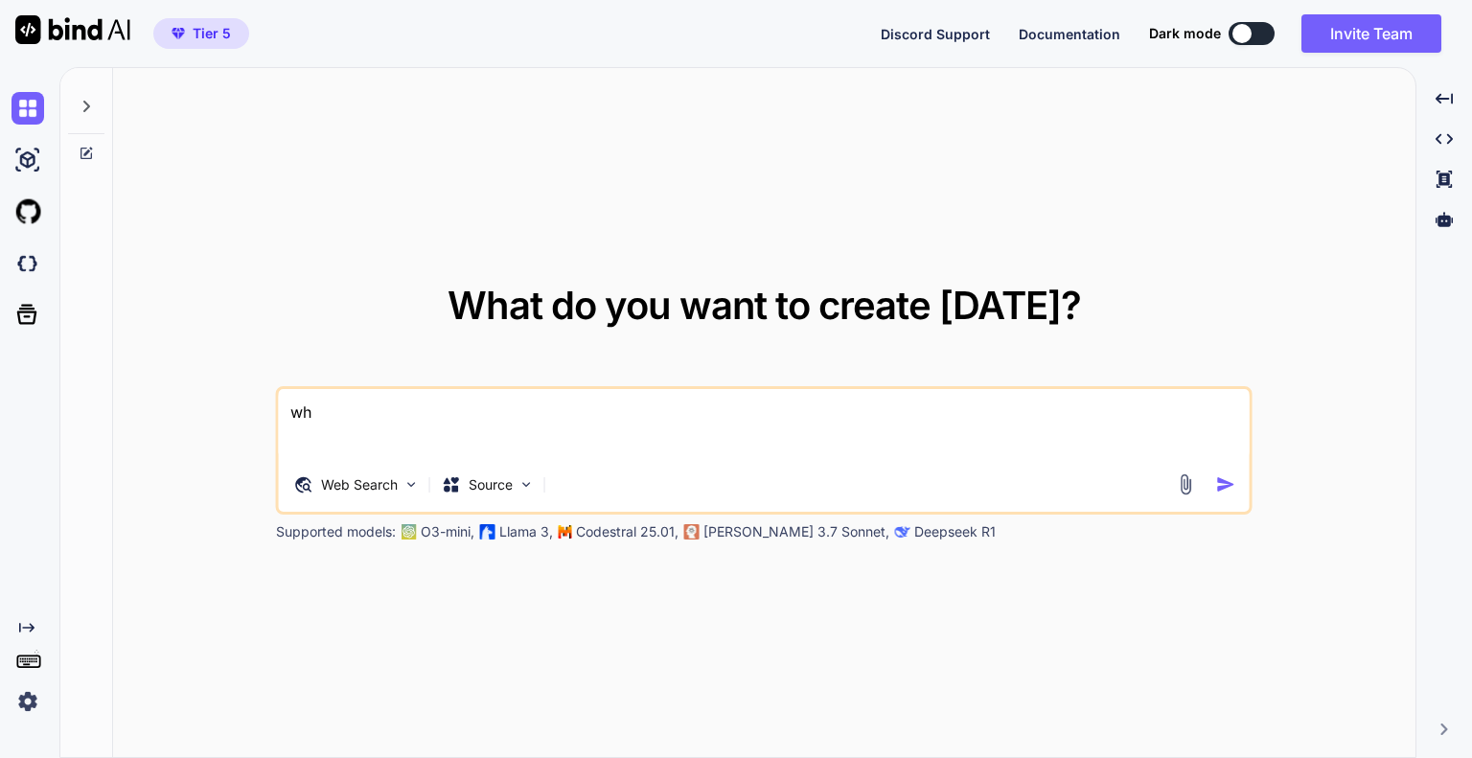
type textarea "wha"
type textarea "x"
type textarea "what"
type textarea "x"
type textarea "what"
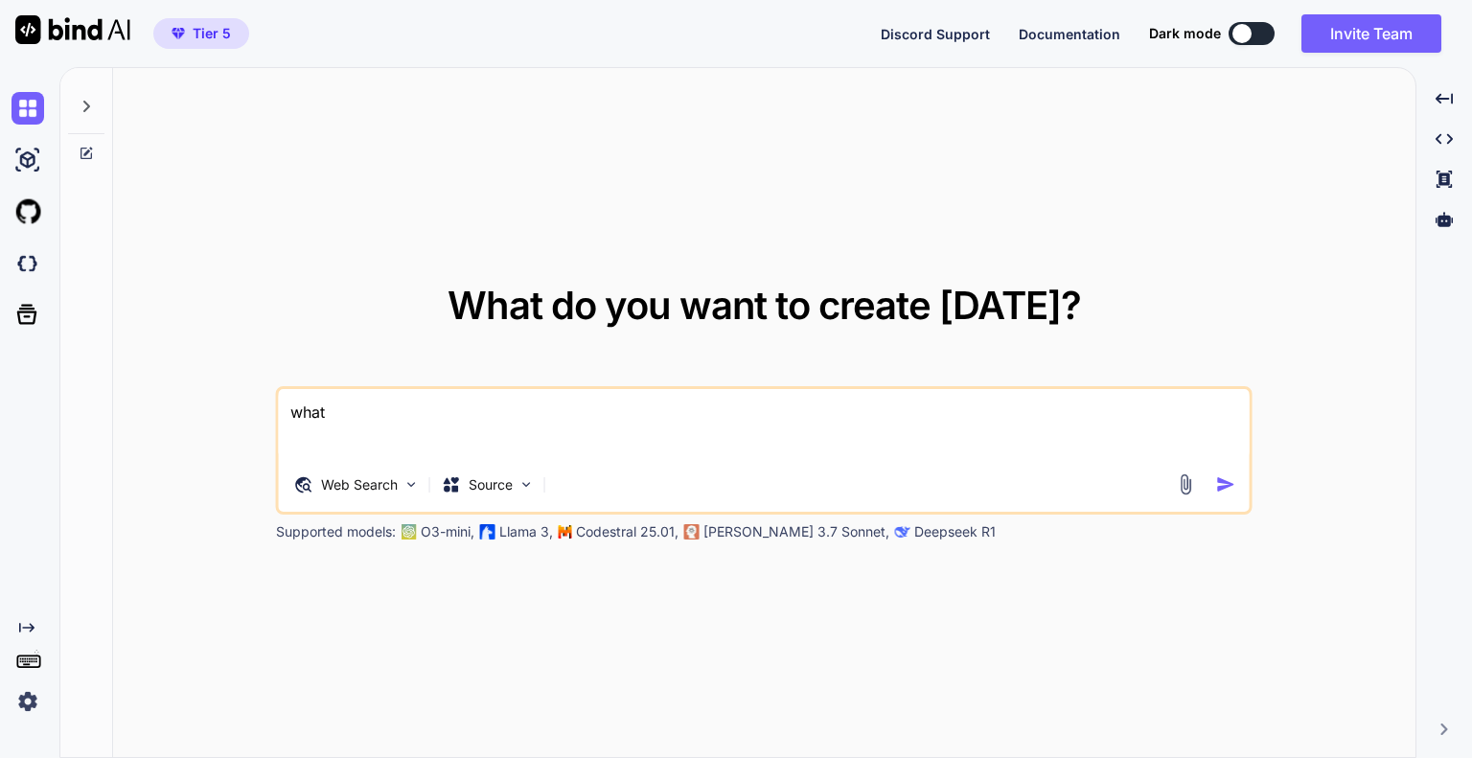
type textarea "x"
type textarea "what i"
type textarea "x"
type textarea "what is"
type textarea "x"
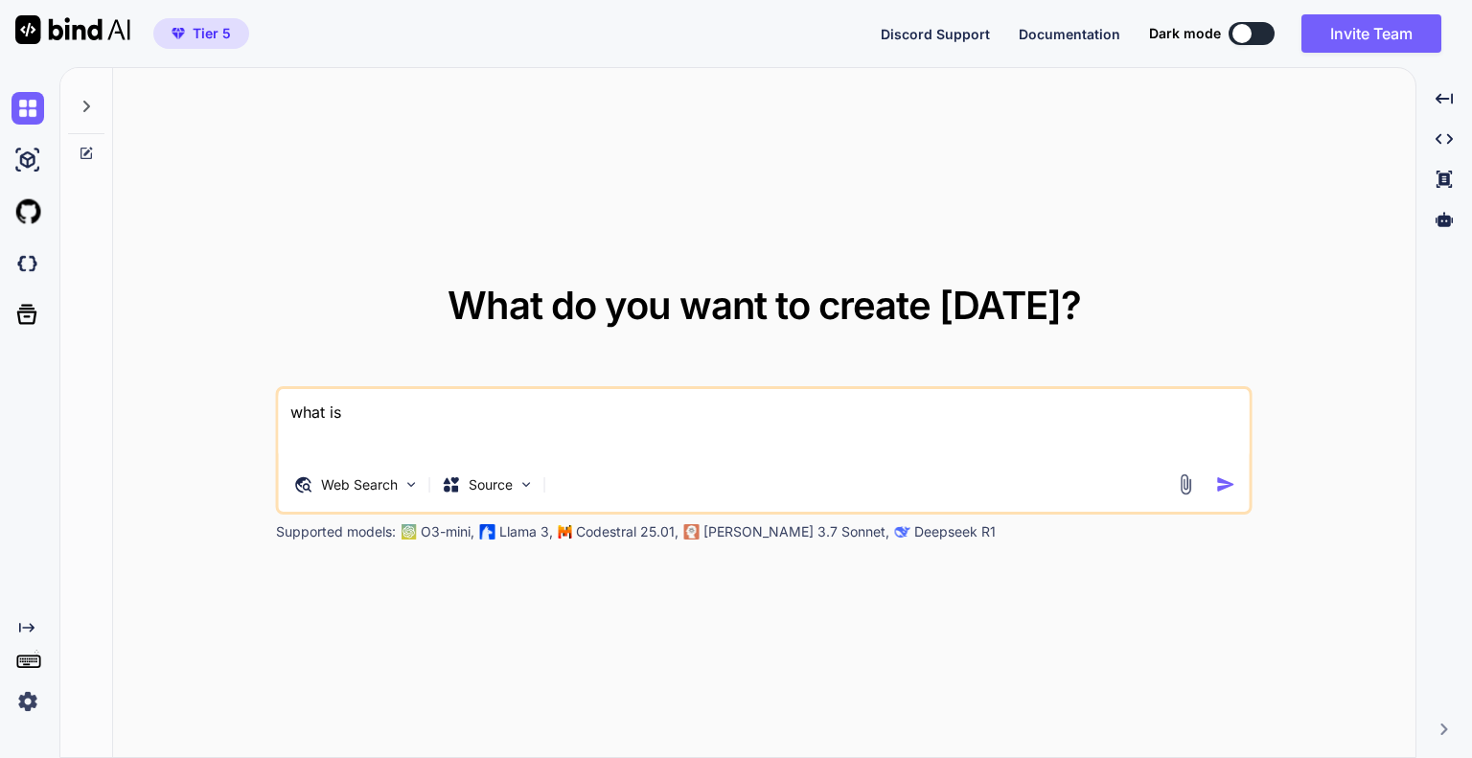
type textarea "what is"
type textarea "x"
type textarea "what is t"
type textarea "x"
type textarea "what is th"
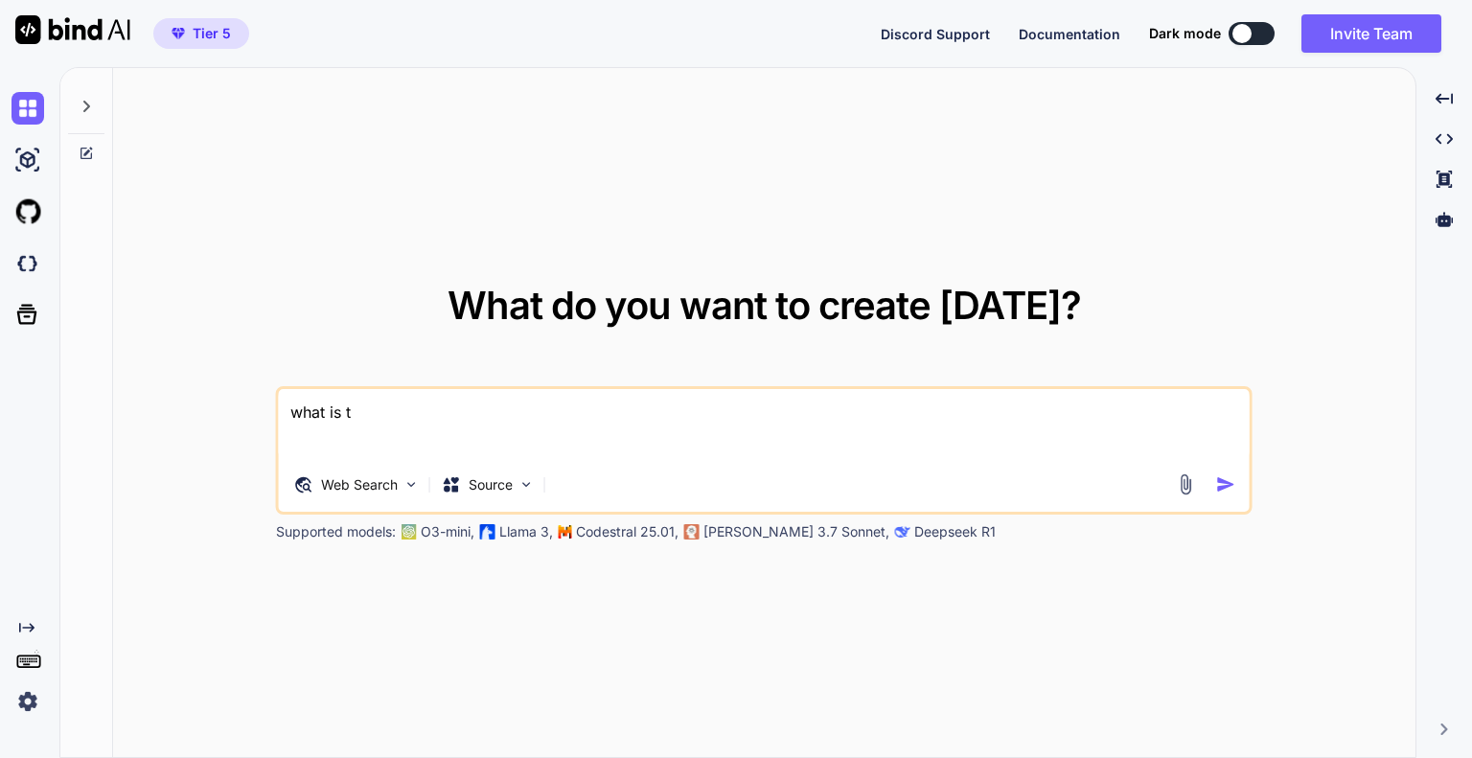
type textarea "x"
type textarea "what is the"
type textarea "x"
type textarea "what is the"
type textarea "x"
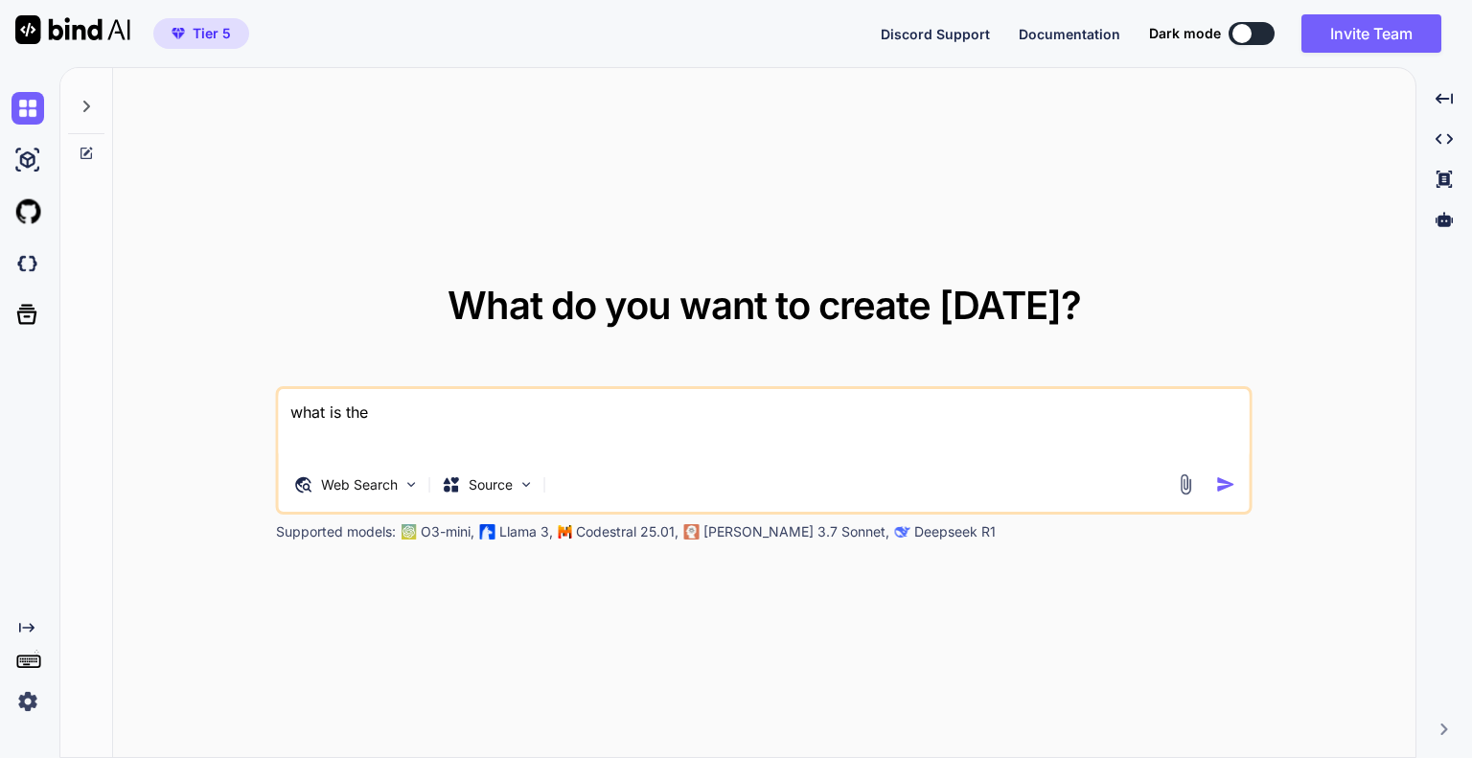
type textarea "what is the l"
type textarea "x"
type textarea "what is the la"
type textarea "x"
type textarea "what is the lat"
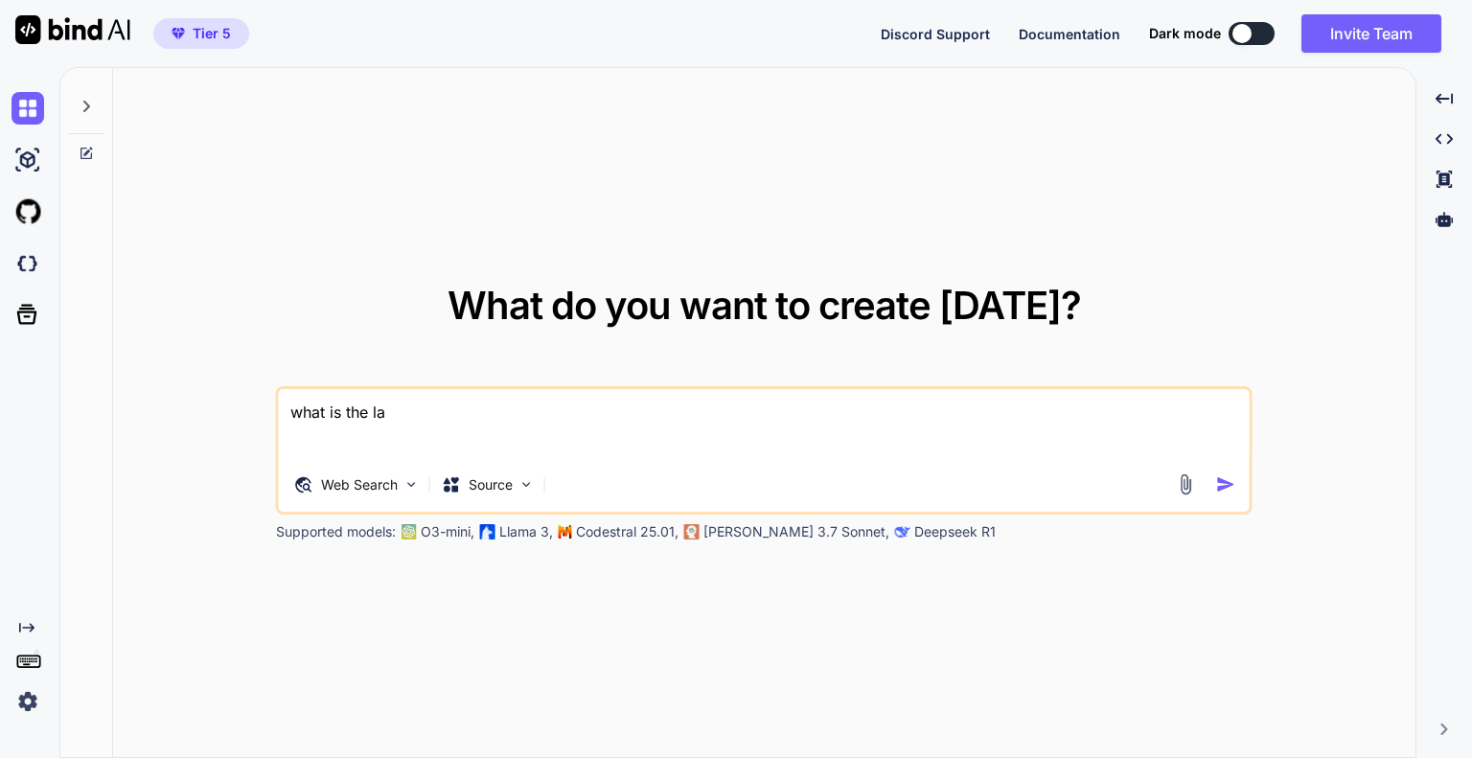
type textarea "x"
type textarea "what is the late"
type textarea "x"
type textarea "what is the late"
type textarea "x"
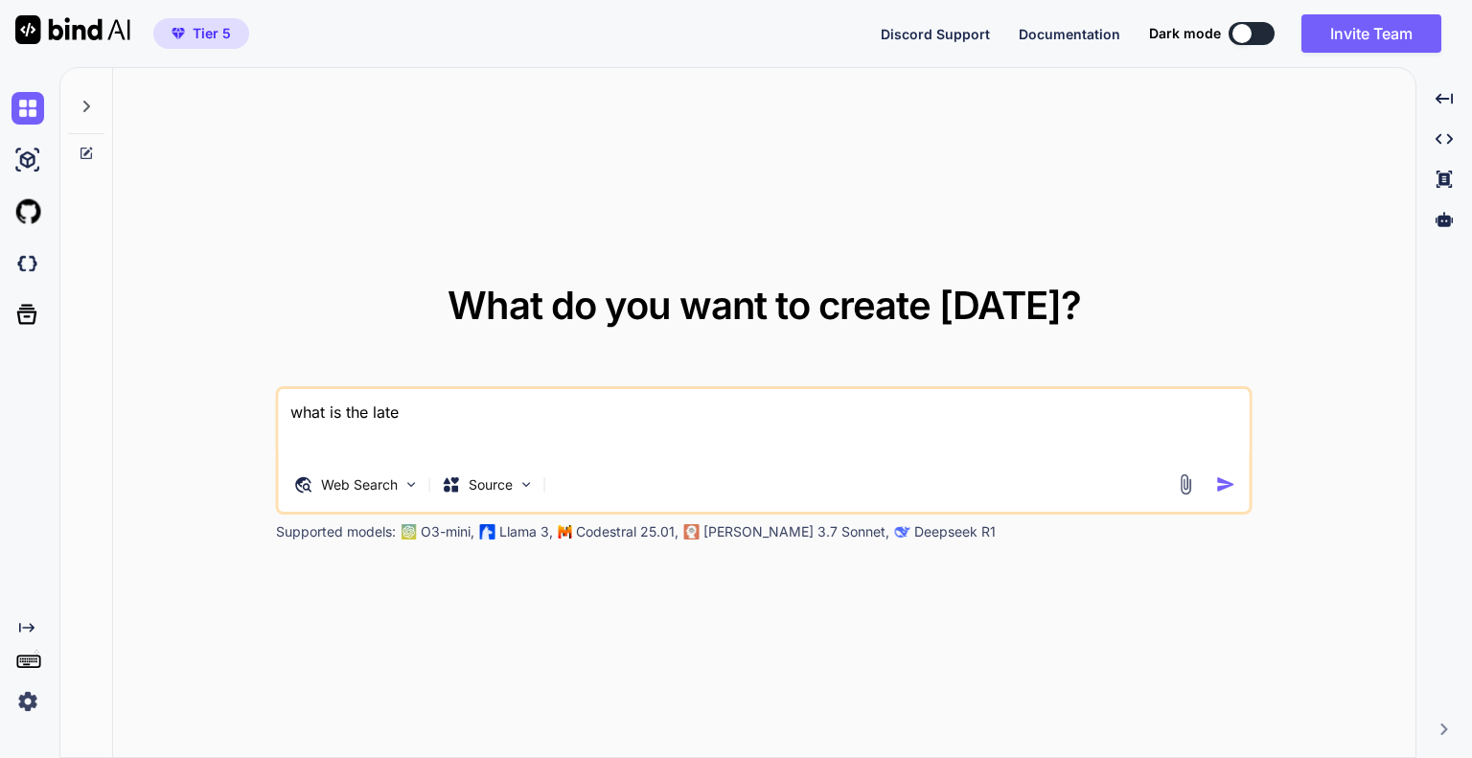
type textarea "what is the late"
type textarea "x"
type textarea "what is the lates"
type textarea "x"
type textarea "what is the latest"
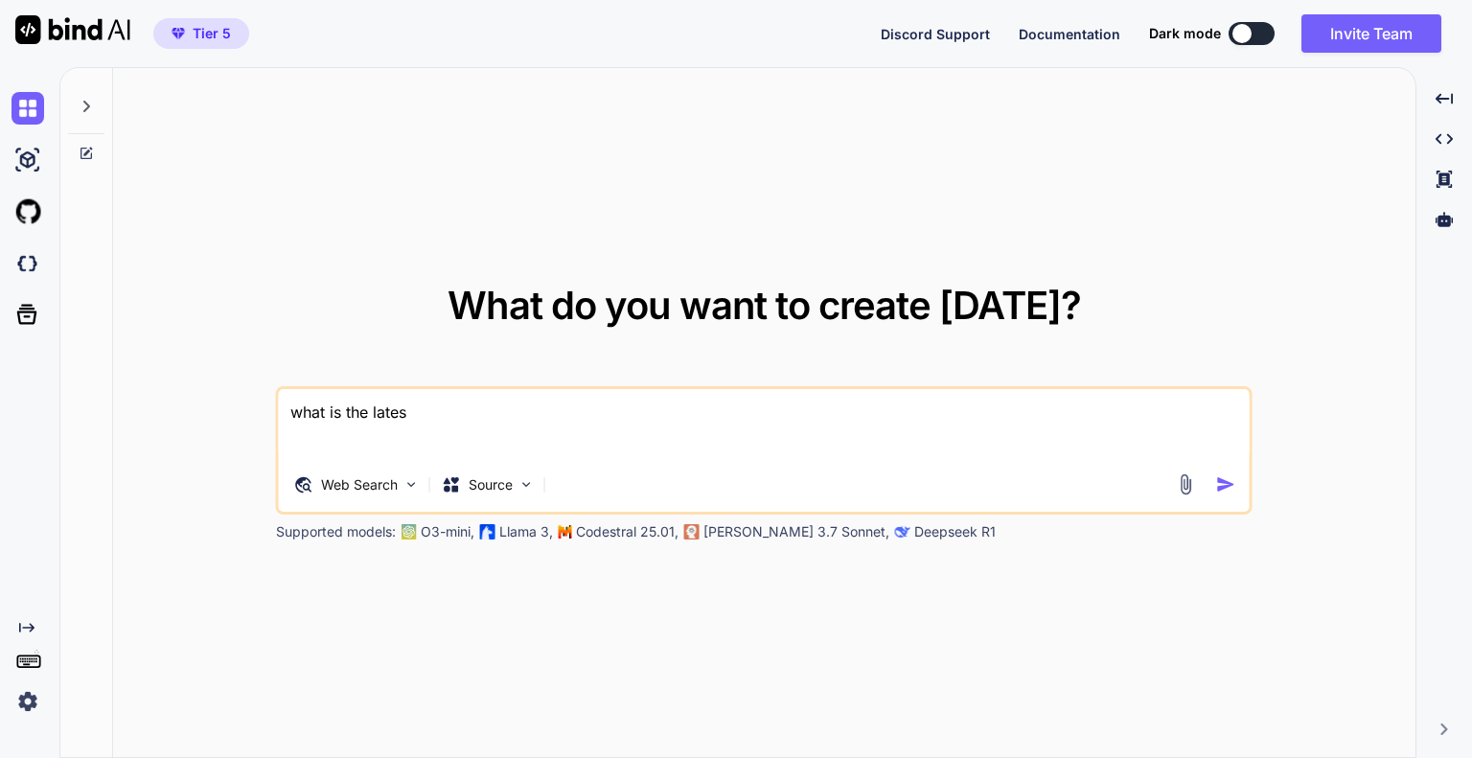
type textarea "x"
type textarea "what is the latest"
type textarea "x"
type textarea "what is the latest p"
type textarea "x"
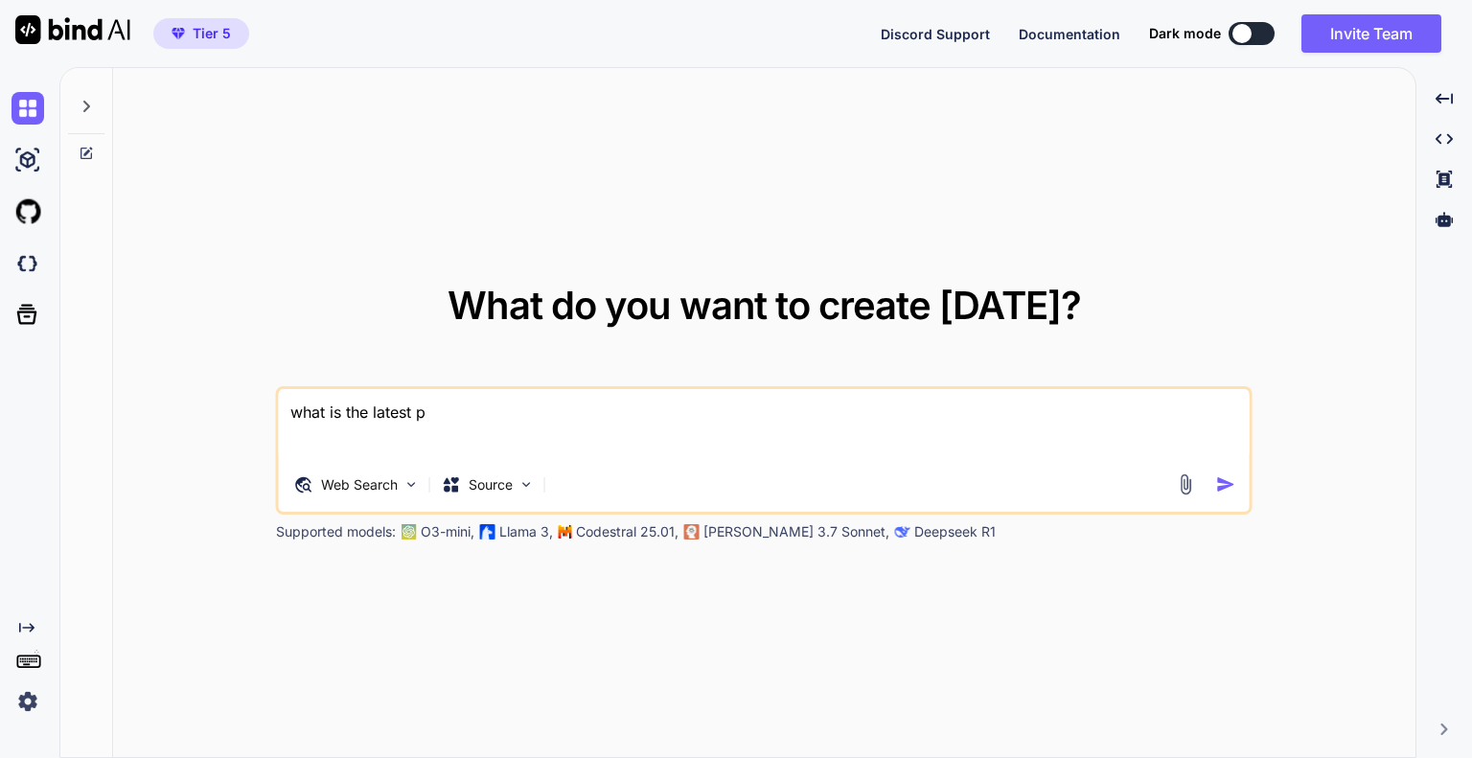
type textarea "what is the latest pr"
type textarea "x"
type textarea "what is the latest pri"
type textarea "x"
type textarea "what is the latest pric"
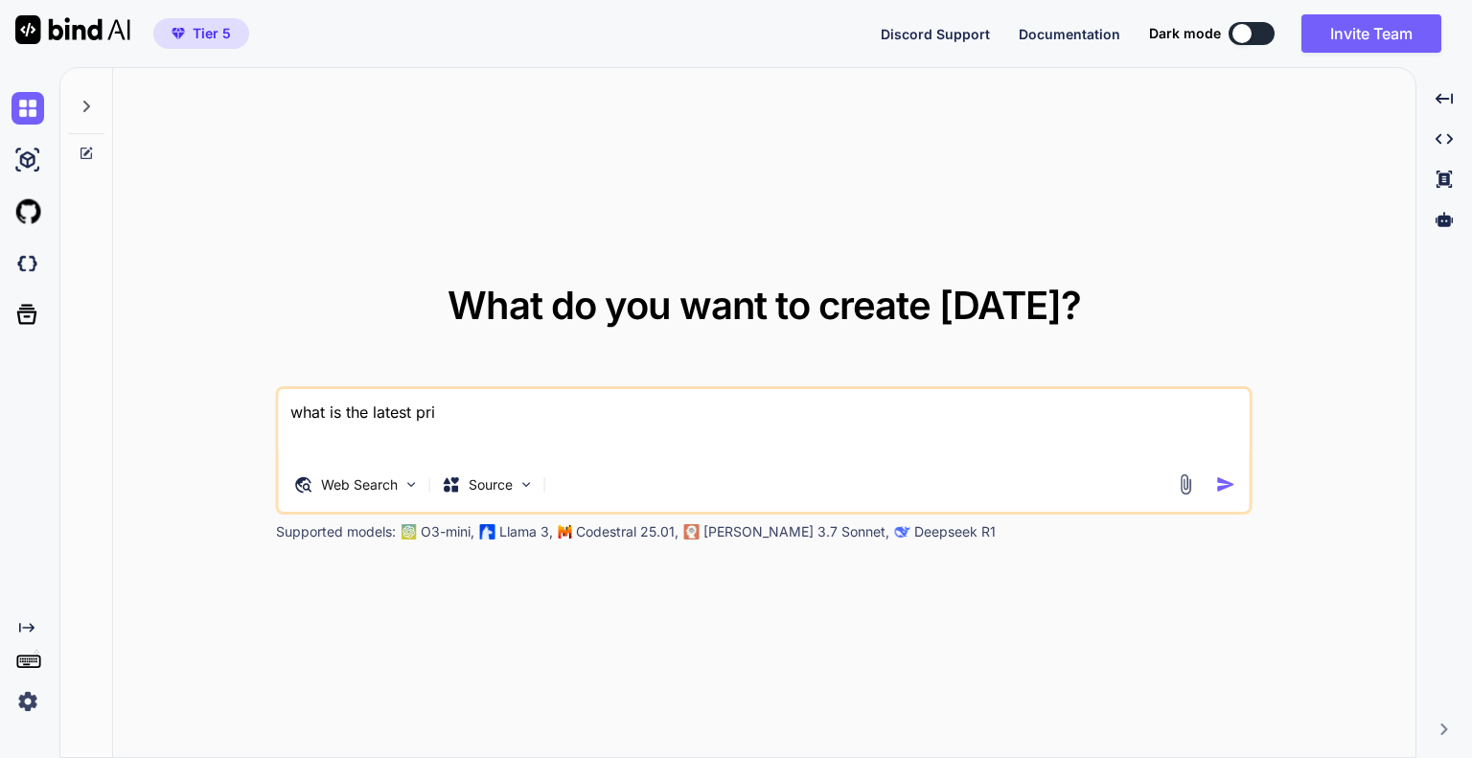
type textarea "x"
type textarea "what is the latest price"
type textarea "x"
type textarea "what is the latest price"
type textarea "x"
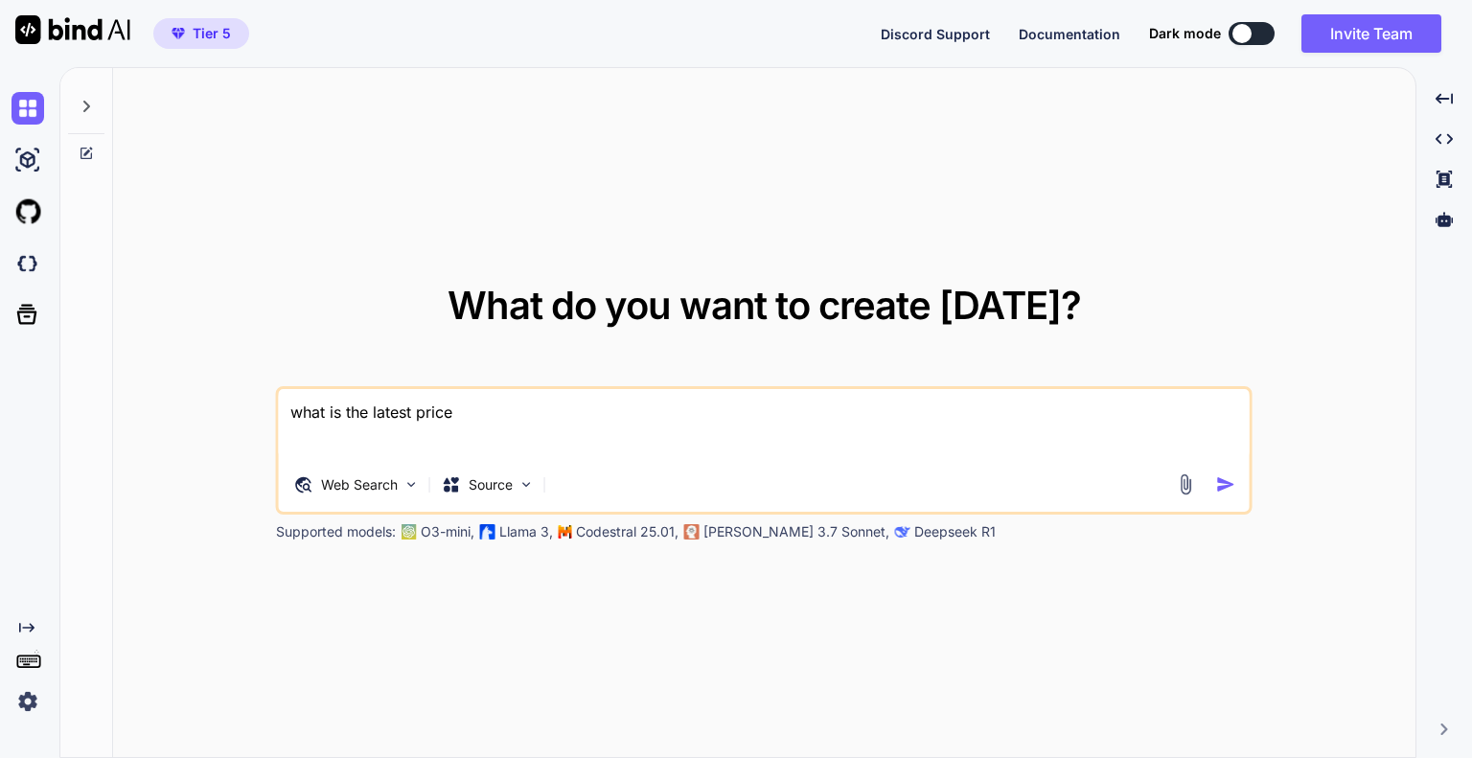
type textarea "what is the latest price f"
type textarea "x"
type textarea "what is the latest price fo"
type textarea "x"
type textarea "what is the latest price for"
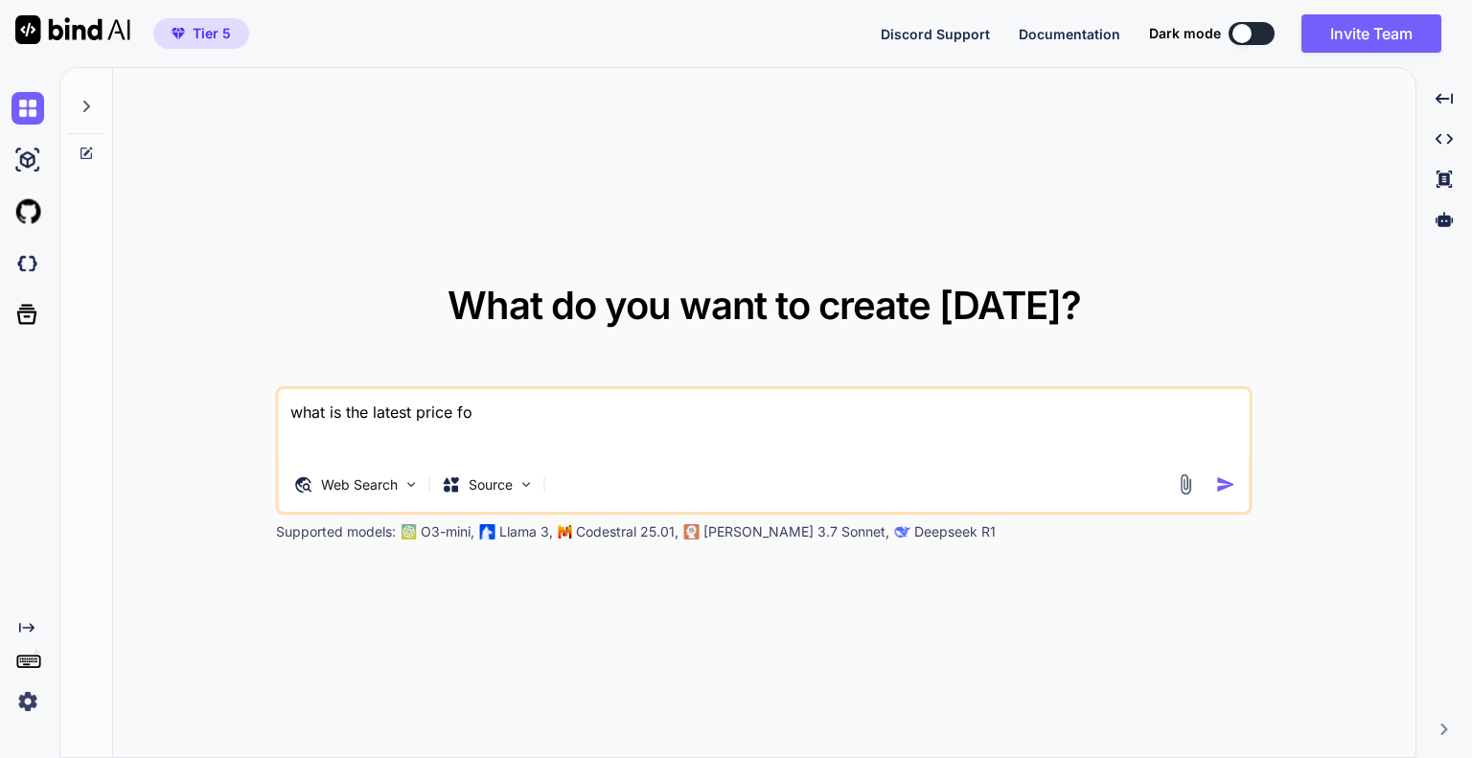
type textarea "x"
type textarea "what is the latest price for"
type textarea "x"
type textarea "what is the latest price for a"
type textarea "x"
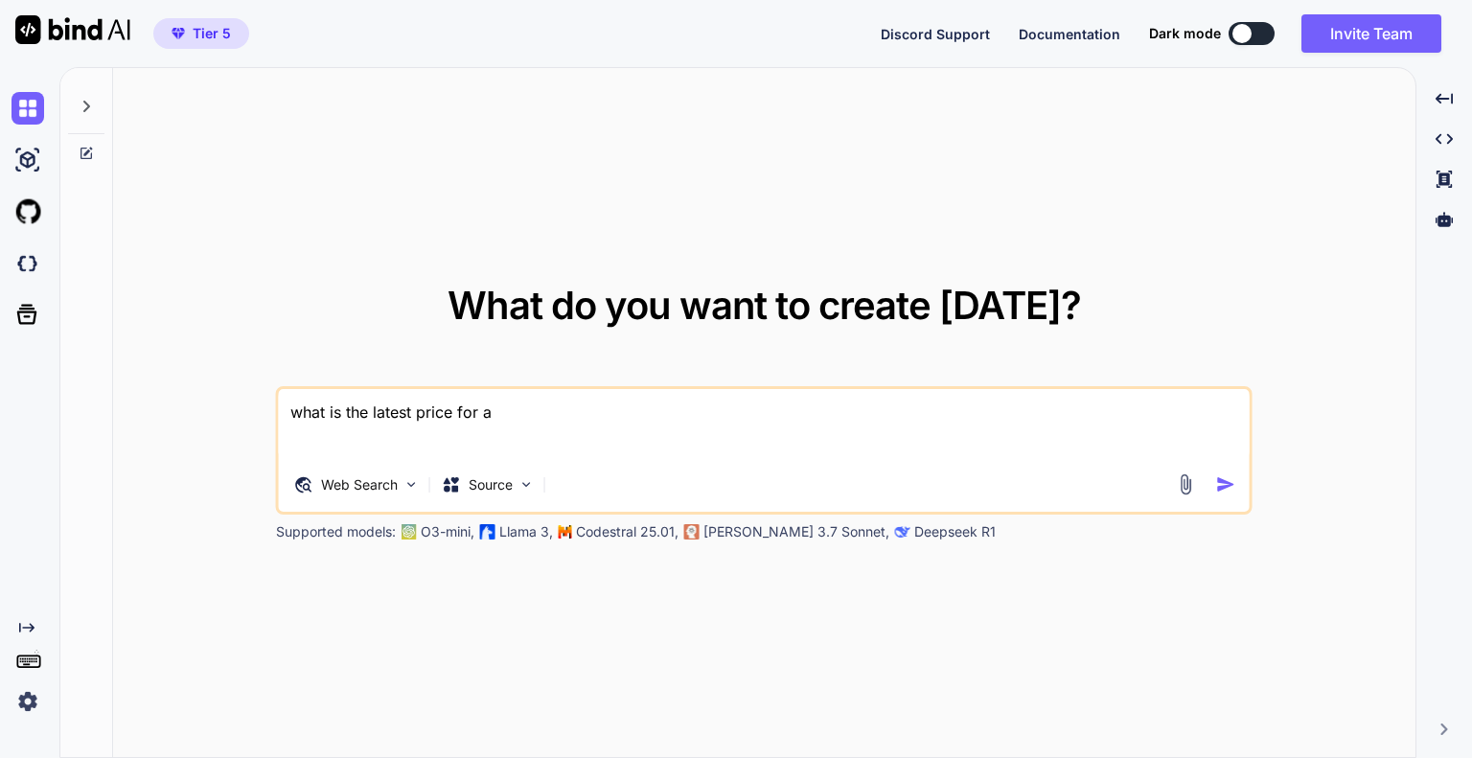
type textarea "what is the latest price for am"
type textarea "x"
type textarea "what is the latest price for a"
type textarea "x"
type textarea "what is the latest price for"
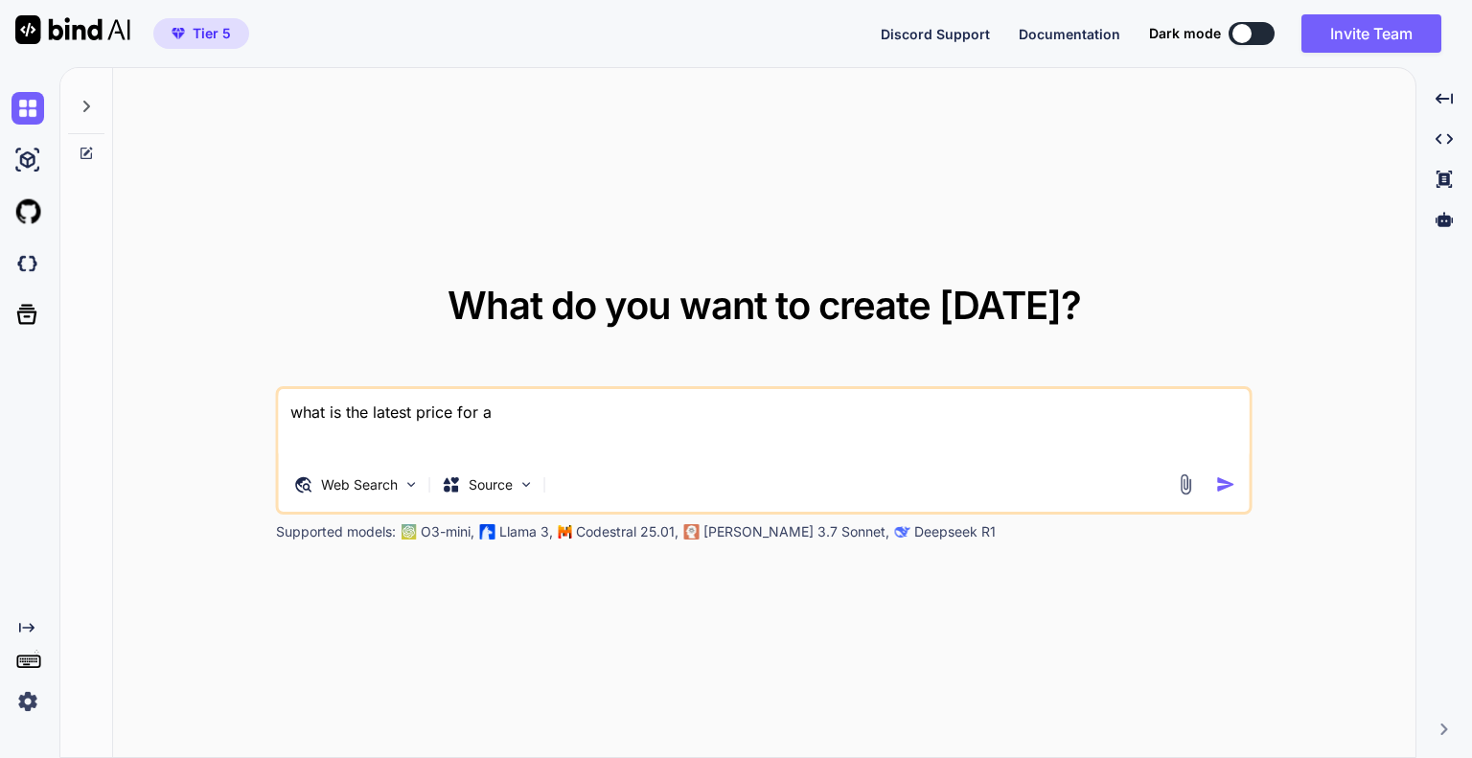
type textarea "x"
type textarea "what is the latest price for m"
type textarea "x"
type textarea "what is the latest price for ma"
type textarea "x"
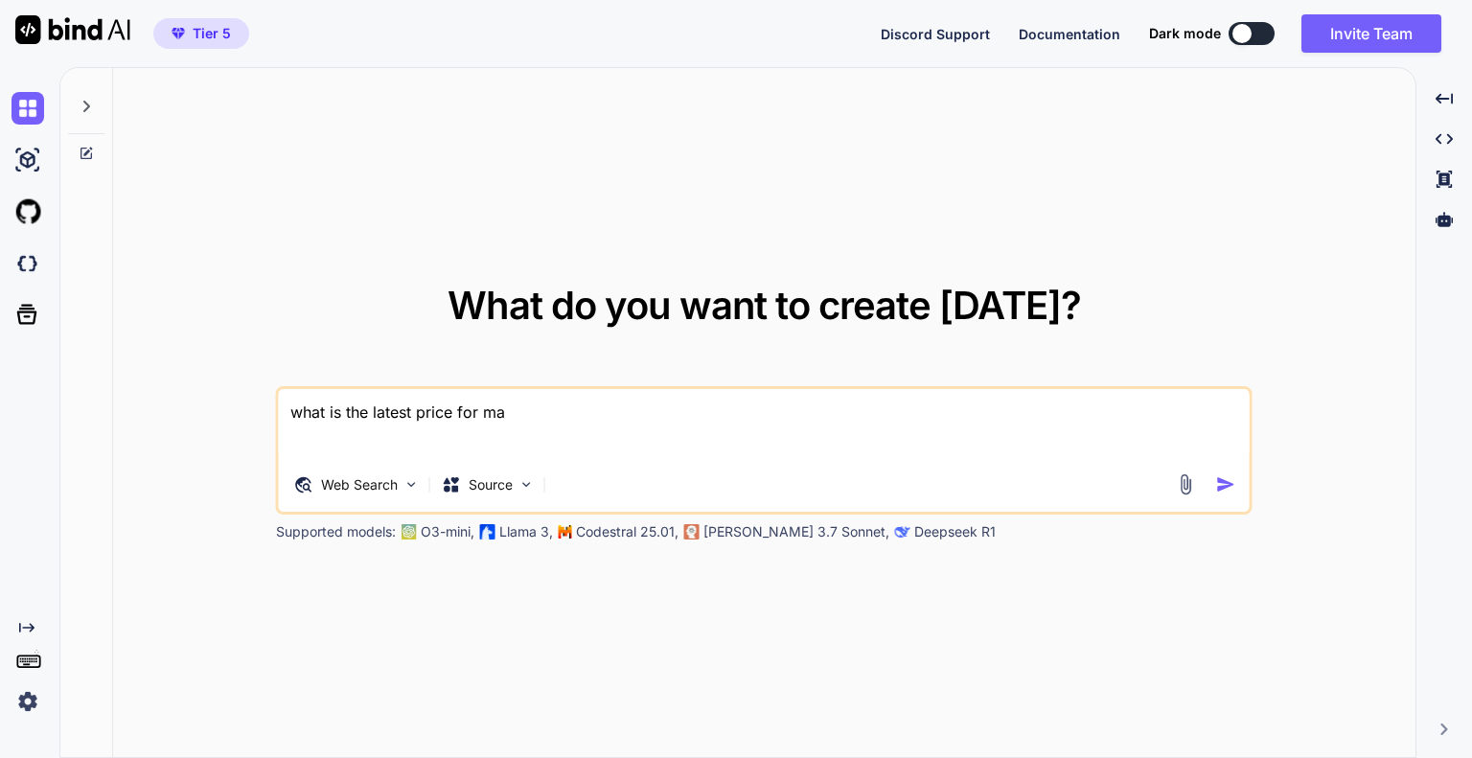
type textarea "what is the latest price for m"
type textarea "x"
type textarea "what is the latest price for"
type textarea "x"
type textarea "what is the latest price for a"
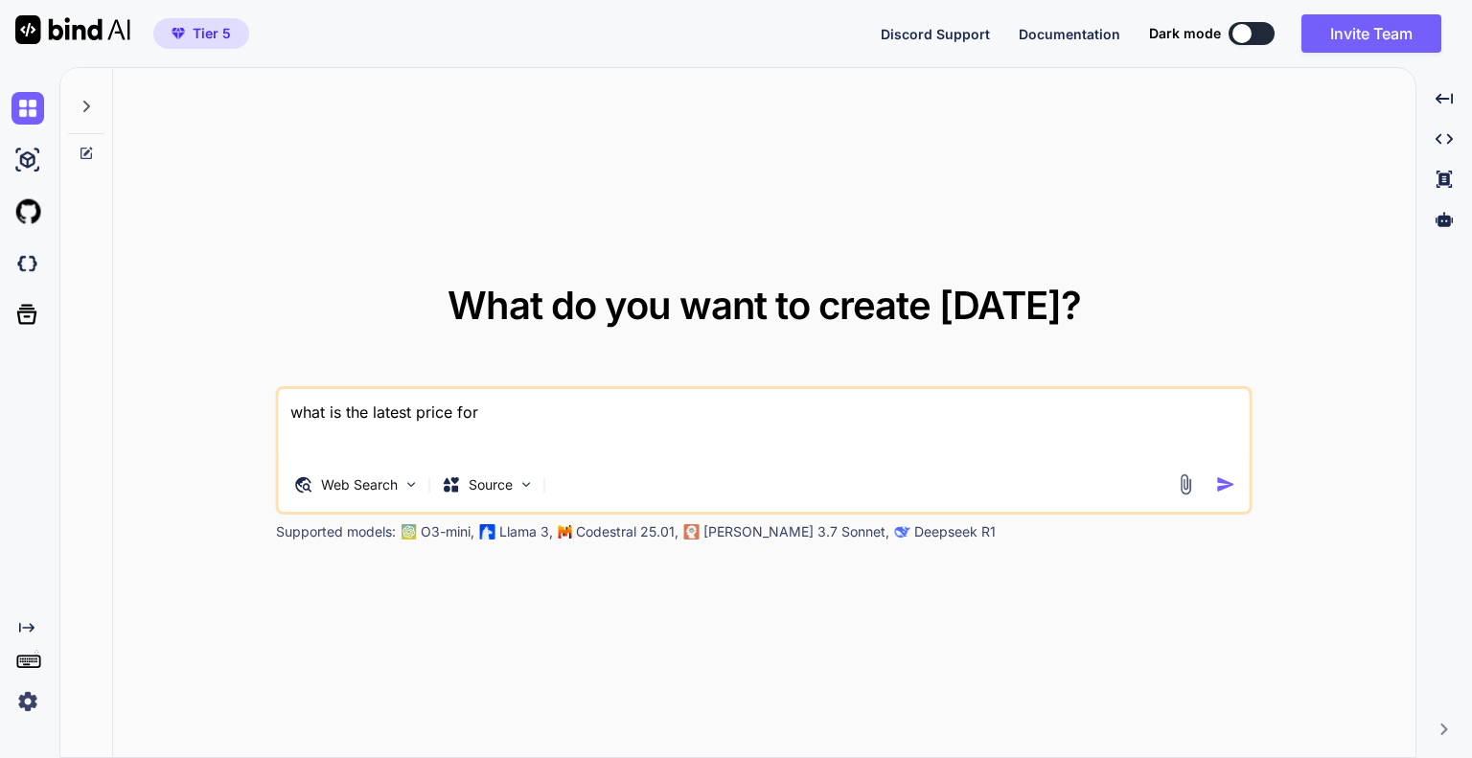
type textarea "x"
type textarea "what is the latest price for a"
type textarea "x"
type textarea "what is the latest price for a m"
type textarea "x"
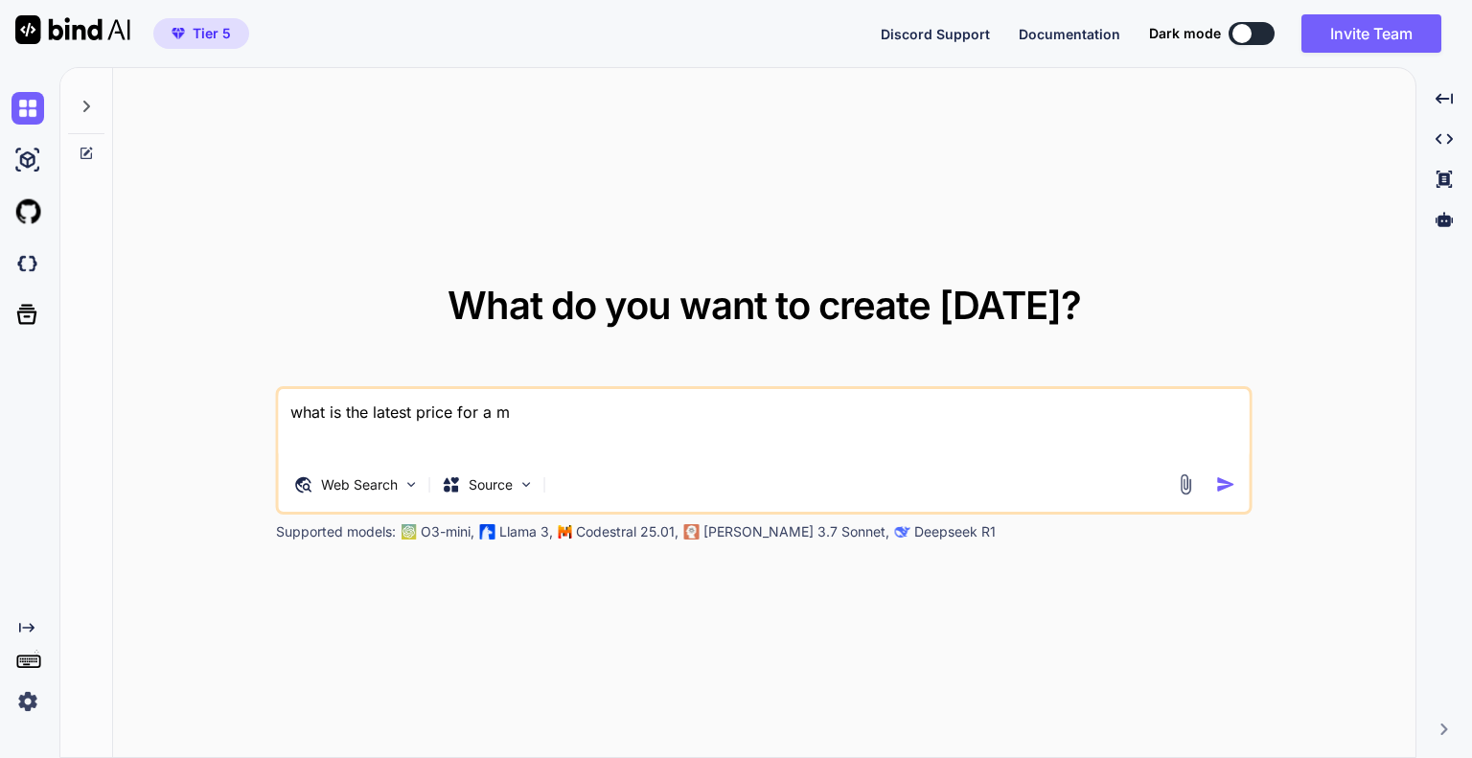
type textarea "what is the latest price for a ma"
type textarea "x"
type textarea "what is the latest price for a mac"
type textarea "x"
type textarea "what is the latest price for a mac"
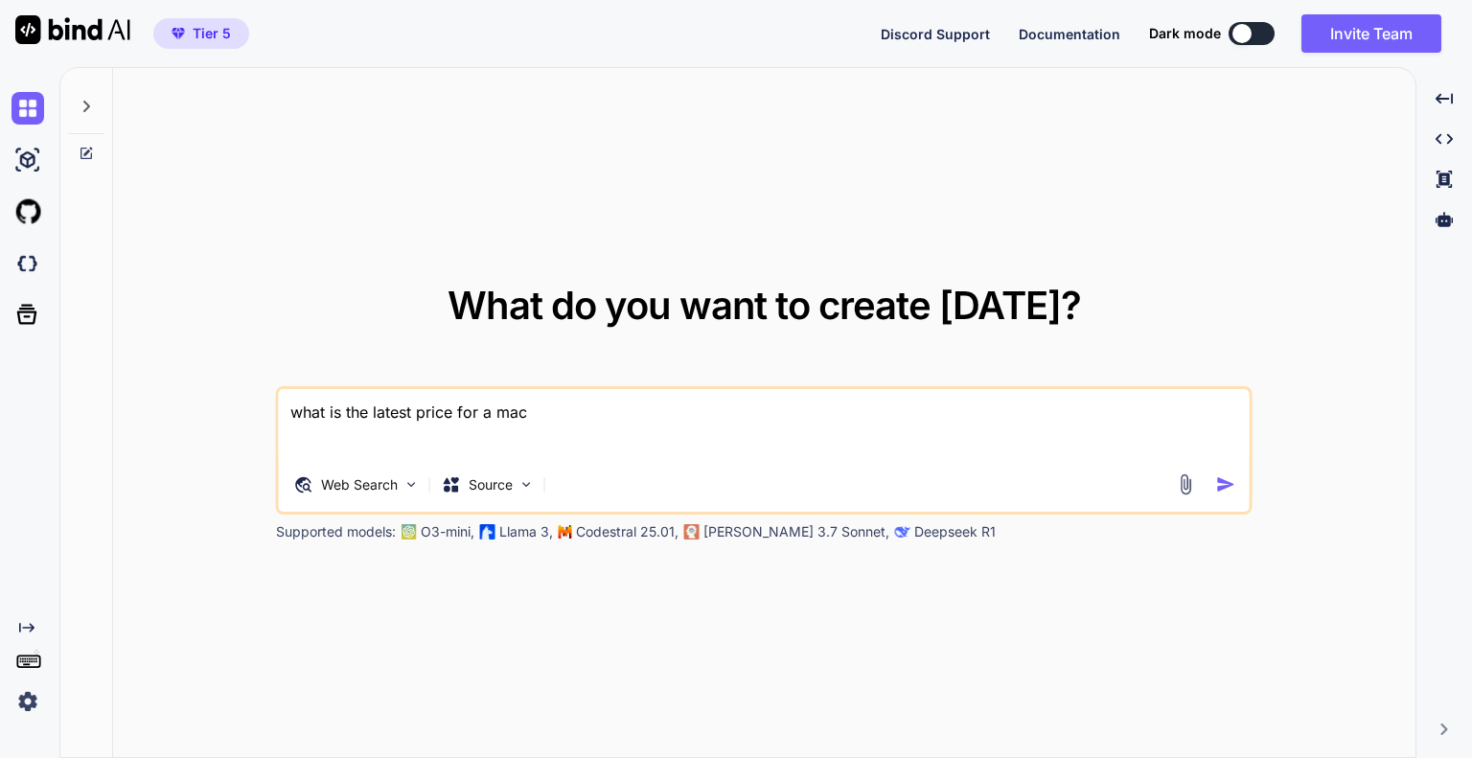
type textarea "x"
type textarea "what is the latest price for a mac m"
type textarea "x"
type textarea "what is the latest price for a mac mi"
type textarea "x"
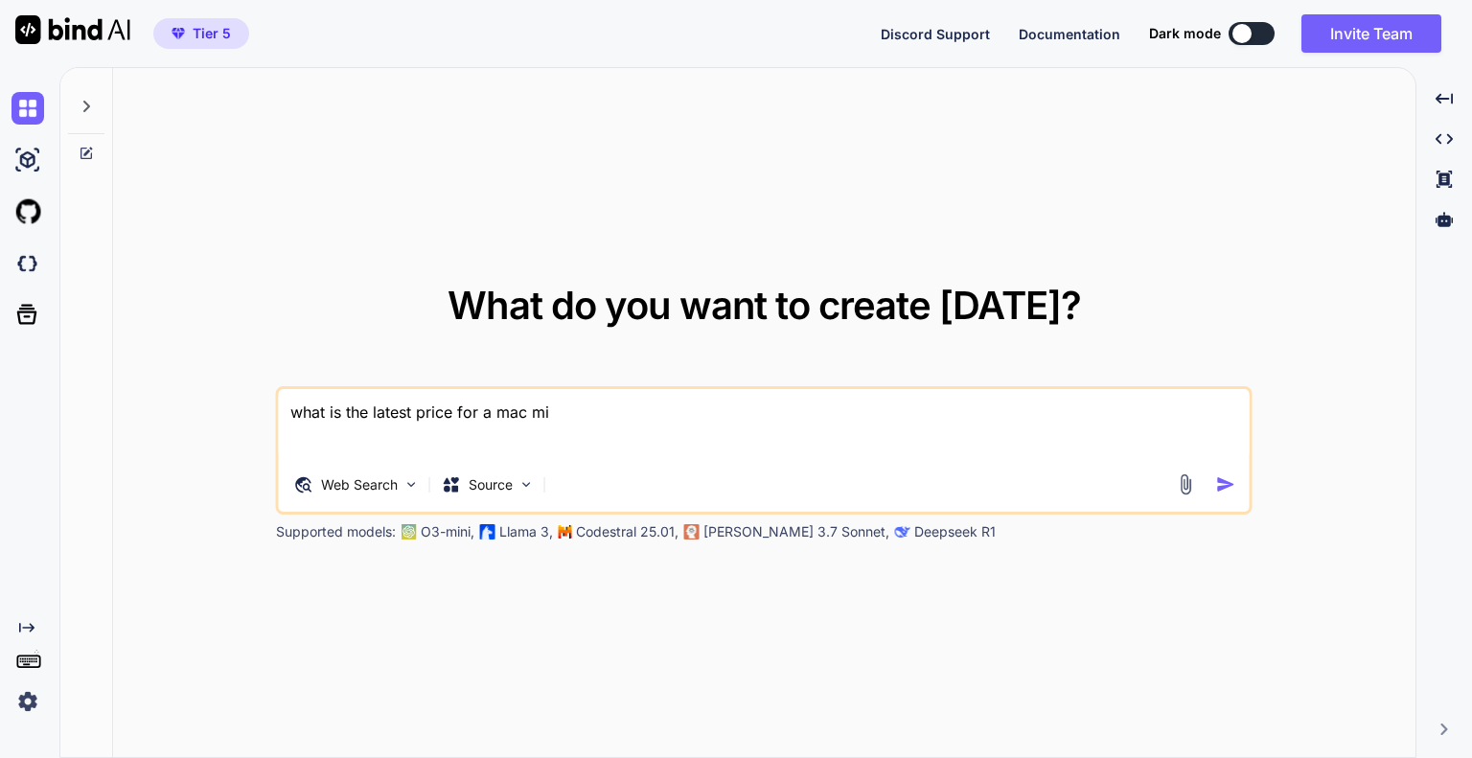
type textarea "what is the latest price for a mac min"
type textarea "x"
type textarea "what is the latest price for a mac mini"
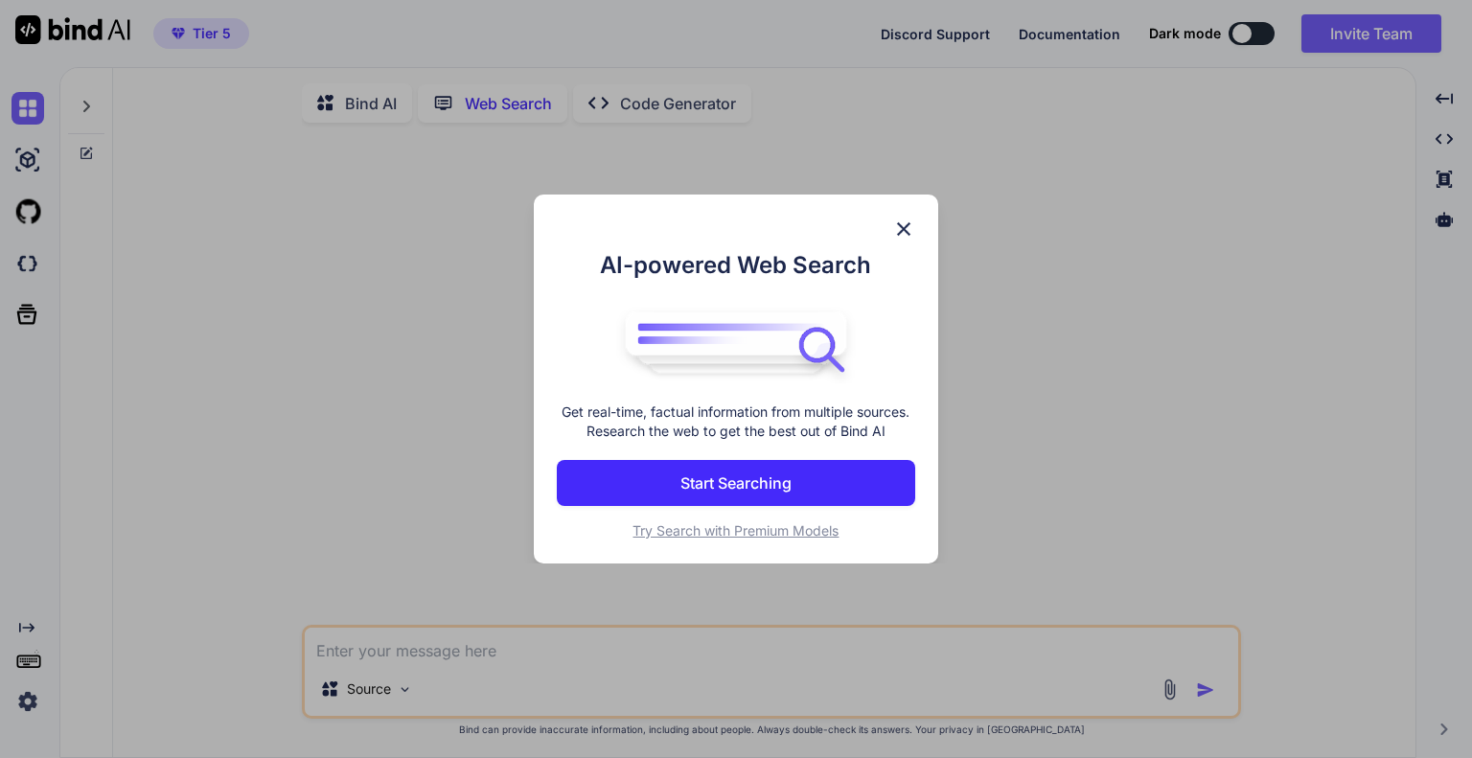
scroll to position [7, 0]
click at [592, 478] on button "Start Searching" at bounding box center [736, 483] width 358 height 46
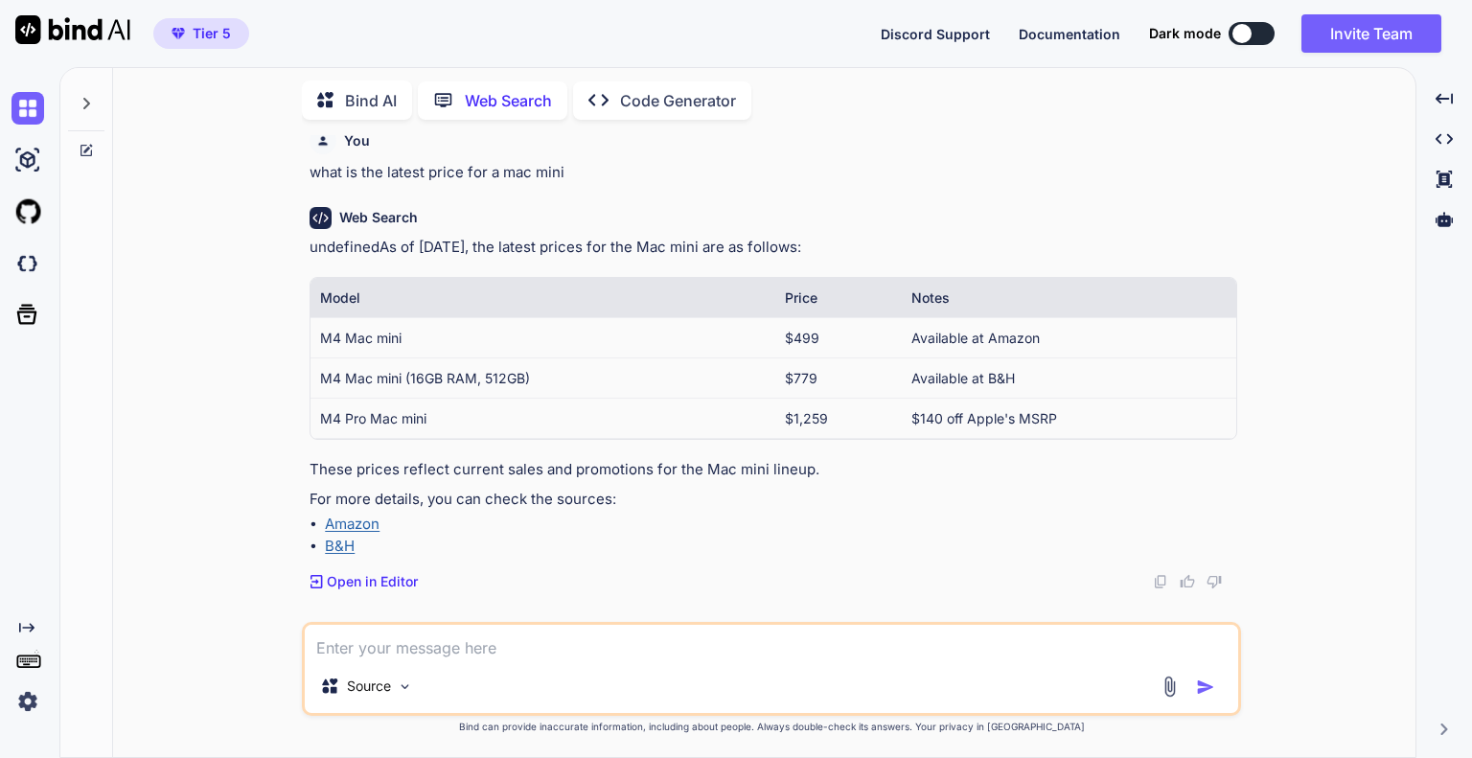
scroll to position [12, 0]
click at [655, 93] on p "Code Generator" at bounding box center [678, 100] width 116 height 23
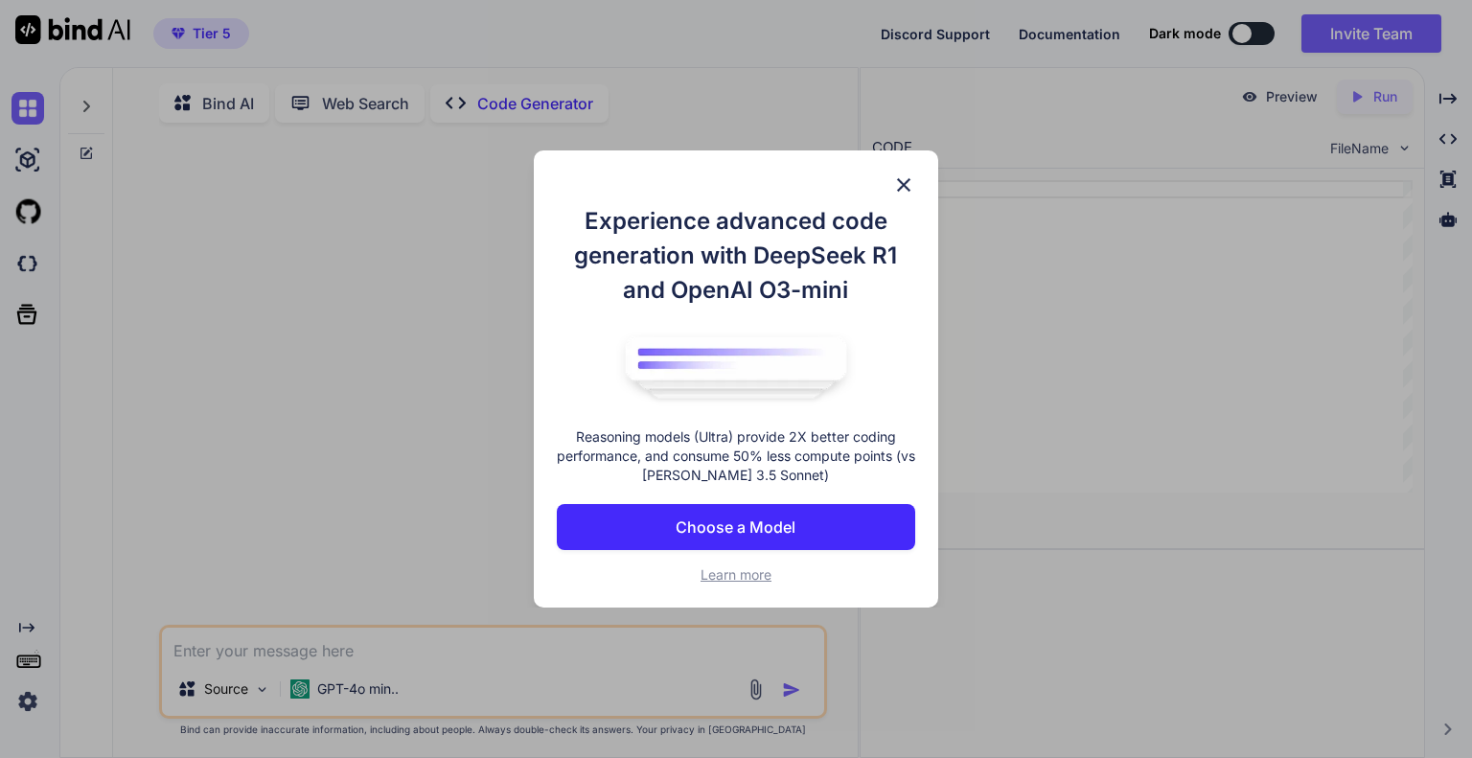
click at [905, 183] on img at bounding box center [903, 184] width 23 height 23
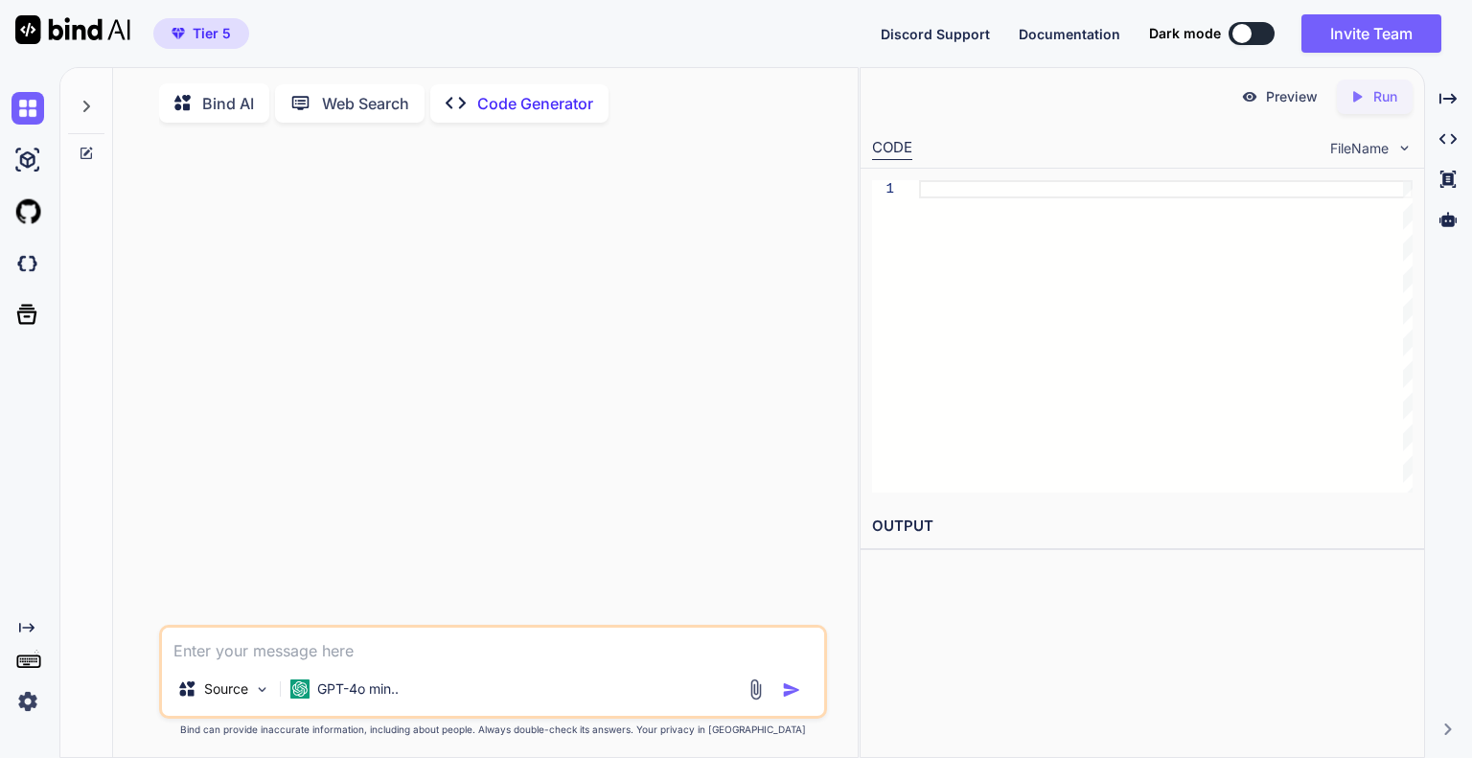
type textarea "x"
click at [372, 655] on textarea at bounding box center [493, 645] width 662 height 34
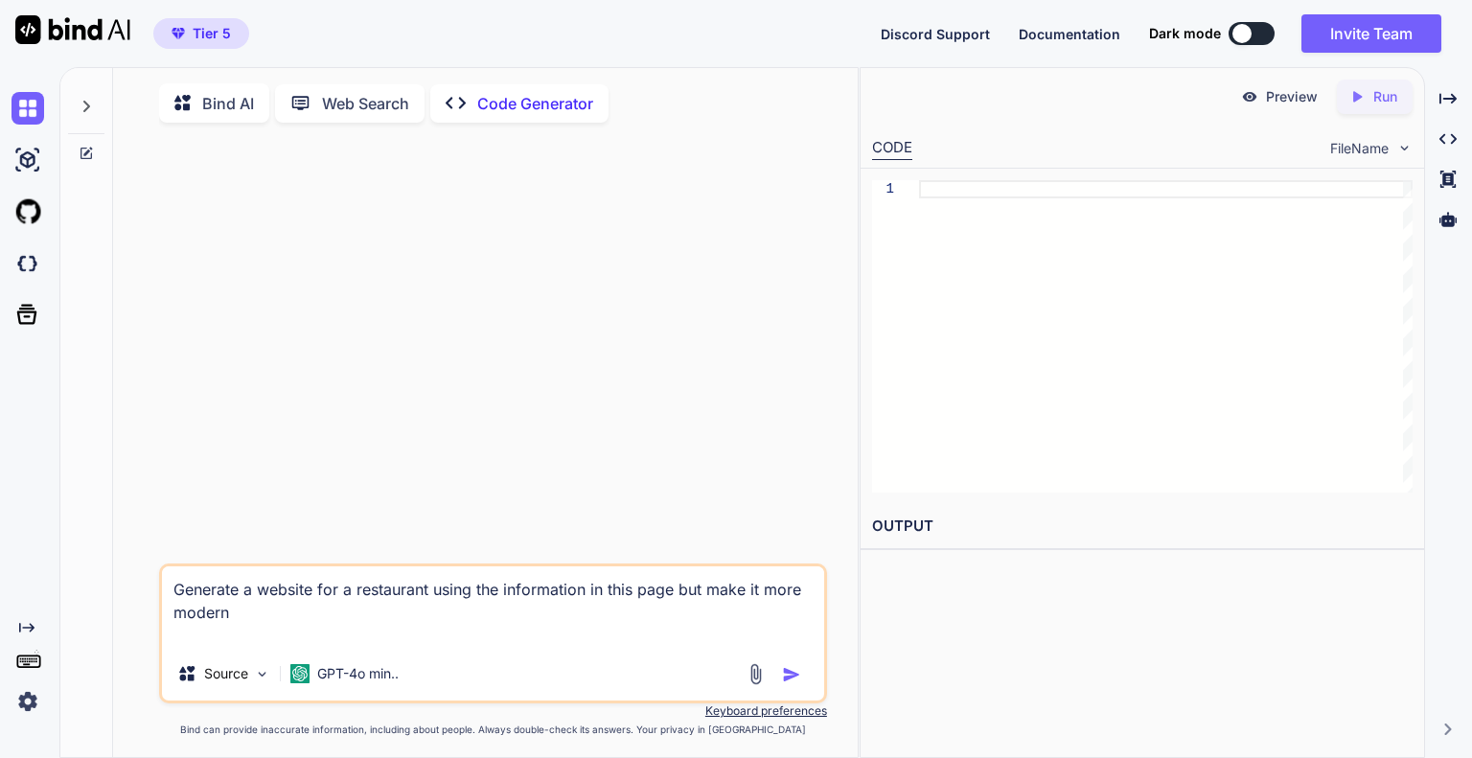
paste textarea "https://www.phosaigon529.com/"
type textarea "Generate a website for a restaurant using the information in this page but make…"
click at [322, 683] on p "GPT-4o min.." at bounding box center [357, 673] width 81 height 19
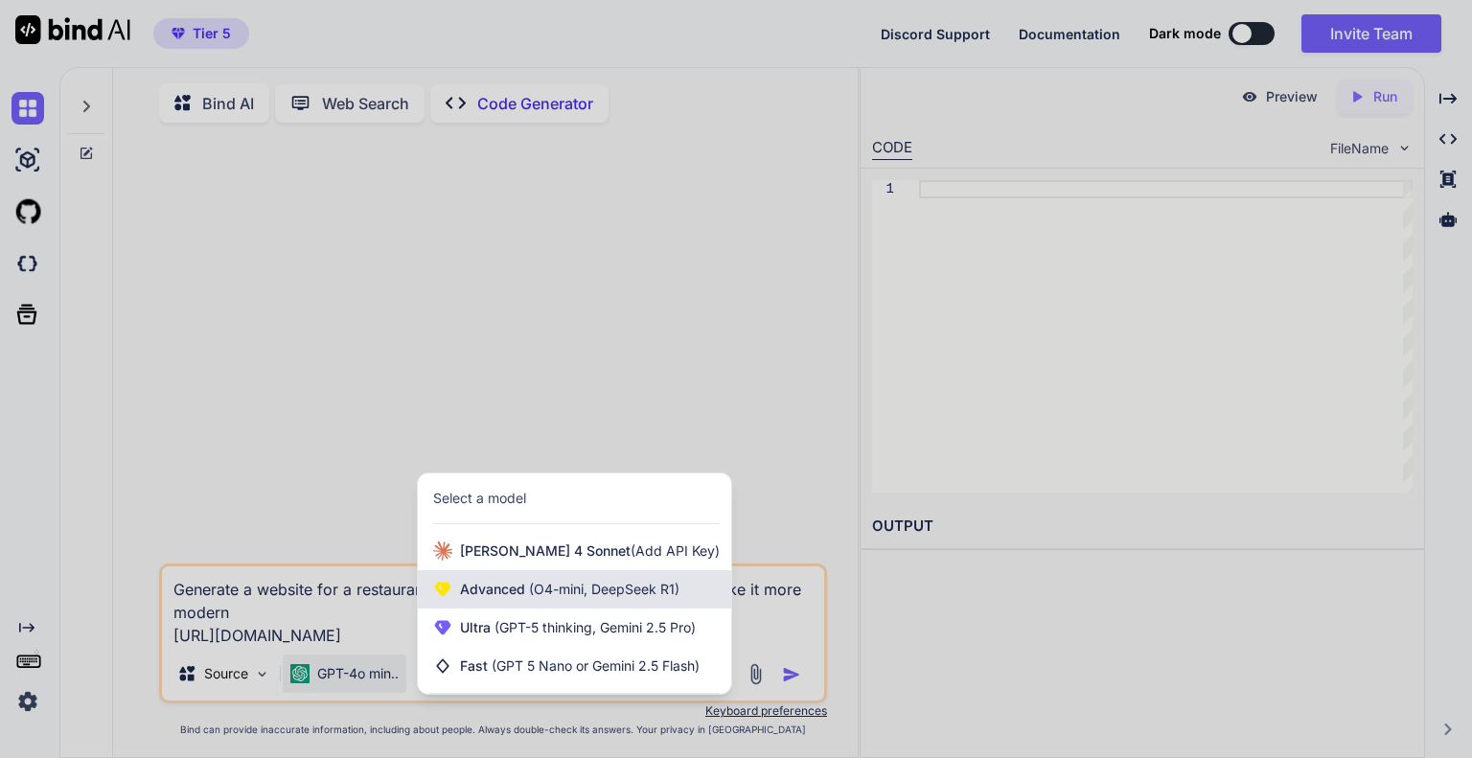
click at [512, 578] on div "Advanced (O4-mini, DeepSeek R1)" at bounding box center [574, 589] width 313 height 38
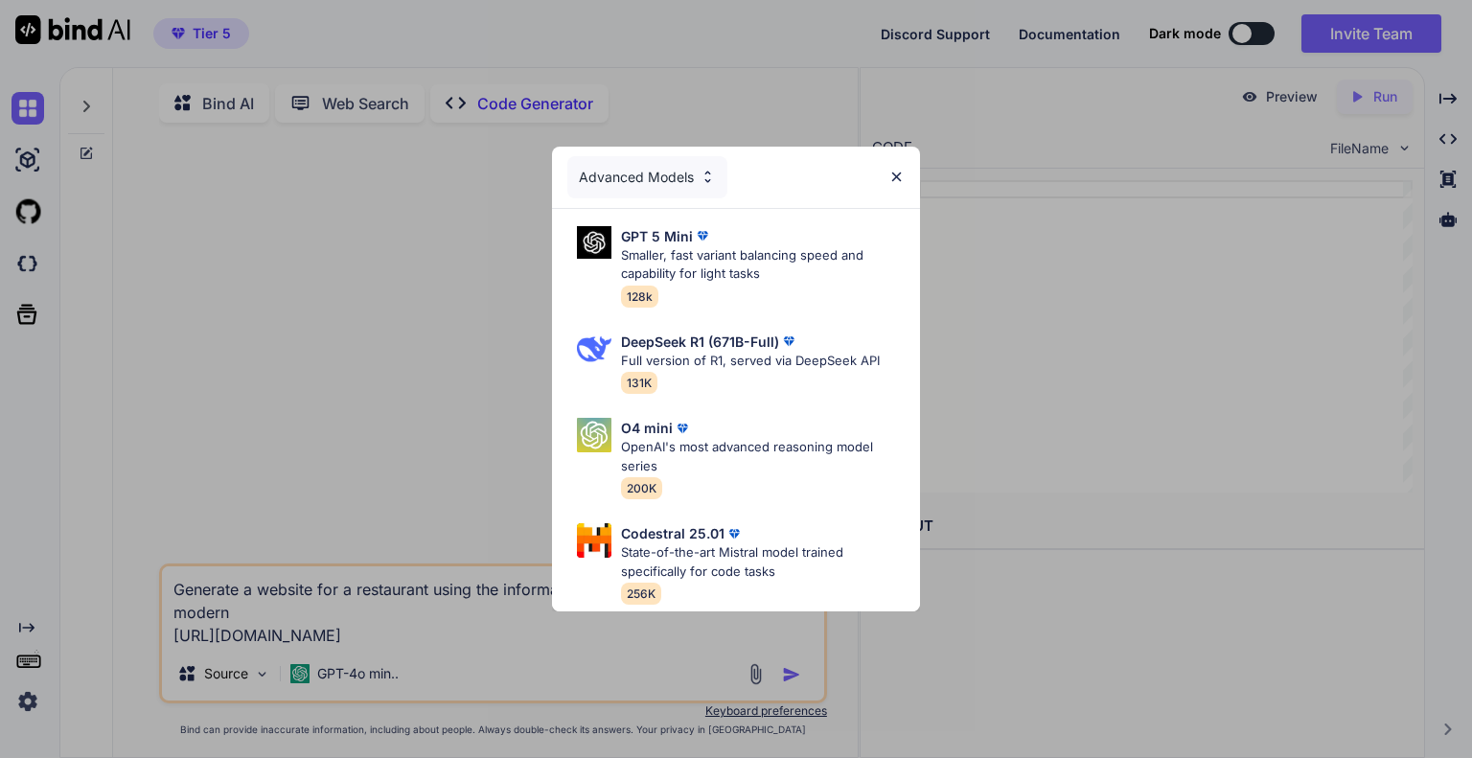
click at [654, 168] on div "Advanced Models" at bounding box center [647, 177] width 160 height 42
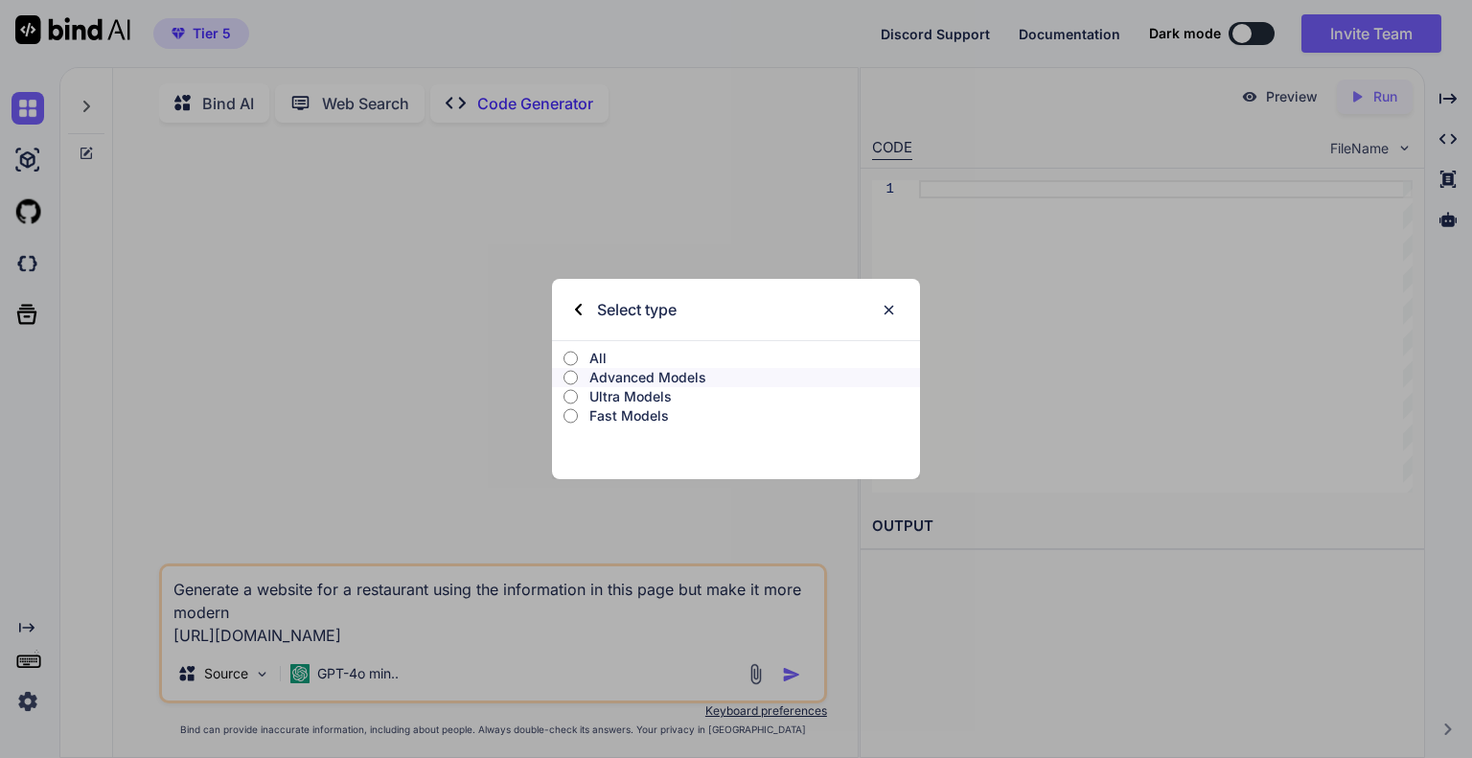
click at [628, 396] on p "Ultra Models" at bounding box center [754, 396] width 331 height 19
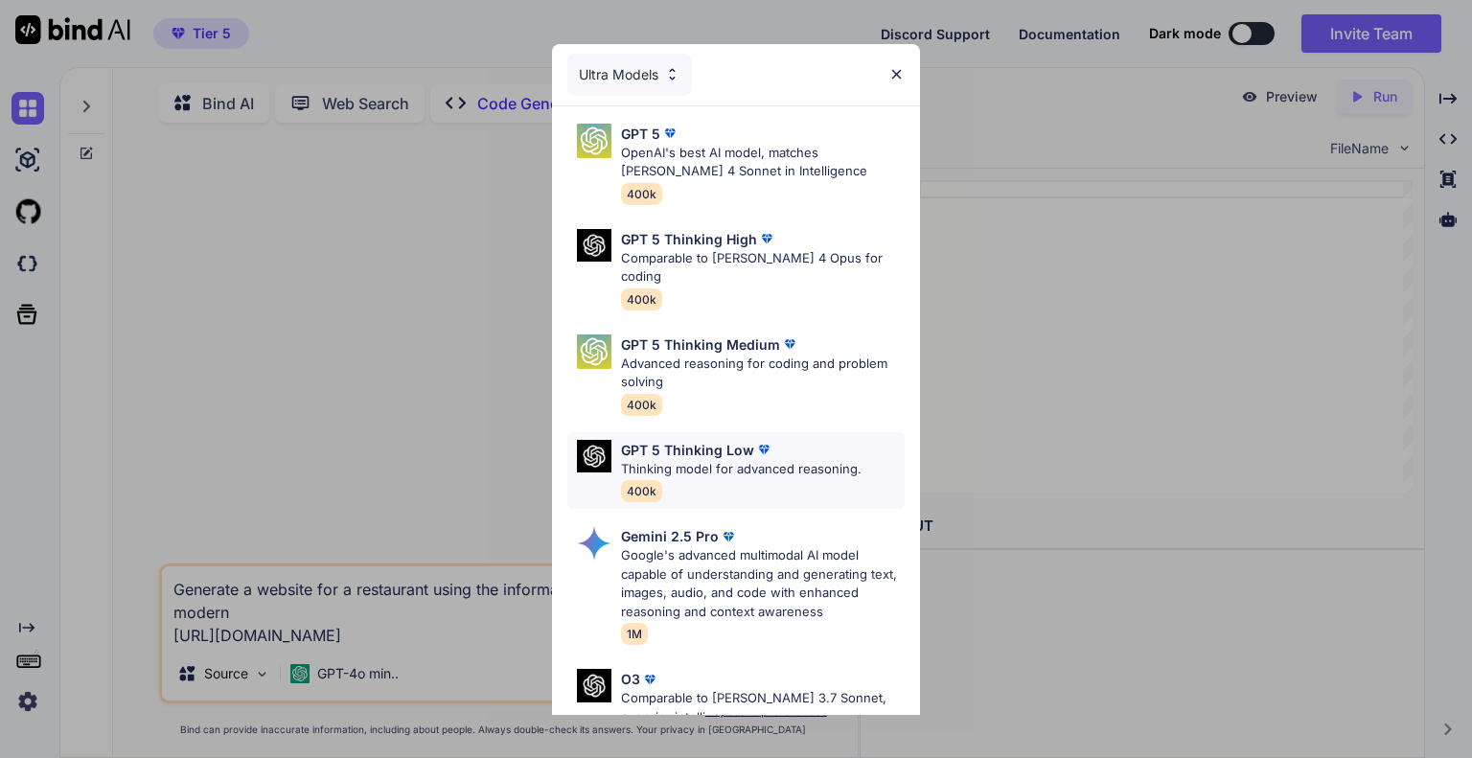
scroll to position [211, 0]
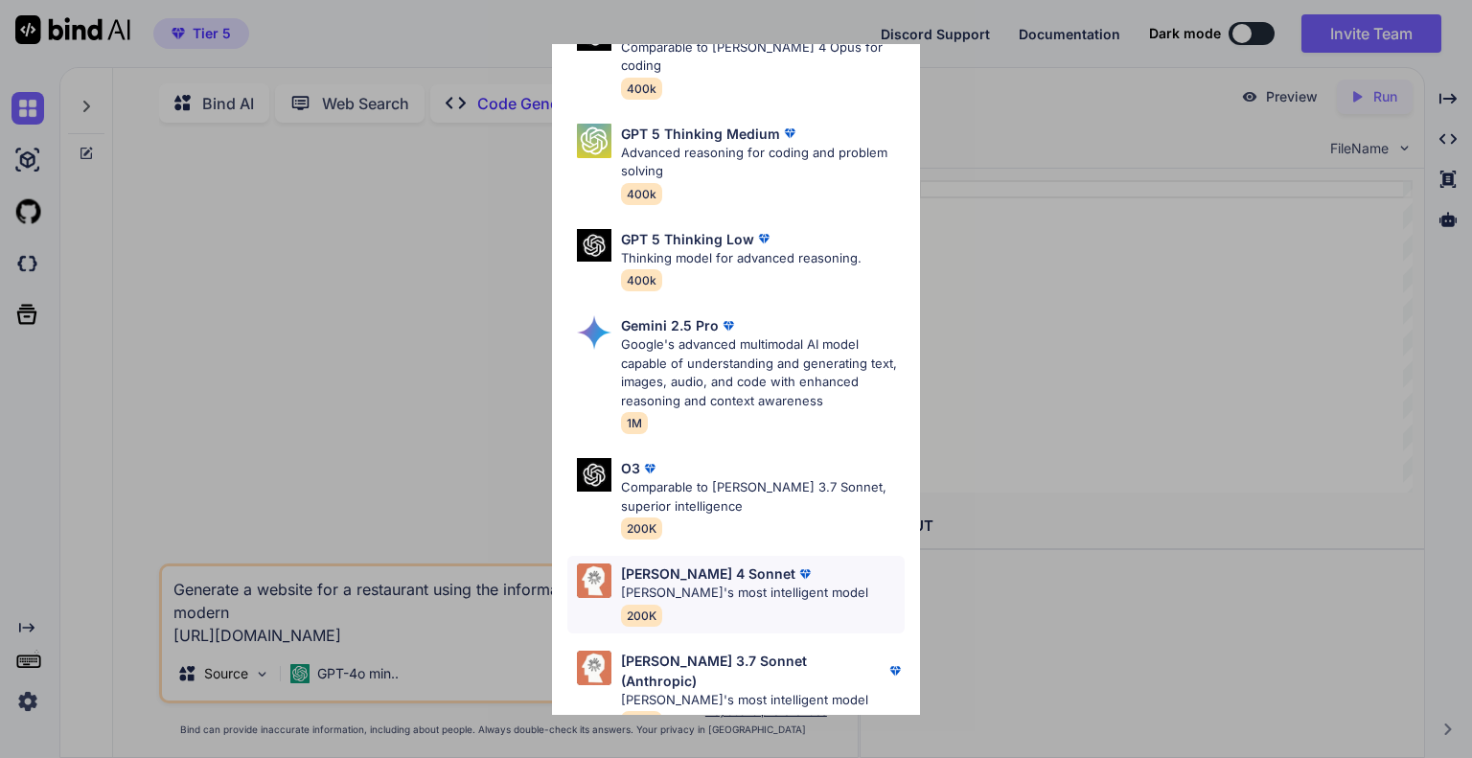
click at [685, 583] on p "Claude's most intelligent model" at bounding box center [744, 592] width 247 height 19
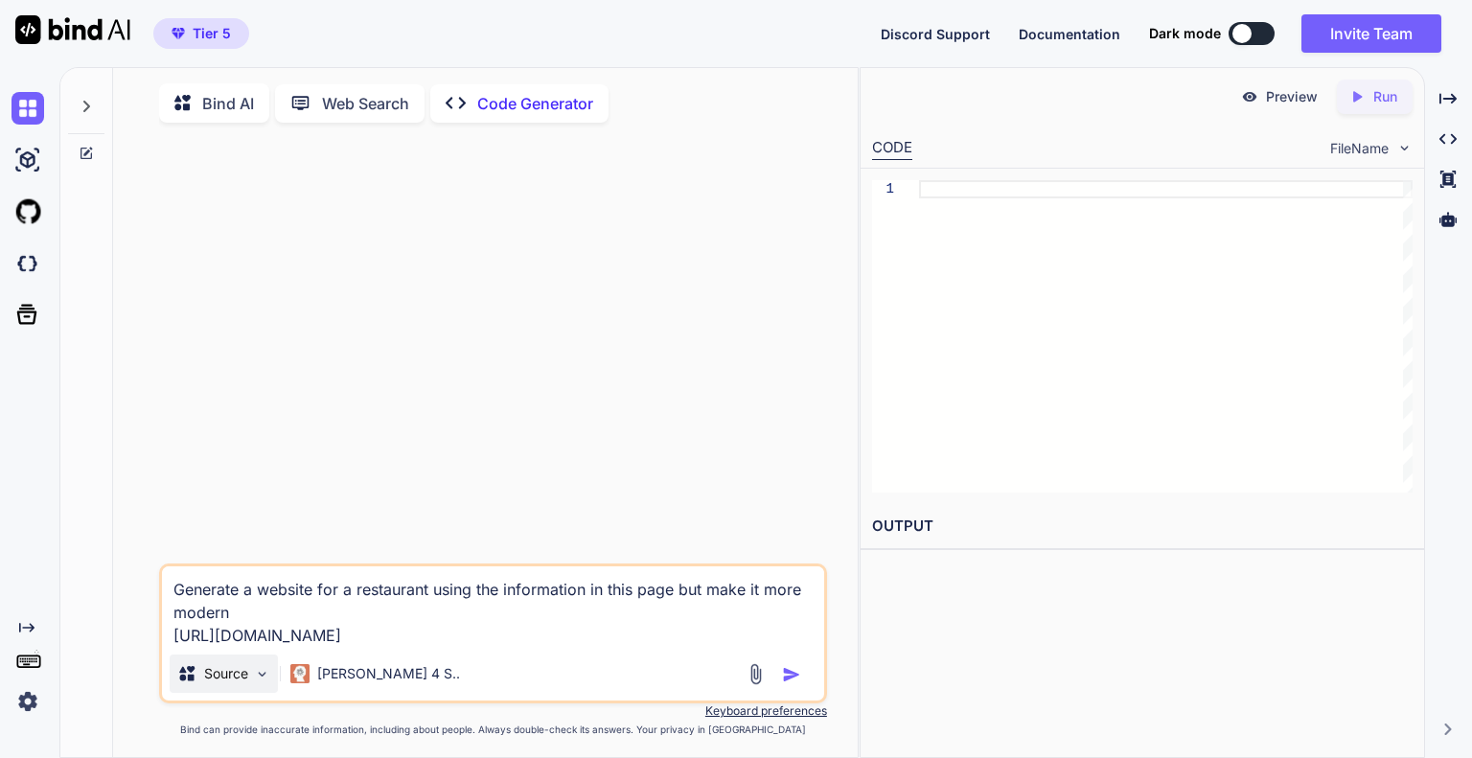
click at [240, 674] on p "Source" at bounding box center [226, 673] width 44 height 19
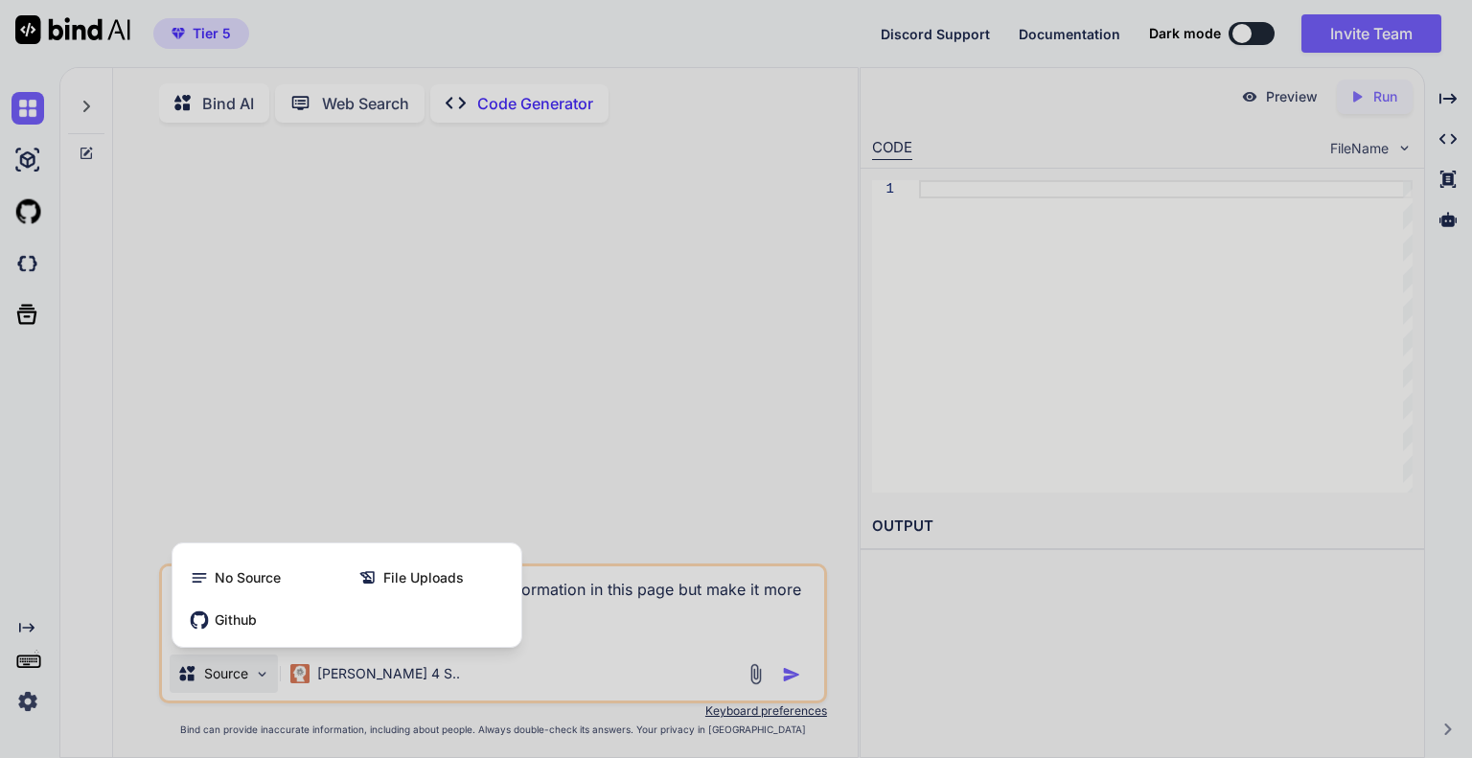
click at [619, 667] on div at bounding box center [736, 379] width 1472 height 758
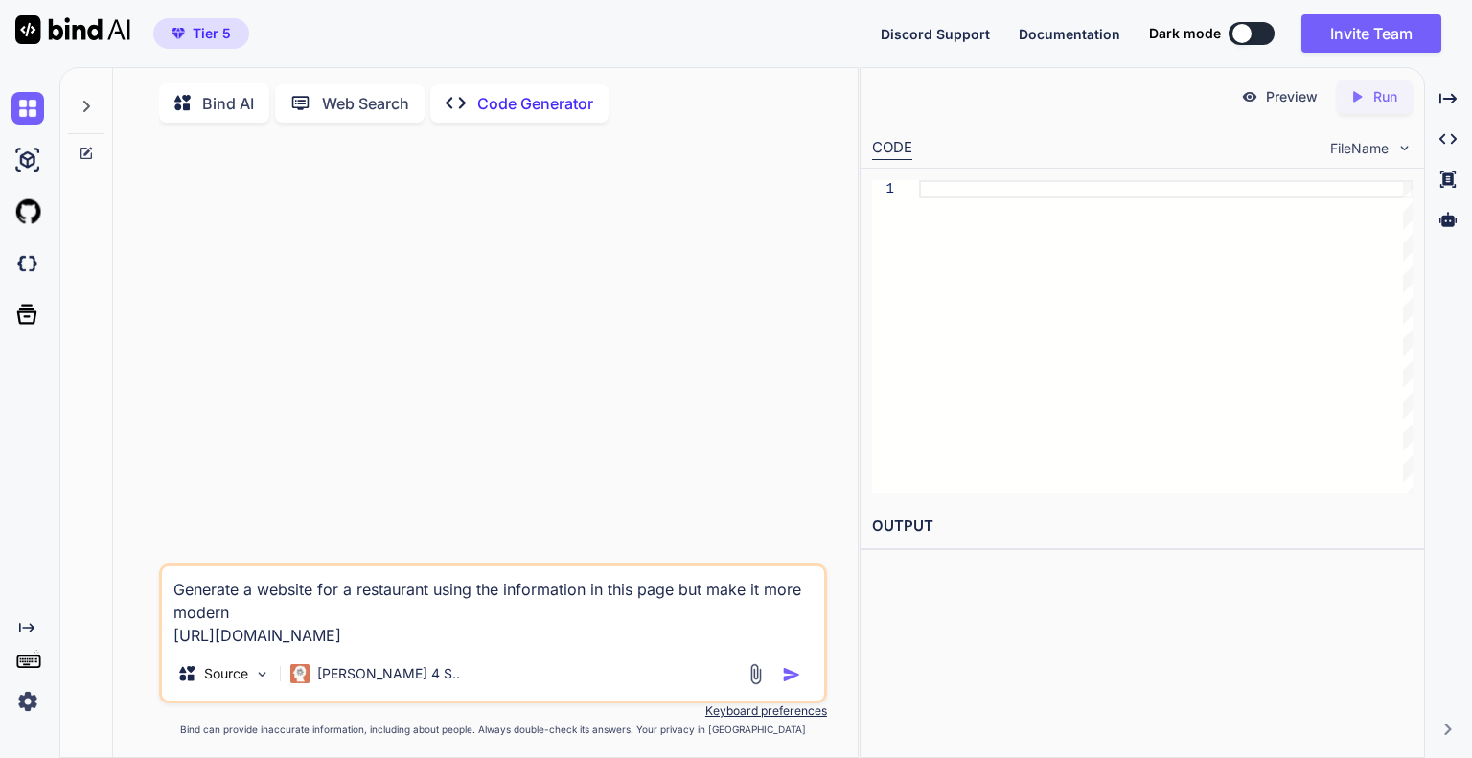
click at [788, 682] on img "button" at bounding box center [791, 674] width 19 height 19
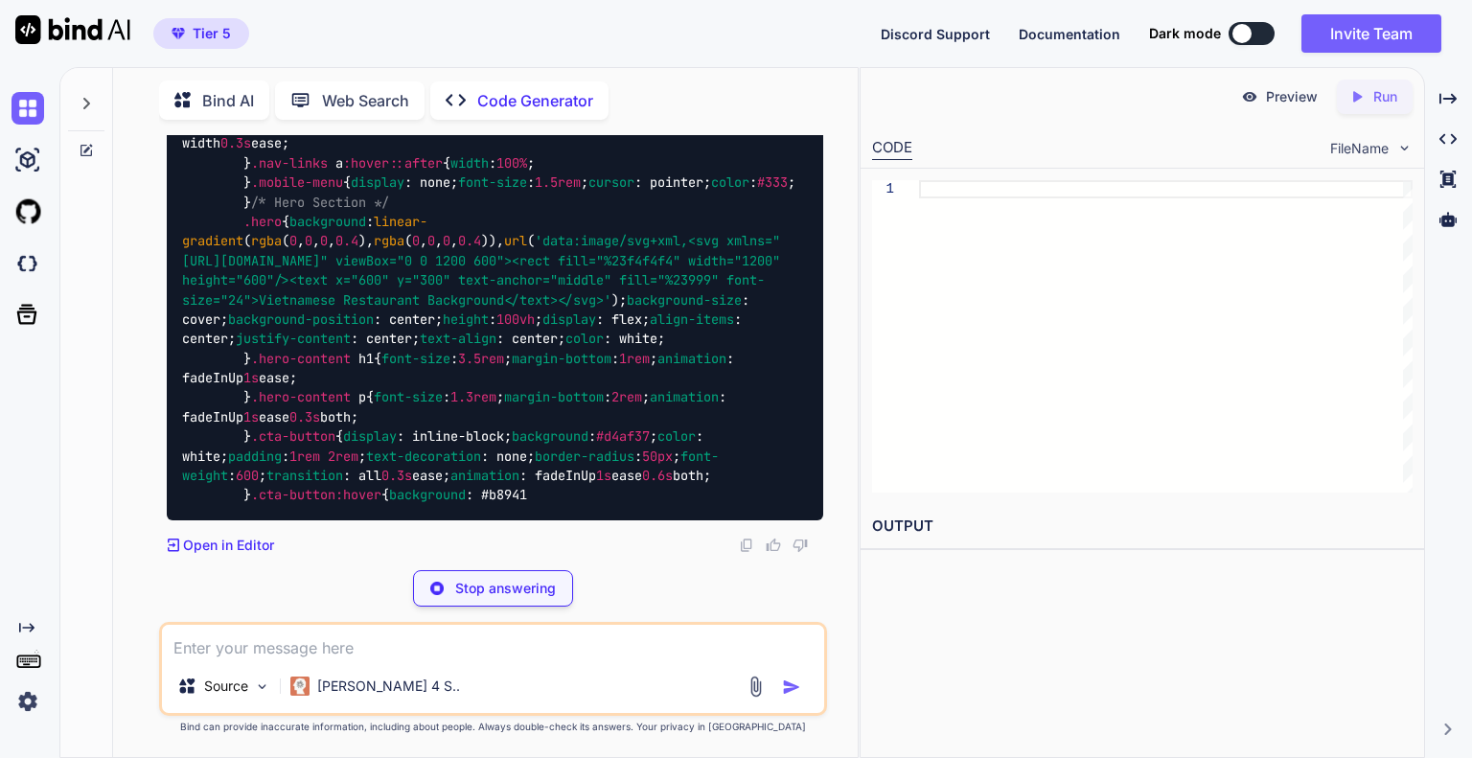
scroll to position [2499, 0]
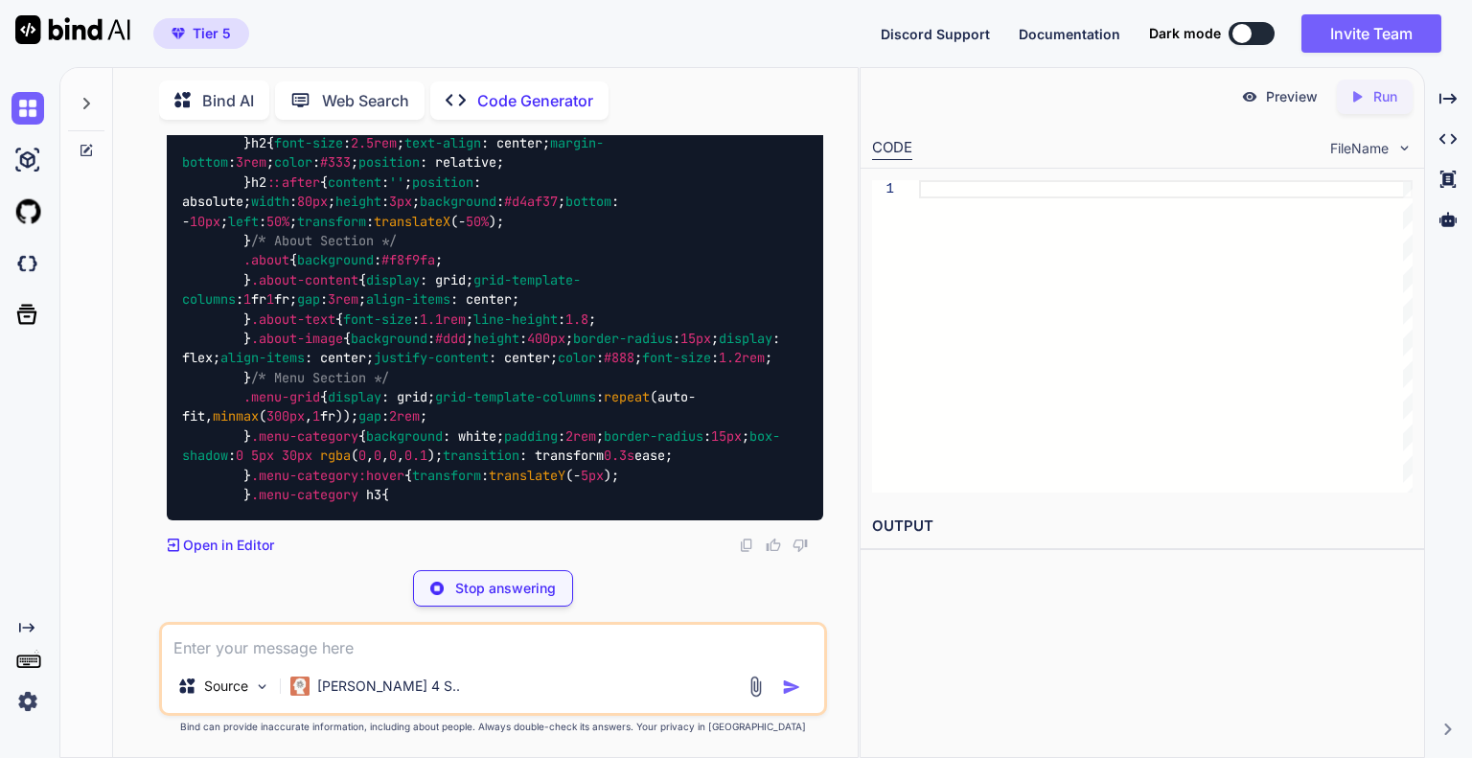
click at [31, 651] on icon at bounding box center [28, 660] width 27 height 27
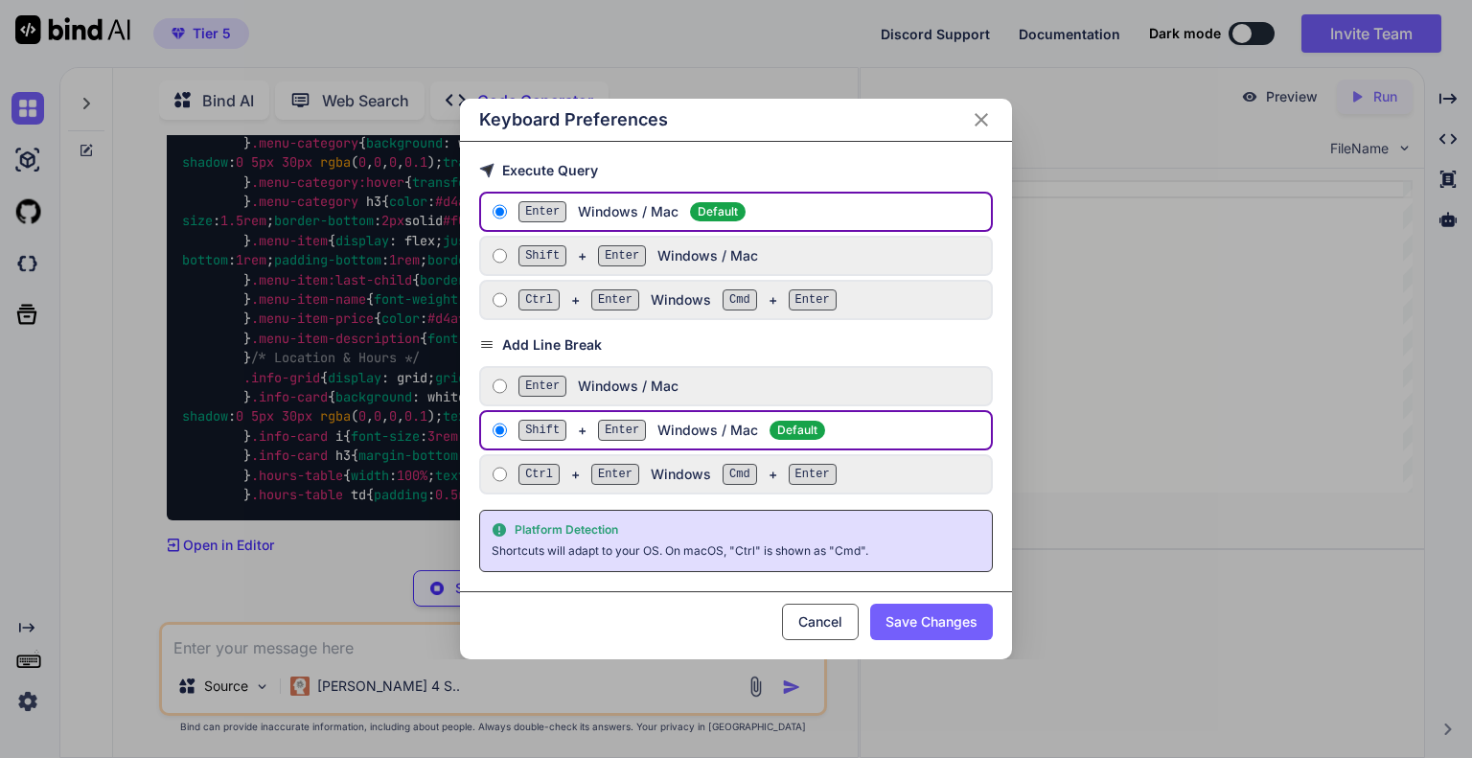
click at [75, 618] on div "Keyboard Preferences Execute Query Enter Windows / Mac Default Shift + Enter Wi…" at bounding box center [736, 379] width 1472 height 758
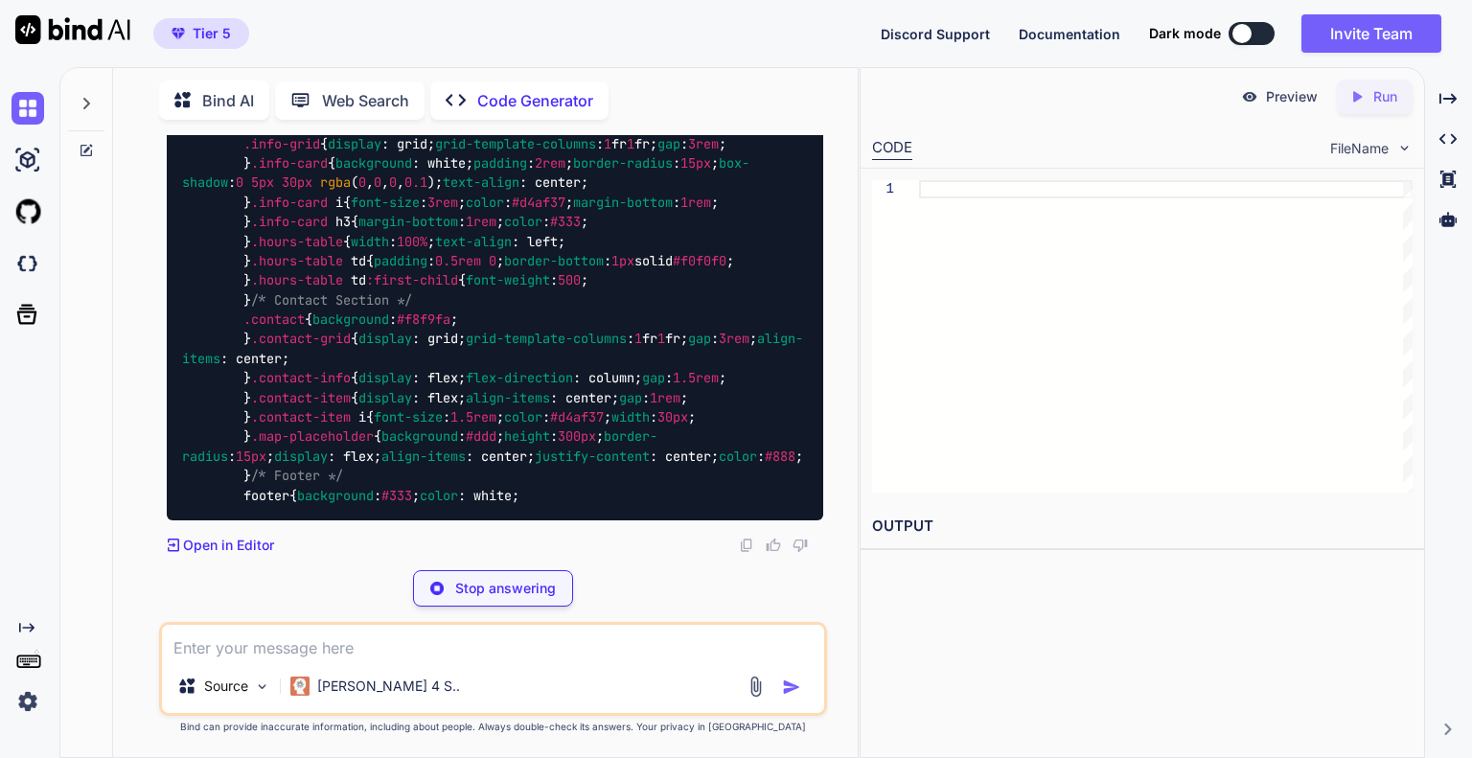
scroll to position [6388, 0]
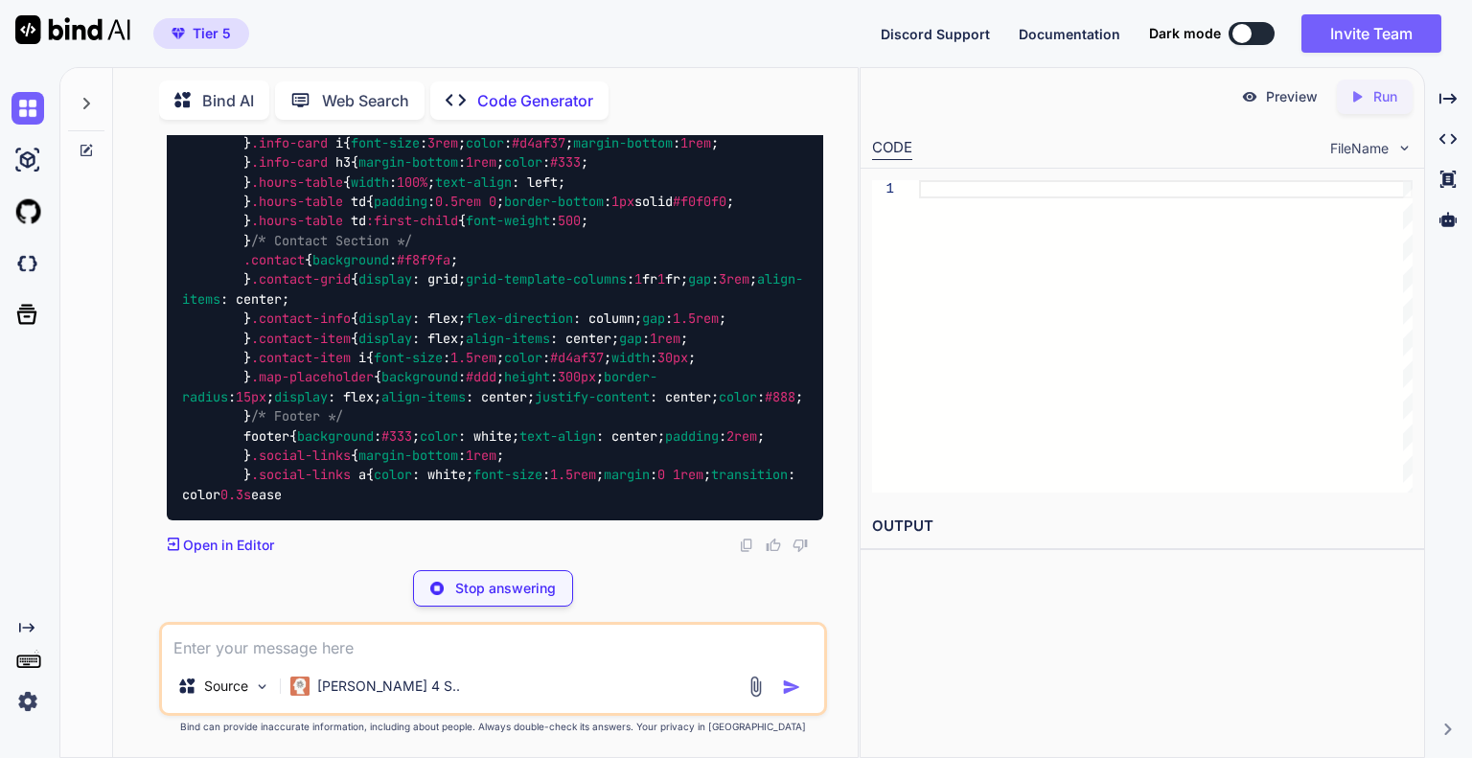
click at [46, 663] on div at bounding box center [31, 660] width 40 height 27
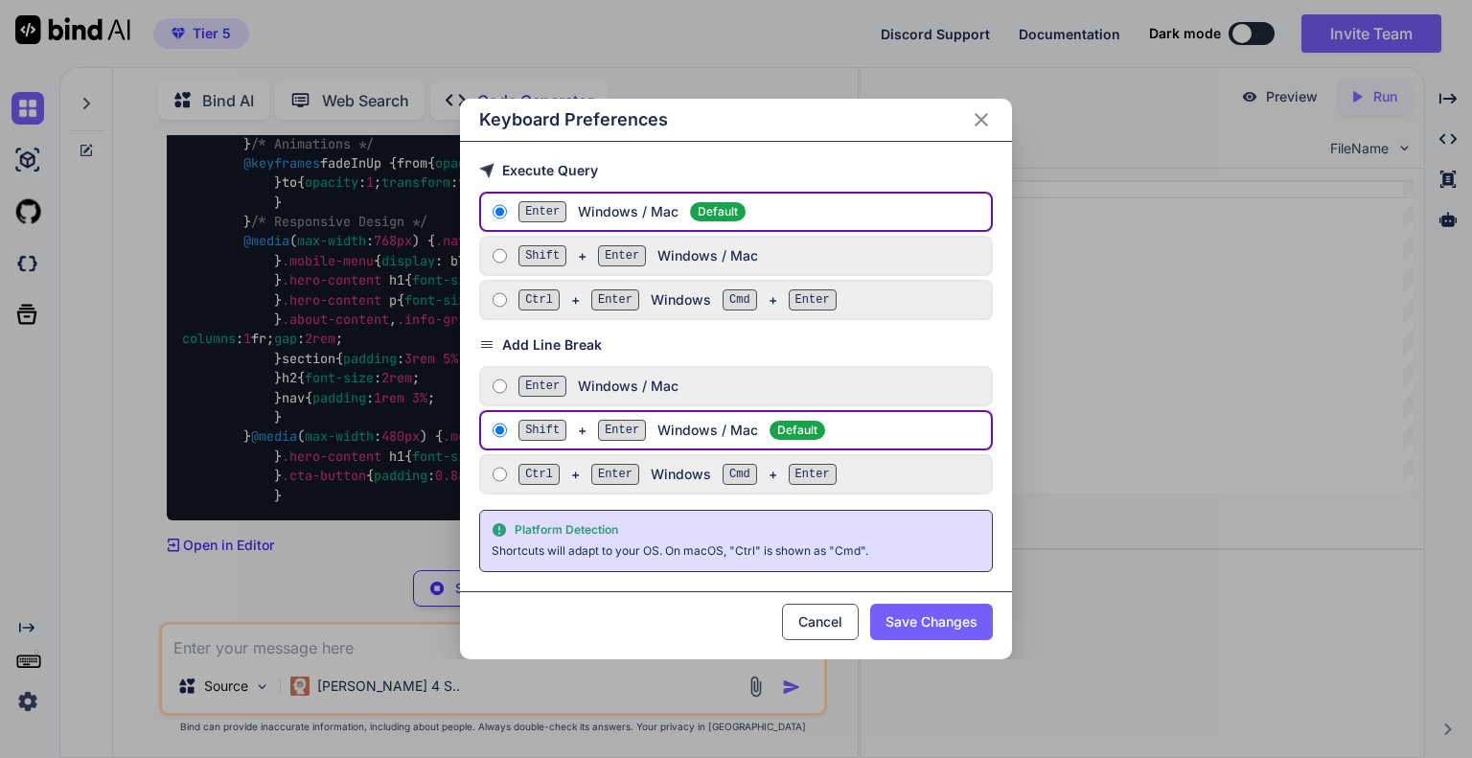
click at [83, 625] on div "Keyboard Preferences Execute Query Enter Windows / Mac Default Shift + Enter Wi…" at bounding box center [736, 379] width 1472 height 758
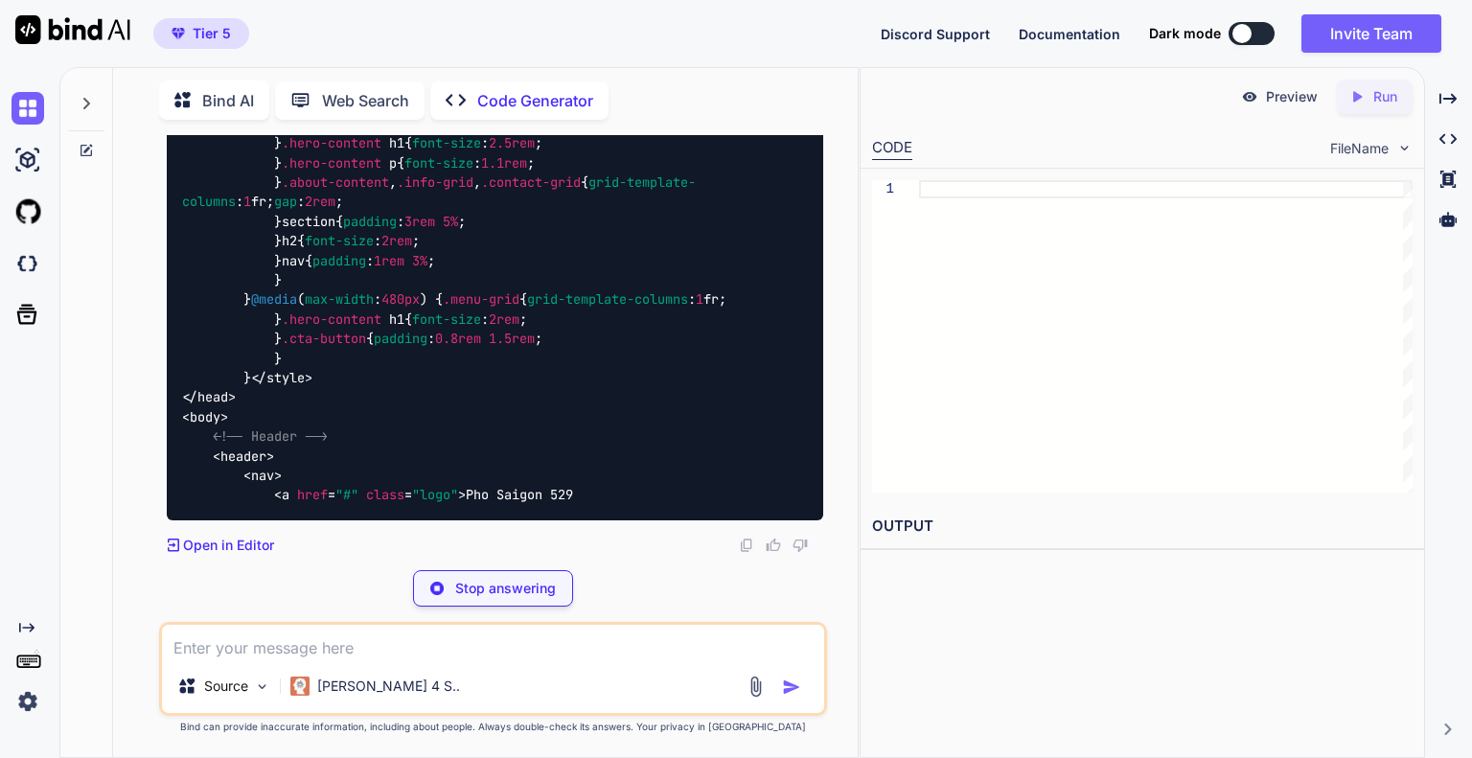
click at [30, 635] on div "Created with Pixso." at bounding box center [26, 669] width 52 height 98
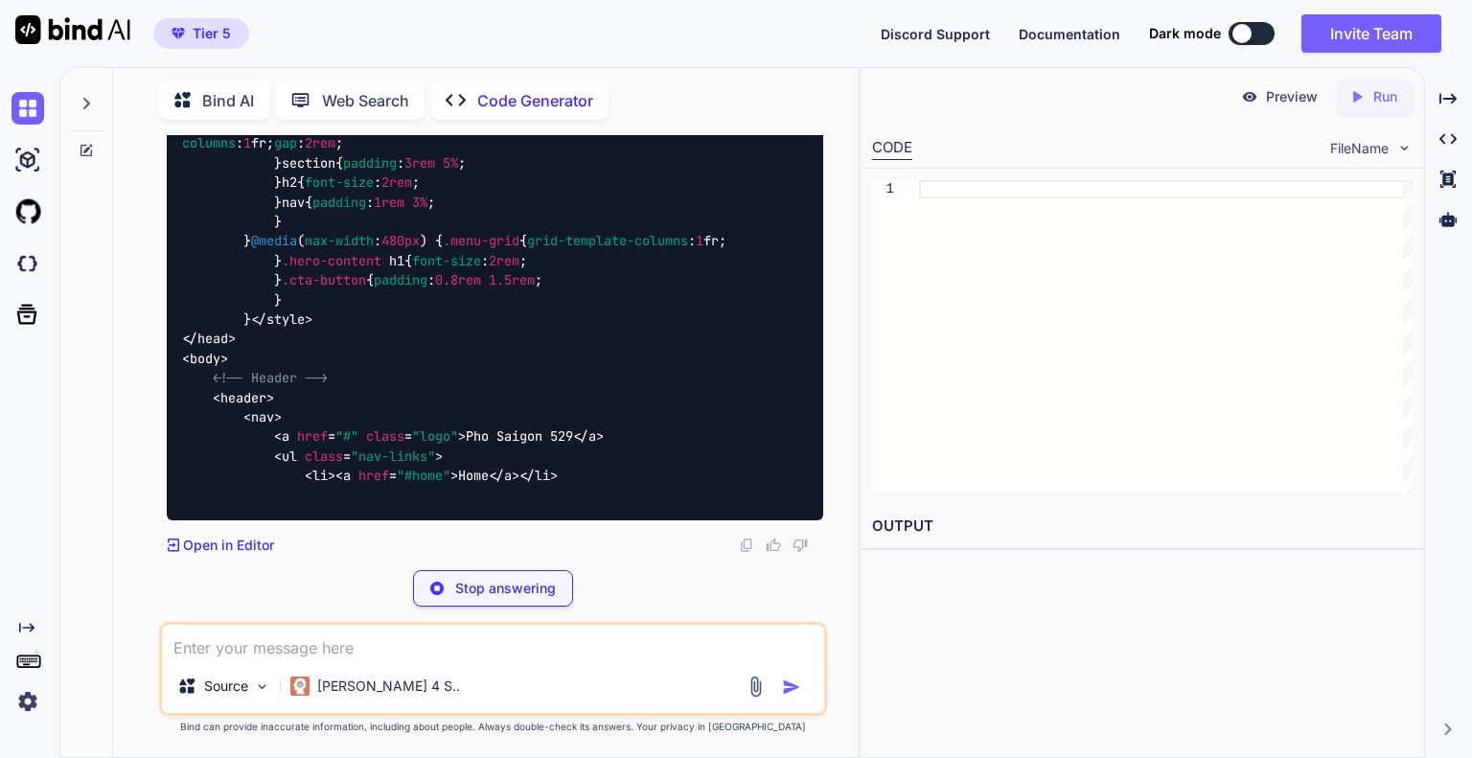
click at [27, 629] on icon "Created with Pixso." at bounding box center [26, 627] width 15 height 15
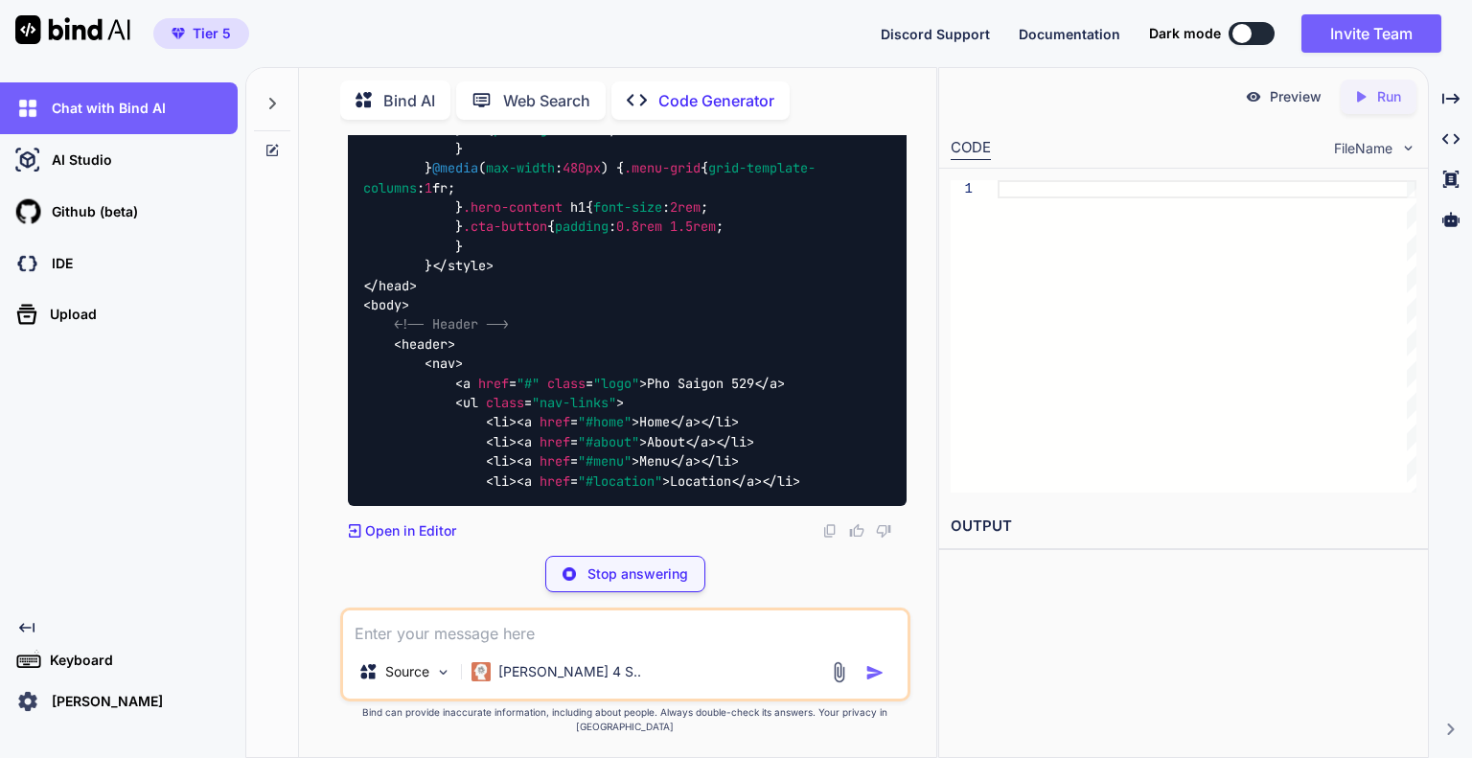
scroll to position [6527, 0]
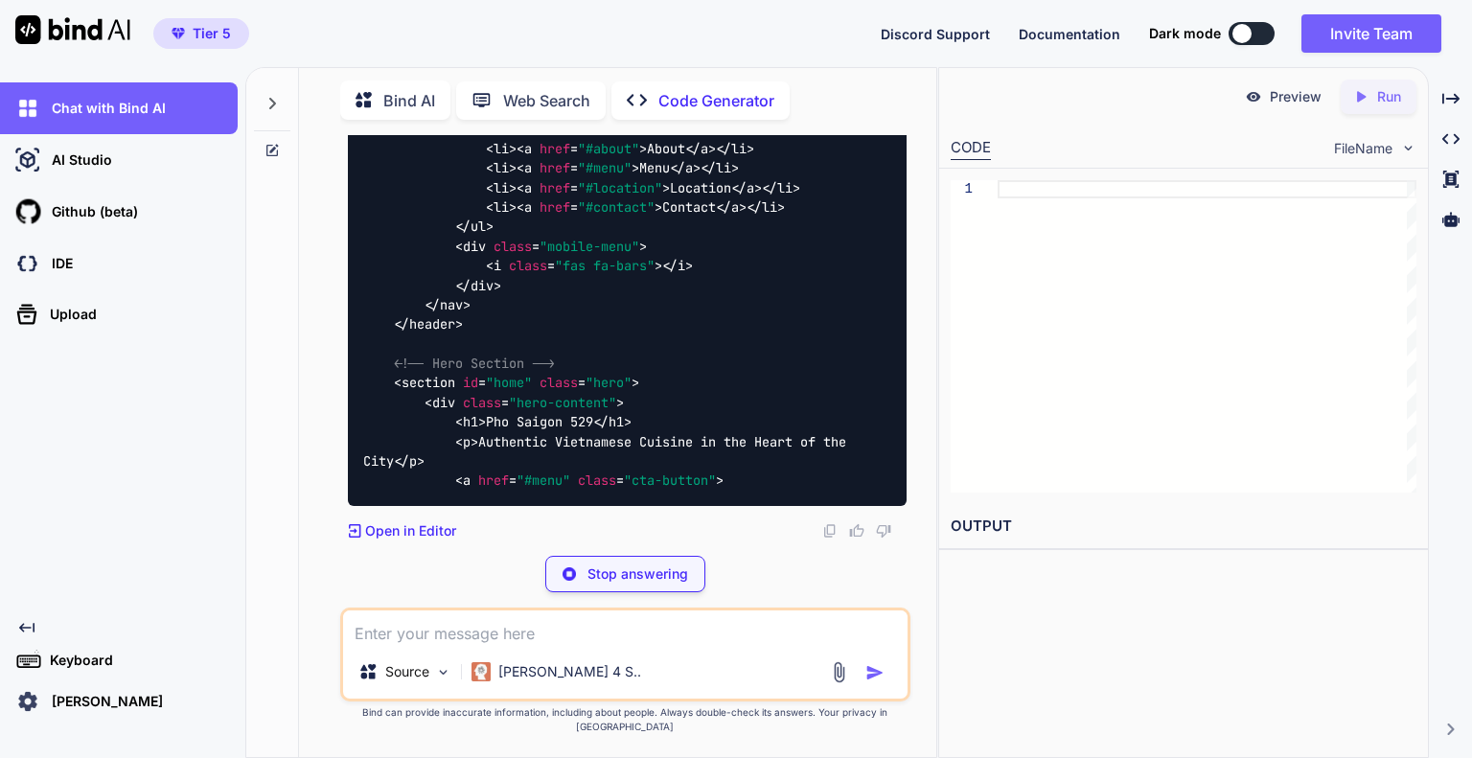
click at [18, 623] on icon "Created with Pixso." at bounding box center [22, 627] width 23 height 15
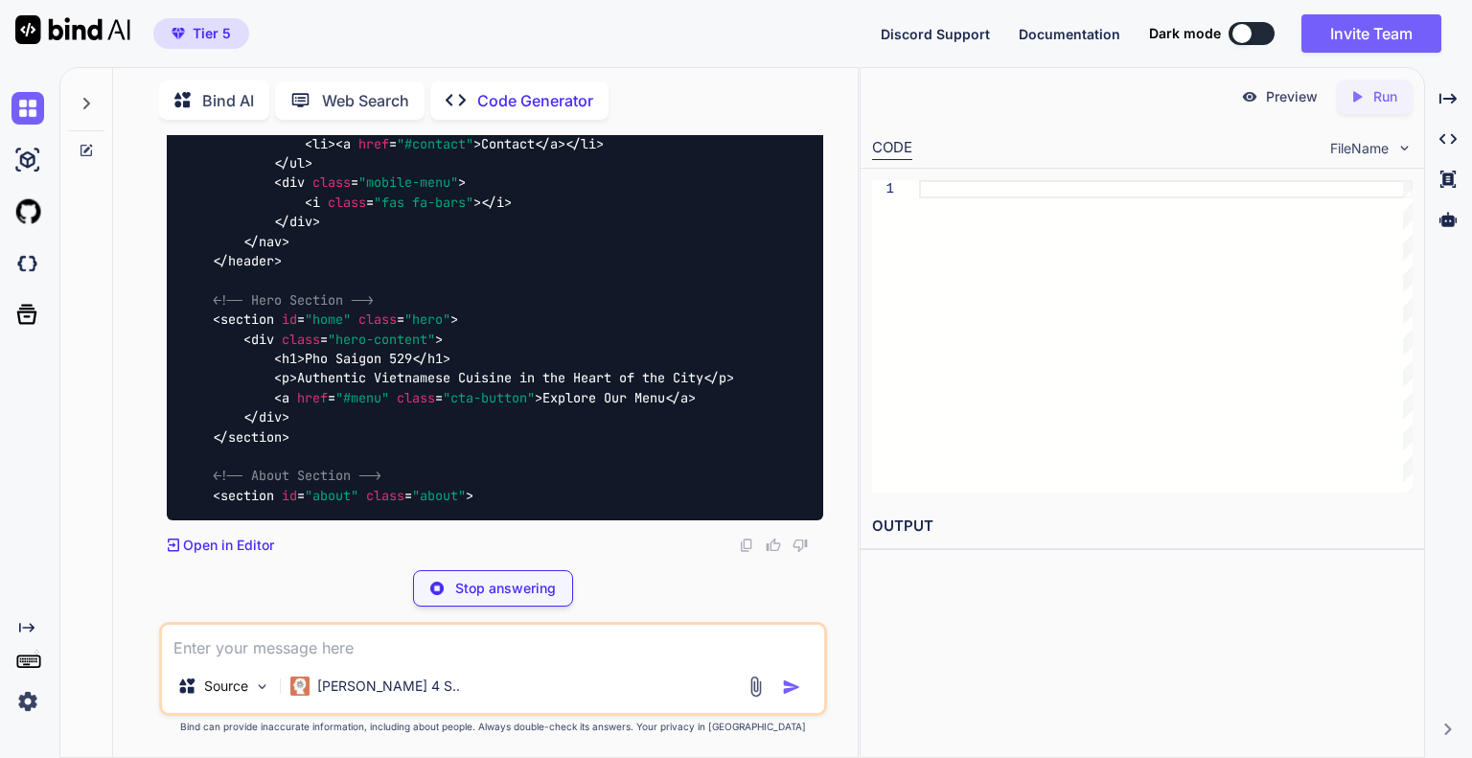
click at [18, 623] on icon "Created with Pixso." at bounding box center [22, 627] width 23 height 15
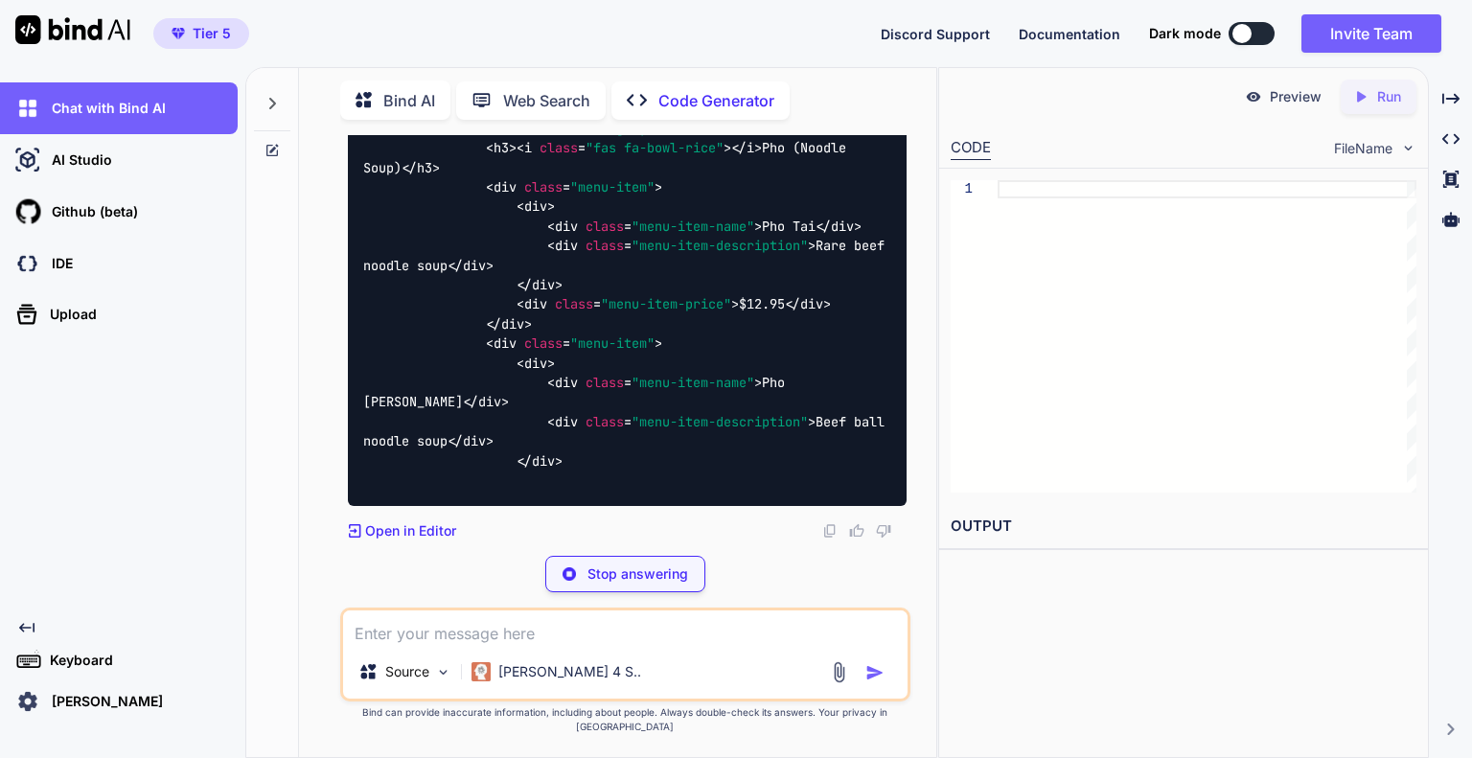
scroll to position [9615, 0]
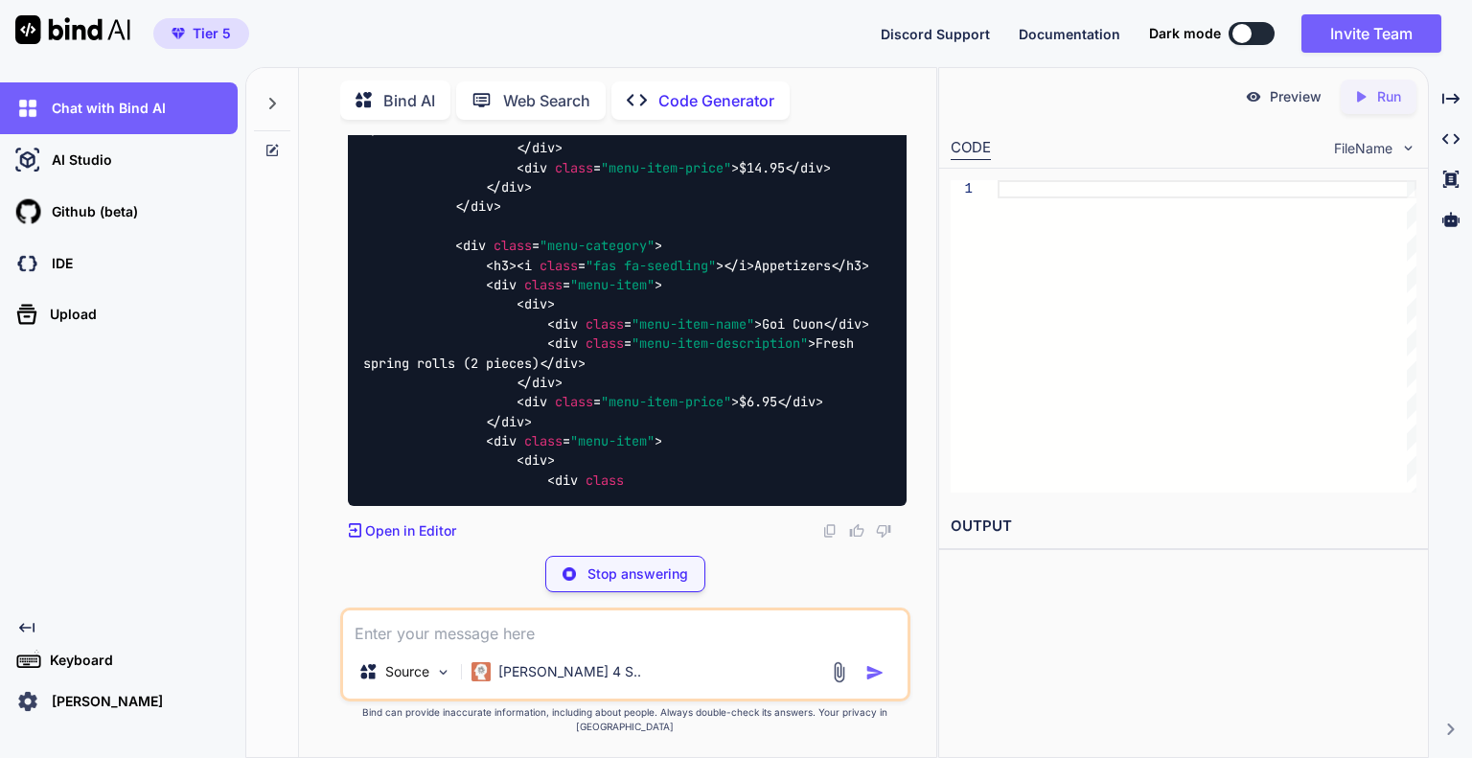
click at [272, 87] on div at bounding box center [272, 98] width 36 height 66
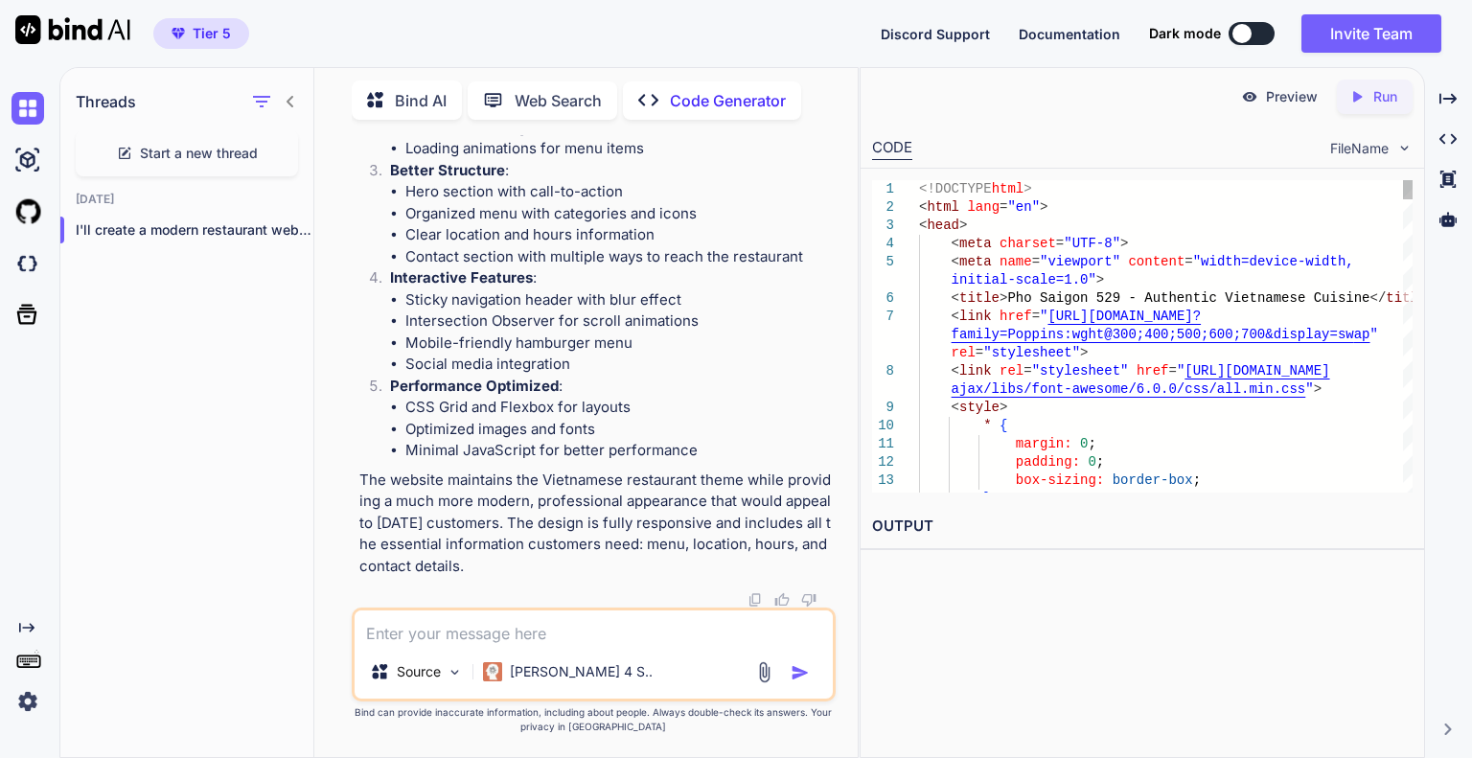
scroll to position [0, 0]
click at [1368, 88] on icon "Created with Pixso." at bounding box center [1360, 96] width 25 height 17
click at [945, 491] on div "1 2 3 4 5 6 7 8 9 10 11 12 13 14 <!DOCTYPE html > < html lang = "en" > < head >…" at bounding box center [1141, 336] width 563 height 335
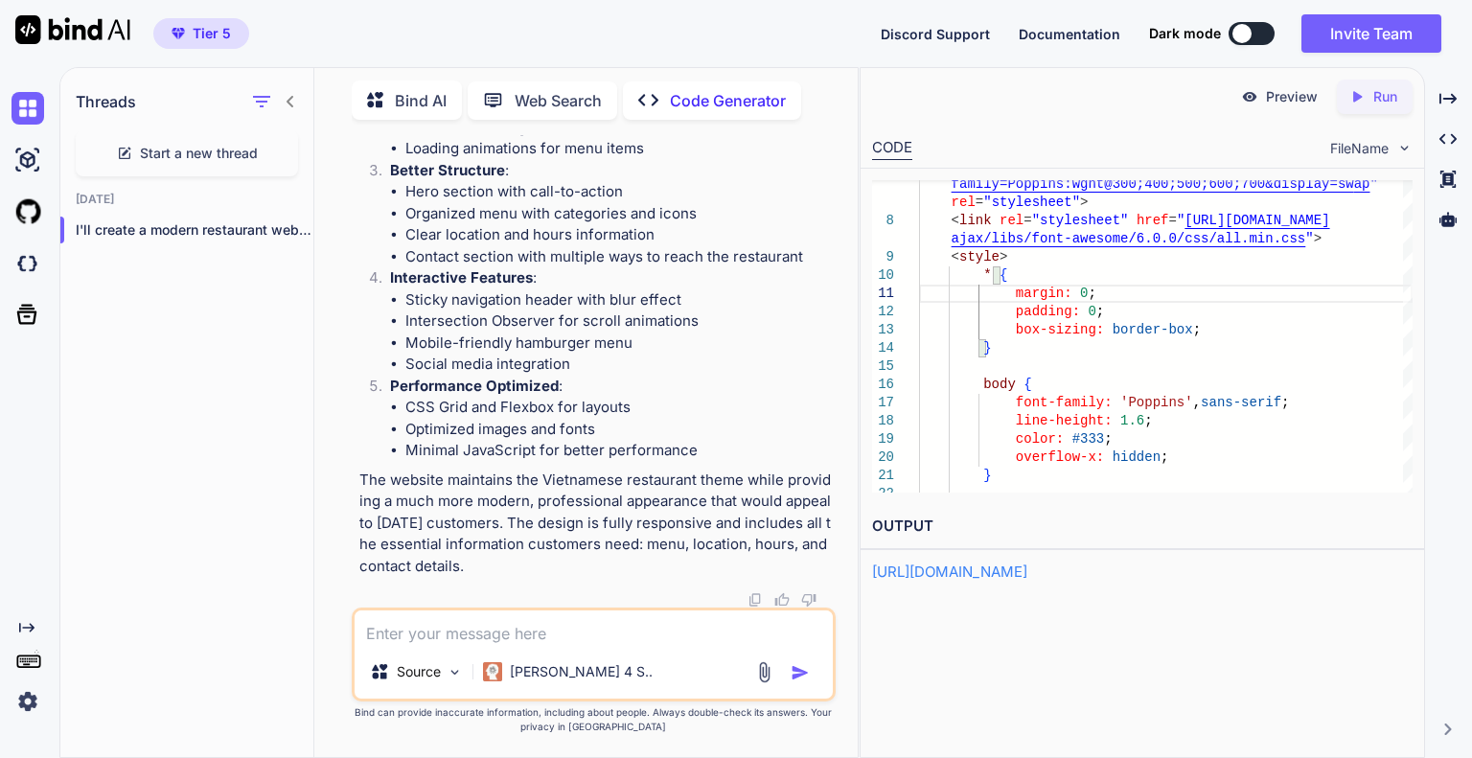
click at [935, 572] on link "https://app.onecompiler.com/43wueuebj_43wuvyj2j" at bounding box center [949, 571] width 155 height 18
click at [255, 100] on icon "button" at bounding box center [261, 101] width 23 height 23
click at [376, 94] on icon at bounding box center [377, 102] width 20 height 20
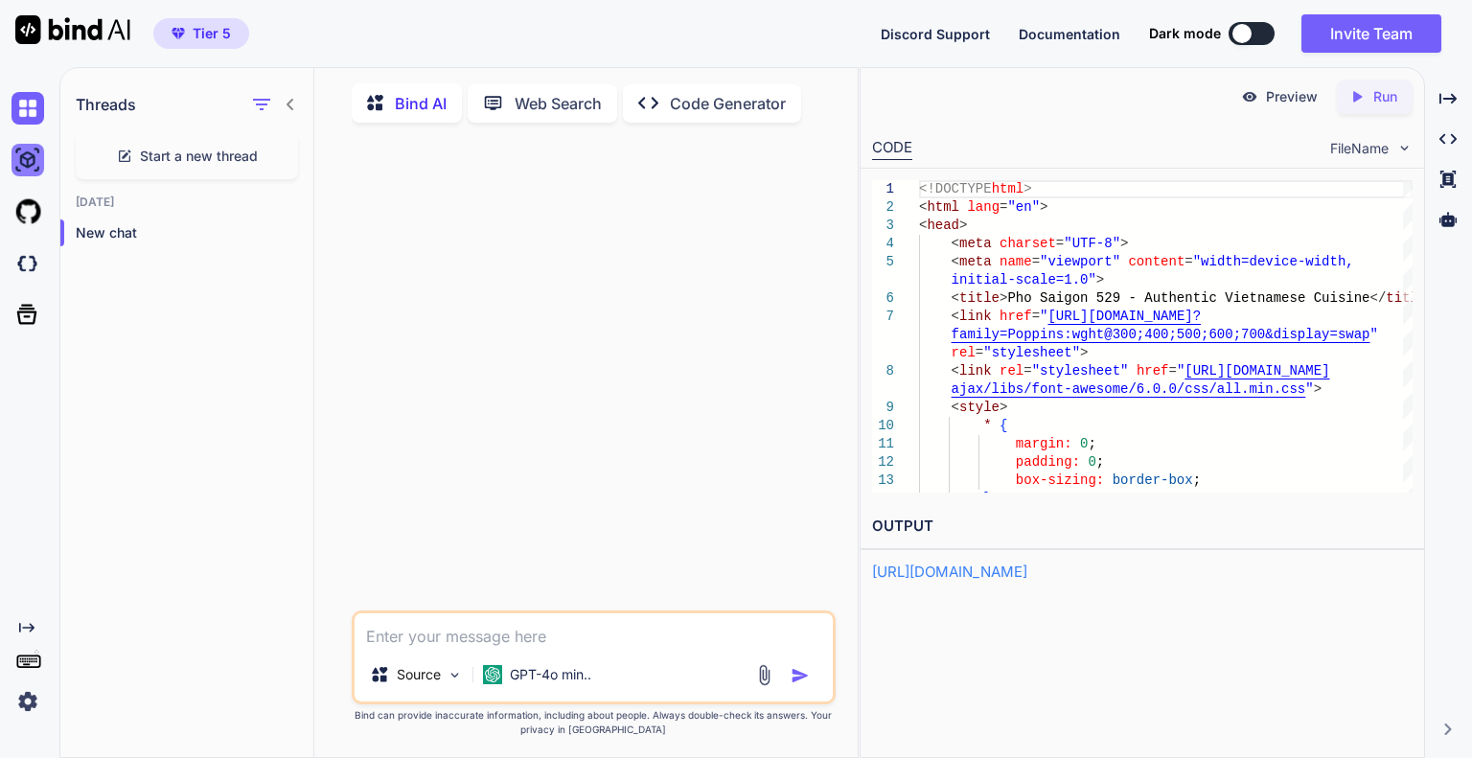
click at [30, 148] on img at bounding box center [27, 160] width 33 height 33
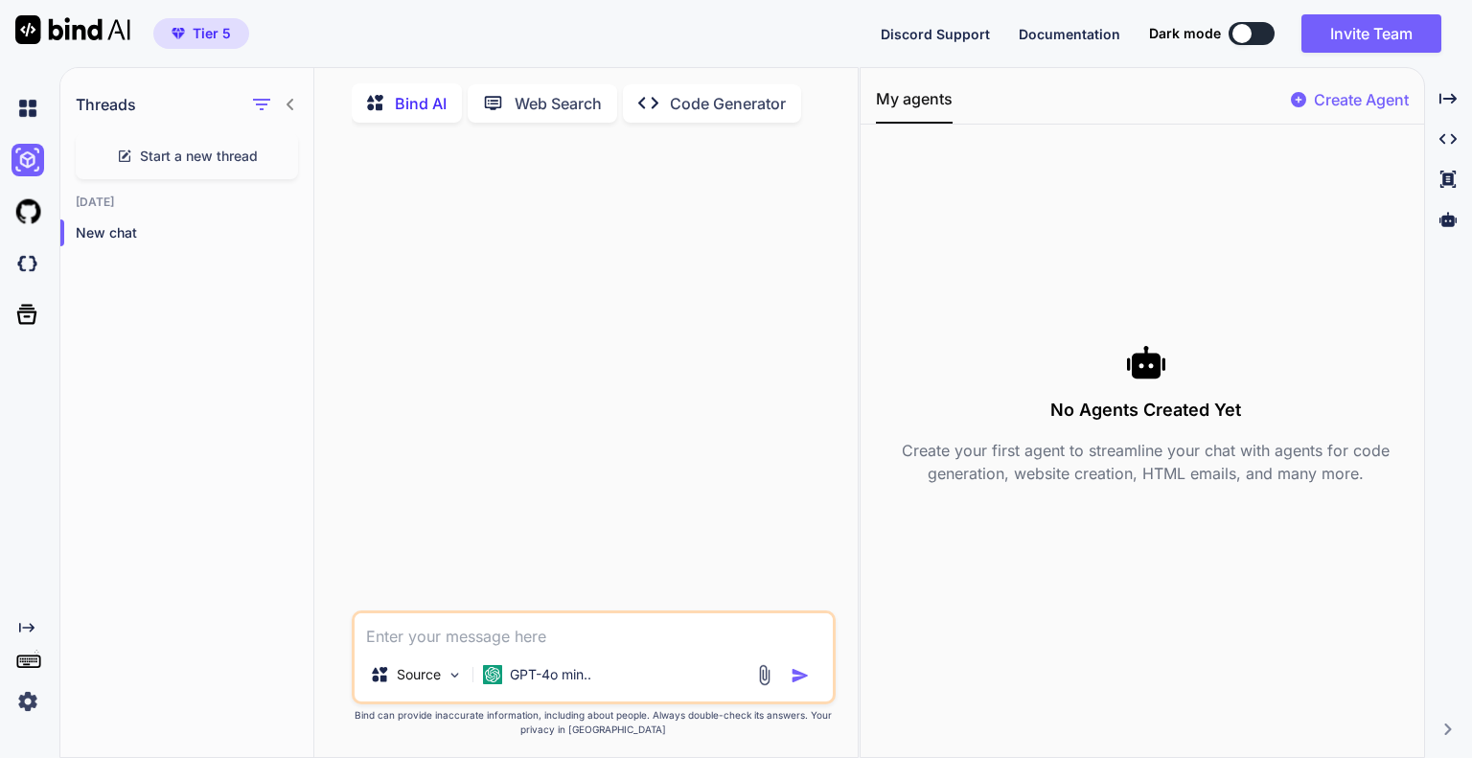
click at [22, 621] on icon "Created with Pixso." at bounding box center [26, 627] width 15 height 15
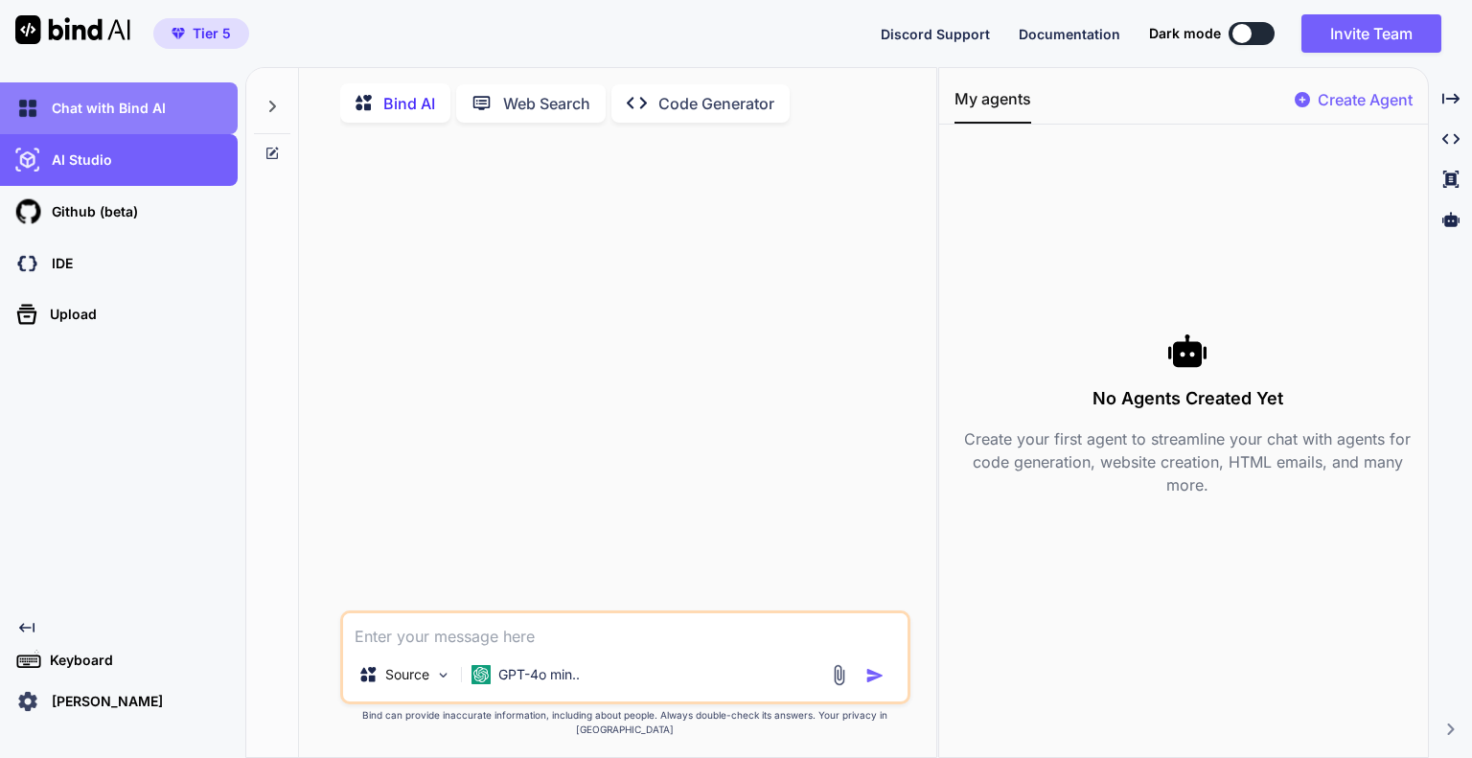
click at [148, 115] on p "Chat with Bind AI" at bounding box center [105, 108] width 122 height 19
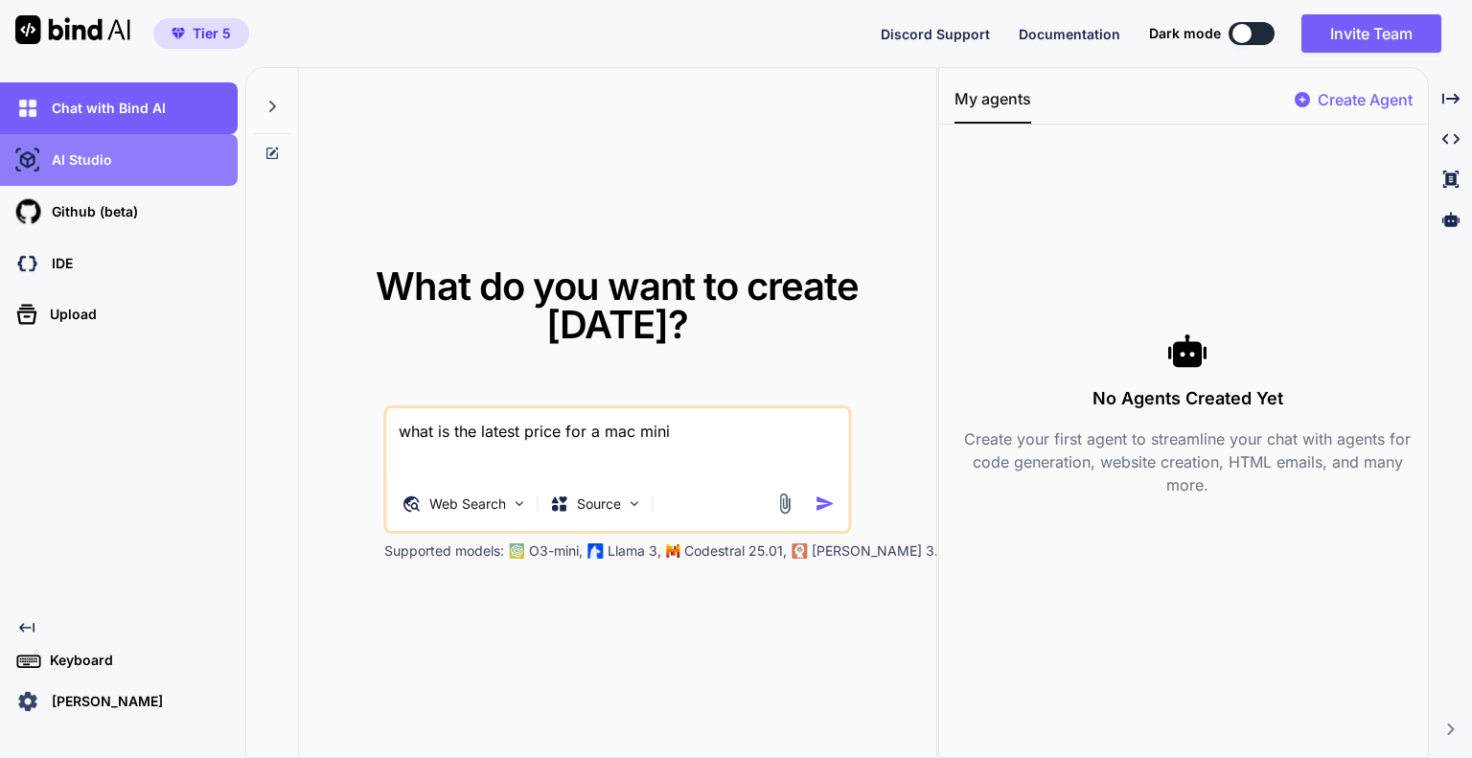
click at [137, 148] on div "AI Studio" at bounding box center [124, 160] width 226 height 33
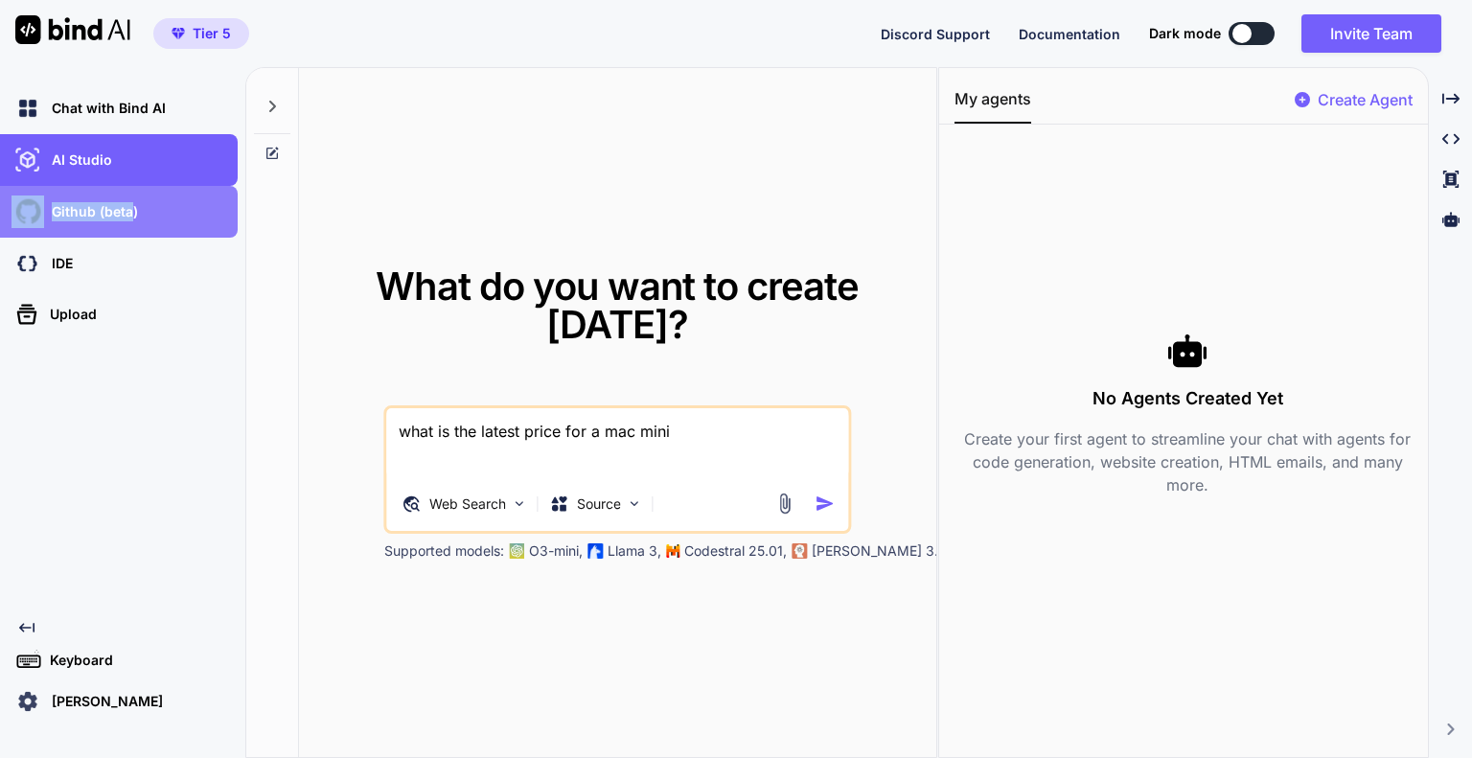
drag, startPoint x: 137, startPoint y: 148, endPoint x: 100, endPoint y: 225, distance: 85.3
click at [100, 225] on div "Chat with Bind AI AI Studio My threads Github (beta) IDE Upload" at bounding box center [119, 210] width 238 height 257
click at [100, 225] on div "Github (beta)" at bounding box center [124, 211] width 226 height 33
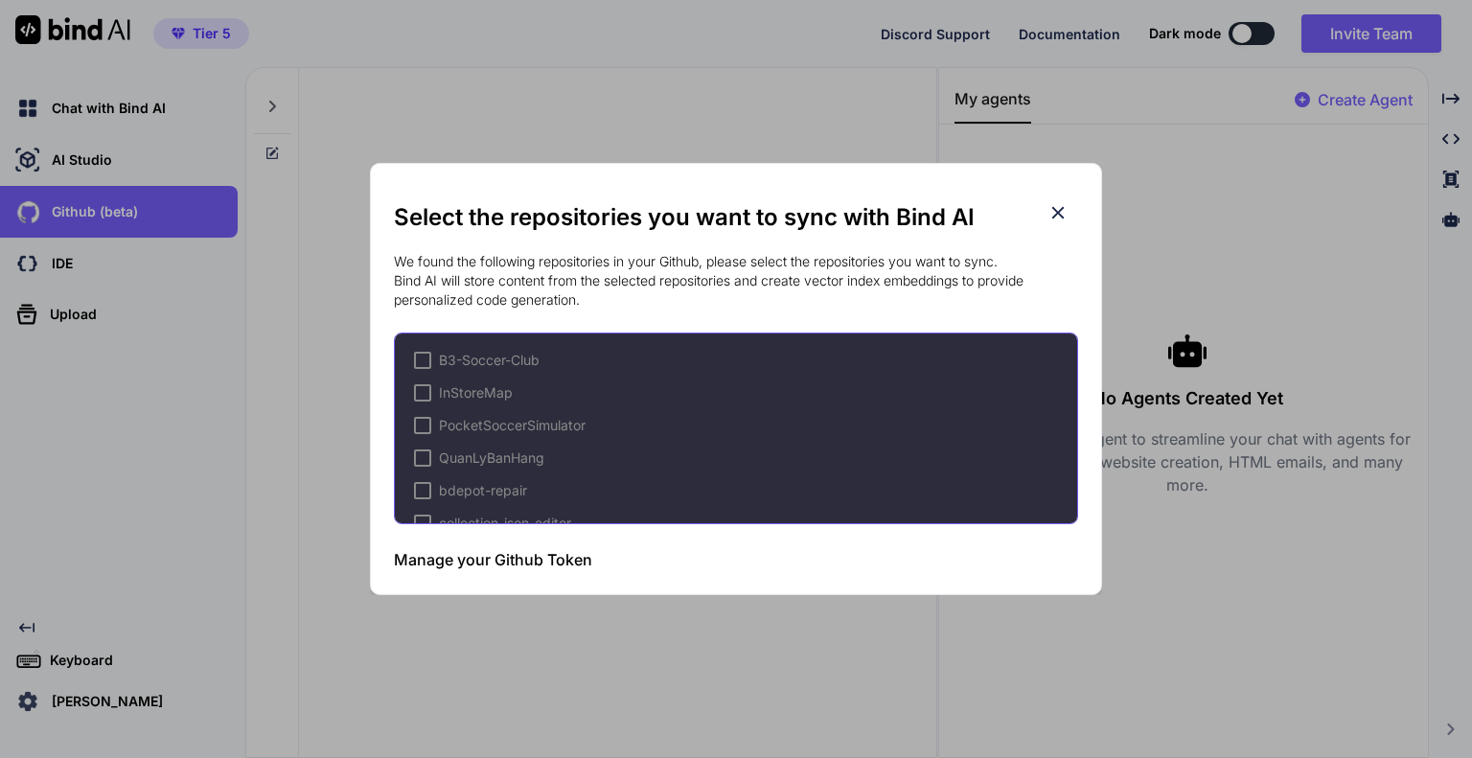
click at [111, 219] on div "Select the repositories you want to sync with Bind AI We found the following re…" at bounding box center [736, 379] width 1472 height 758
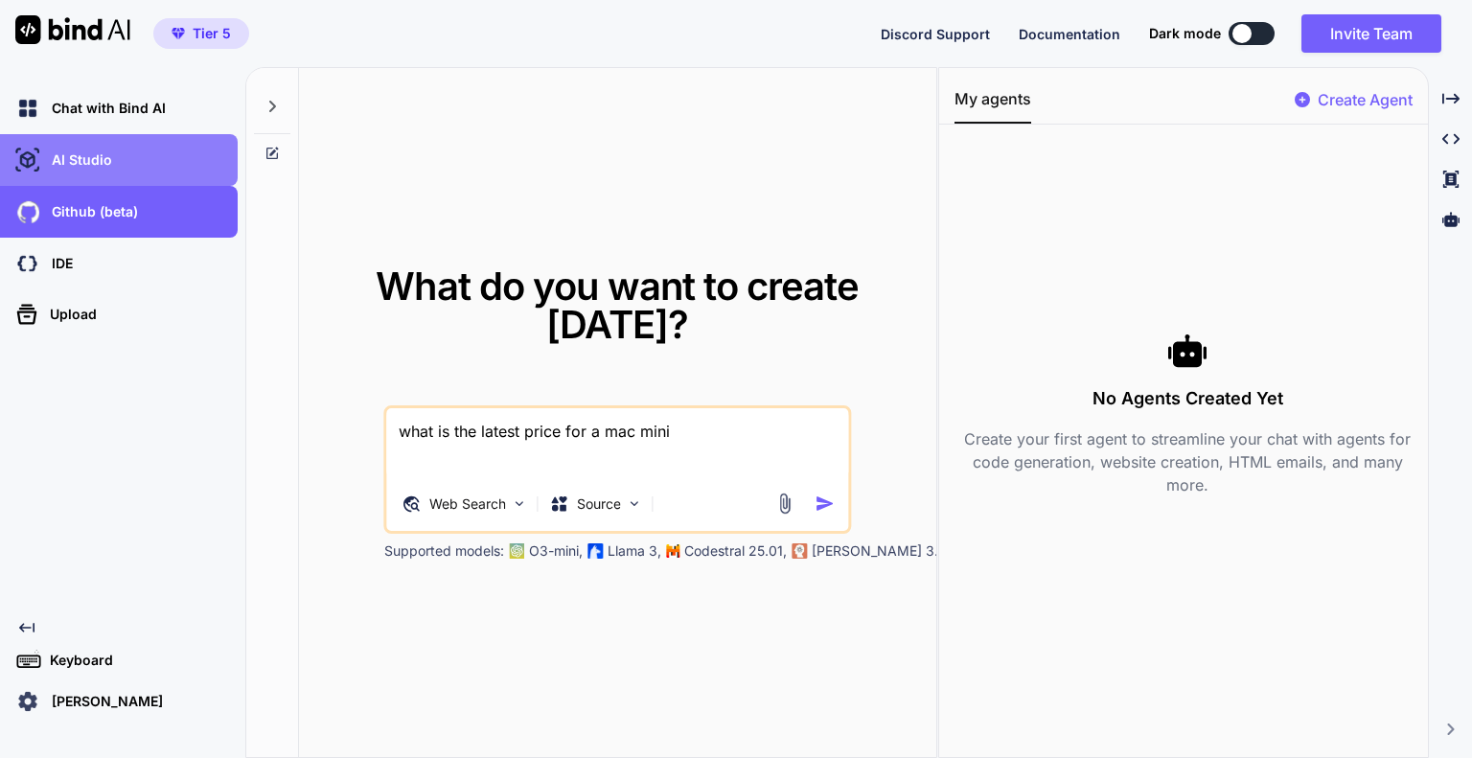
click at [130, 165] on div "AI Studio" at bounding box center [124, 160] width 226 height 33
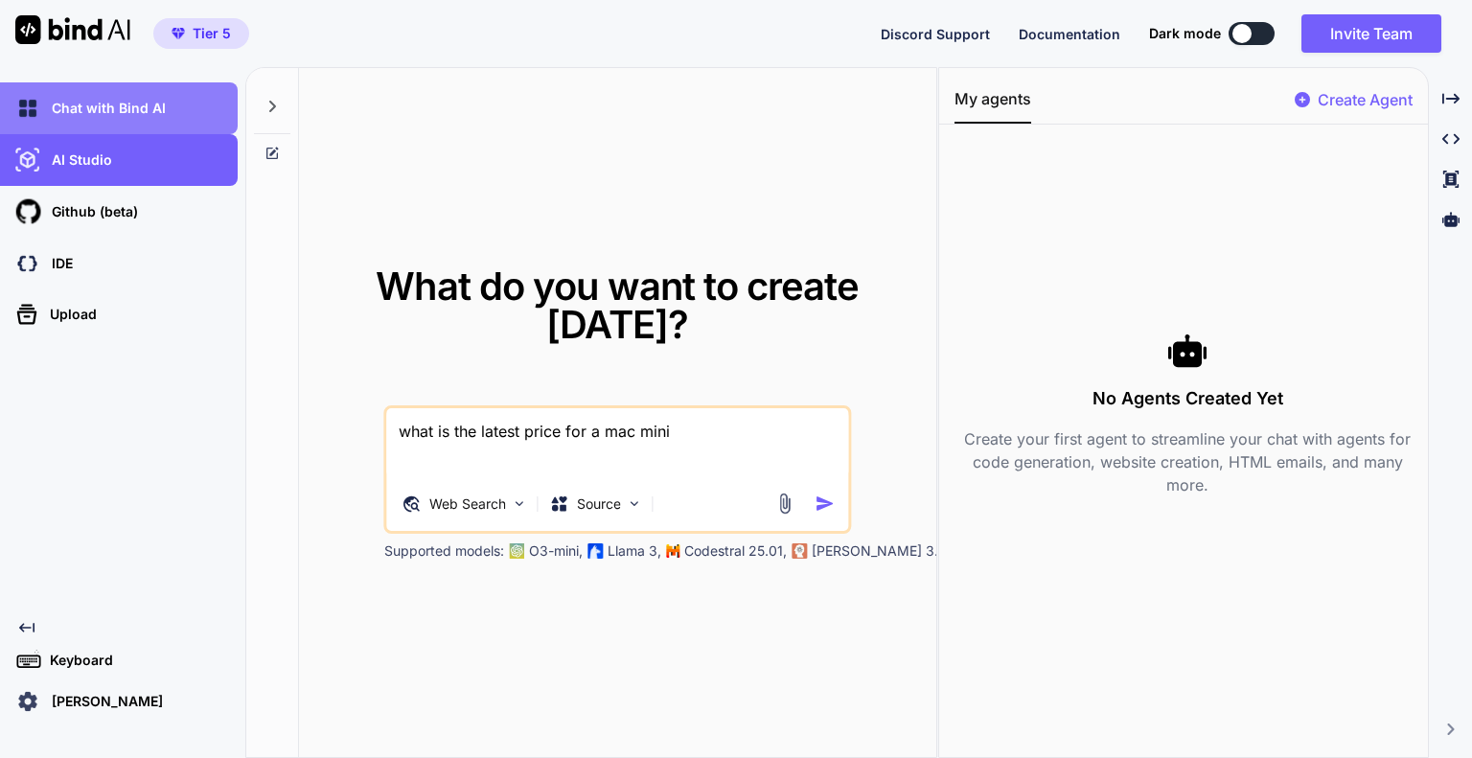
click at [135, 104] on p "Chat with Bind AI" at bounding box center [105, 108] width 122 height 19
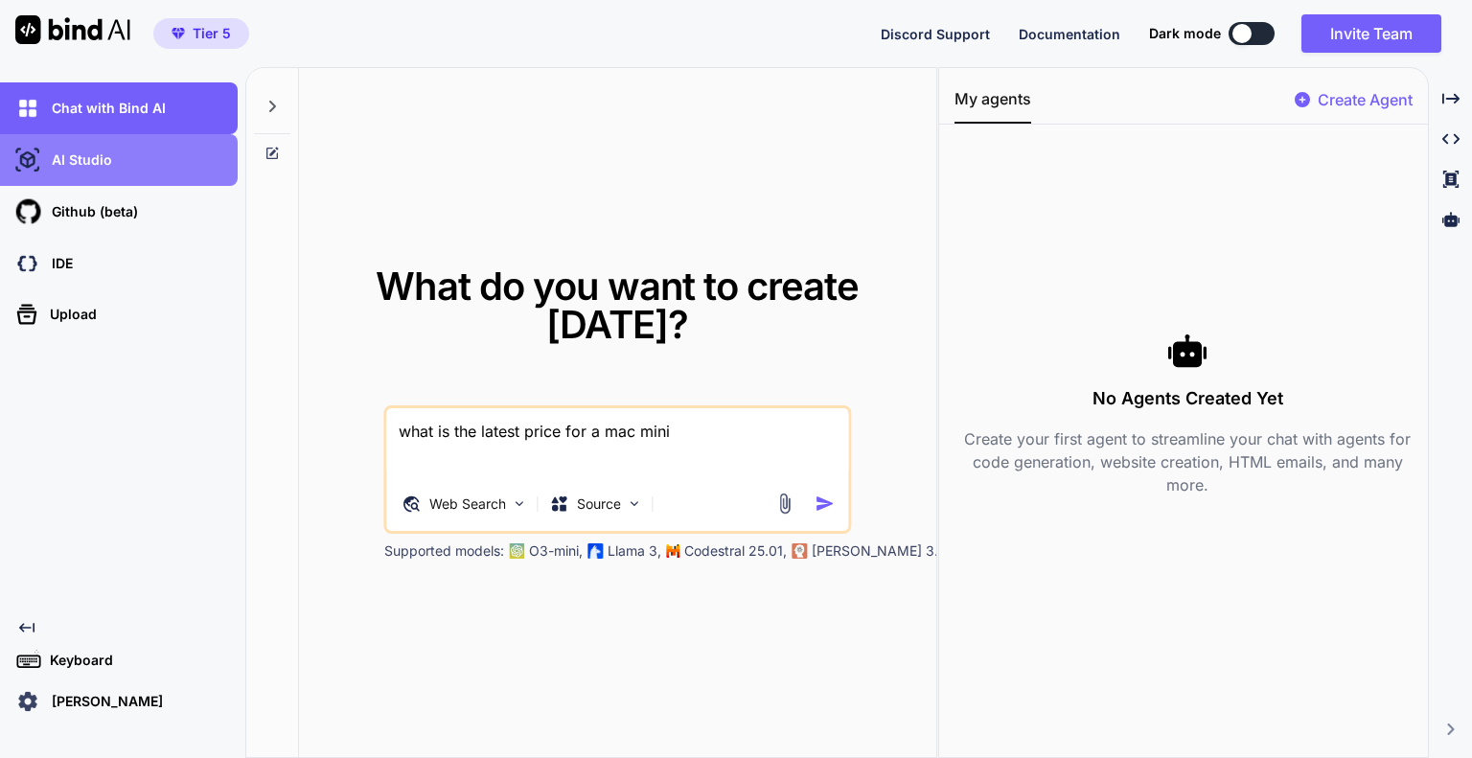
click at [121, 141] on div "AI Studio" at bounding box center [119, 160] width 238 height 52
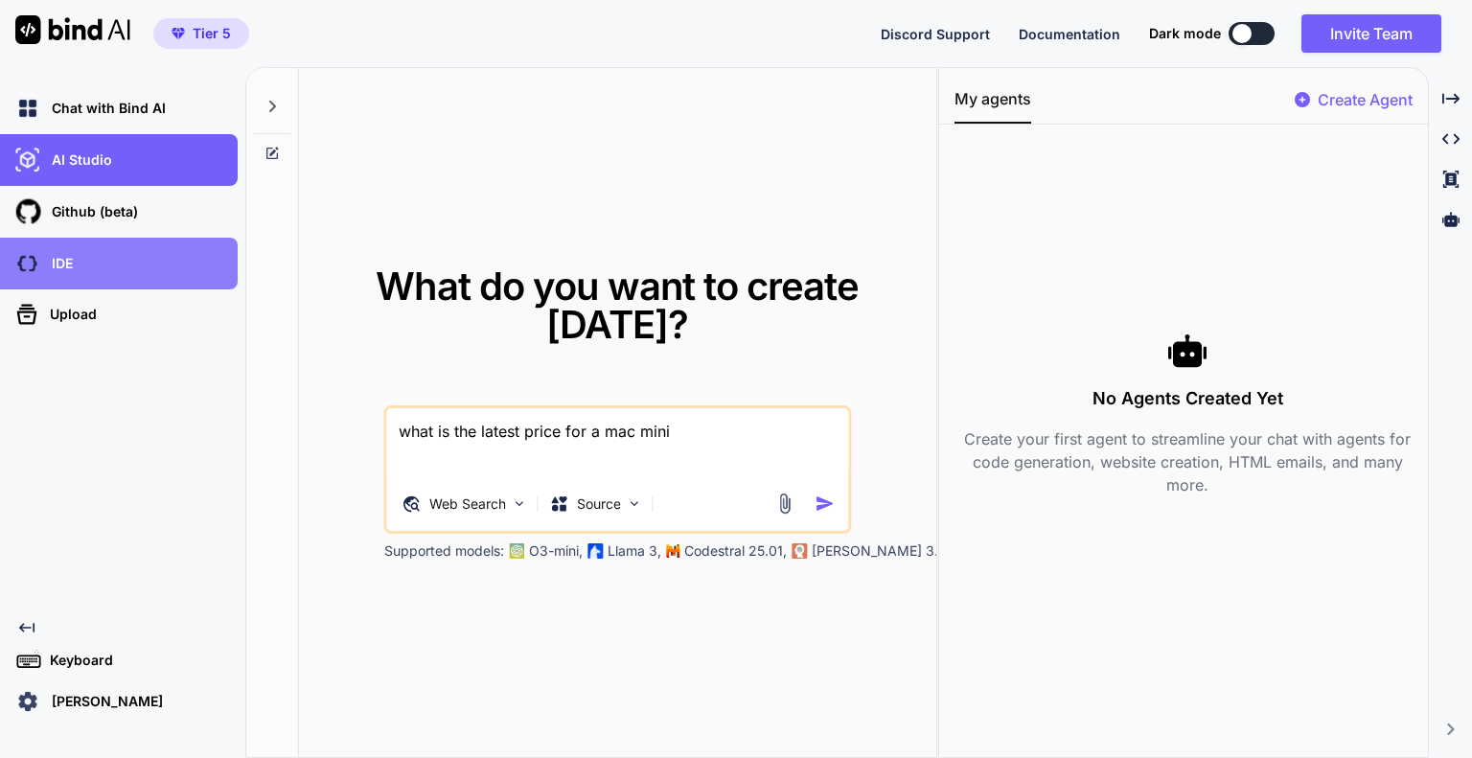
click at [106, 282] on div "IDE" at bounding box center [119, 264] width 238 height 52
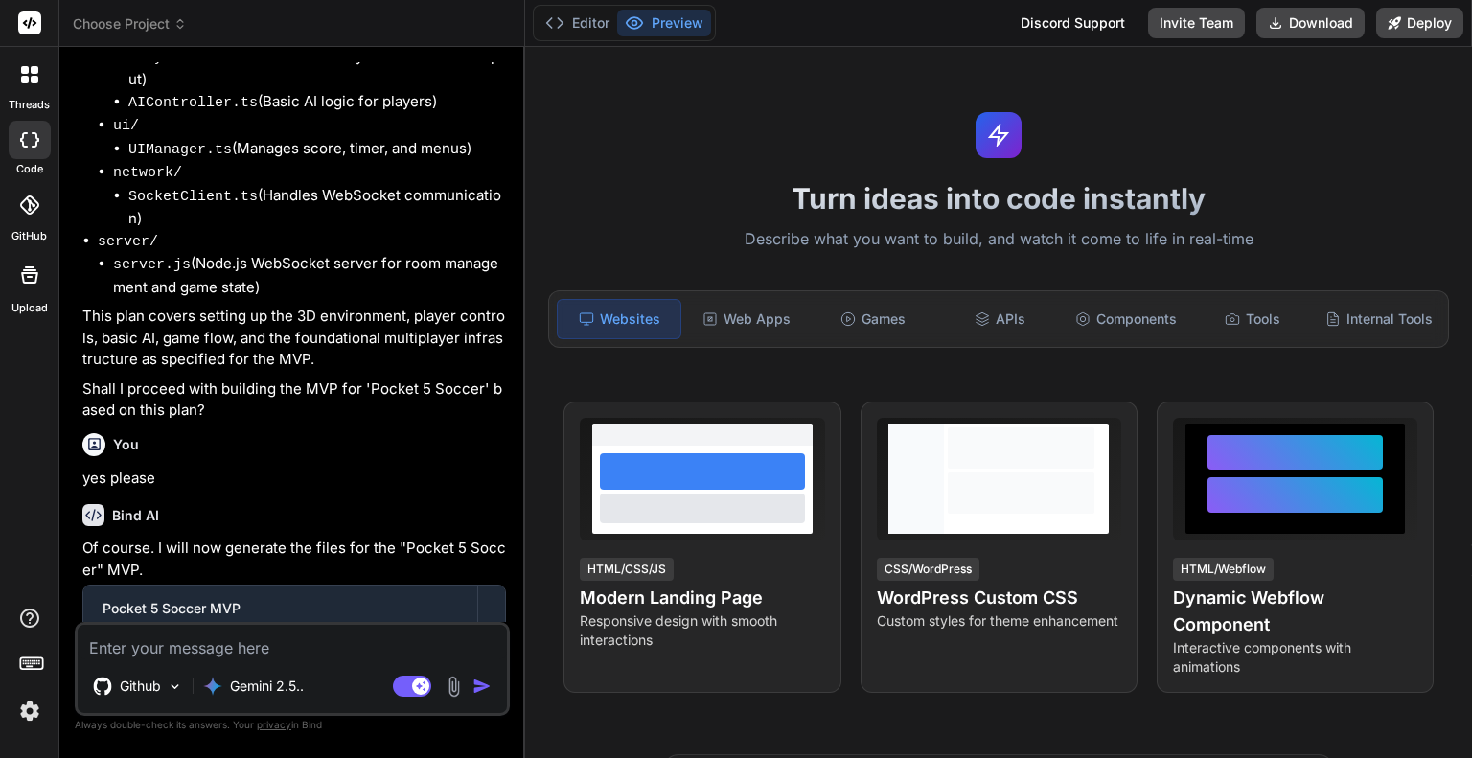
scroll to position [1258, 0]
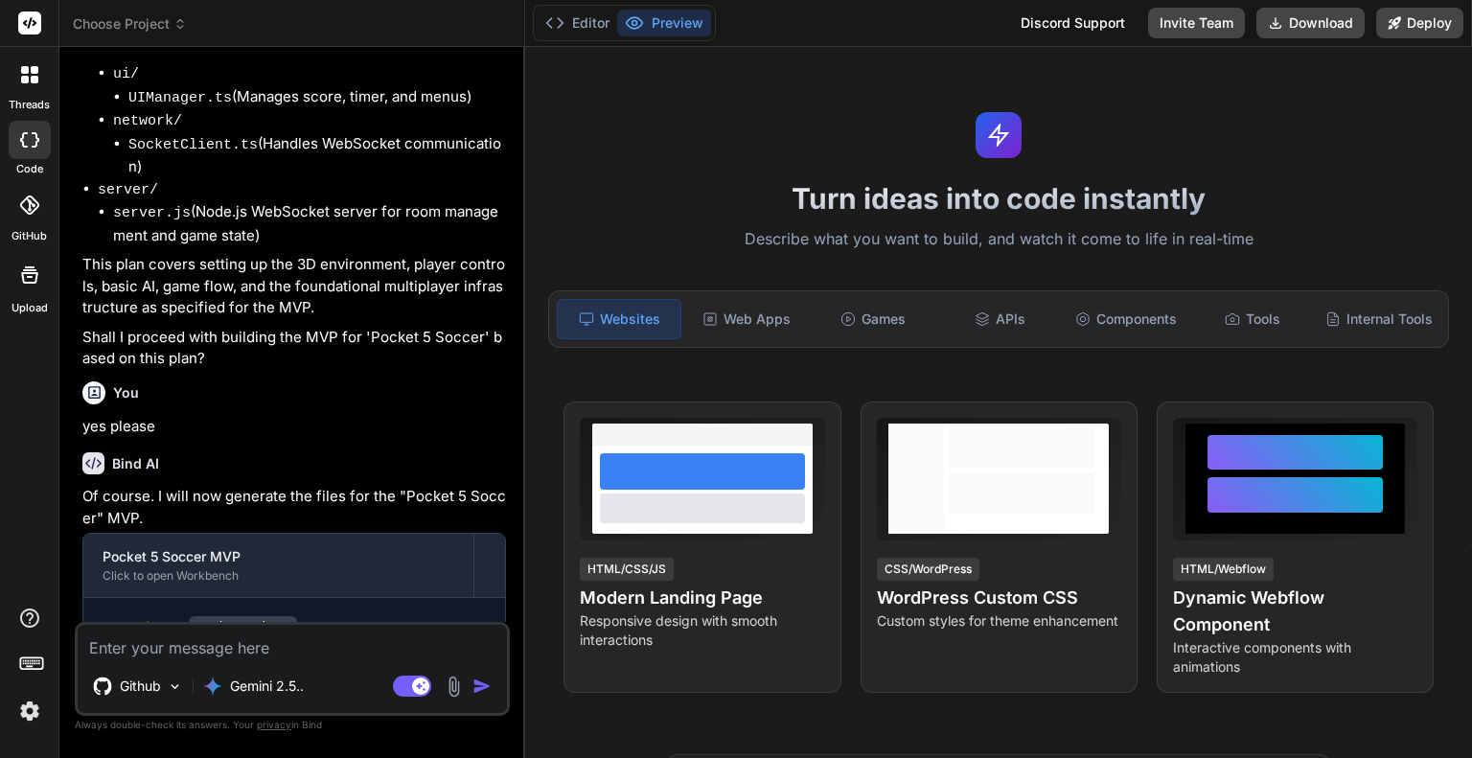
click at [149, 19] on span "Choose Project" at bounding box center [130, 23] width 114 height 19
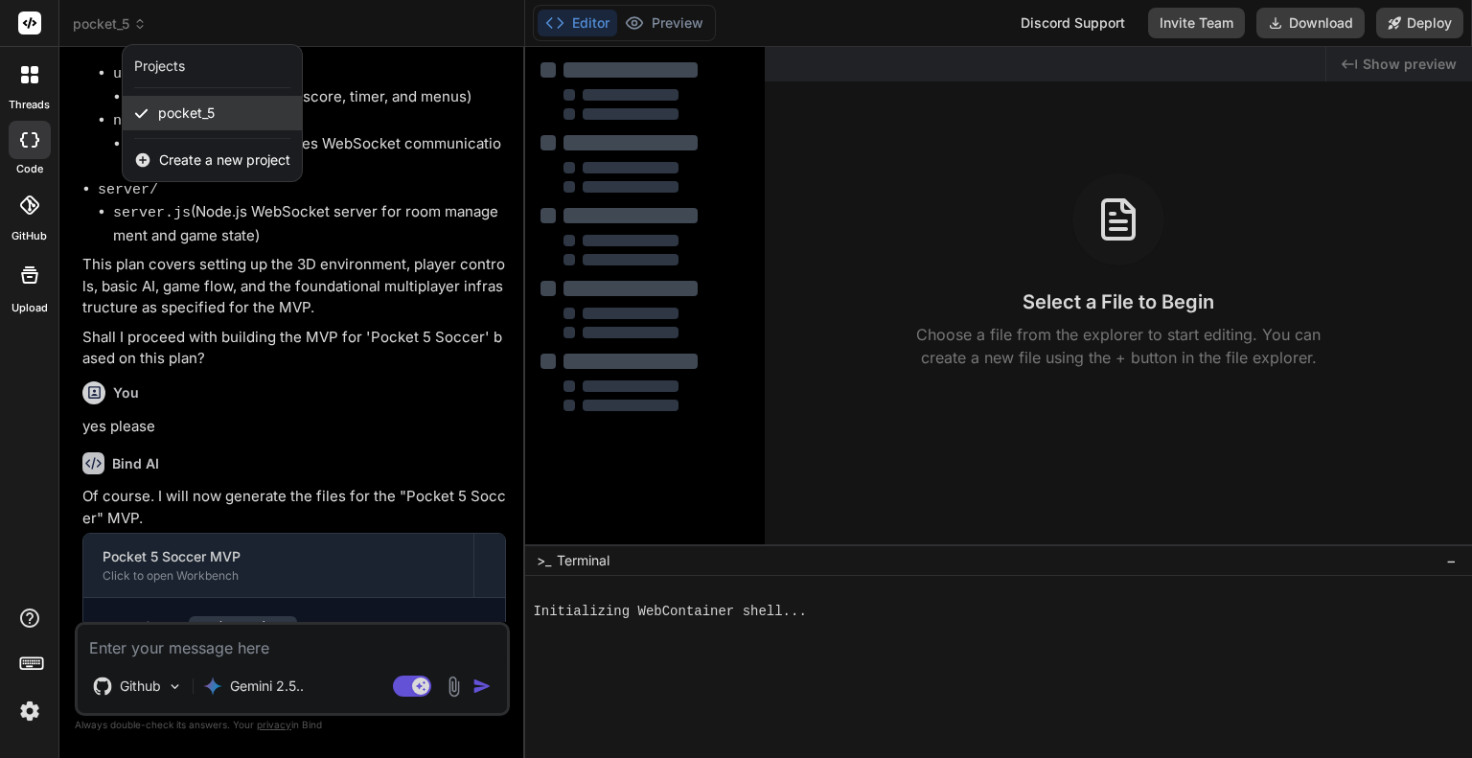
type textarea "x"
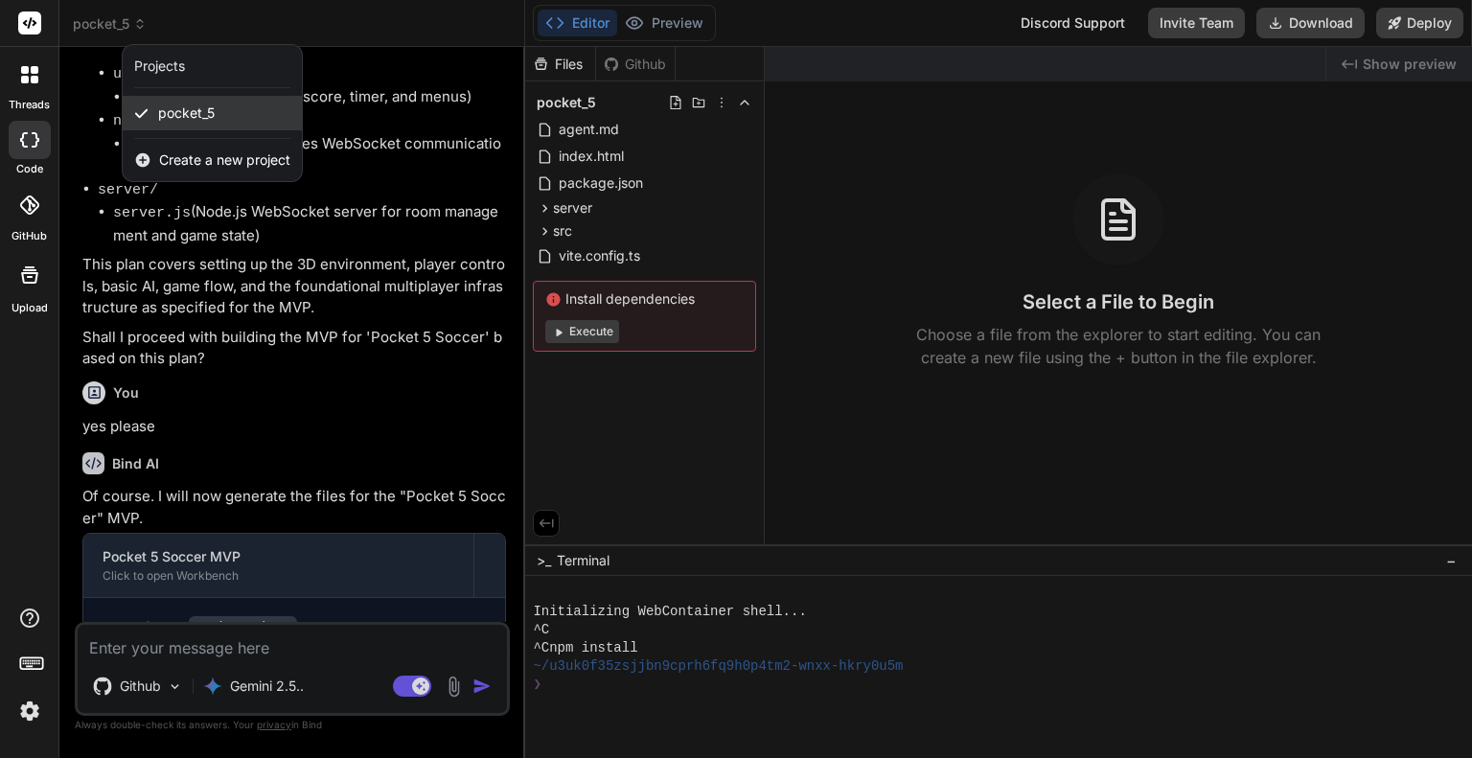
click at [156, 97] on div "pocket_5" at bounding box center [212, 113] width 179 height 34
